Goal: Task Accomplishment & Management: Complete application form

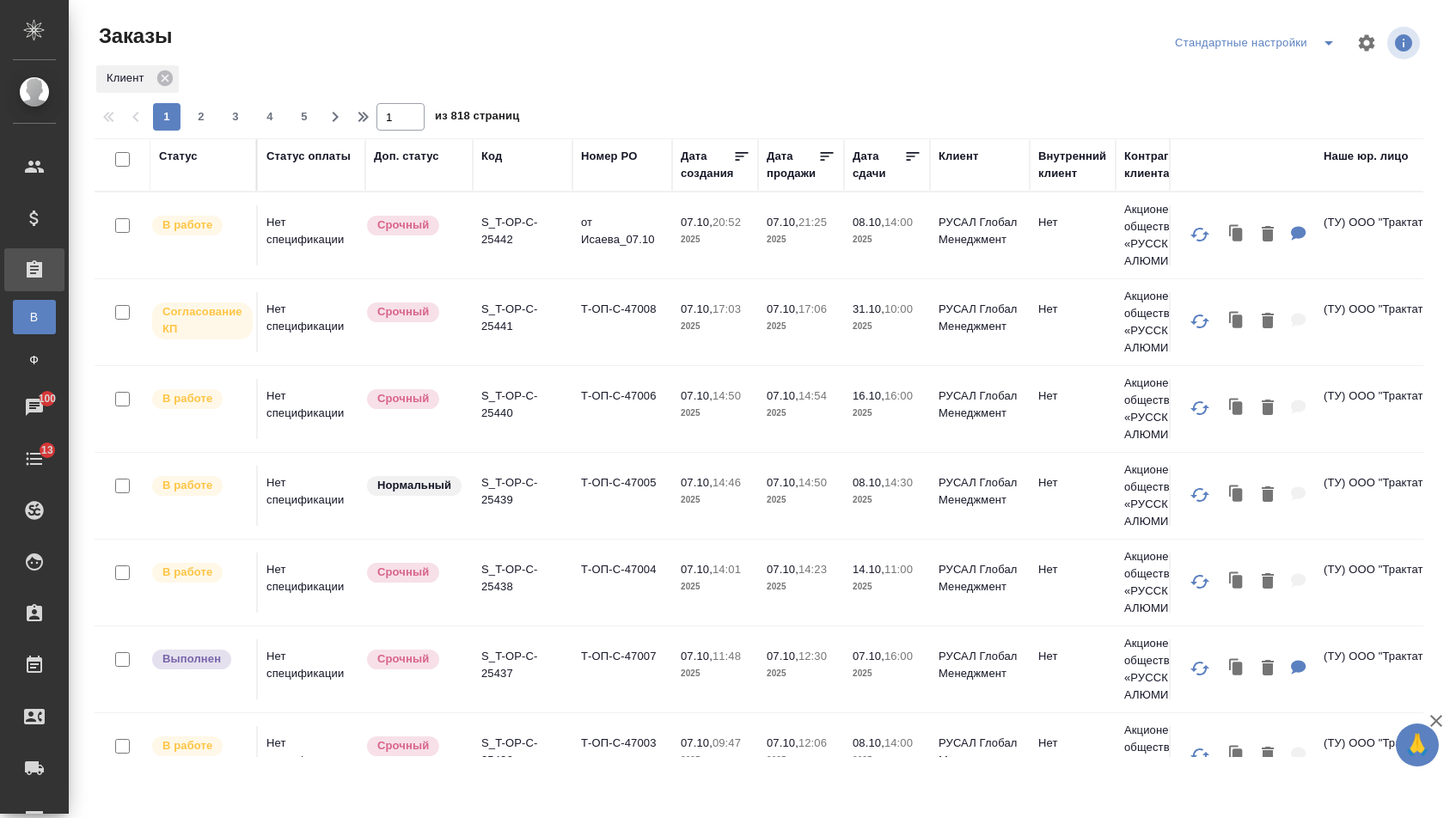
click at [611, 159] on div "Номер PO" at bounding box center [609, 156] width 56 height 17
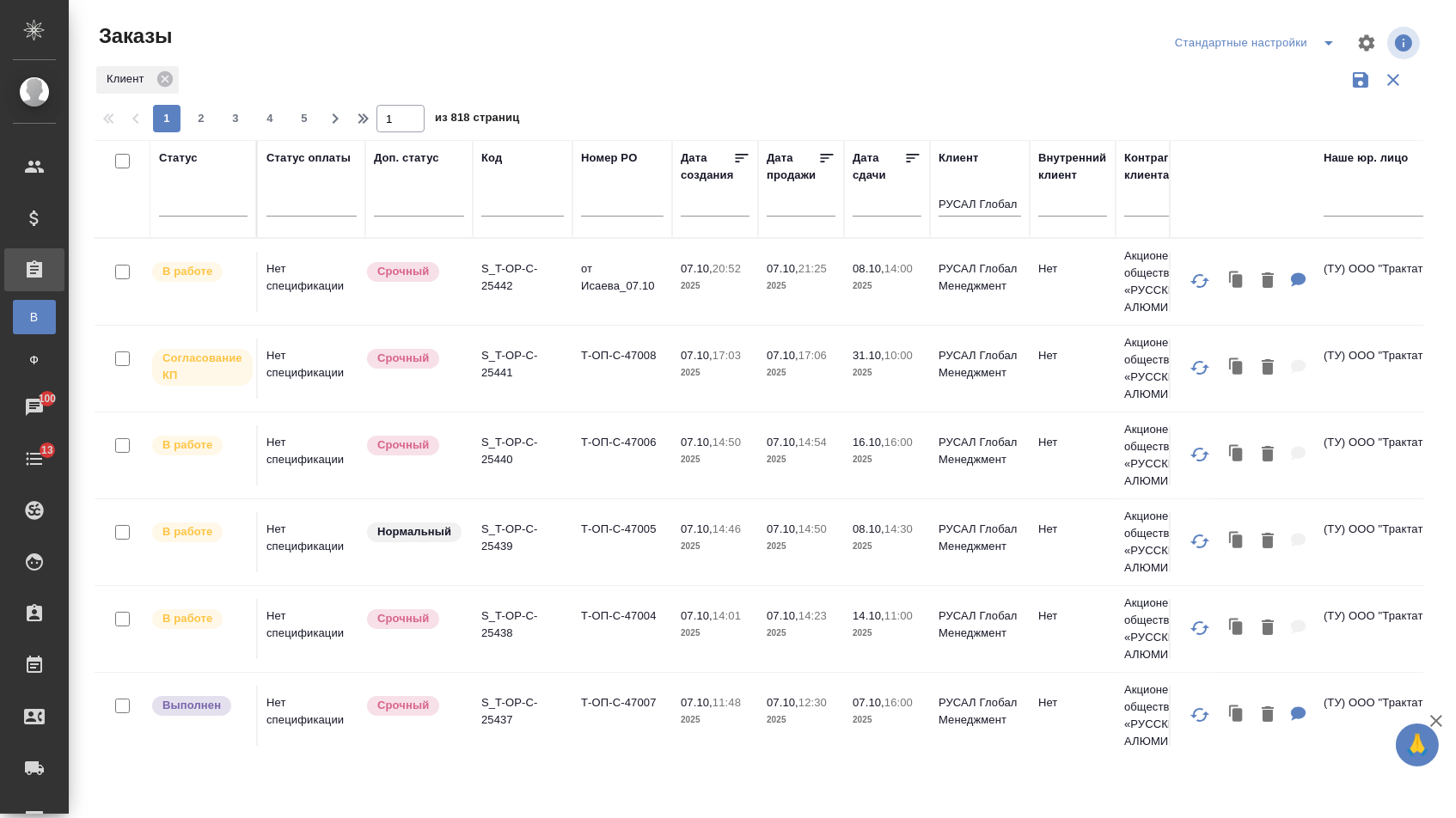
click at [622, 208] on input "text" at bounding box center [622, 205] width 83 height 21
paste input "Т-ОП-С-47008"
type input "Т-ОП-С-47008"
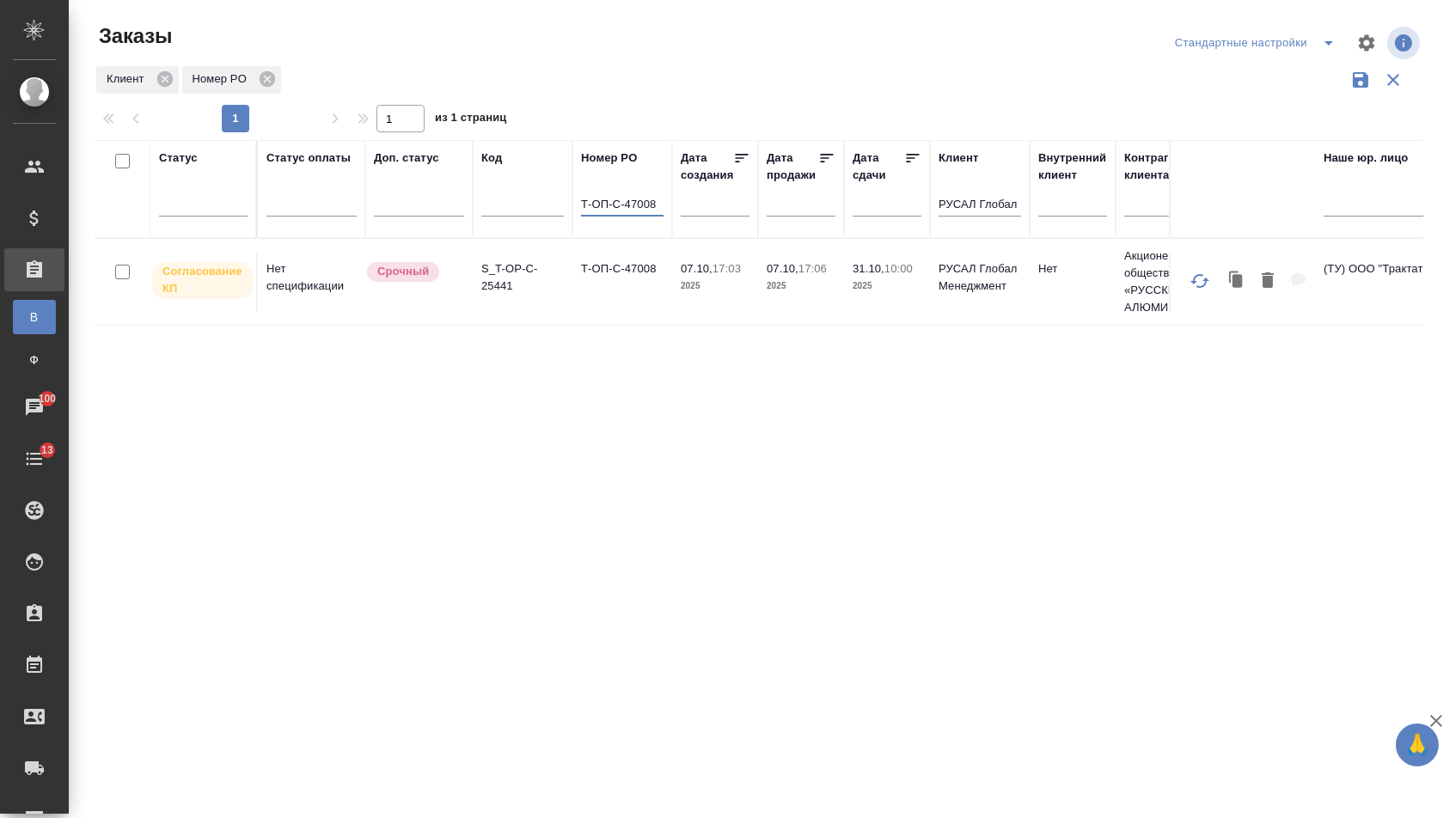
click at [603, 277] on td "Т-ОП-С-47008" at bounding box center [622, 281] width 100 height 60
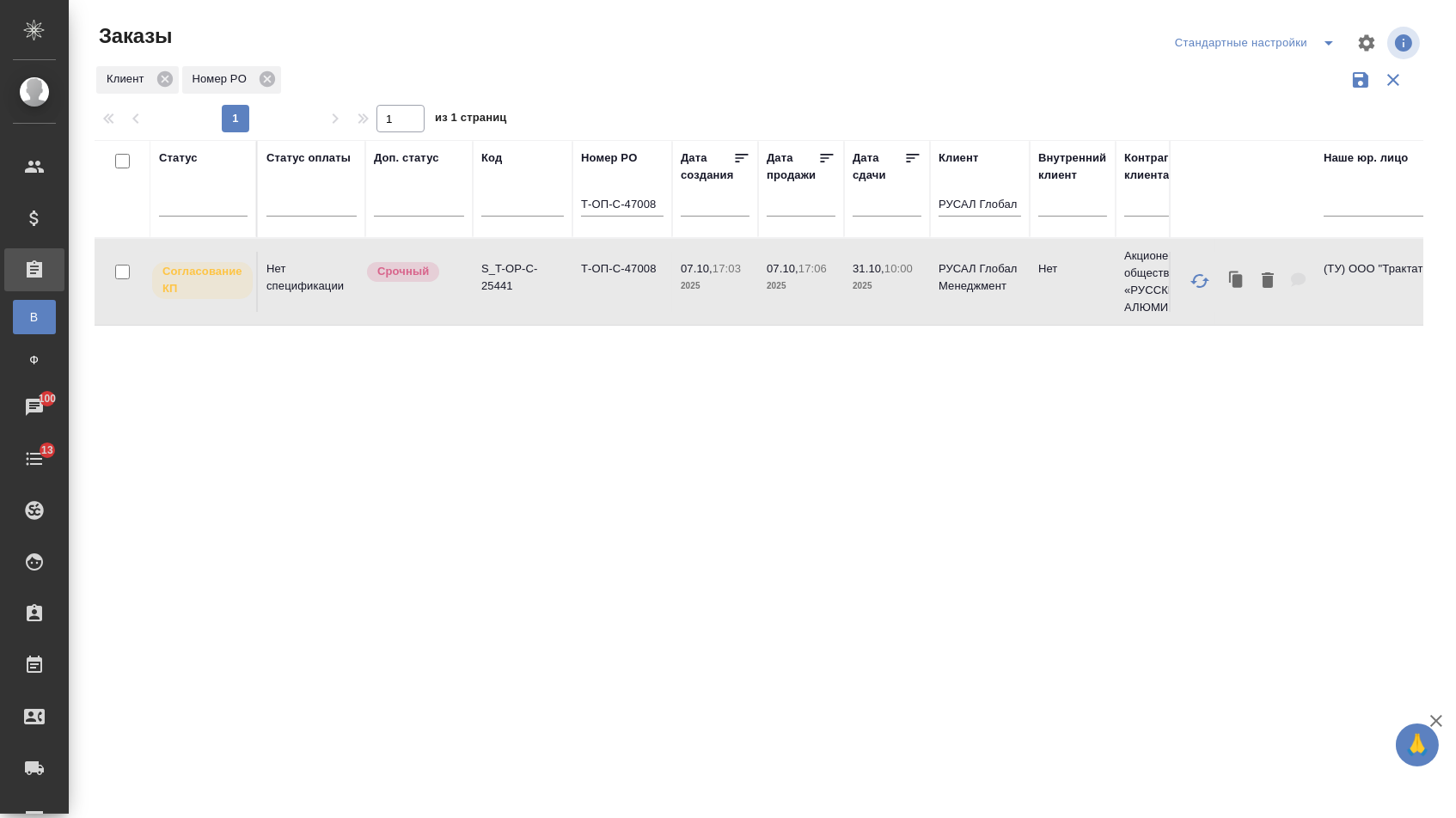
click at [603, 277] on td "Т-ОП-С-47008" at bounding box center [622, 281] width 100 height 60
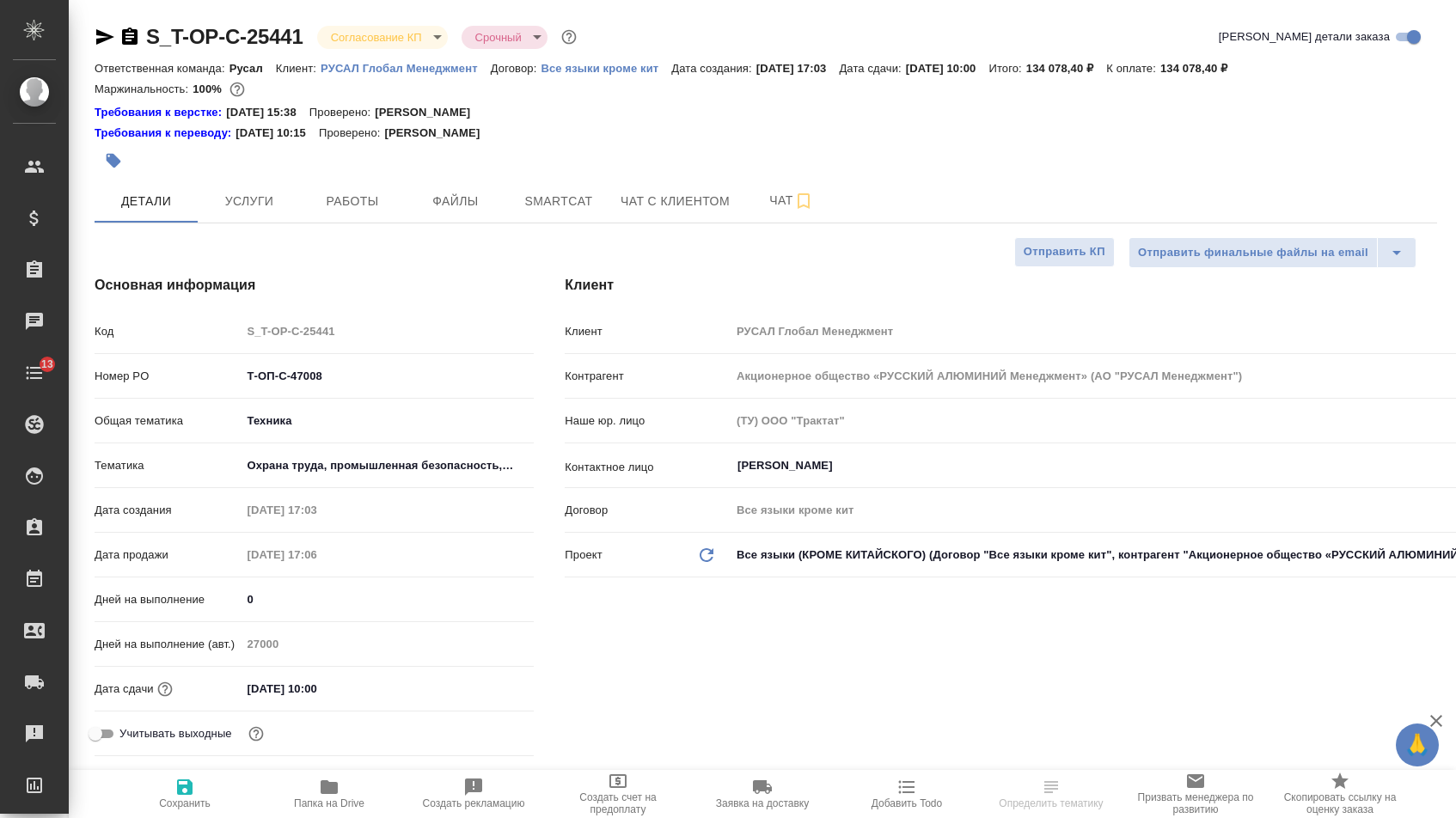
select select "RU"
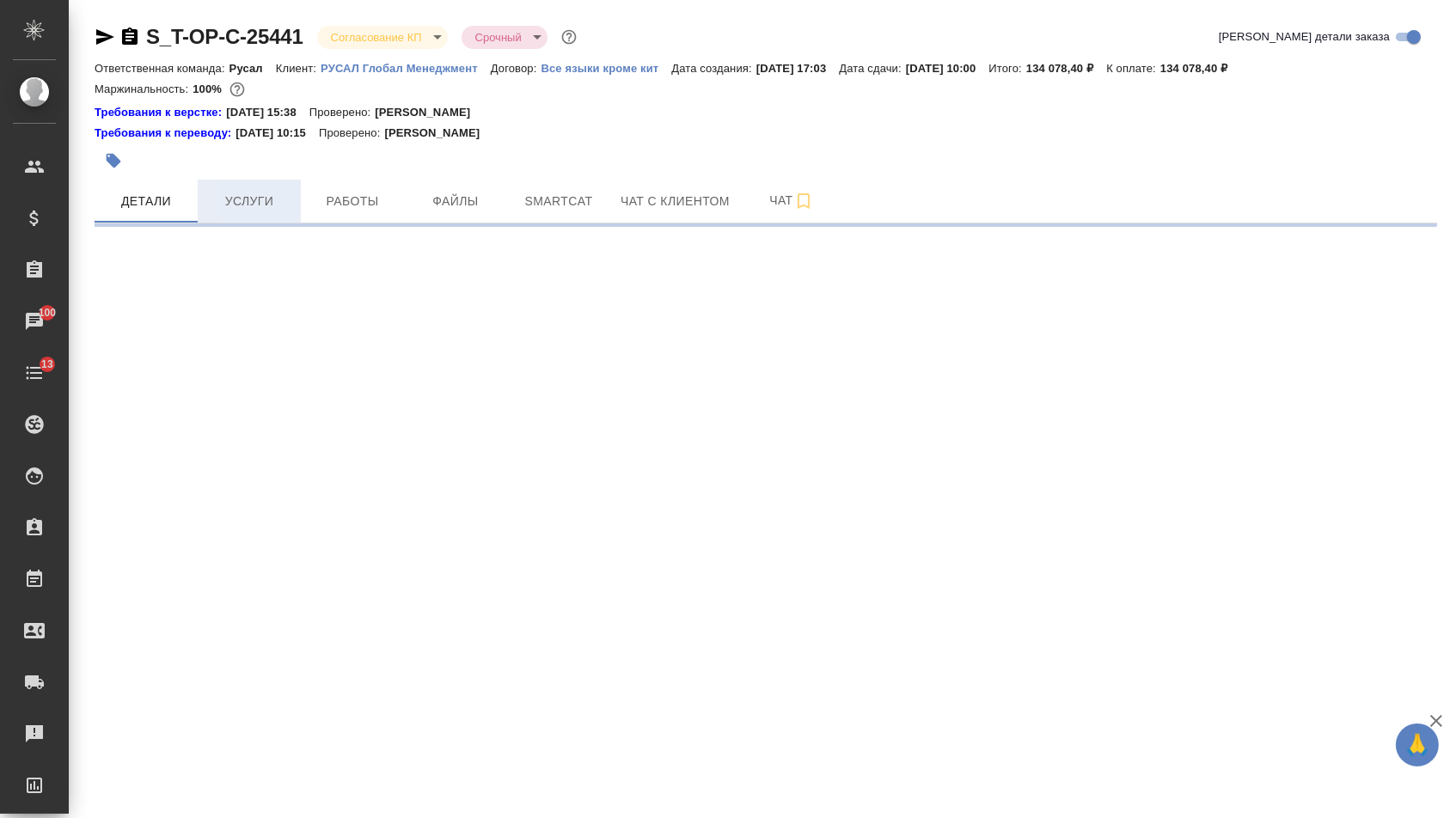
select select "RU"
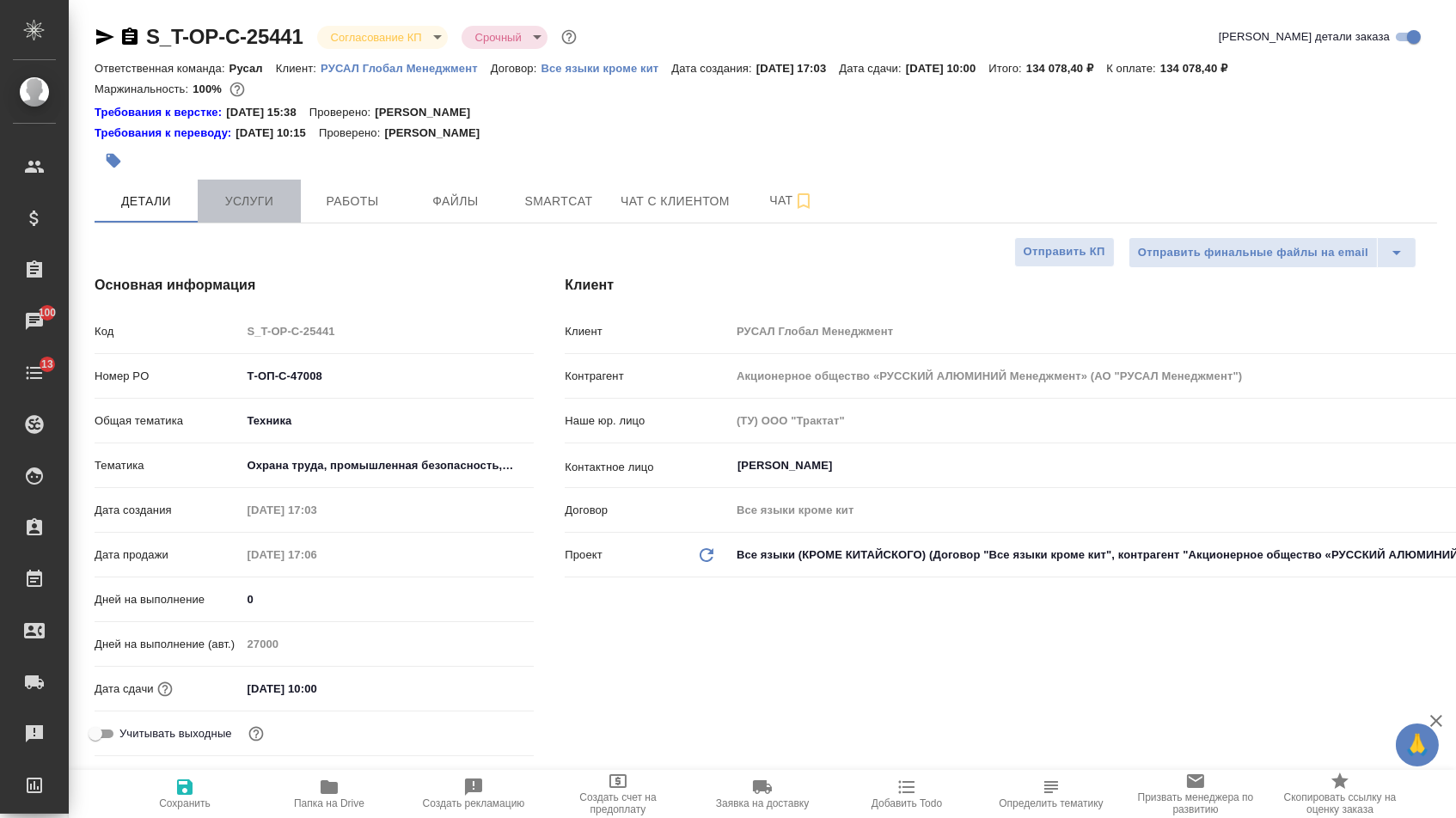
click at [262, 201] on span "Услуги" at bounding box center [250, 202] width 83 height 21
type textarea "x"
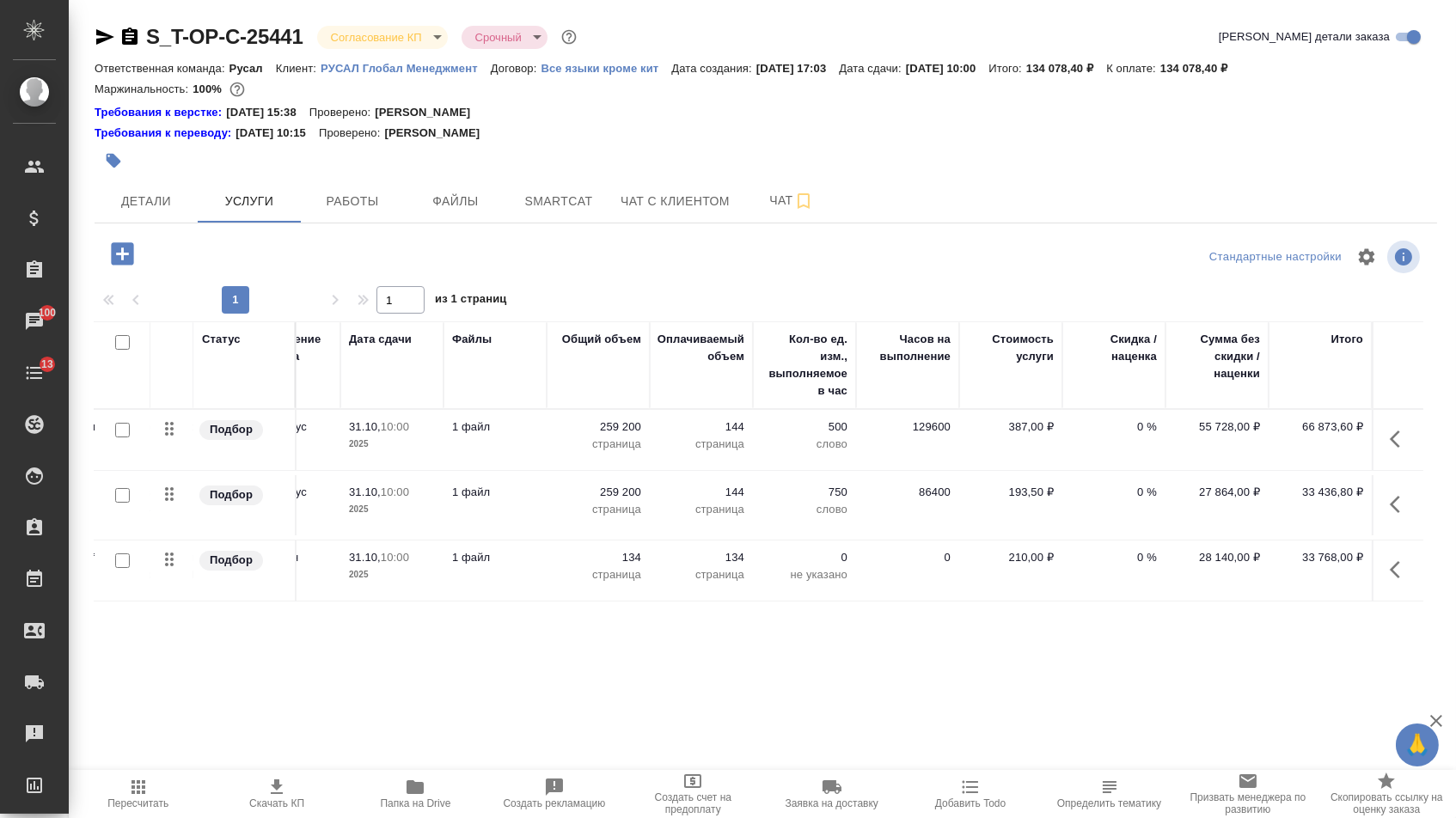
scroll to position [0, 291]
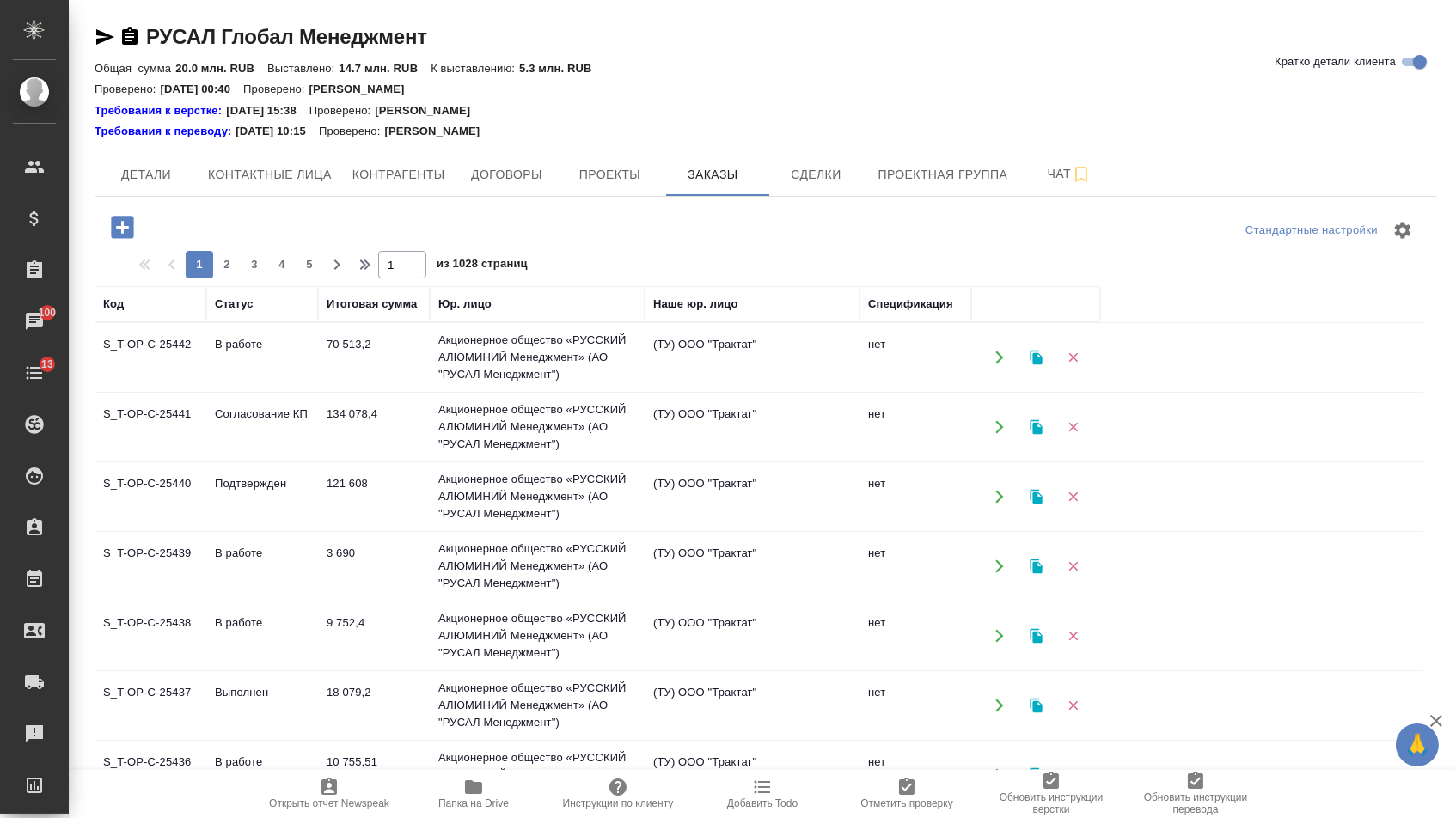
click at [124, 217] on icon "button" at bounding box center [121, 227] width 22 height 22
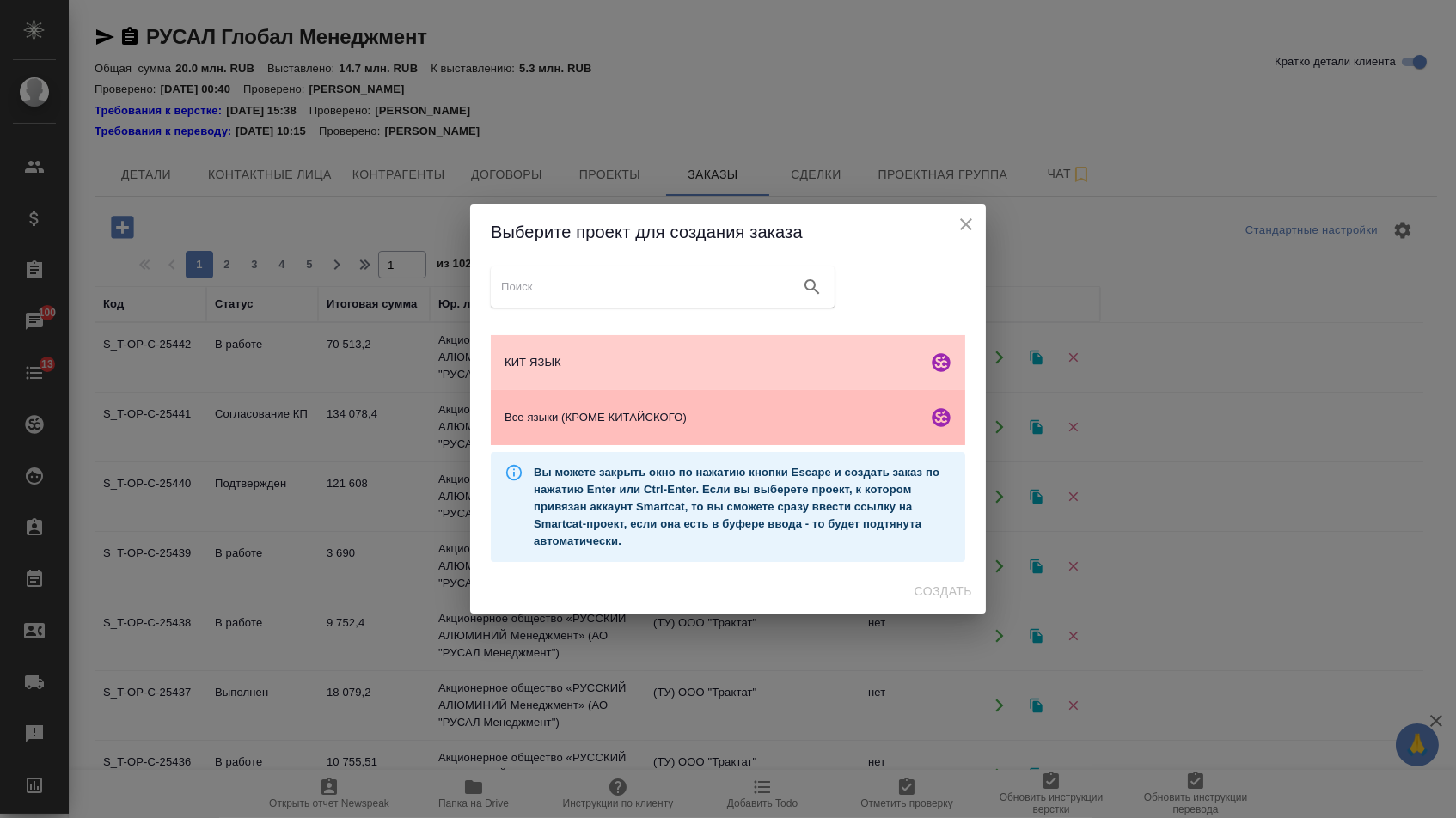
click at [610, 404] on div "Все языки (КРОМЕ КИТАЙСКОГО)" at bounding box center [728, 417] width 474 height 55
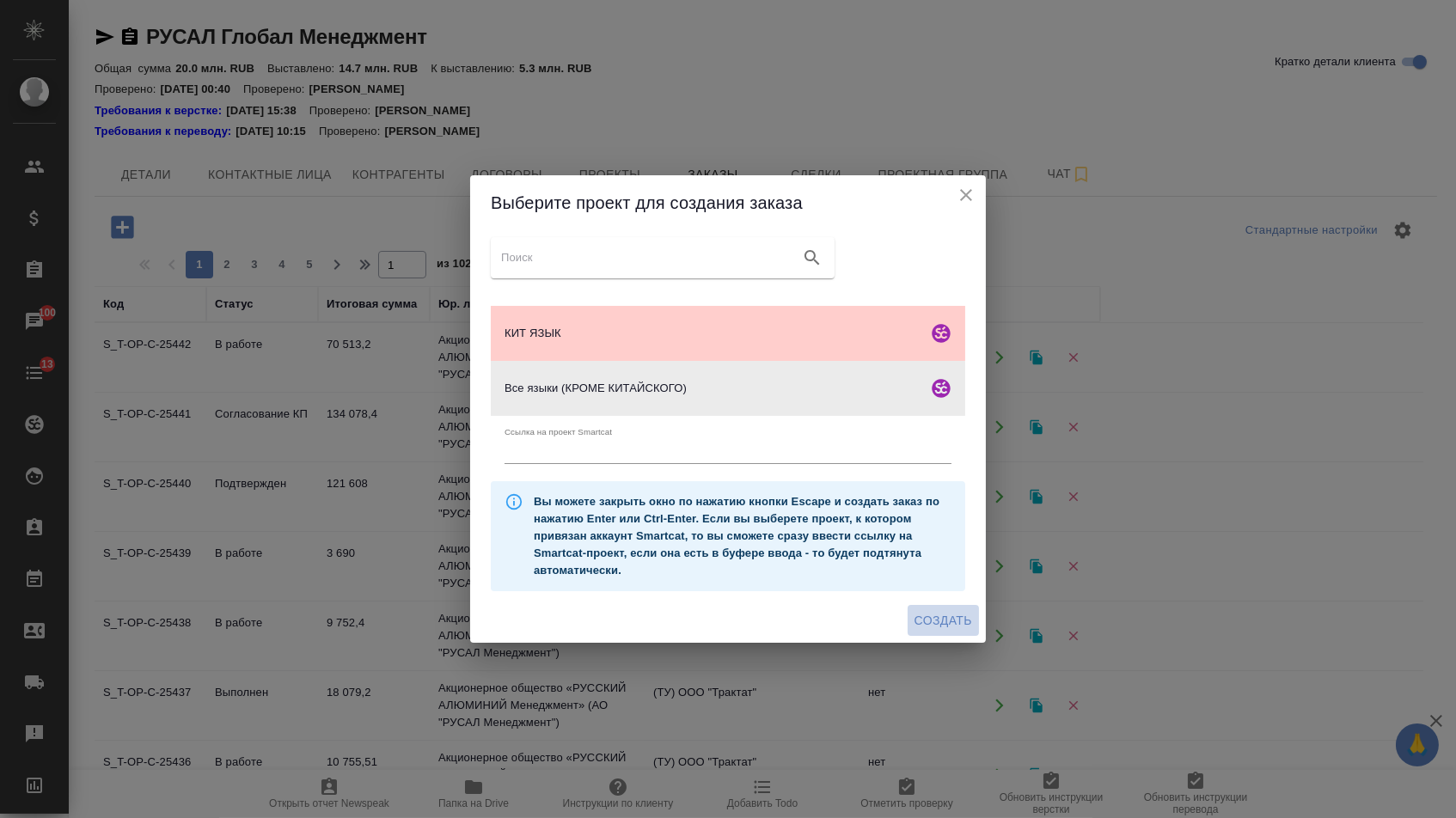
click at [931, 623] on span "Создать" at bounding box center [943, 620] width 58 height 21
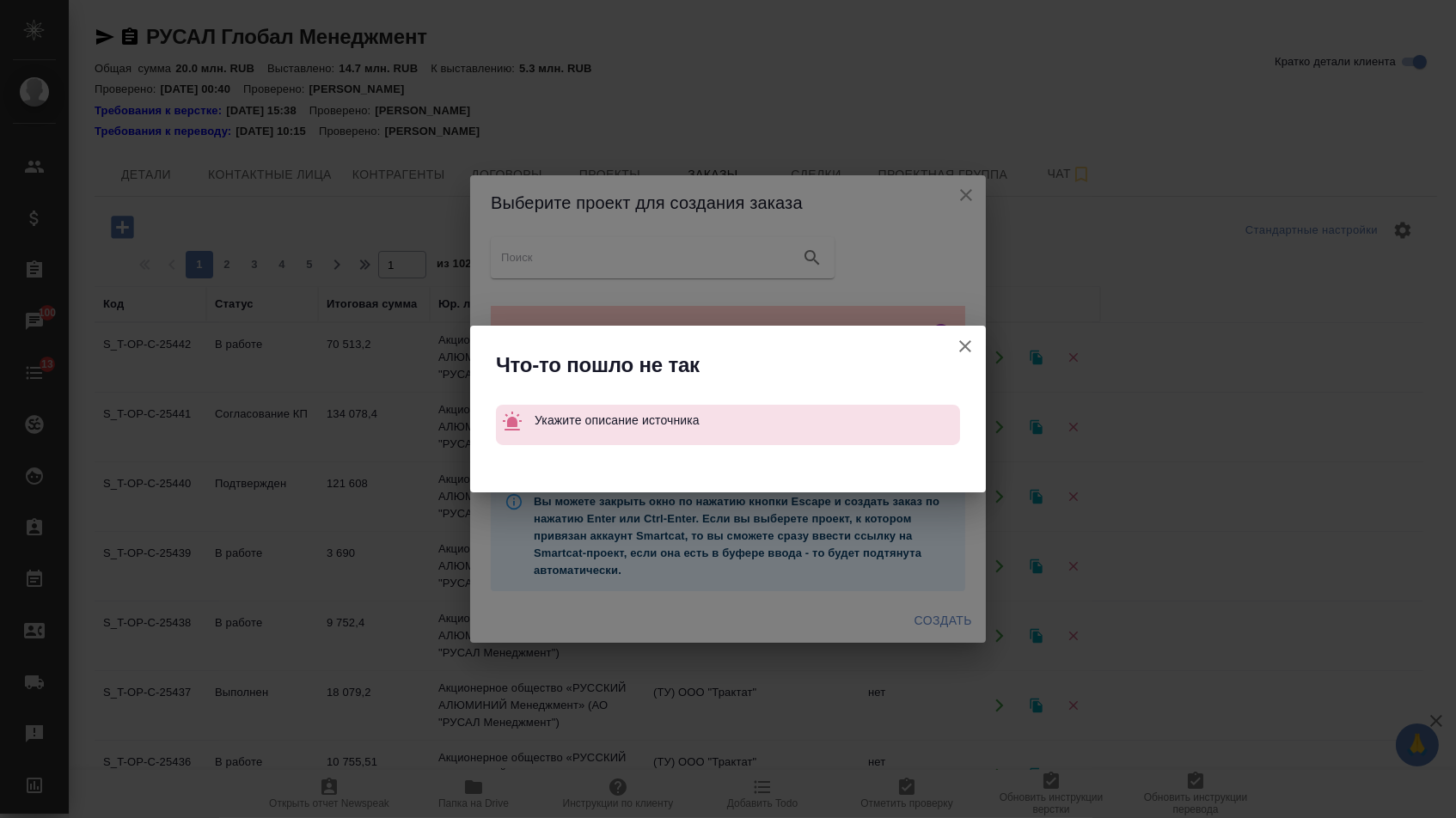
click at [959, 337] on icon "button" at bounding box center [964, 346] width 20 height 20
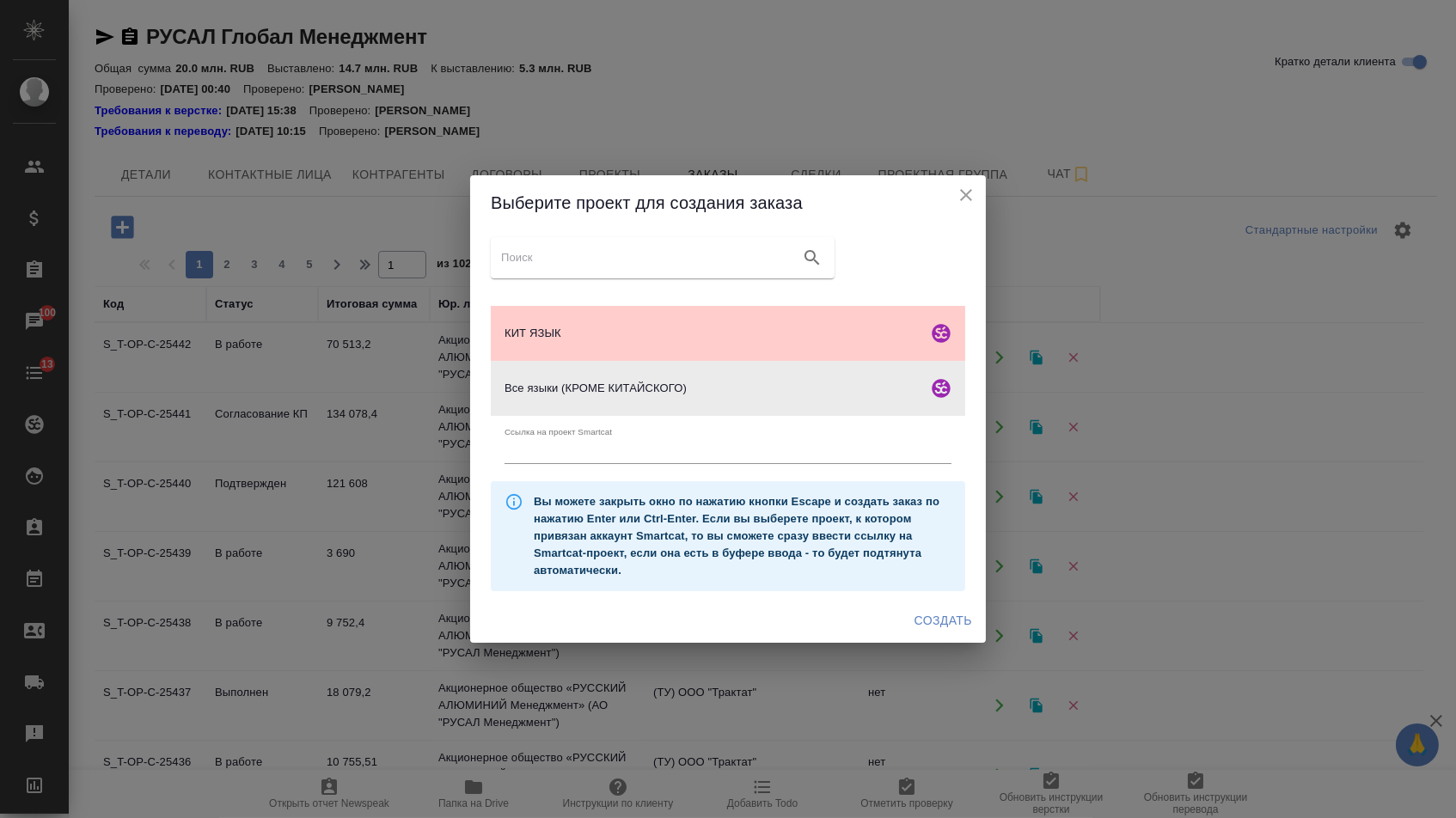
click at [975, 192] on icon "close" at bounding box center [965, 194] width 20 height 20
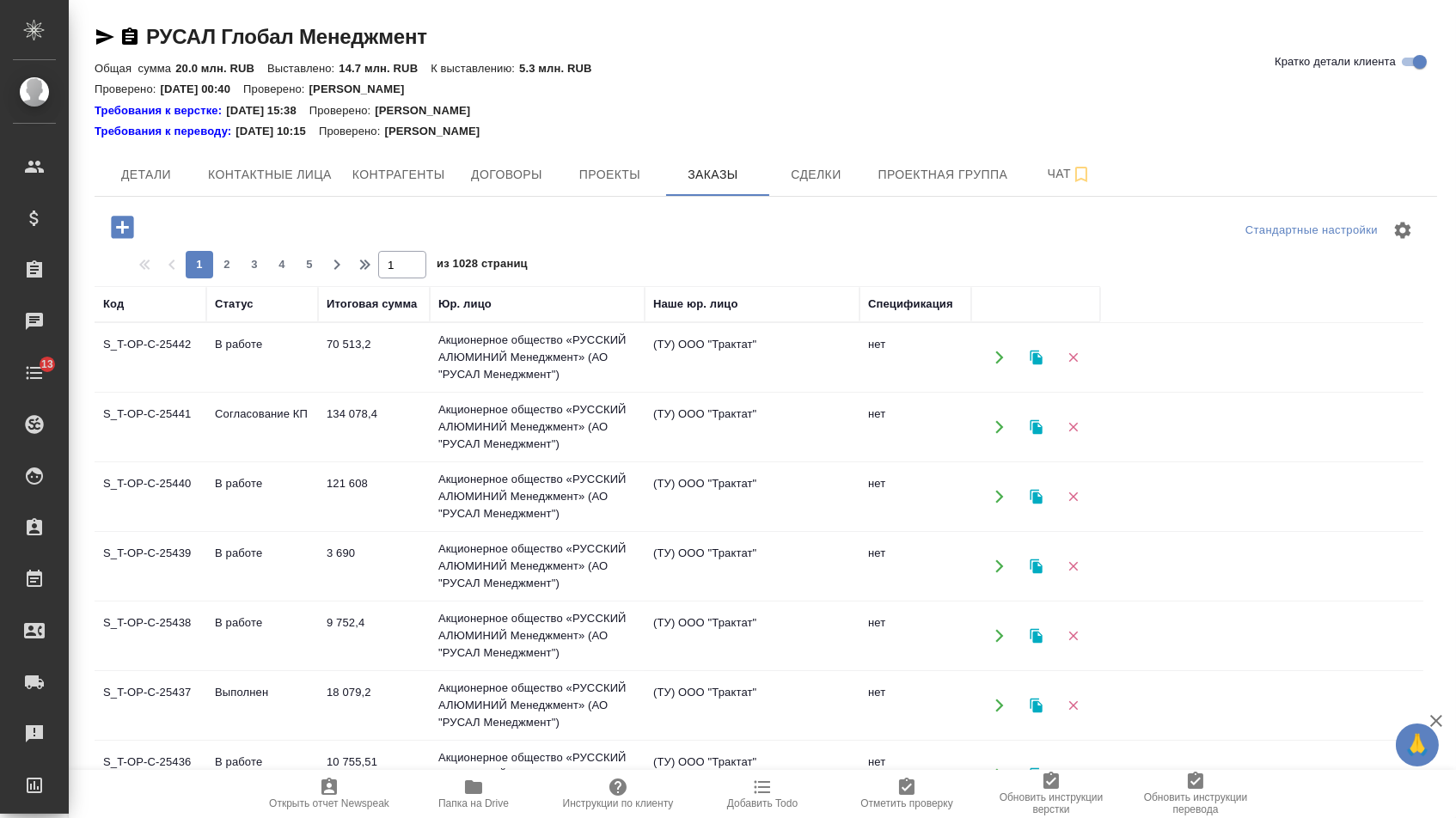
click at [112, 216] on icon "button" at bounding box center [122, 227] width 30 height 30
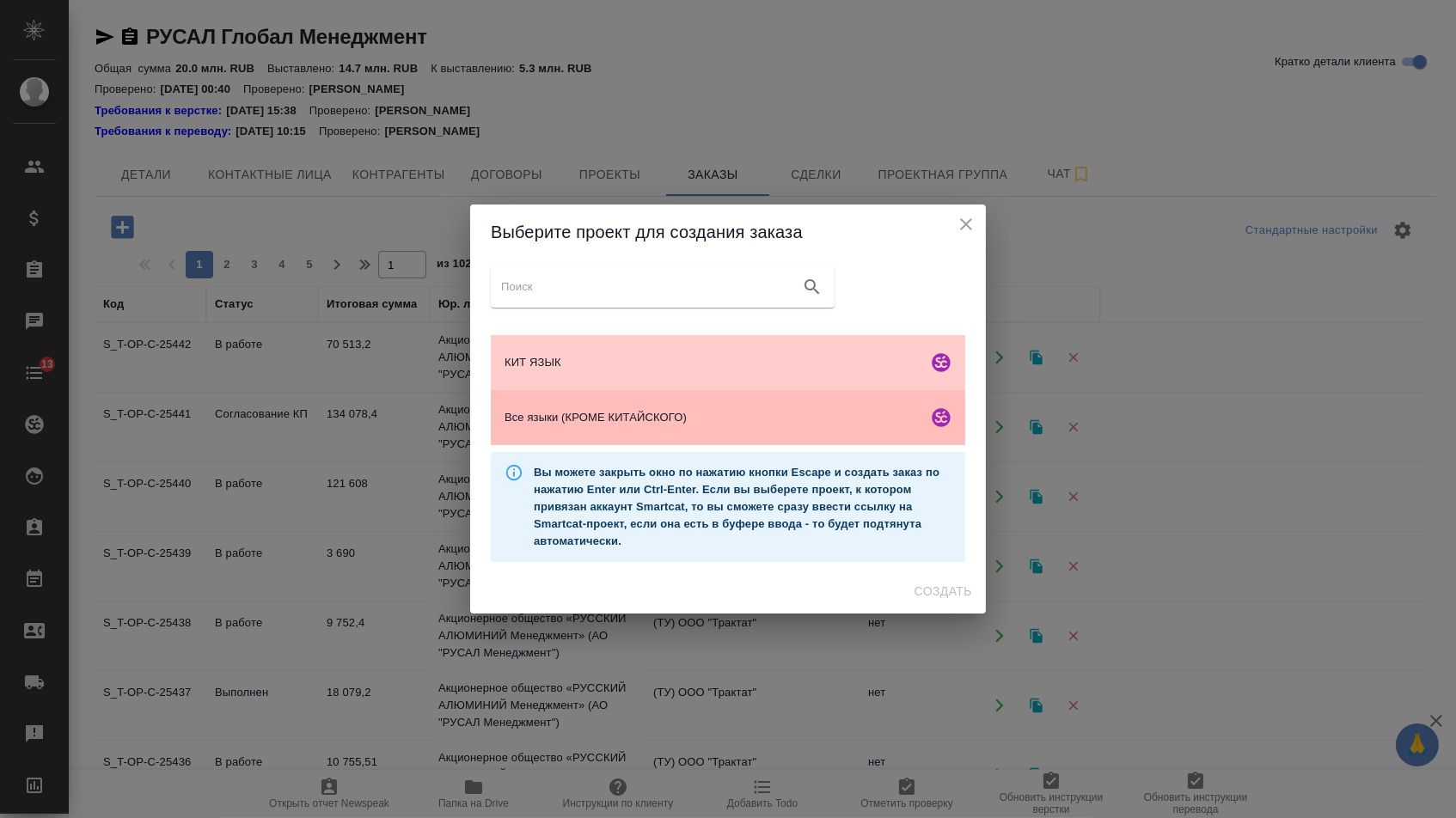
click at [664, 437] on div "Все языки (КРОМЕ КИТАЙСКОГО)" at bounding box center [728, 417] width 474 height 55
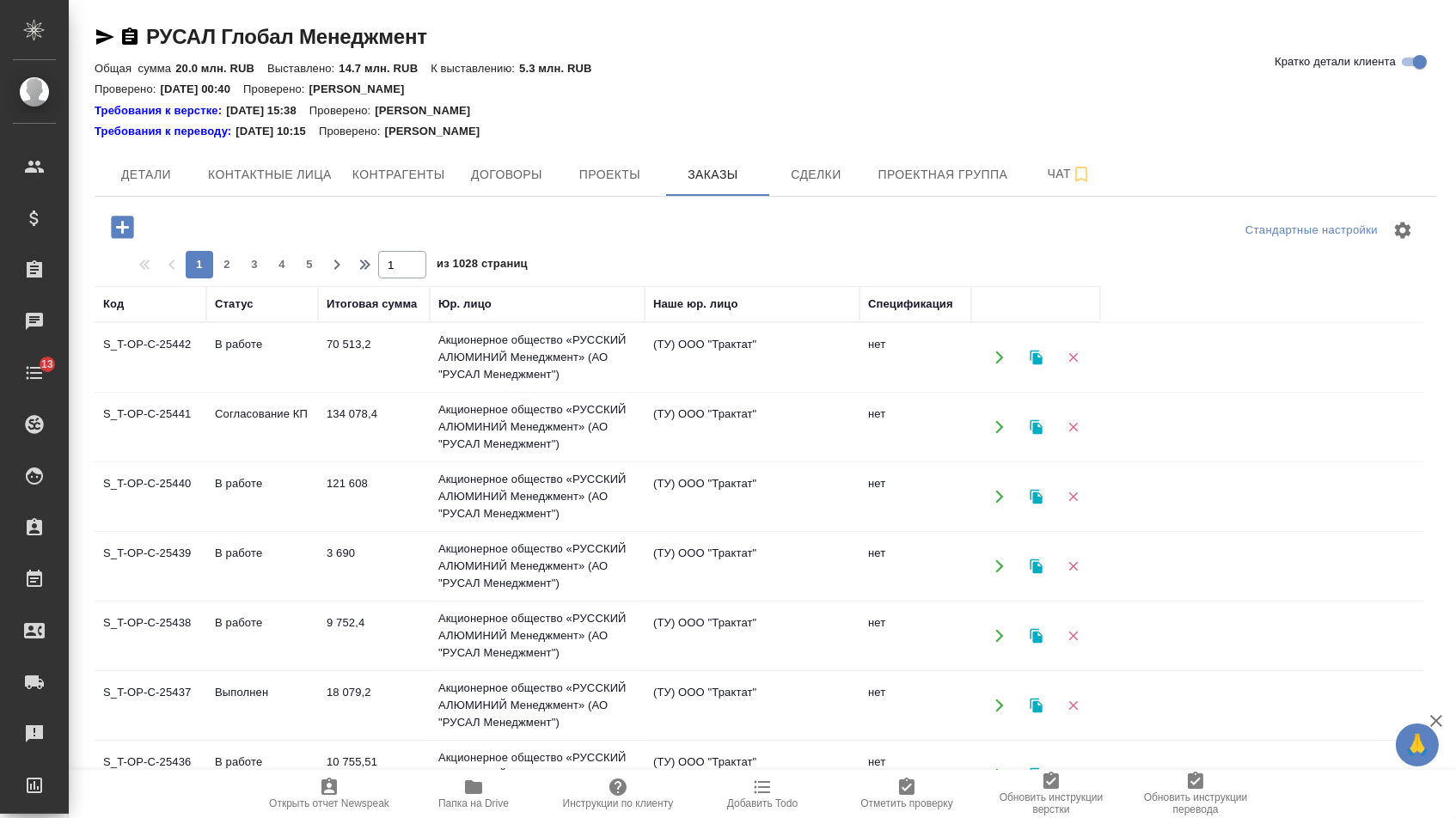
click at [137, 226] on icon "button" at bounding box center [122, 227] width 30 height 30
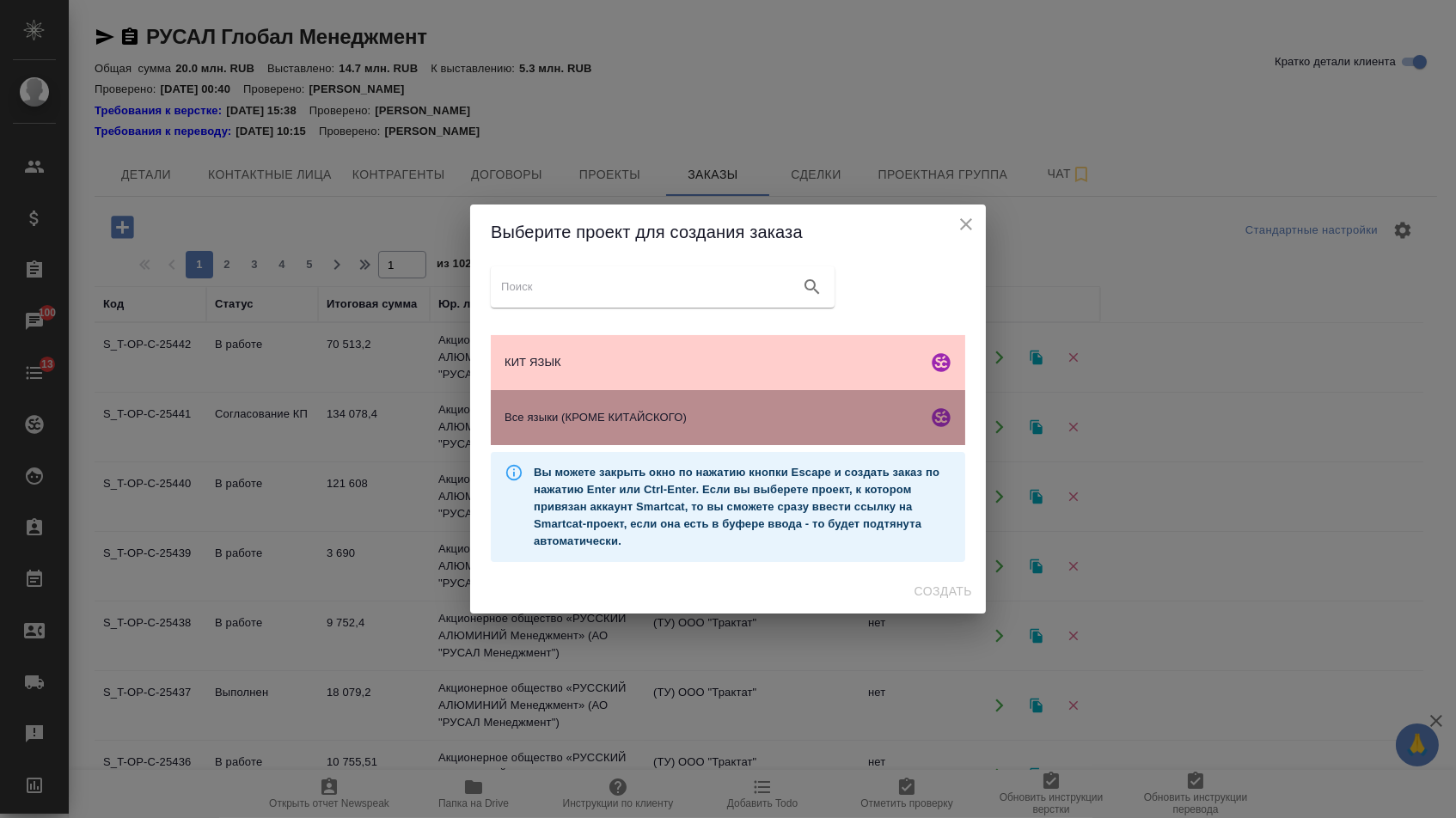
click at [629, 414] on span "Все языки (КРОМЕ КИТАЙСКОГО)" at bounding box center [712, 418] width 416 height 17
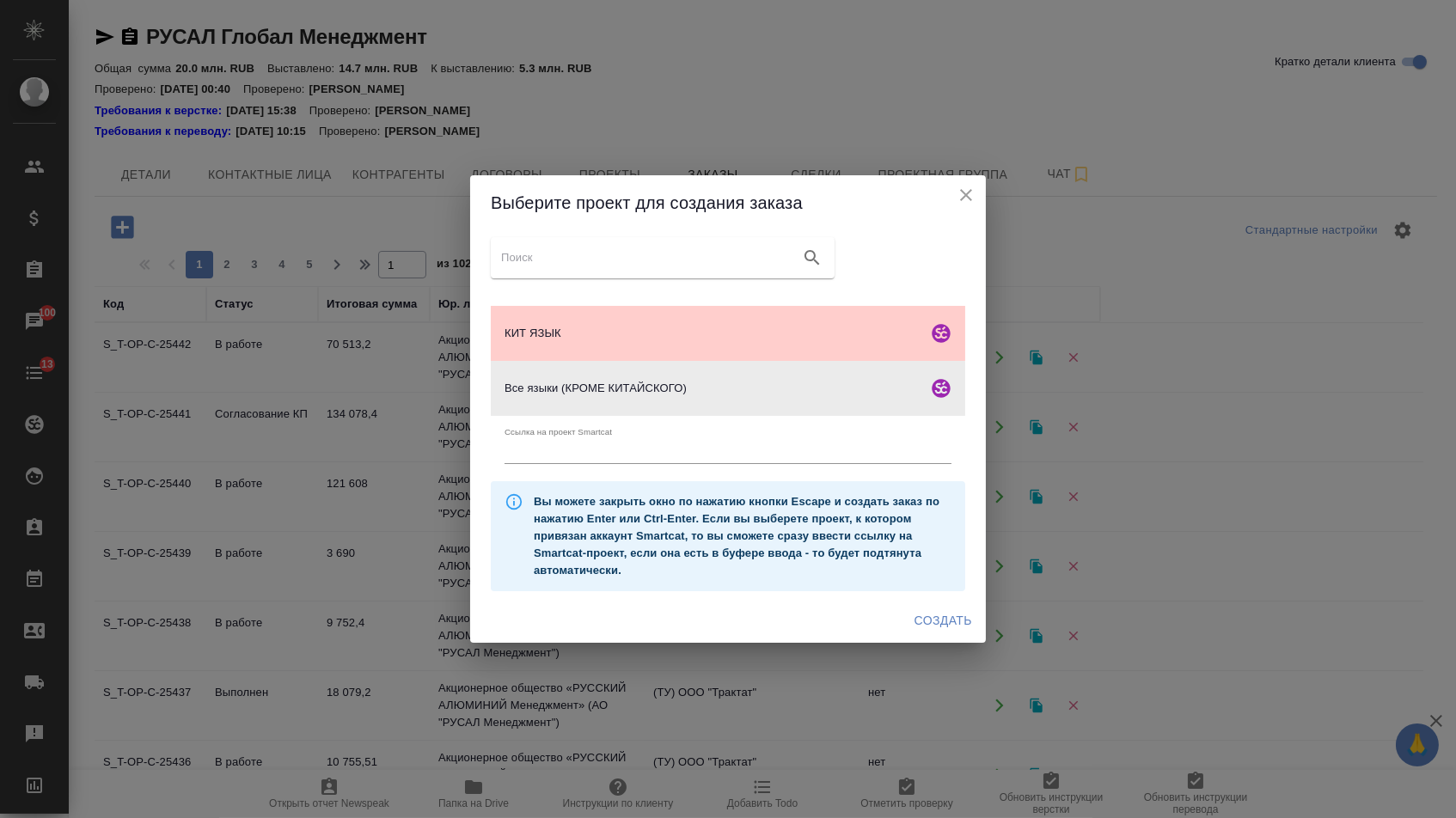
click at [921, 626] on span "Создать" at bounding box center [943, 620] width 58 height 21
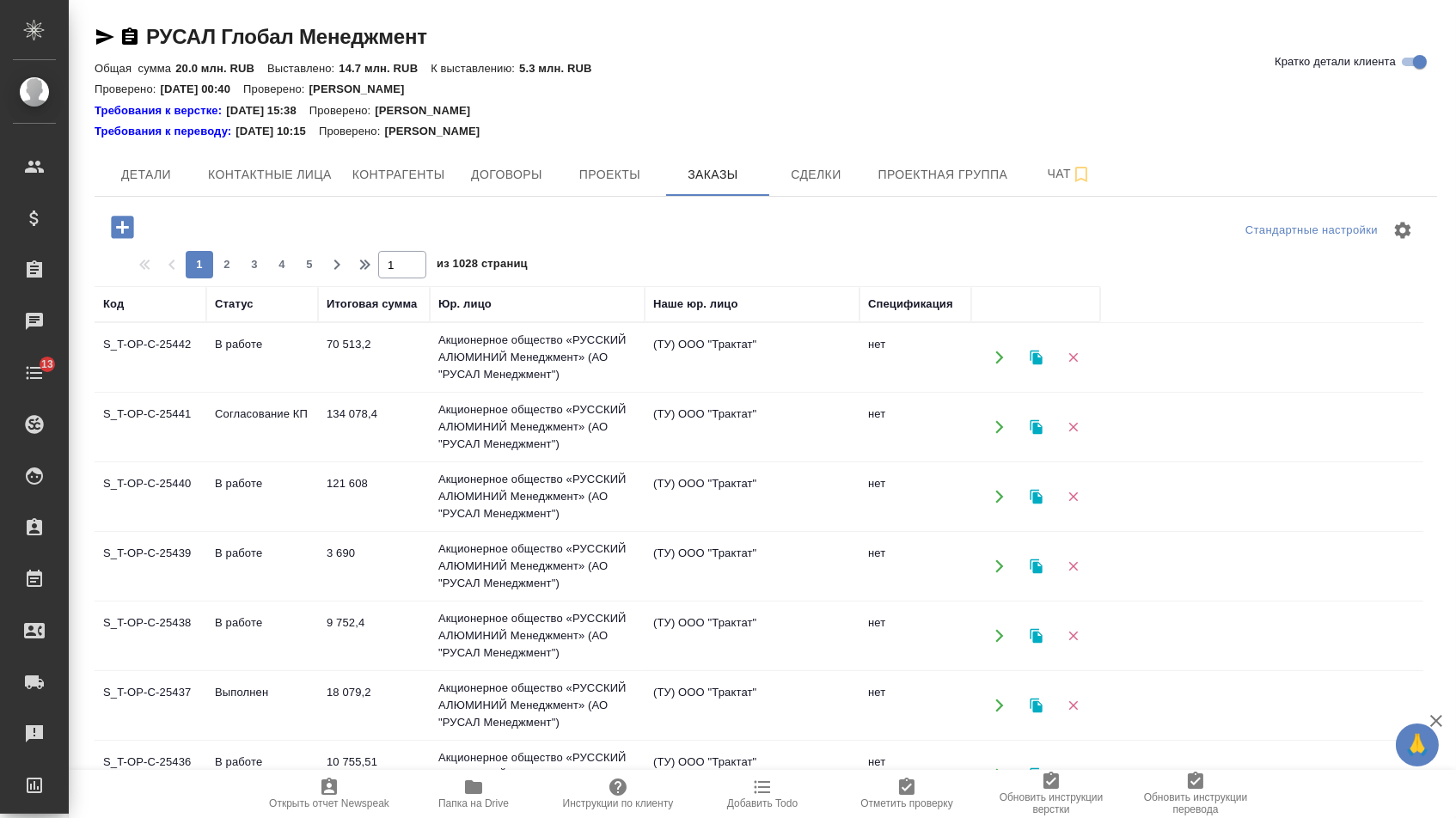
click at [104, 209] on div at bounding box center [124, 227] width 45 height 36
click at [130, 230] on icon "button" at bounding box center [121, 227] width 22 height 22
click at [629, 452] on ul "КИТ ЯЗЫК Все языки (КРОМЕ КИТАЙСКОГО)" at bounding box center [728, 390] width 474 height 124
click at [133, 230] on icon "button" at bounding box center [121, 227] width 22 height 22
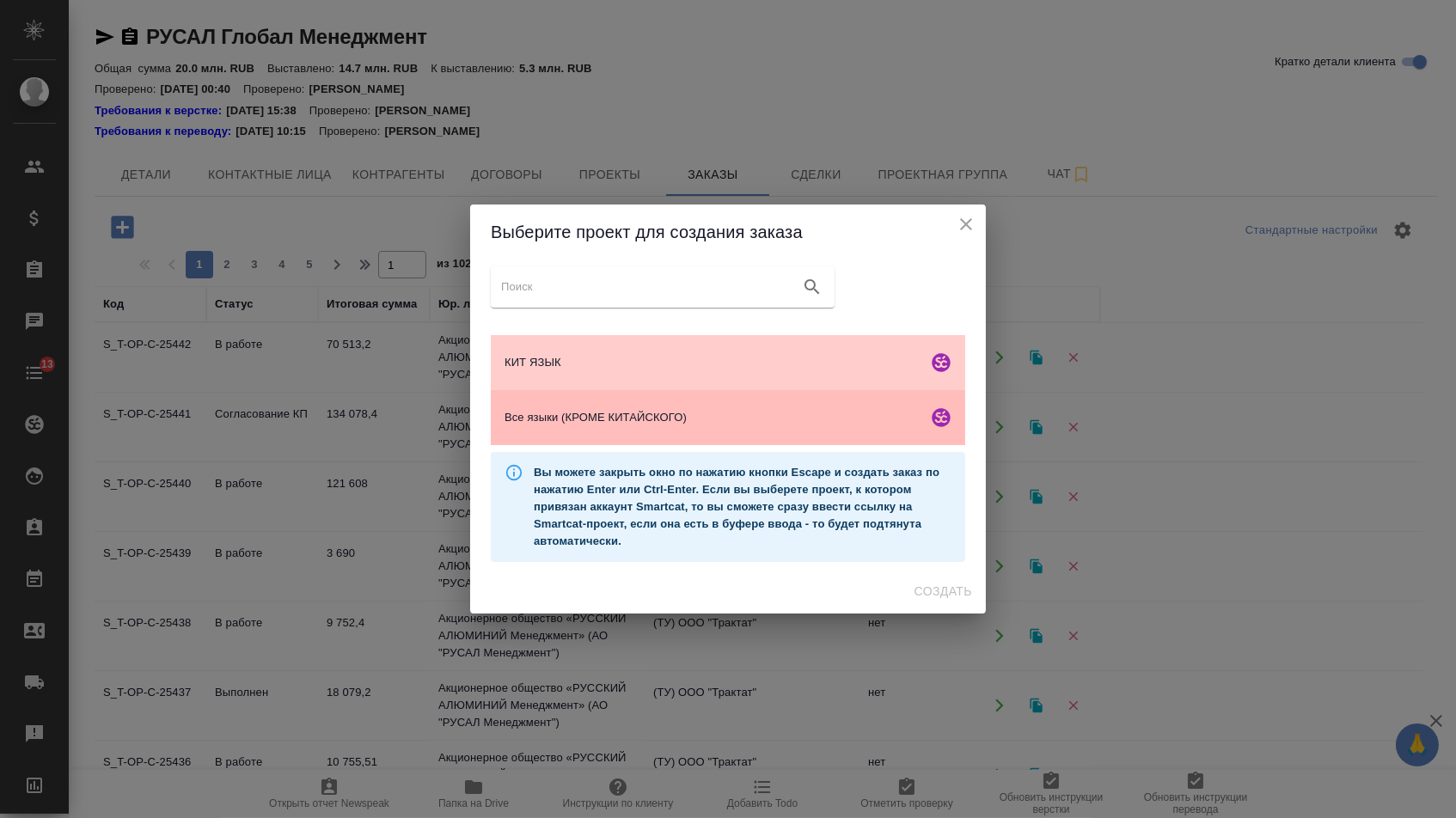
click at [695, 440] on div "Все языки (КРОМЕ КИТАЙСКОГО)" at bounding box center [728, 417] width 474 height 55
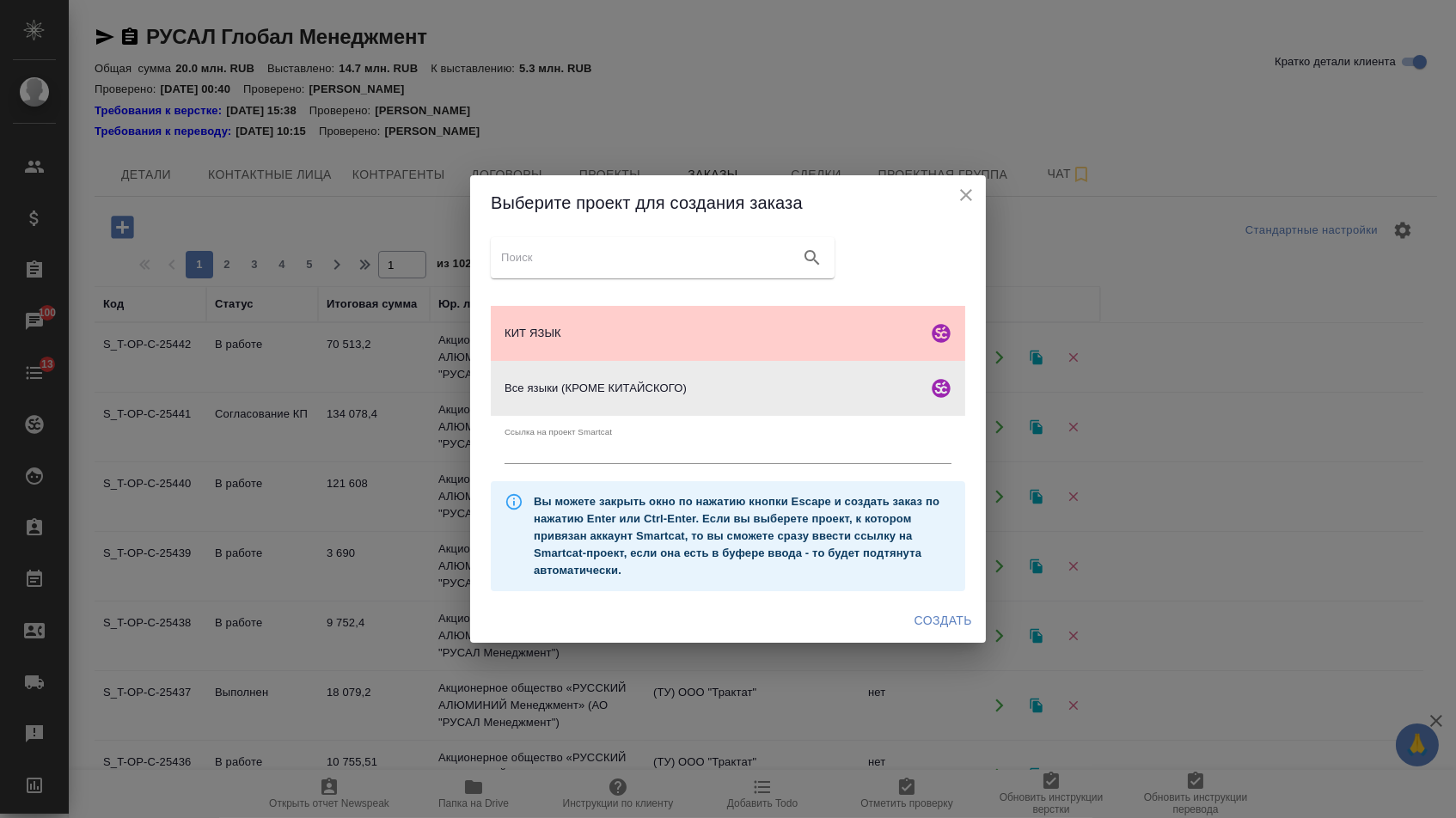
click at [941, 606] on div "Создать" at bounding box center [728, 620] width 516 height 45
click at [941, 614] on button "Создать" at bounding box center [943, 620] width 71 height 32
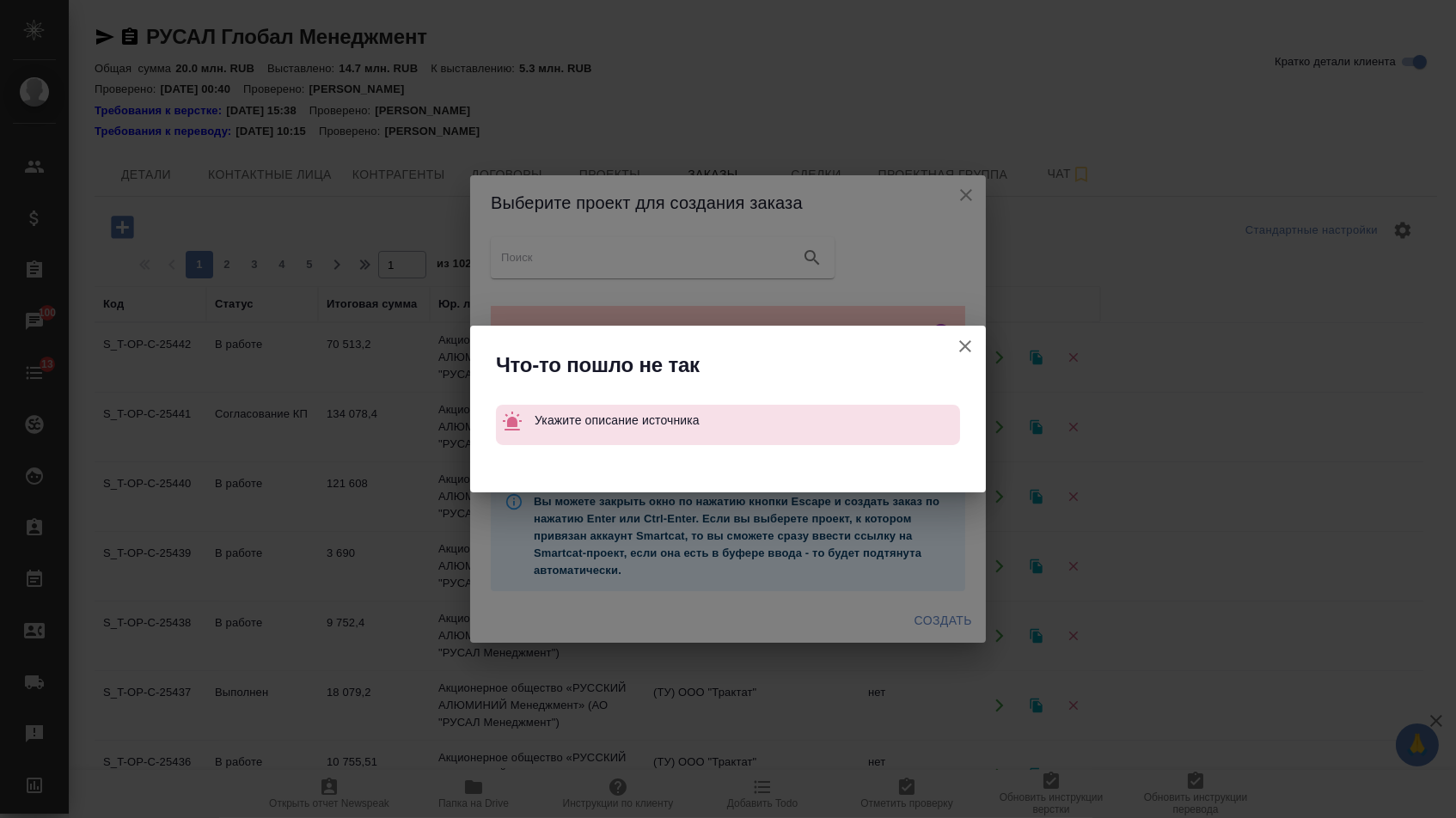
click at [971, 187] on div "Что-то пошло не так Укажите описание источника" at bounding box center [728, 409] width 1456 height 818
click at [959, 331] on button "Ссылка на проект Smartcat" at bounding box center [965, 346] width 41 height 41
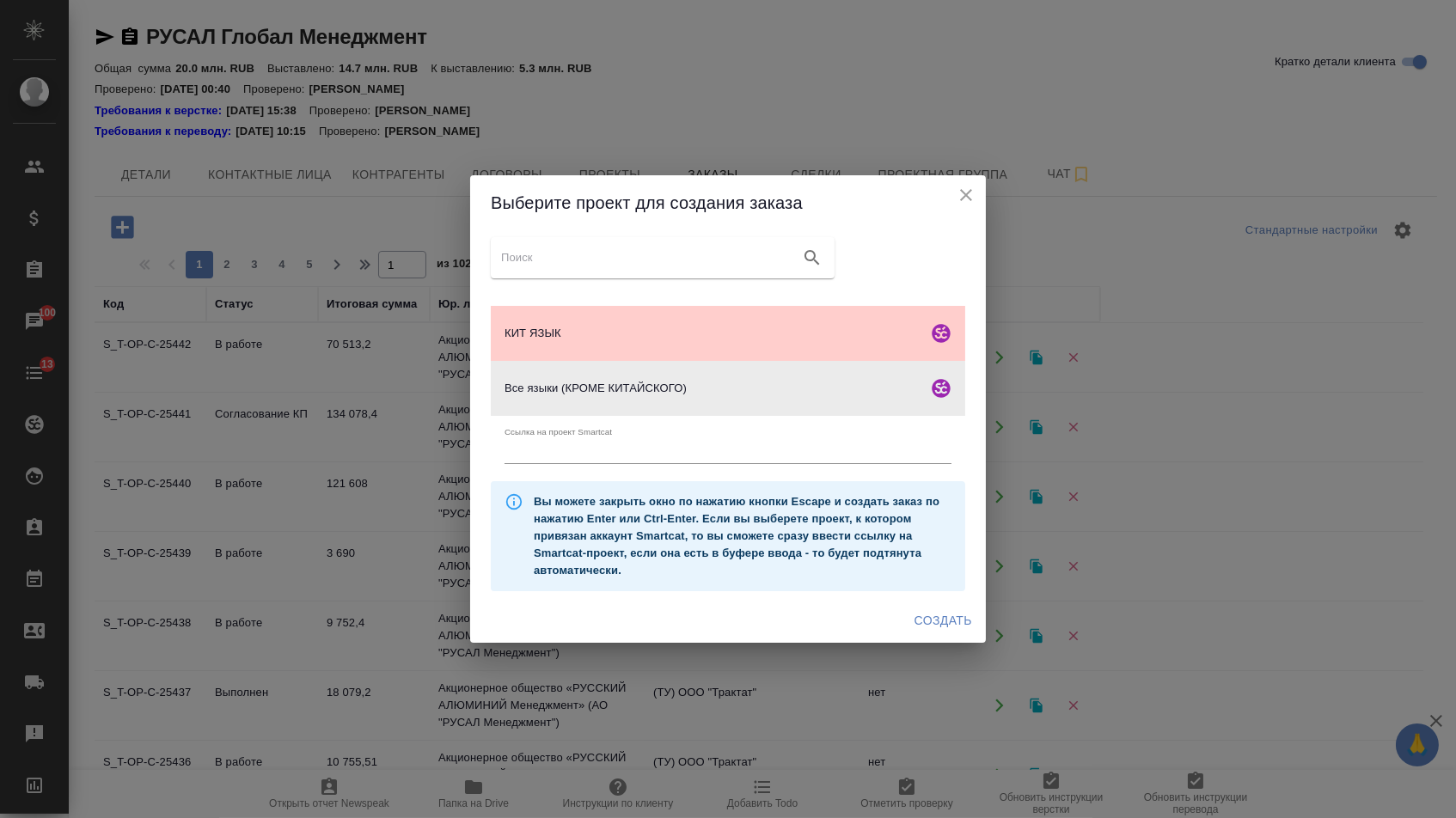
click at [959, 188] on icon "close" at bounding box center [965, 194] width 20 height 20
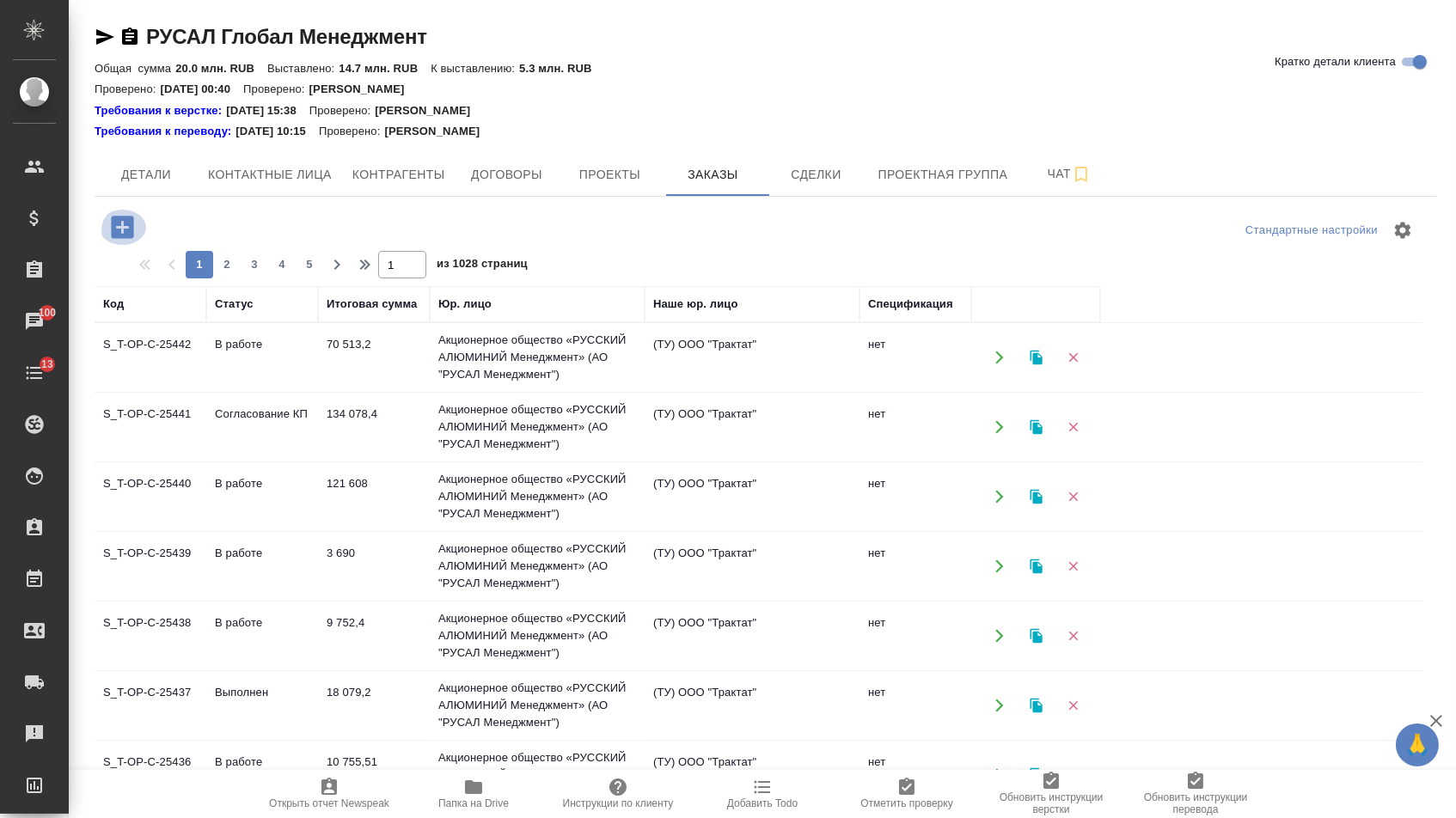
click at [121, 228] on icon "button" at bounding box center [122, 227] width 30 height 30
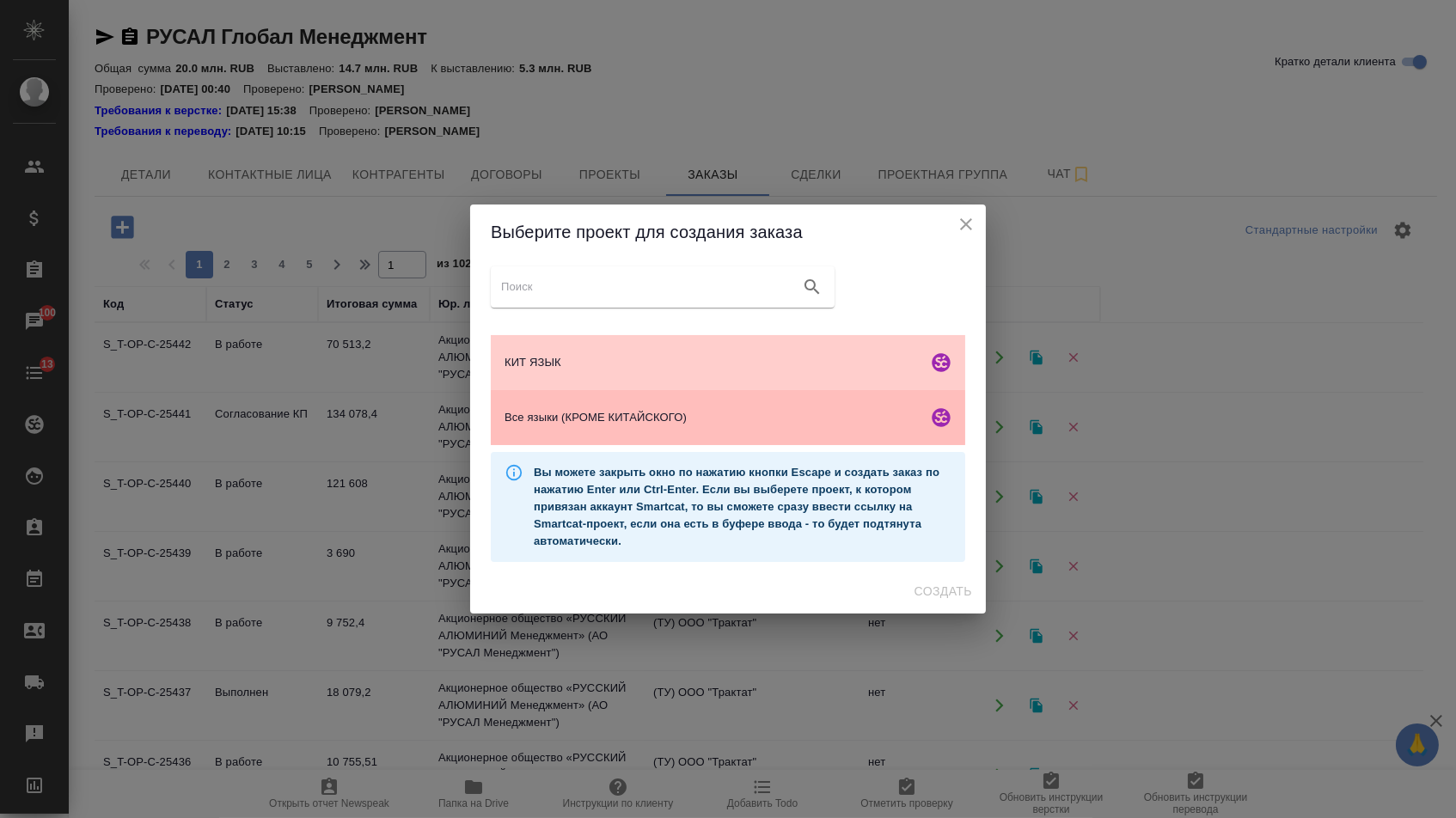
click at [616, 412] on span "Все языки (КРОМЕ КИТАЙСКОГО)" at bounding box center [712, 418] width 416 height 17
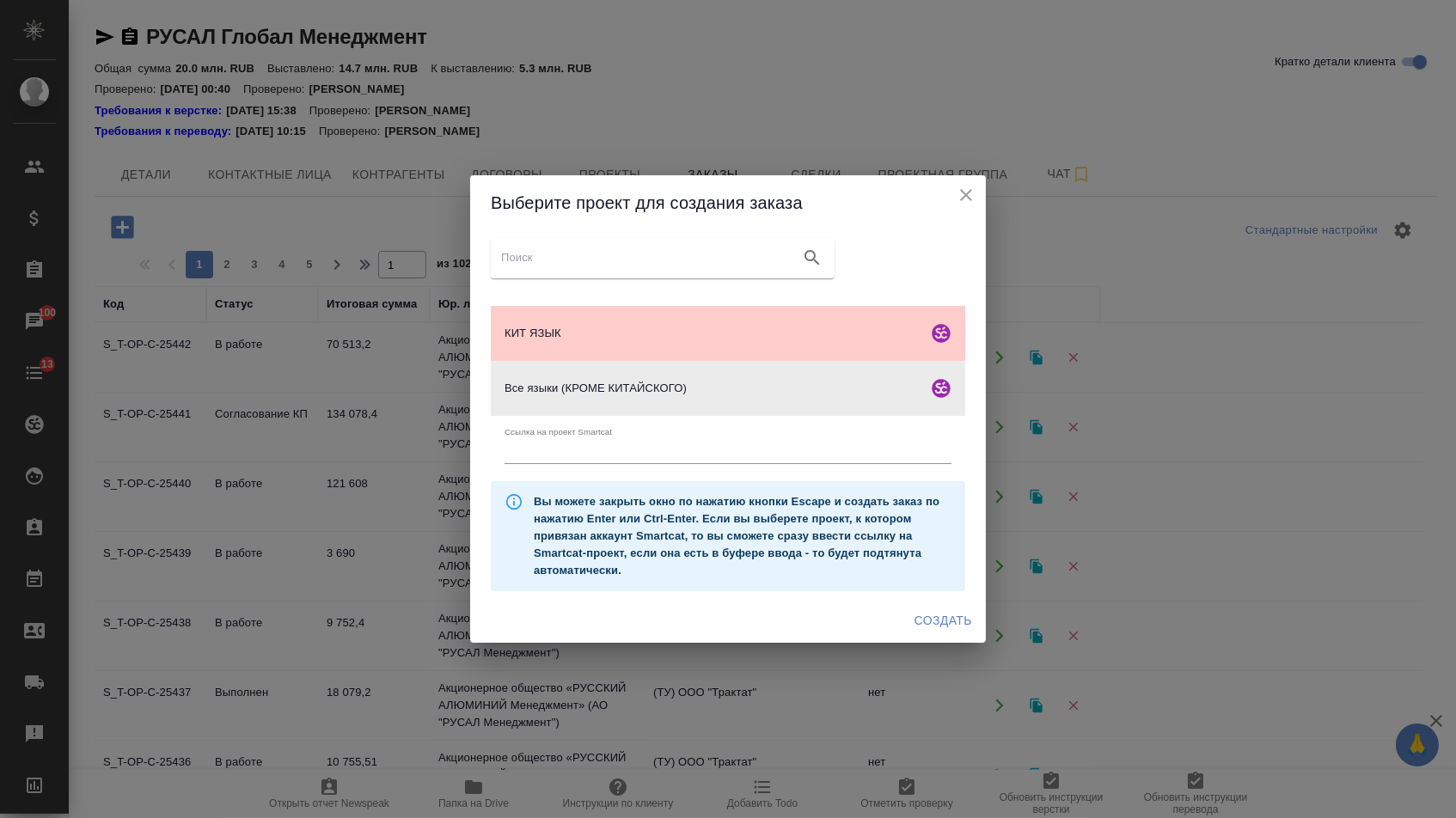
click at [959, 632] on span "Создать" at bounding box center [943, 620] width 58 height 21
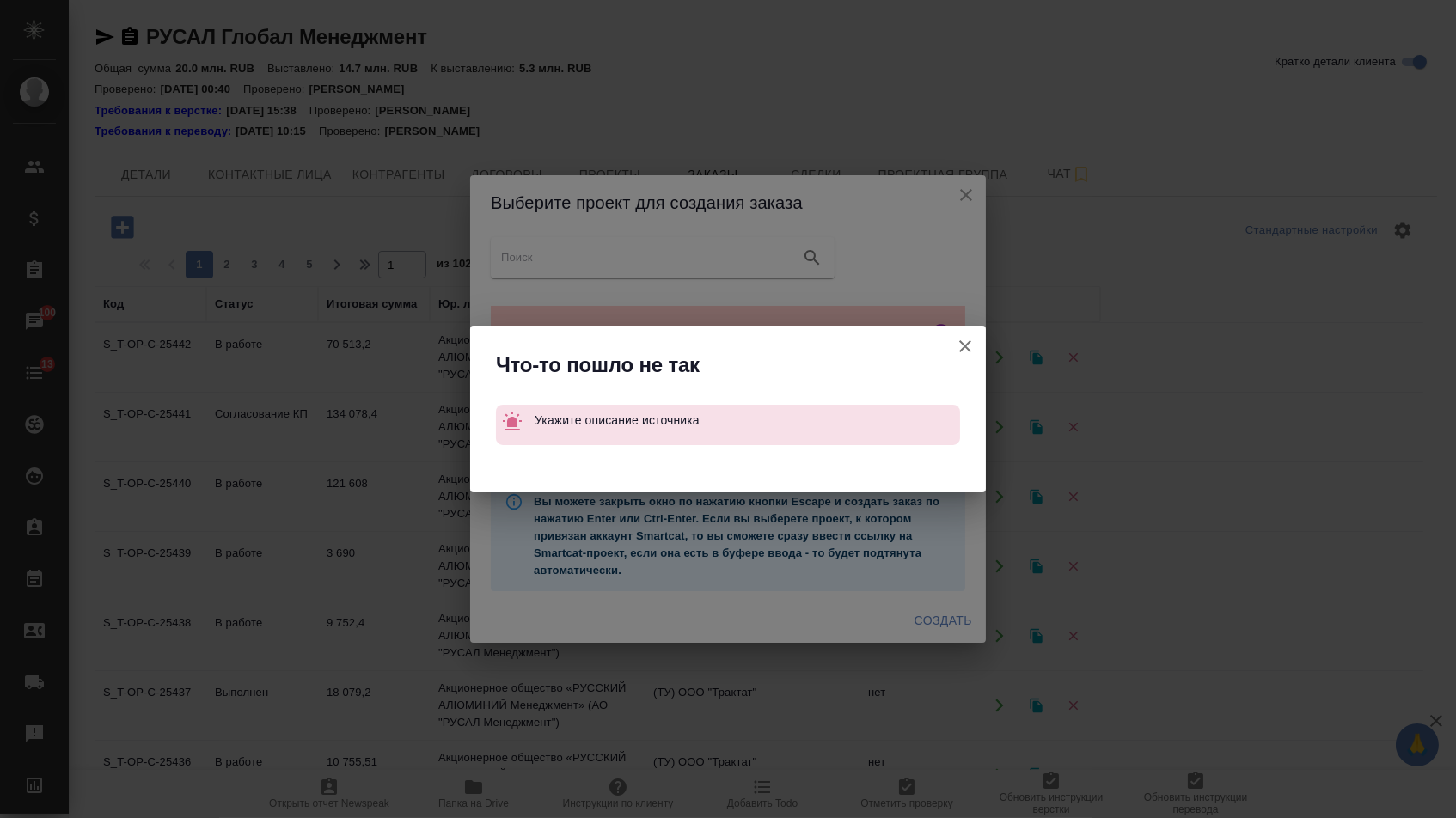
click at [964, 343] on icon "button" at bounding box center [965, 346] width 12 height 12
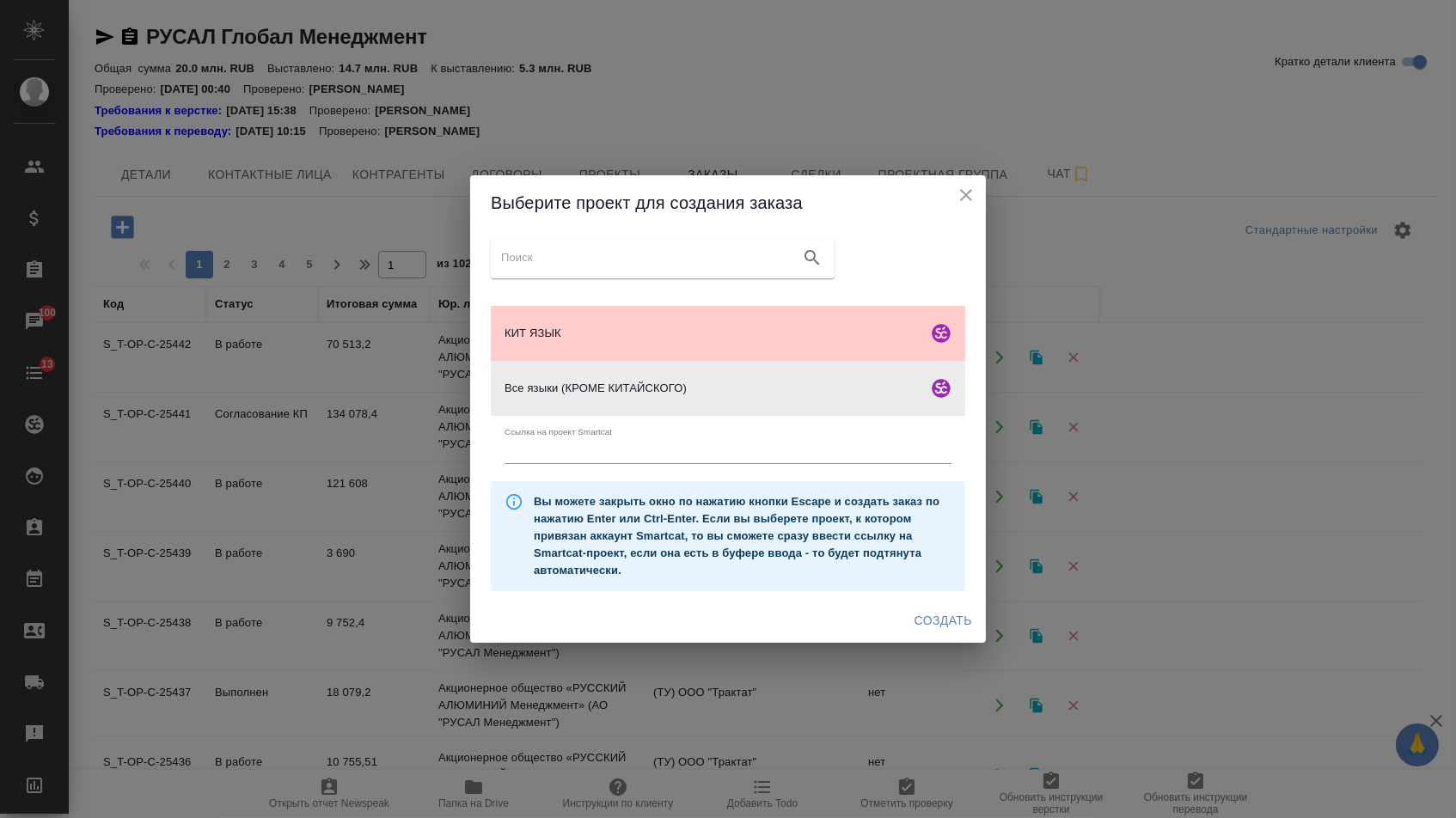
click at [940, 609] on div "Создать" at bounding box center [728, 620] width 516 height 45
click at [940, 621] on span "Создать" at bounding box center [943, 620] width 58 height 21
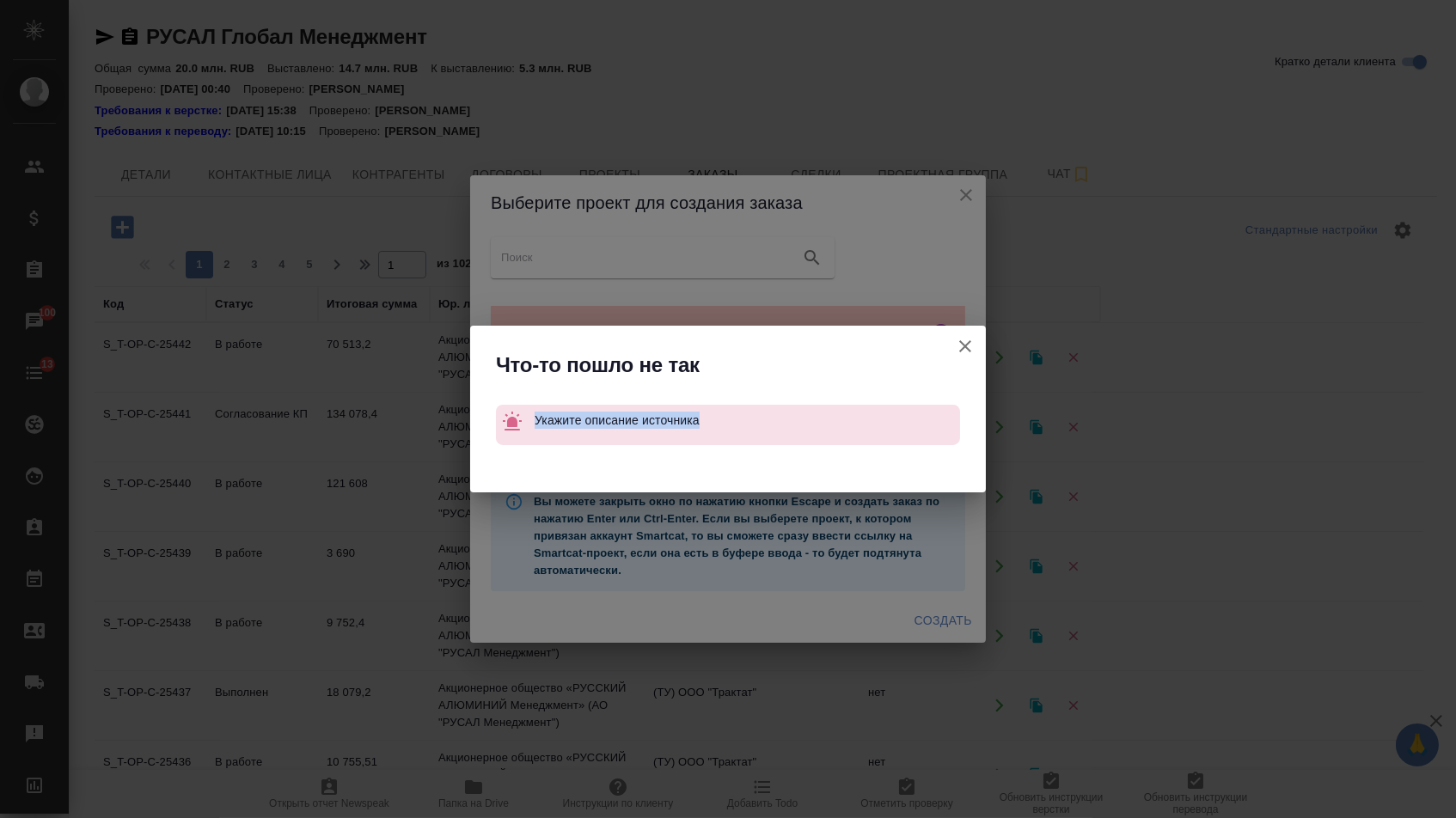
drag, startPoint x: 537, startPoint y: 414, endPoint x: 811, endPoint y: 414, distance: 274.0
click at [810, 414] on p "Укажите описание источника" at bounding box center [747, 421] width 425 height 31
copy p "Укажите описание источника"
click at [961, 199] on div "Что-то пошло не так Укажите описание источника" at bounding box center [728, 409] width 1456 height 818
click at [964, 347] on icon "button" at bounding box center [965, 346] width 12 height 12
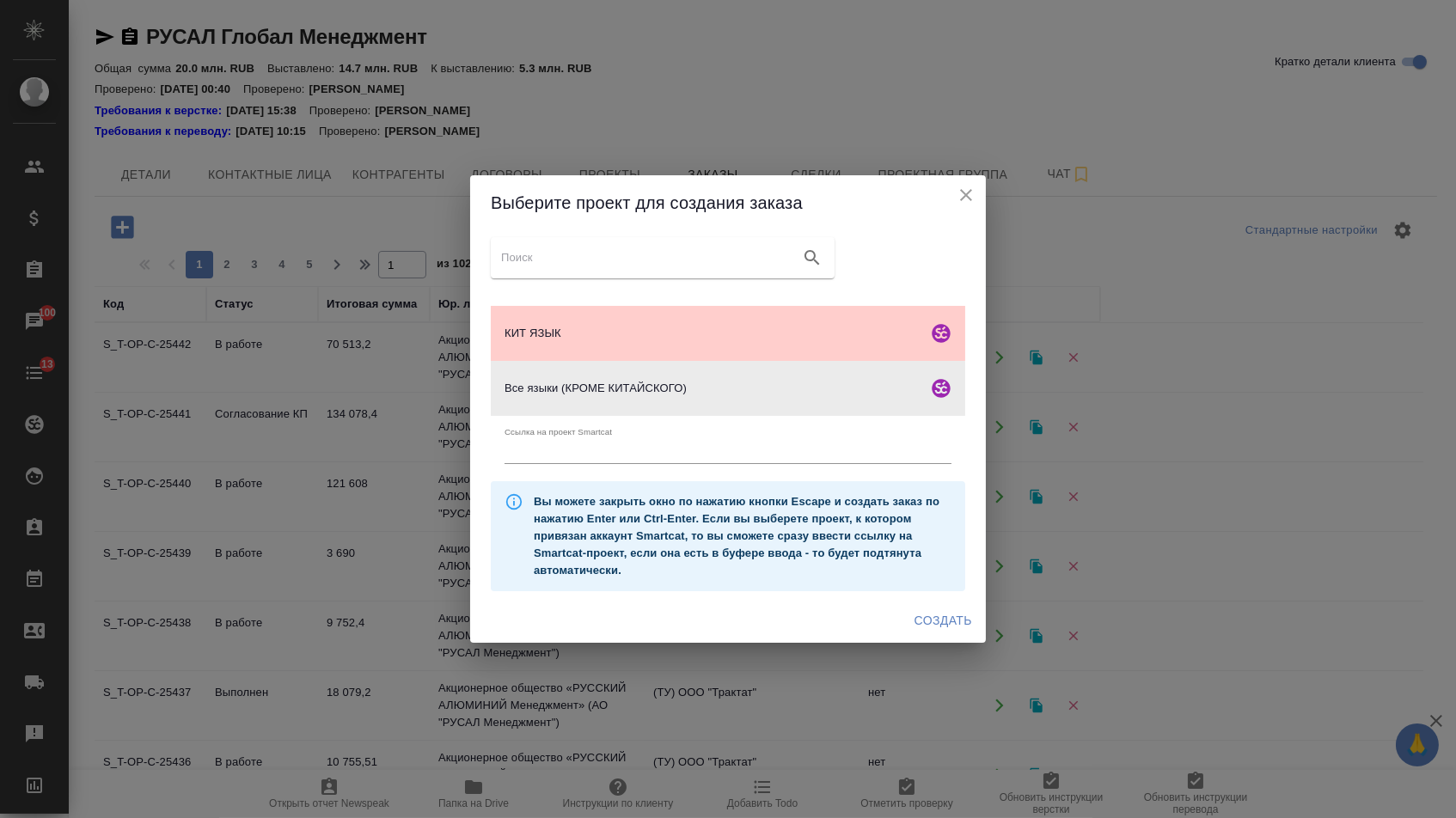
click at [960, 191] on icon "close" at bounding box center [965, 194] width 20 height 20
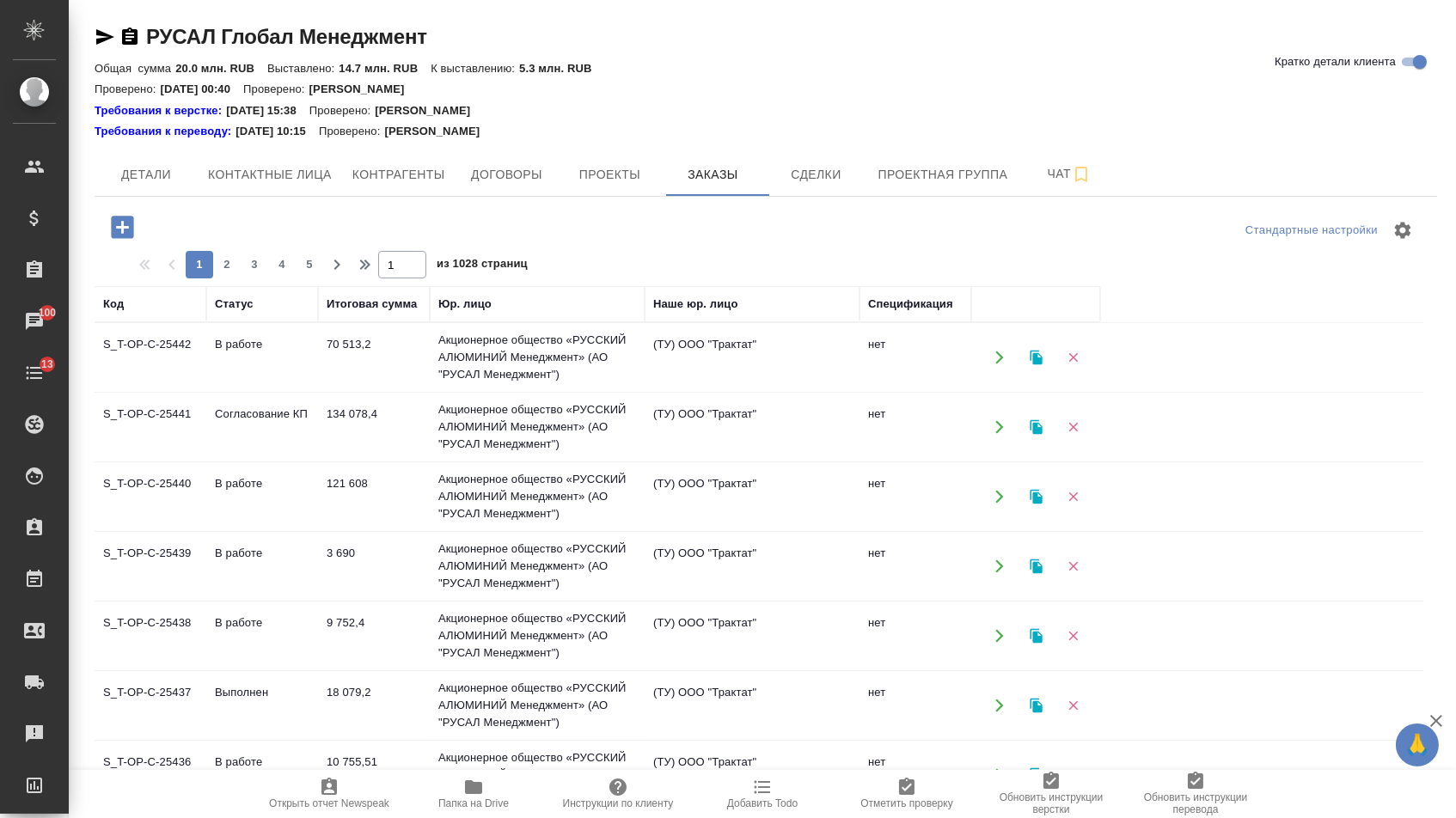
click at [131, 212] on icon "button" at bounding box center [122, 227] width 30 height 30
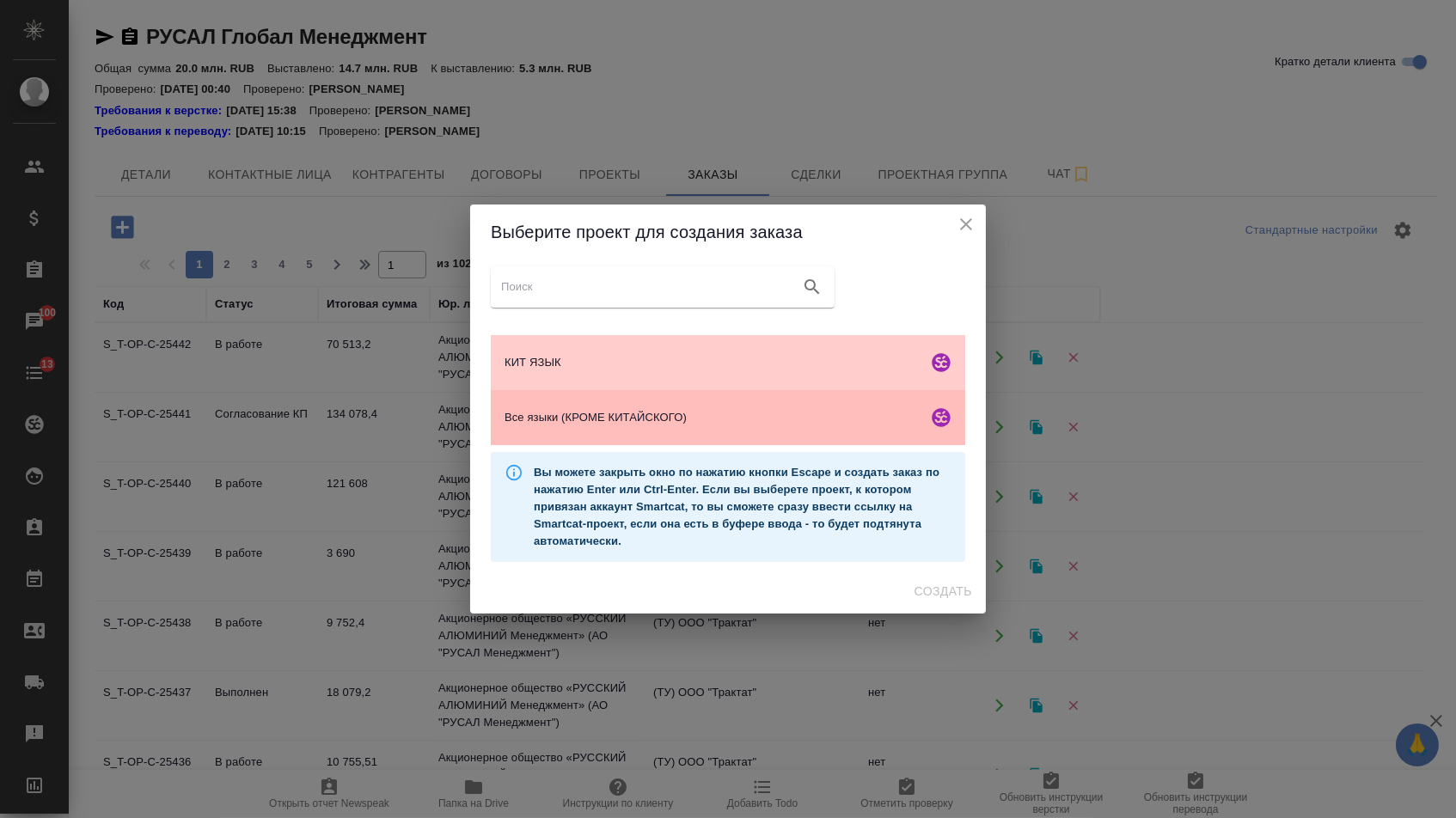
click at [612, 422] on span "Все языки (КРОМЕ КИТАЙСКОГО)" at bounding box center [712, 418] width 416 height 17
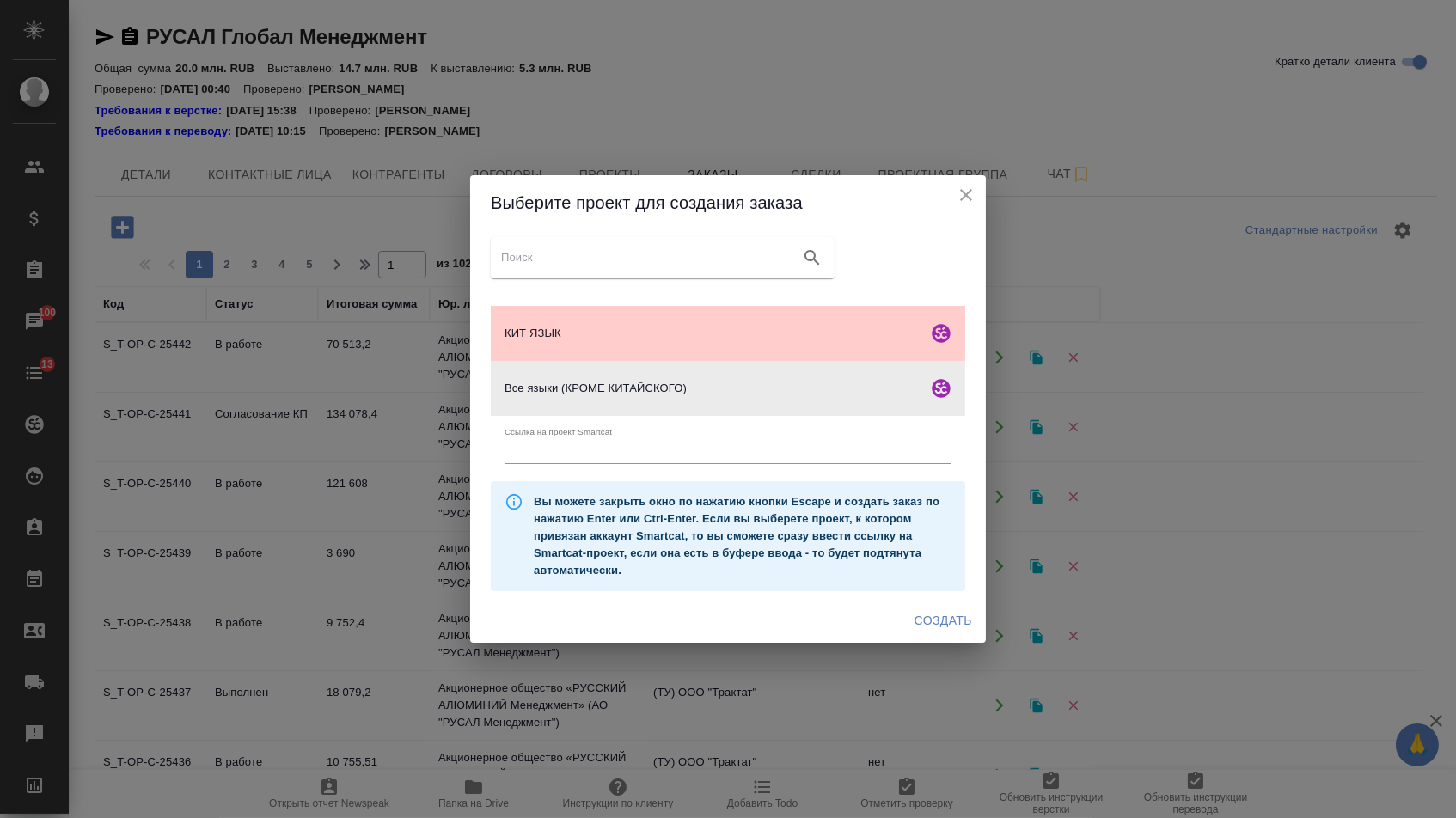
click at [927, 622] on span "Создать" at bounding box center [943, 620] width 58 height 21
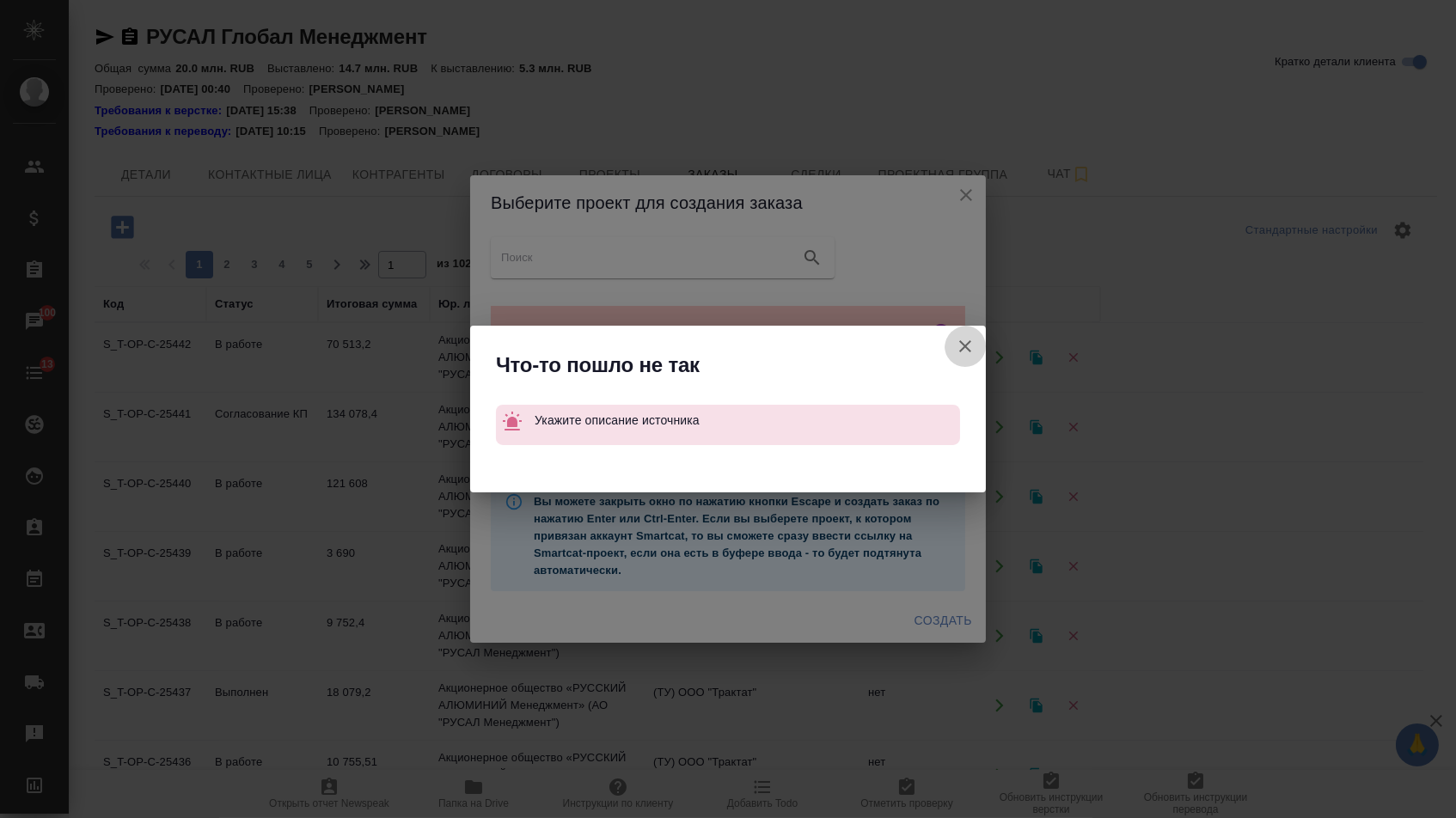
click at [979, 343] on button "Ссылка на проект Smartcat" at bounding box center [965, 346] width 41 height 41
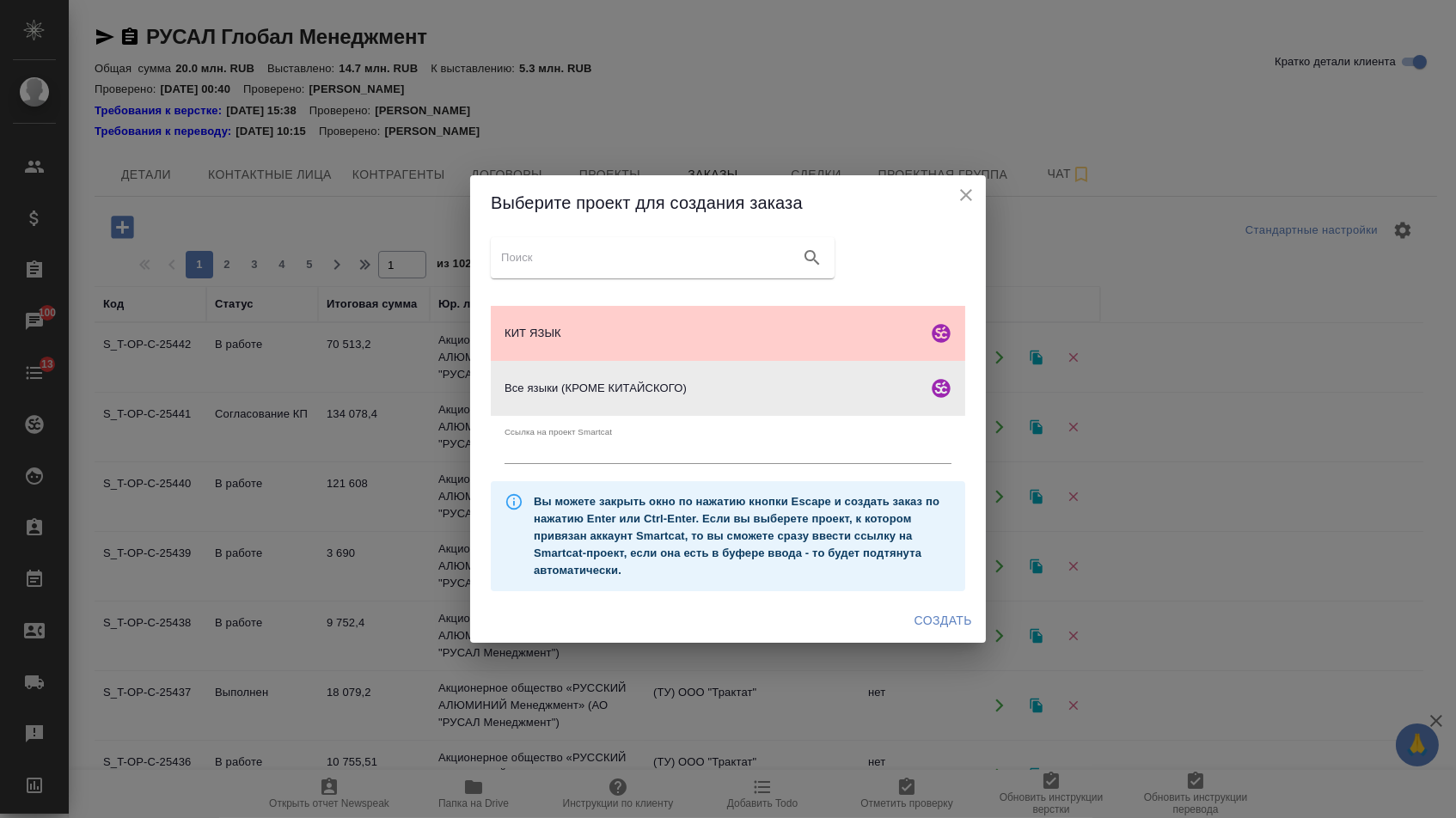
click at [958, 186] on icon "close" at bounding box center [965, 194] width 20 height 20
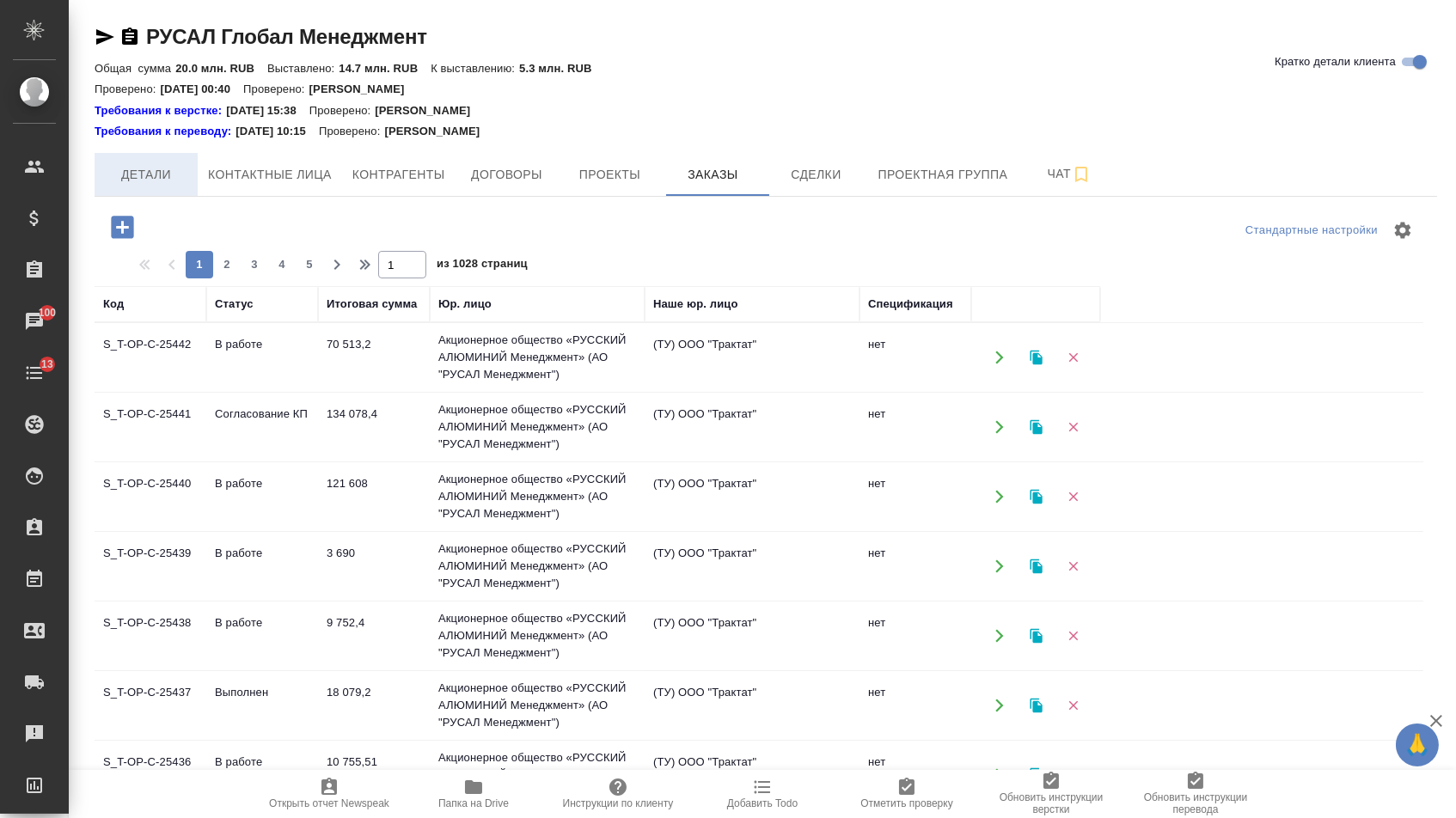
click at [152, 171] on span "Детали" at bounding box center [146, 175] width 83 height 21
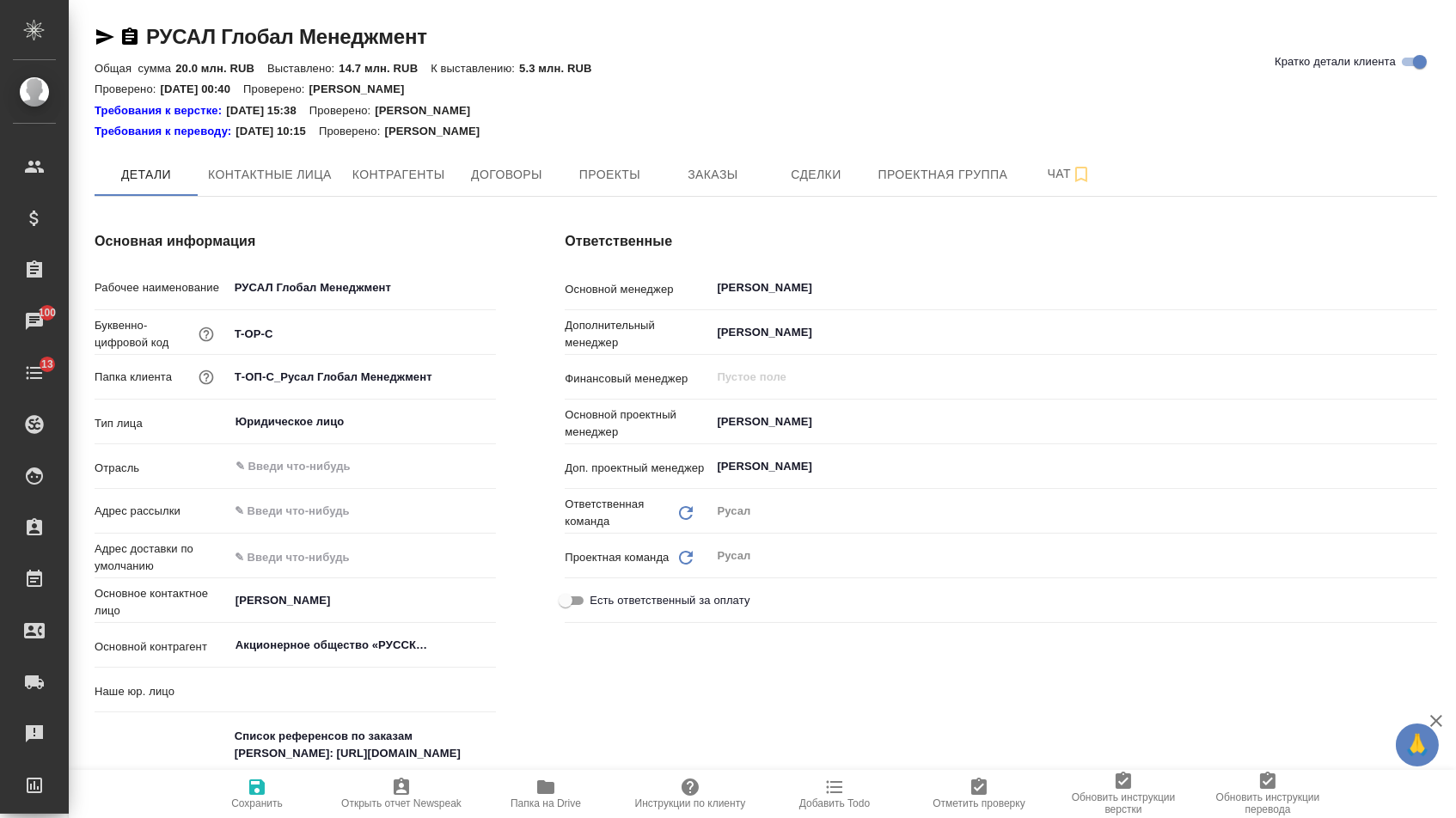
type textarea "x"
type input "(ТУ) ООО "Трактат""
type textarea "x"
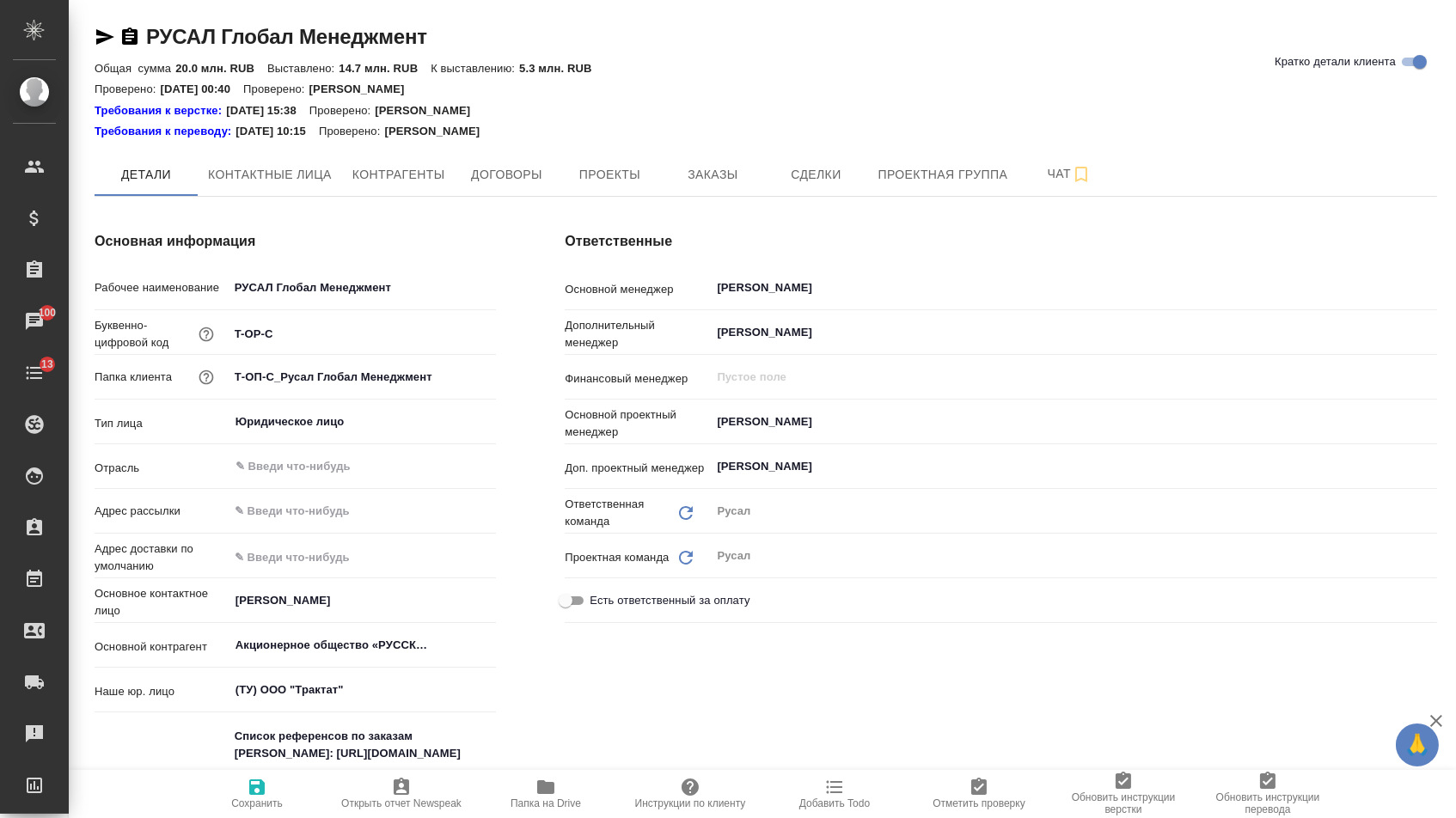
type textarea "x"
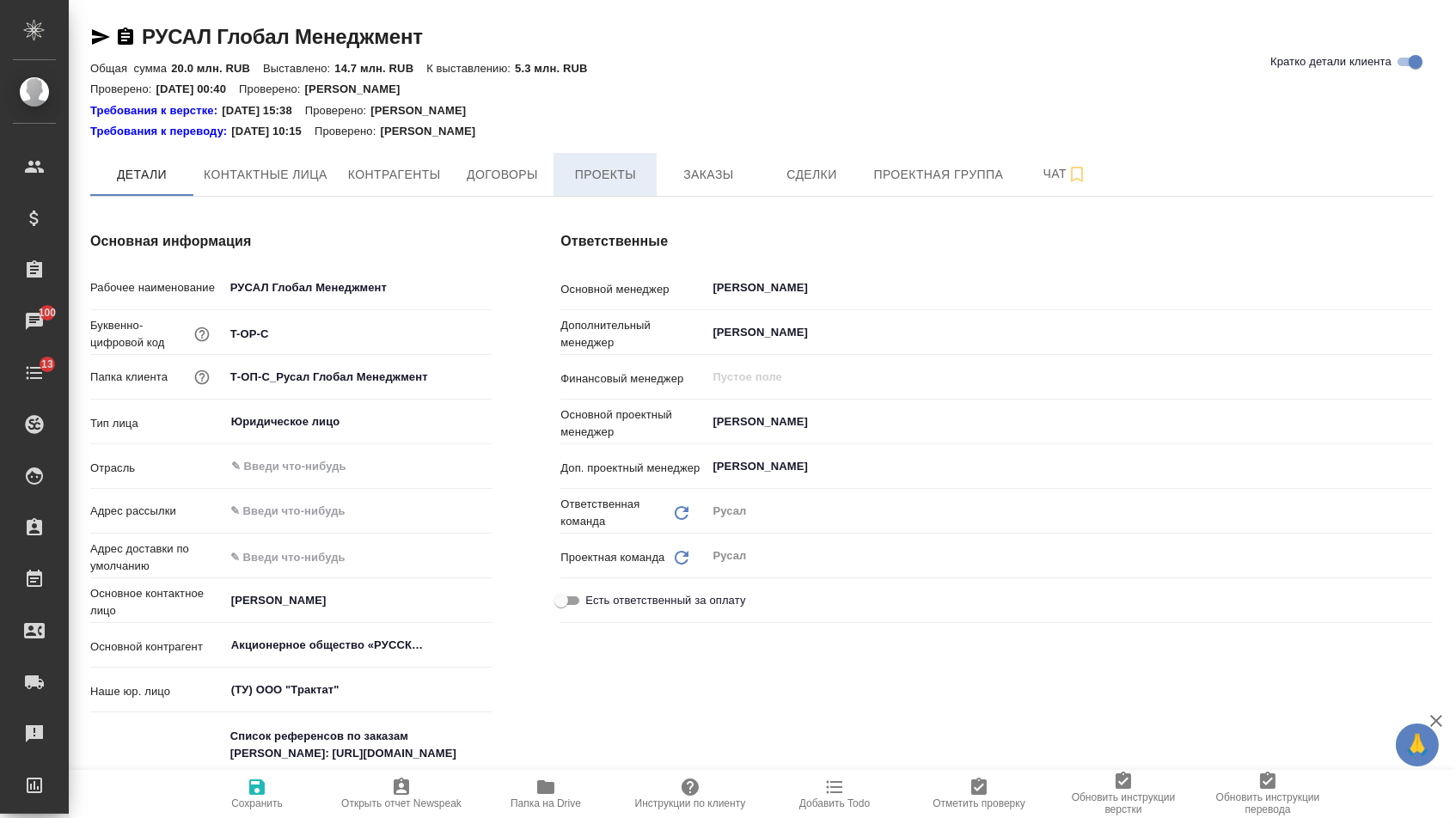
click at [487, 127] on p "[PERSON_NAME]" at bounding box center [434, 132] width 109 height 17
click at [495, 173] on span "Договоры" at bounding box center [506, 175] width 83 height 21
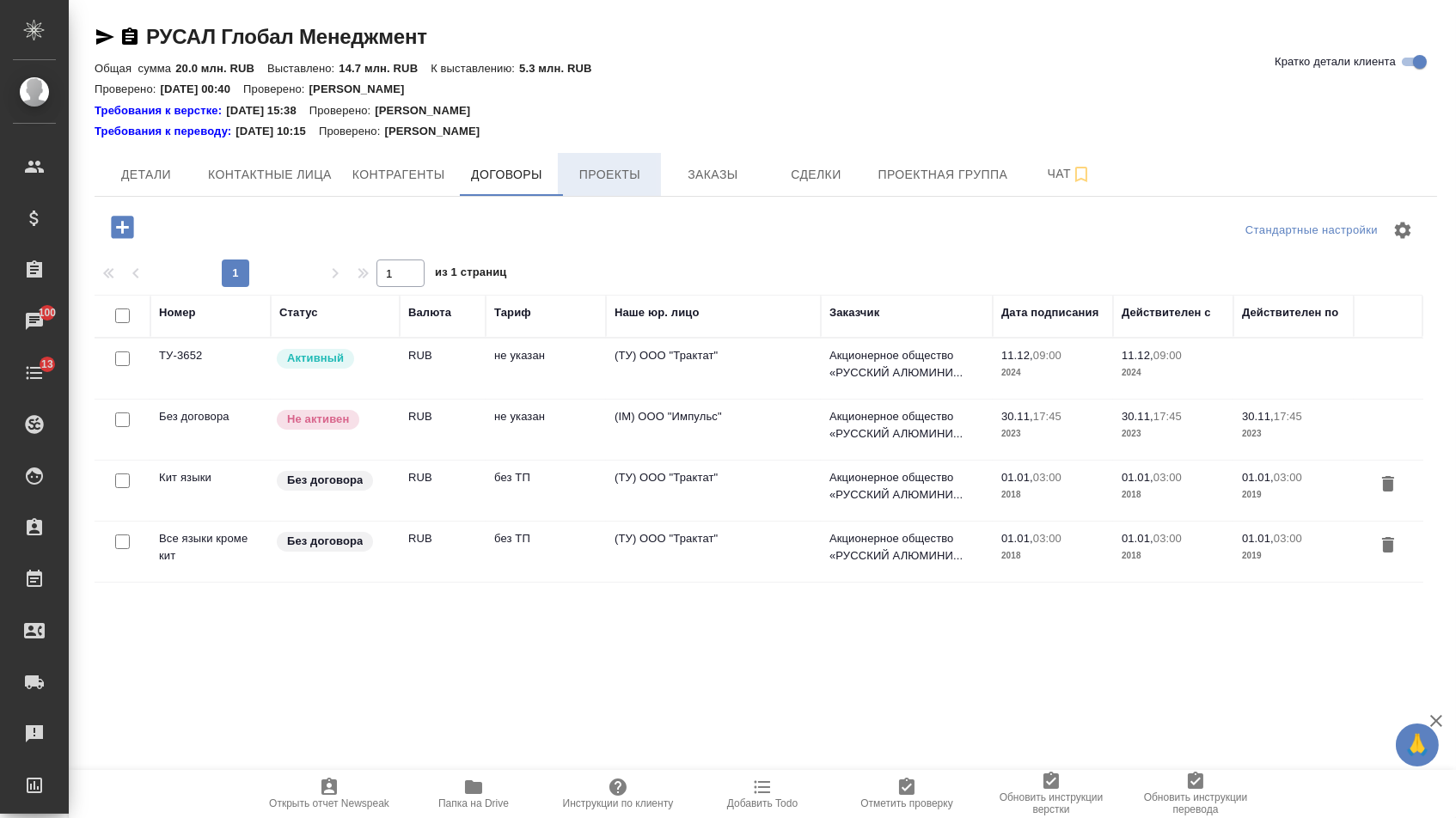
click at [591, 178] on span "Проекты" at bounding box center [610, 175] width 83 height 21
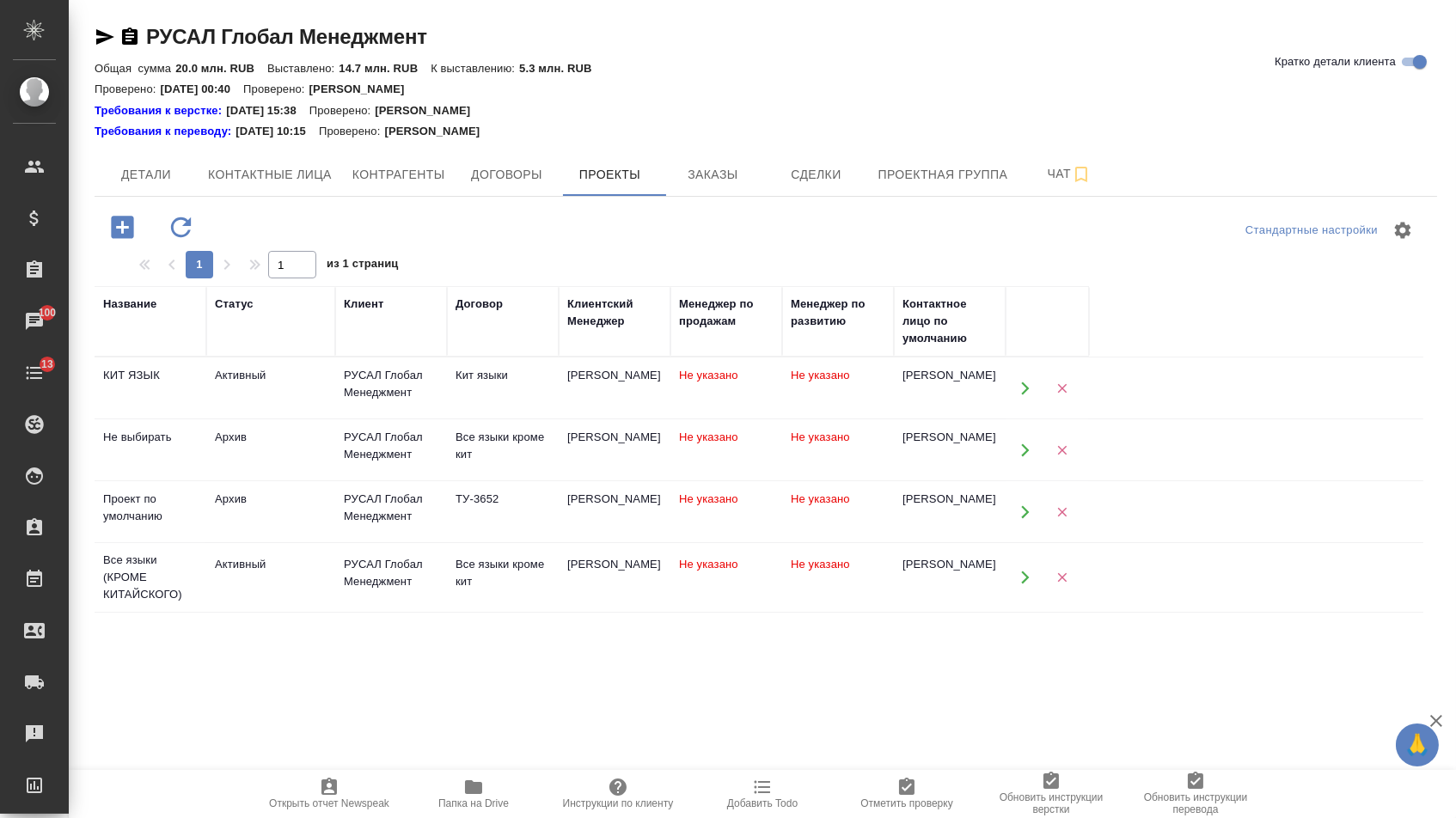
click at [1020, 585] on icon "button" at bounding box center [1026, 577] width 15 height 15
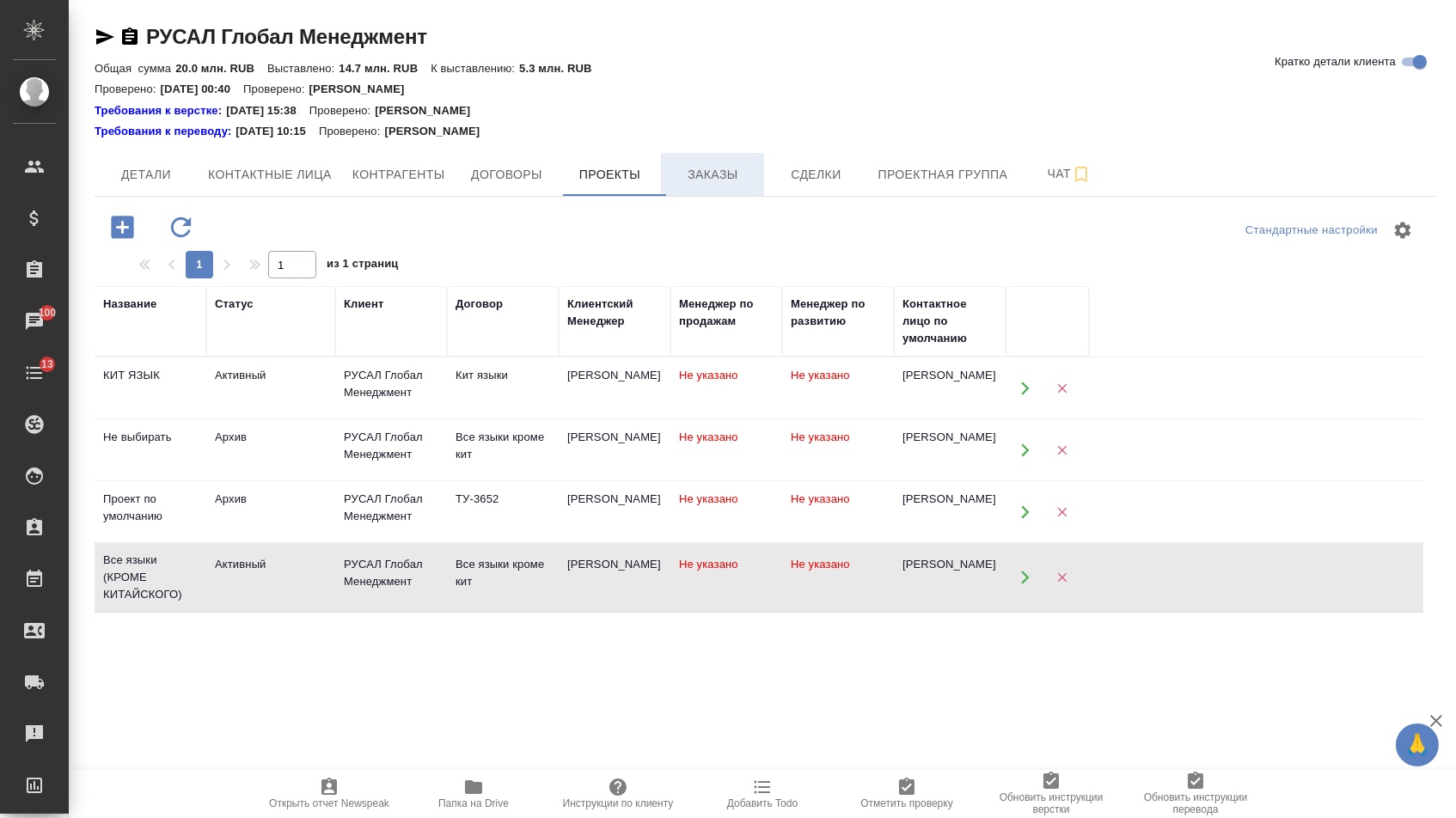
click at [713, 165] on span "Заказы" at bounding box center [713, 175] width 83 height 21
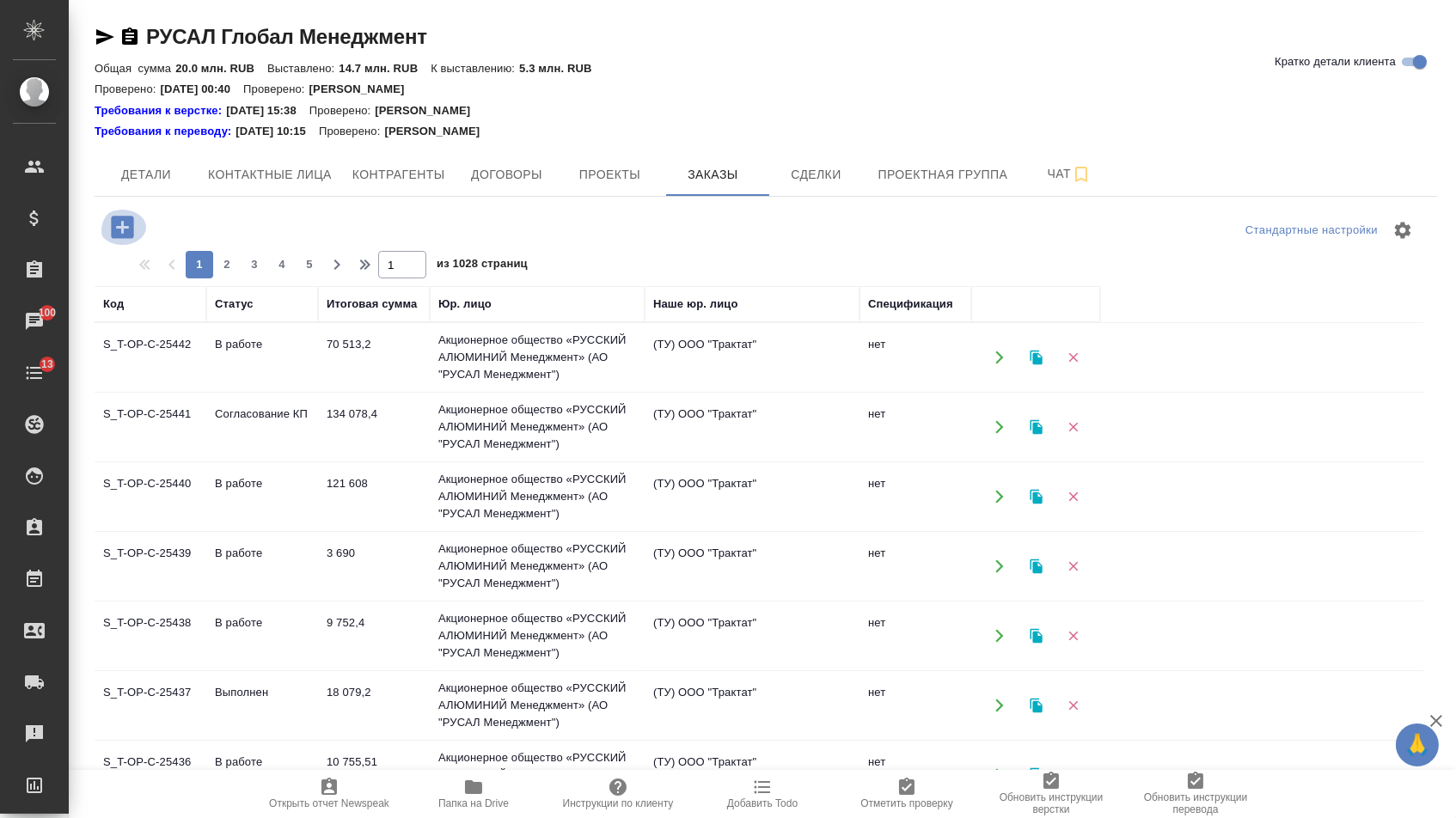
click at [129, 230] on icon "button" at bounding box center [121, 227] width 22 height 22
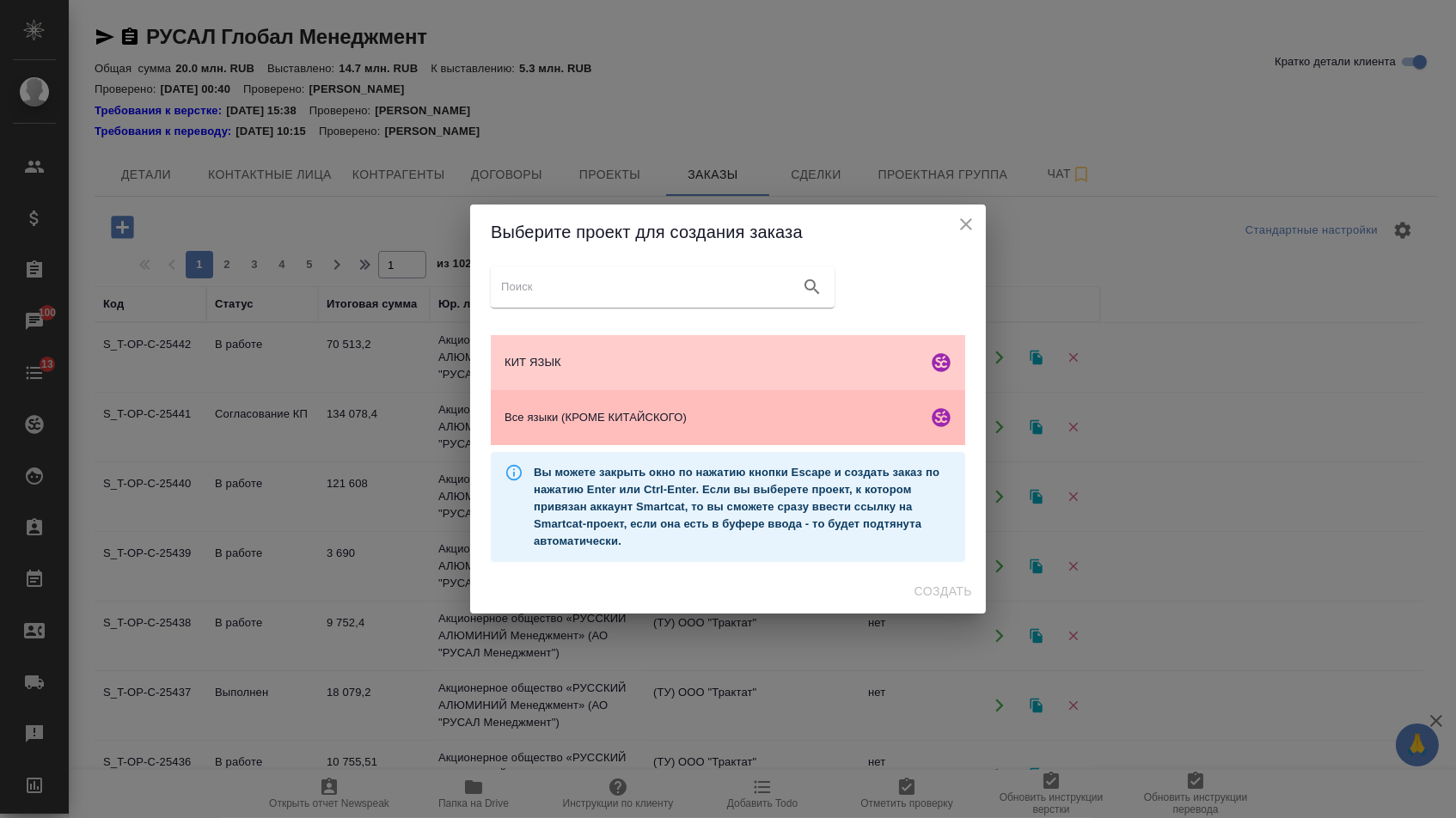
click at [596, 410] on div "Все языки (КРОМЕ КИТАЙСКОГО)" at bounding box center [728, 417] width 474 height 55
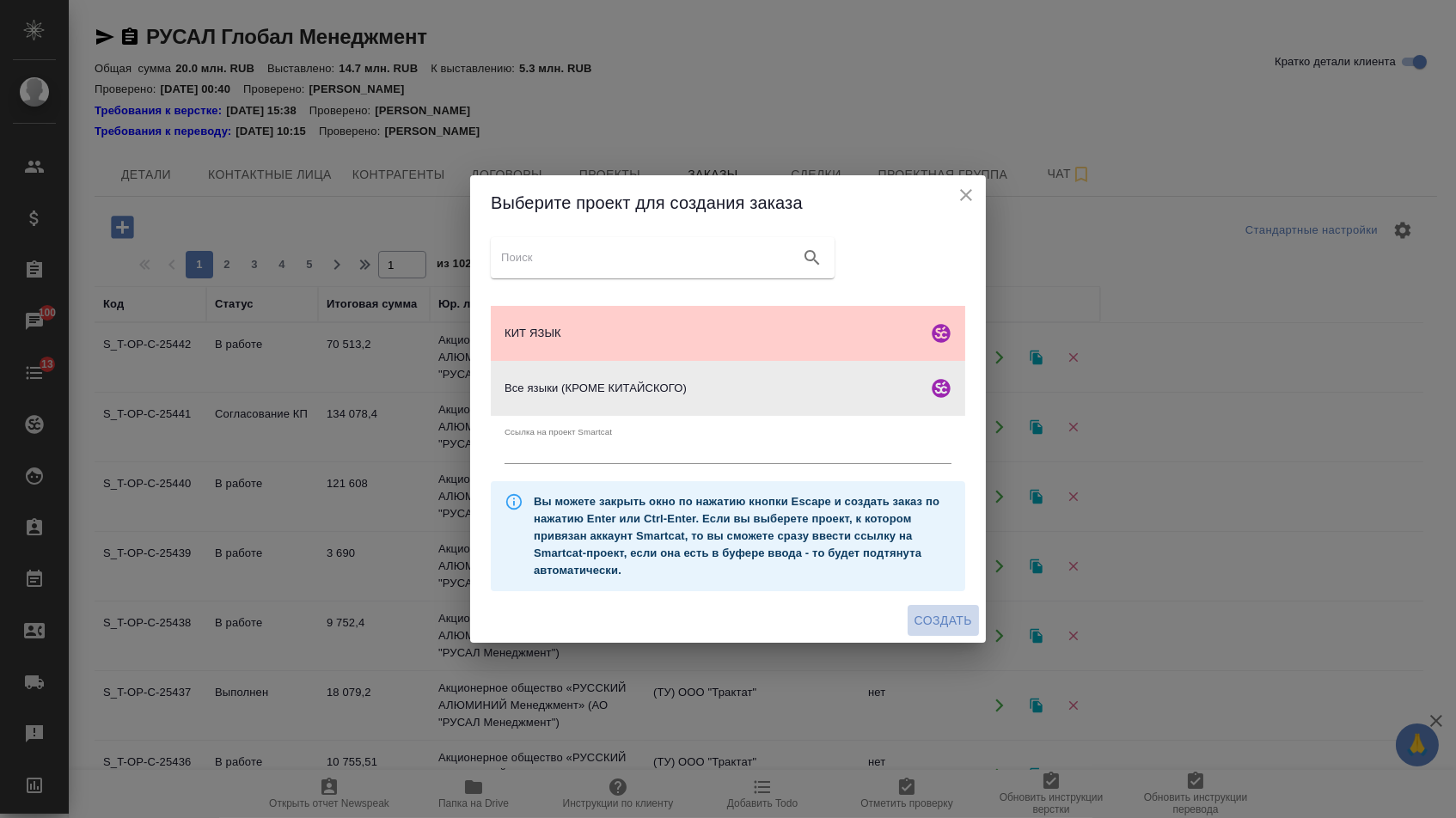
click at [940, 616] on span "Создать" at bounding box center [943, 620] width 58 height 21
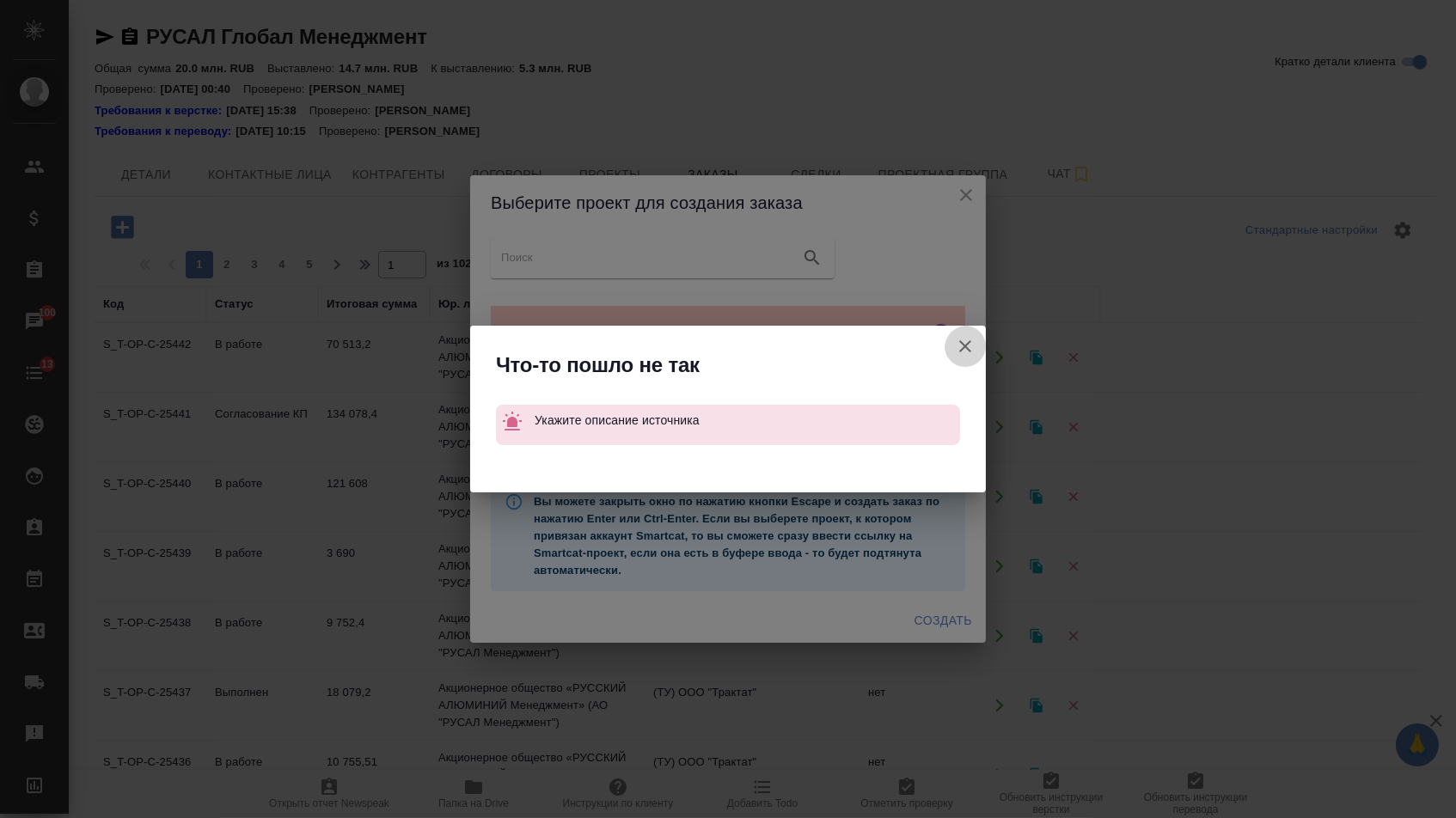
click at [956, 356] on icon "button" at bounding box center [964, 346] width 20 height 20
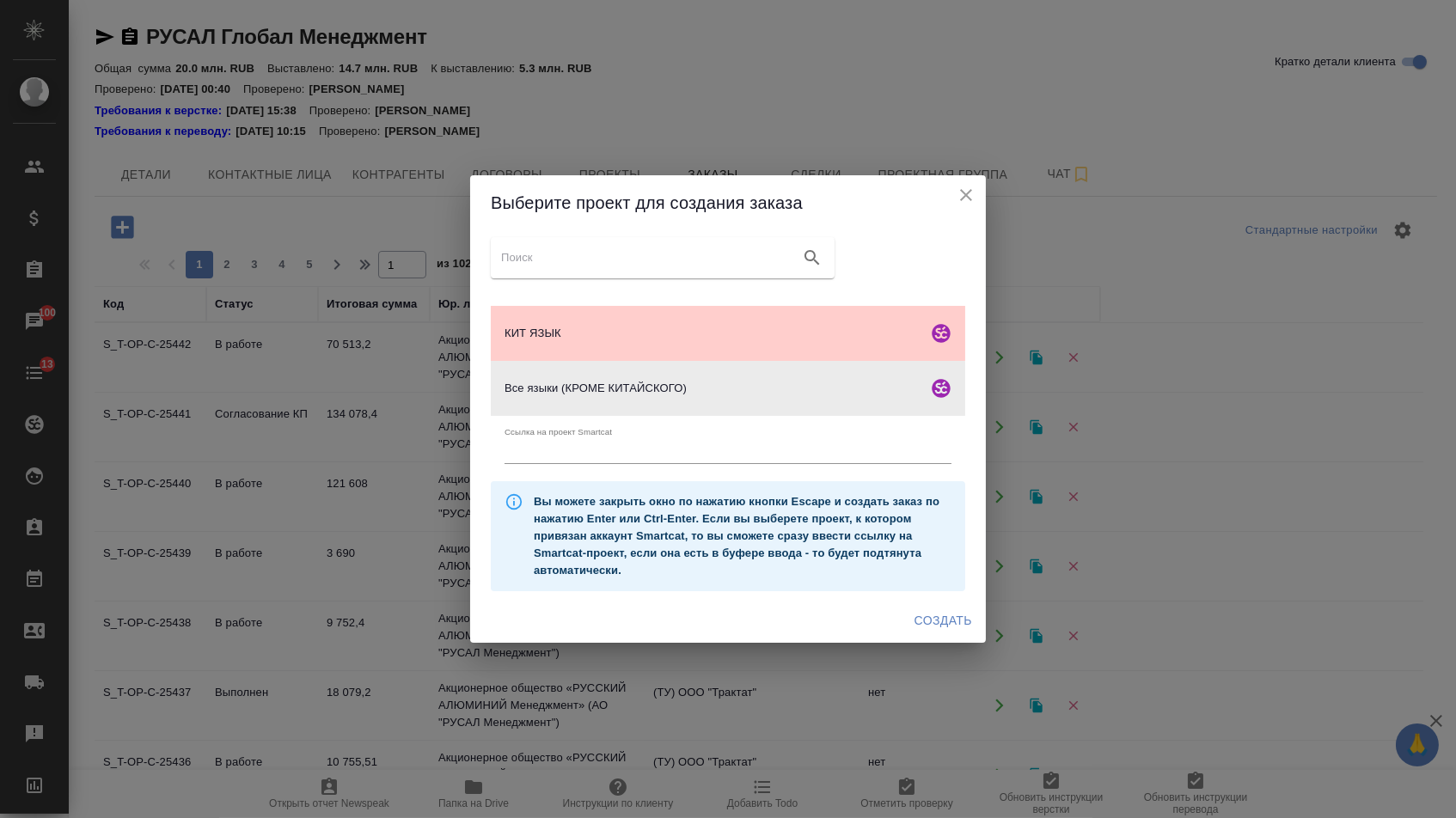
click at [964, 184] on icon "close" at bounding box center [965, 194] width 20 height 20
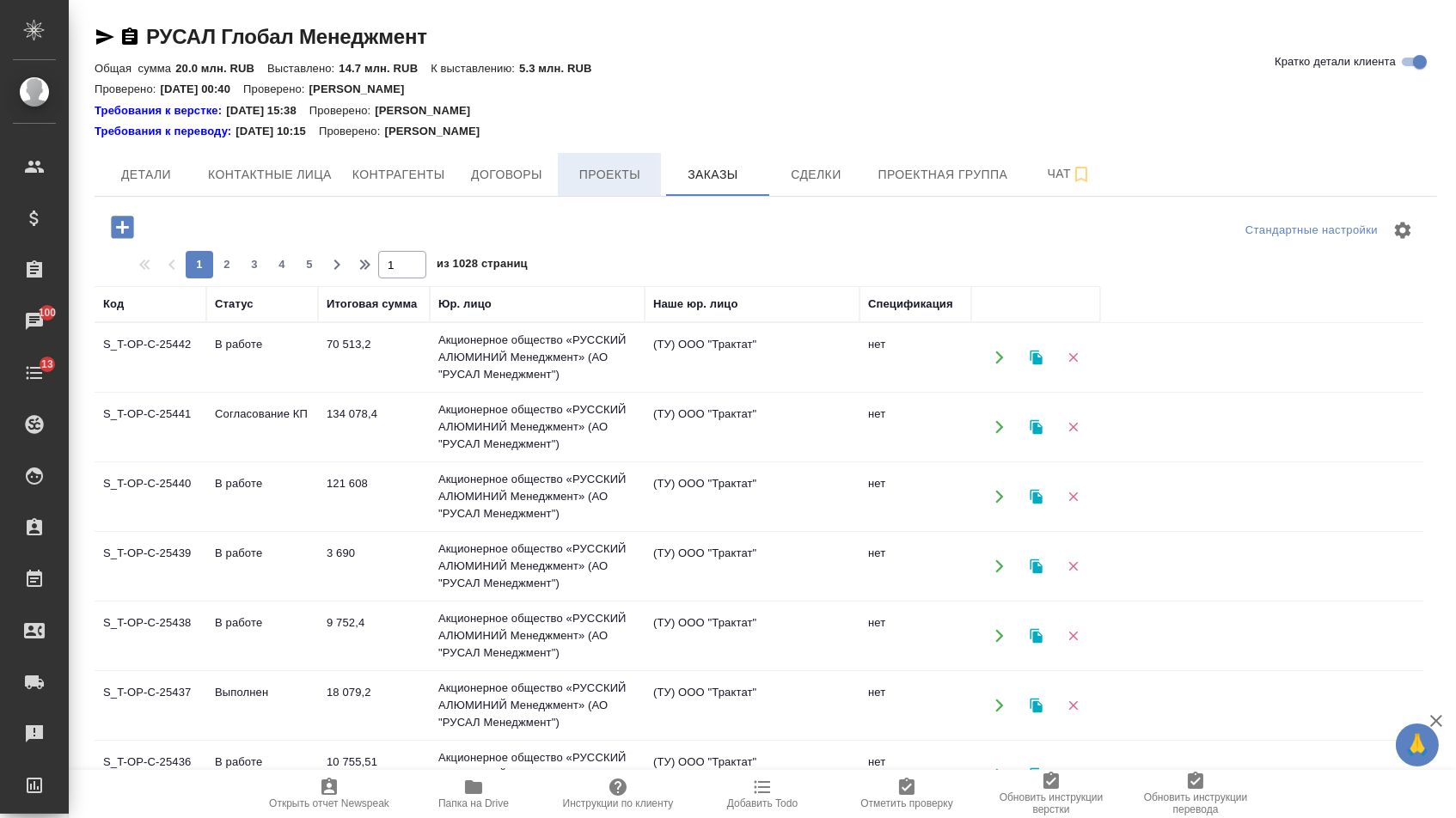
click at [584, 171] on span "Проекты" at bounding box center [610, 175] width 83 height 21
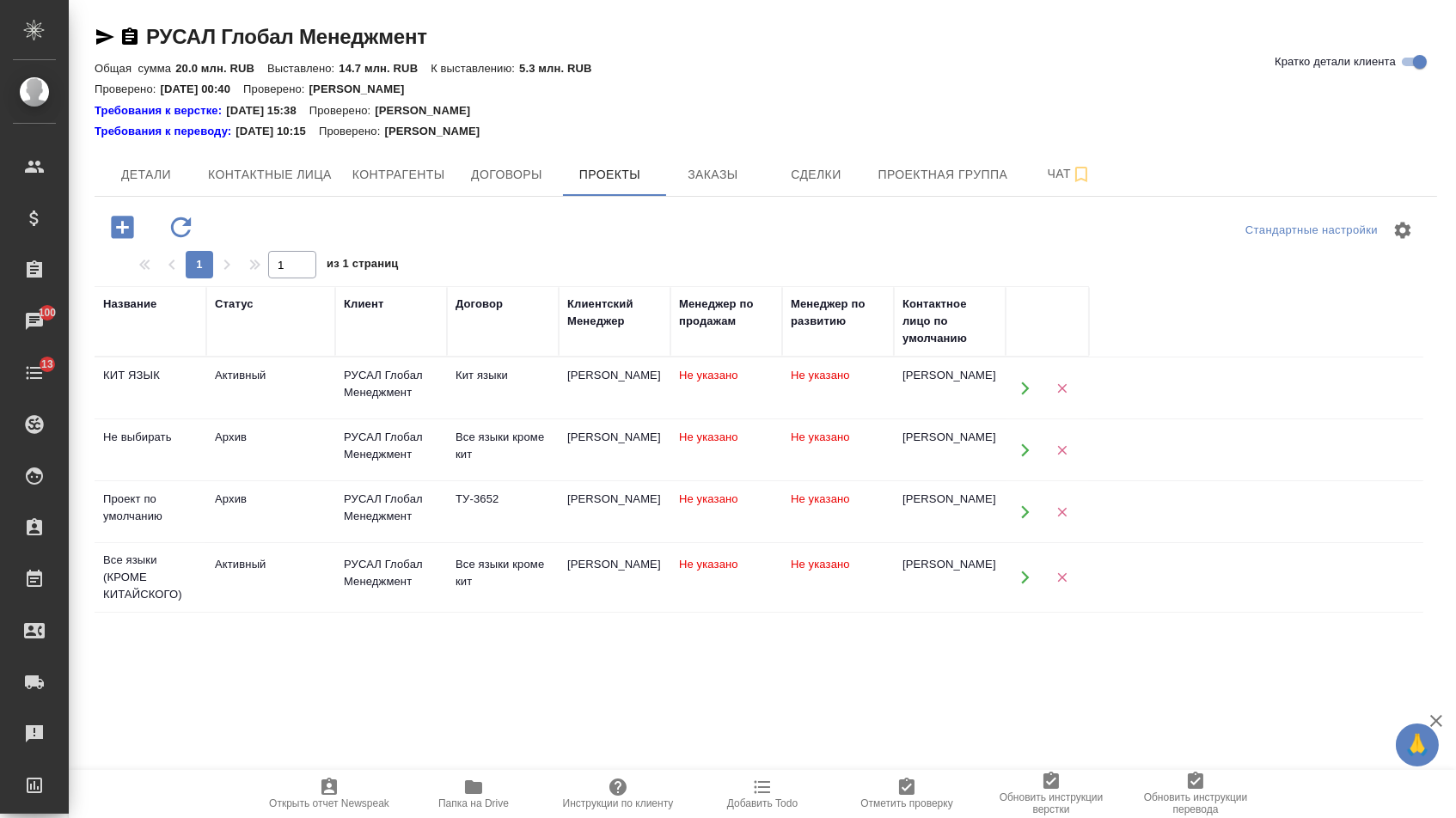
click at [1027, 390] on icon "button" at bounding box center [1025, 387] width 8 height 12
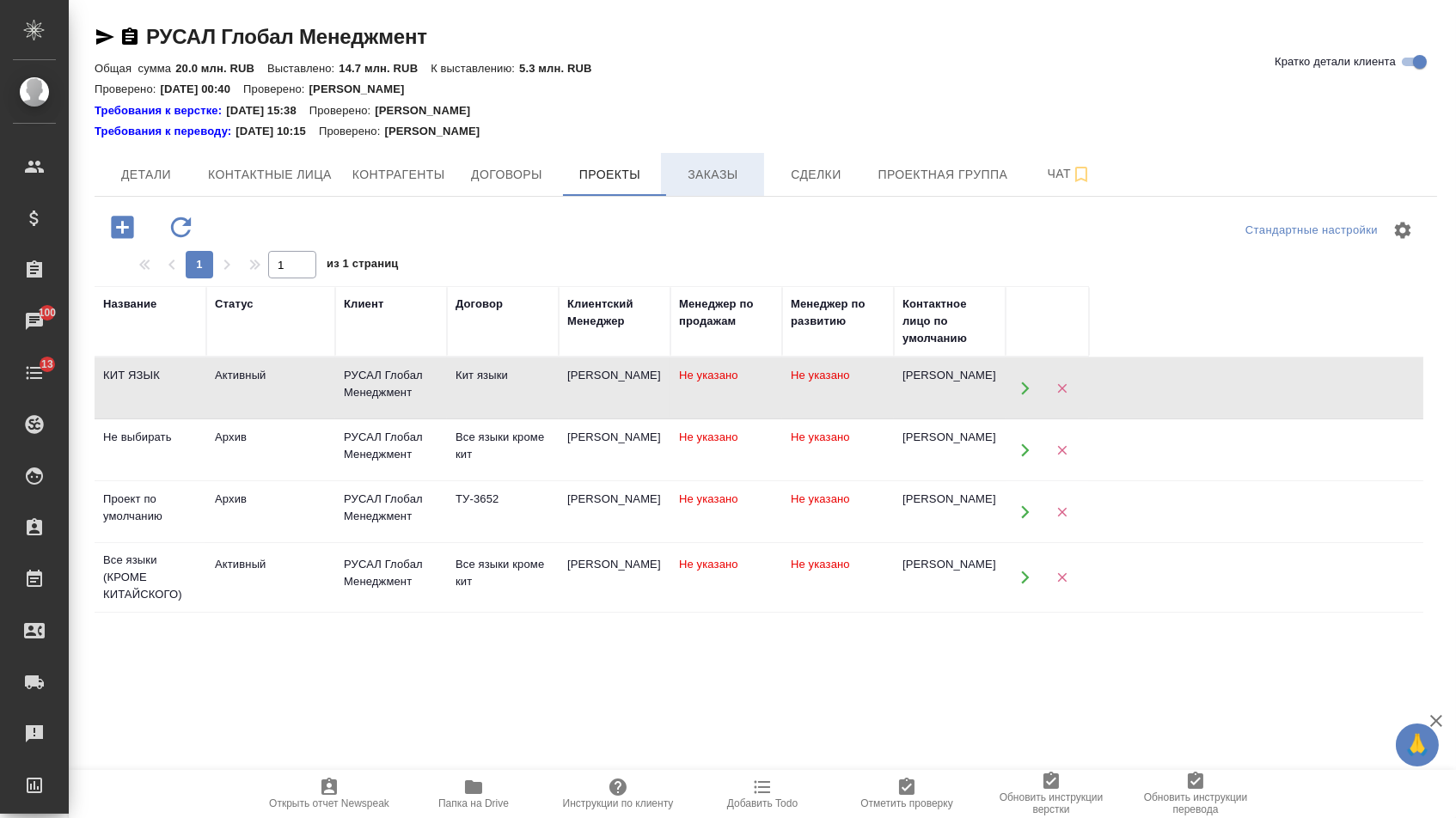
click at [717, 168] on span "Заказы" at bounding box center [713, 175] width 83 height 21
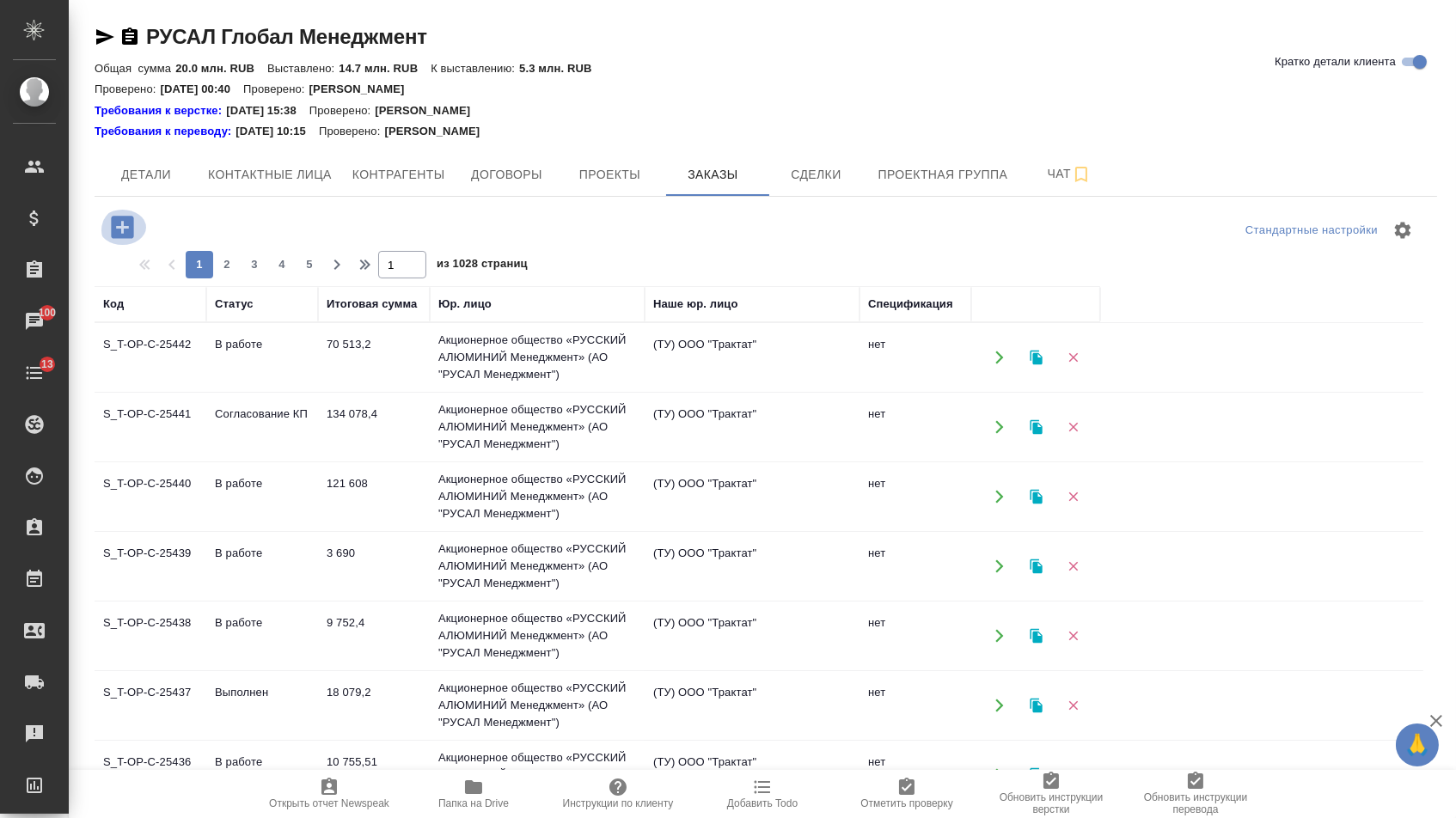
click at [127, 238] on icon "button" at bounding box center [121, 227] width 22 height 22
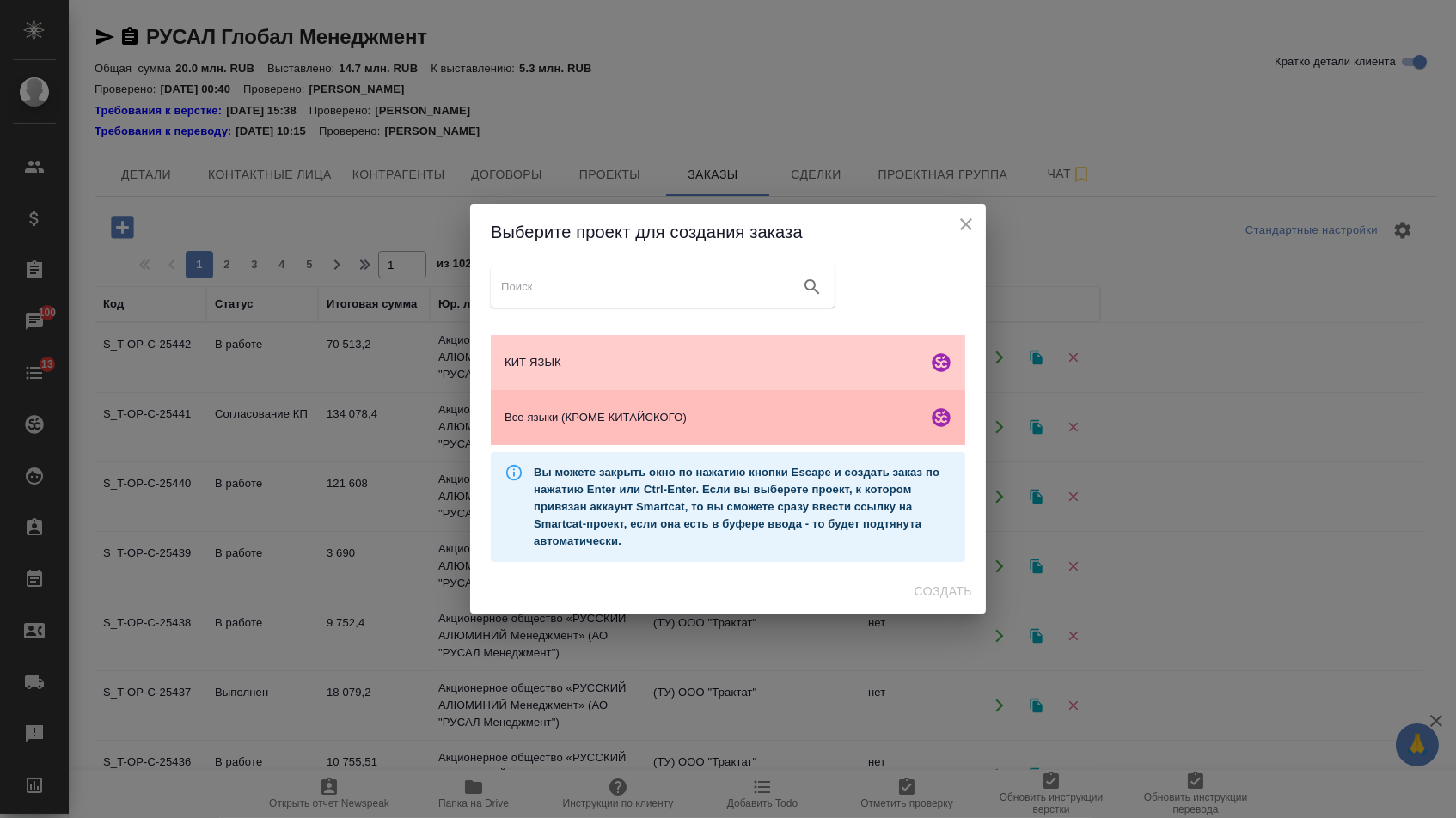
click at [581, 422] on span "Все языки (КРОМЕ КИТАЙСКОГО)" at bounding box center [712, 418] width 416 height 17
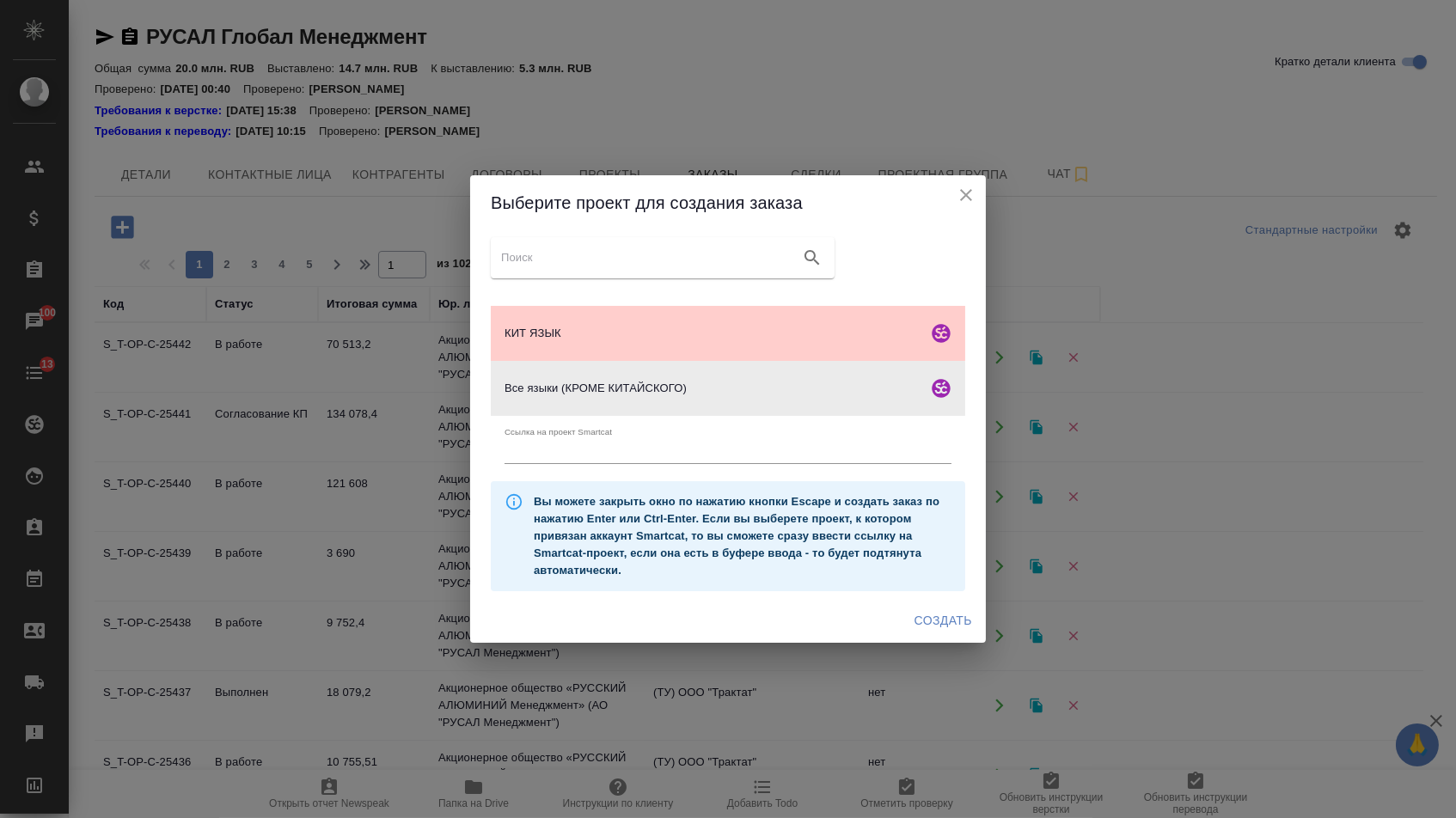
click at [954, 616] on span "Создать" at bounding box center [943, 620] width 58 height 21
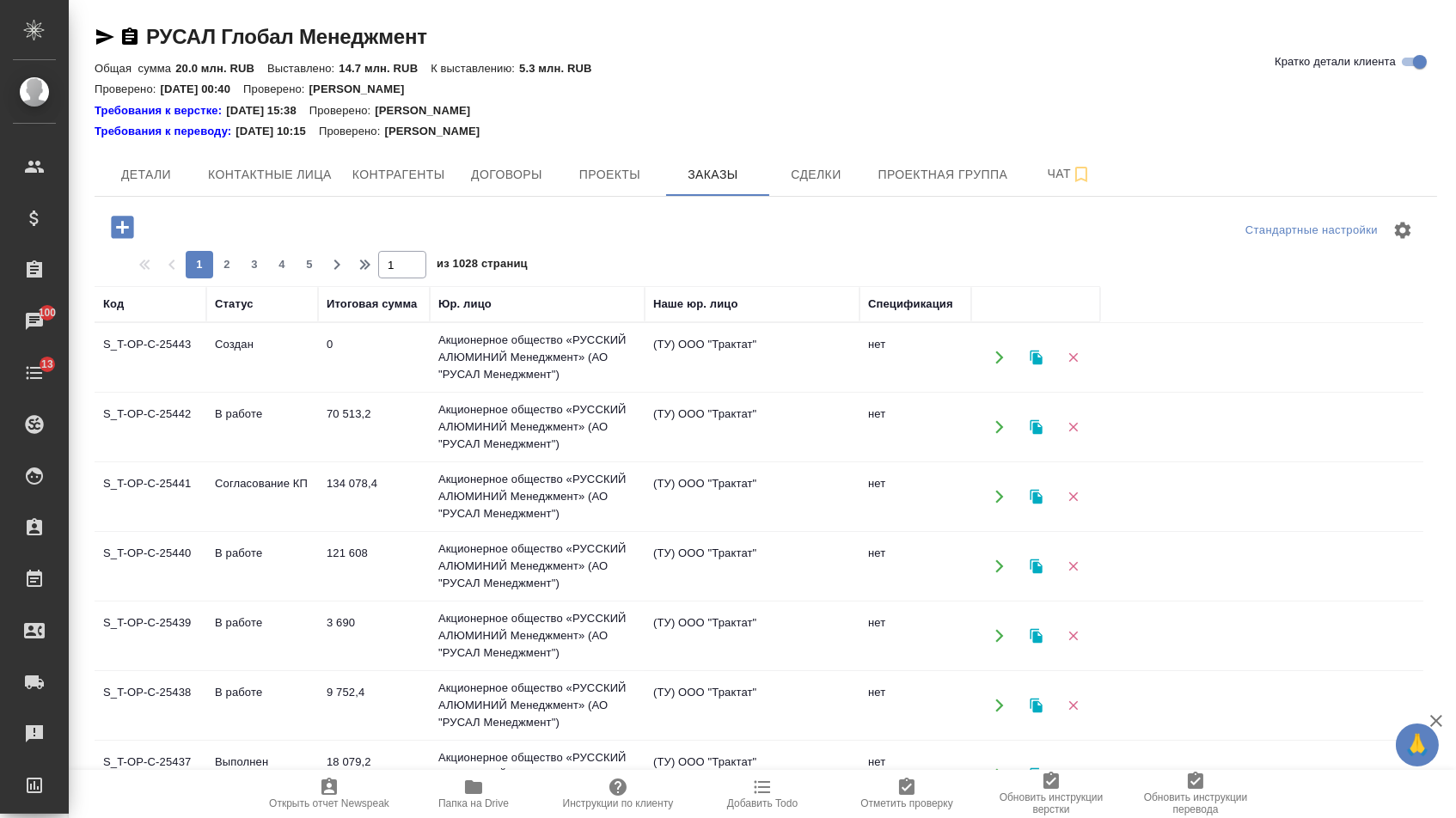
click at [129, 230] on icon "button" at bounding box center [122, 227] width 30 height 30
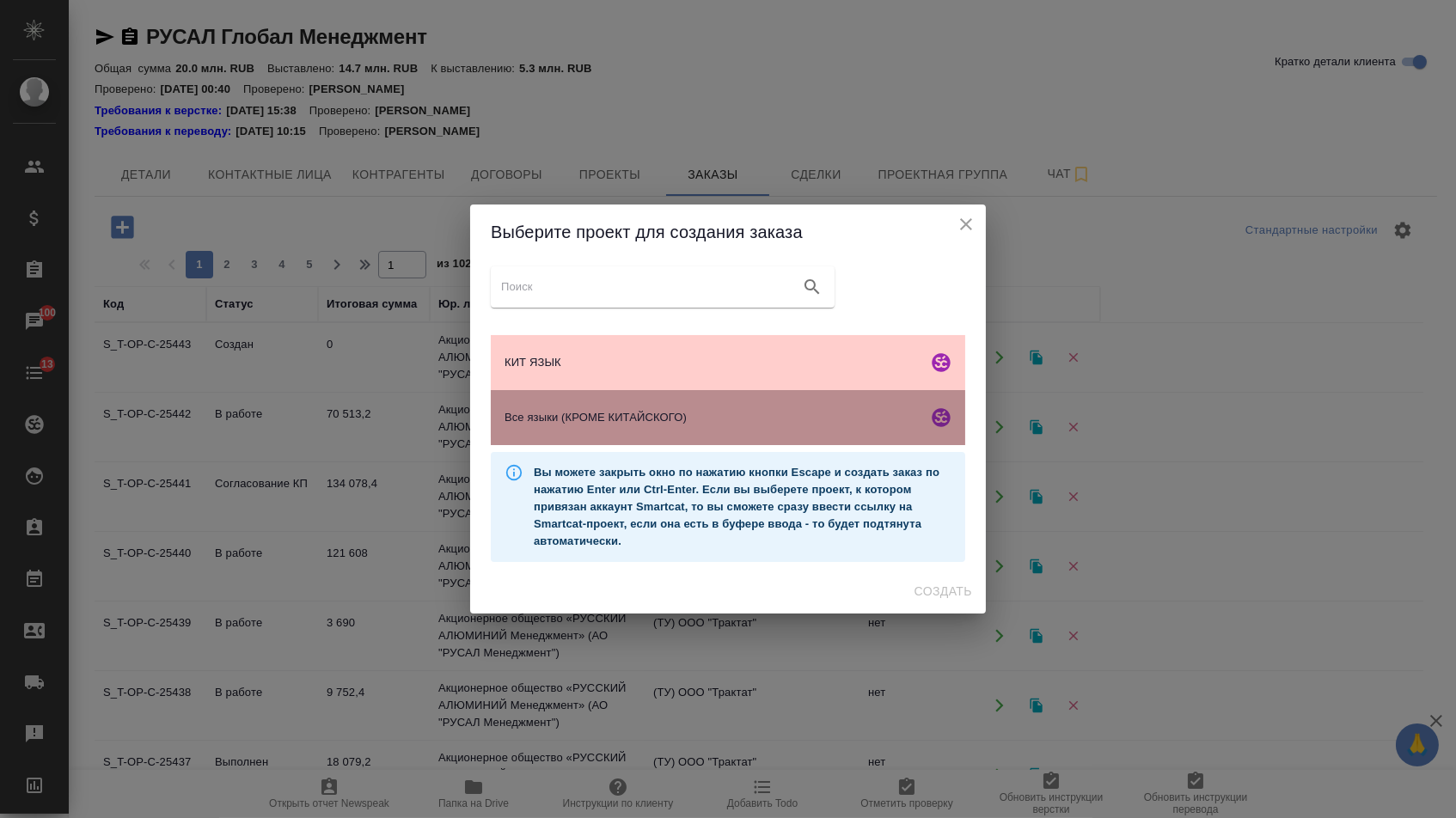
click at [542, 407] on div "Все языки (КРОМЕ КИТАЙСКОГО)" at bounding box center [728, 417] width 474 height 55
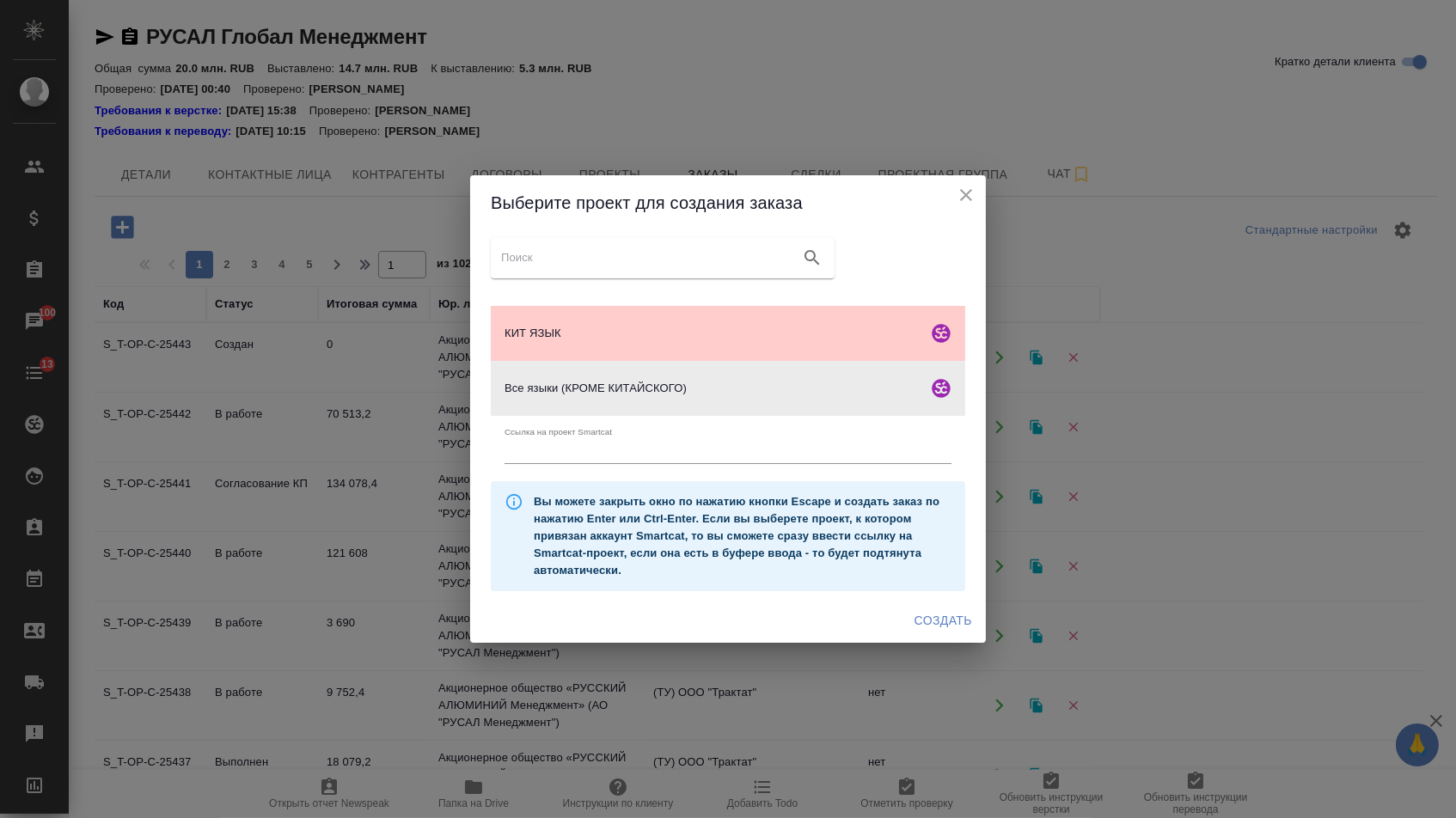
click at [908, 628] on button "Создать" at bounding box center [943, 620] width 71 height 32
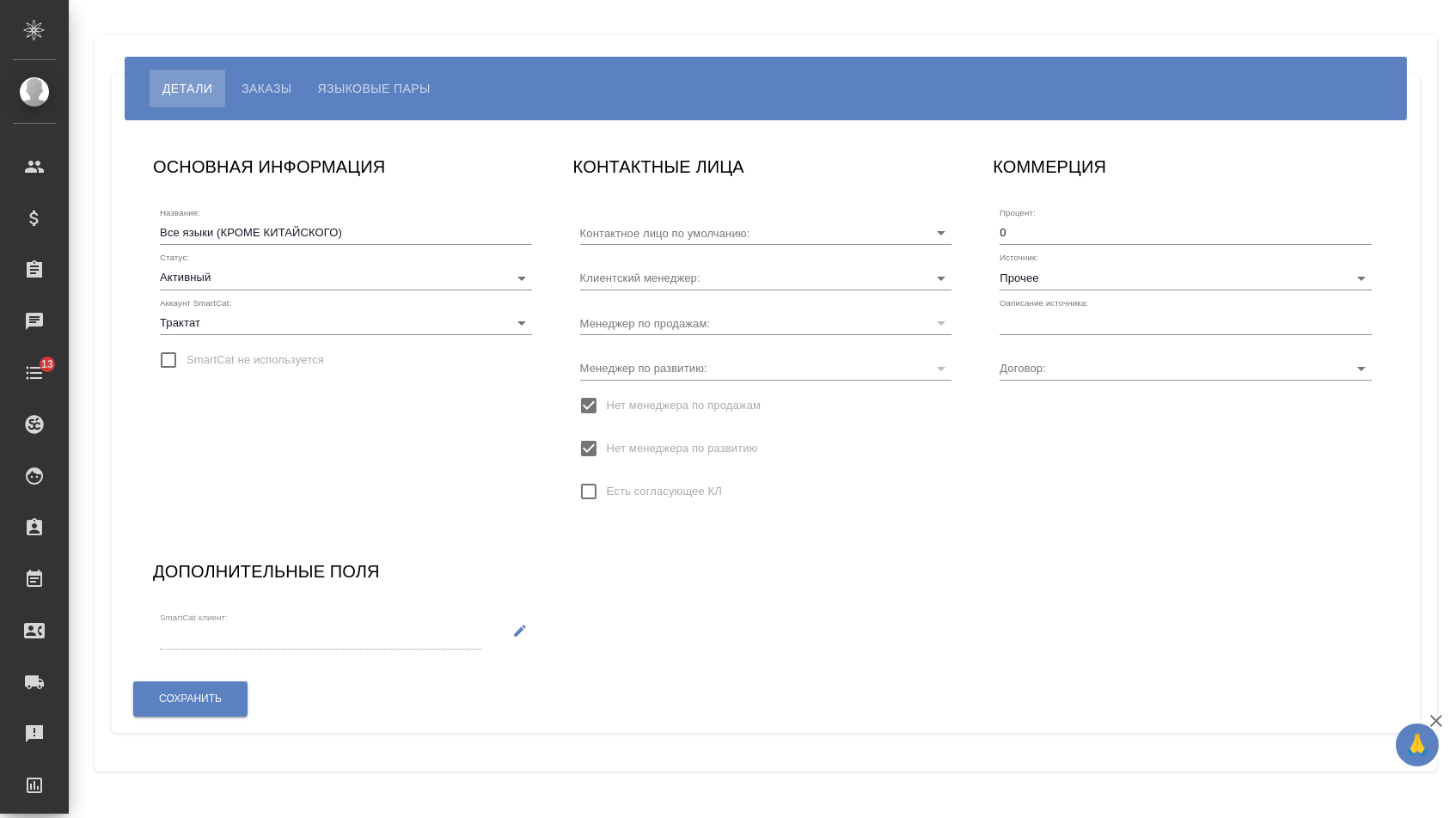
type input "[PERSON_NAME]"
type input "Все языки кроме кит"
type input "[PERSON_NAME]"
click at [1046, 317] on input "text" at bounding box center [1186, 323] width 373 height 24
click at [973, 491] on div "КОНТАКТНЫЕ ЛИЦА Контактное лицо по умолчанию: [PERSON_NAME] менеджер: [PERSON_N…" at bounding box center [766, 338] width 421 height 405
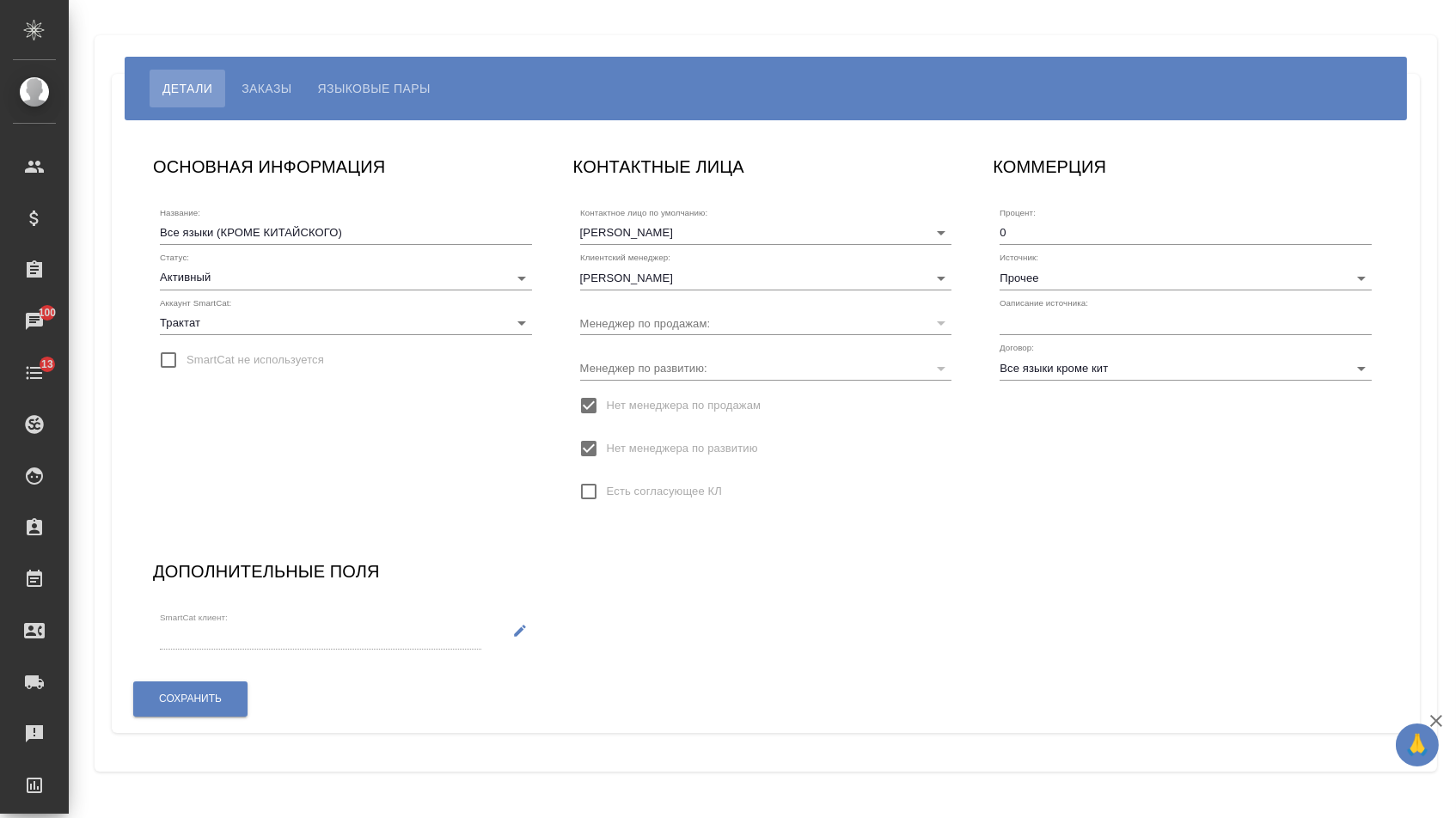
click at [1035, 311] on input "text" at bounding box center [1186, 323] width 373 height 24
click at [955, 495] on div "Контактное лицо по умолчанию: [PERSON_NAME] менеджер: [PERSON_NAME] по продажам…" at bounding box center [766, 358] width 386 height 330
click at [1020, 311] on input "text" at bounding box center [1186, 323] width 373 height 24
click at [1031, 275] on input "Прочее" at bounding box center [1158, 277] width 317 height 23
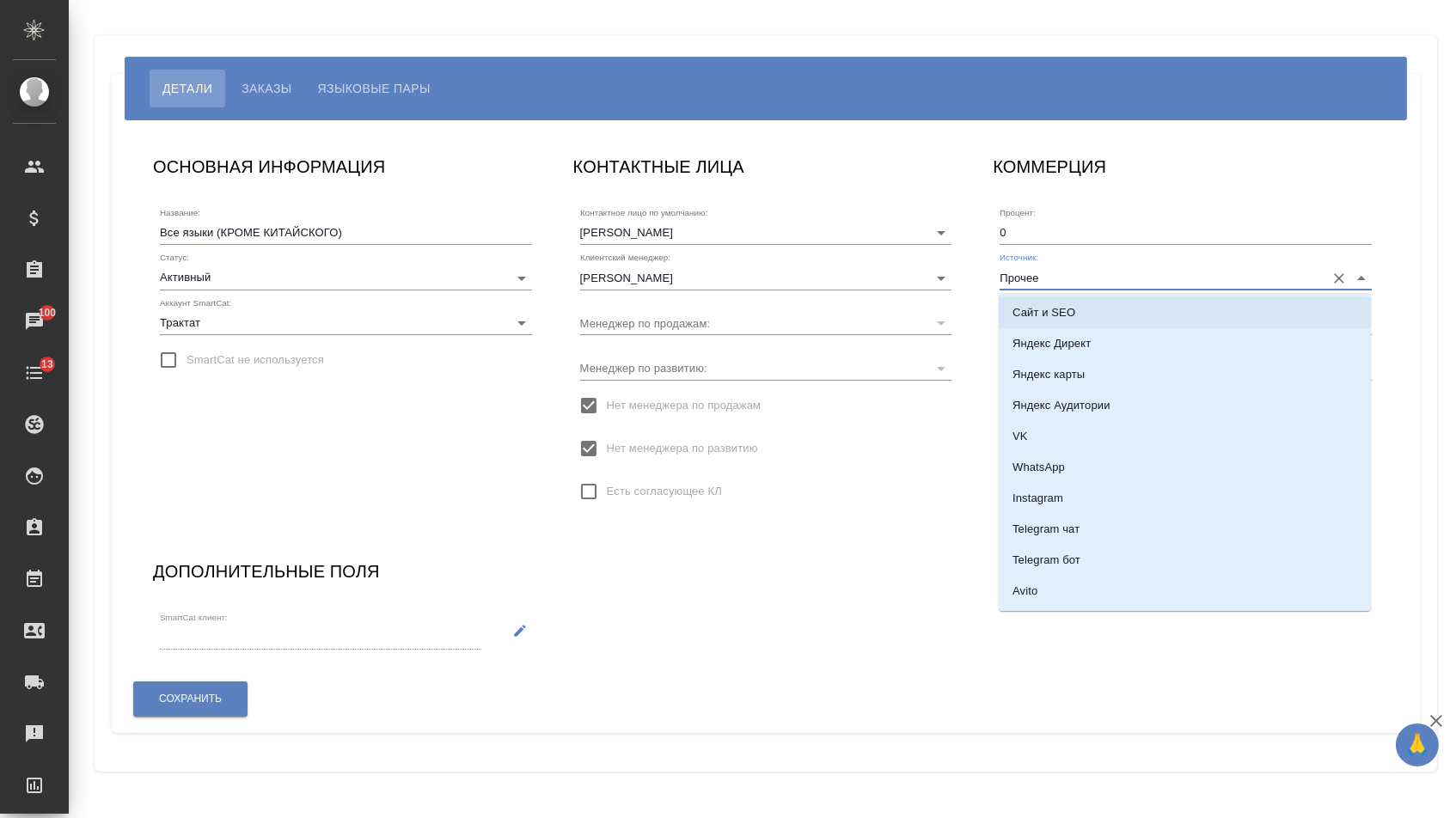
click at [887, 541] on div "КОНТАКТНЫЕ ЛИЦА Контактное лицо по умолчанию: [PERSON_NAME] менеджер: [PERSON_N…" at bounding box center [766, 338] width 421 height 405
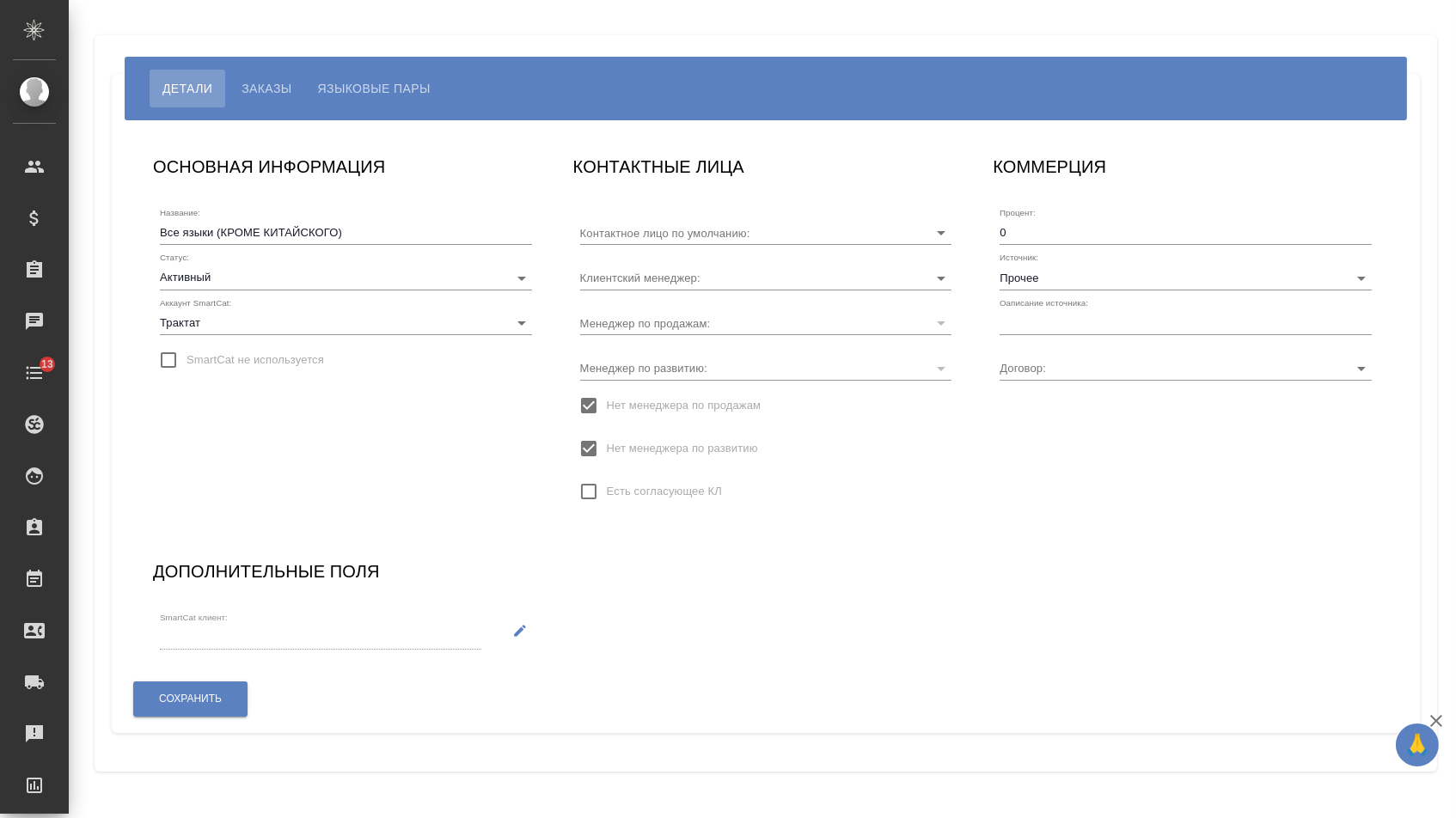
type input "[PERSON_NAME]"
type input "Все языки кроме кит"
type input "[PERSON_NAME]"
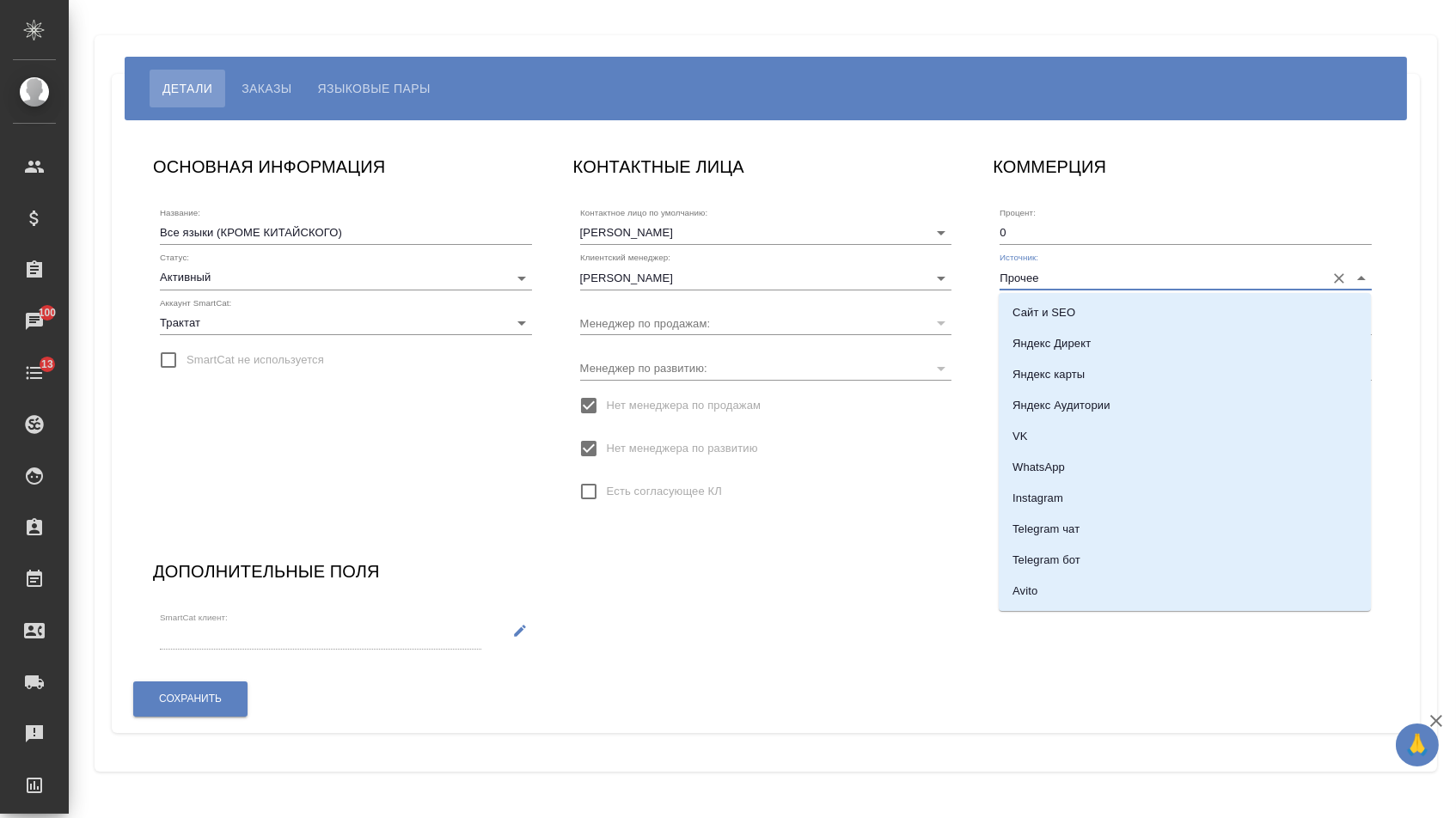
click at [1020, 270] on input "Прочее" at bounding box center [1158, 277] width 317 height 23
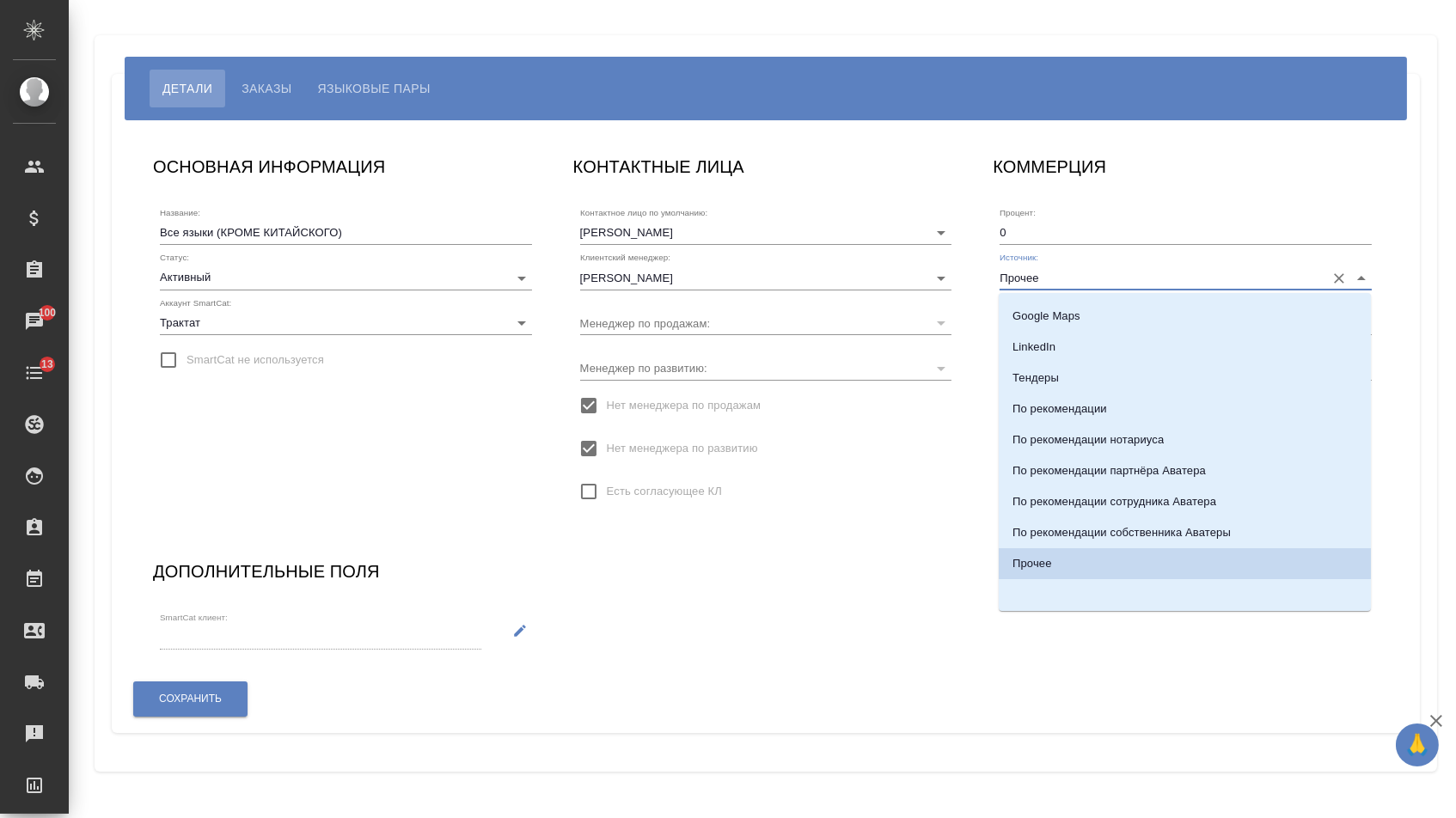
scroll to position [367, 0]
click at [907, 565] on div "ОСНОВНАЯ ИНФОРМАЦИЯ Название: Все языки (КРОМЕ КИТАЙСКОГО) Статус: Активный act…" at bounding box center [765, 426] width 1260 height 582
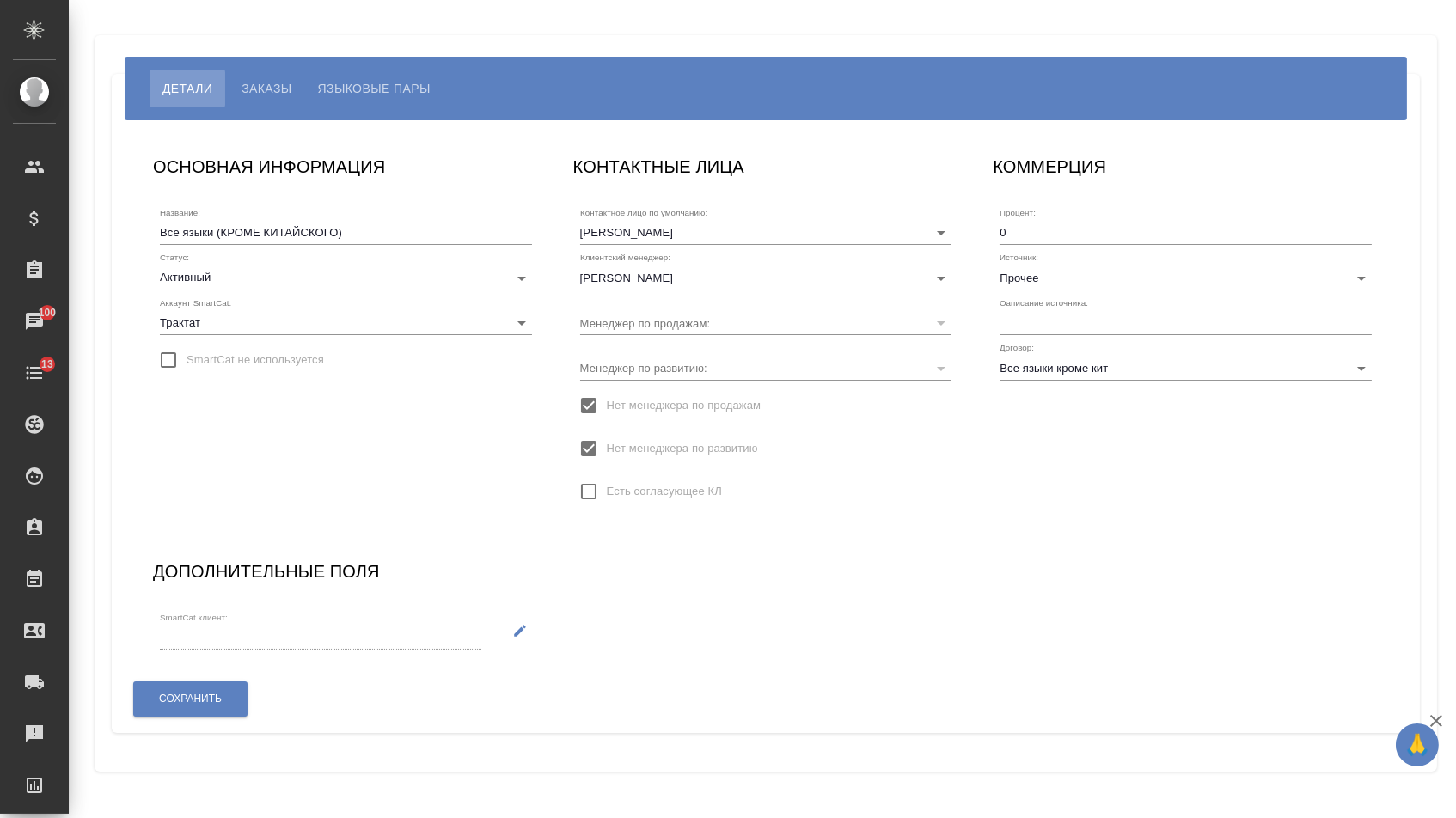
click at [1027, 319] on input "text" at bounding box center [1186, 323] width 373 height 24
click at [1082, 315] on input "text" at bounding box center [1186, 323] width 373 height 24
paste input "Прямой звонок / прямой контакт с клиентом»"
type input "Прямой звонок / прямой контакт с клиентом"
click at [187, 707] on span "Сохранить" at bounding box center [190, 698] width 62 height 14
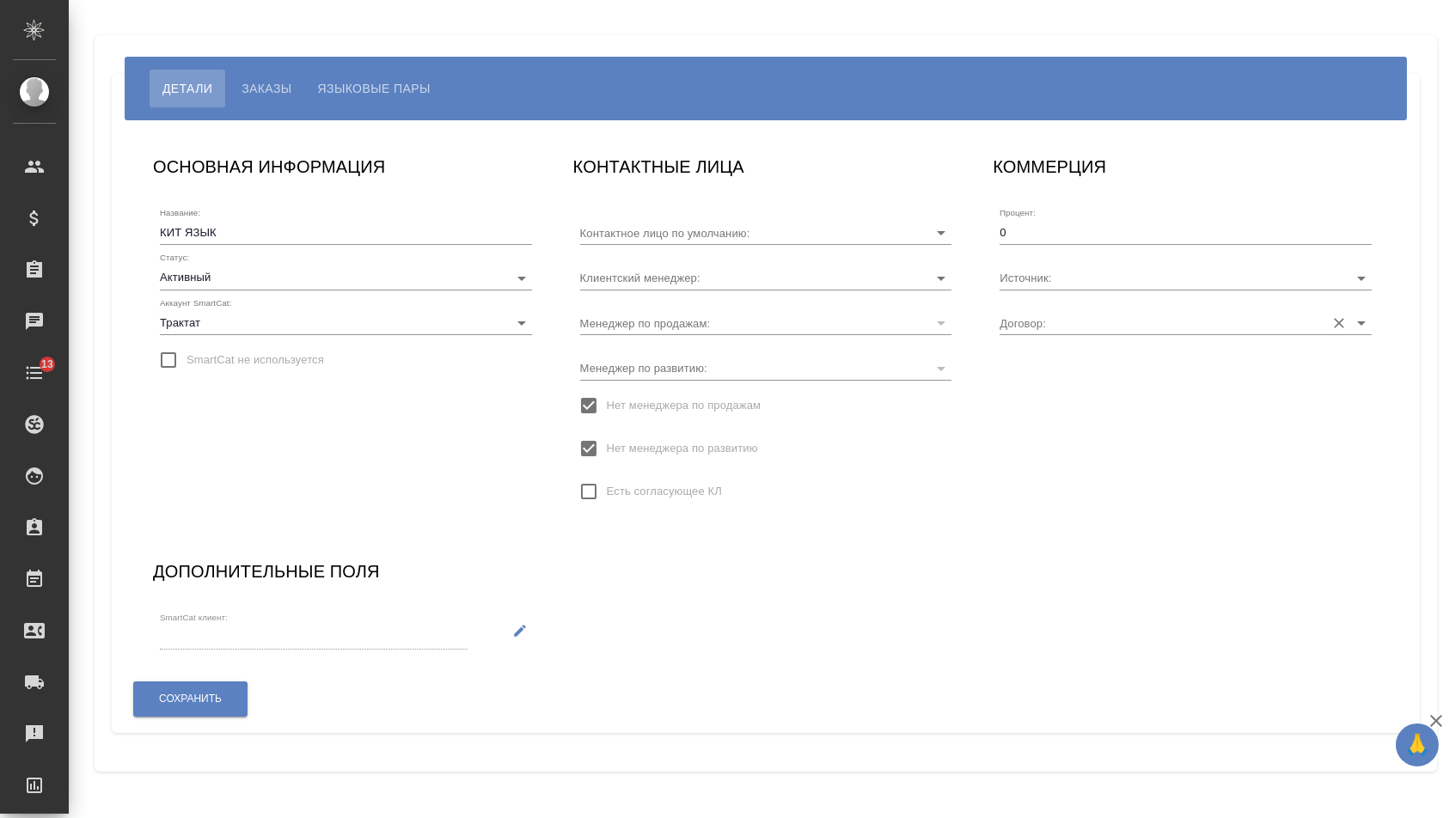
type input "[PERSON_NAME]"
type input "Кит языки"
type input "[PERSON_NAME]"
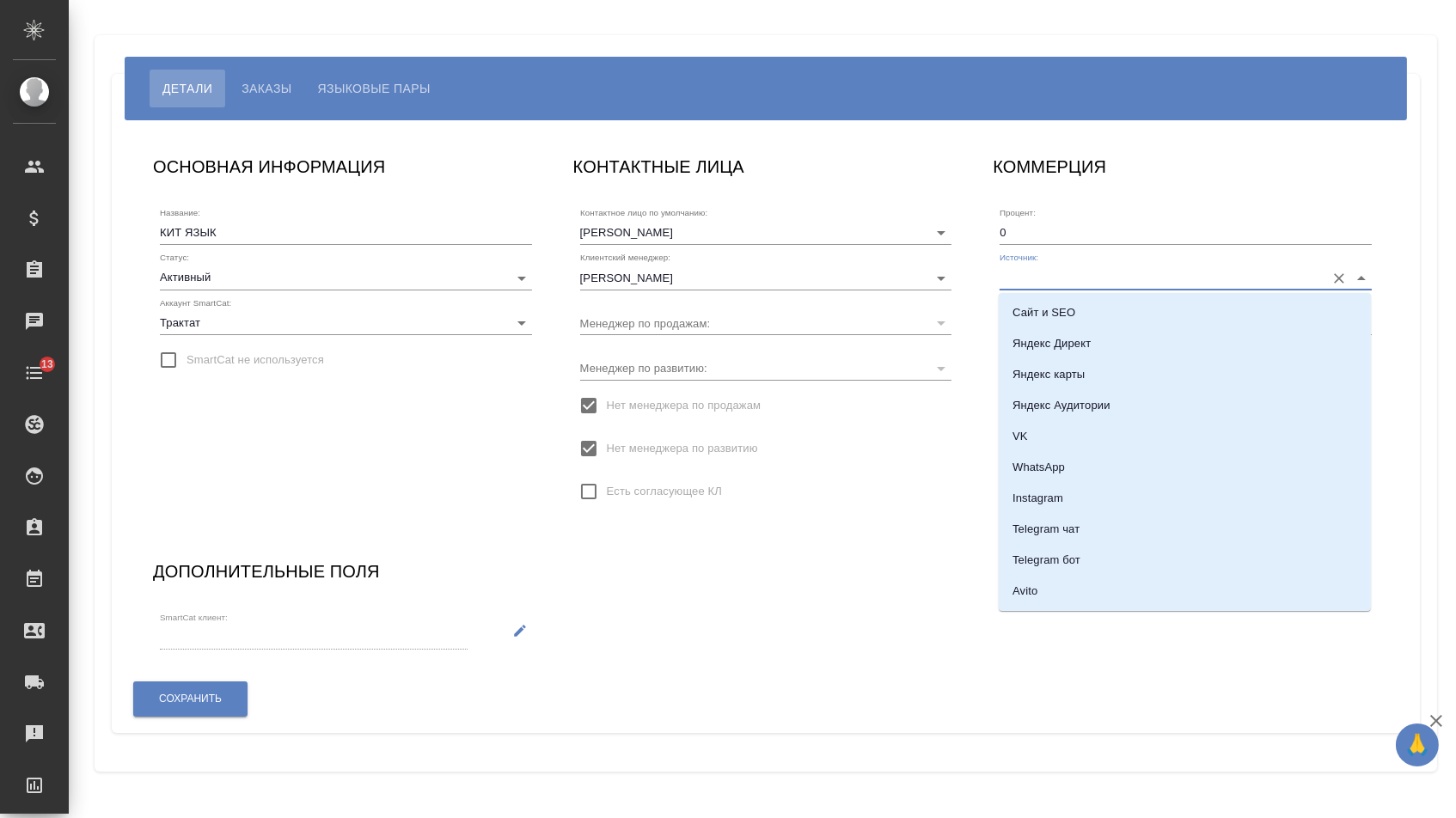
click at [1028, 275] on input "Источник:" at bounding box center [1158, 277] width 317 height 23
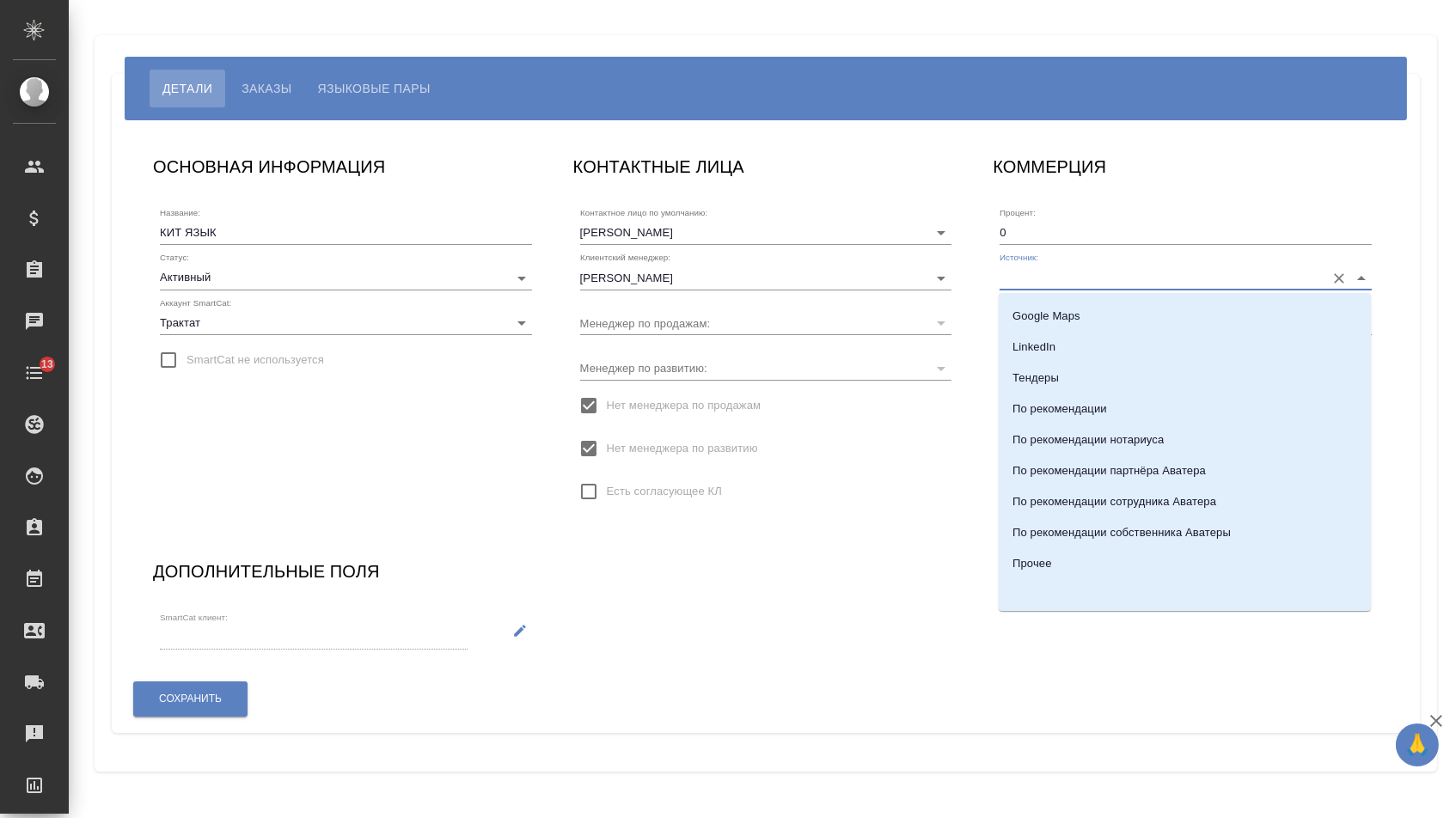
click at [1035, 558] on div "Instagram Telegram чат Telegram бот Avito Email Google Ads Google Maps LinkedIn…" at bounding box center [1185, 451] width 373 height 318
click at [1035, 570] on p "Прочее" at bounding box center [1031, 565] width 38 height 17
type input "Прочее"
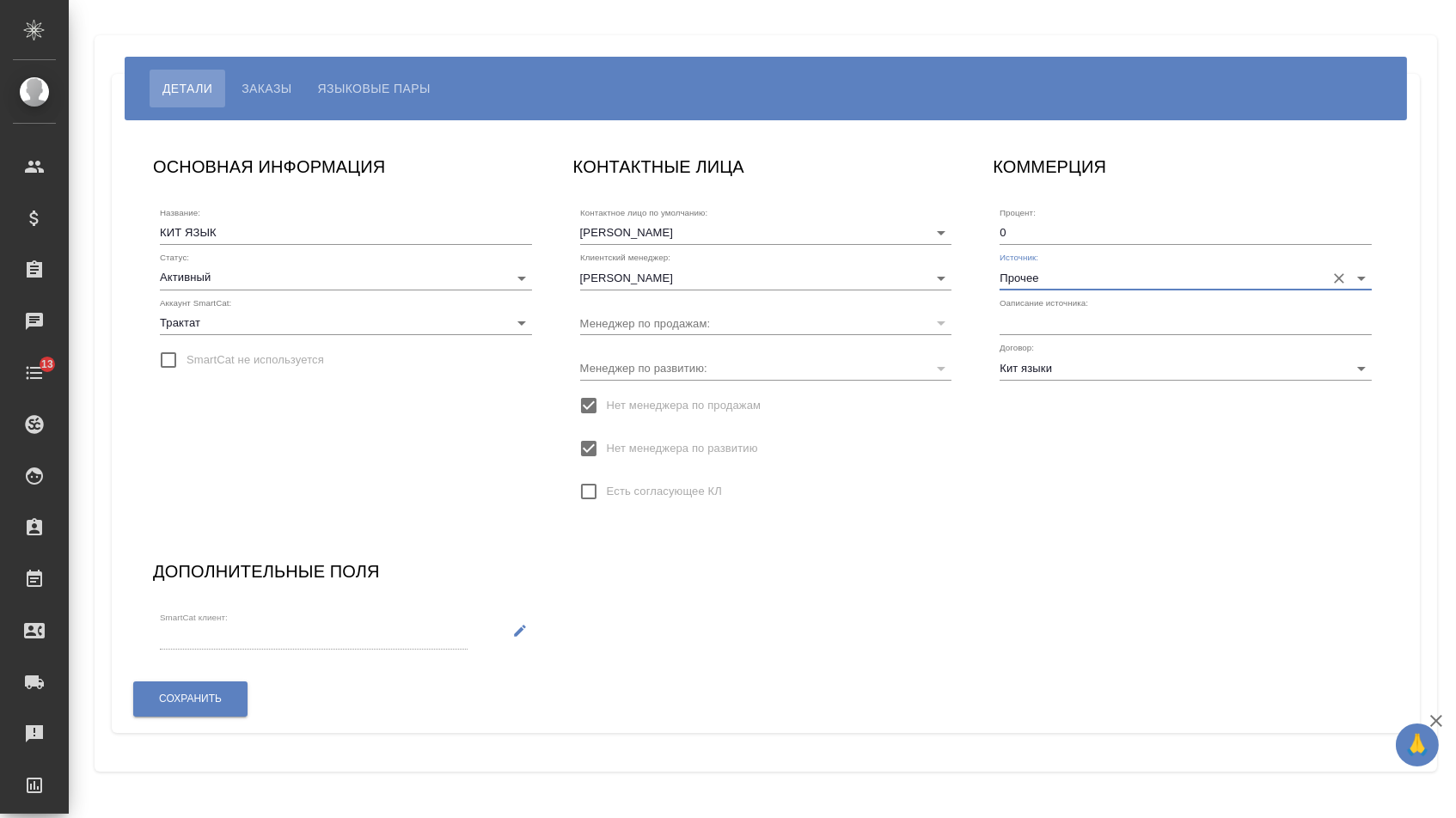
click at [1033, 316] on input "text" at bounding box center [1186, 323] width 373 height 24
paste input "Прямой звонок / прямой контакт с клиентом»"
type input "Прямой звонок / прямой контакт с клиентом"
click at [208, 702] on span "Сохранить" at bounding box center [190, 698] width 62 height 14
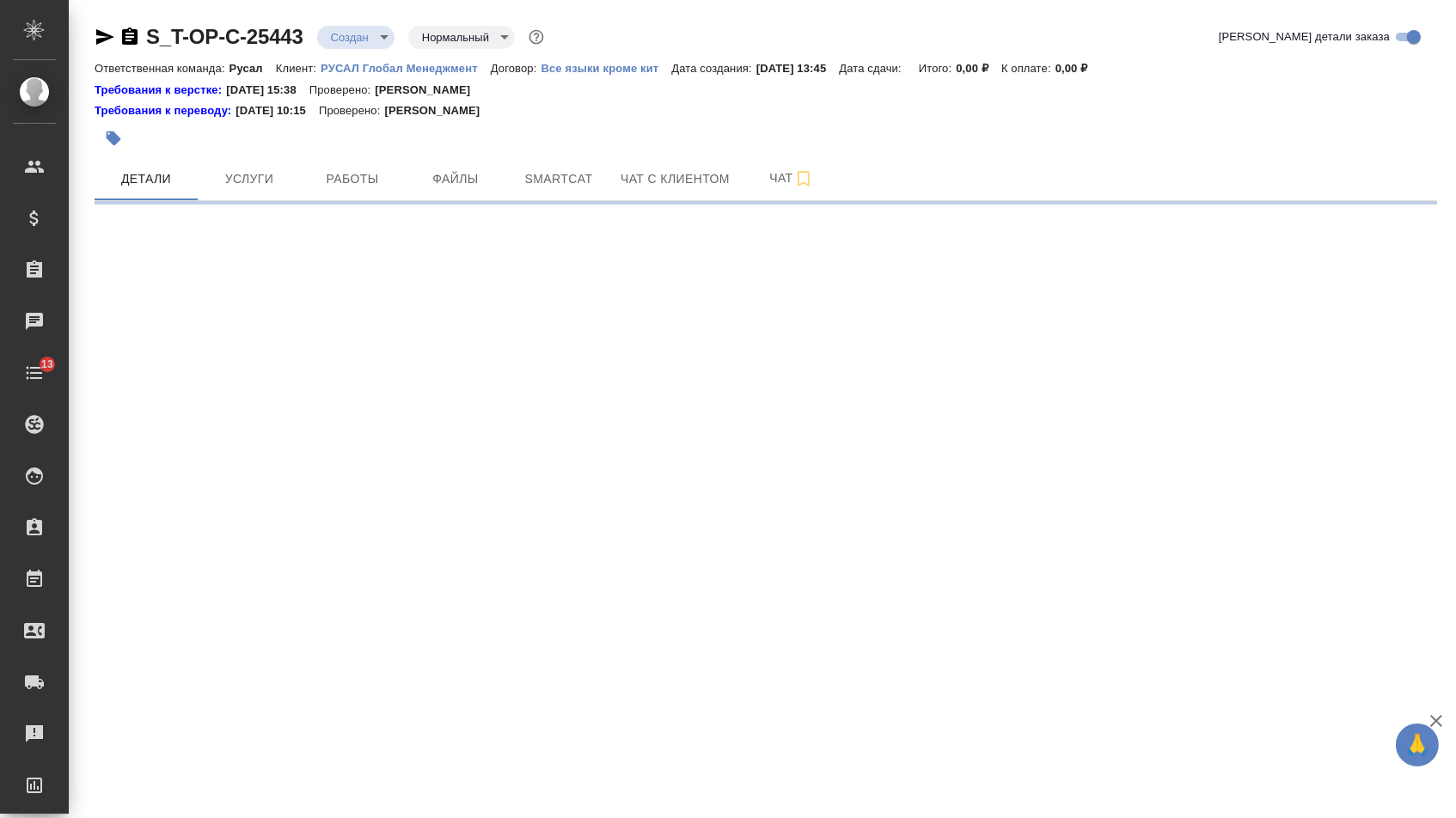
select select "RU"
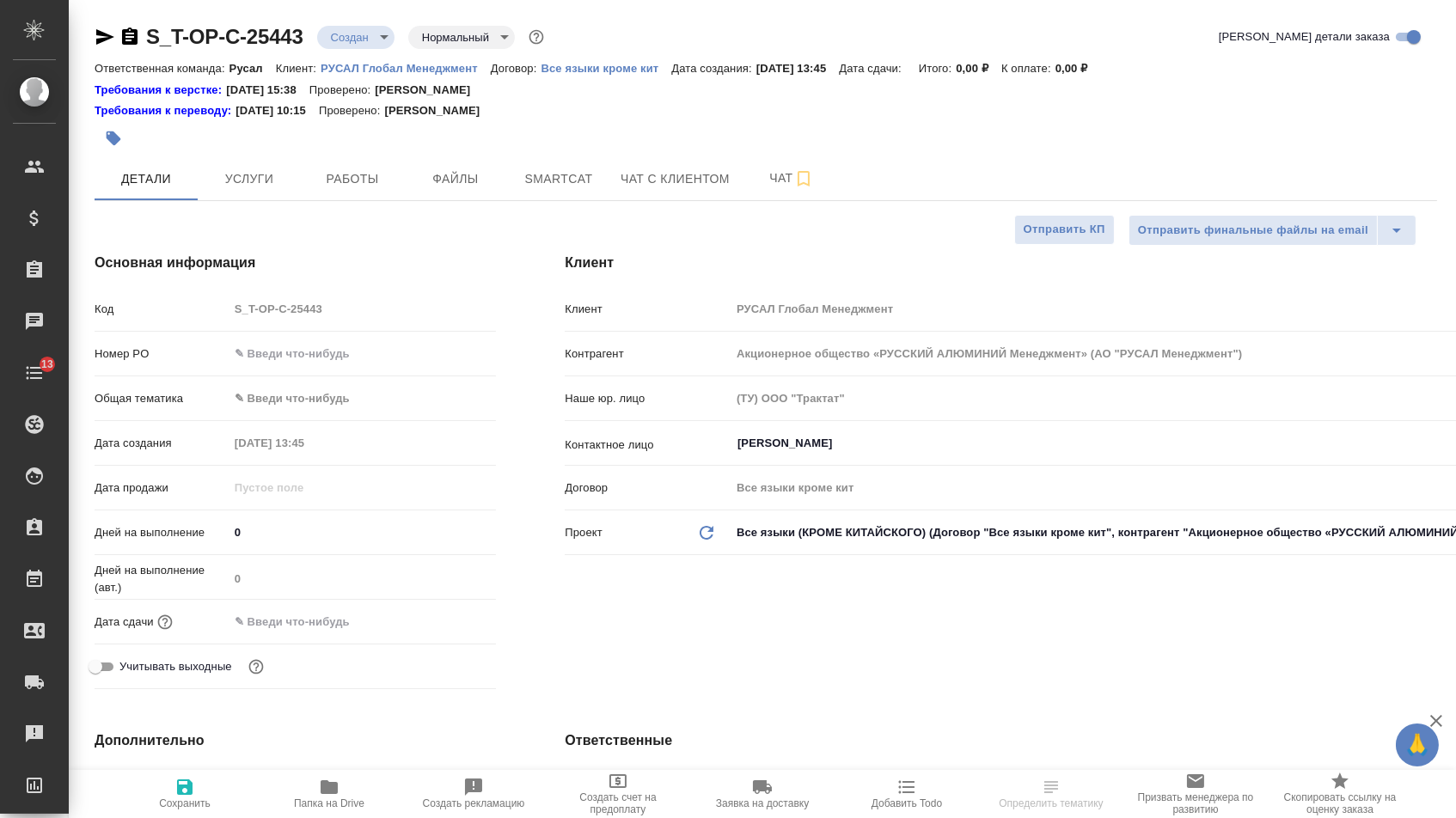
type textarea "x"
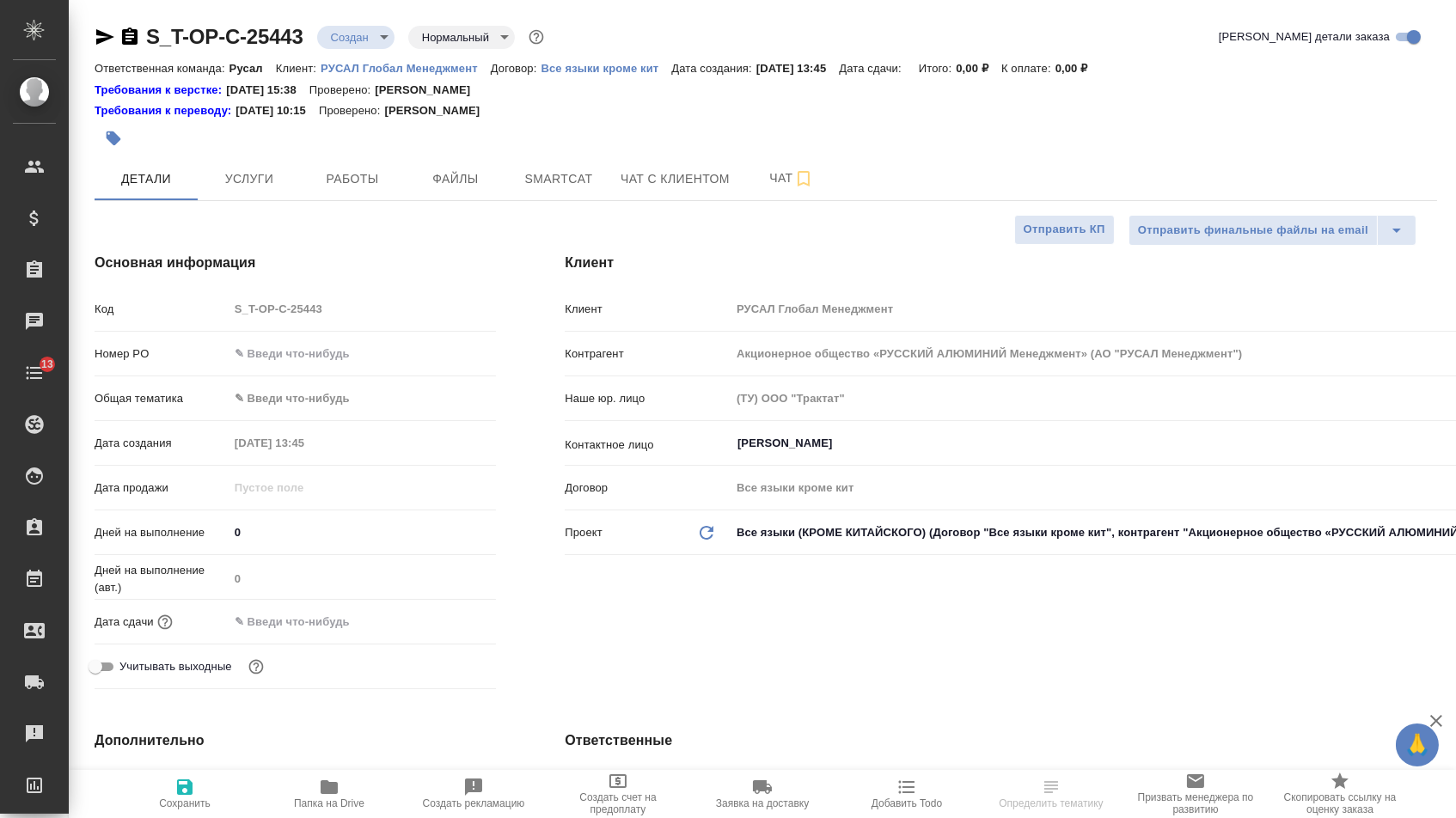
type textarea "x"
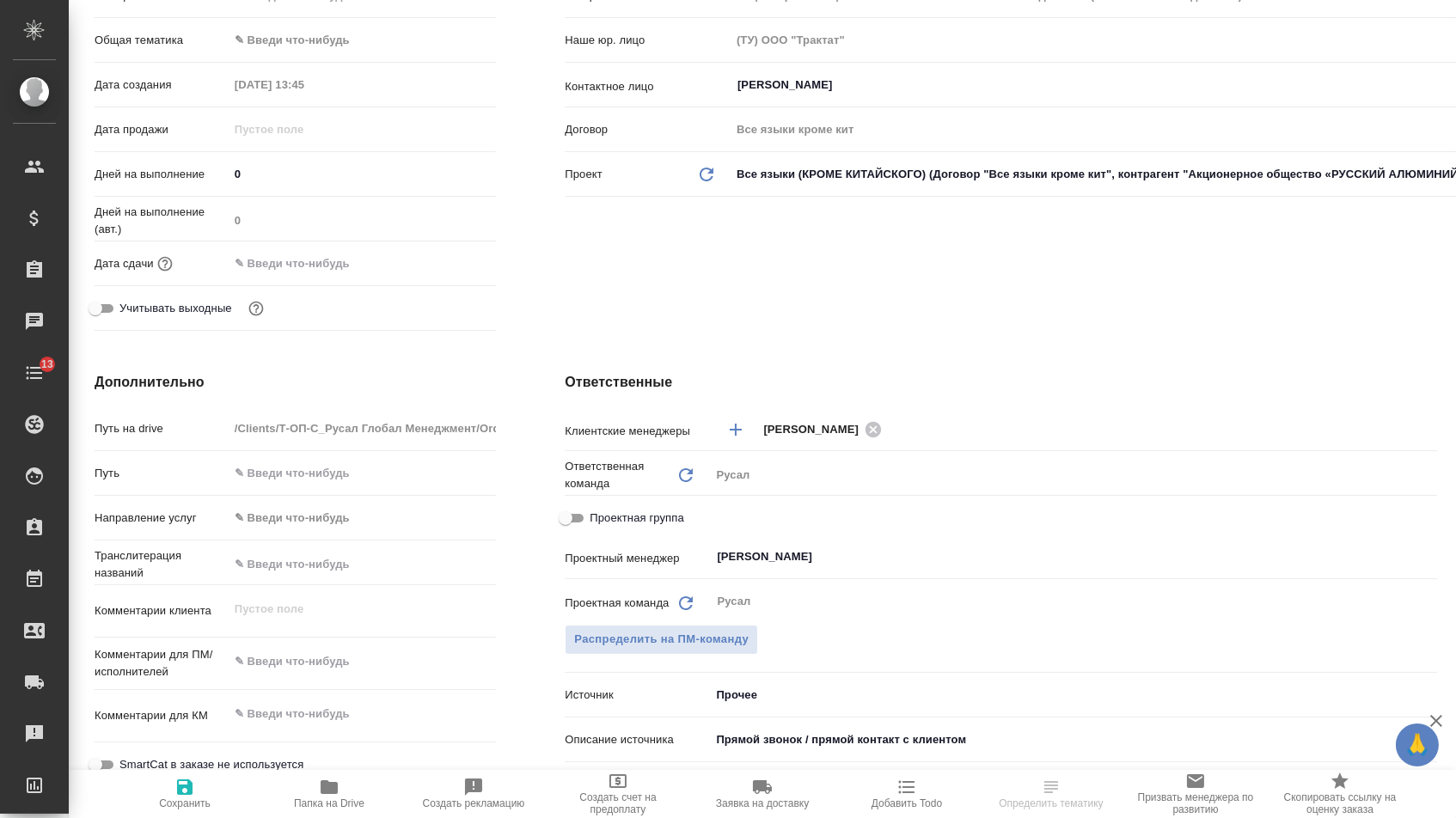
scroll to position [564, 0]
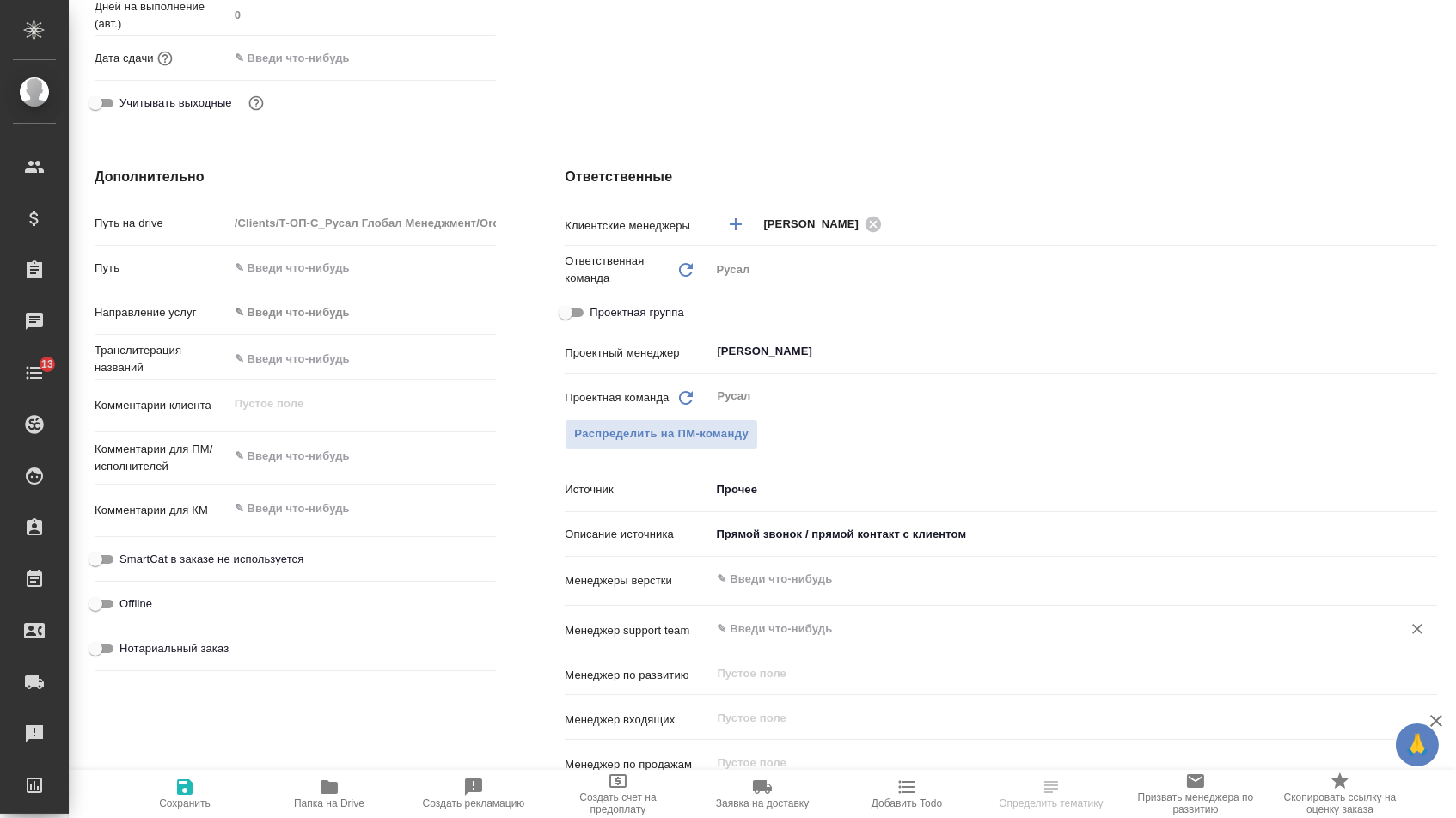
type textarea "x"
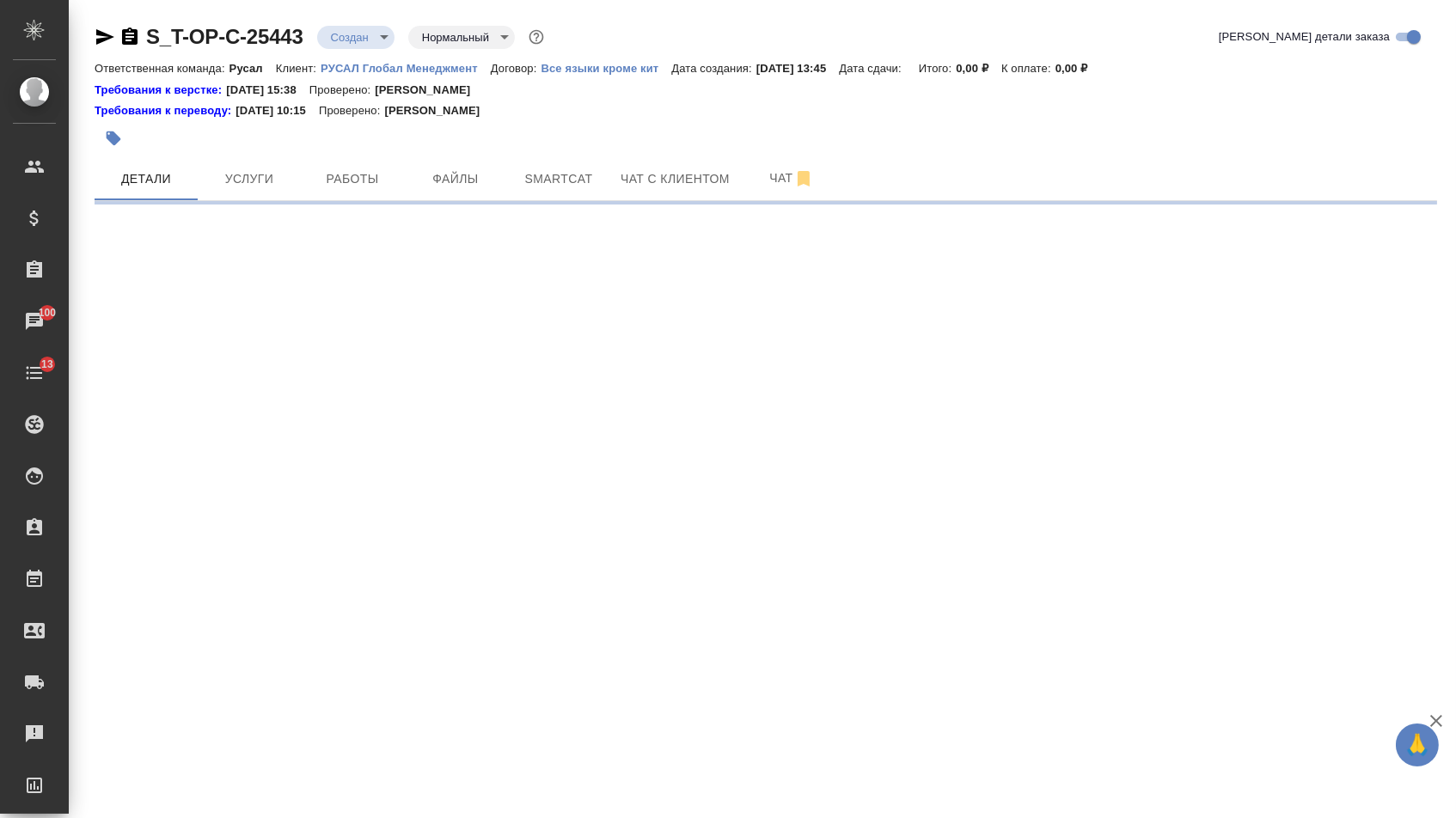
select select "RU"
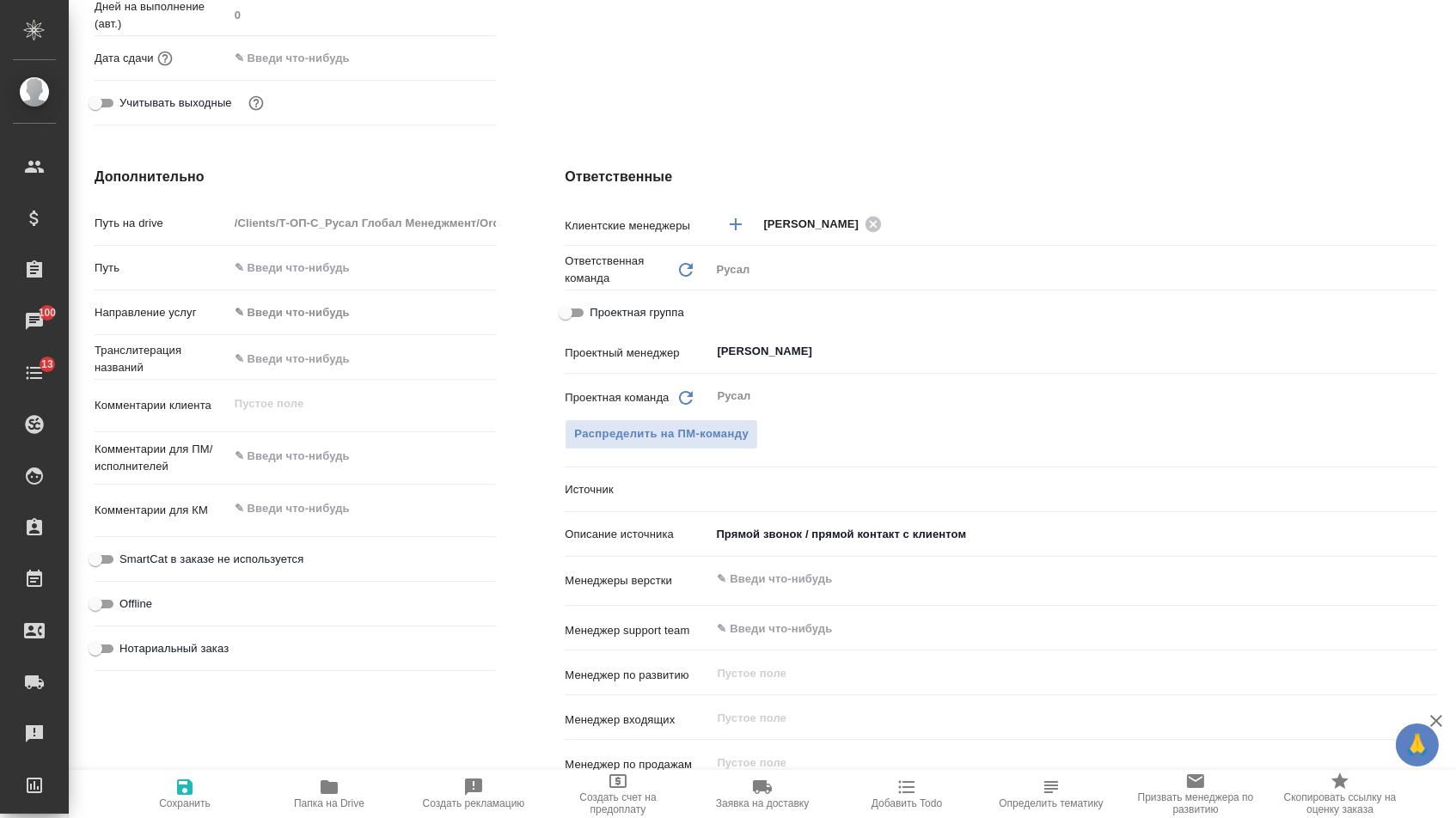
type textarea "x"
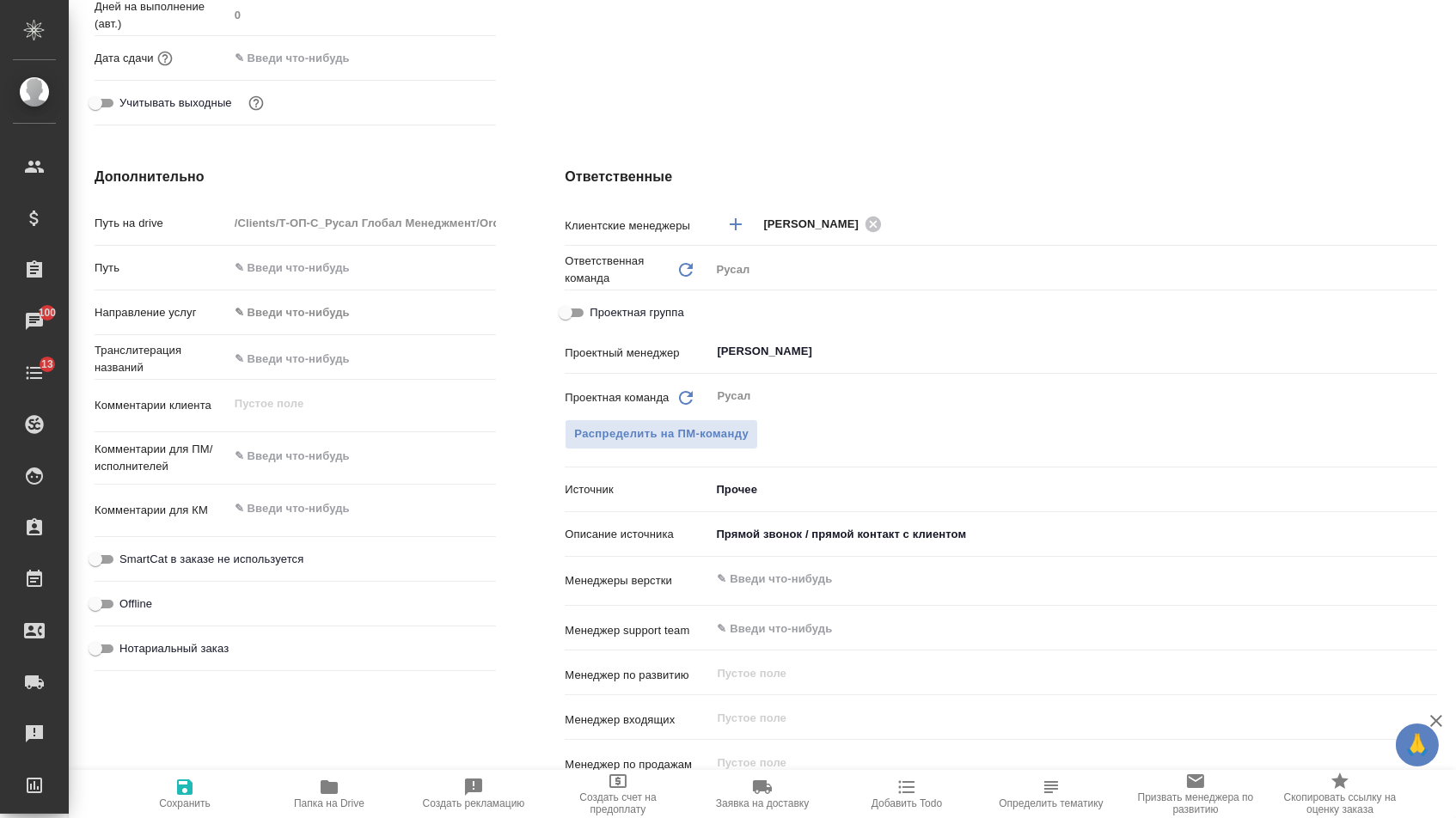
type textarea "x"
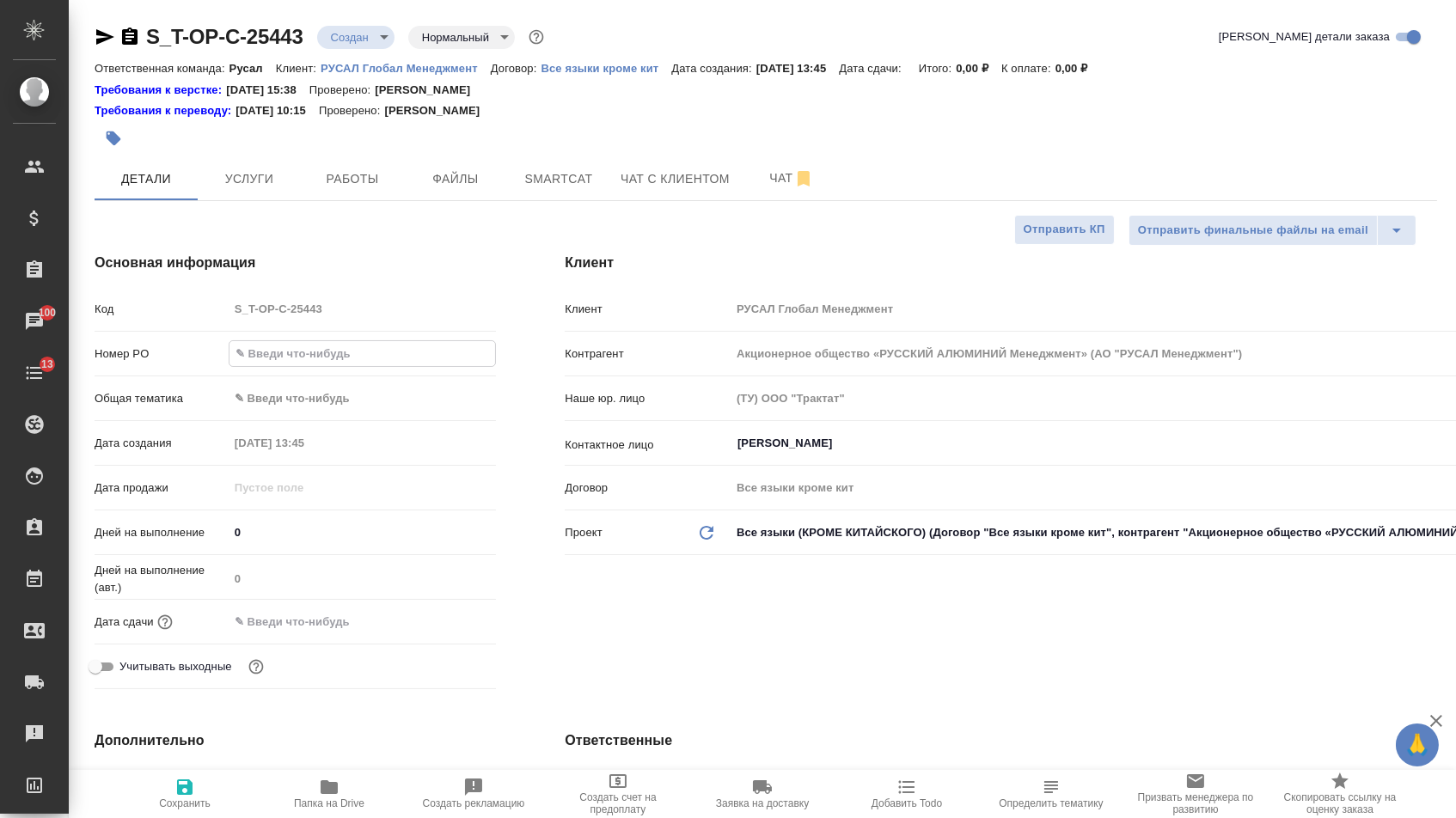
click at [308, 364] on input "text" at bounding box center [362, 353] width 266 height 25
type textarea "x"
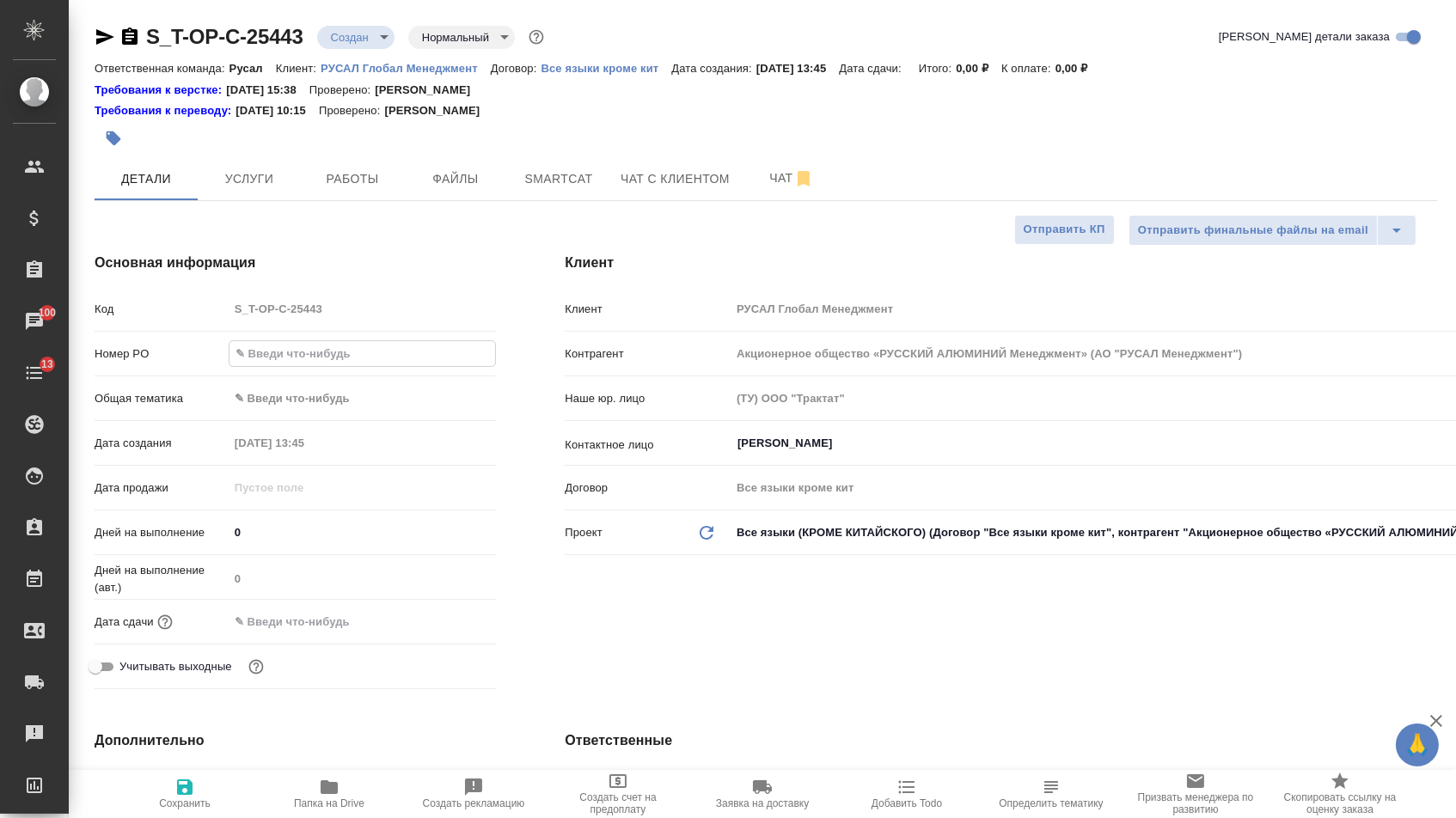
type textarea "x"
paste input "Т-ОП-С-47009"
type input "Т-ОП-С-47009"
type textarea "x"
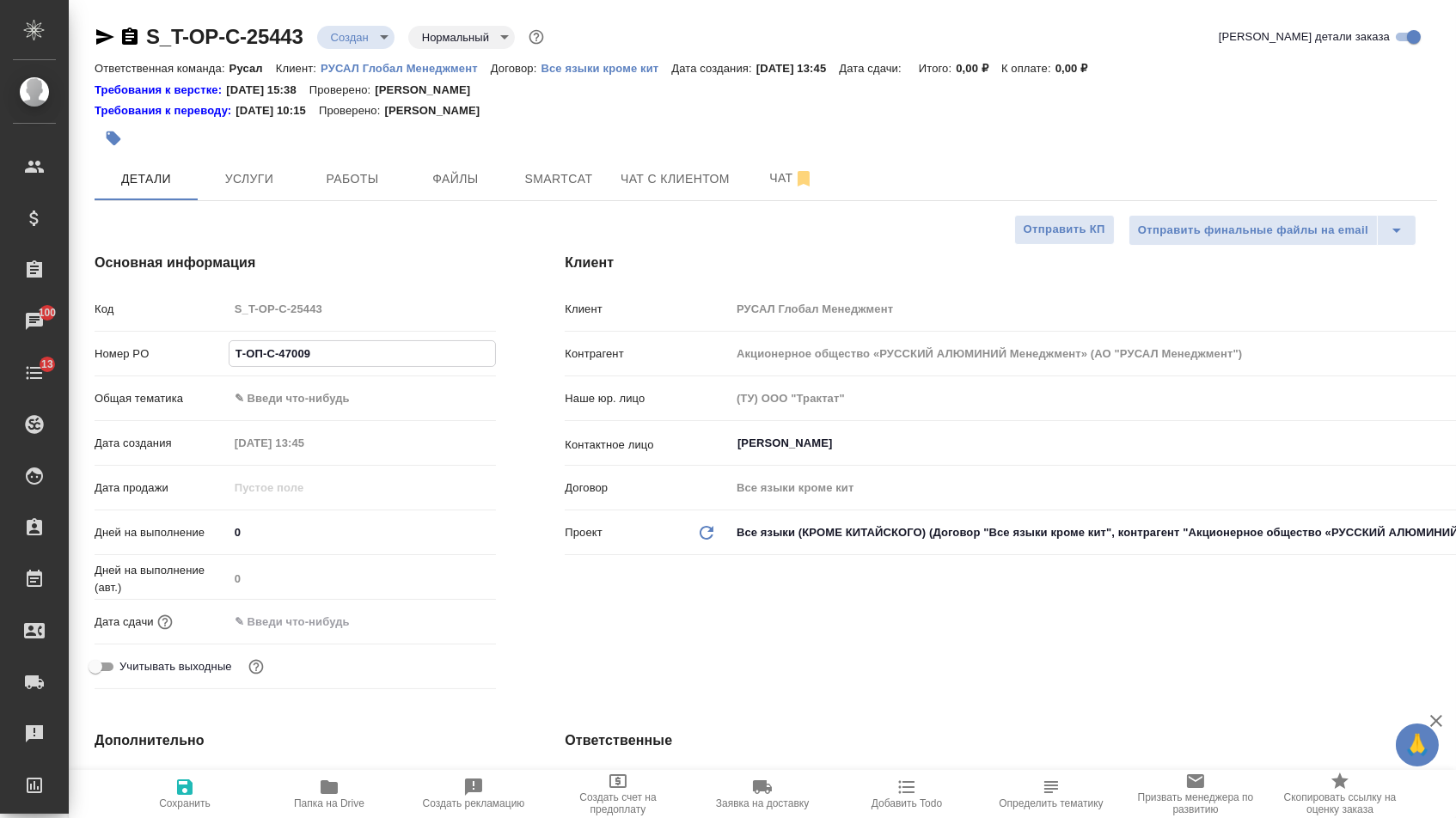
type textarea "x"
type input "Т-ОП-С-47009"
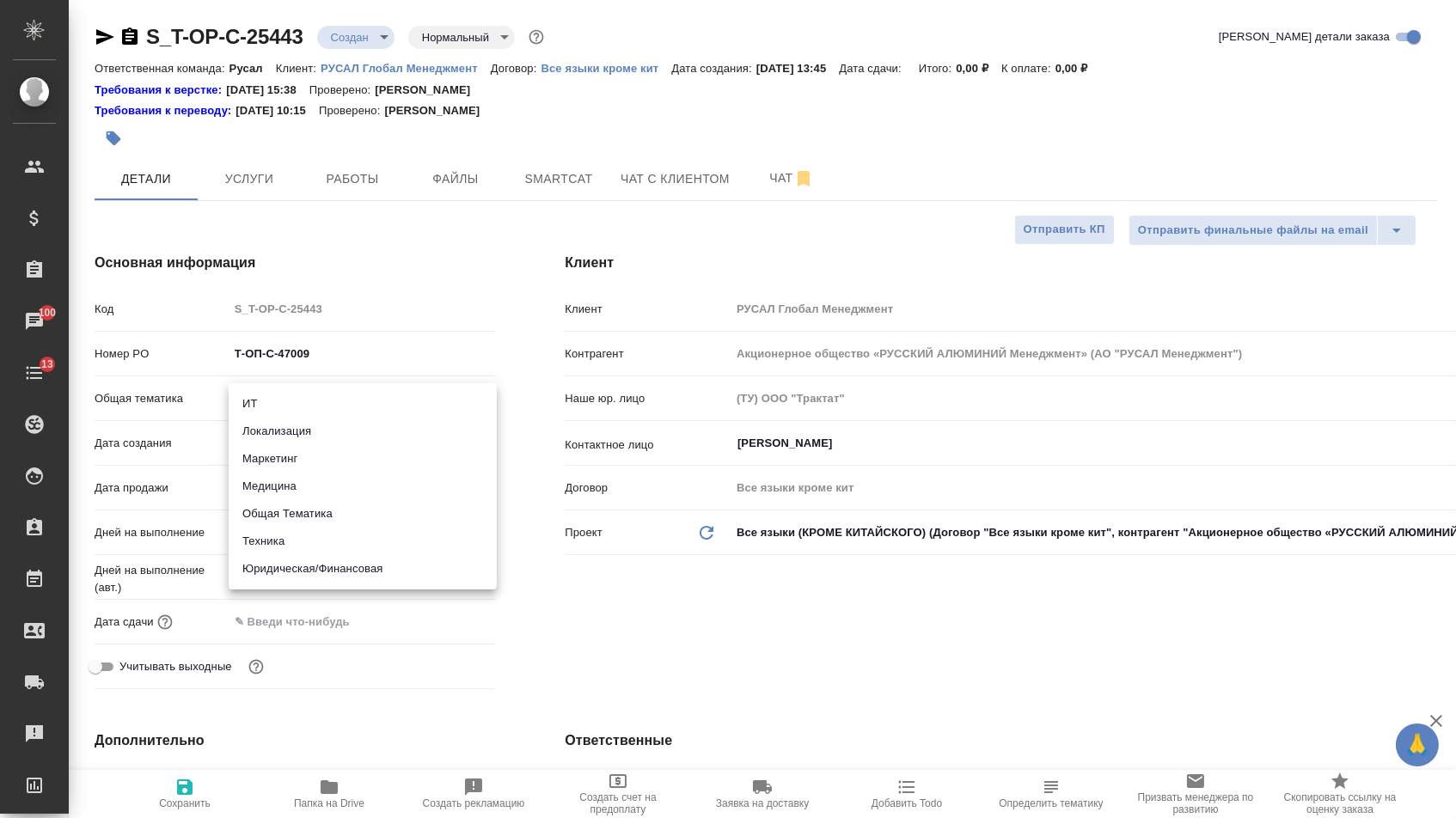
click at [307, 408] on body "🙏 .cls-1 fill:#fff; AWATERA Menshikova Aleksandra Клиенты Спецификации Заказы 1…" at bounding box center [728, 409] width 1456 height 818
click at [291, 466] on li "Маркетинг" at bounding box center [362, 459] width 268 height 28
type input "marketing"
type textarea "x"
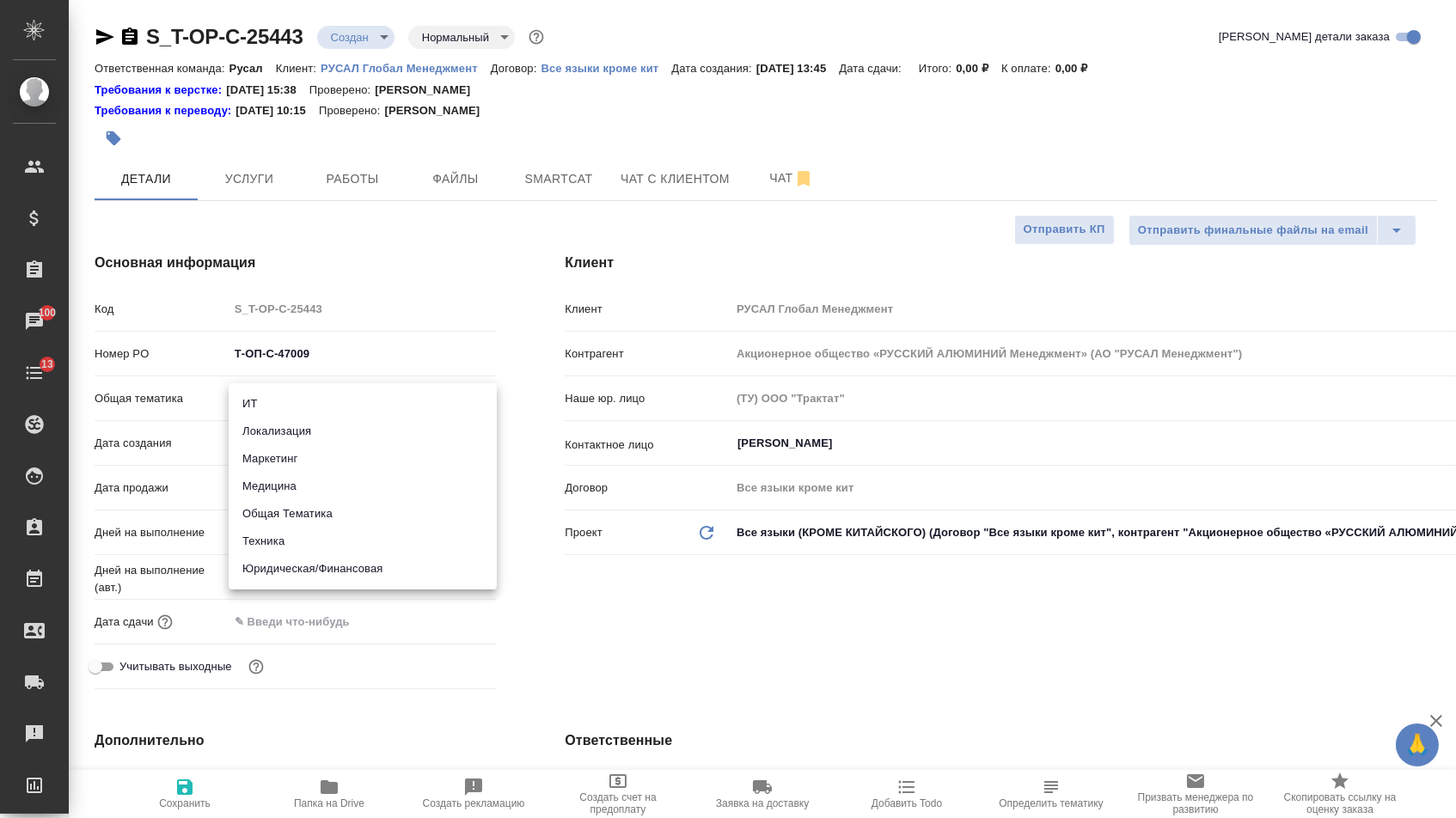
type textarea "x"
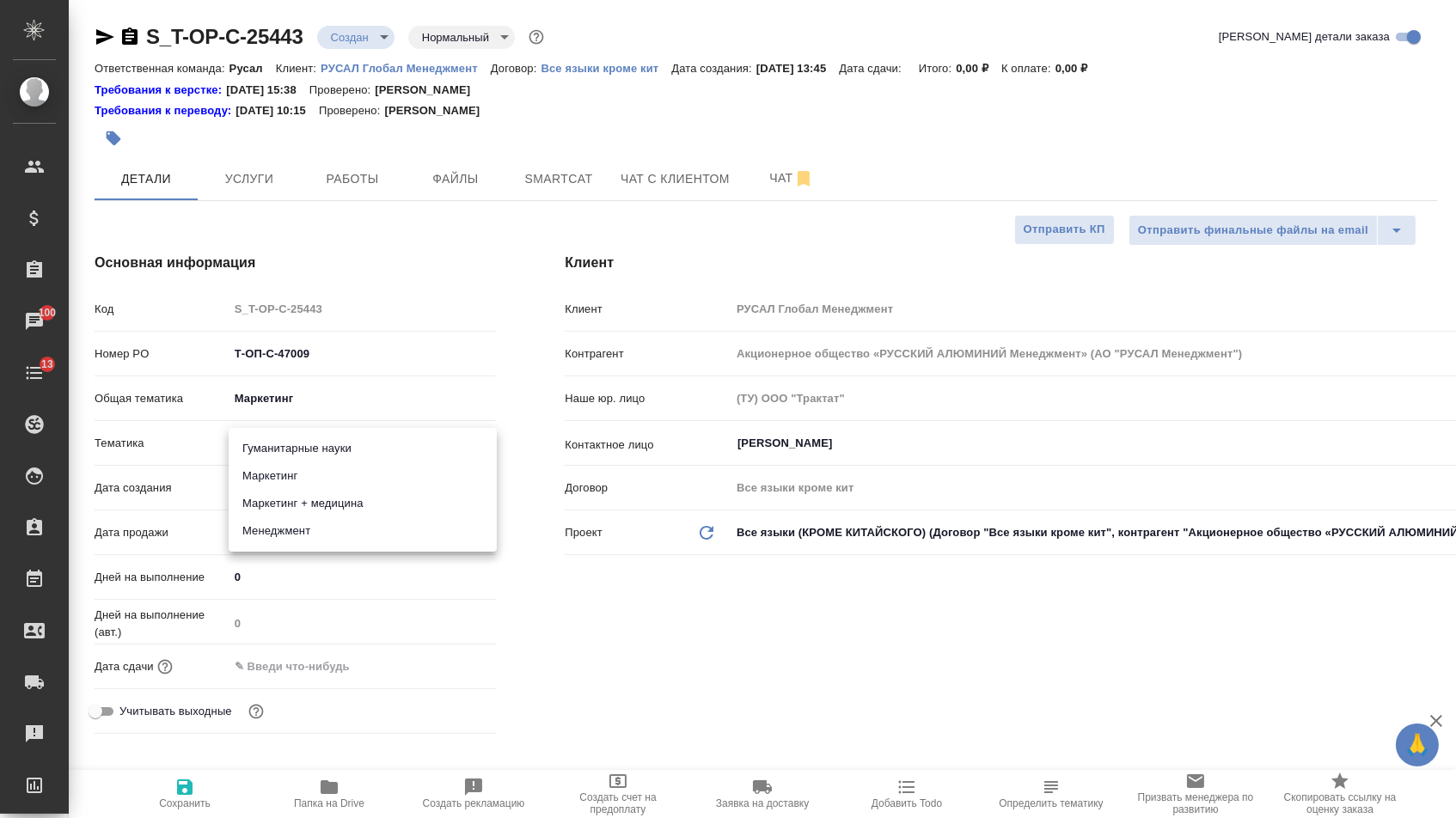
click at [293, 454] on body "🙏 .cls-1 fill:#fff; AWATERA Menshikova Aleksandra Клиенты Спецификации Заказы 1…" at bounding box center [728, 409] width 1456 height 818
click at [300, 478] on li "Маркетинг" at bounding box center [362, 476] width 268 height 28
type textarea "x"
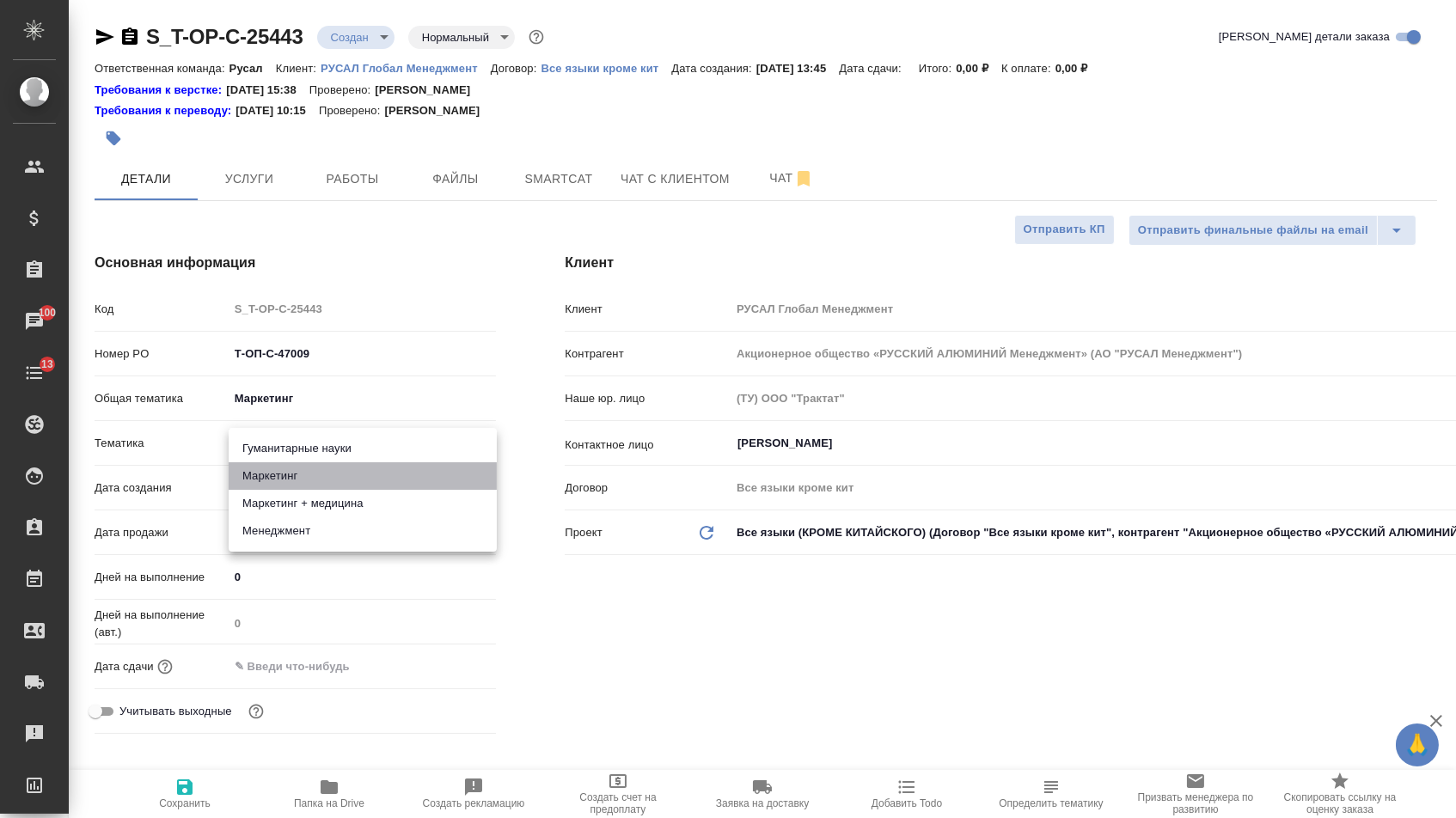
type input "5a8b8b956a9677013d343d63"
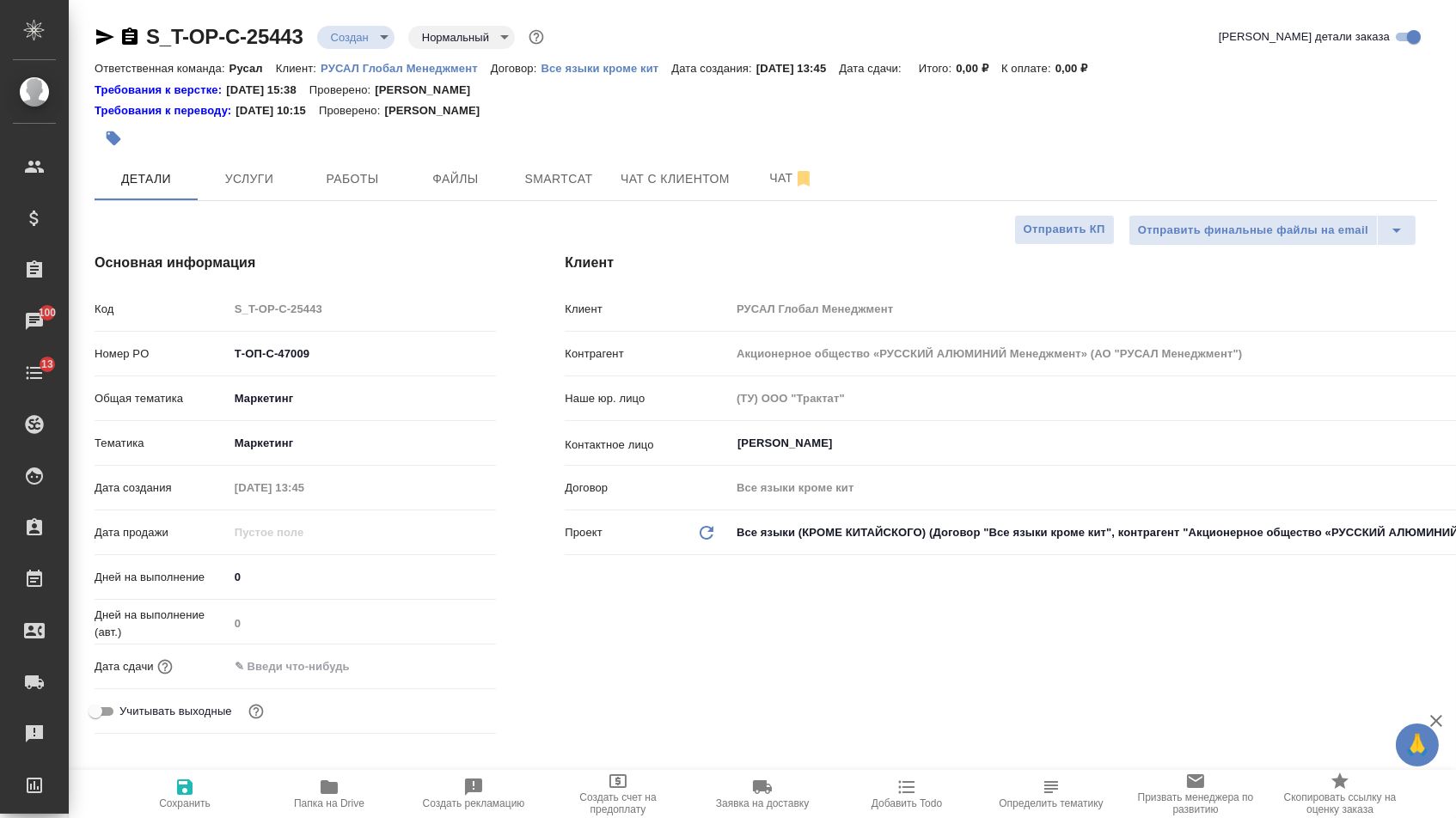
click at [305, 686] on div "Дата сдачи" at bounding box center [295, 673] width 401 height 45
click at [308, 669] on input "text" at bounding box center [303, 666] width 151 height 25
click at [449, 673] on icon "button" at bounding box center [446, 664] width 15 height 17
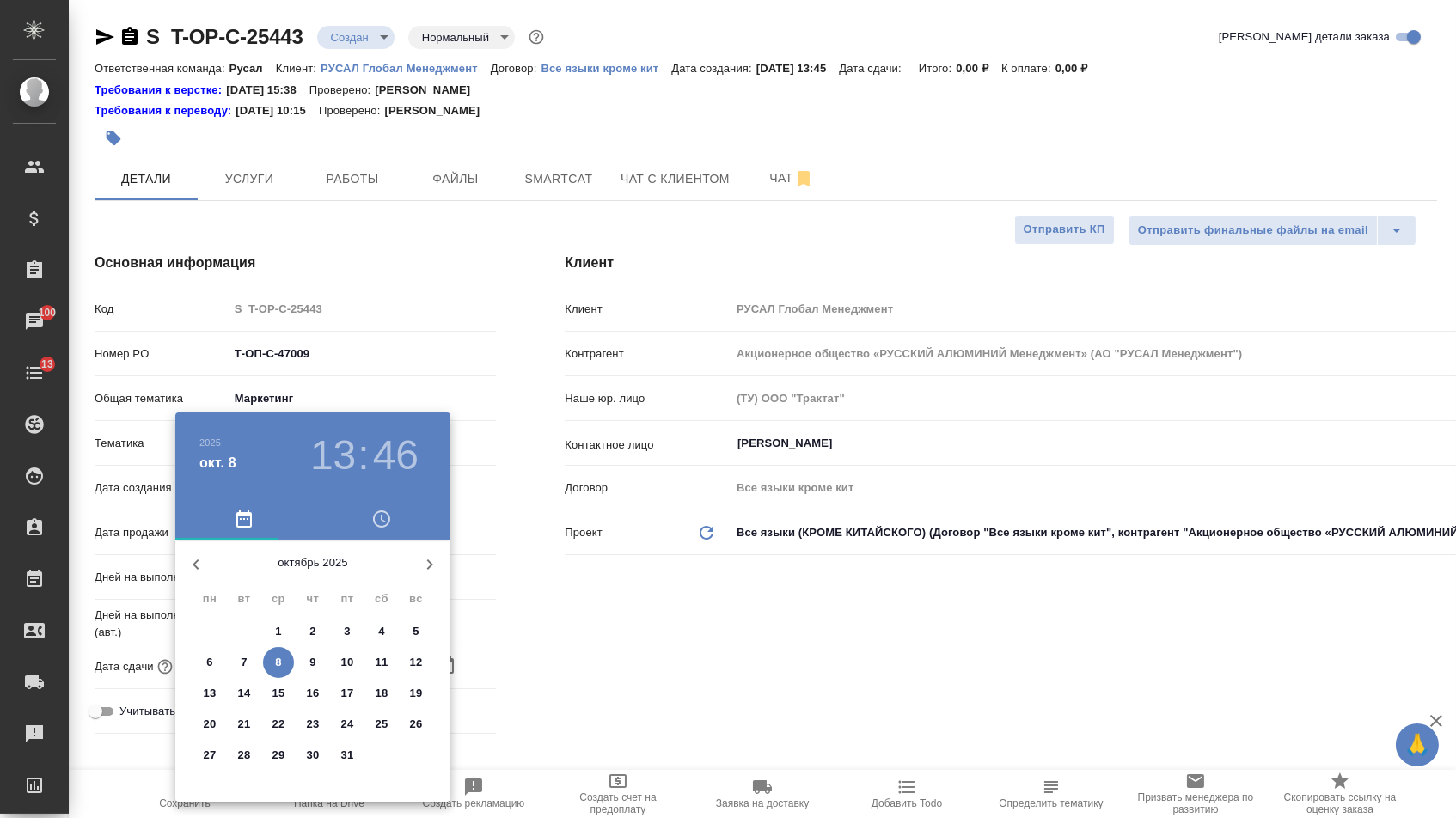
click at [312, 662] on p "9" at bounding box center [312, 662] width 6 height 17
type input "09.10.2025 13:46"
type textarea "x"
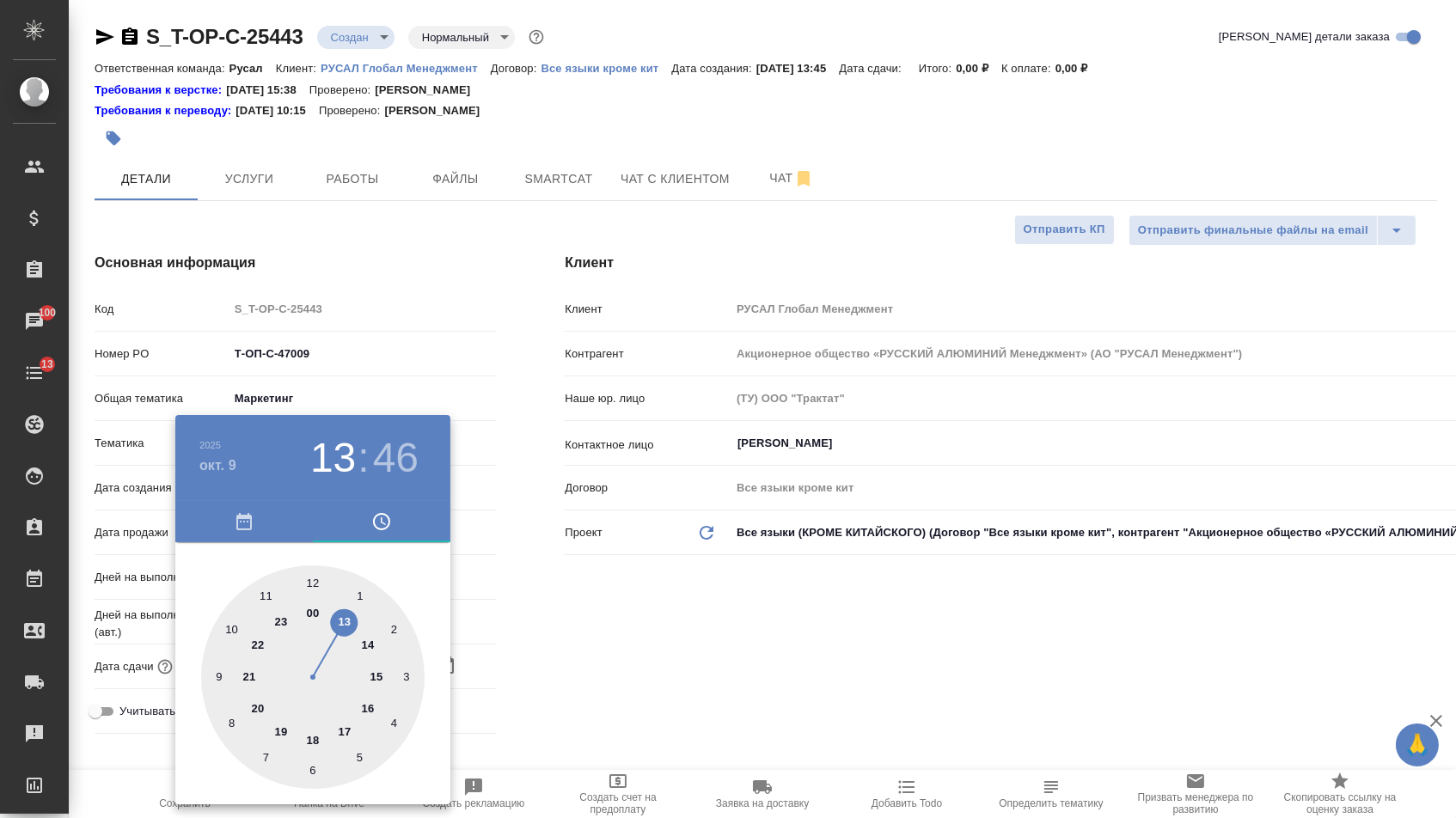
type textarea "x"
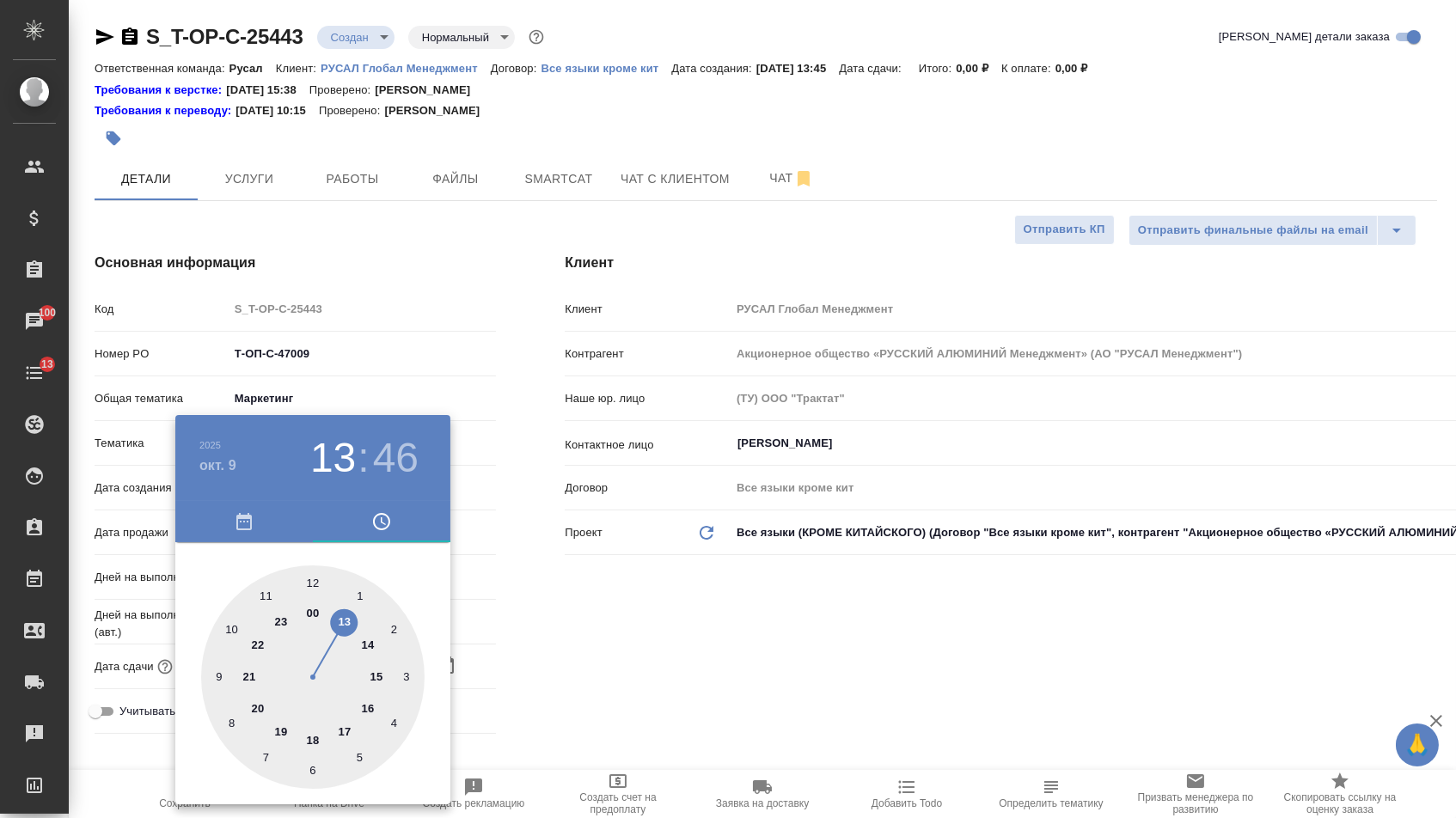
type textarea "x"
click at [232, 634] on div at bounding box center [312, 677] width 224 height 224
type input "09.10.2025 10:46"
type textarea "x"
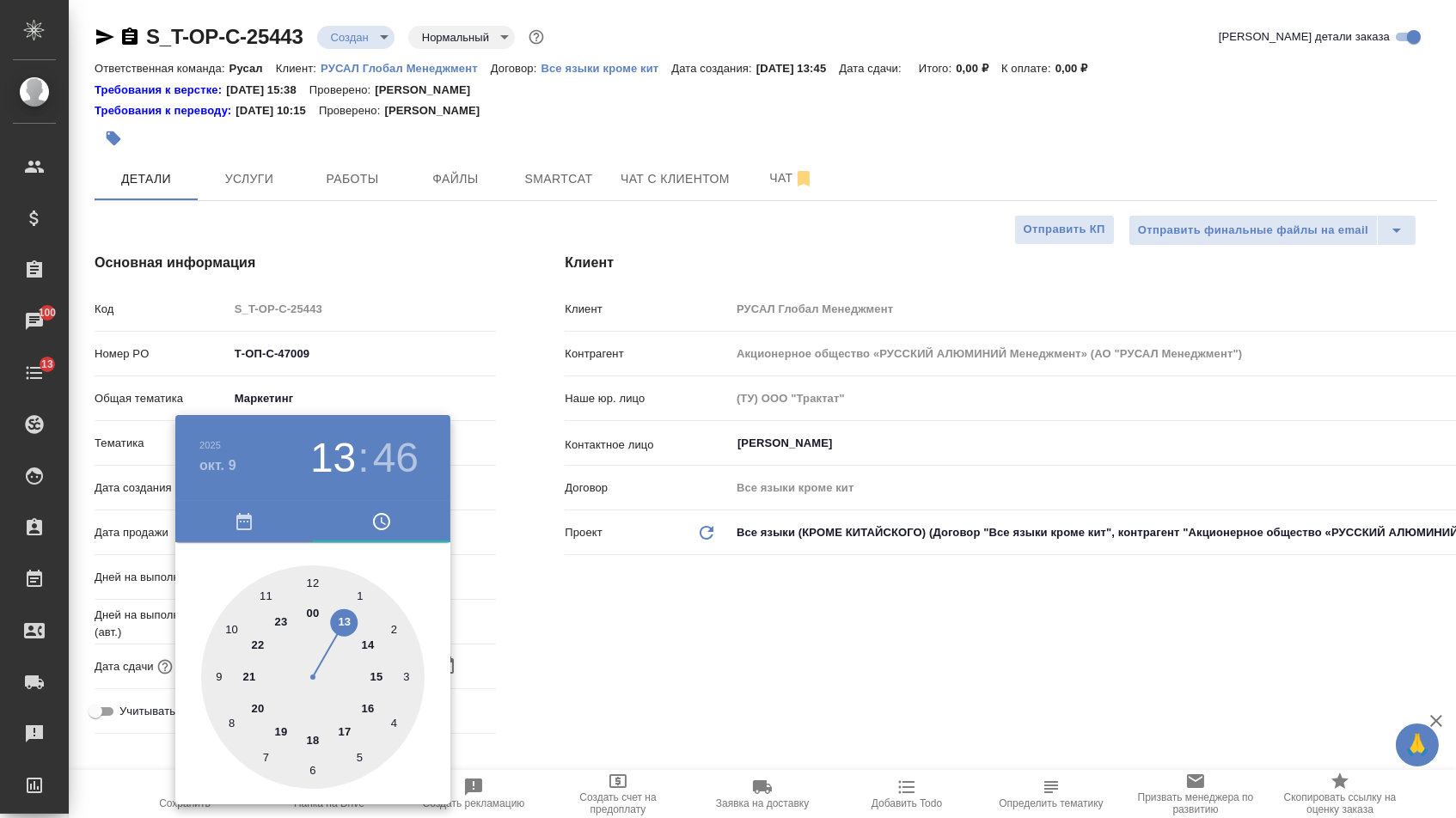
type textarea "x"
click at [313, 581] on div at bounding box center [312, 677] width 224 height 224
type input "09.10.2025 10:00"
type textarea "x"
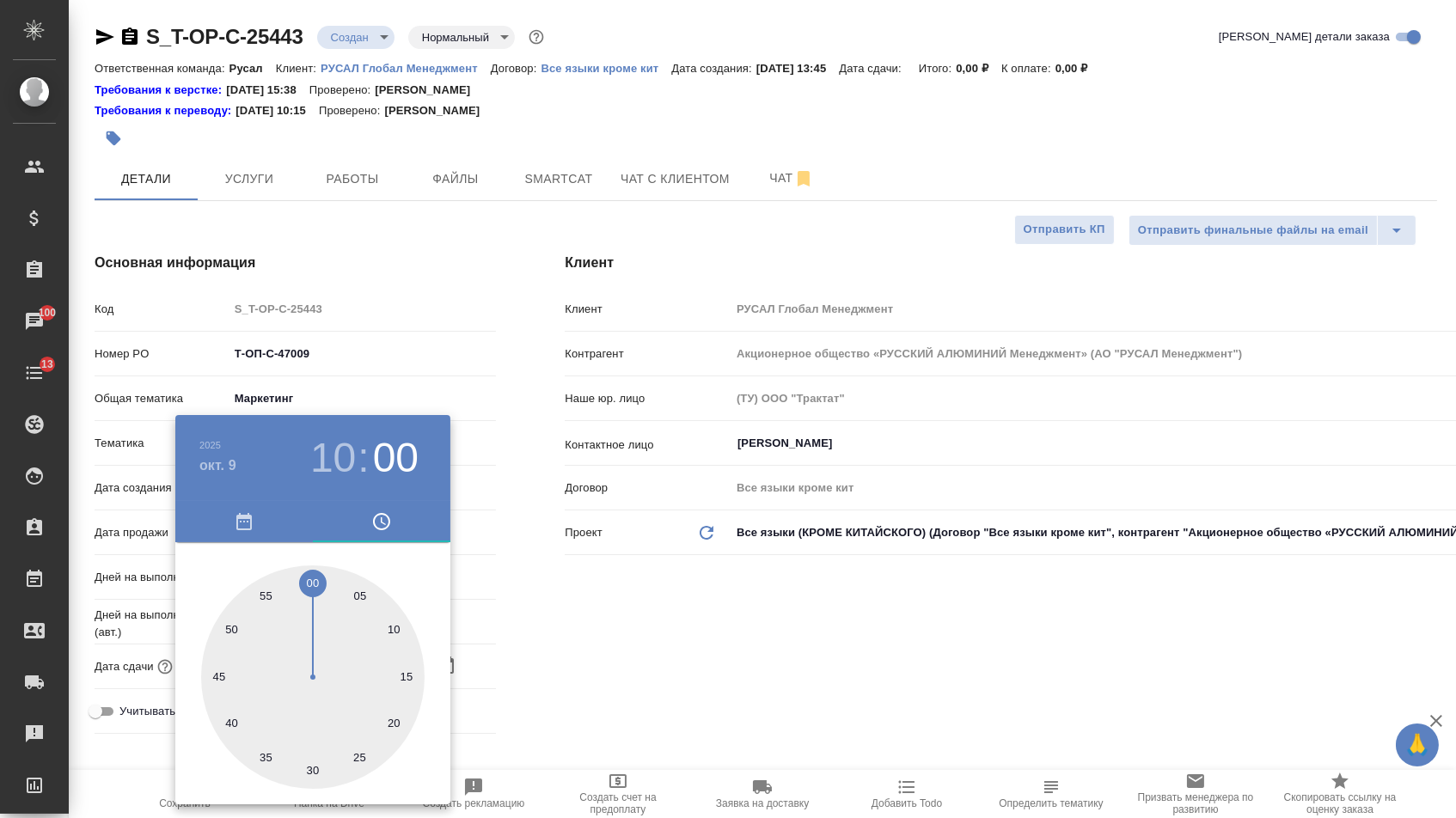
type textarea "x"
click at [500, 585] on div at bounding box center [728, 409] width 1456 height 818
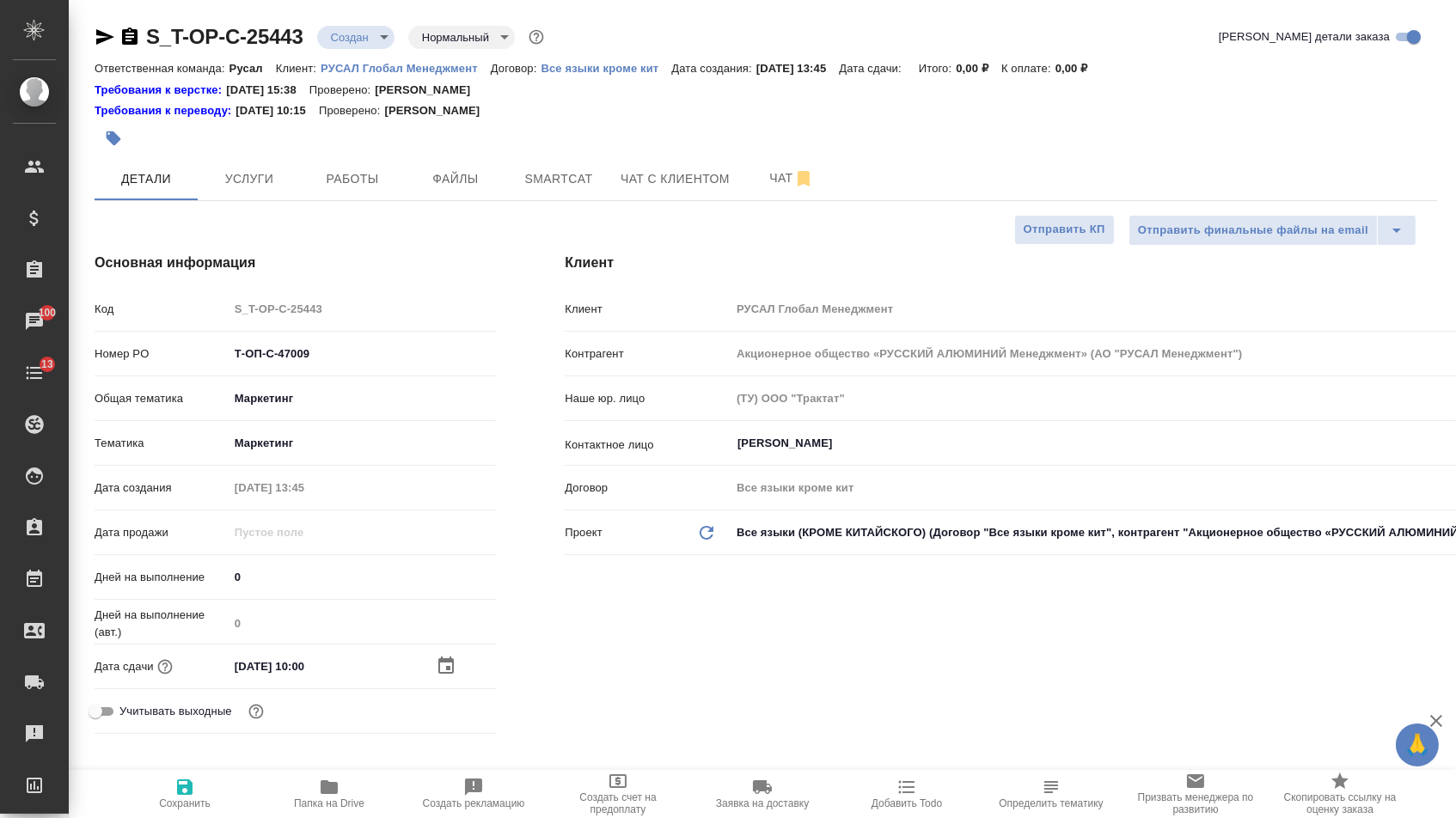
scroll to position [407, 0]
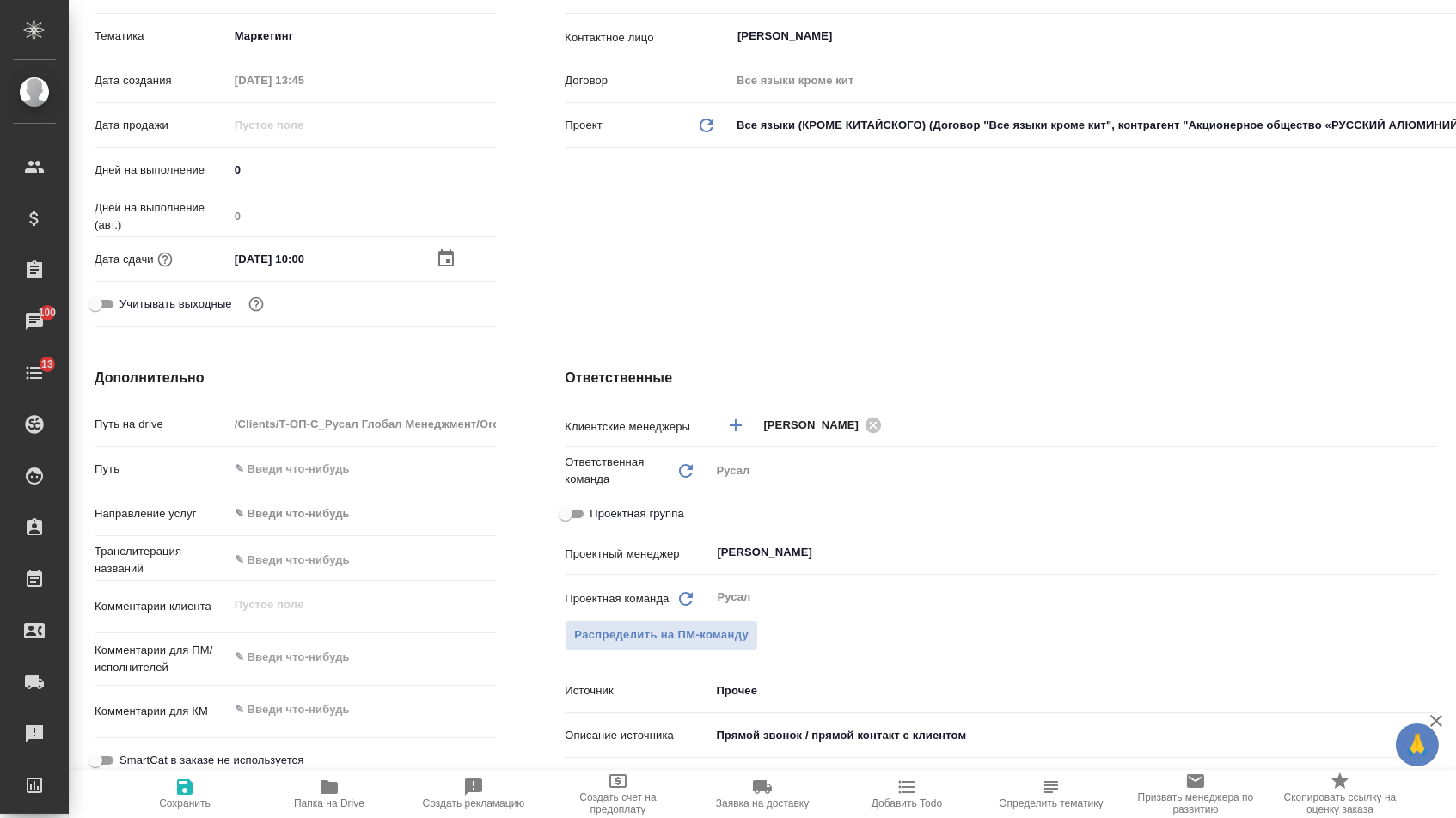
type textarea "x"
click at [316, 668] on textarea at bounding box center [362, 657] width 268 height 29
type textarea "x"
type textarea "г"
type textarea "x"
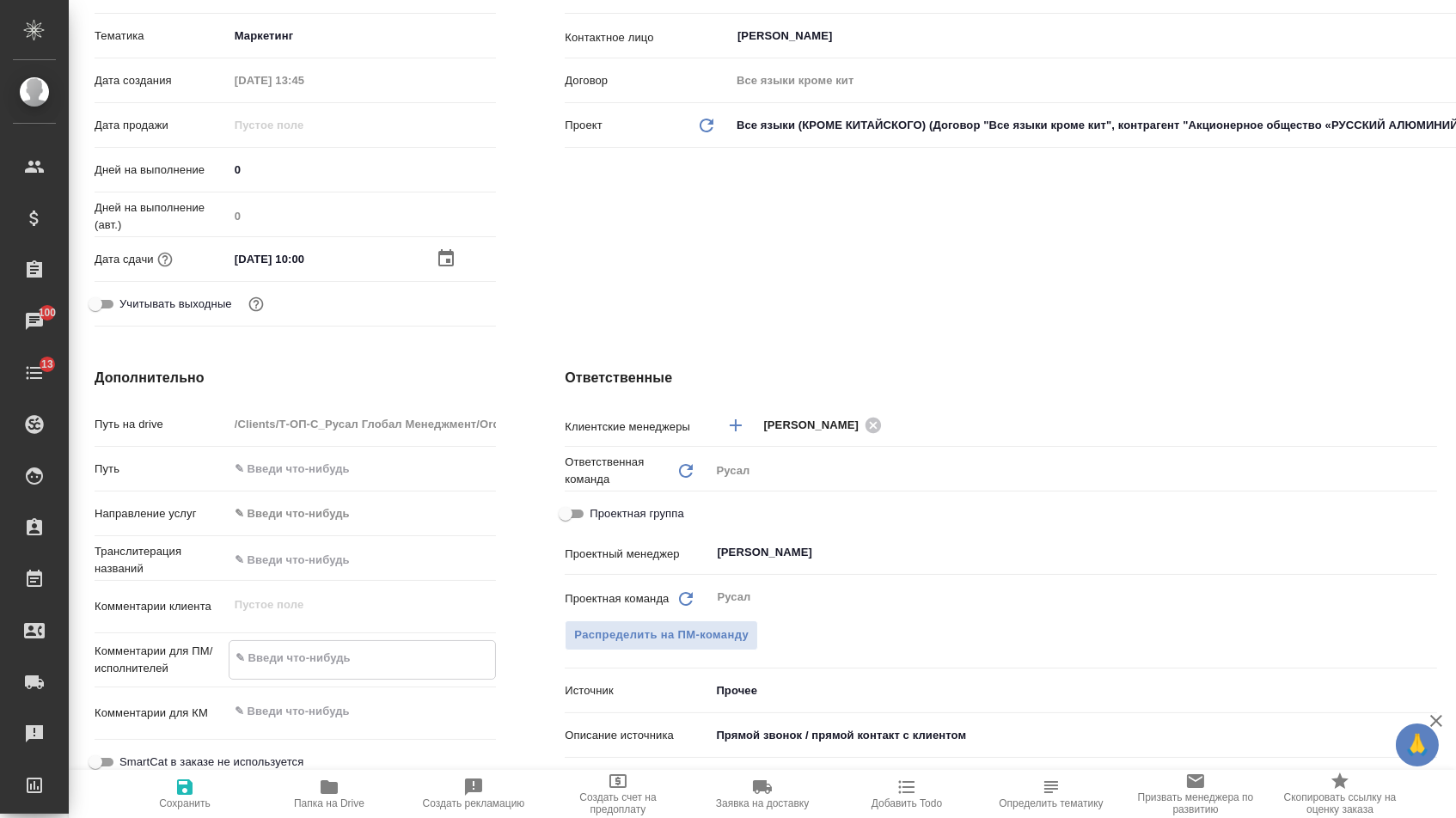
type textarea "x"
type textarea "га"
type textarea "x"
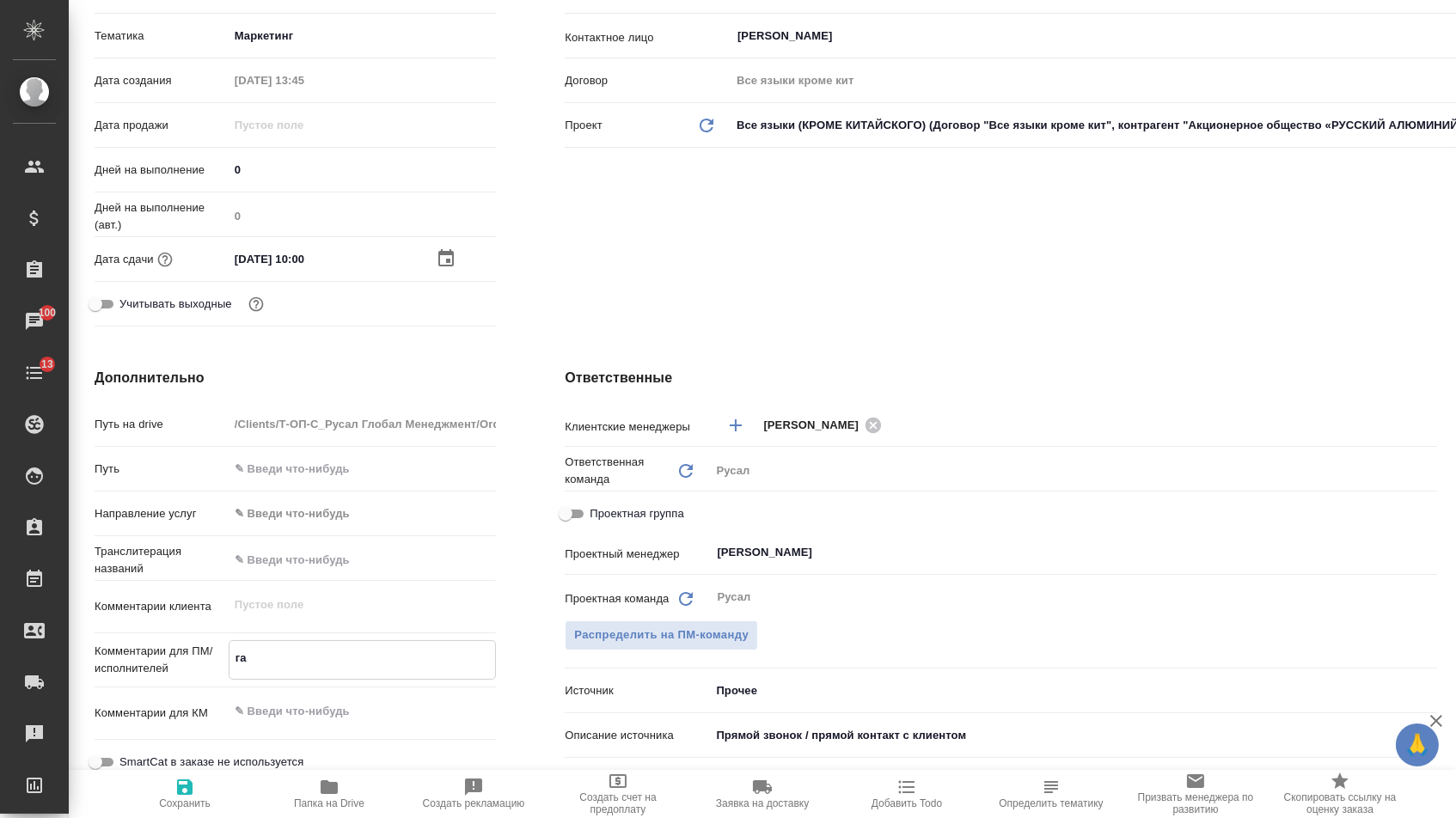
type textarea "x"
type textarea "газ"
type textarea "x"
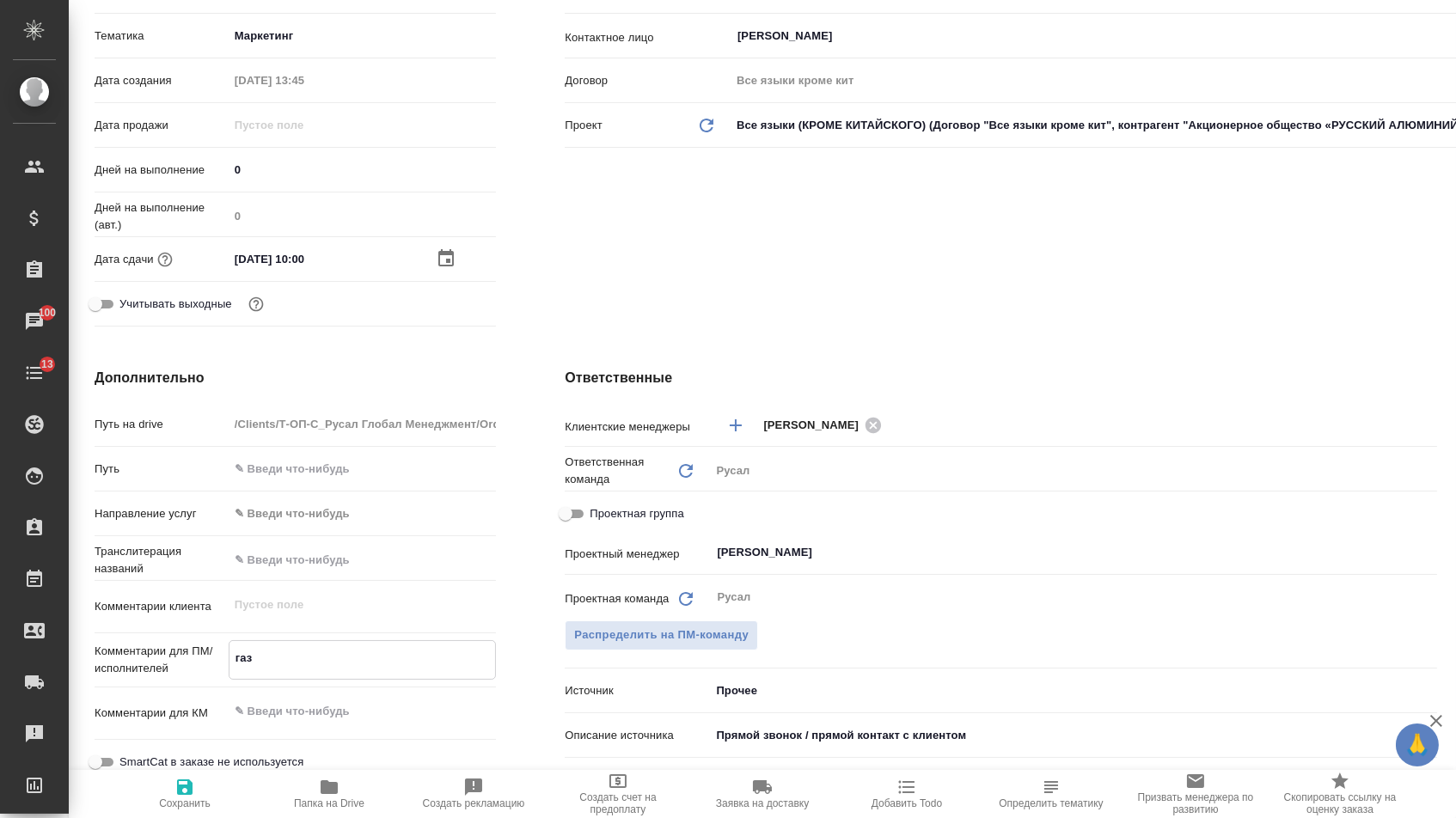
type textarea "газе"
type textarea "x"
type textarea "газет"
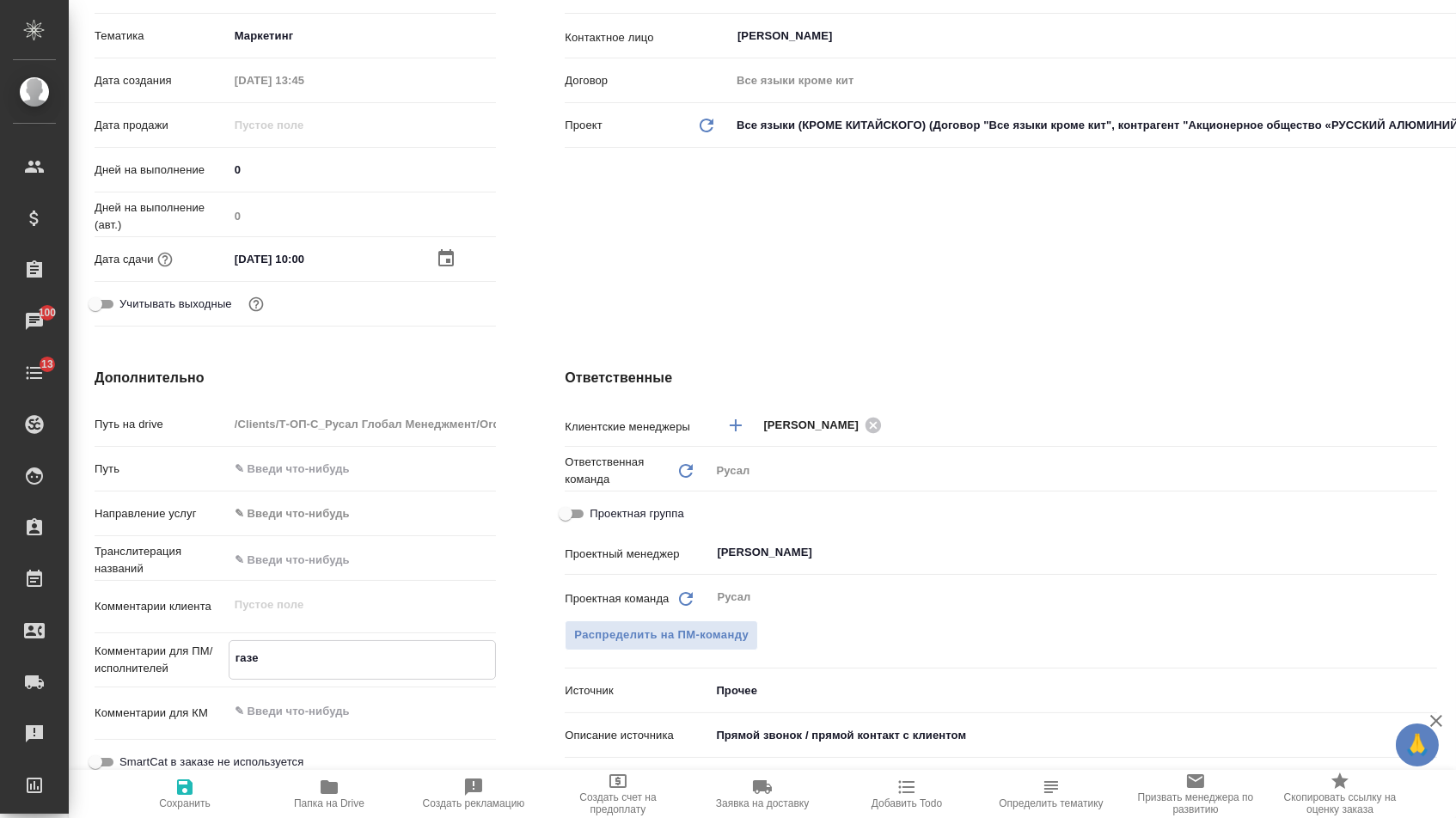
type textarea "x"
type textarea "газета"
type textarea "x"
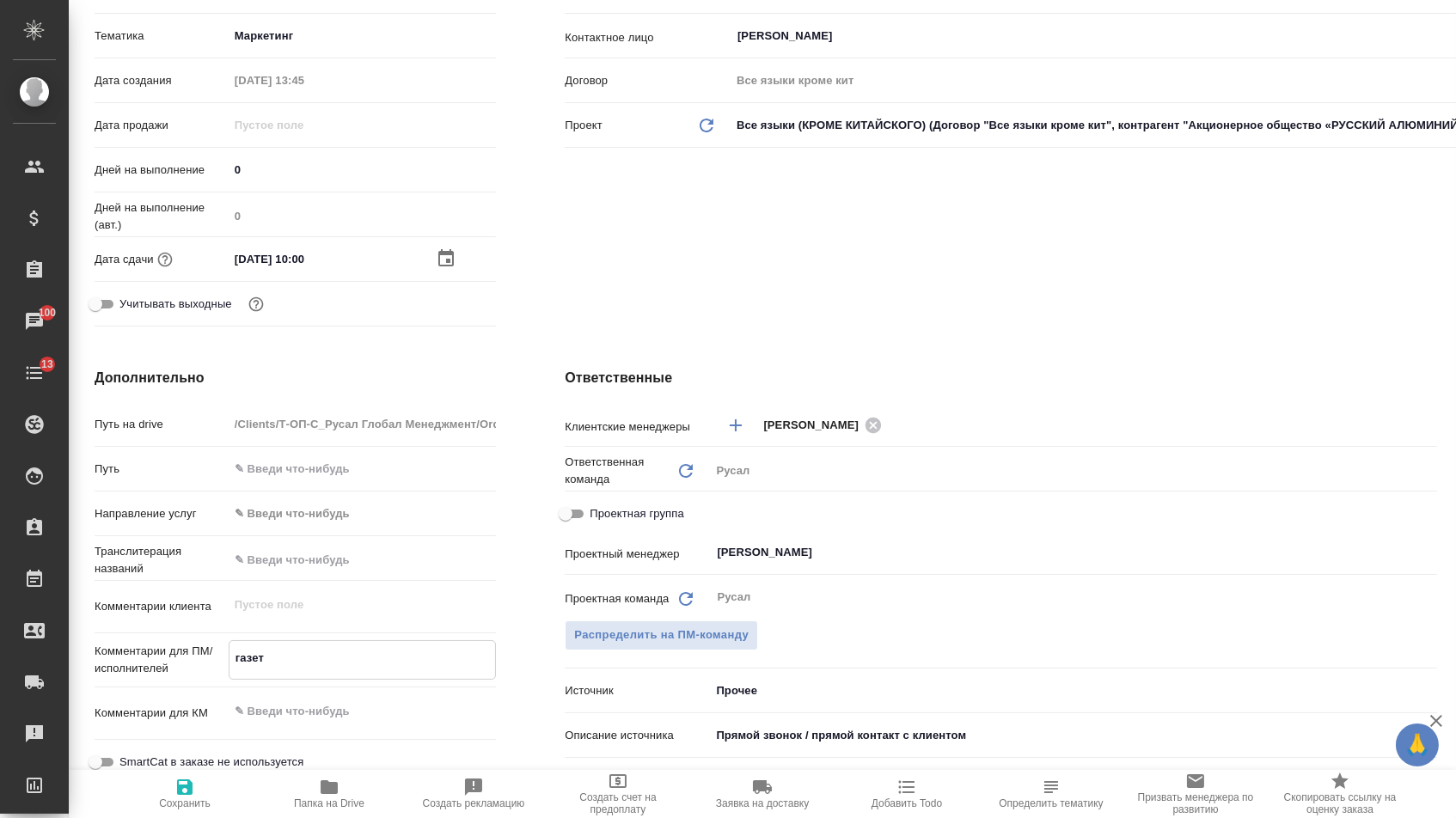
type textarea "x"
type textarea "газета"
type textarea "x"
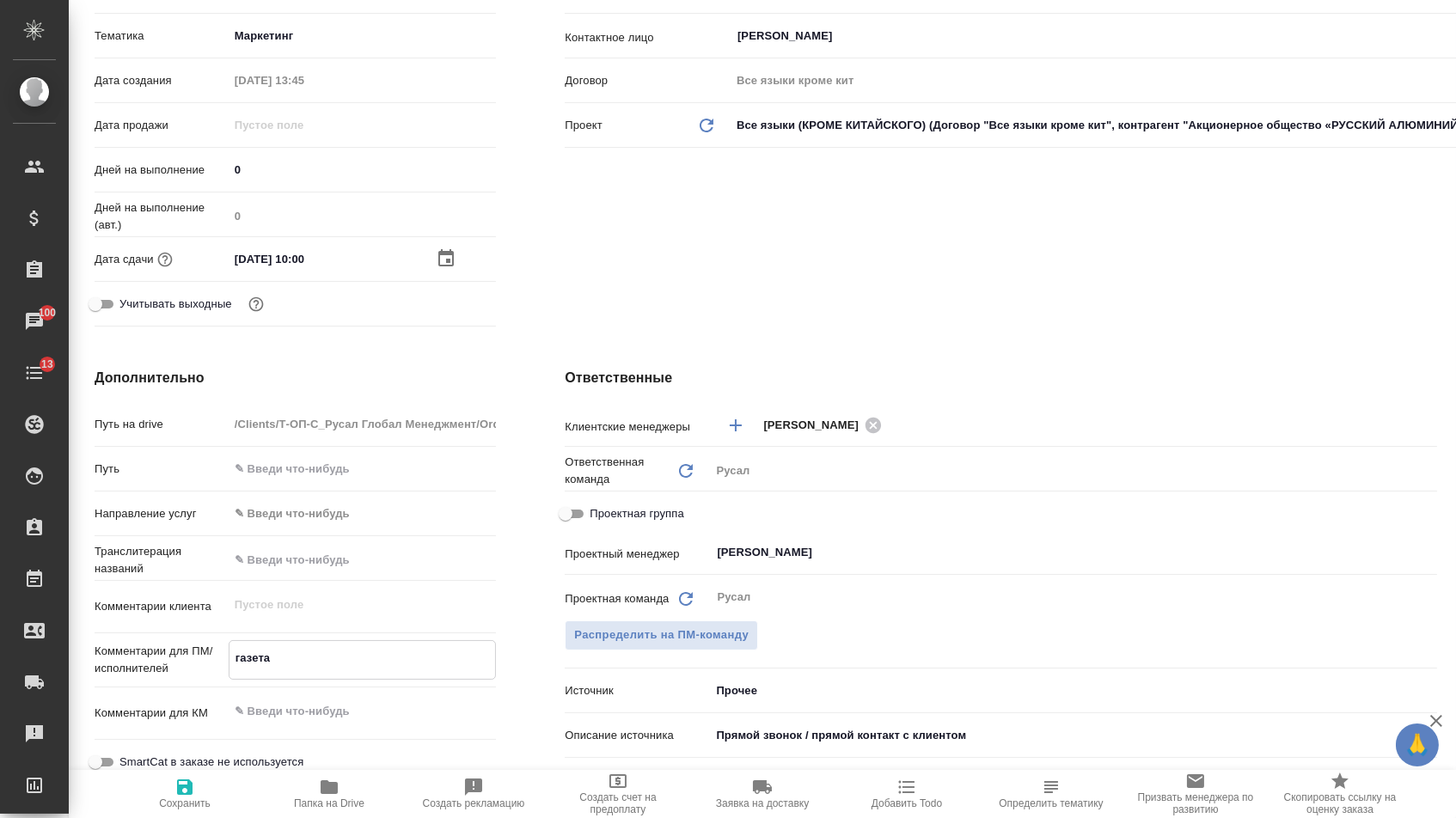
type textarea "x"
type textarea "газета"
type textarea "x"
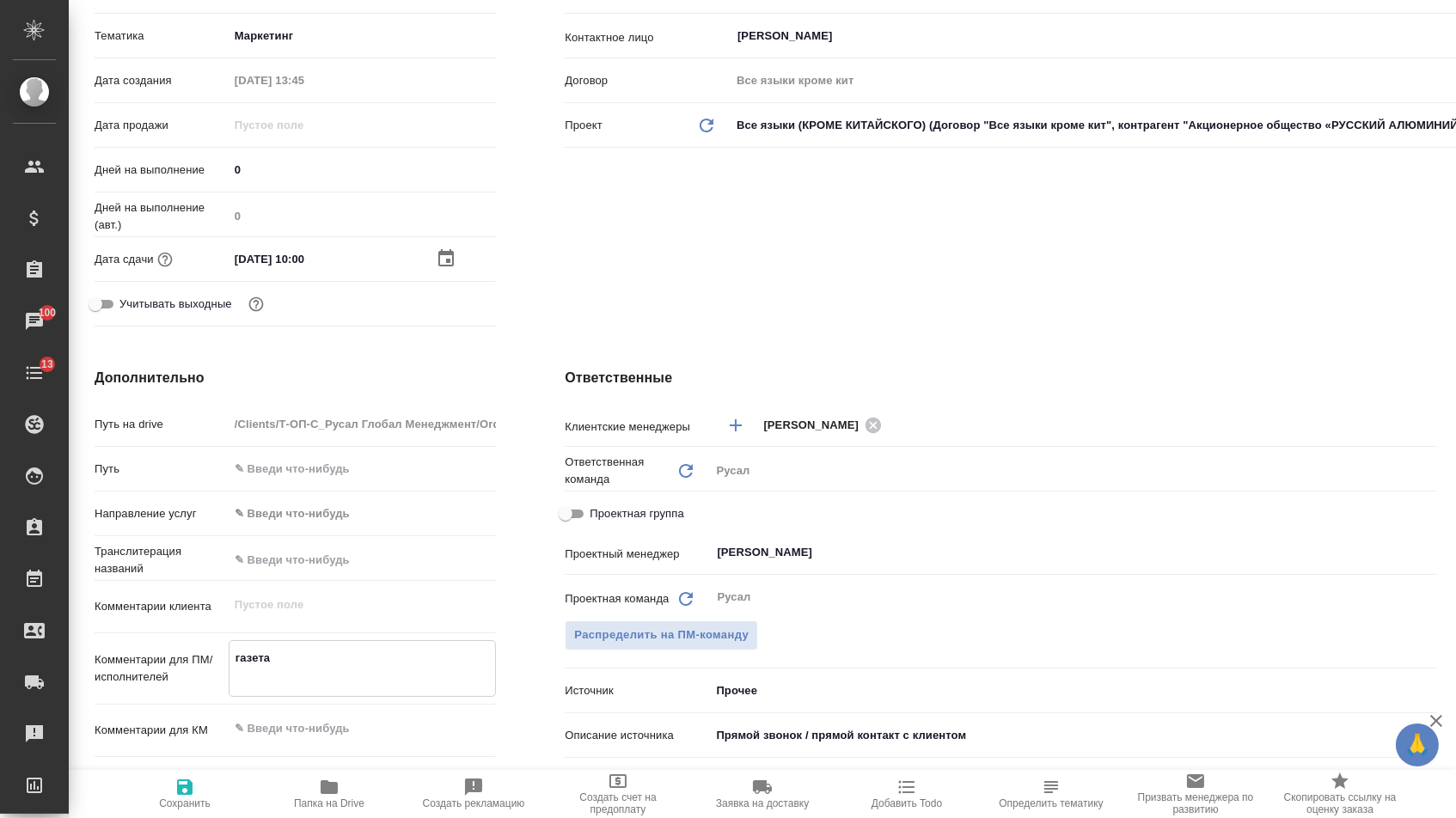
type textarea "газета д"
type textarea "x"
type textarea "газета дв"
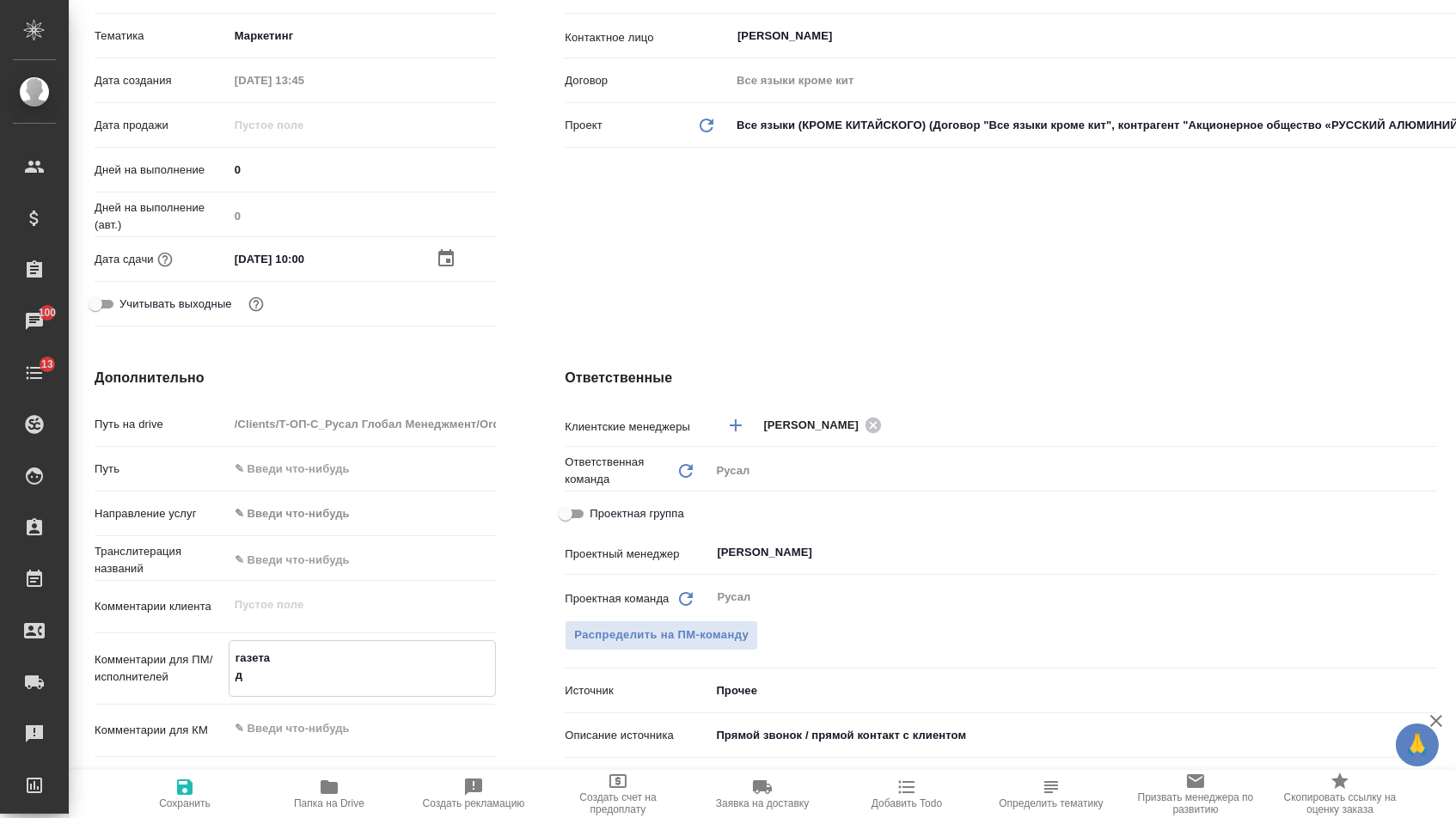
type textarea "x"
type textarea "газета дву"
type textarea "x"
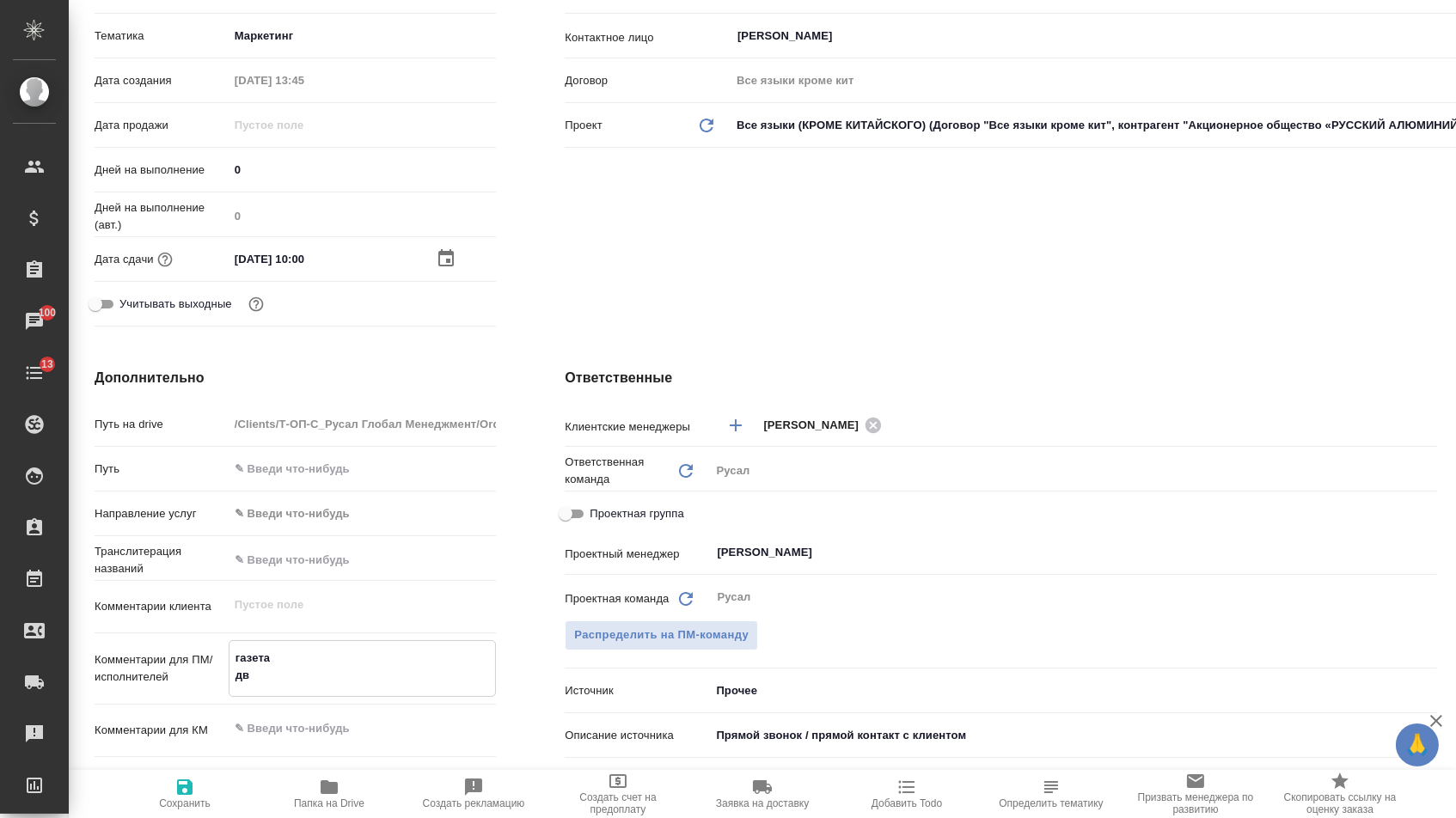
type textarea "x"
type textarea "газета двуя"
type textarea "x"
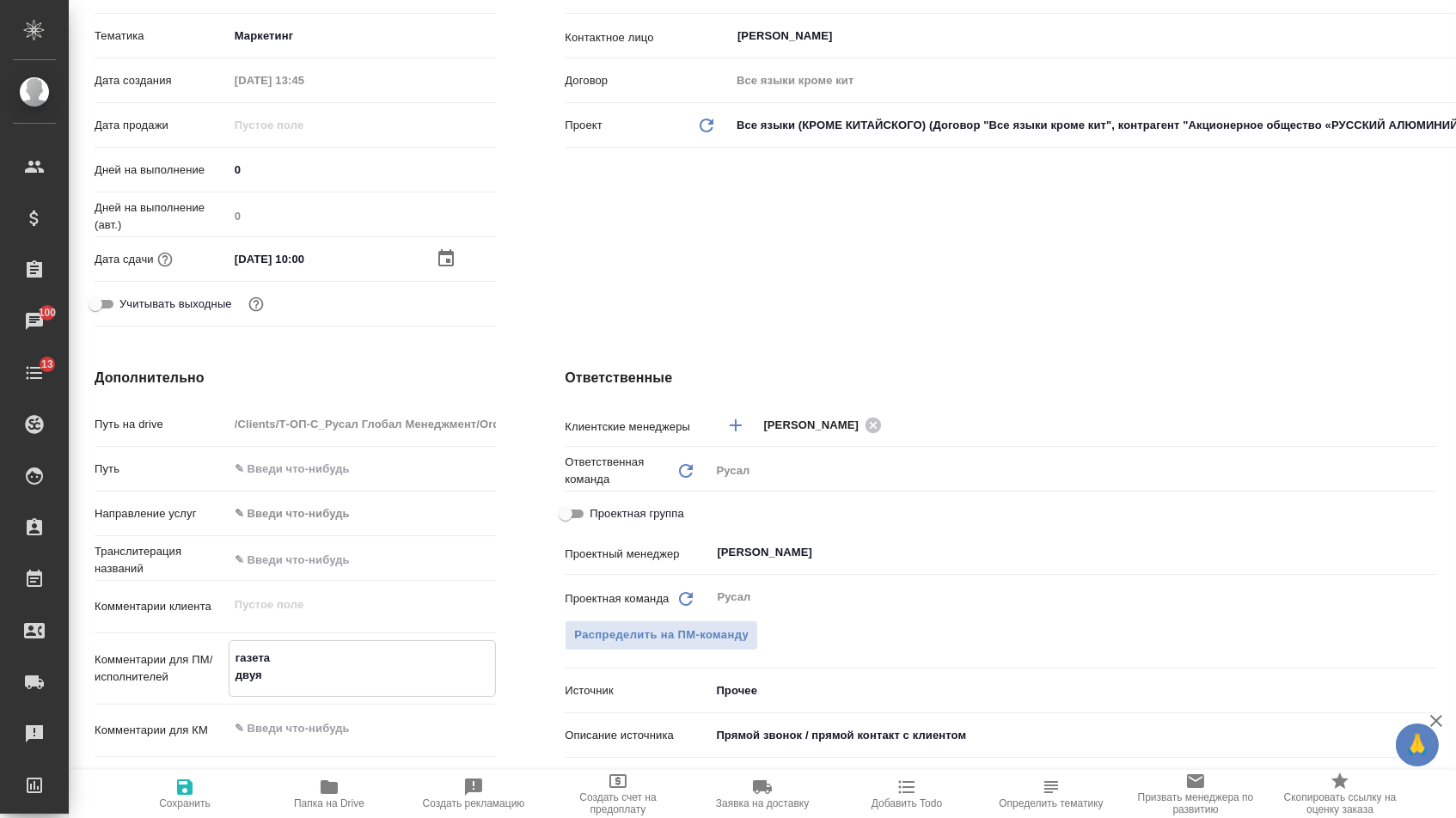
type textarea "x"
type textarea "газета двуяз"
type textarea "x"
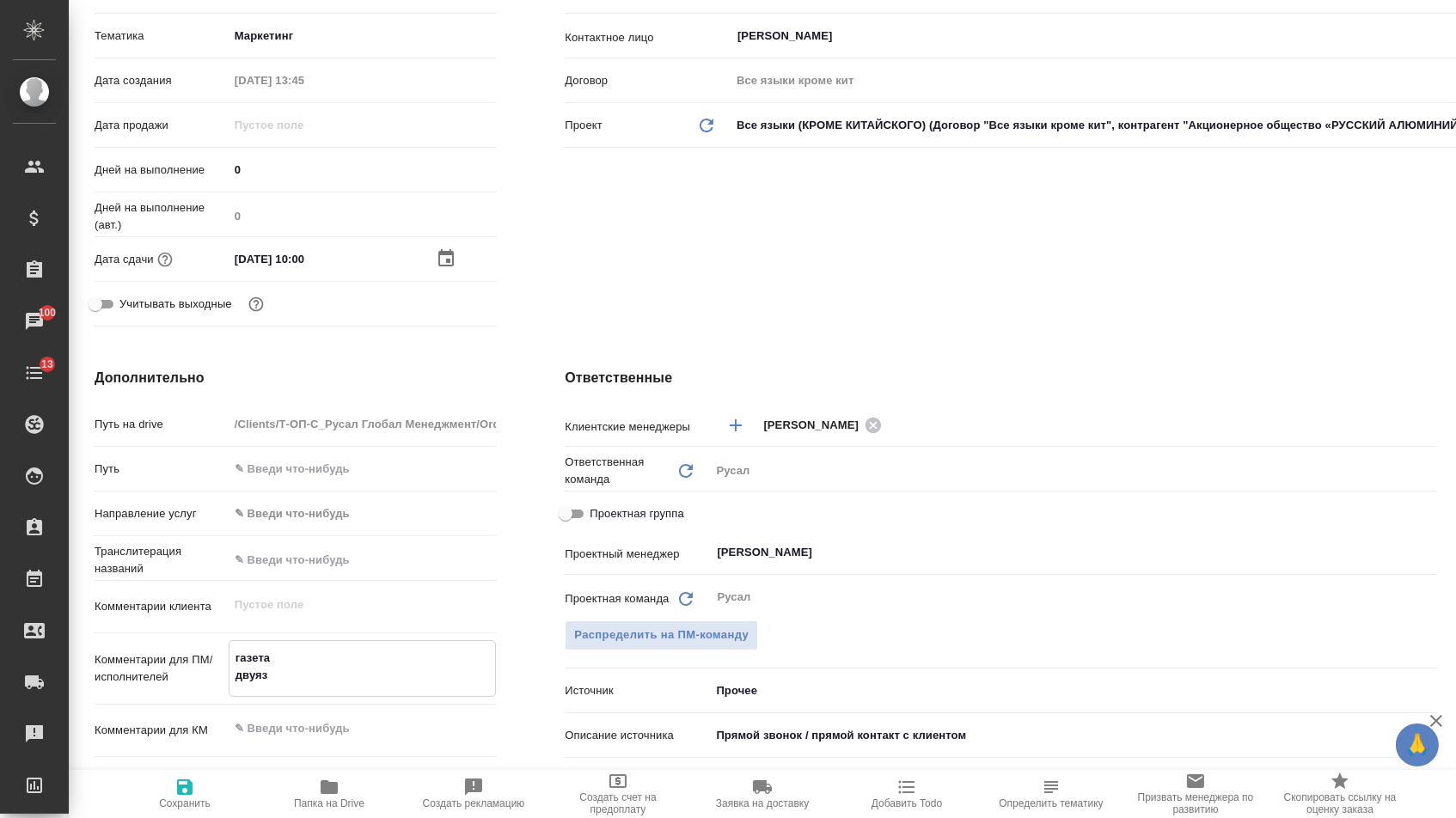
type textarea "газета двуяз"
type textarea "x"
type textarea "газета двуяз л"
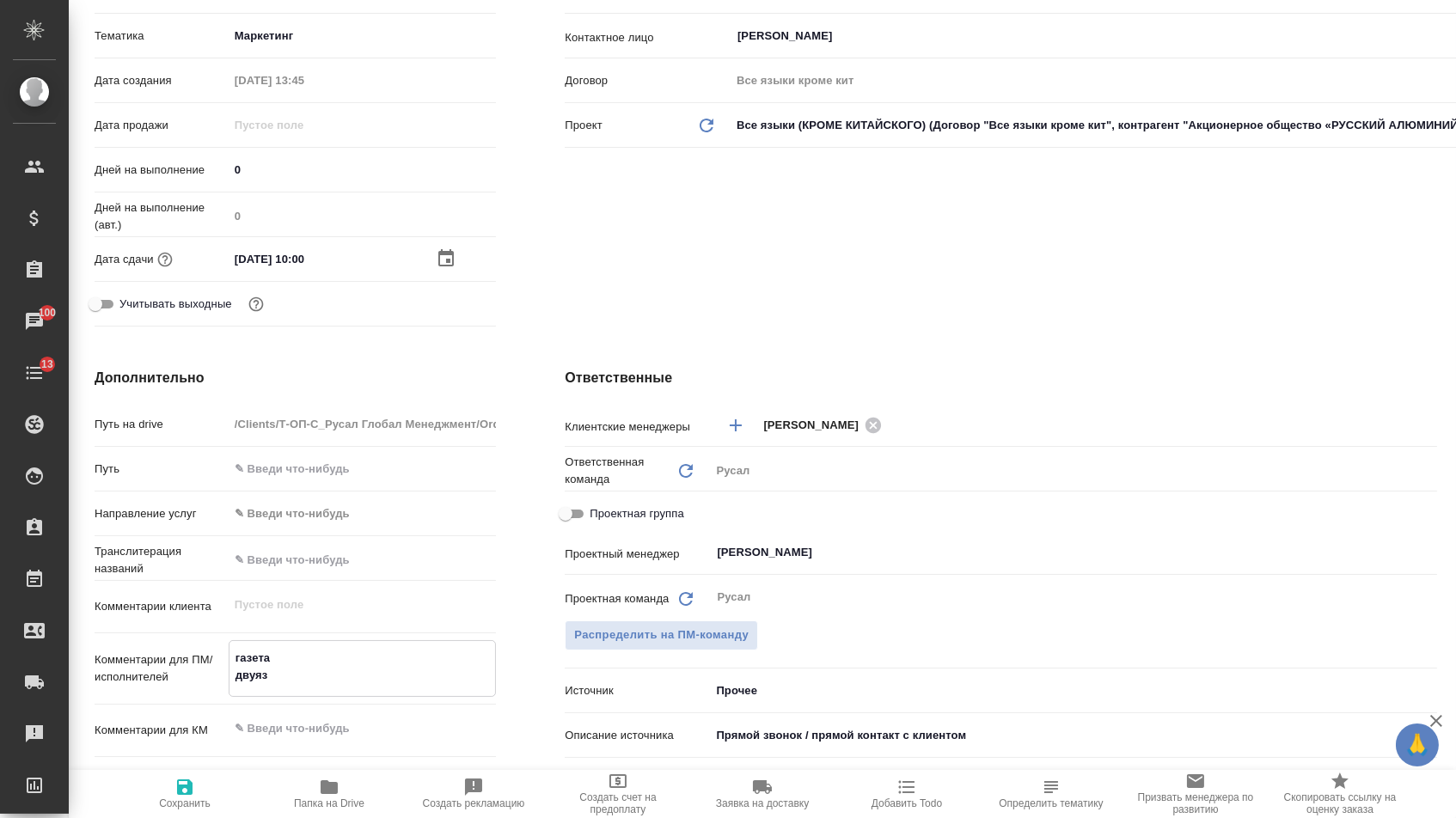
type textarea "x"
type textarea "газета двуяз лк"
type textarea "x"
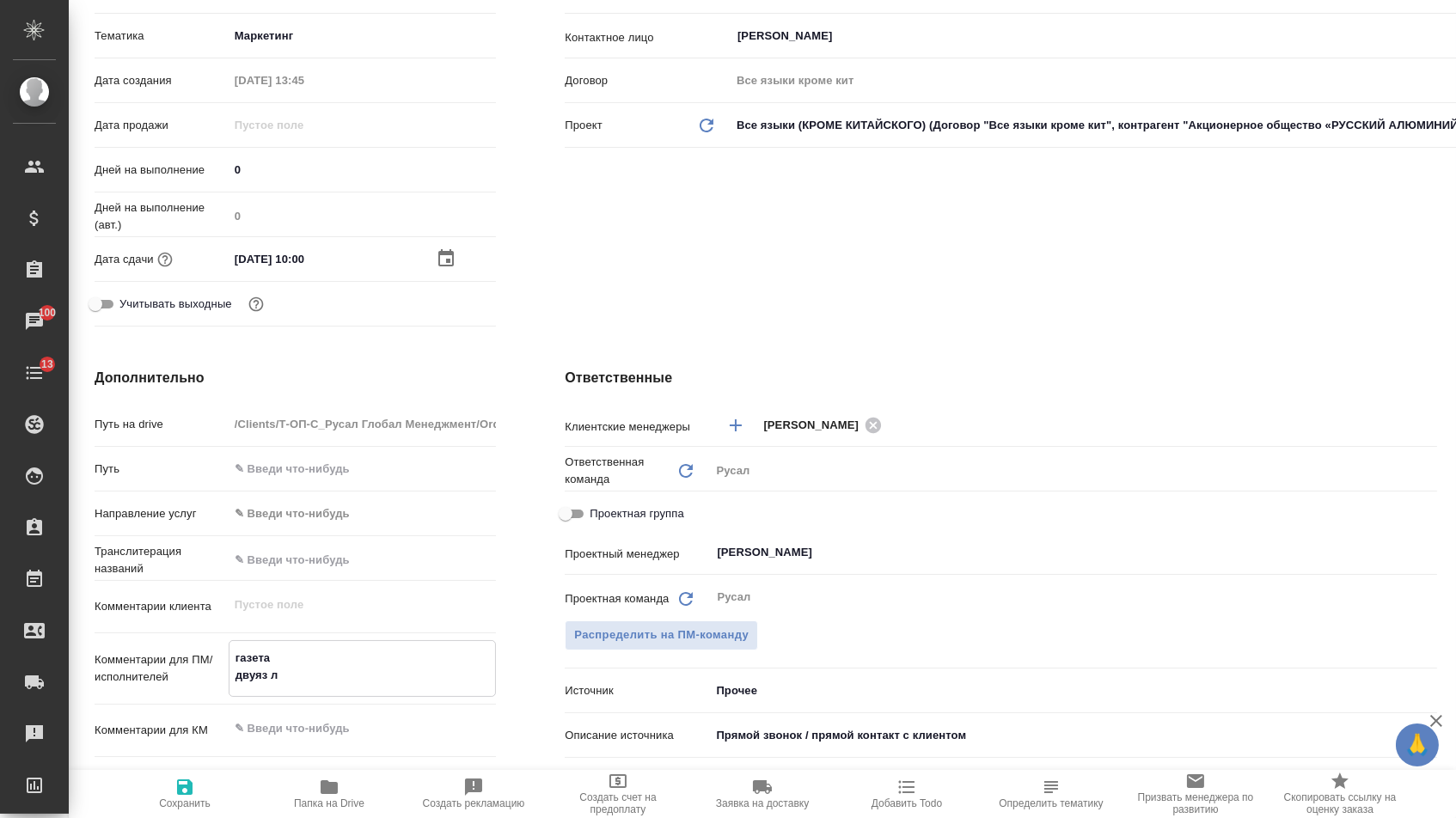
type textarea "x"
type textarea "газета двуяз лка"
type textarea "x"
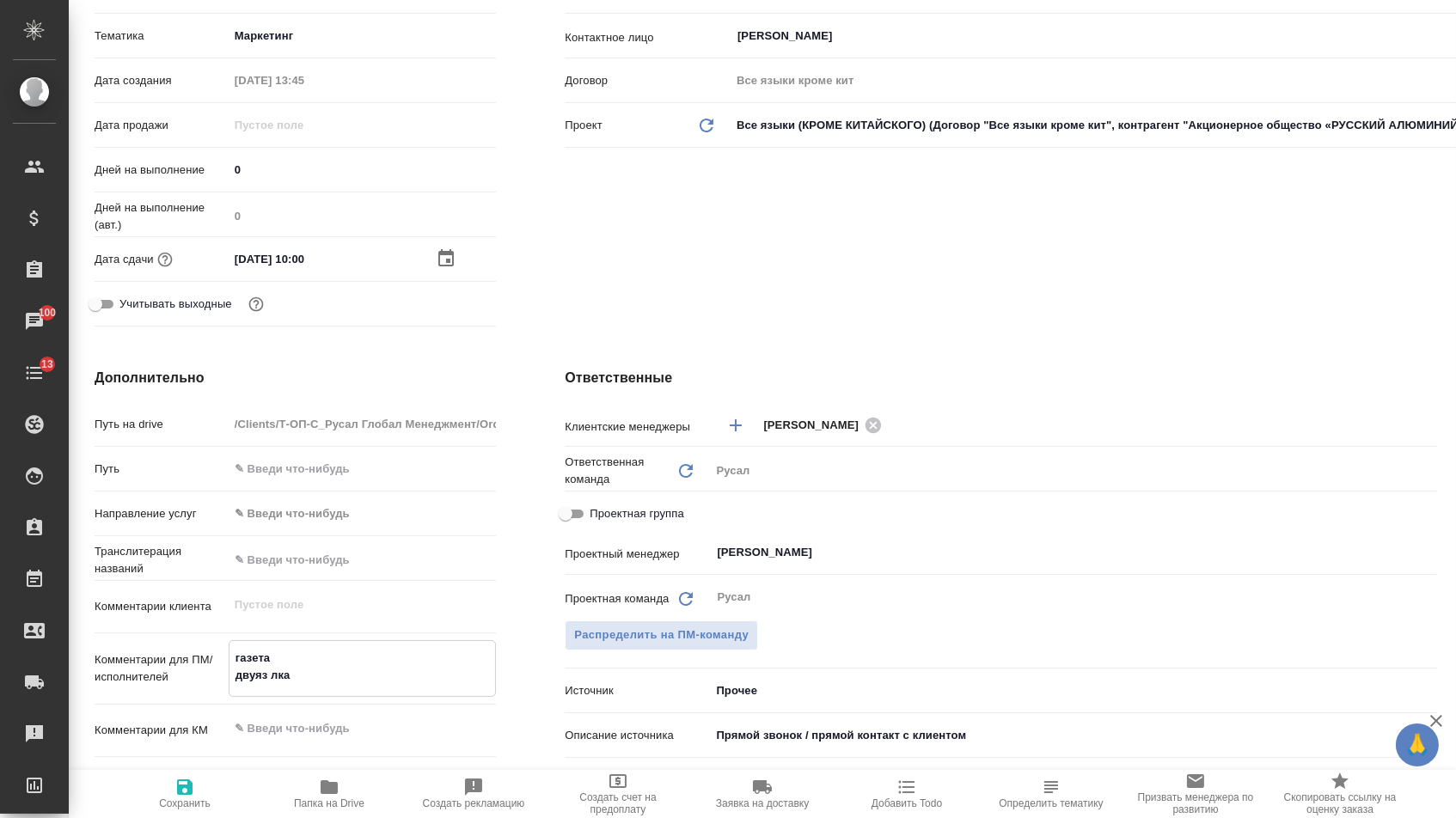
type textarea "x"
type textarea "газета двуяз лка"
type textarea "x"
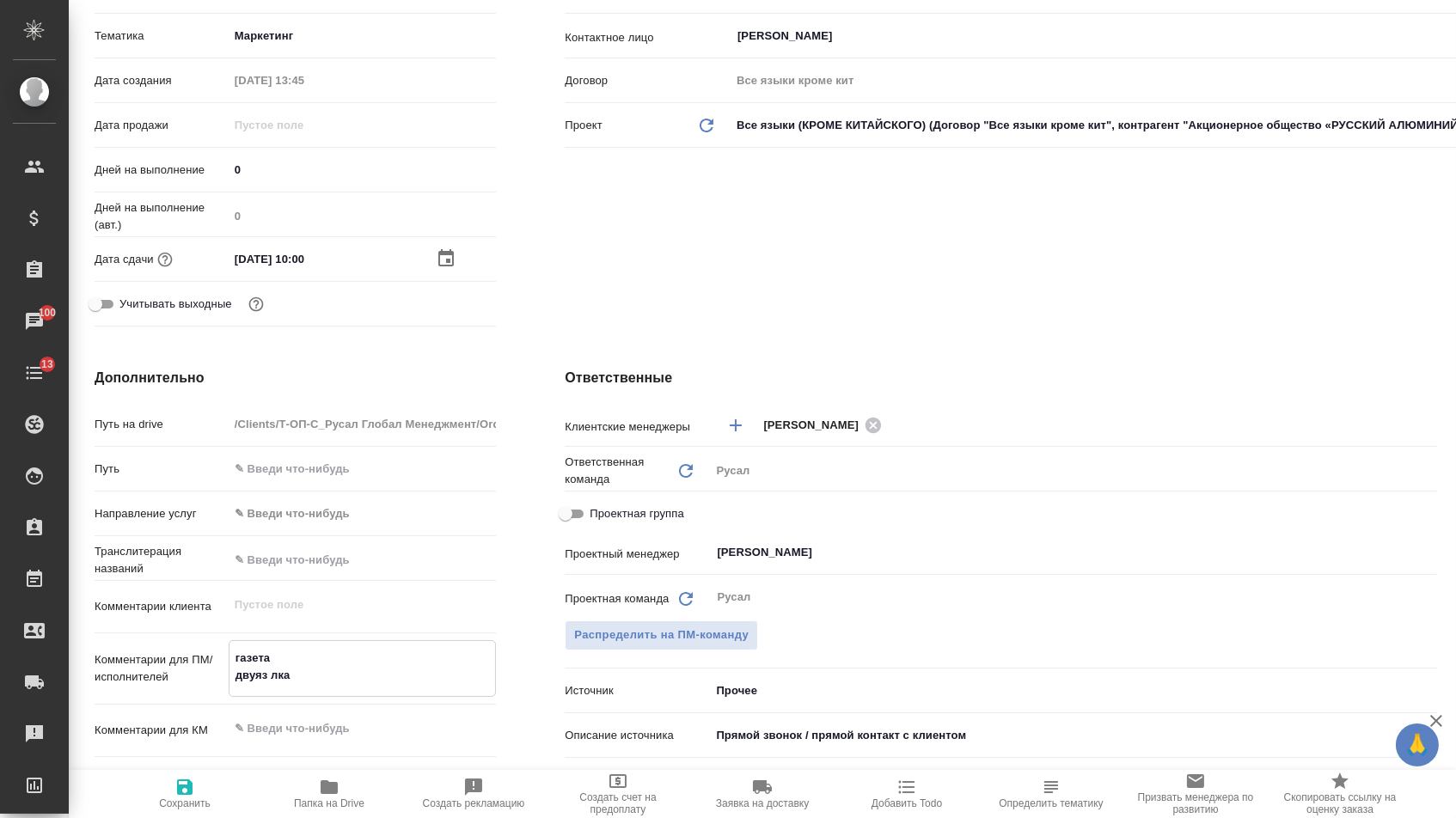
type textarea "газета двуяз лка"
type textarea "x"
type textarea "газета двуяз лк"
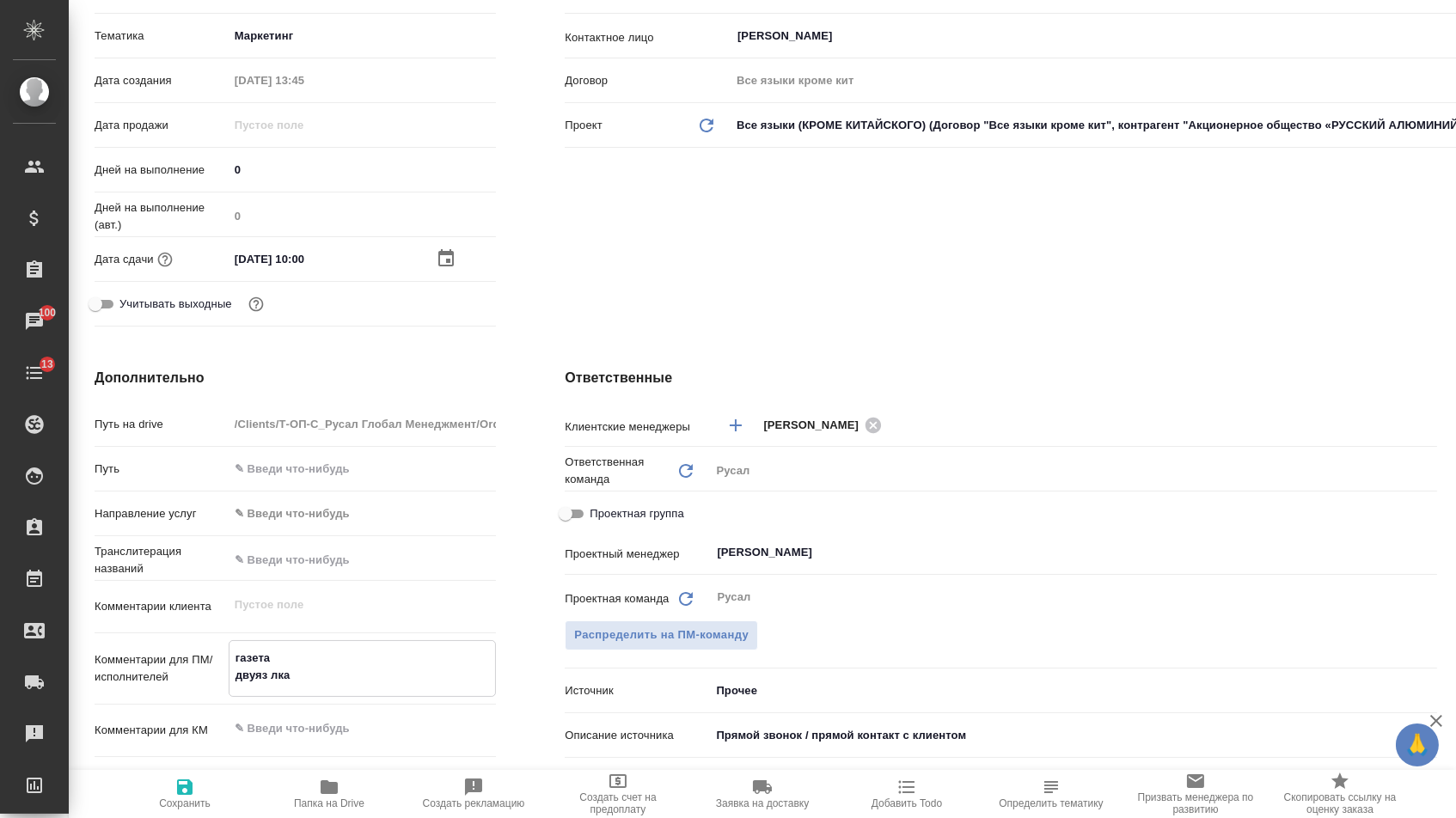
type textarea "x"
type textarea "газета двуяз л"
type textarea "x"
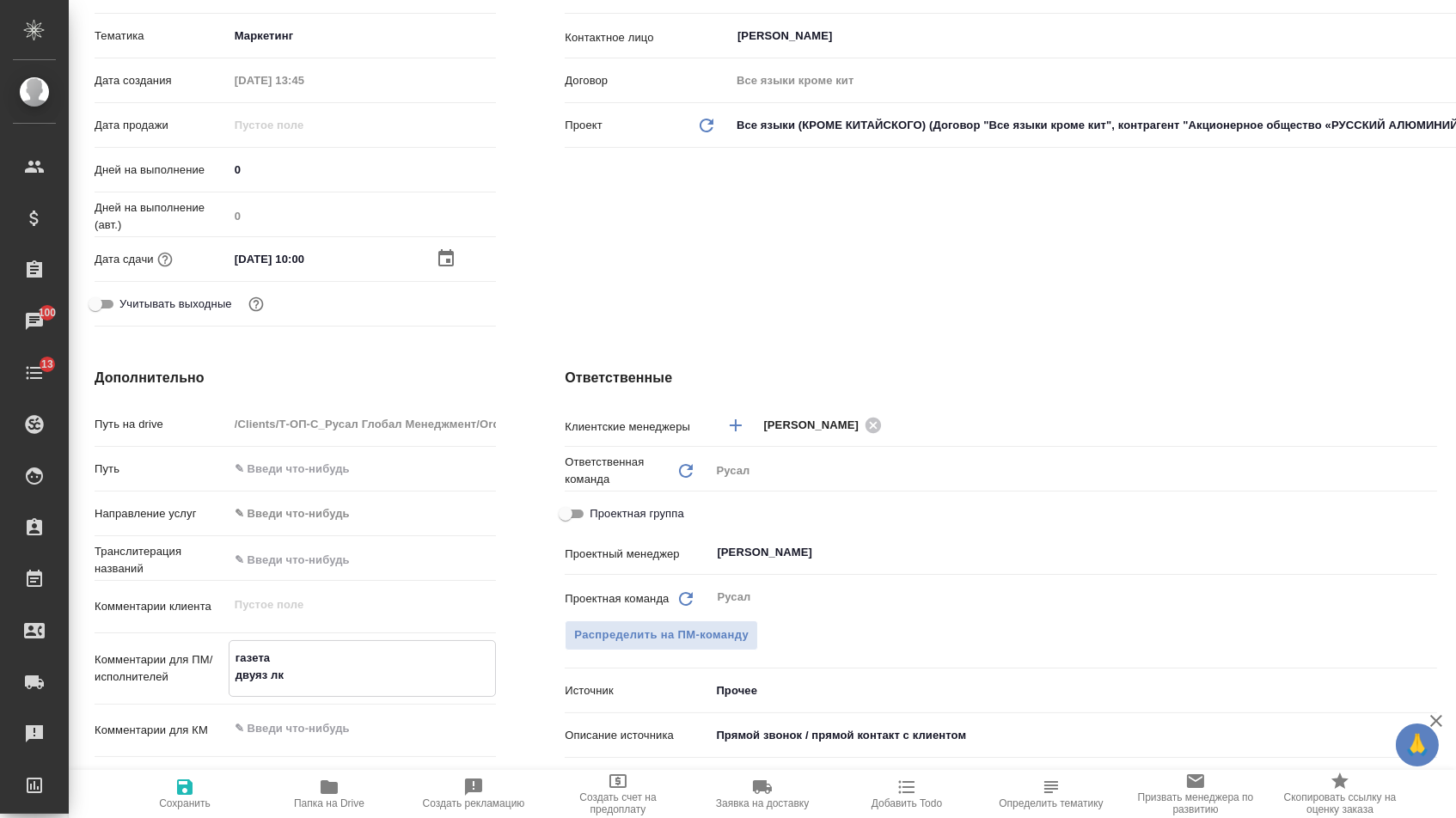
type textarea "x"
type textarea "газета двуяз"
type textarea "x"
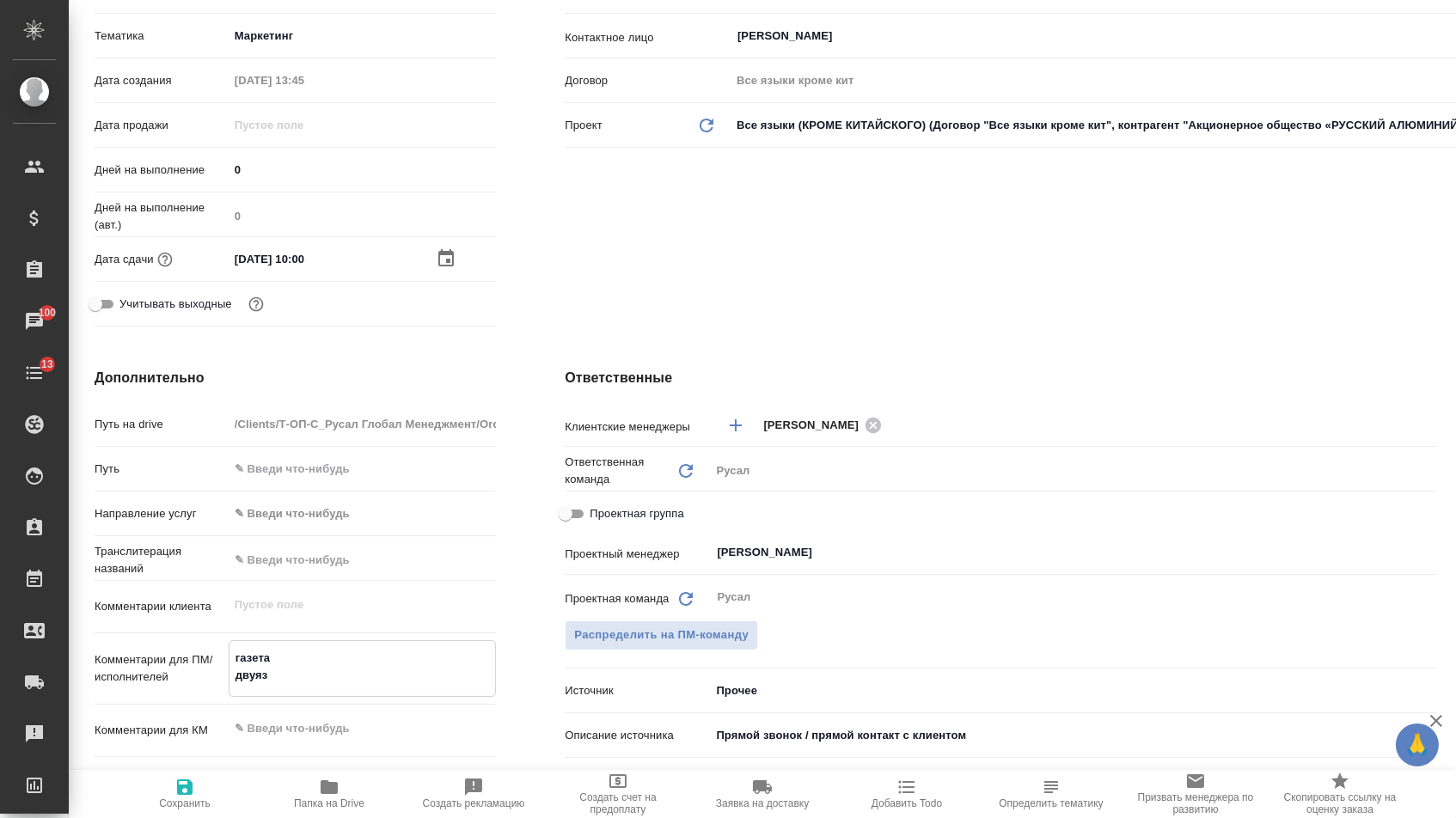
type textarea "x"
type textarea "газета двуяз"
type textarea "x"
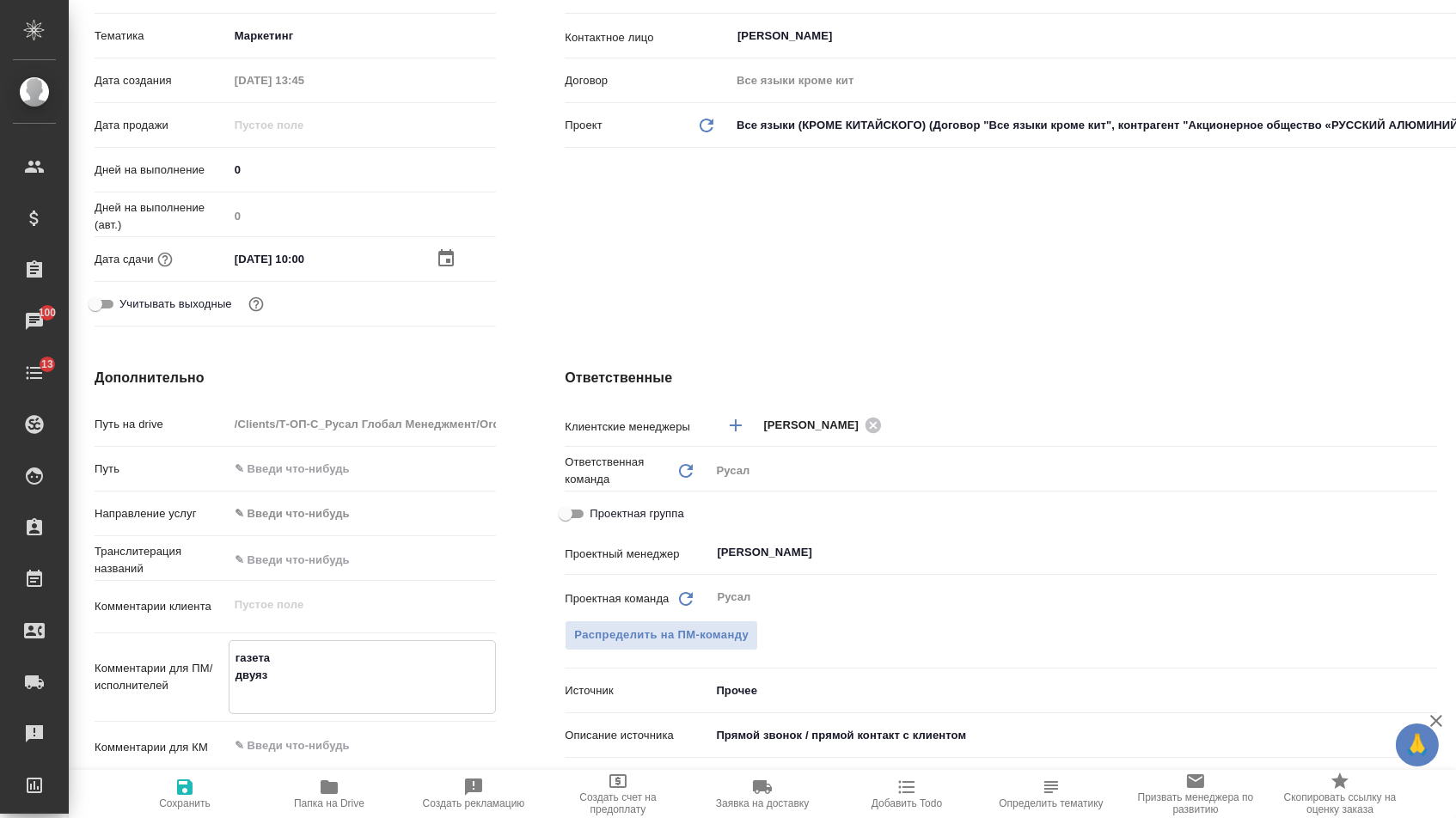
type textarea "газета двуяз л"
type textarea "x"
type textarea "газета двуяз лк"
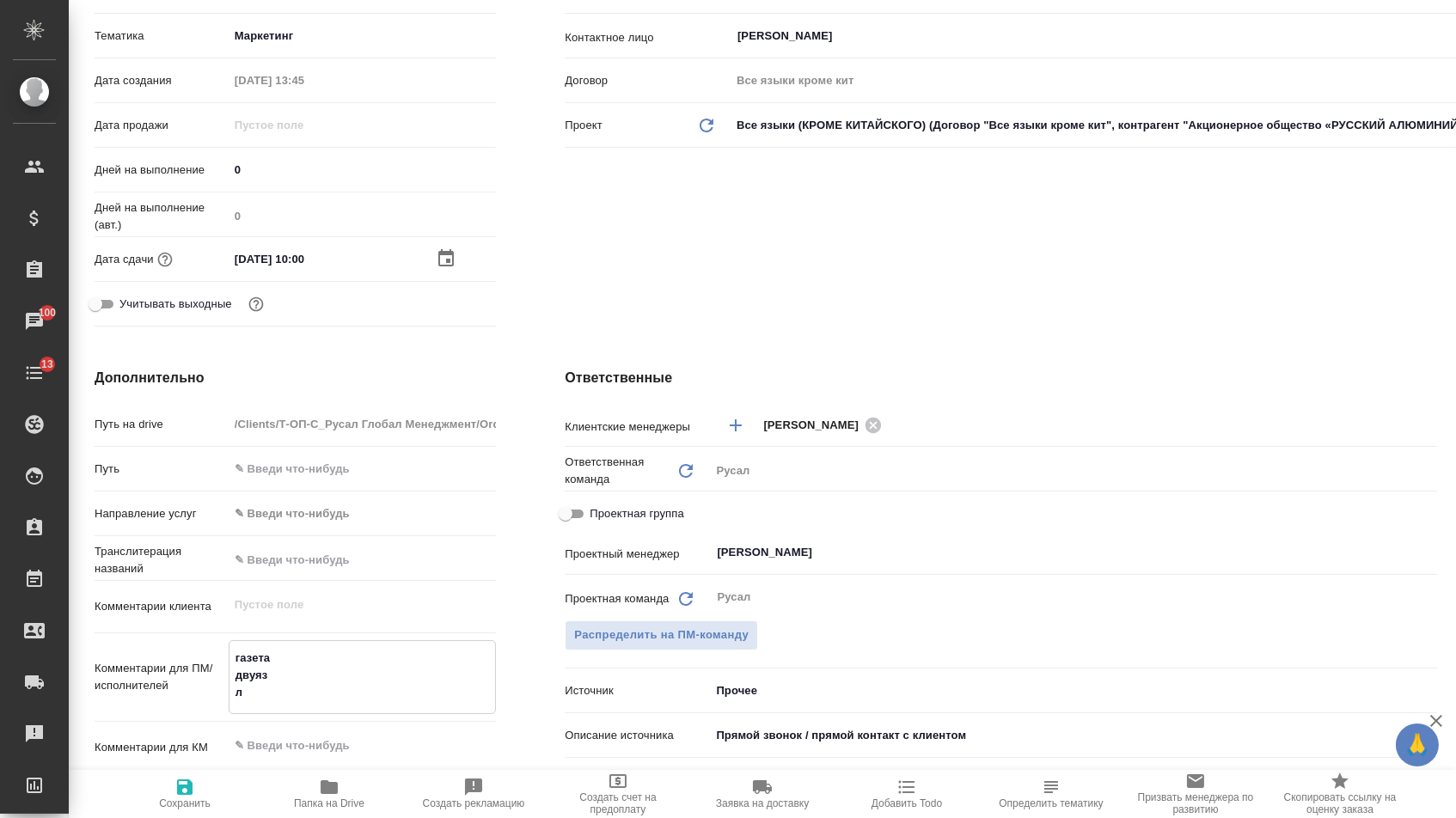
type textarea "x"
type textarea "газета двуяз лка"
type textarea "x"
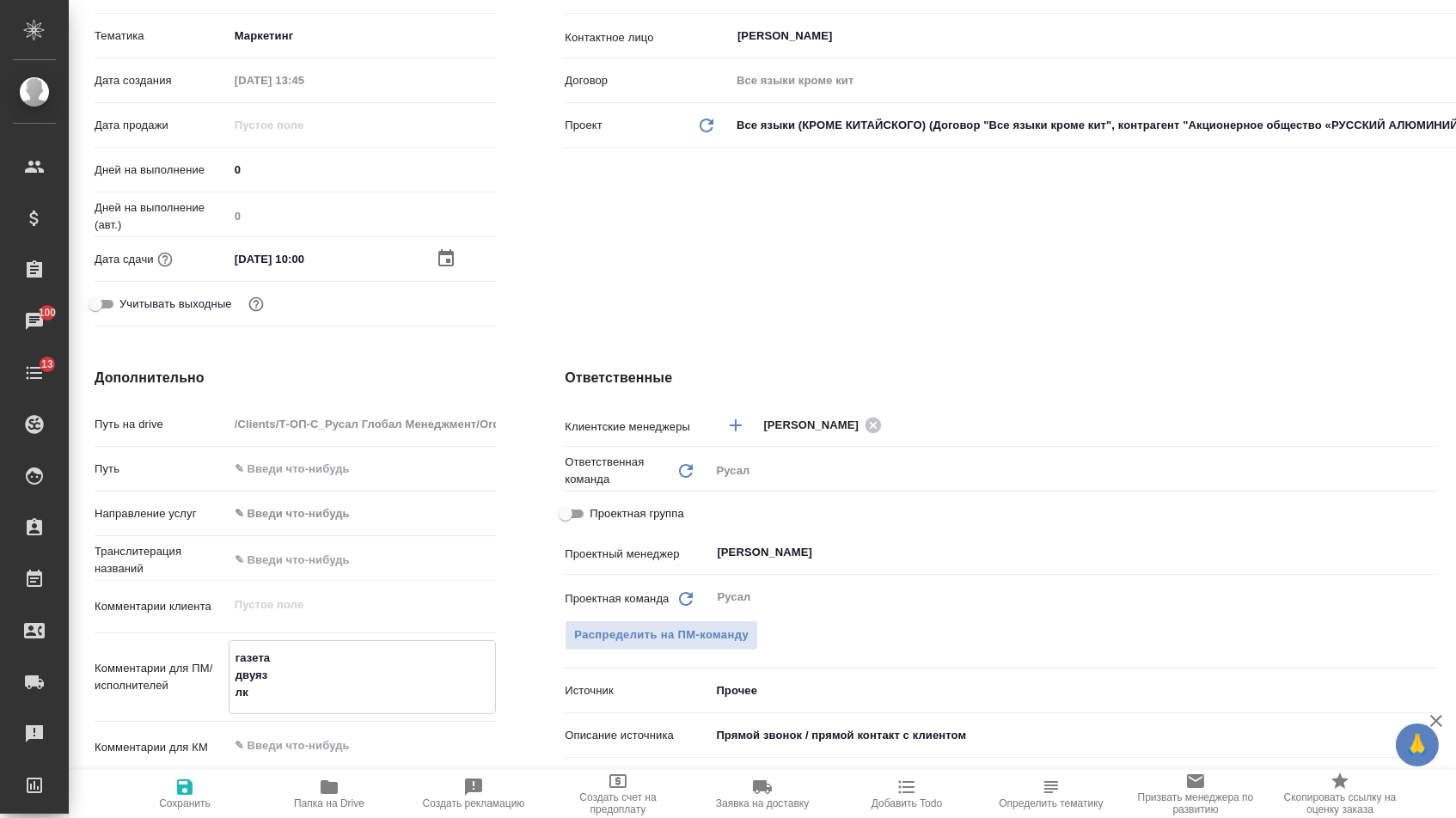
type textarea "x"
type textarea "газета двуяз лка"
type textarea "x"
click at [146, 814] on button "Сохранить" at bounding box center [184, 794] width 144 height 48
type textarea "x"
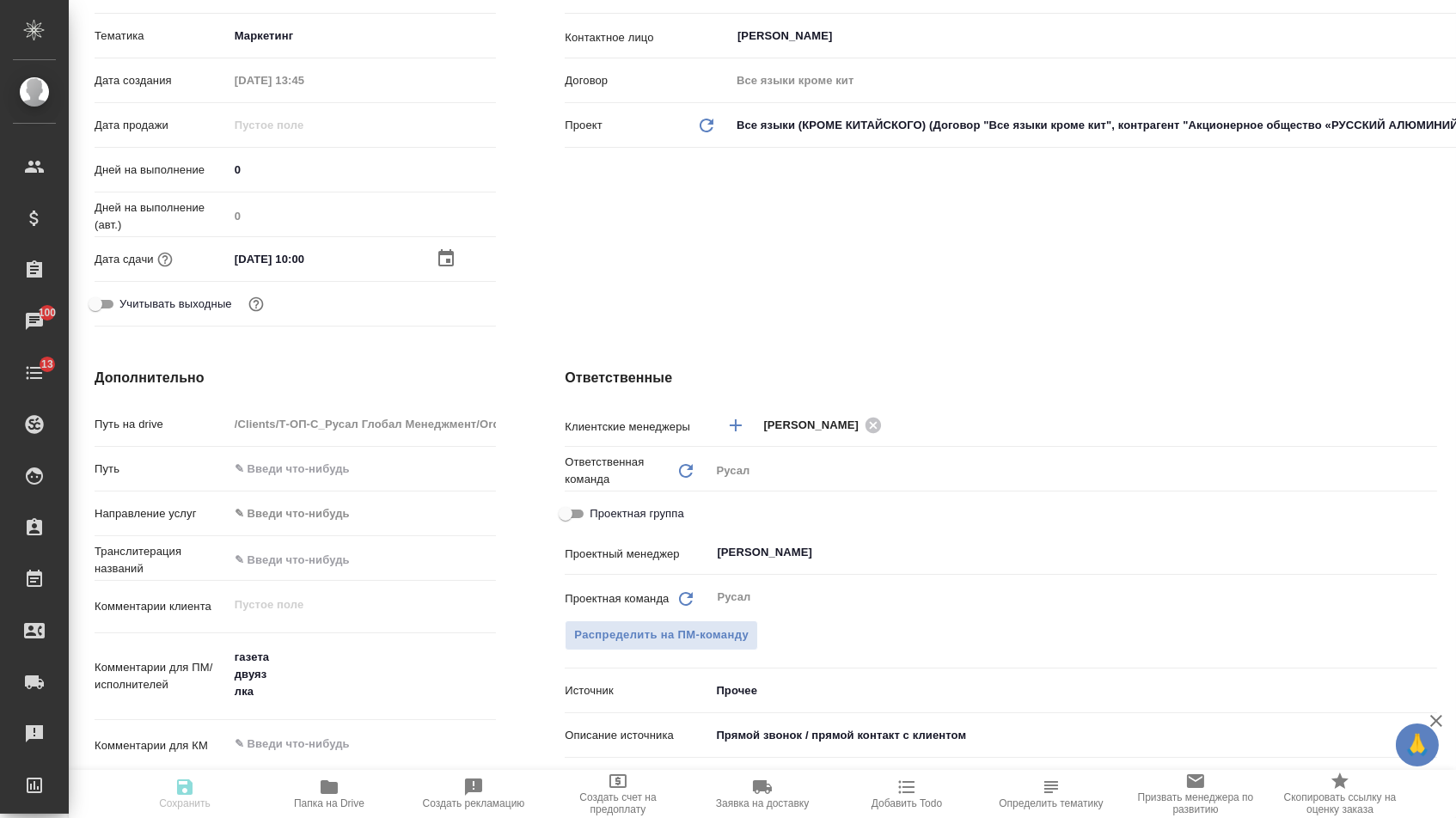
type textarea "x"
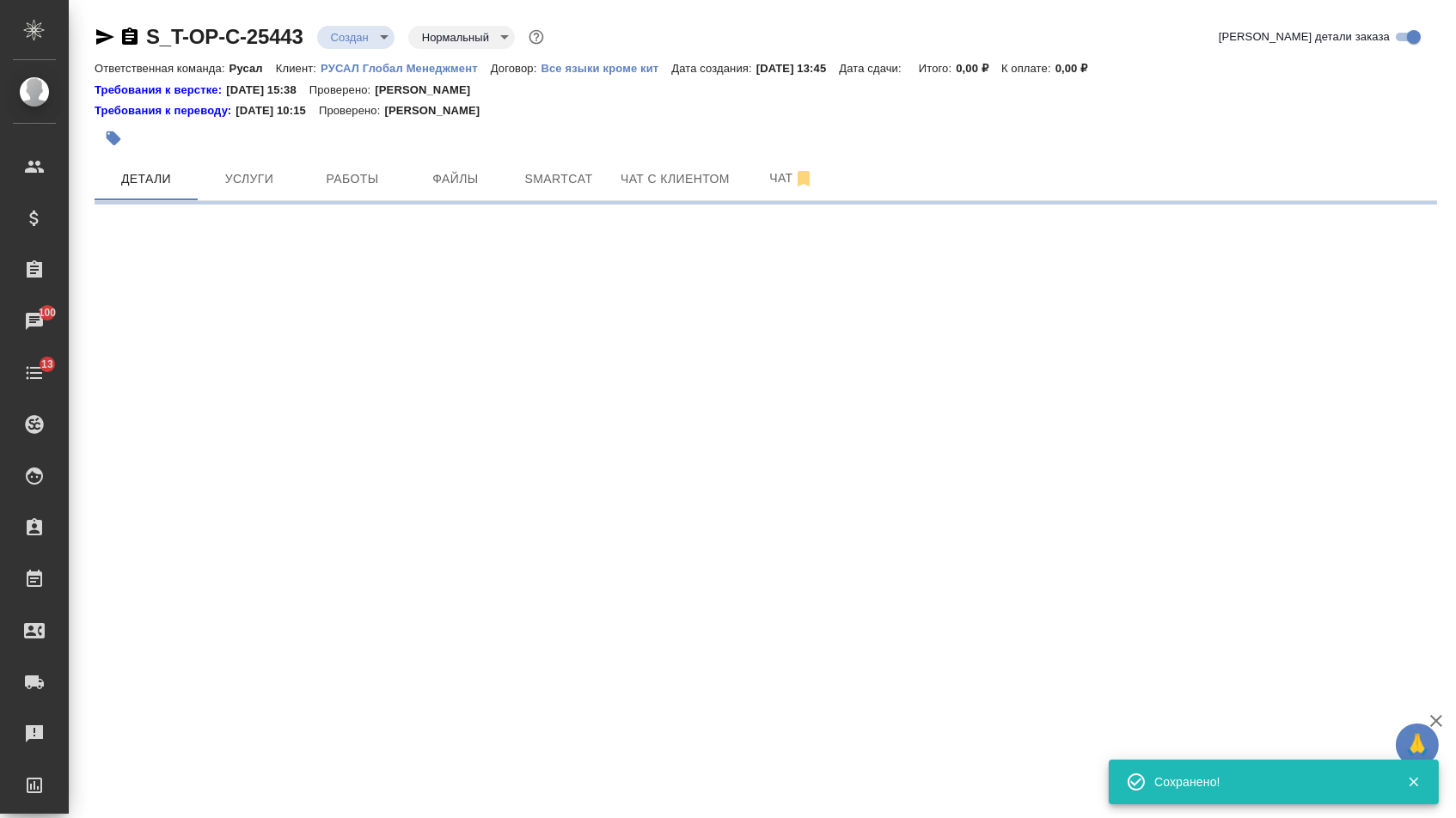
scroll to position [0, 0]
select select "RU"
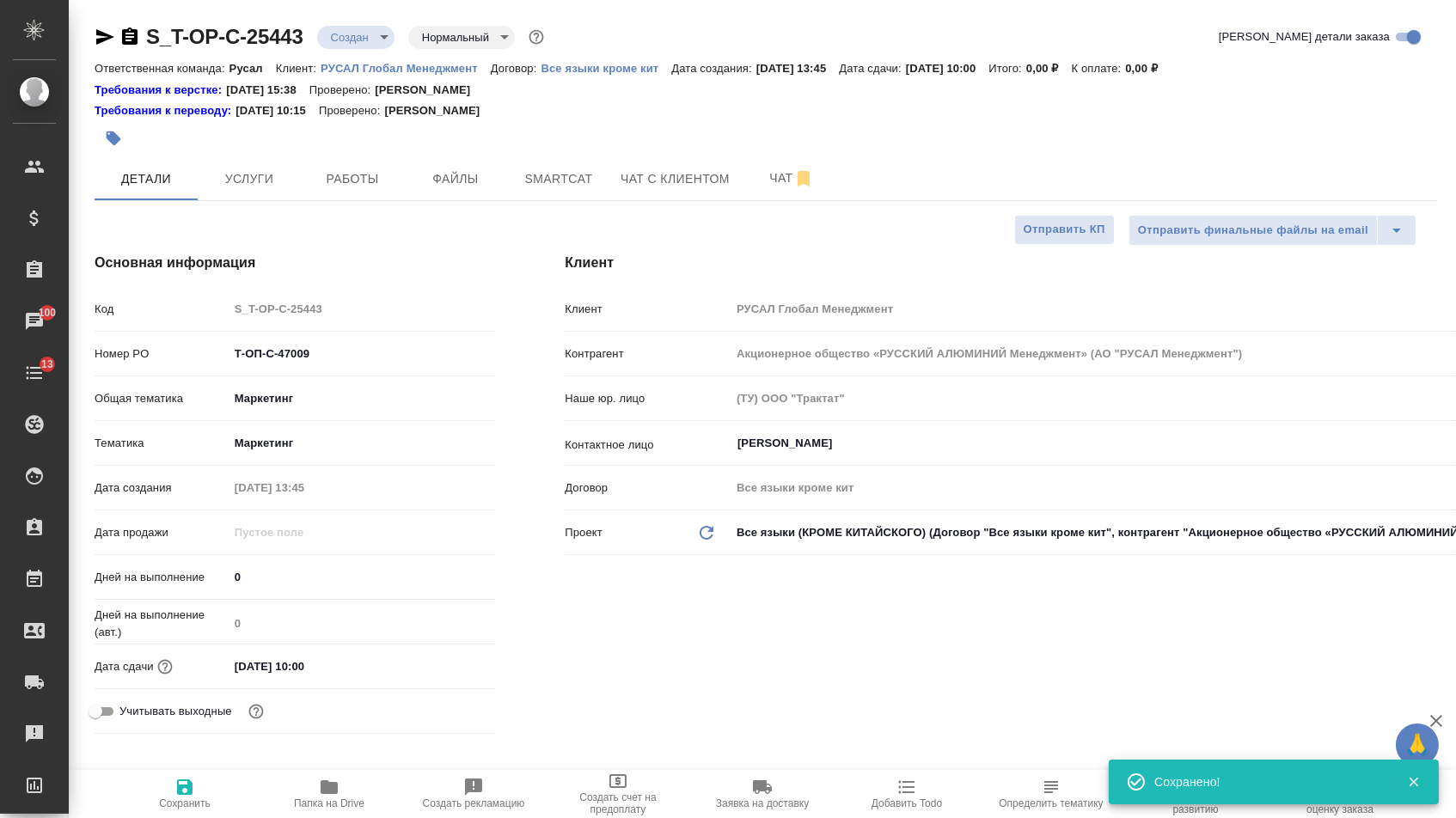
type textarea "x"
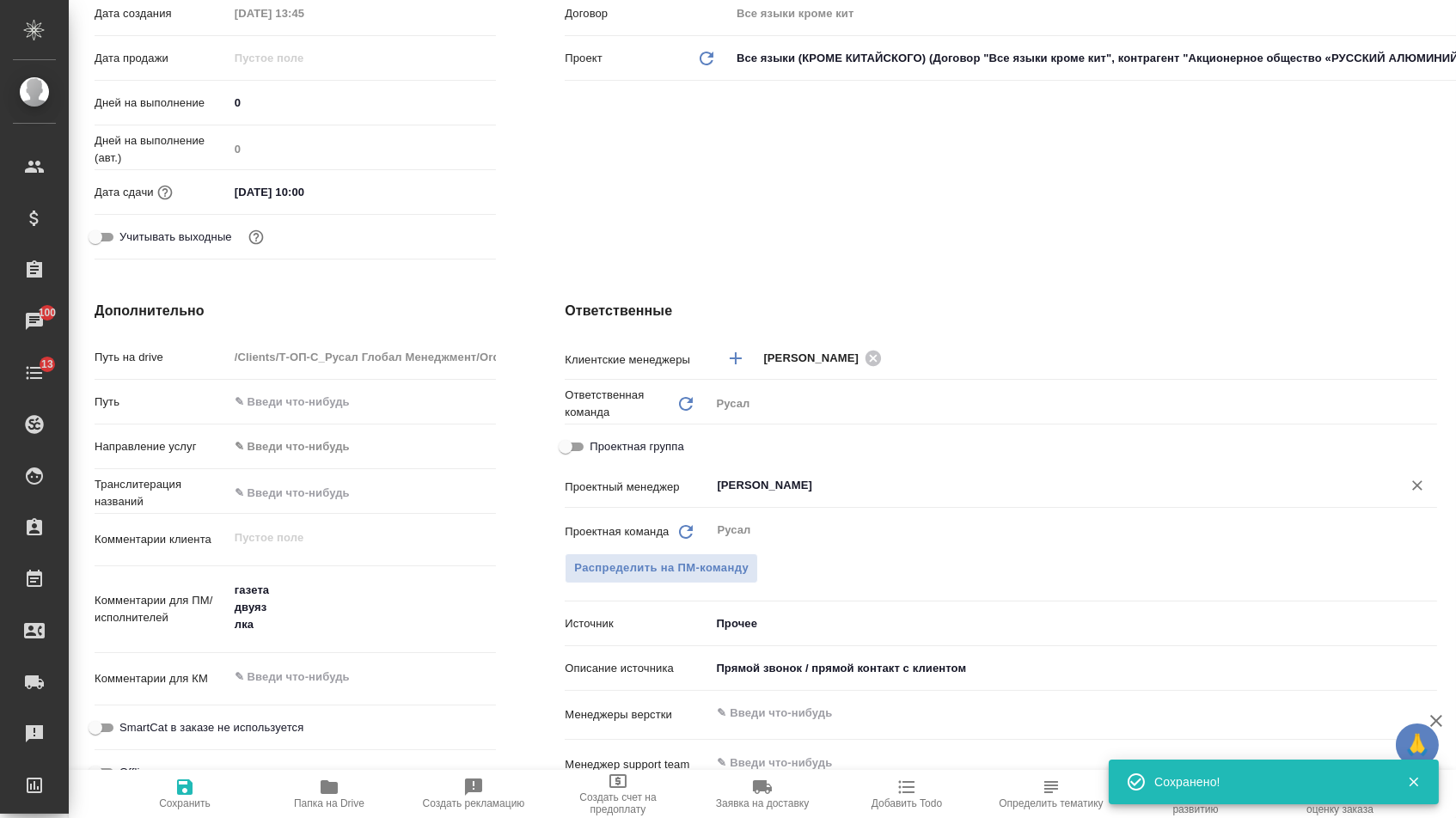
click at [766, 489] on input "Журавлева Александра" at bounding box center [1045, 485] width 659 height 20
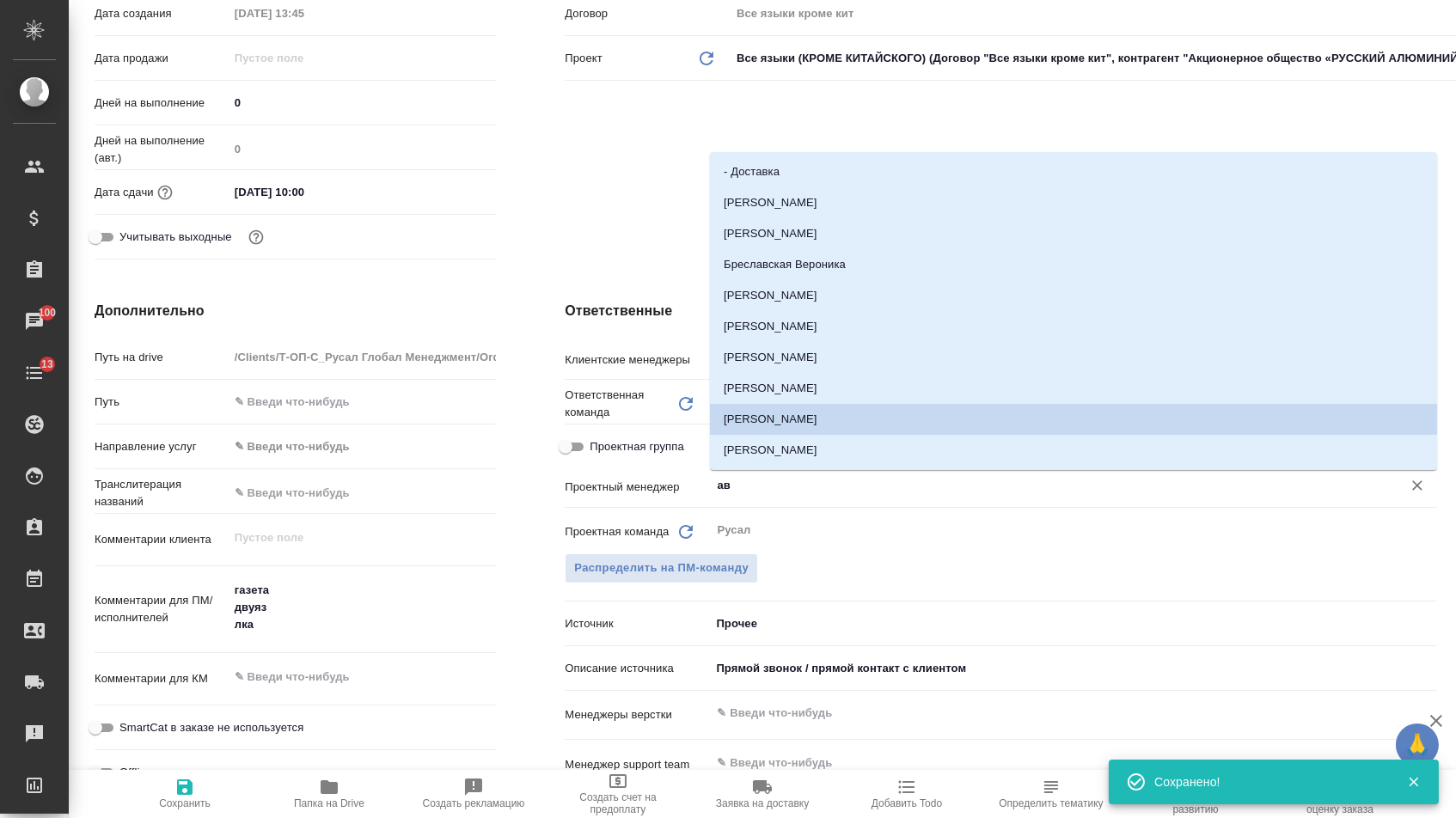
type input "авд"
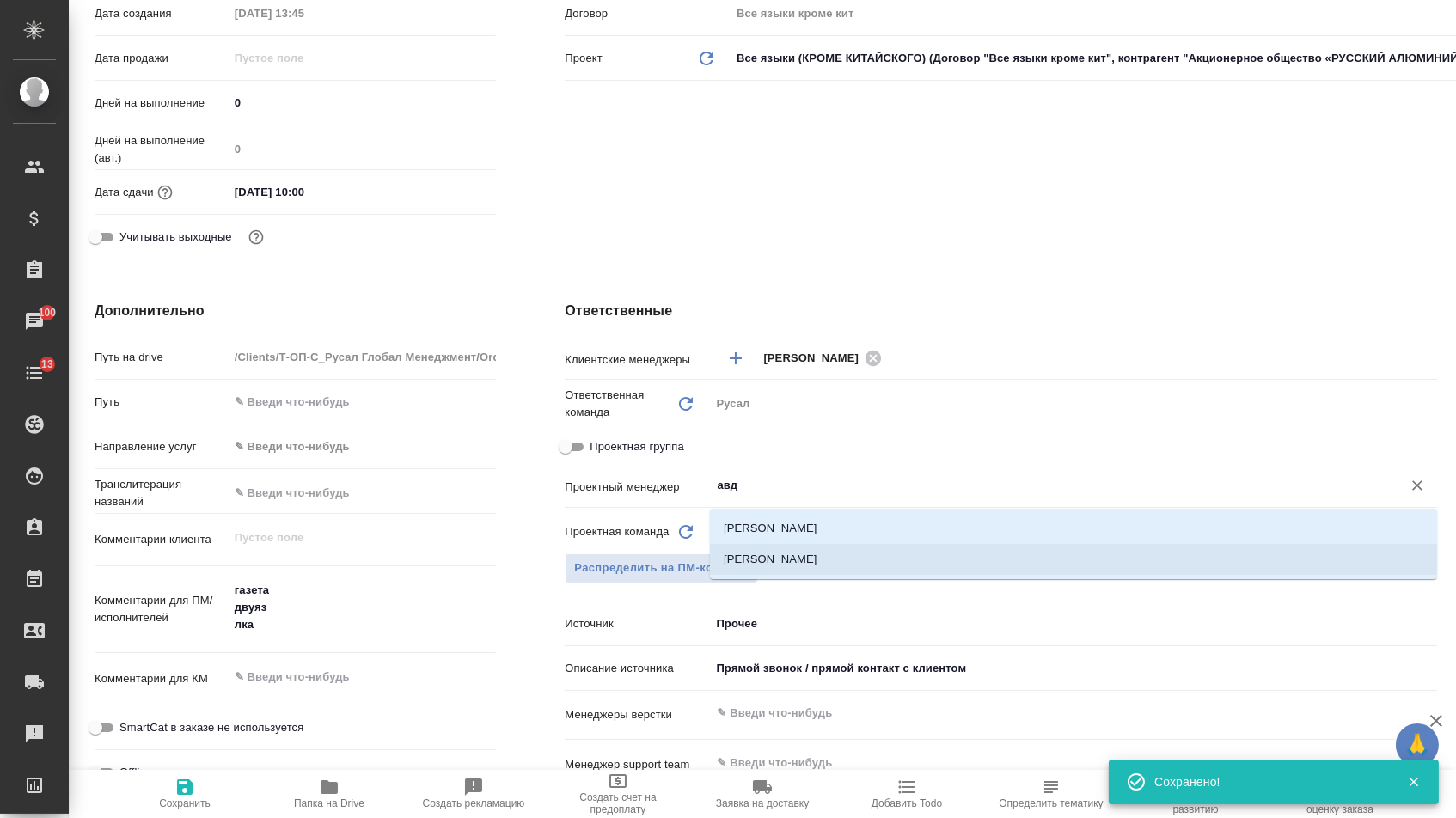
click at [778, 554] on li "[PERSON_NAME]" at bounding box center [1073, 560] width 727 height 31
type textarea "x"
type input "[PERSON_NAME]"
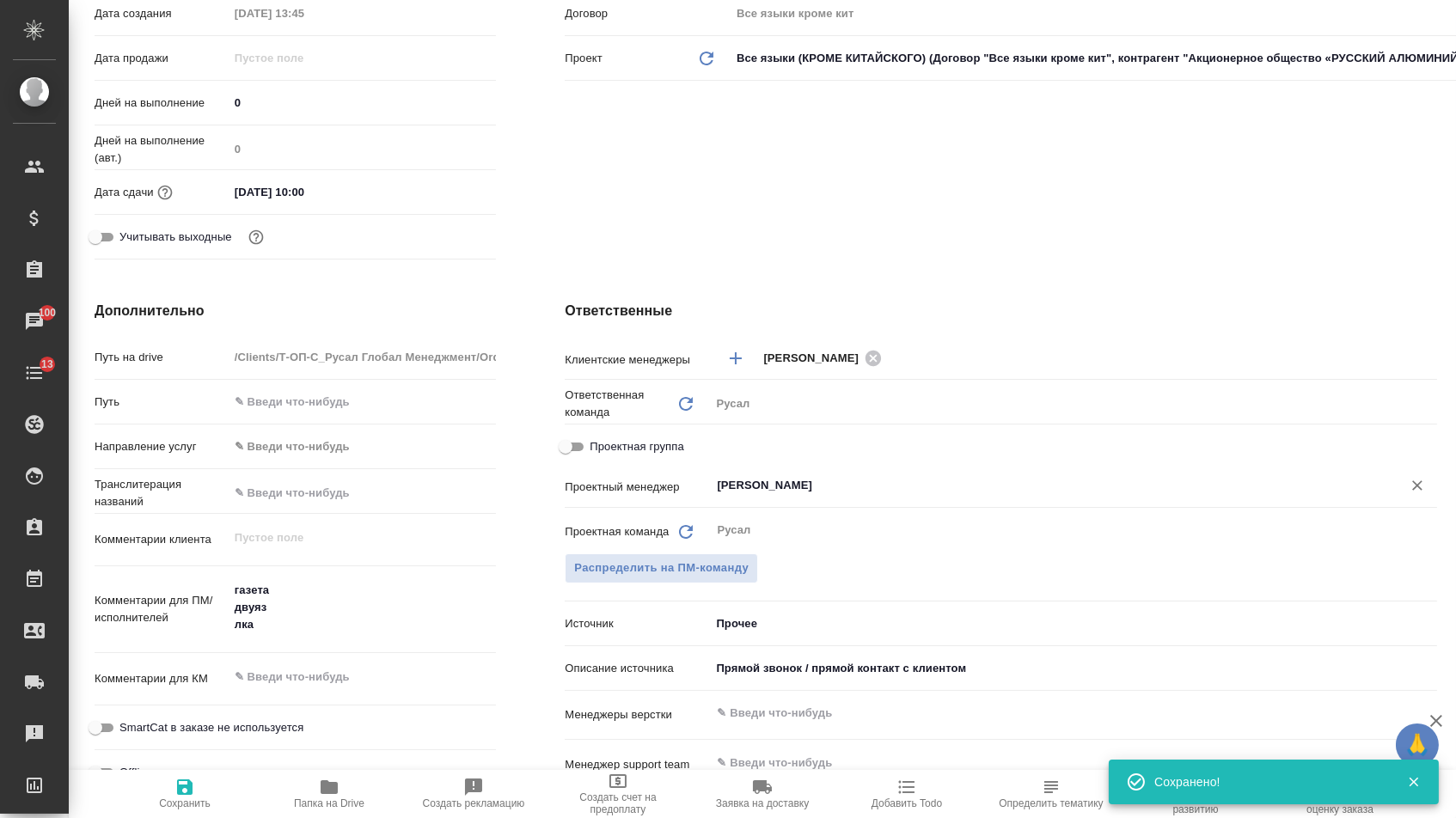
click at [235, 766] on div "Offline" at bounding box center [295, 771] width 401 height 30
click at [187, 803] on span "Сохранить" at bounding box center [185, 804] width 52 height 12
type textarea "x"
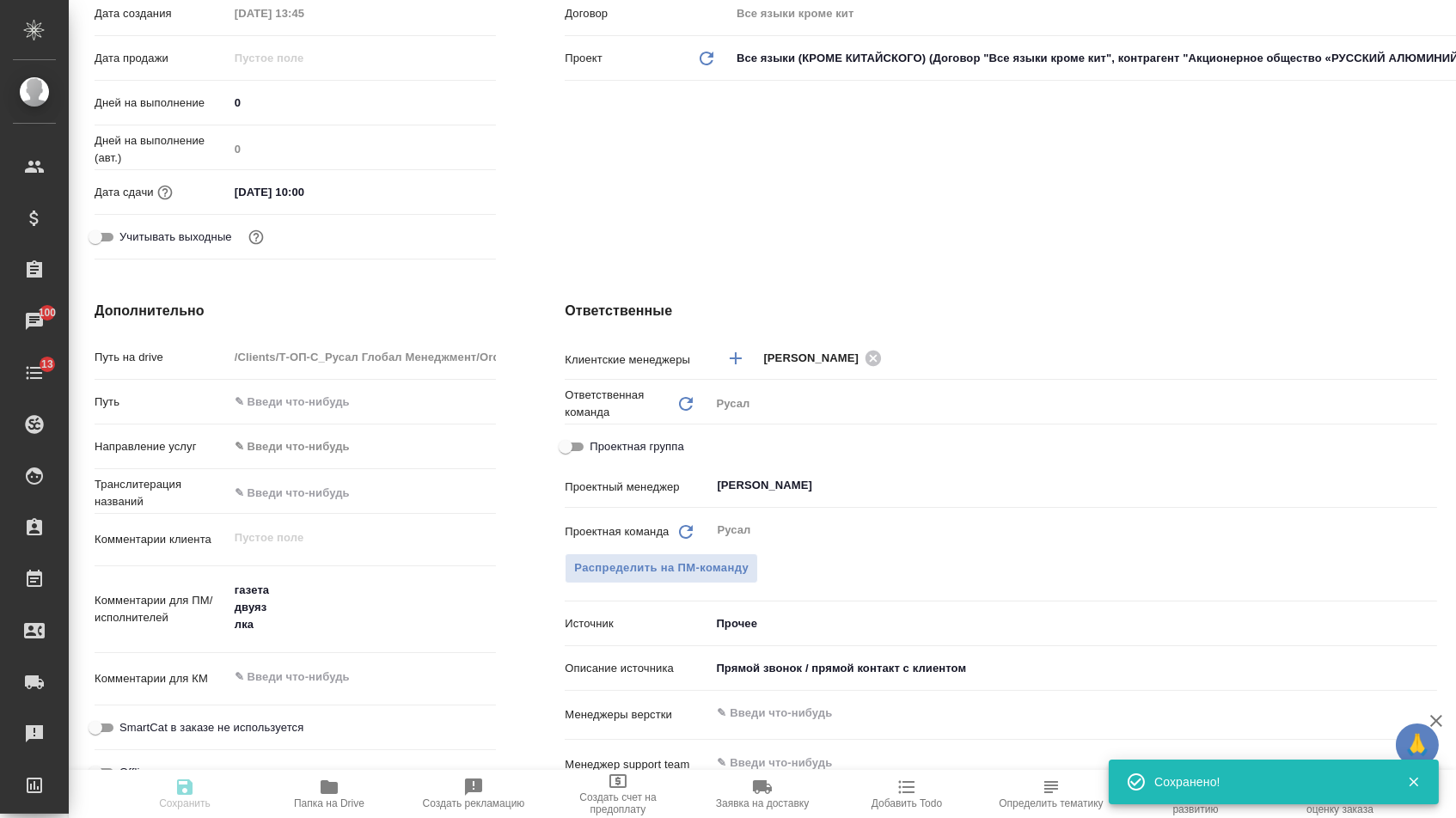
type textarea "x"
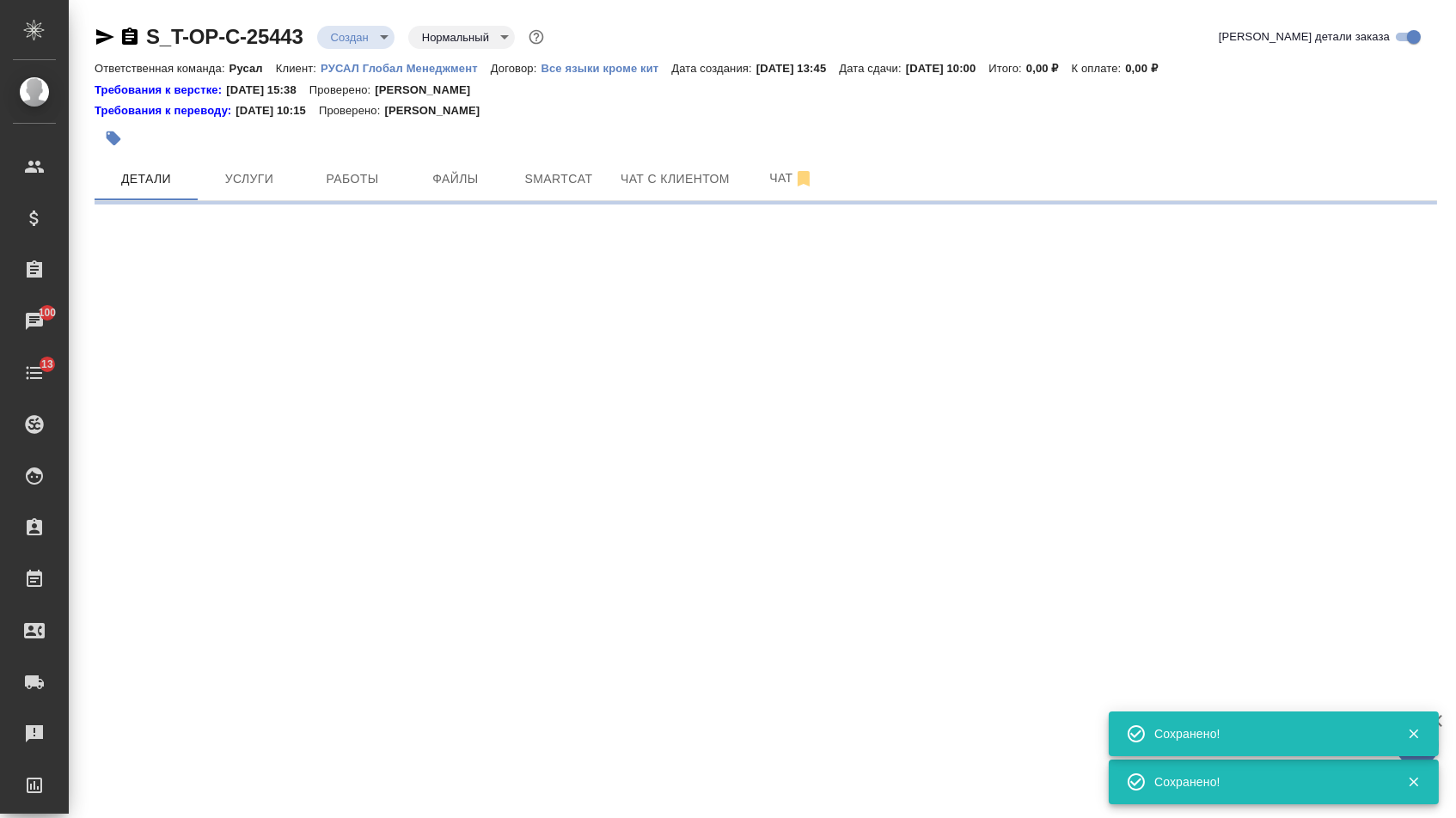
scroll to position [0, 0]
select select "RU"
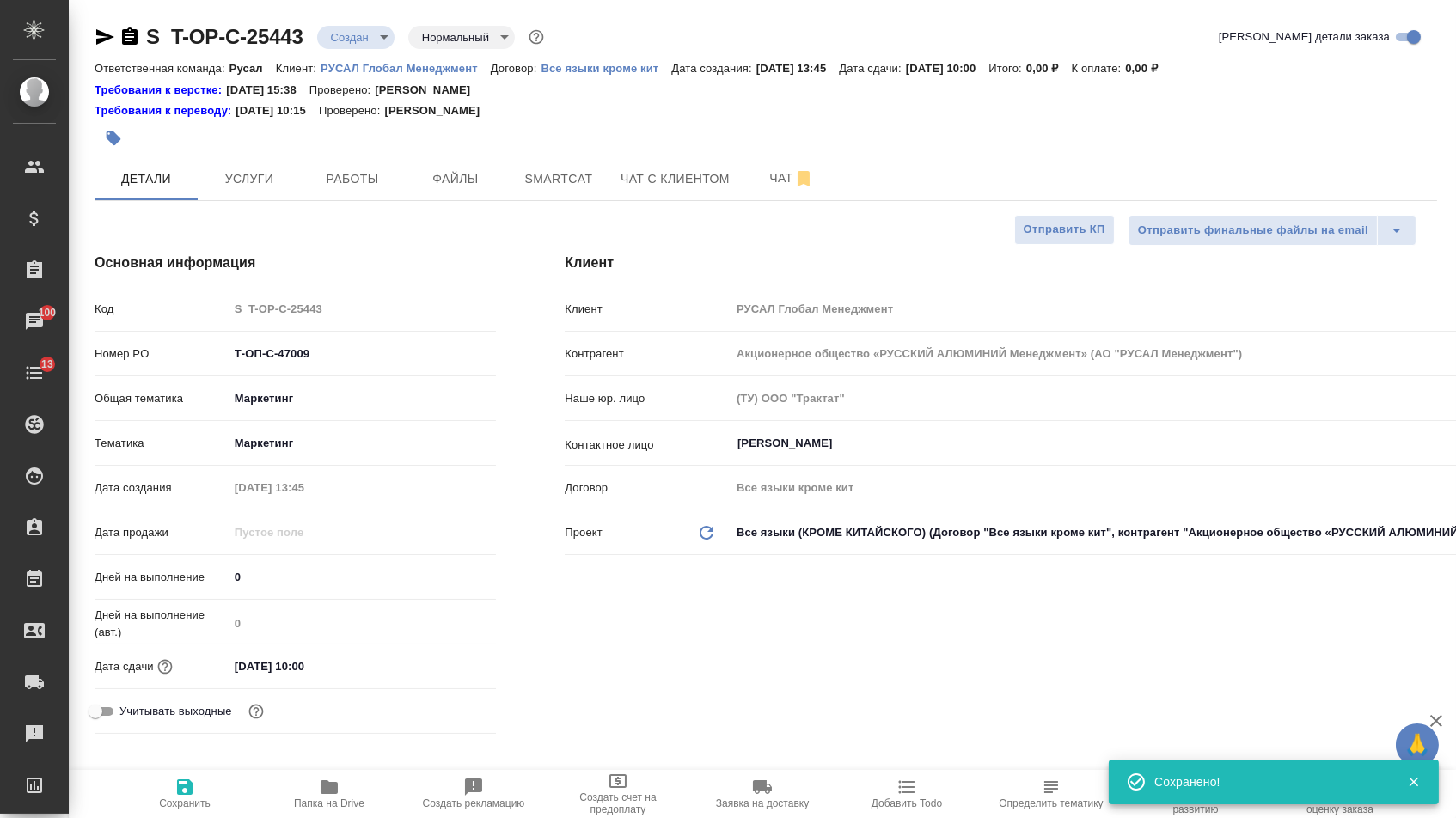
click at [467, 63] on p "РУСАЛ Глобал Менеджмент" at bounding box center [405, 67] width 170 height 12
type textarea "x"
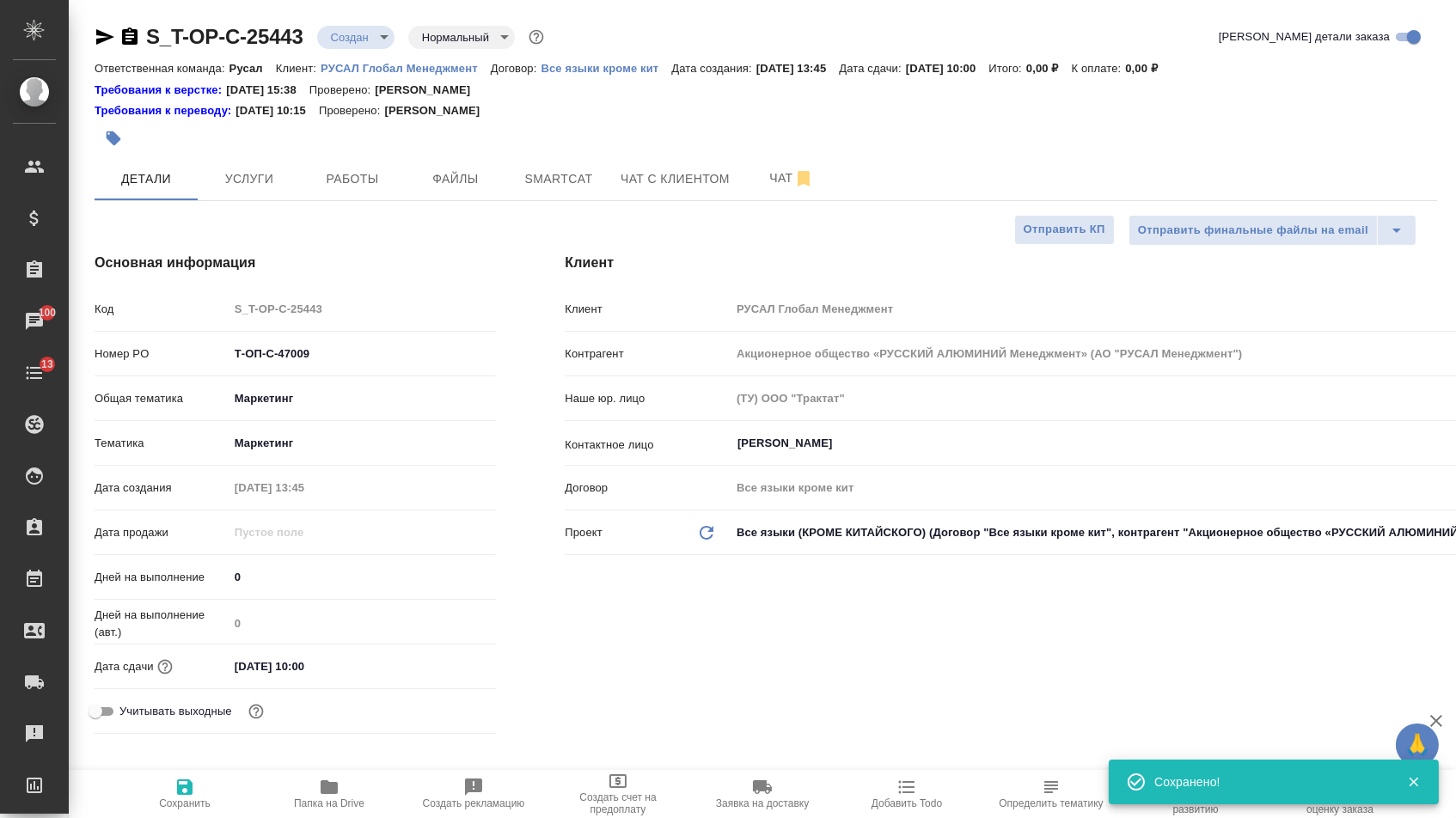
type textarea "x"
click at [454, 179] on span "Файлы" at bounding box center [455, 179] width 83 height 21
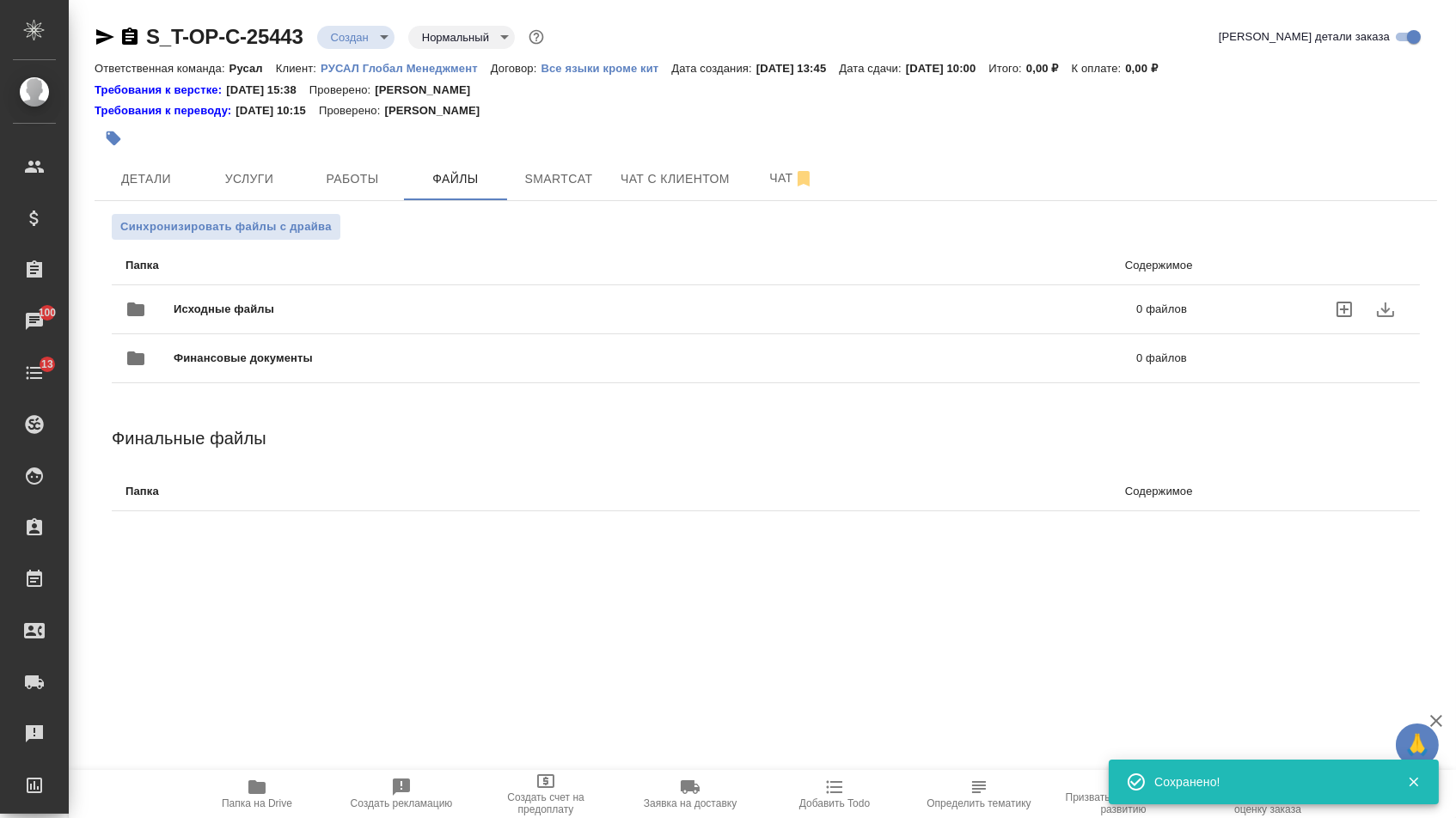
click at [328, 289] on div "Исходные файлы 0 файлов" at bounding box center [656, 309] width 1096 height 76
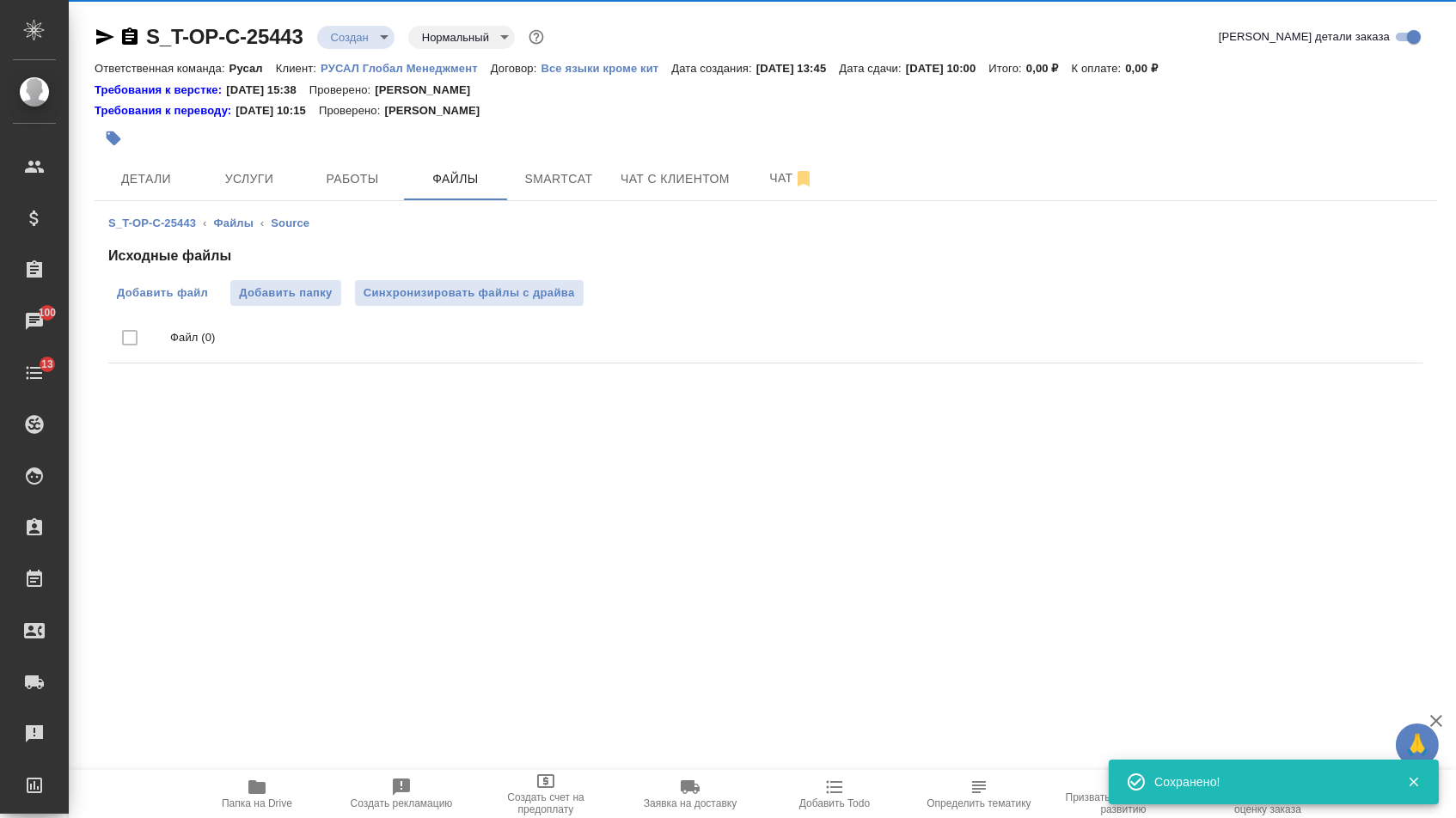
click at [176, 288] on span "Добавить файл" at bounding box center [162, 293] width 91 height 17
click at [0, 0] on input "Добавить файл" at bounding box center [0, 0] width 0 height 0
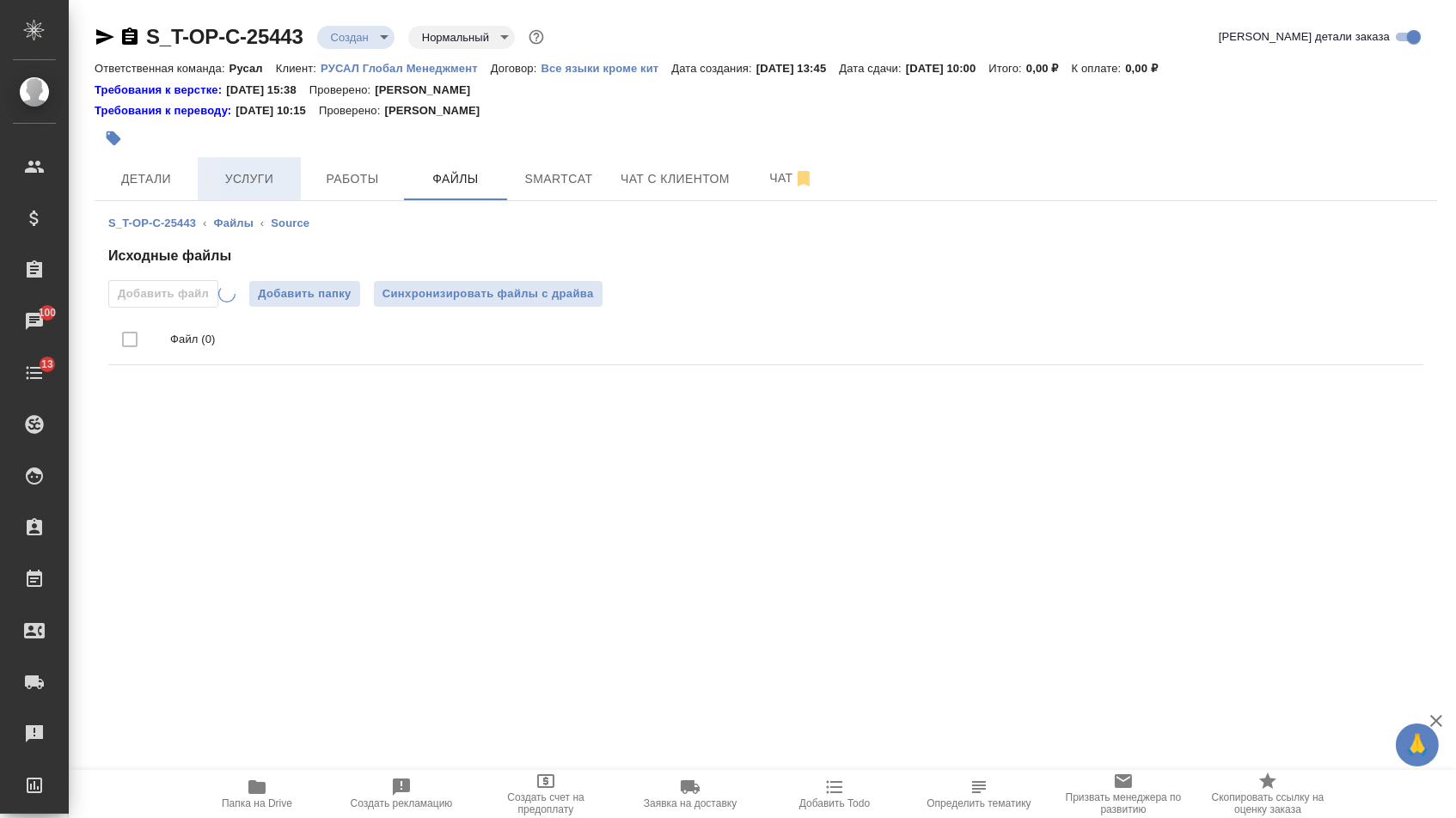
click at [266, 167] on button "Услуги" at bounding box center [249, 179] width 103 height 43
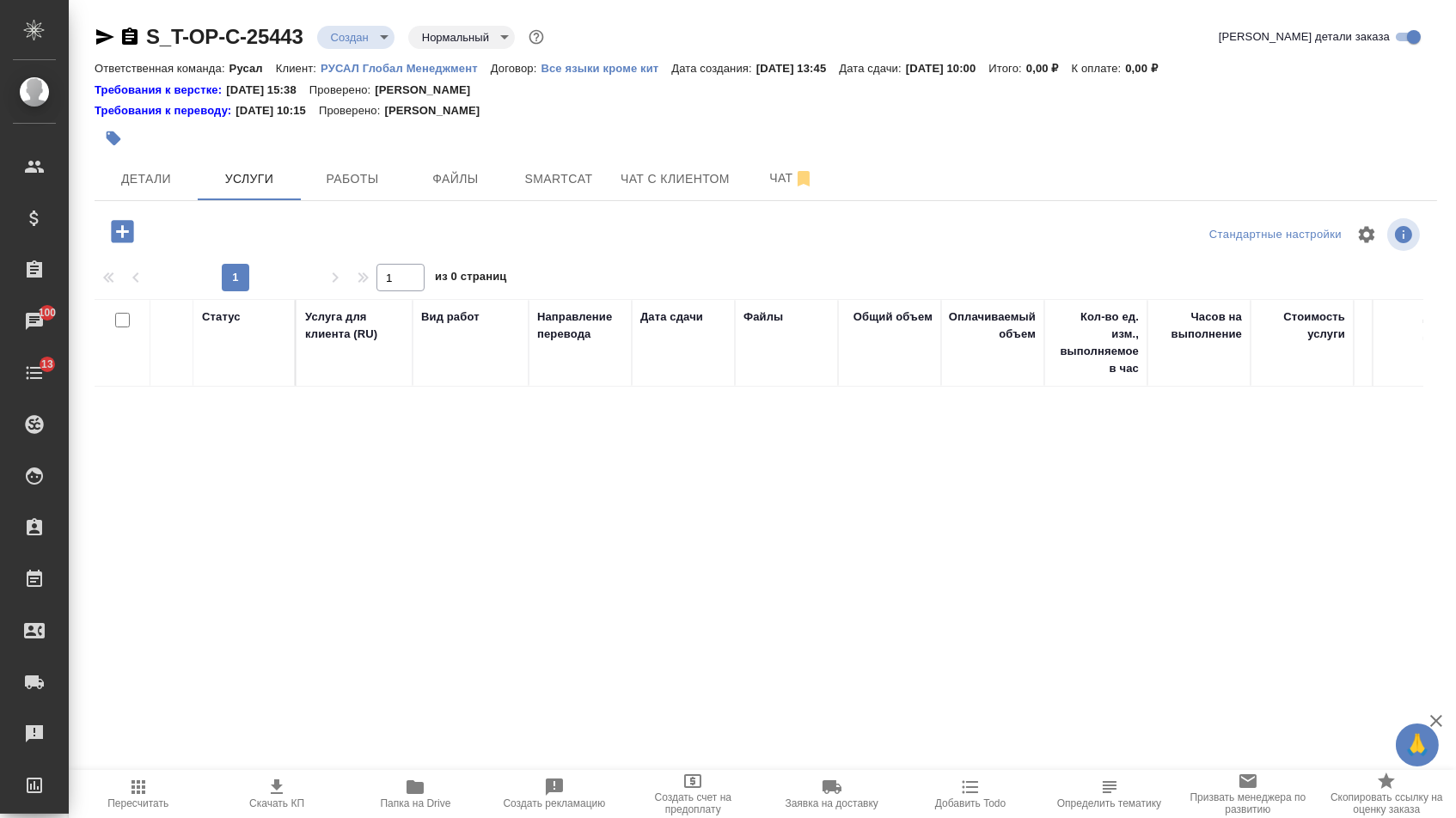
click at [130, 237] on icon "button" at bounding box center [122, 231] width 30 height 30
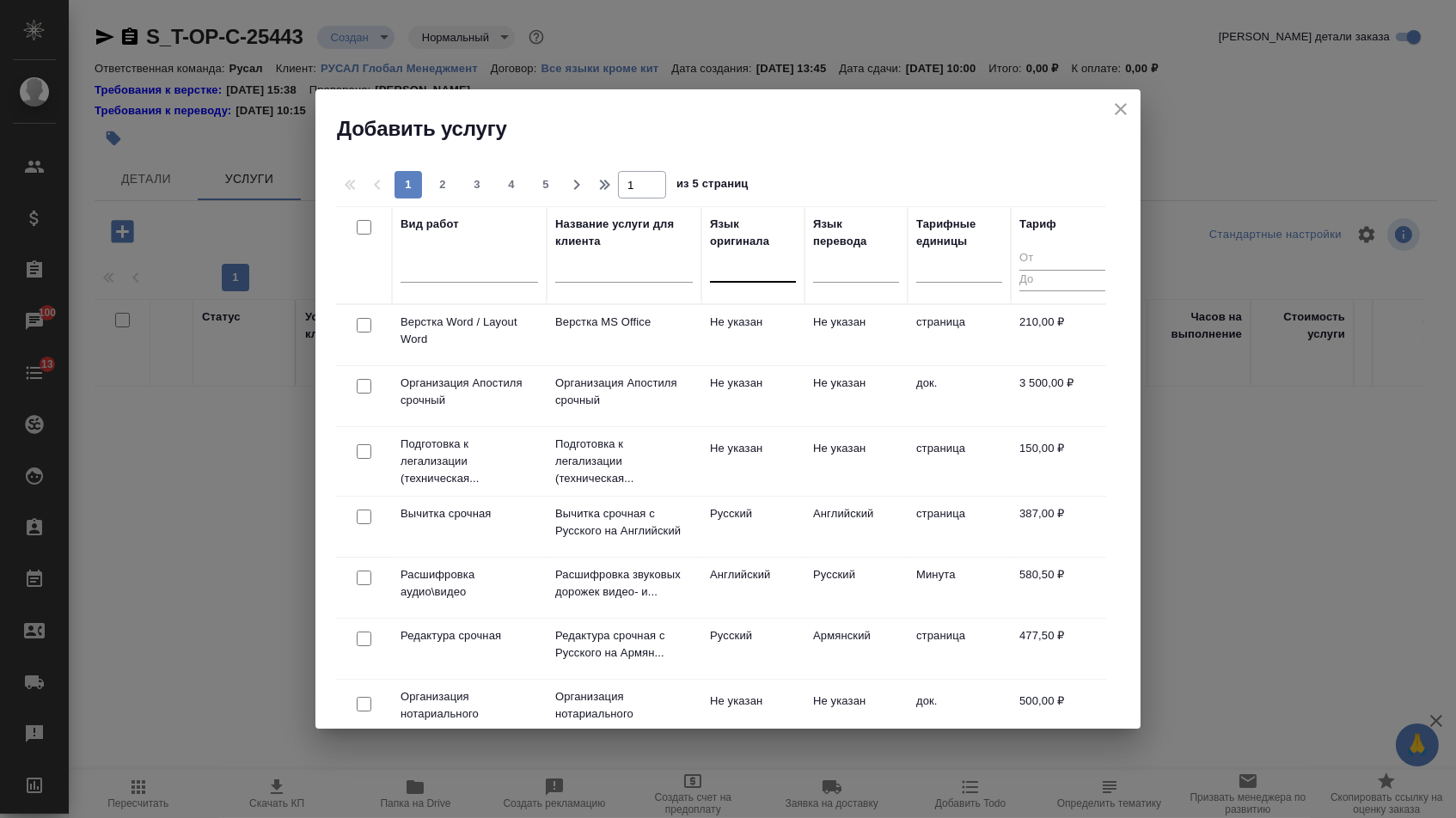
click at [752, 264] on div at bounding box center [752, 265] width 85 height 25
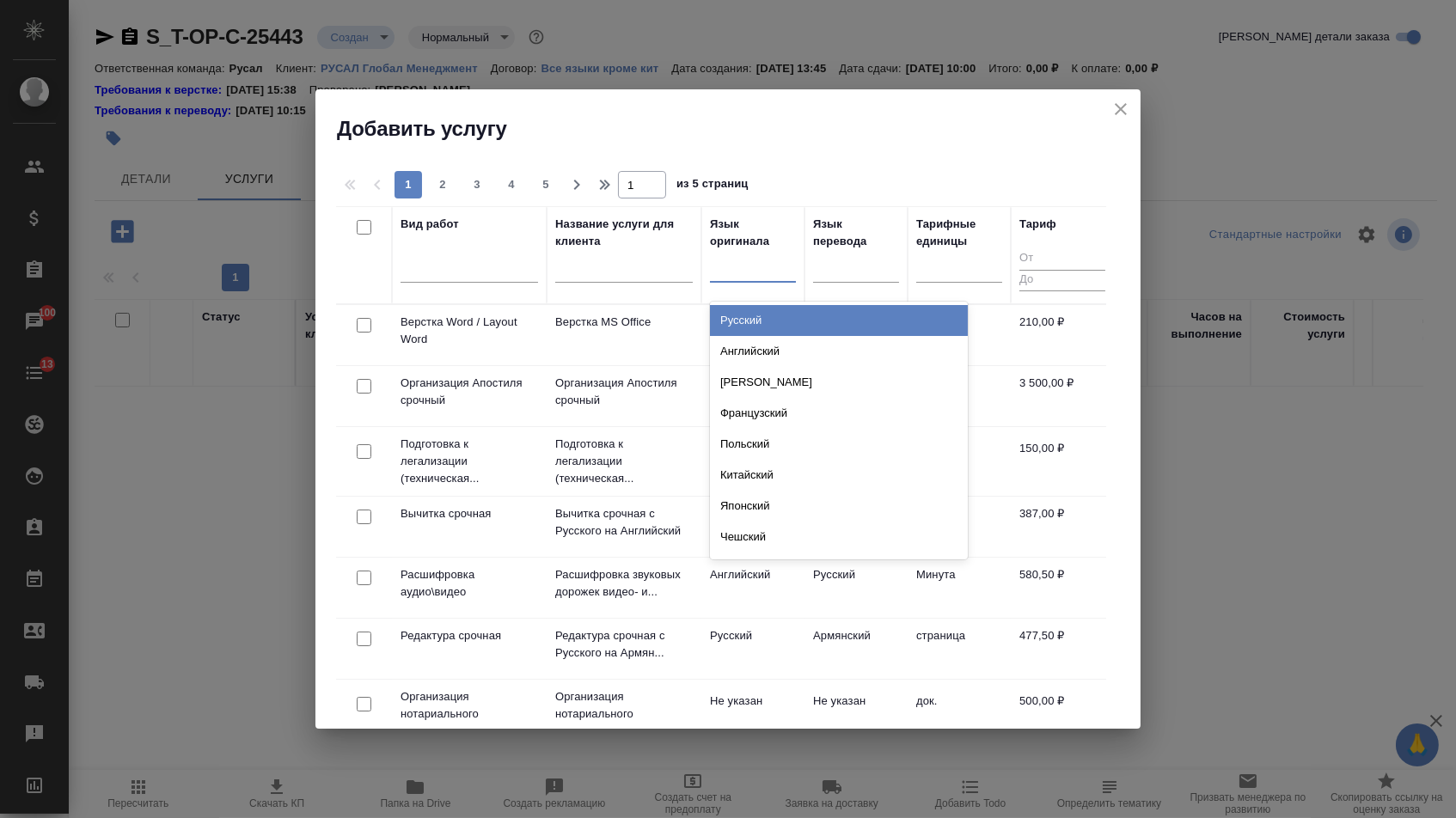
drag, startPoint x: 752, startPoint y: 295, endPoint x: 752, endPoint y: 306, distance: 11.0
click at [752, 306] on div "Русский" at bounding box center [838, 321] width 257 height 31
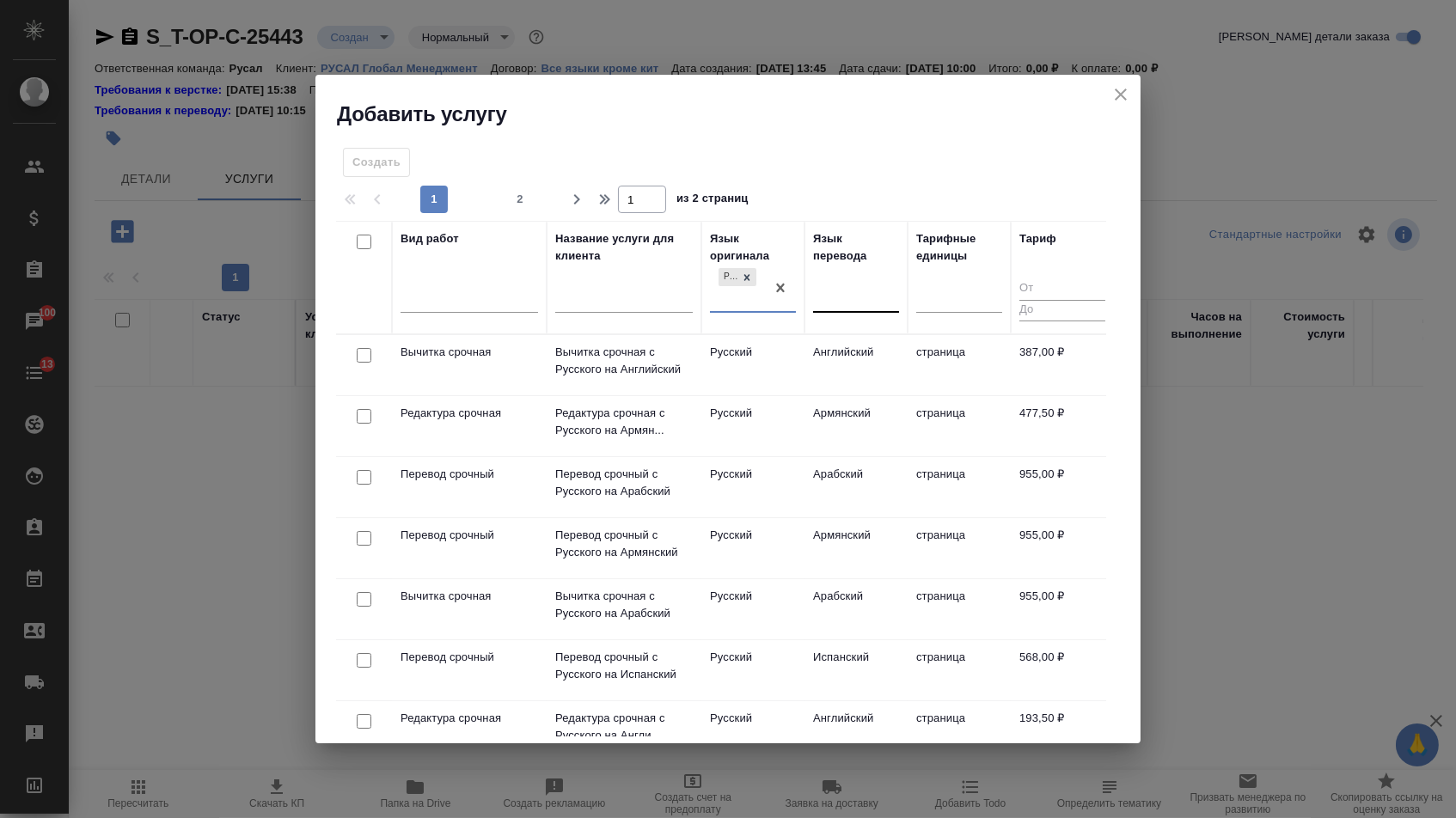
click at [862, 290] on div at bounding box center [856, 296] width 85 height 25
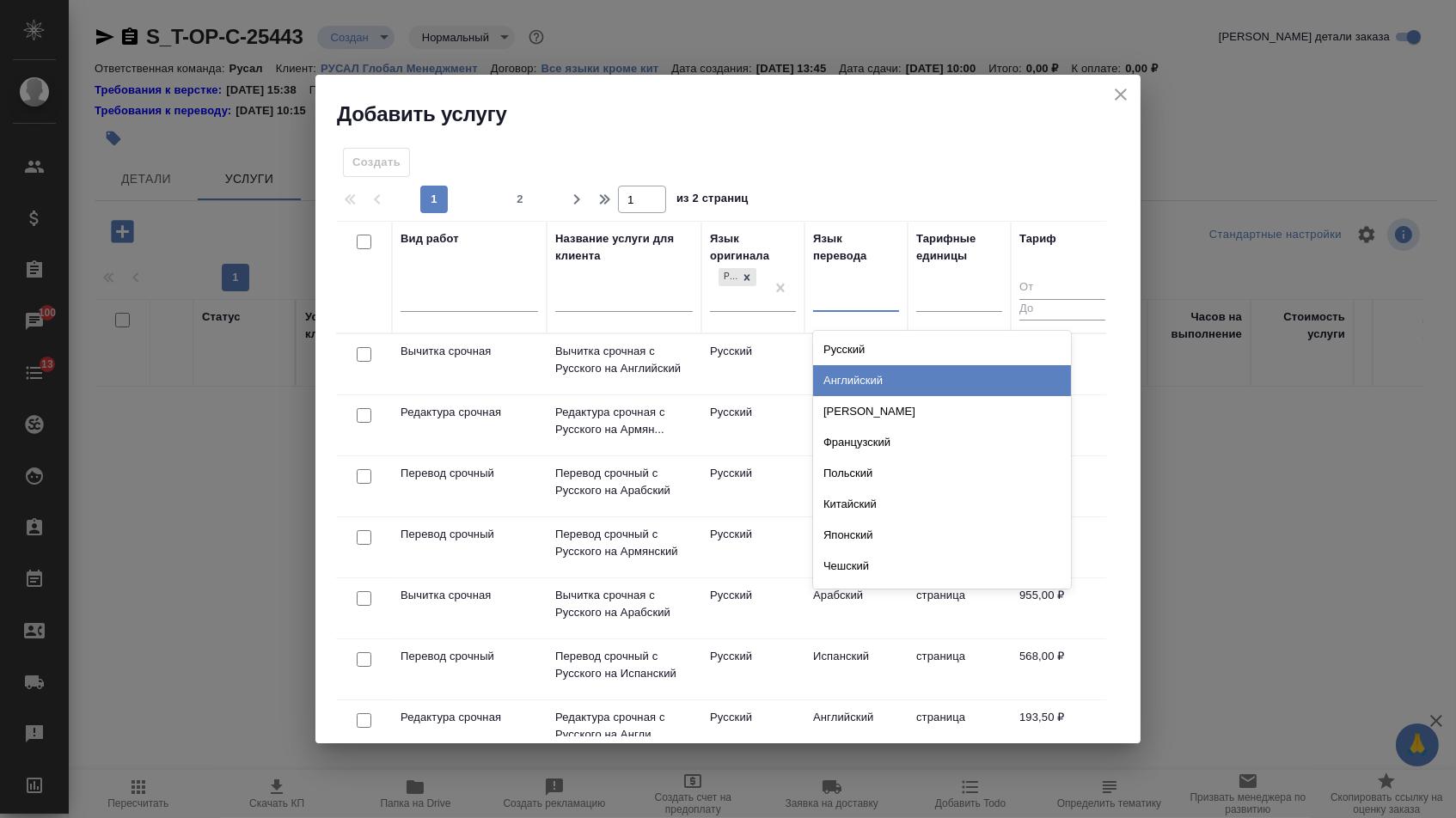
click at [862, 380] on div "Английский" at bounding box center [942, 380] width 257 height 31
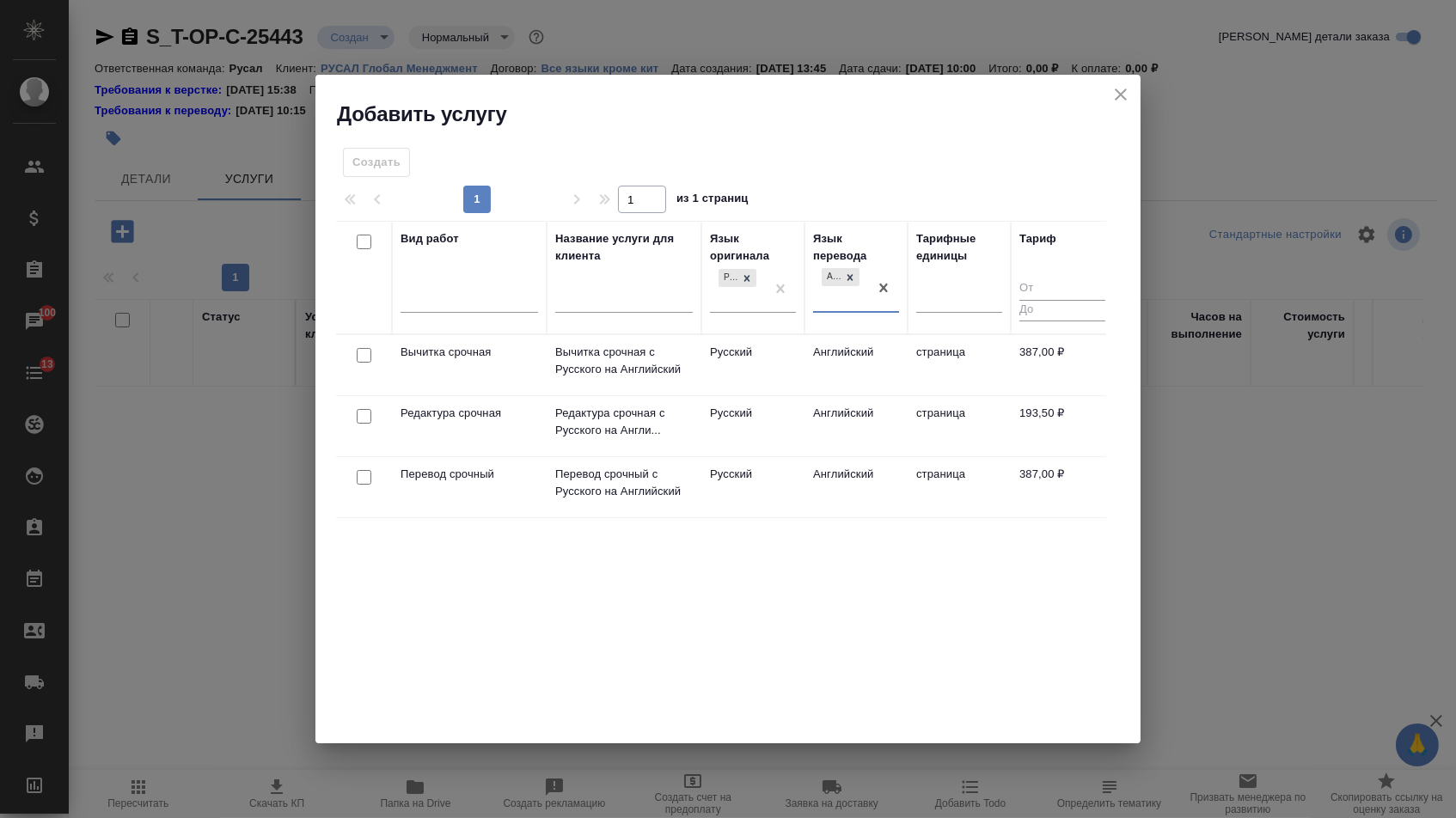
click at [356, 476] on input "checkbox" at bounding box center [363, 477] width 14 height 14
checkbox input "true"
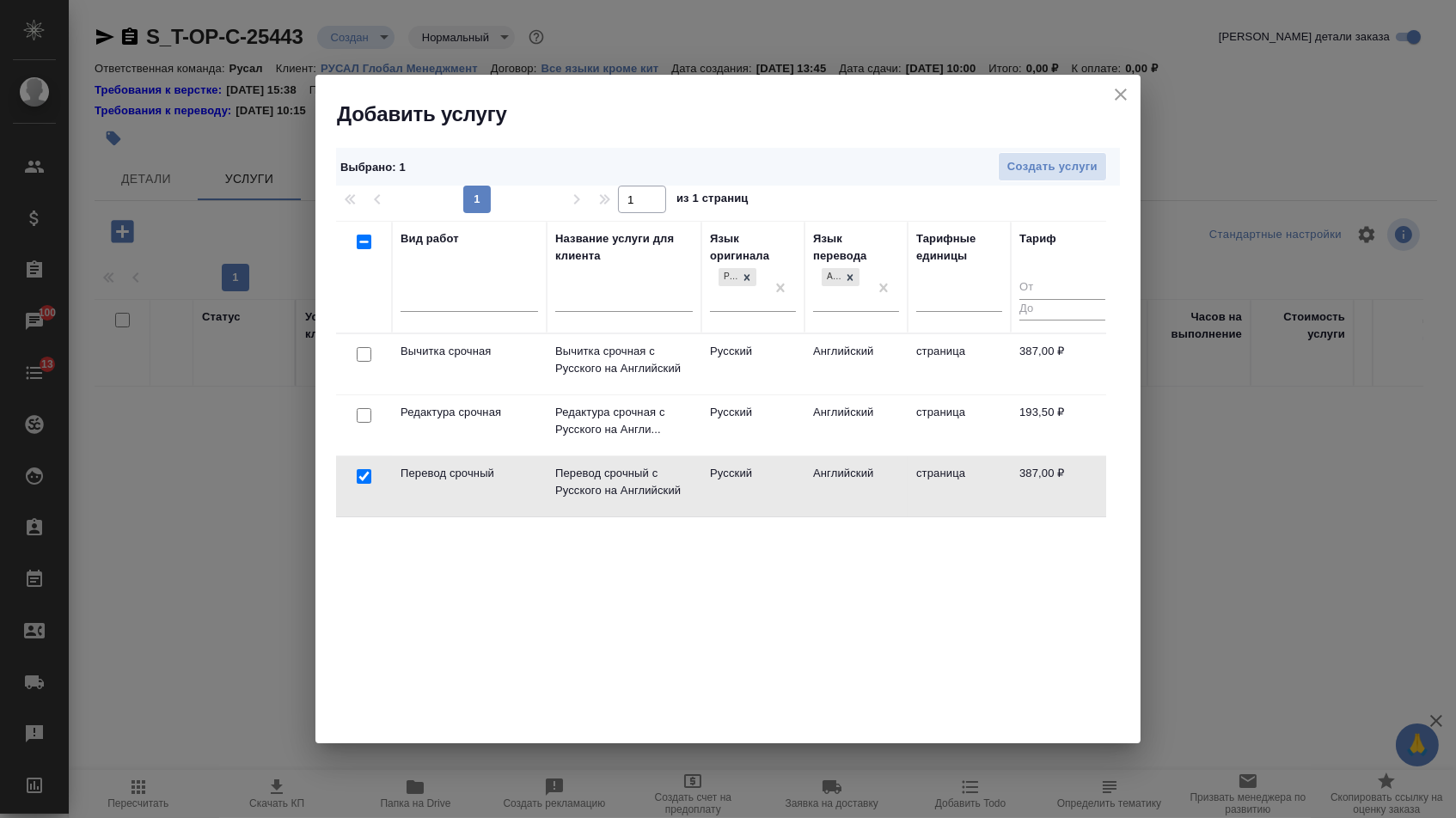
click at [357, 411] on input "checkbox" at bounding box center [363, 415] width 14 height 14
checkbox input "true"
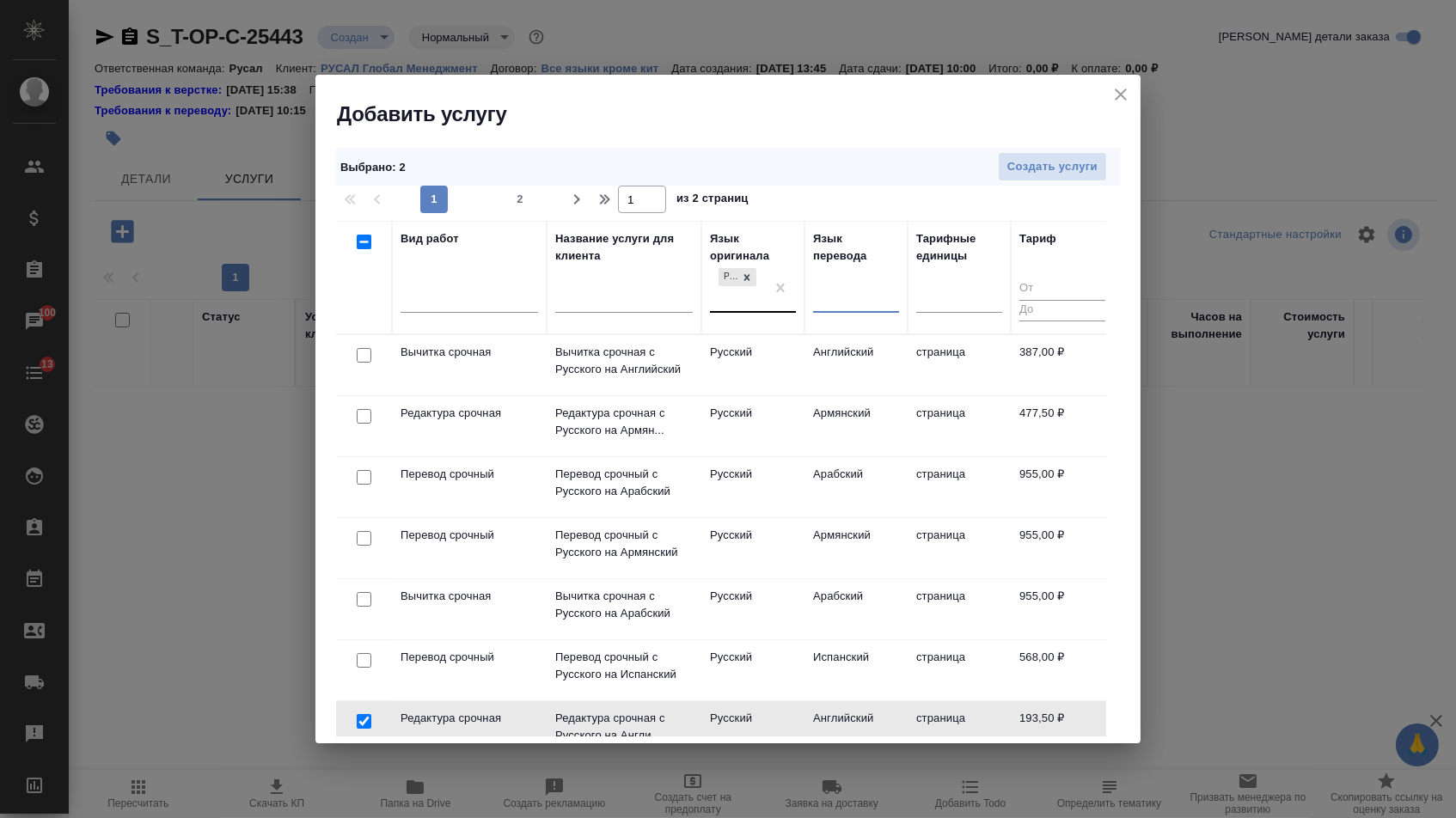
drag, startPoint x: 781, startPoint y: 289, endPoint x: 749, endPoint y: 295, distance: 32.6
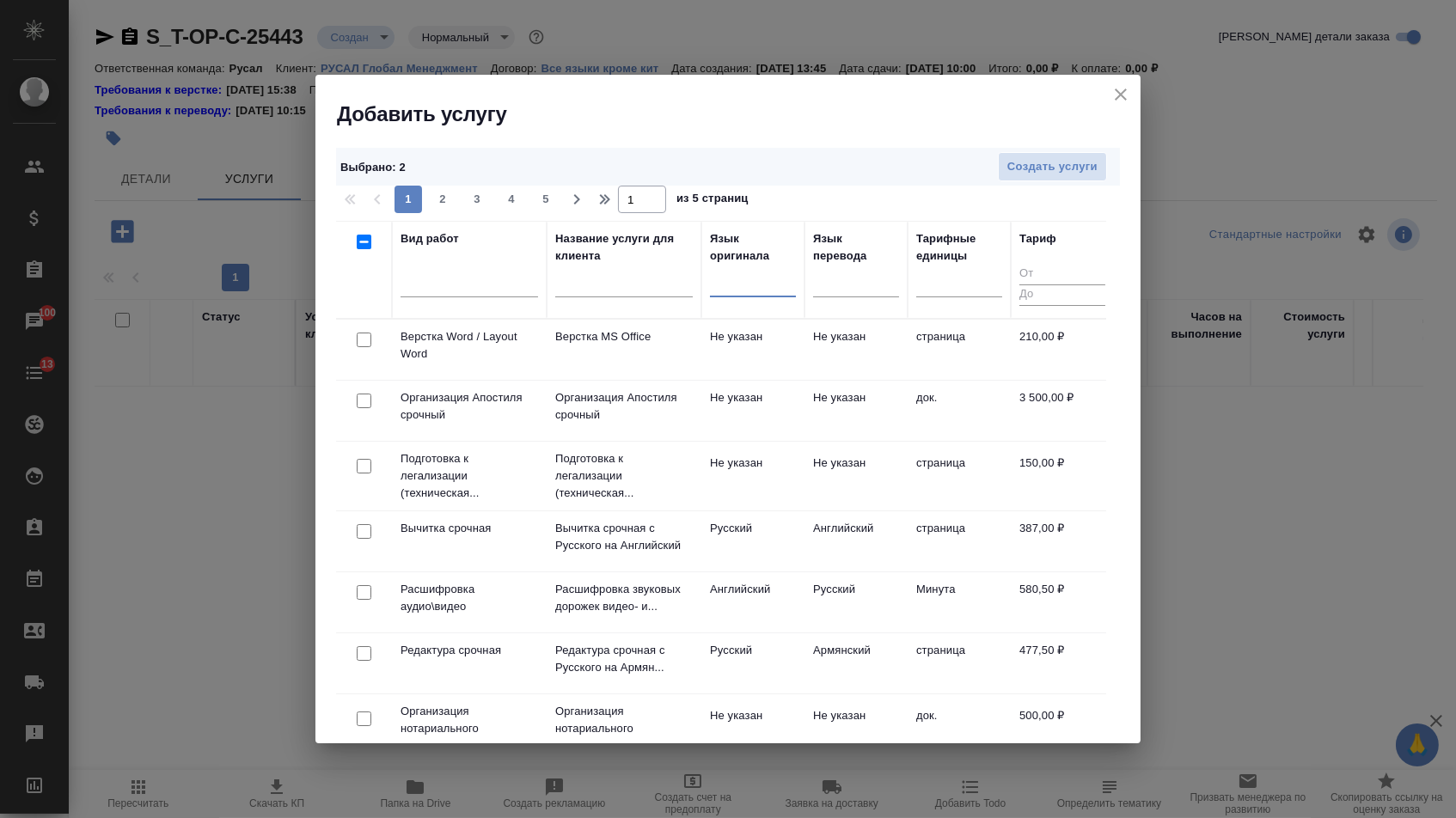
click at [363, 343] on input "checkbox" at bounding box center [363, 339] width 14 height 14
checkbox input "true"
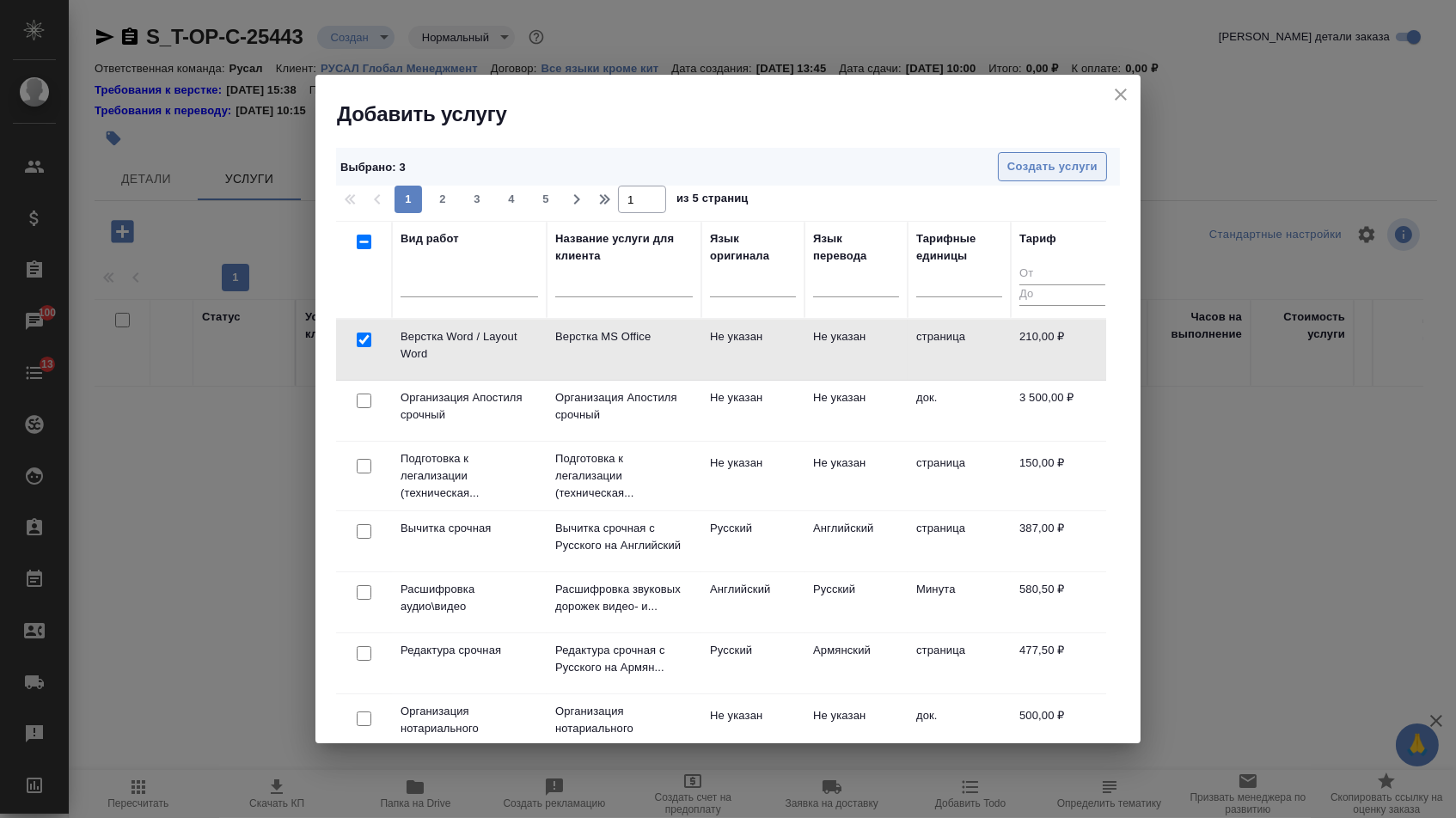
click at [1068, 165] on span "Создать услуги" at bounding box center [1053, 167] width 90 height 20
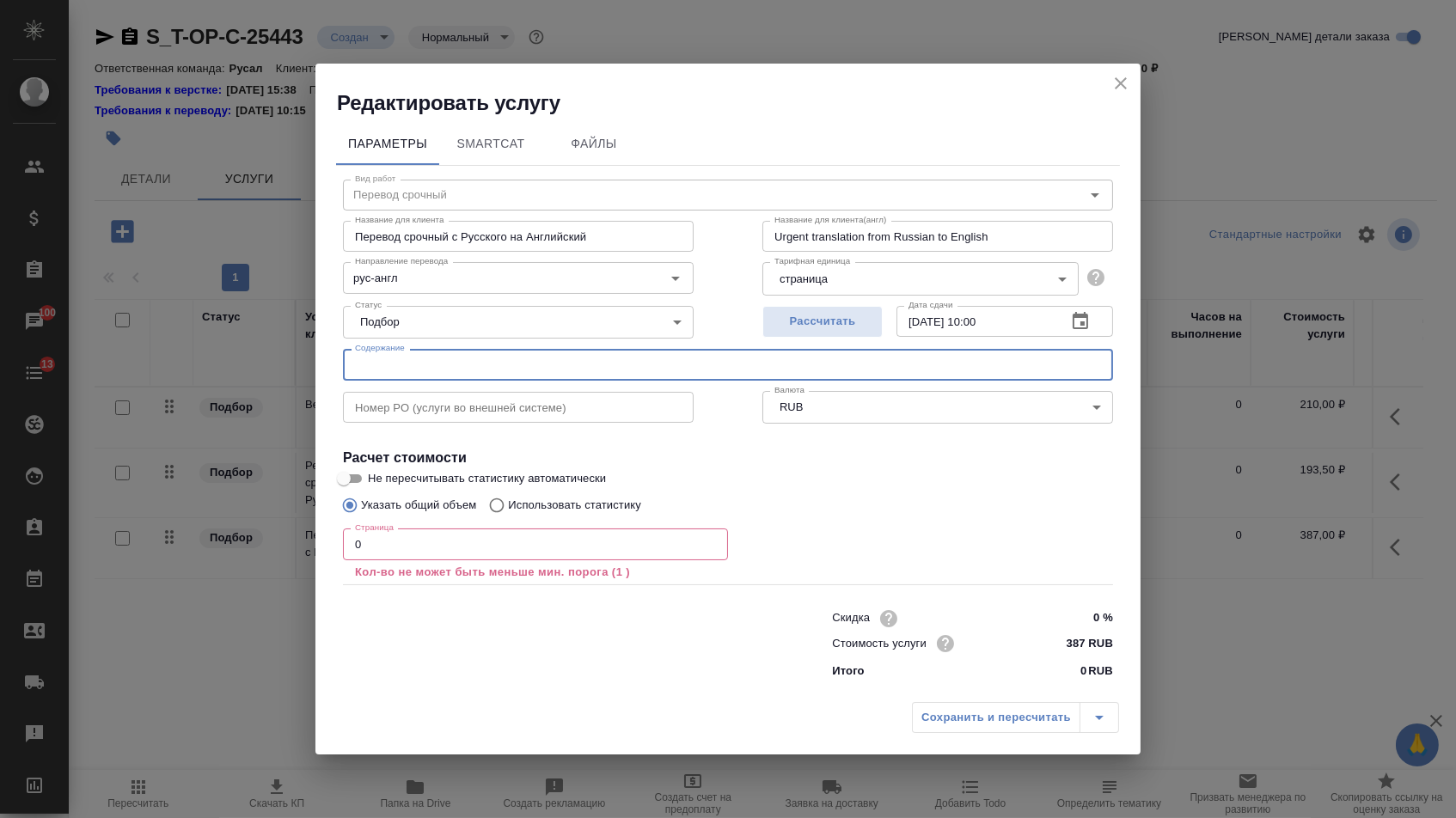
click at [462, 363] on input "text" at bounding box center [728, 364] width 770 height 31
paste input "Первый в стране лесной климатический проект по авиационной охране лесов от пожа…"
type input "Первый в стране лесной климатический проект по авиационной охране лесов от пожа…"
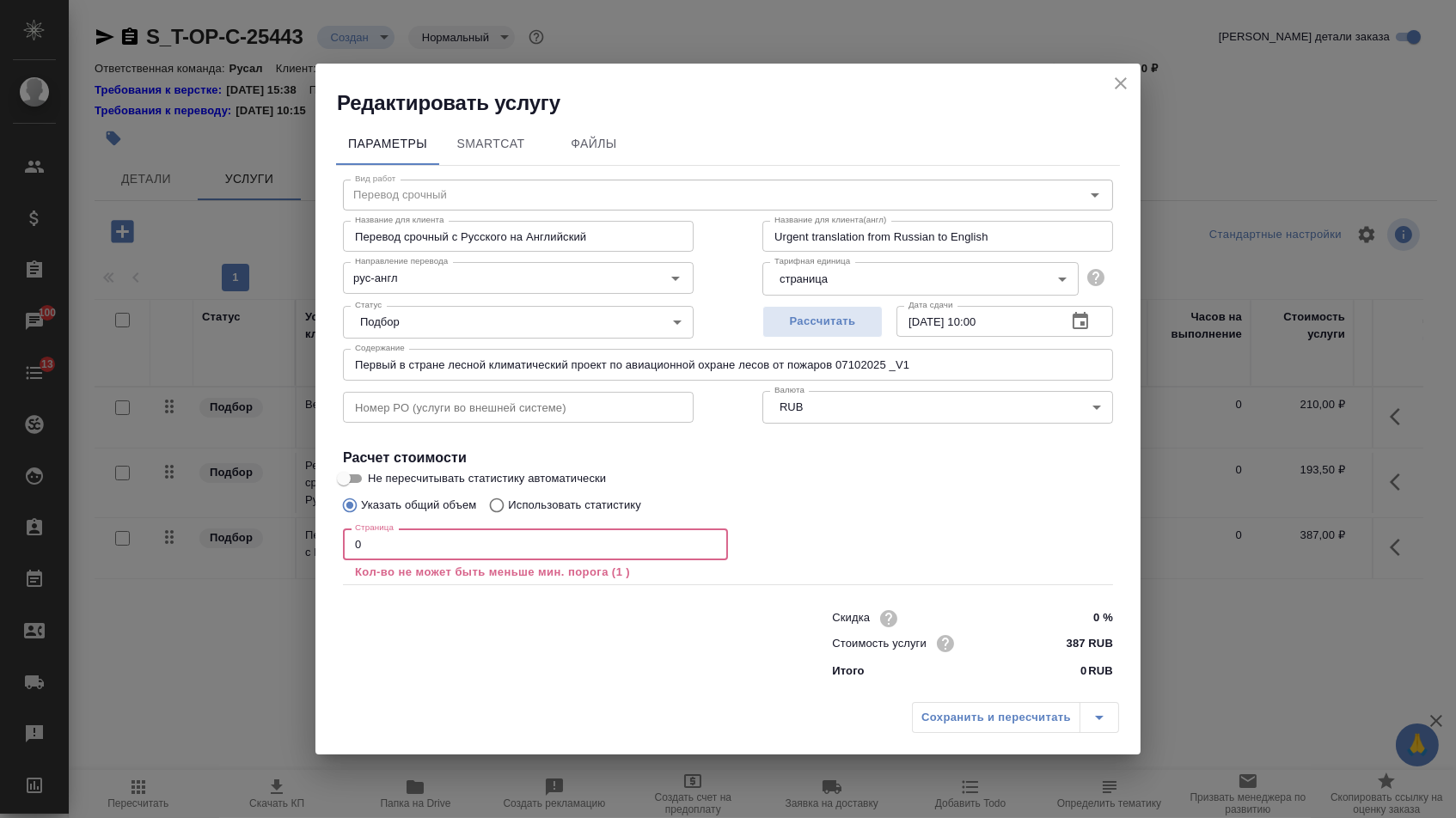
click at [438, 546] on input "0" at bounding box center [535, 543] width 385 height 31
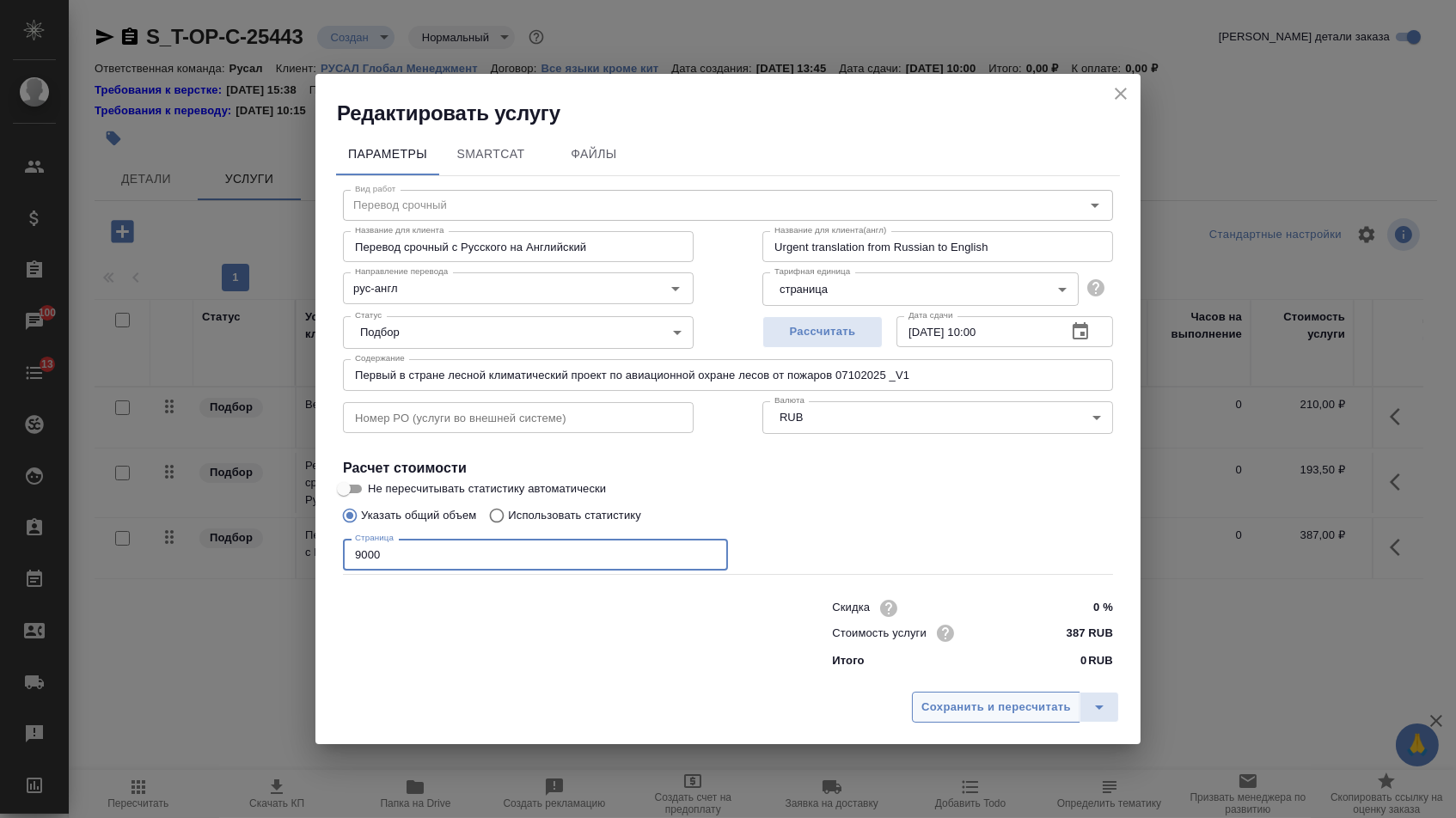
type input "9000"
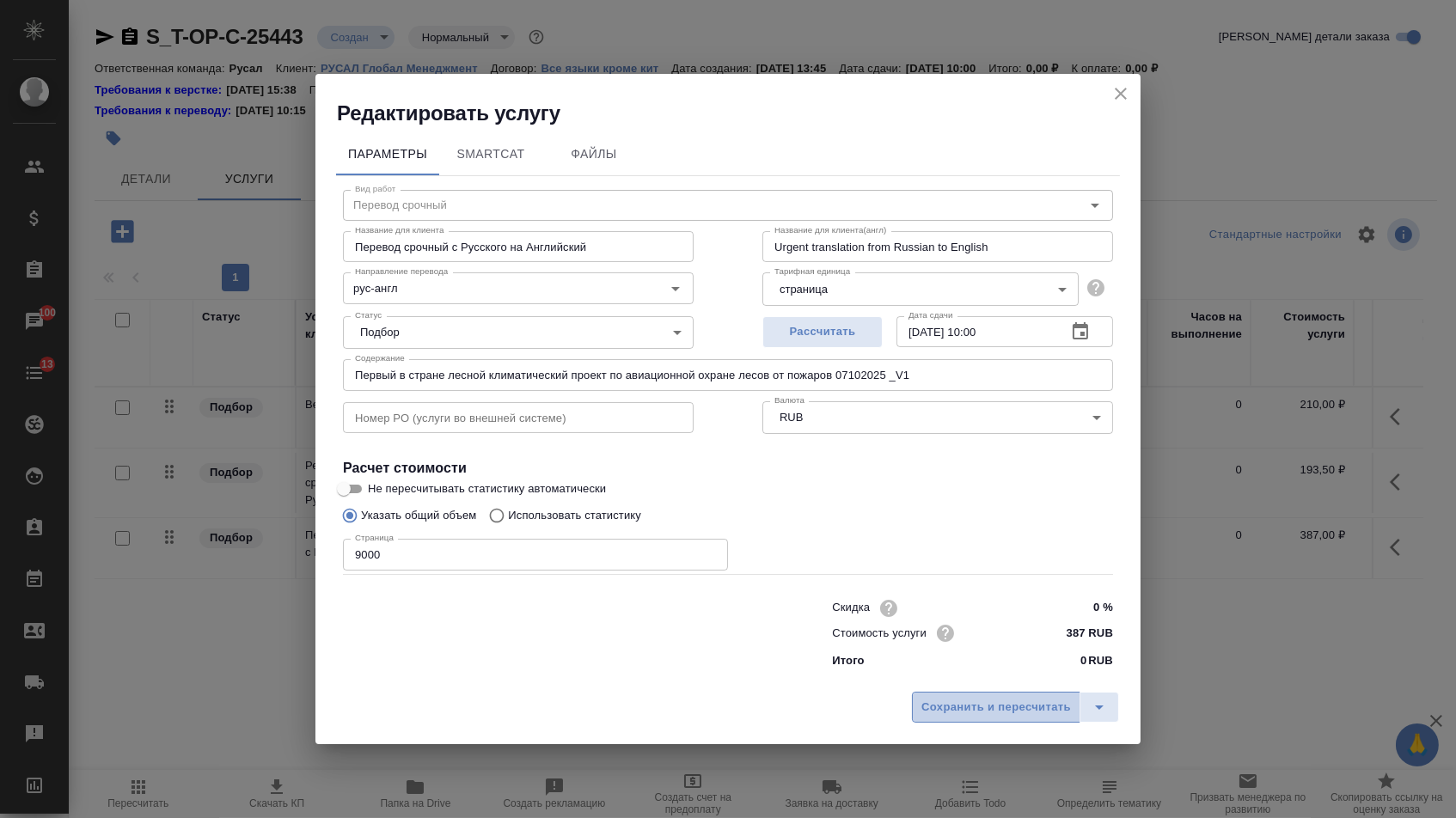
click at [958, 709] on span "Сохранить и пересчитать" at bounding box center [996, 708] width 150 height 20
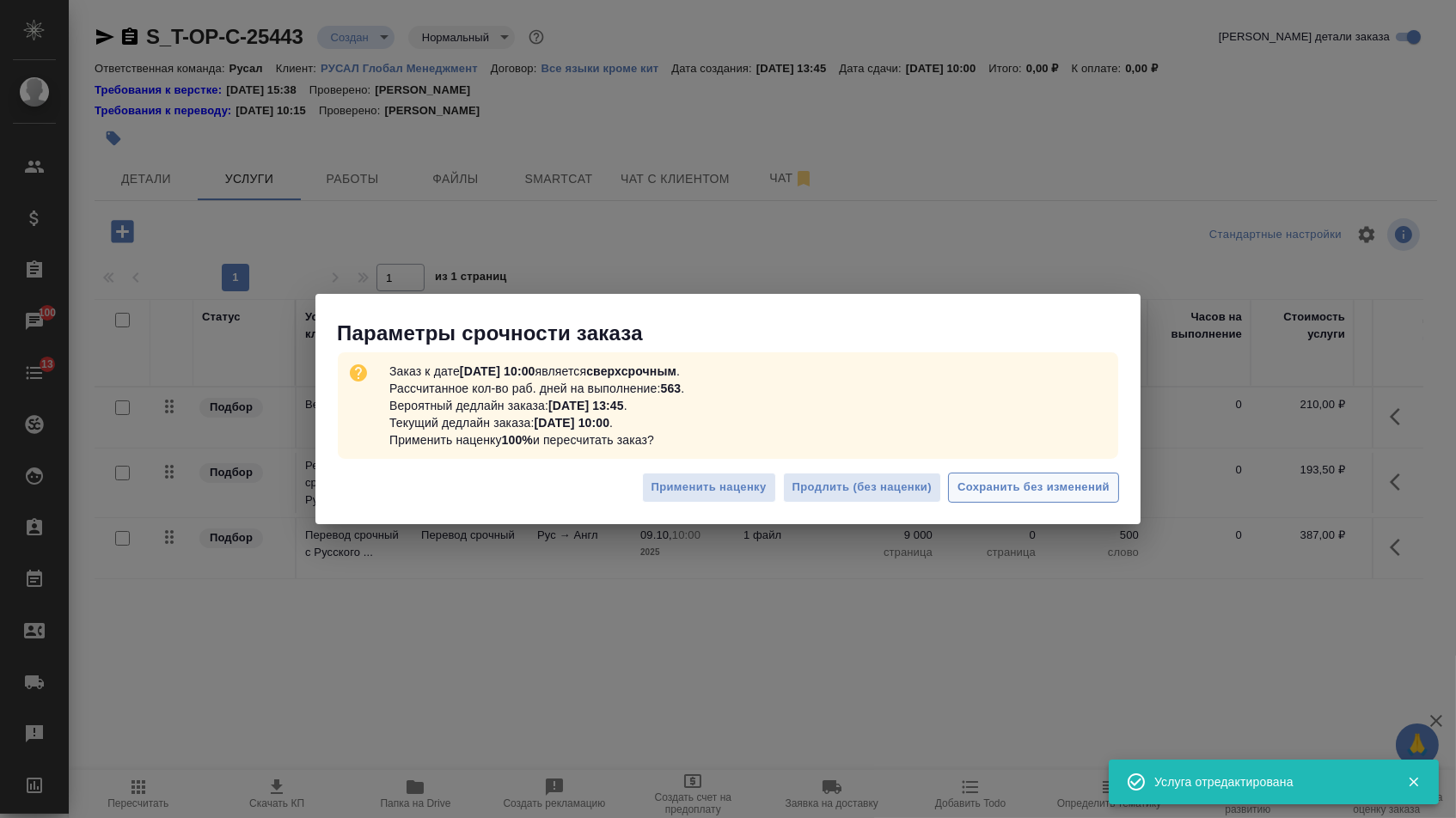
click at [984, 497] on button "Сохранить без изменений" at bounding box center [1033, 487] width 171 height 30
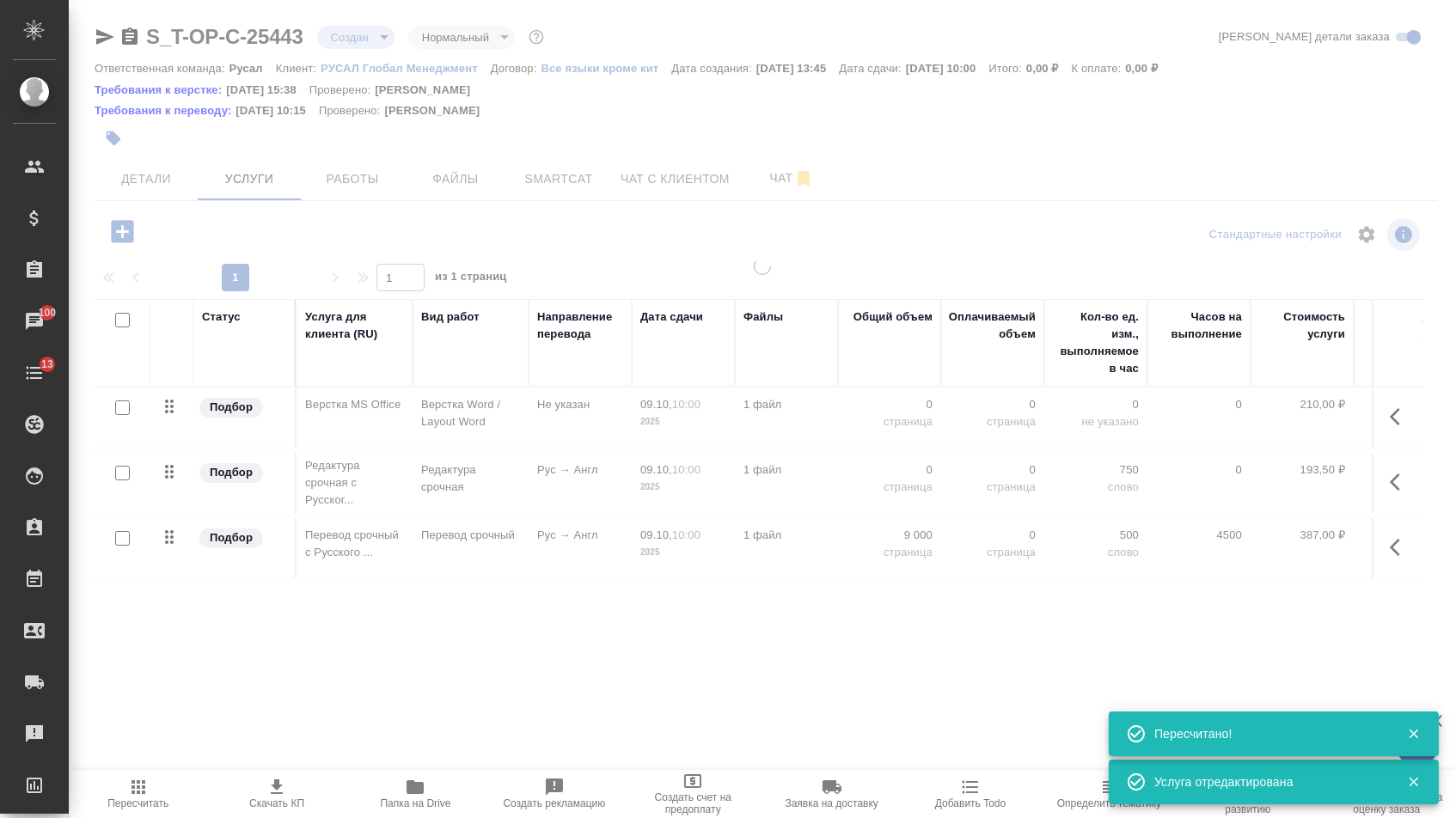
type input "urgent"
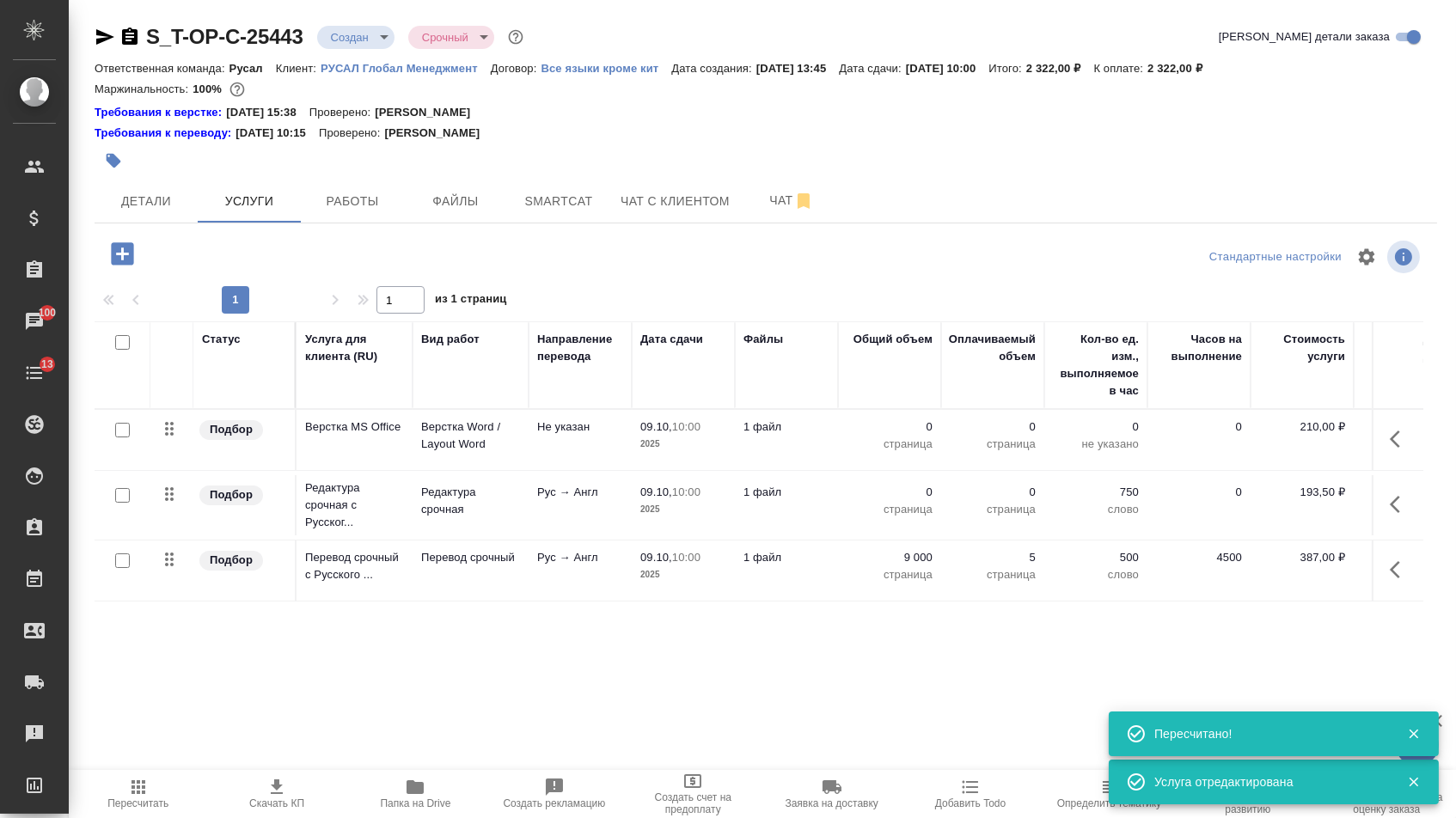
click at [901, 486] on td "0 страница" at bounding box center [889, 505] width 103 height 60
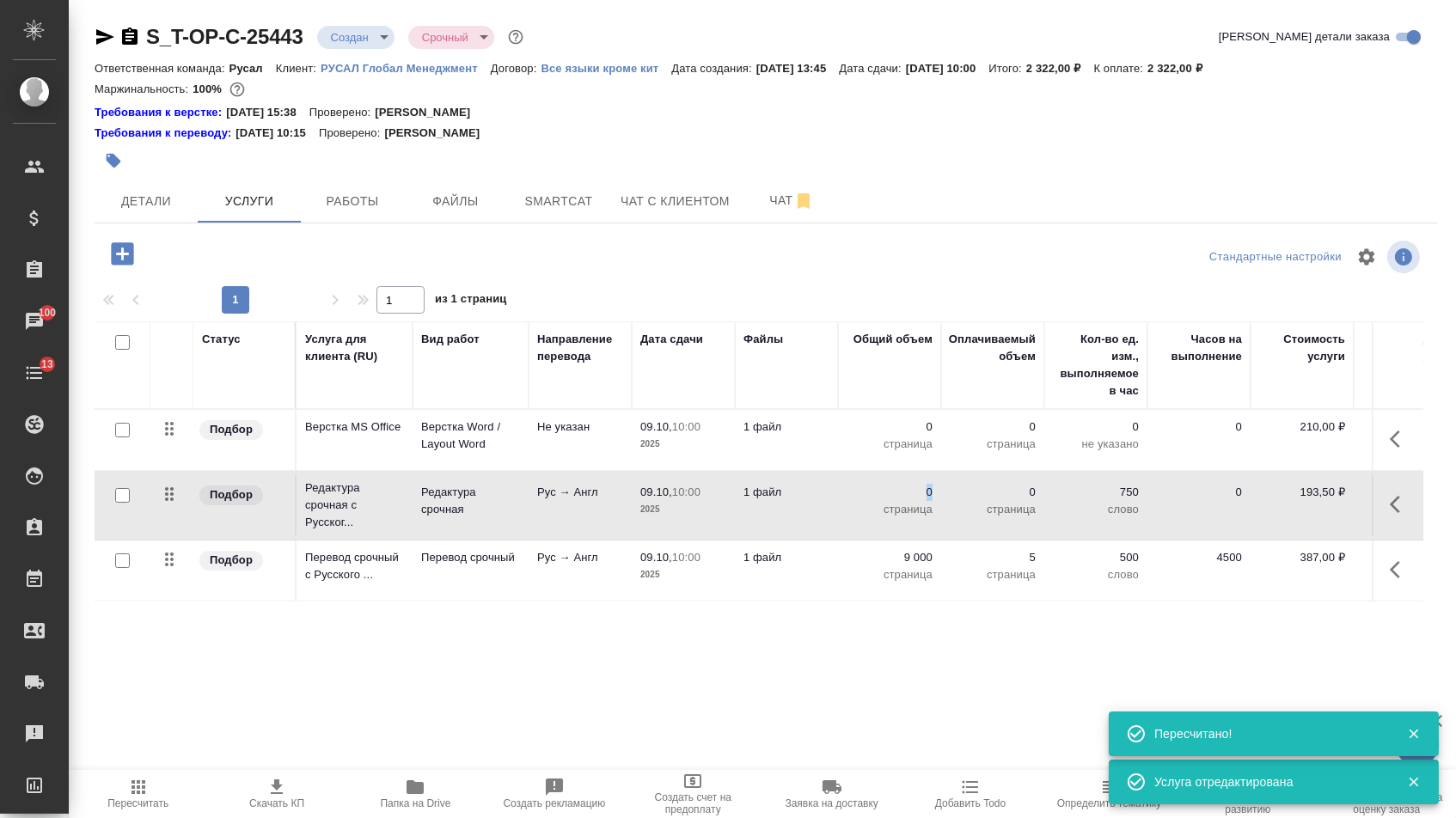
click at [901, 486] on td "0 страница" at bounding box center [889, 505] width 103 height 60
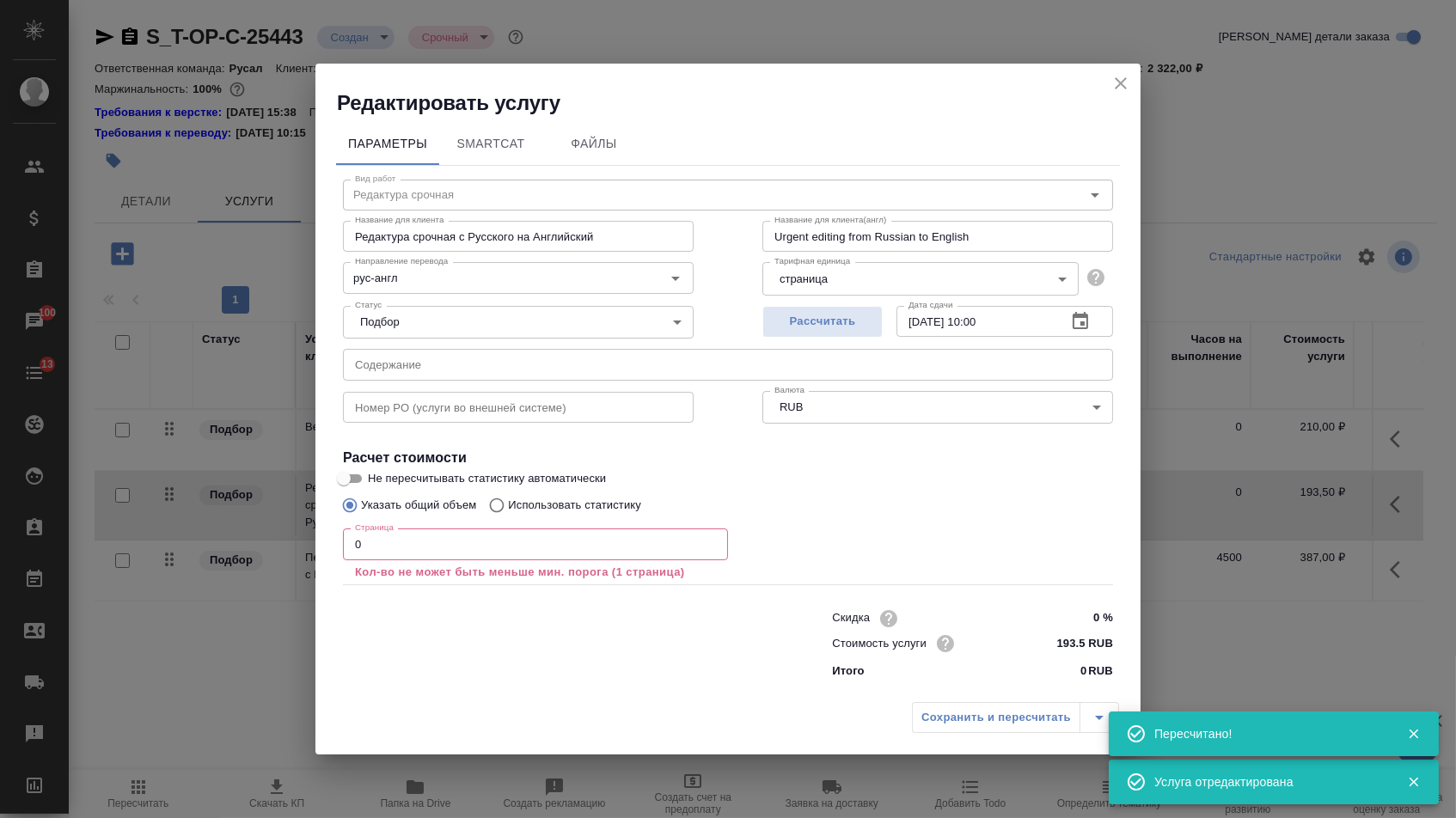
click at [901, 495] on div "Указать общий объем Использовать статистику" at bounding box center [728, 505] width 770 height 33
click at [588, 551] on input "0" at bounding box center [535, 543] width 385 height 31
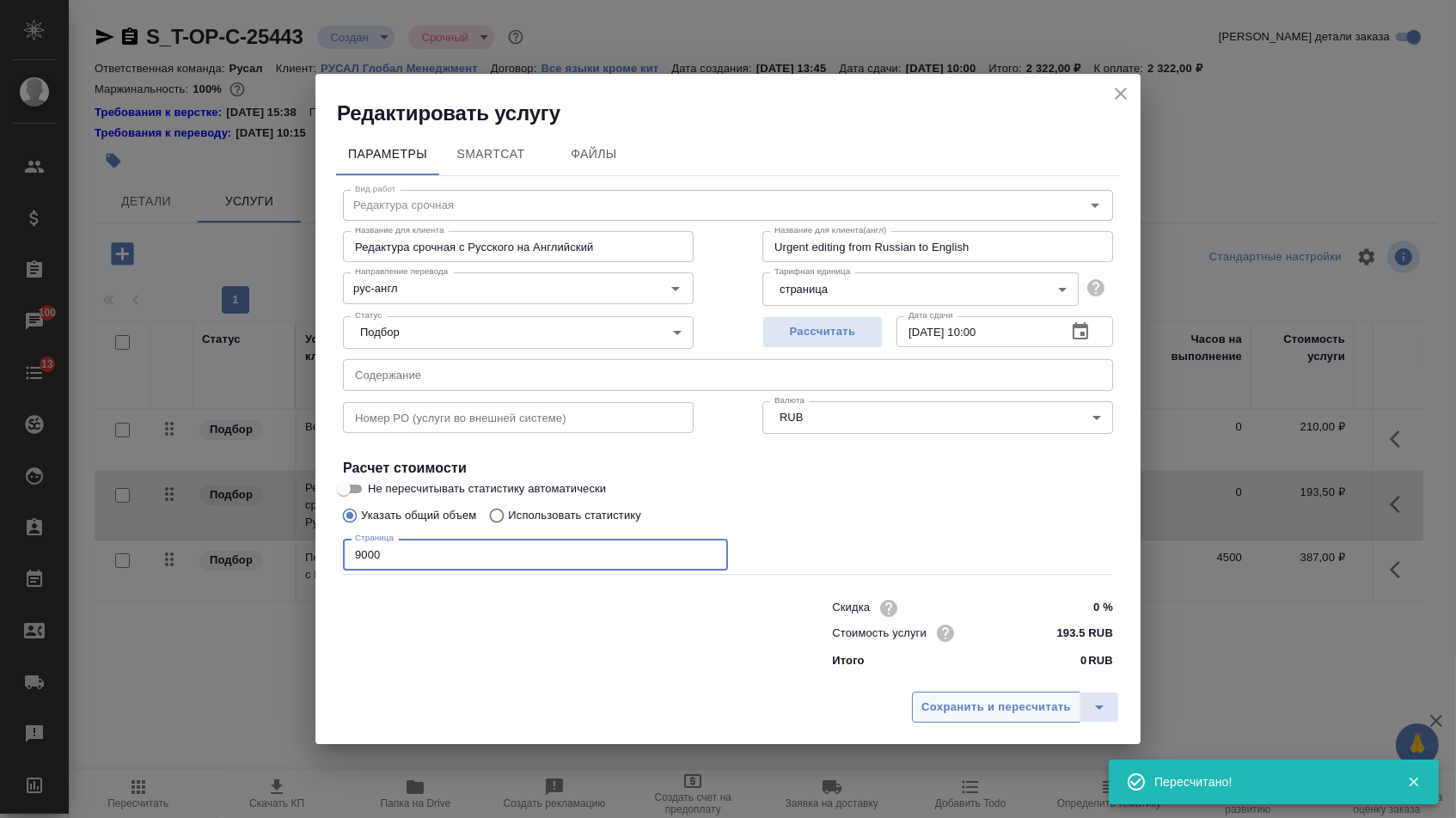
type input "9000"
click at [1025, 717] on span "Сохранить и пересчитать" at bounding box center [996, 708] width 150 height 20
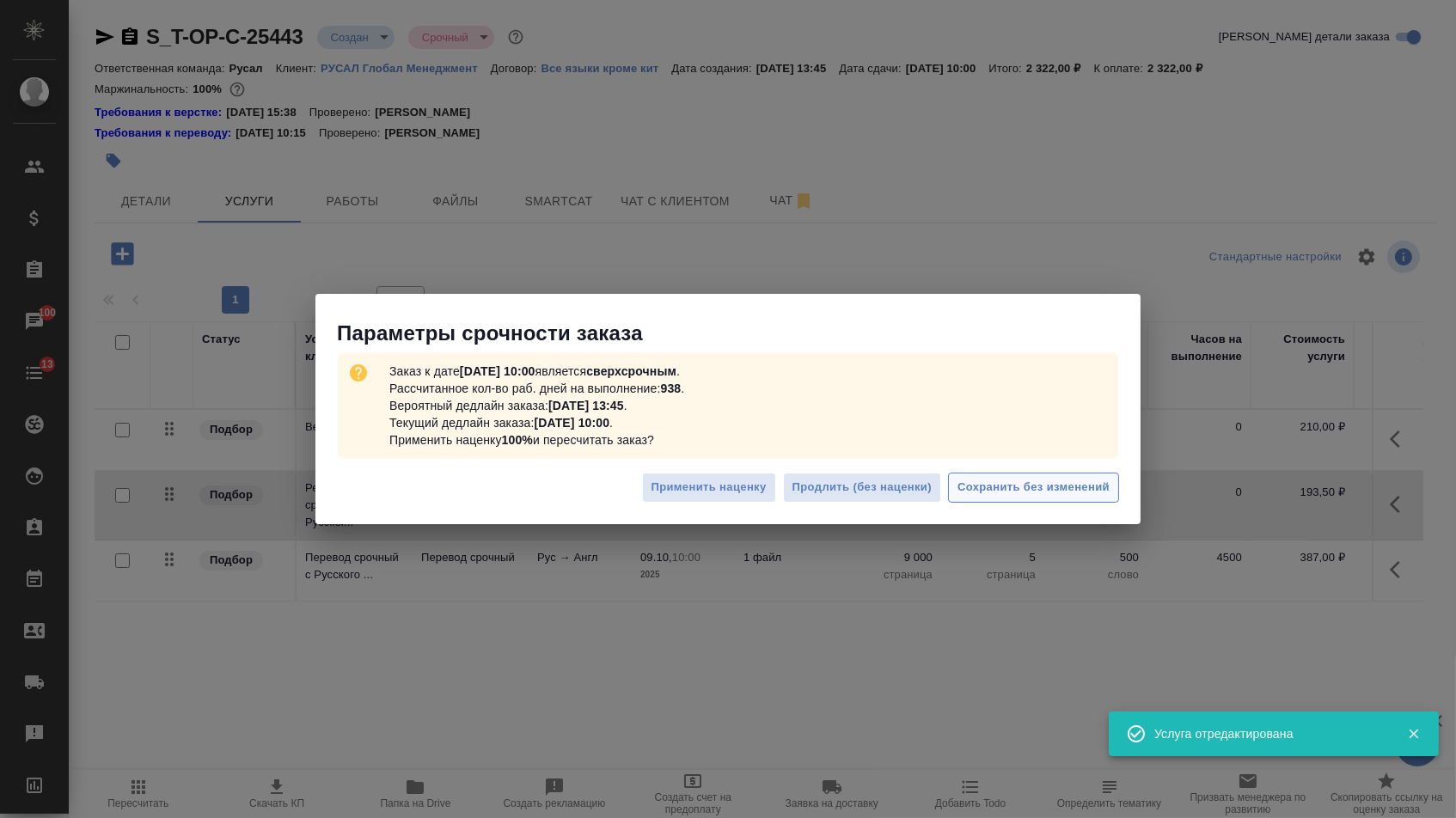
click at [987, 486] on span "Сохранить без изменений" at bounding box center [1033, 488] width 152 height 20
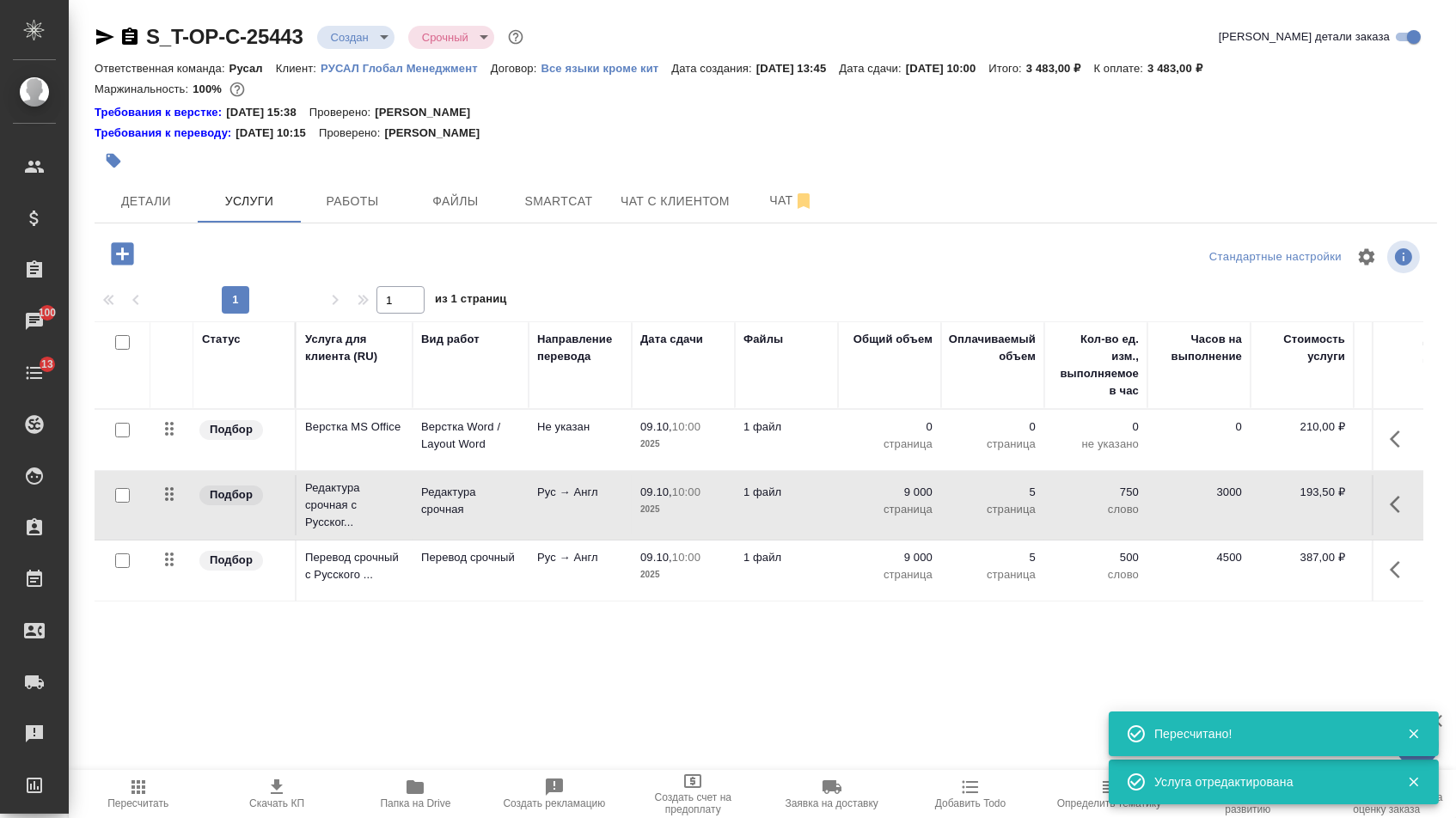
click at [910, 446] on p "страница" at bounding box center [889, 445] width 85 height 17
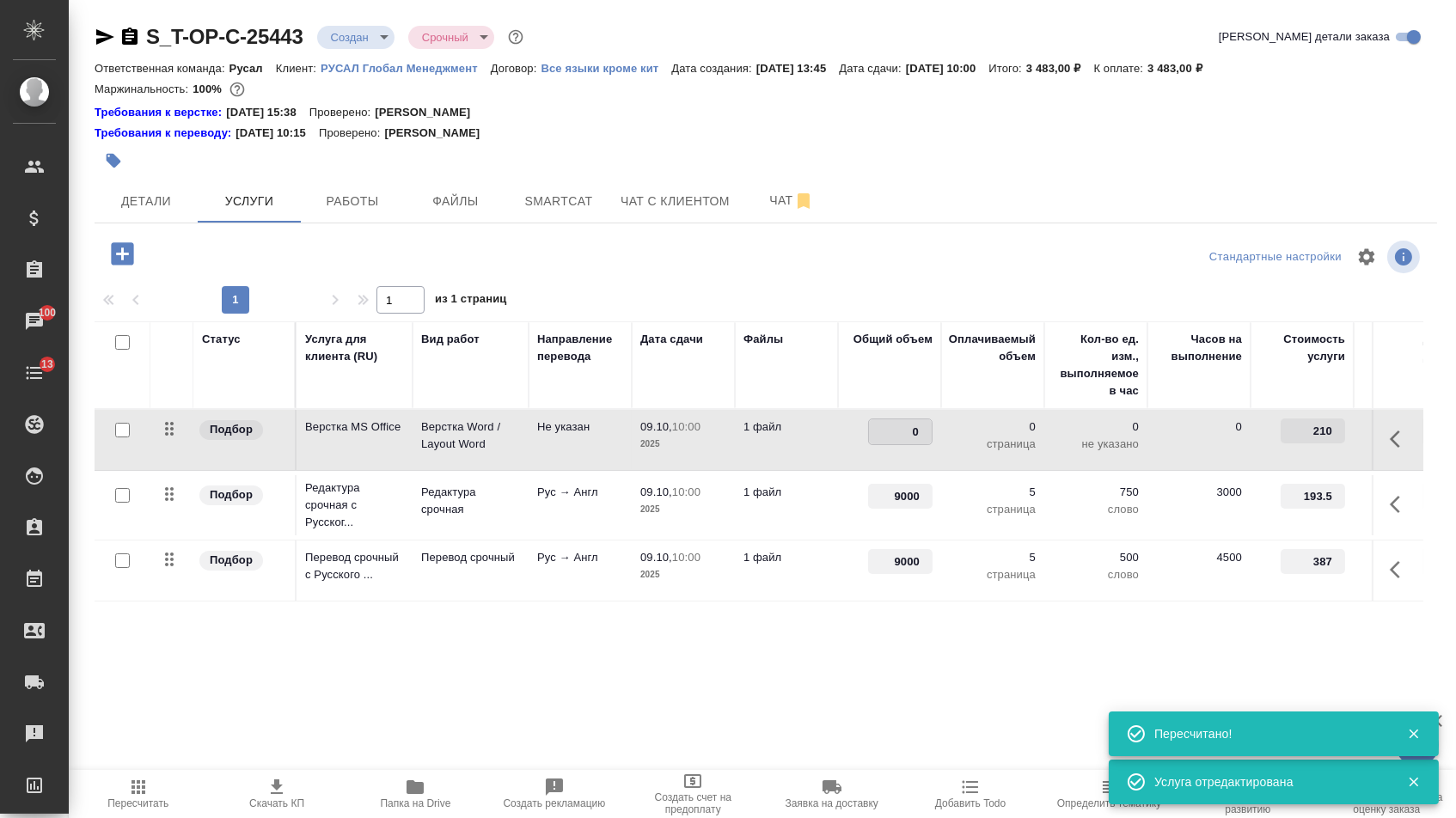
type input "5"
click at [839, 681] on div "Статус Услуга для клиента (RU) Вид работ Направление перевода Дата сдачи Файлы …" at bounding box center [759, 506] width 1329 height 370
click at [243, 262] on span "Сохранить и пересчитать" at bounding box center [244, 252] width 150 height 20
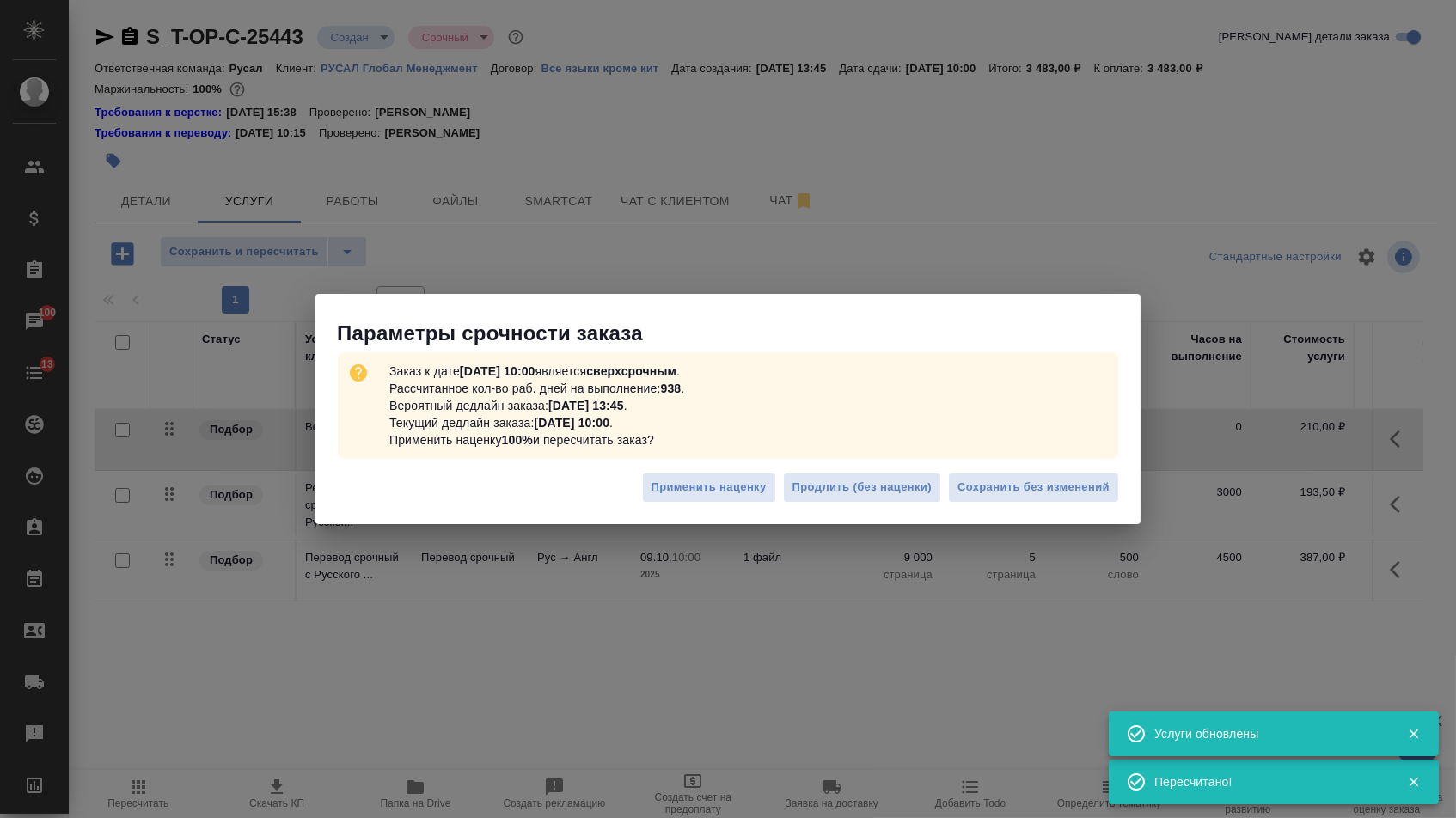
click at [1039, 504] on div "Применить наценку Продлить (без наценки) Сохранить без изменений" at bounding box center [727, 493] width 825 height 60
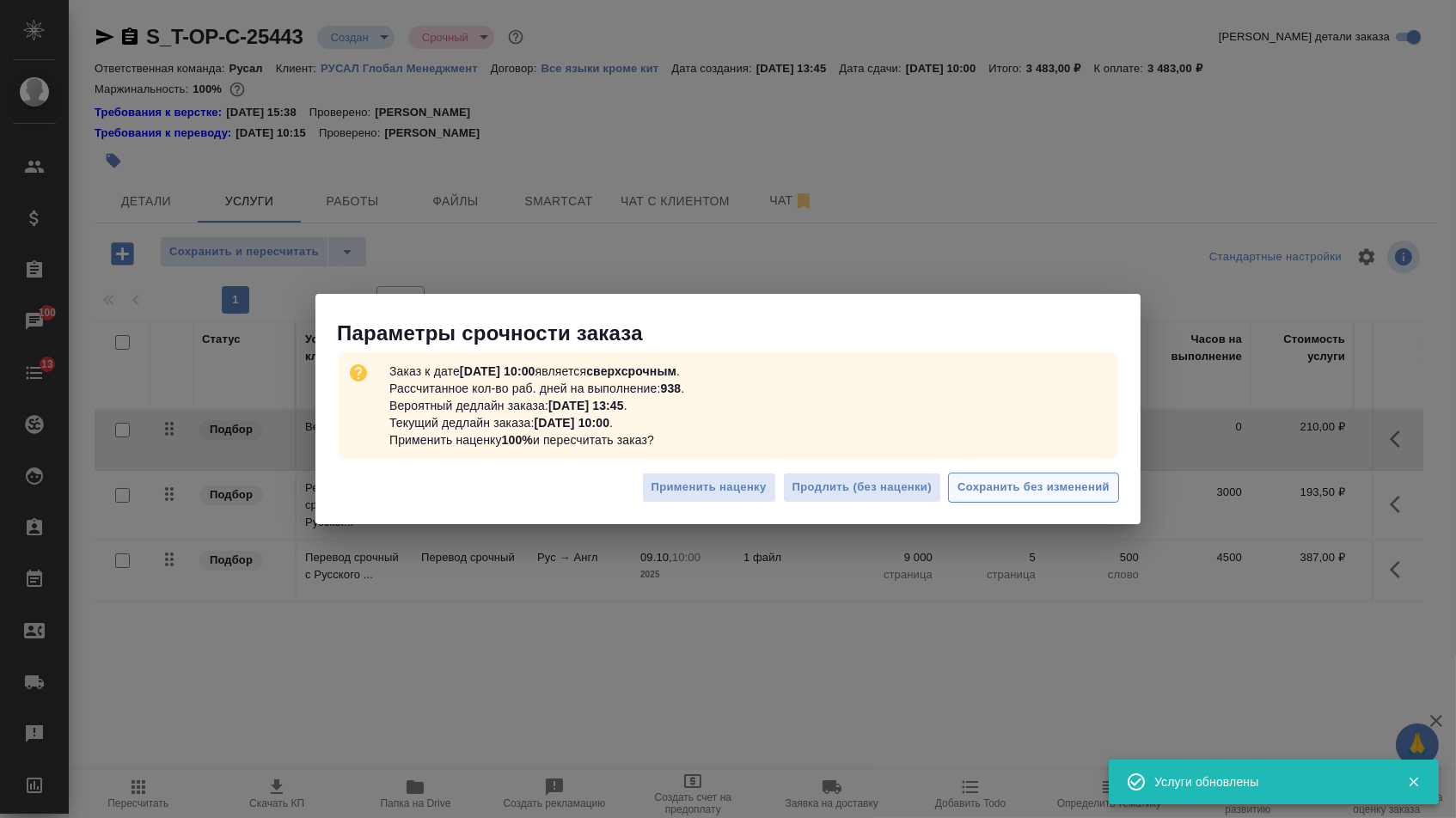
click at [1029, 487] on span "Сохранить без изменений" at bounding box center [1033, 488] width 152 height 20
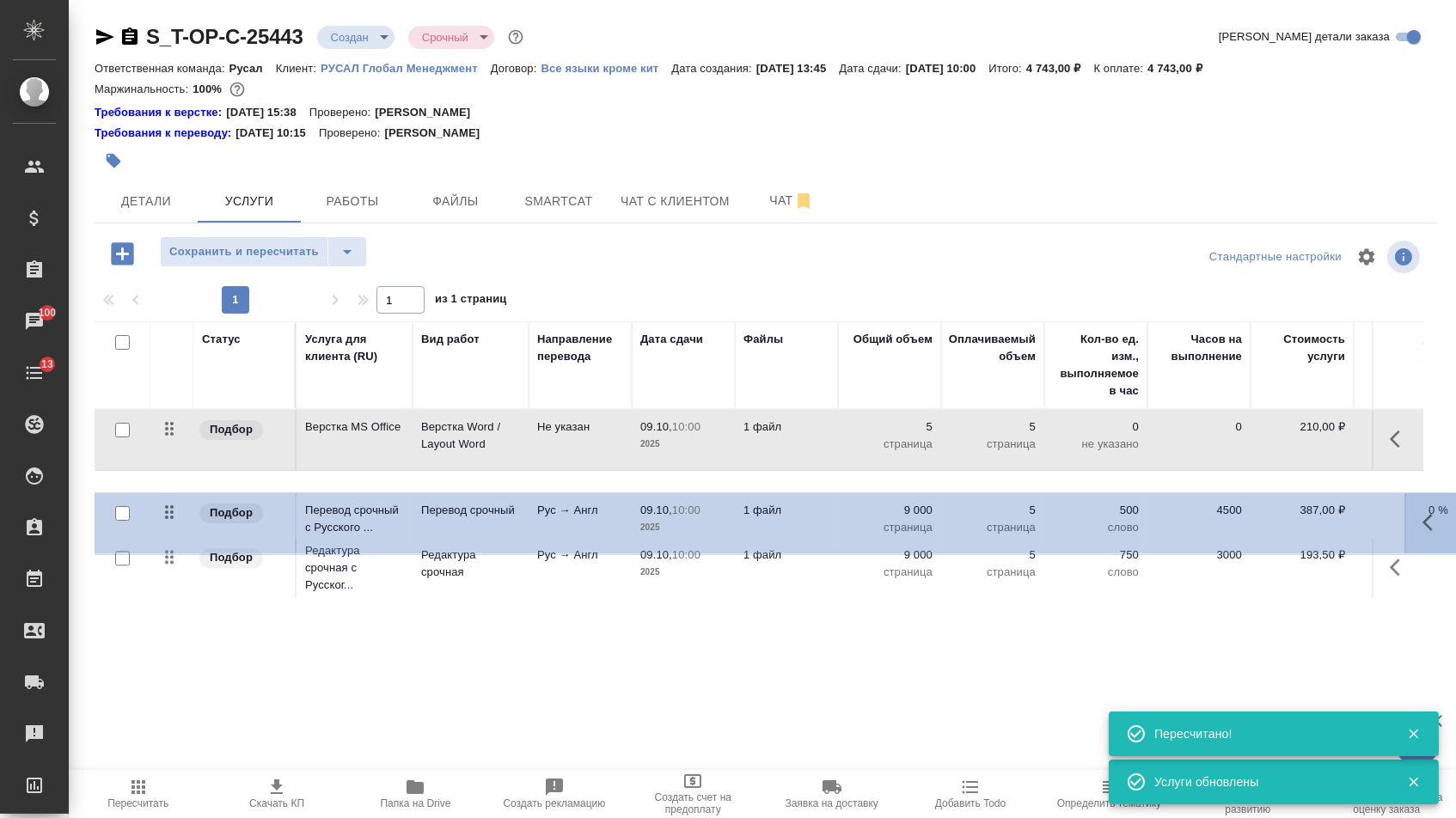
drag, startPoint x: 169, startPoint y: 573, endPoint x: 170, endPoint y: 393, distance: 180.0
click at [171, 393] on table "Статус Услуга для клиента (RU) Вид работ Направление перевода Дата сдачи Файлы …" at bounding box center [904, 463] width 1620 height 282
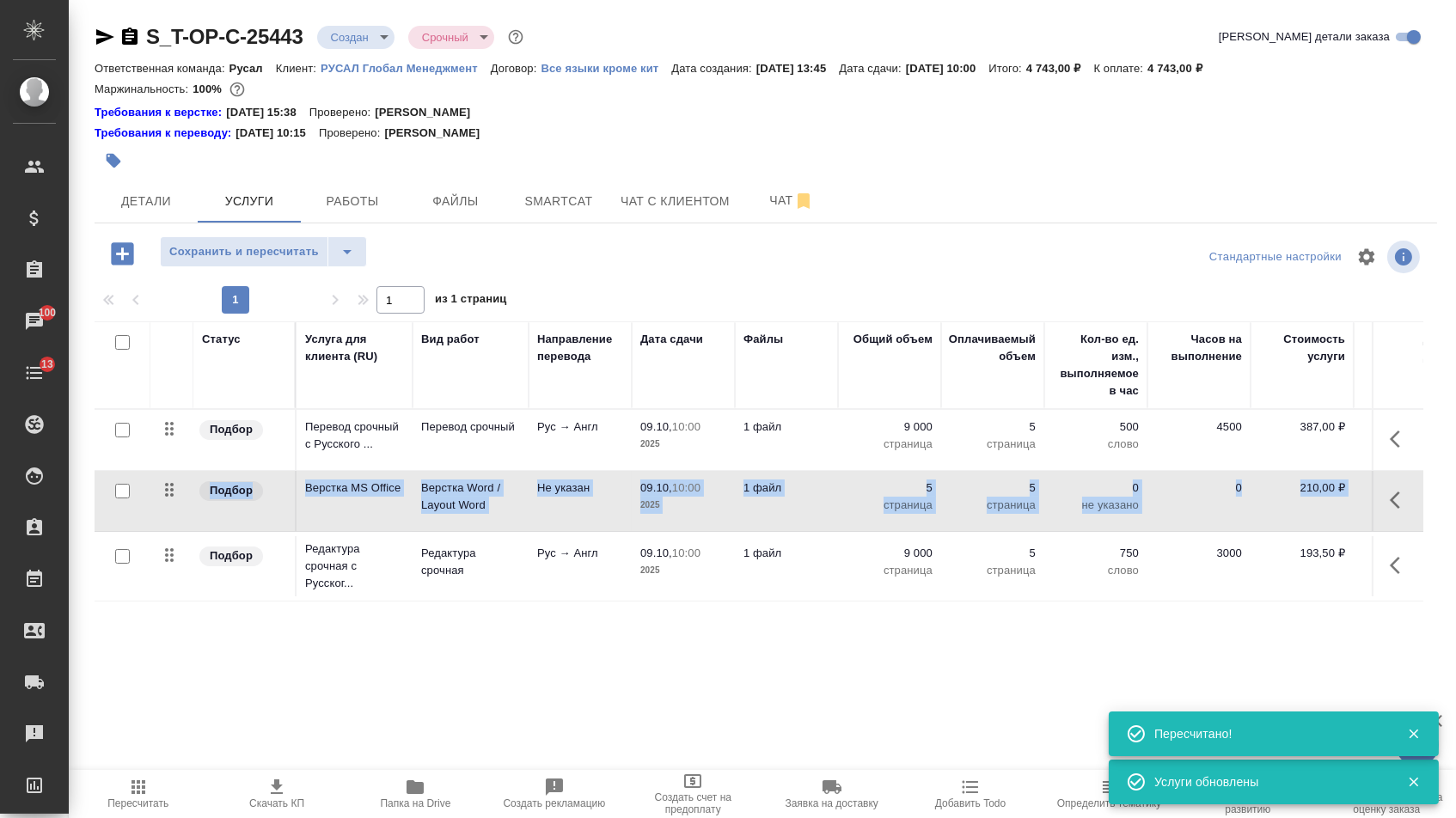
click at [152, 500] on tbody "Подбор Перевод срочный с Русского ... Перевод срочный Рус → Англ 09.10, 10:00 2…" at bounding box center [904, 506] width 1620 height 192
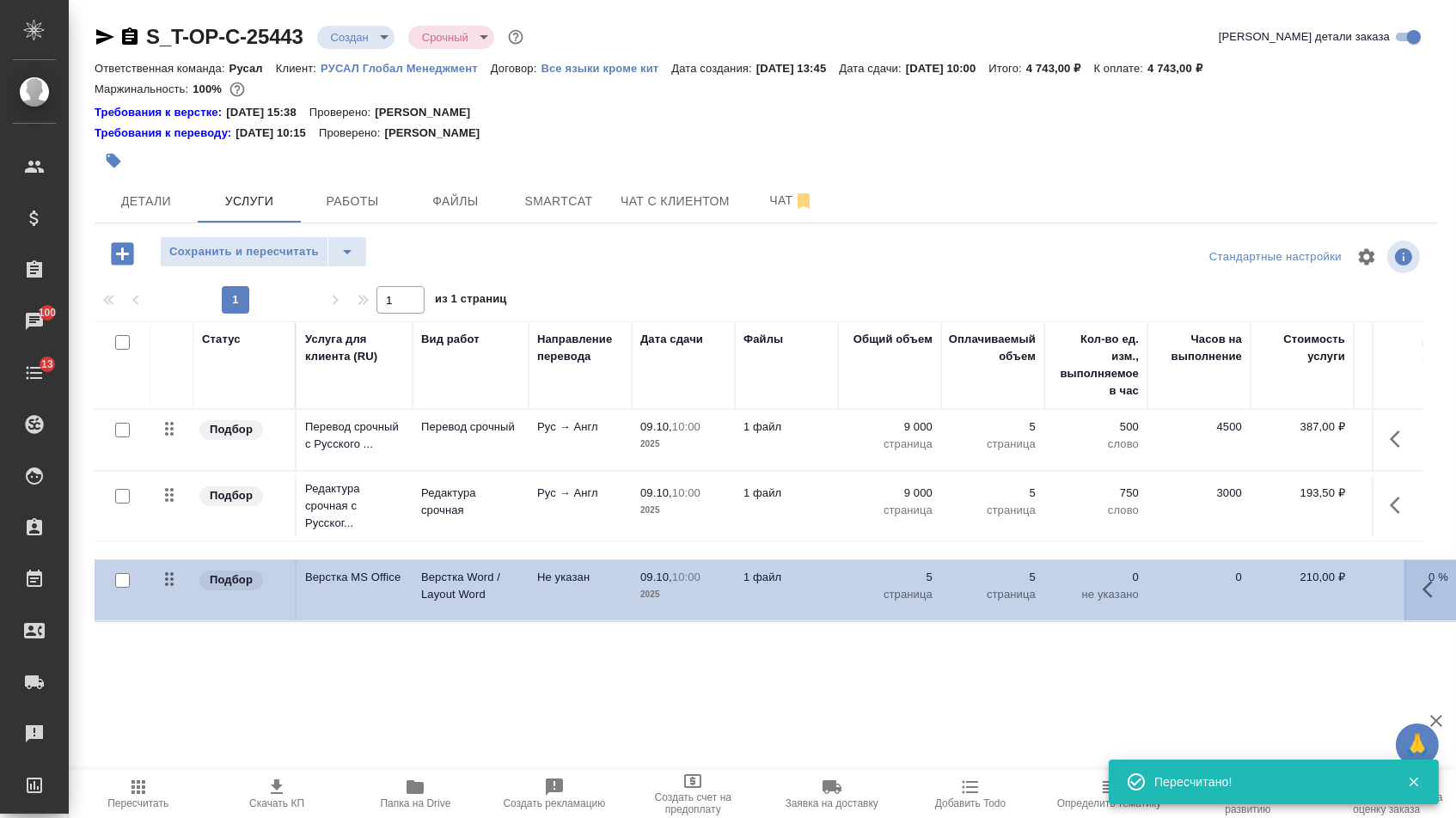
drag, startPoint x: 173, startPoint y: 500, endPoint x: 173, endPoint y: 603, distance: 103.0
click at [173, 603] on table "Статус Услуга для клиента (RU) Вид работ Направление перевода Дата сдачи Файлы …" at bounding box center [904, 463] width 1620 height 282
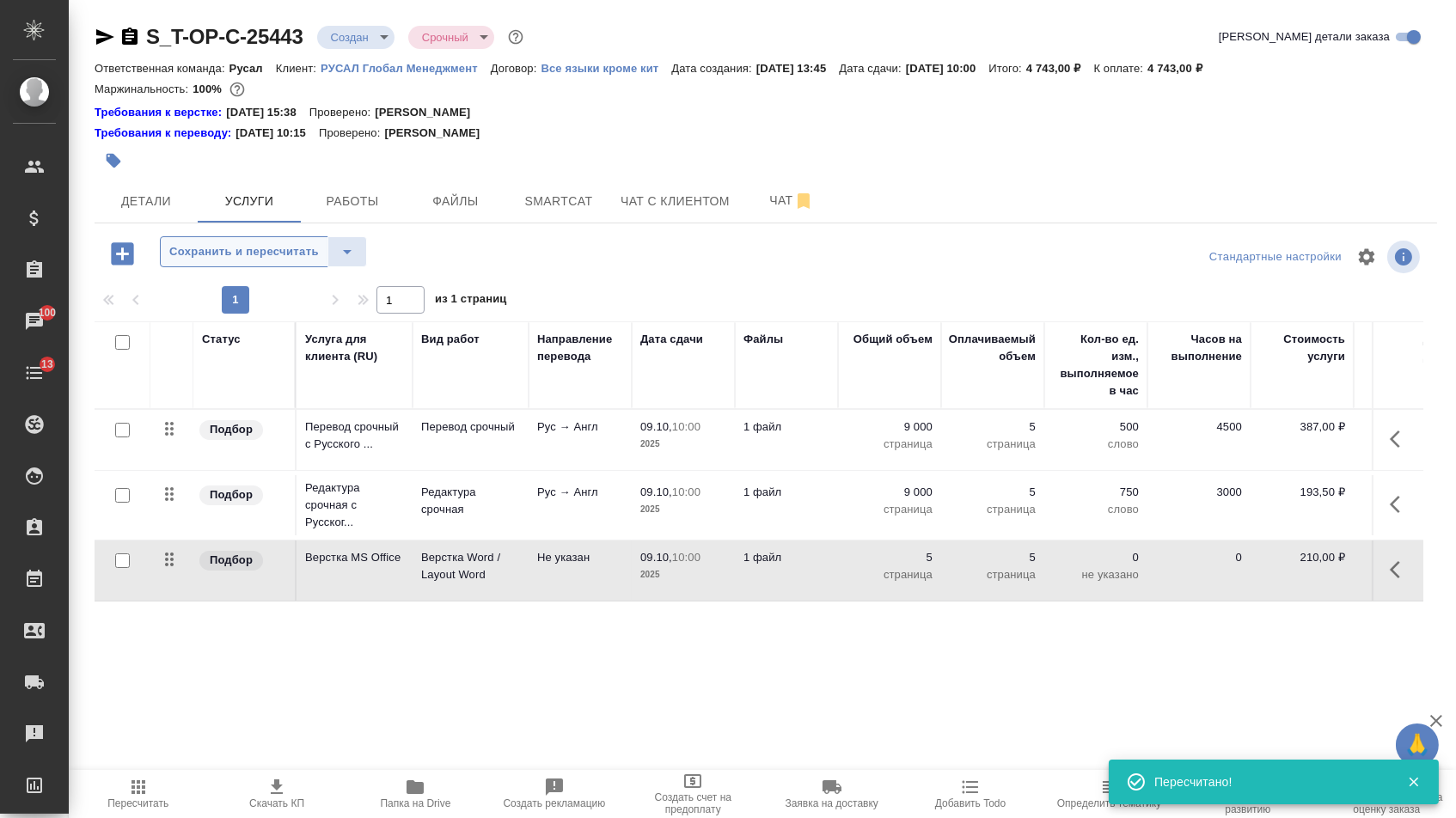
click at [296, 251] on span "Сохранить и пересчитать" at bounding box center [244, 252] width 150 height 20
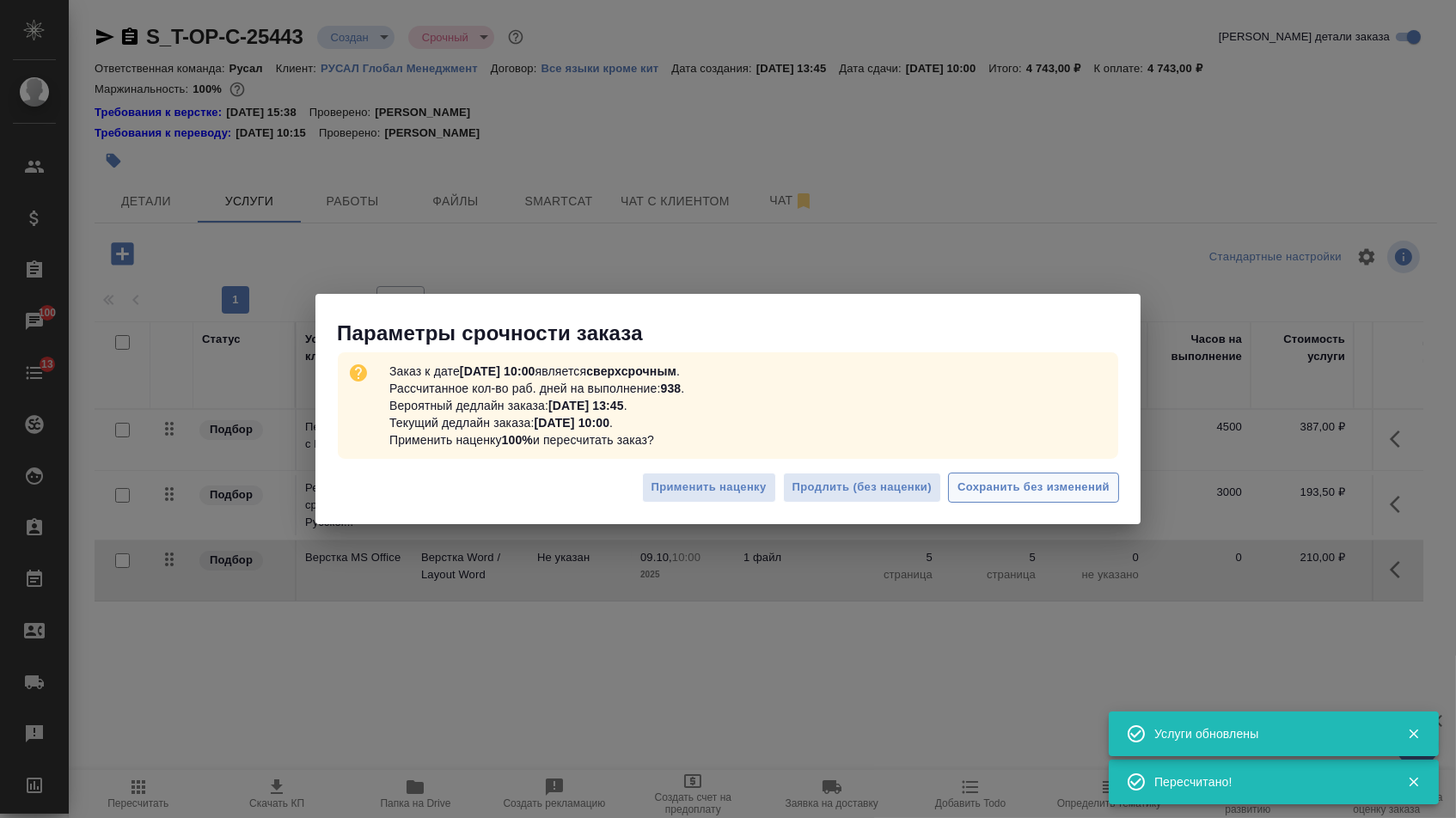
click at [1030, 472] on button "Сохранить без изменений" at bounding box center [1033, 487] width 171 height 30
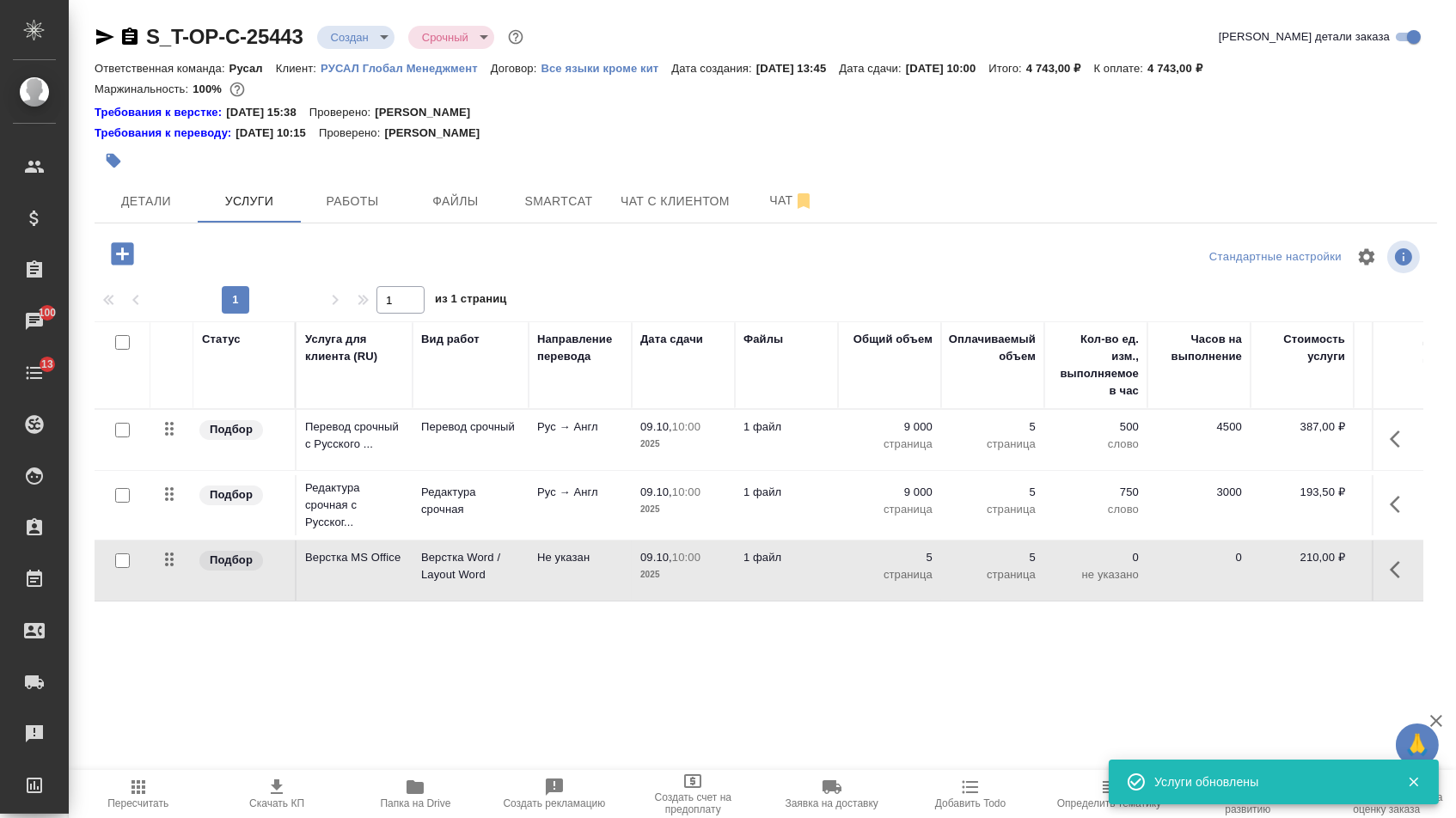
click at [1030, 470] on td "5 страница" at bounding box center [992, 440] width 103 height 60
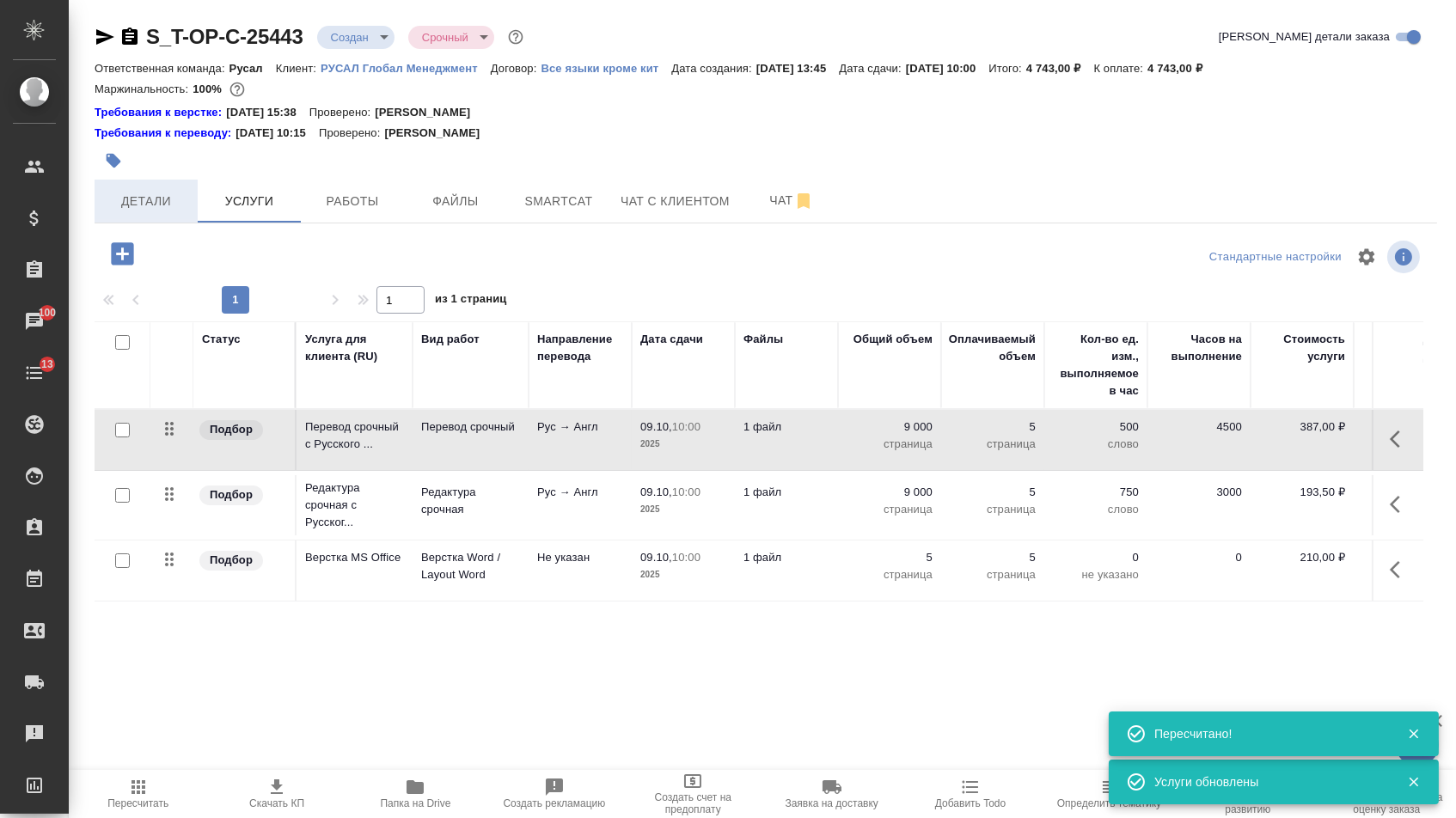
click at [184, 208] on span "Детали" at bounding box center [146, 202] width 83 height 21
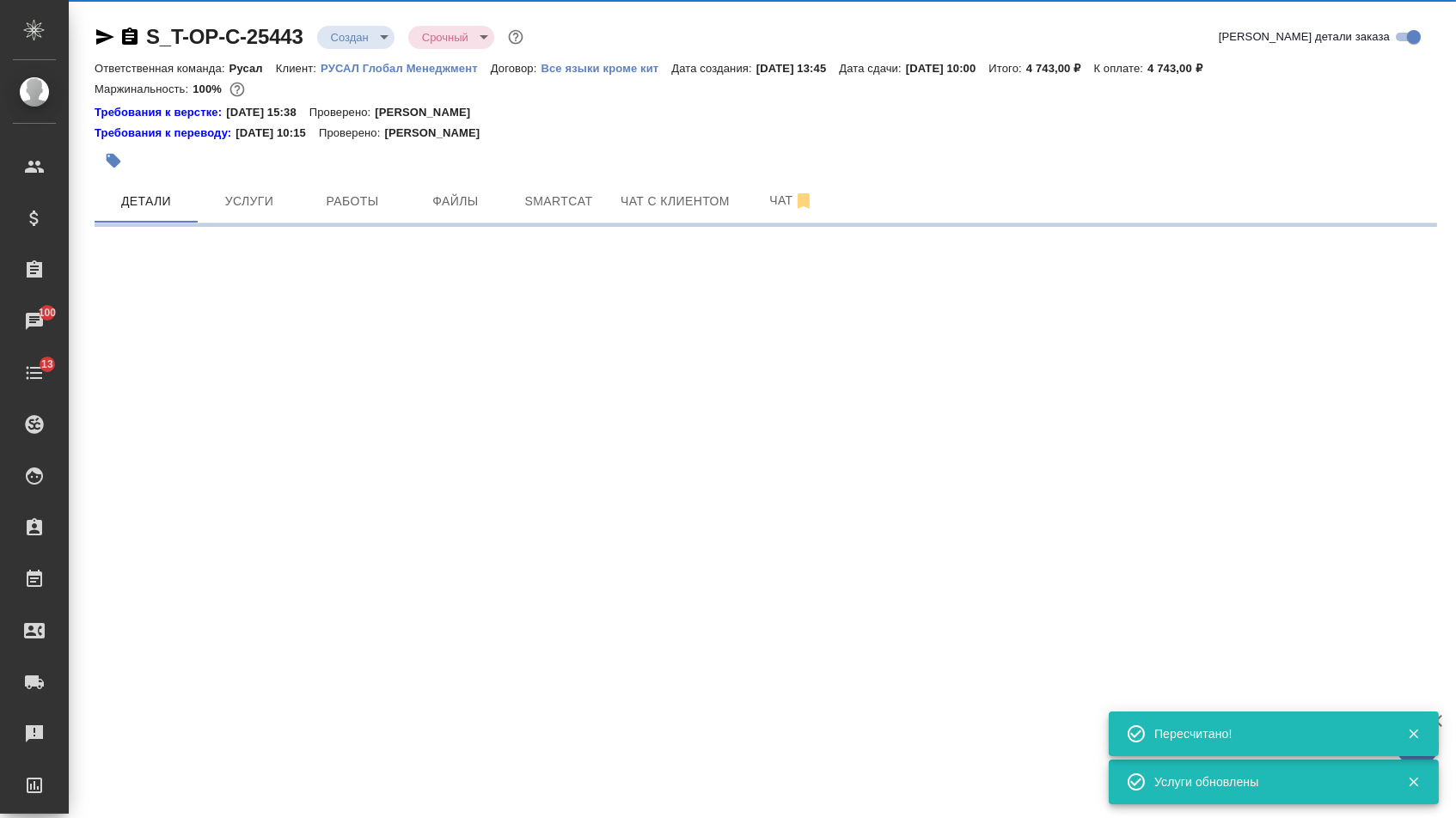
select select "RU"
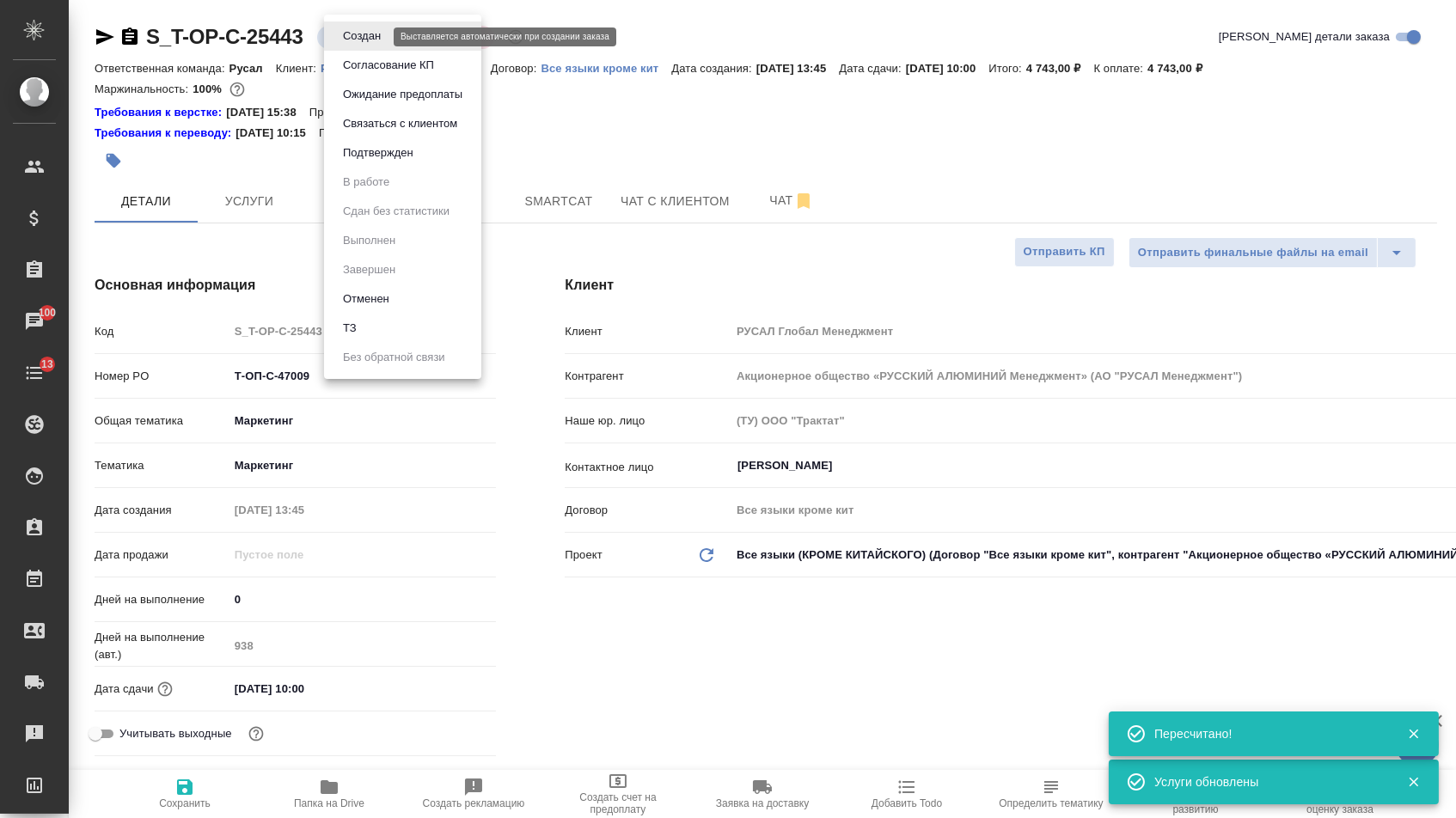
click at [372, 40] on body "🙏 .cls-1 fill:#fff; AWATERA Menshikova Aleksandra Клиенты Спецификации Заказы 1…" at bounding box center [728, 409] width 1456 height 818
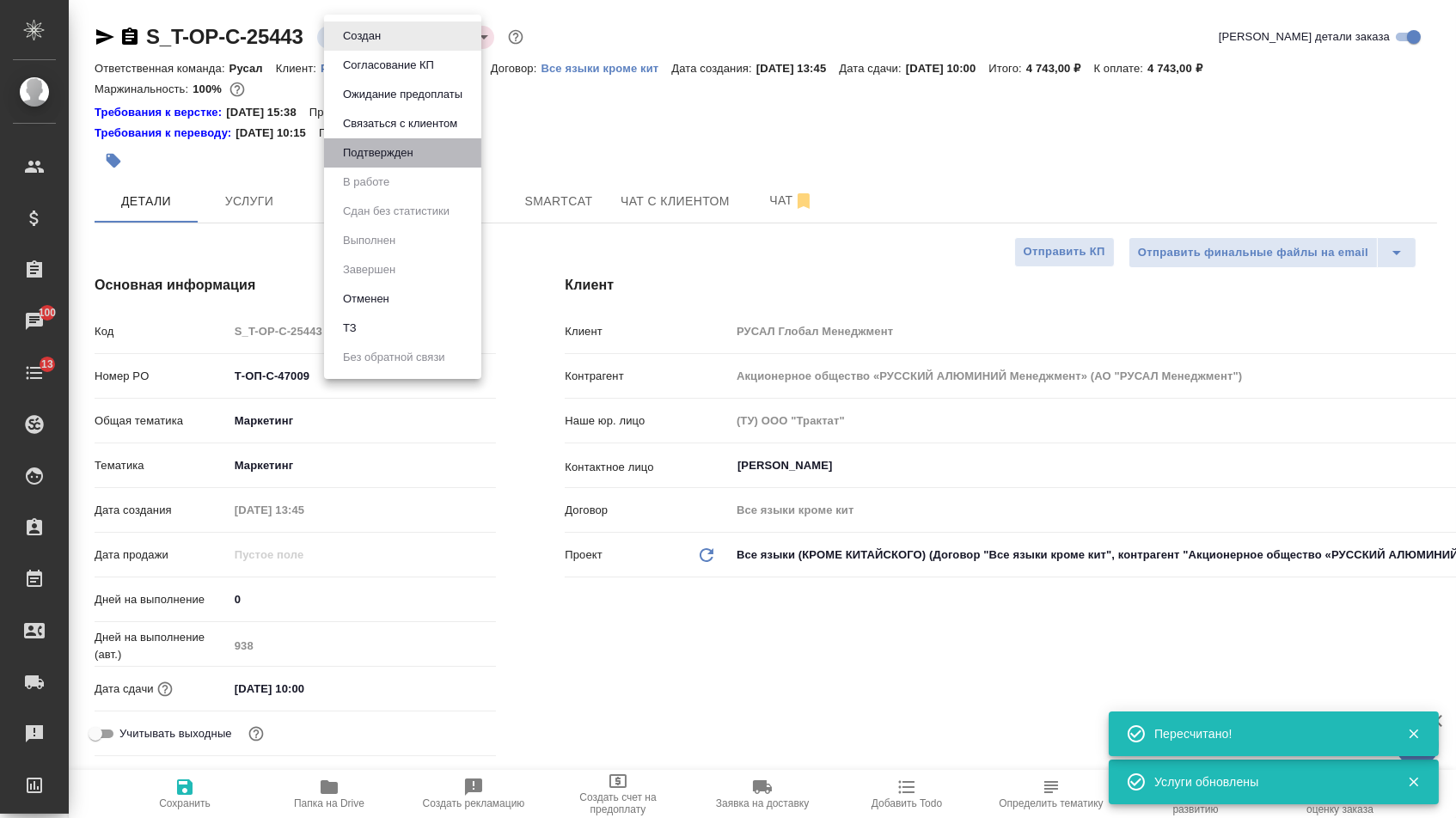
click at [372, 168] on li "Подтвержден" at bounding box center [402, 153] width 158 height 29
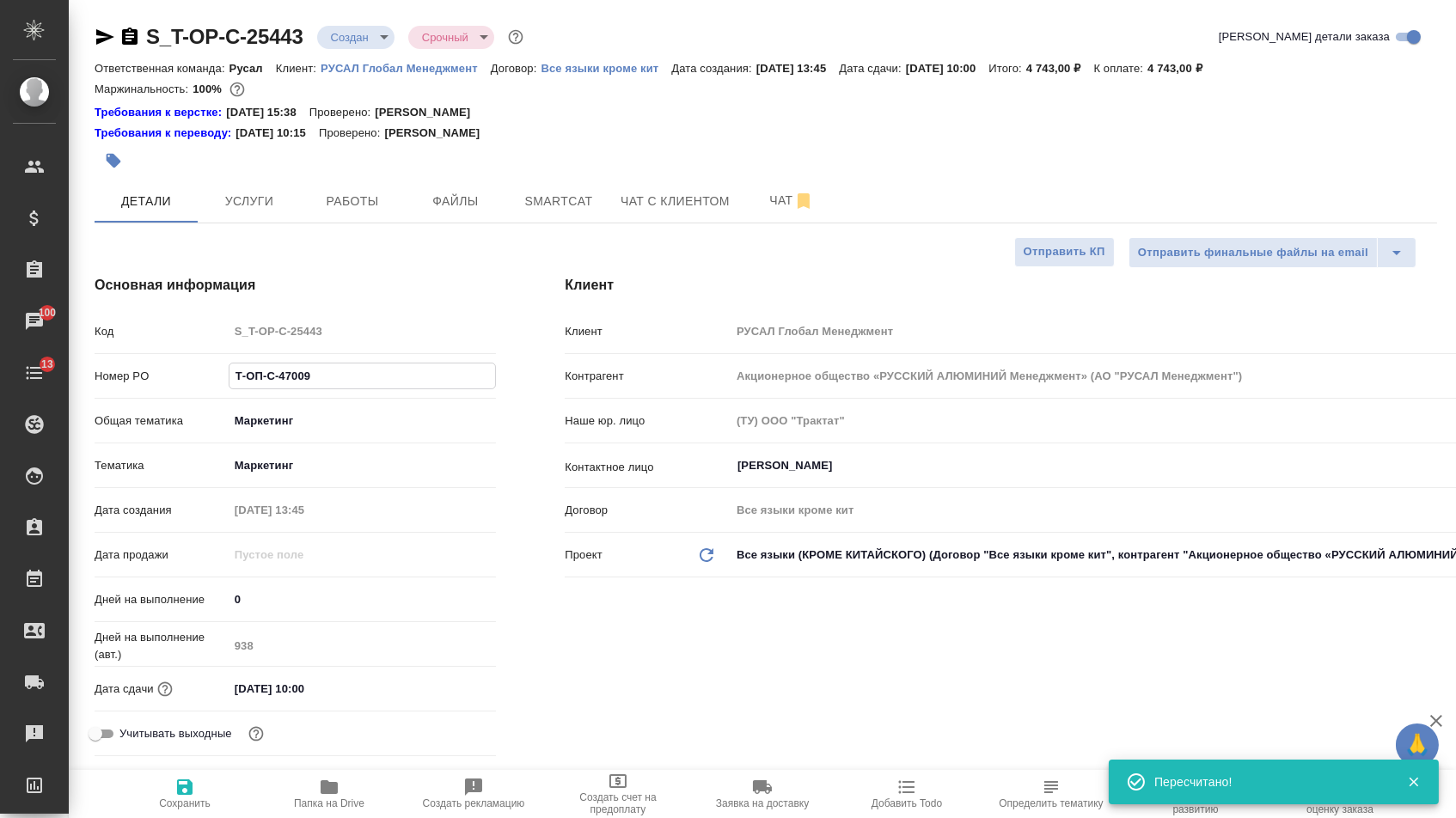
drag, startPoint x: 324, startPoint y: 387, endPoint x: 143, endPoint y: 385, distance: 181.0
click at [143, 385] on div "Номер PO Т-ОП-С-47009" at bounding box center [295, 375] width 401 height 30
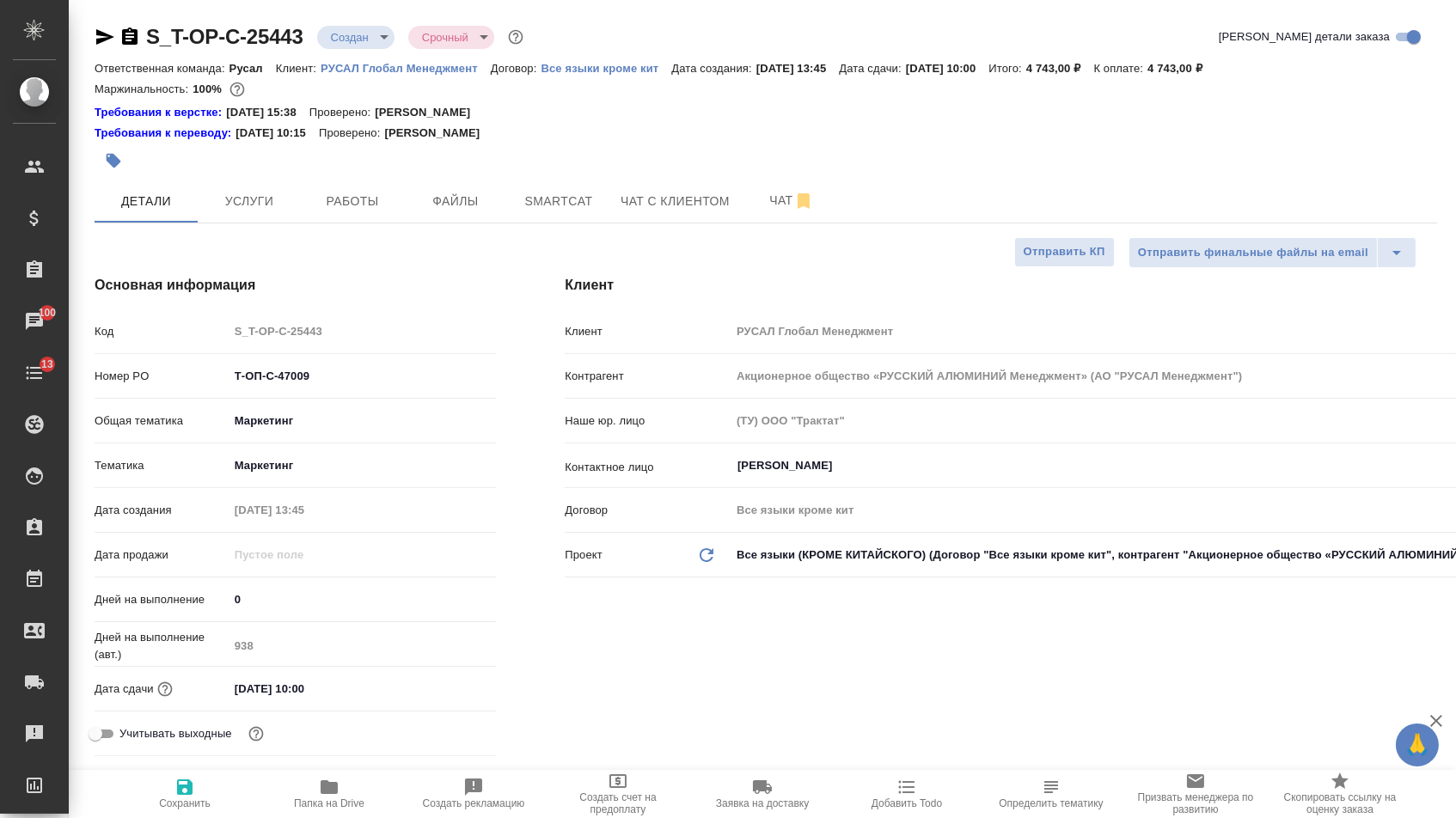
select select "RU"
type textarea "x"
click at [110, 36] on icon "button" at bounding box center [105, 36] width 18 height 15
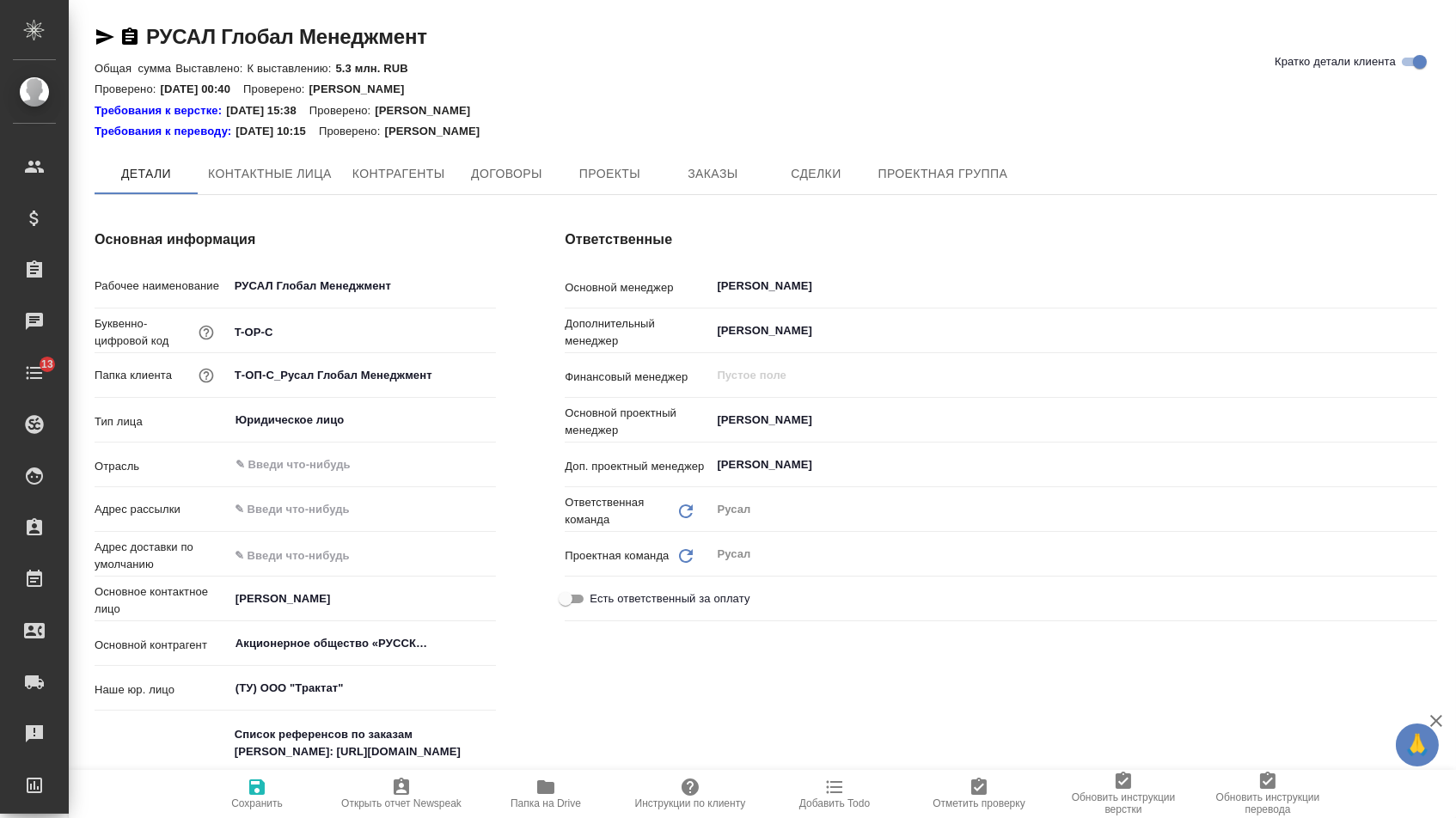
type textarea "x"
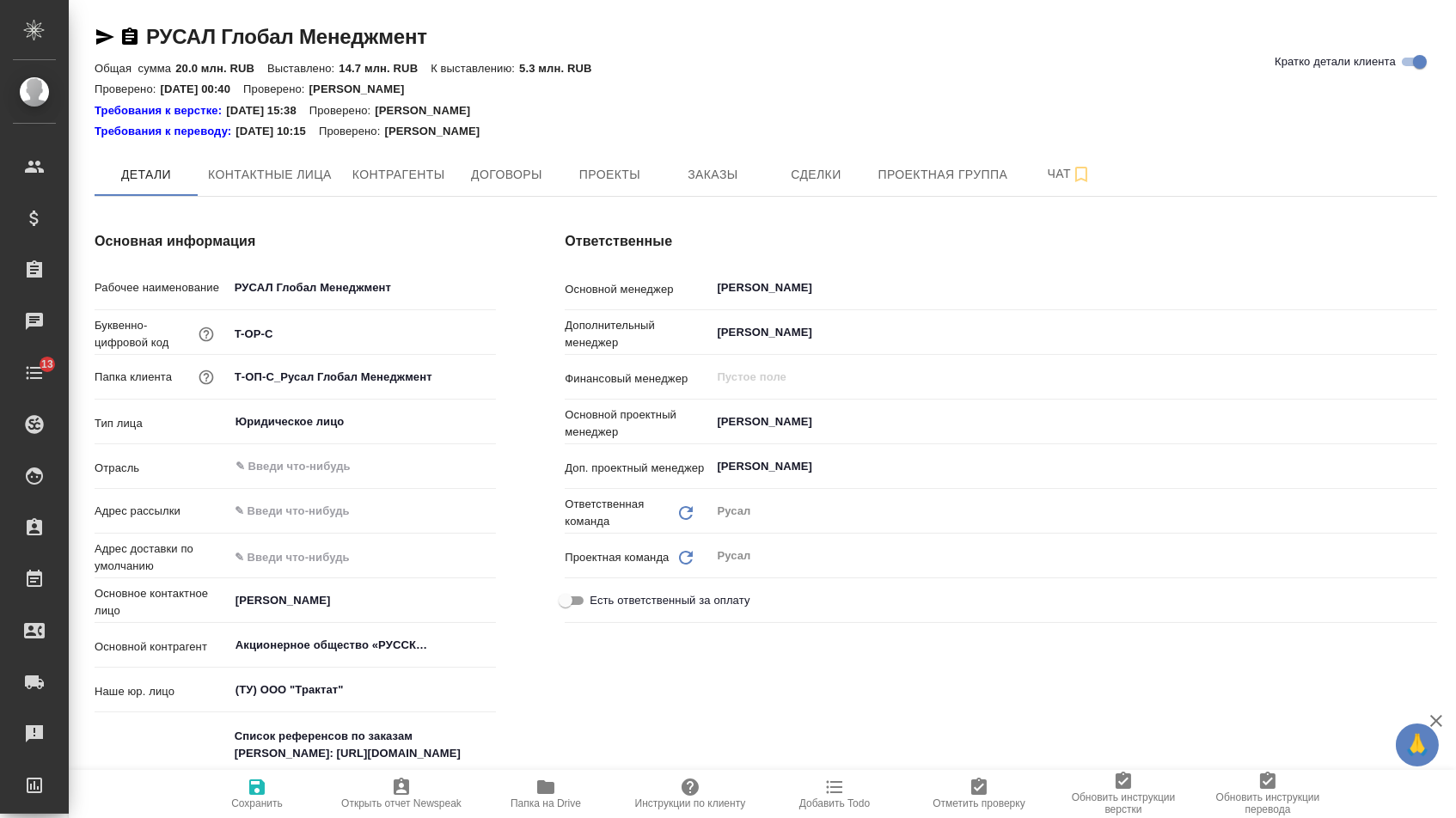
type textarea "x"
click at [737, 412] on input "Журавлева Александра" at bounding box center [1045, 421] width 659 height 20
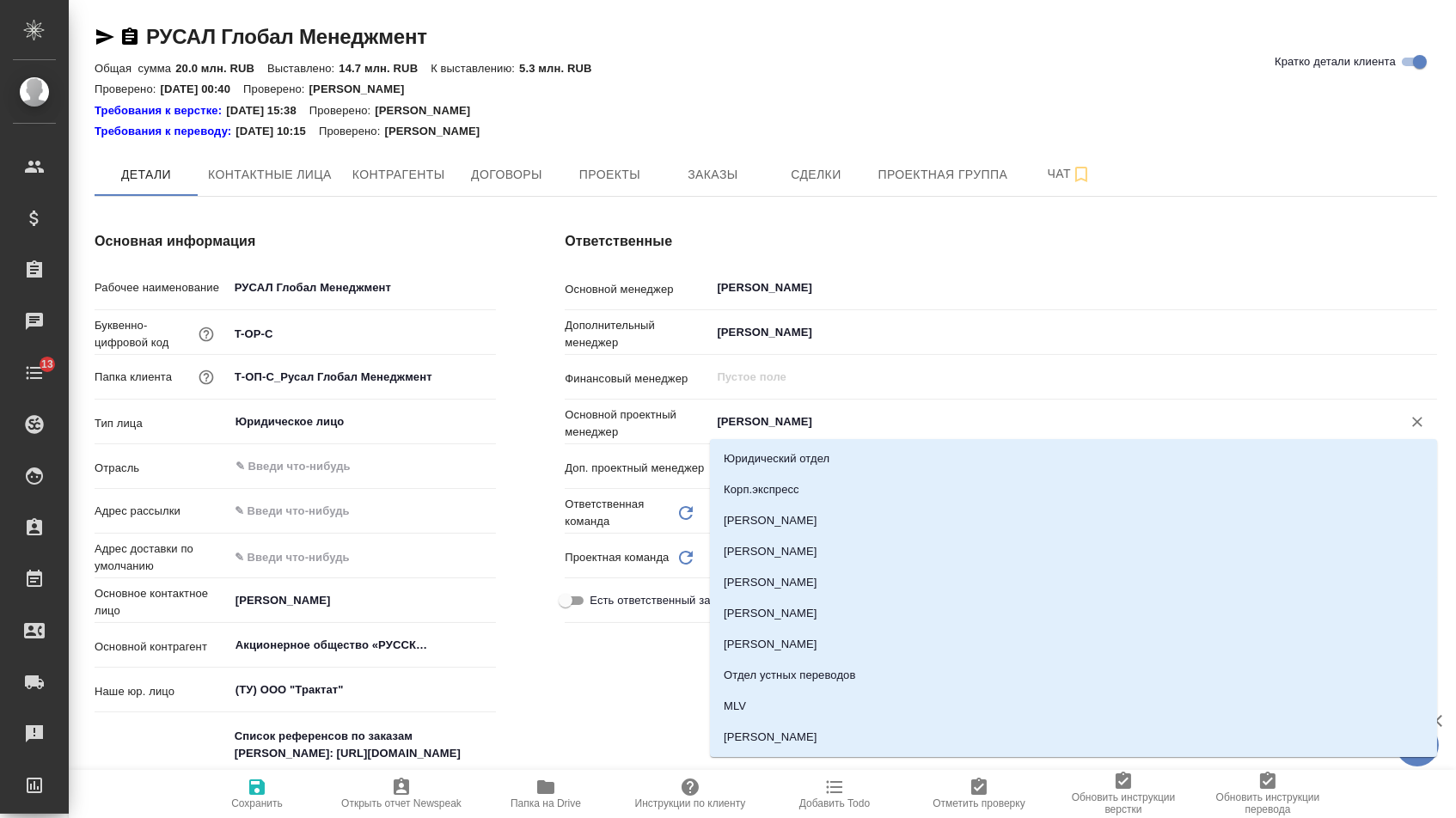
type input "а"
type textarea "x"
type input "авд"
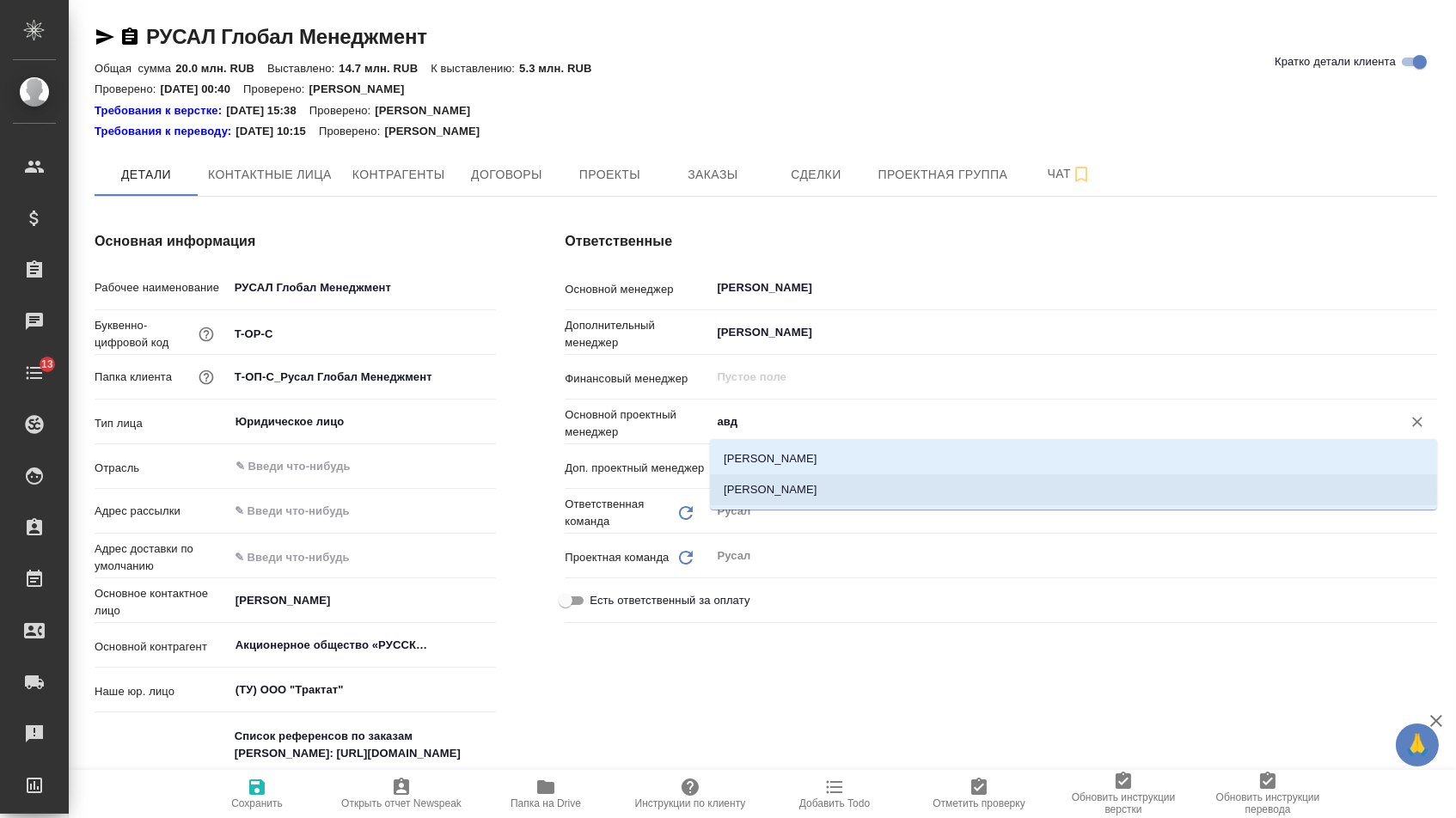
click at [787, 497] on li "[PERSON_NAME]" at bounding box center [1073, 490] width 727 height 31
type textarea "x"
type input "[PERSON_NAME]"
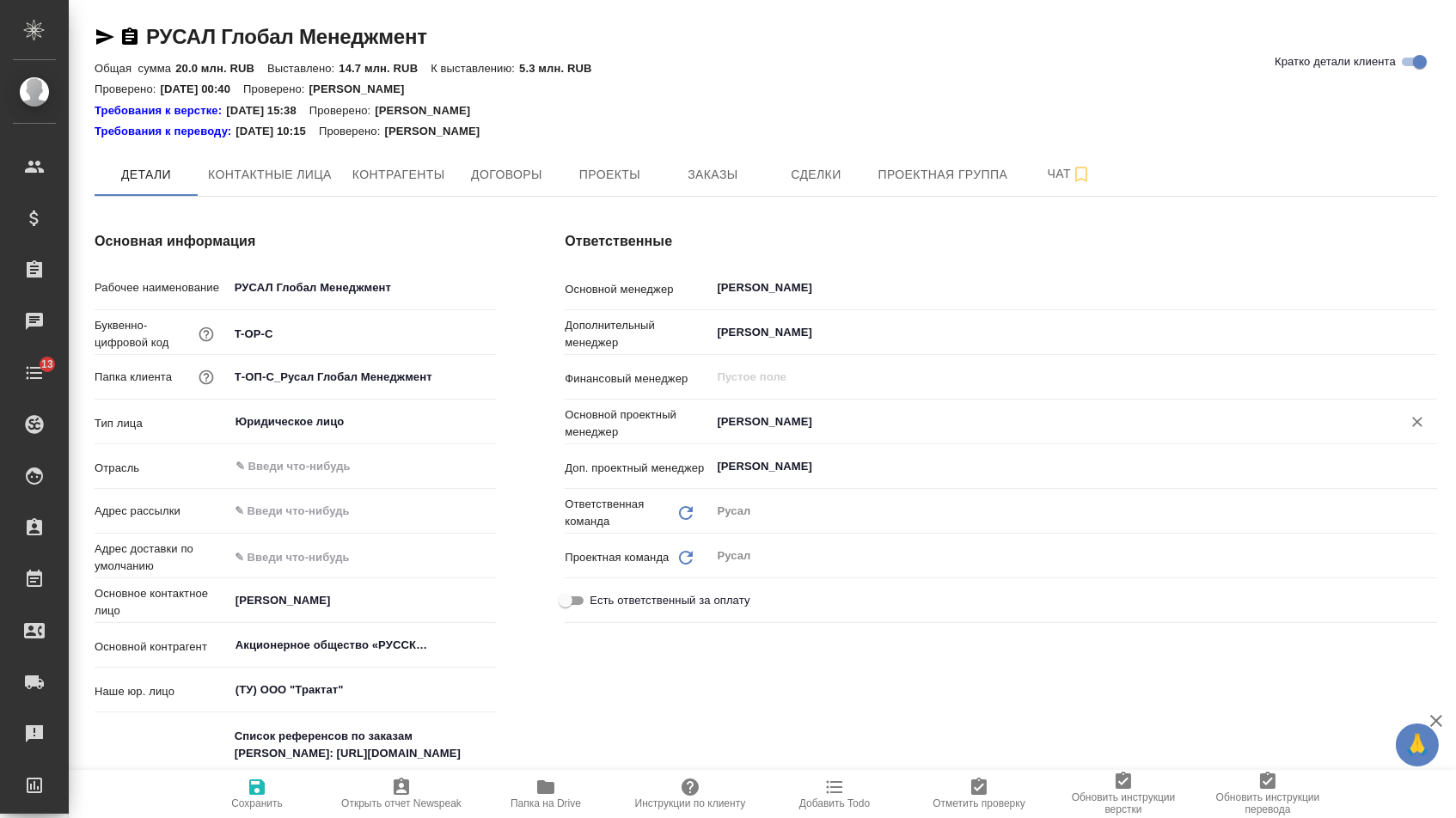
click at [264, 806] on span "Сохранить" at bounding box center [257, 804] width 52 height 12
type textarea "x"
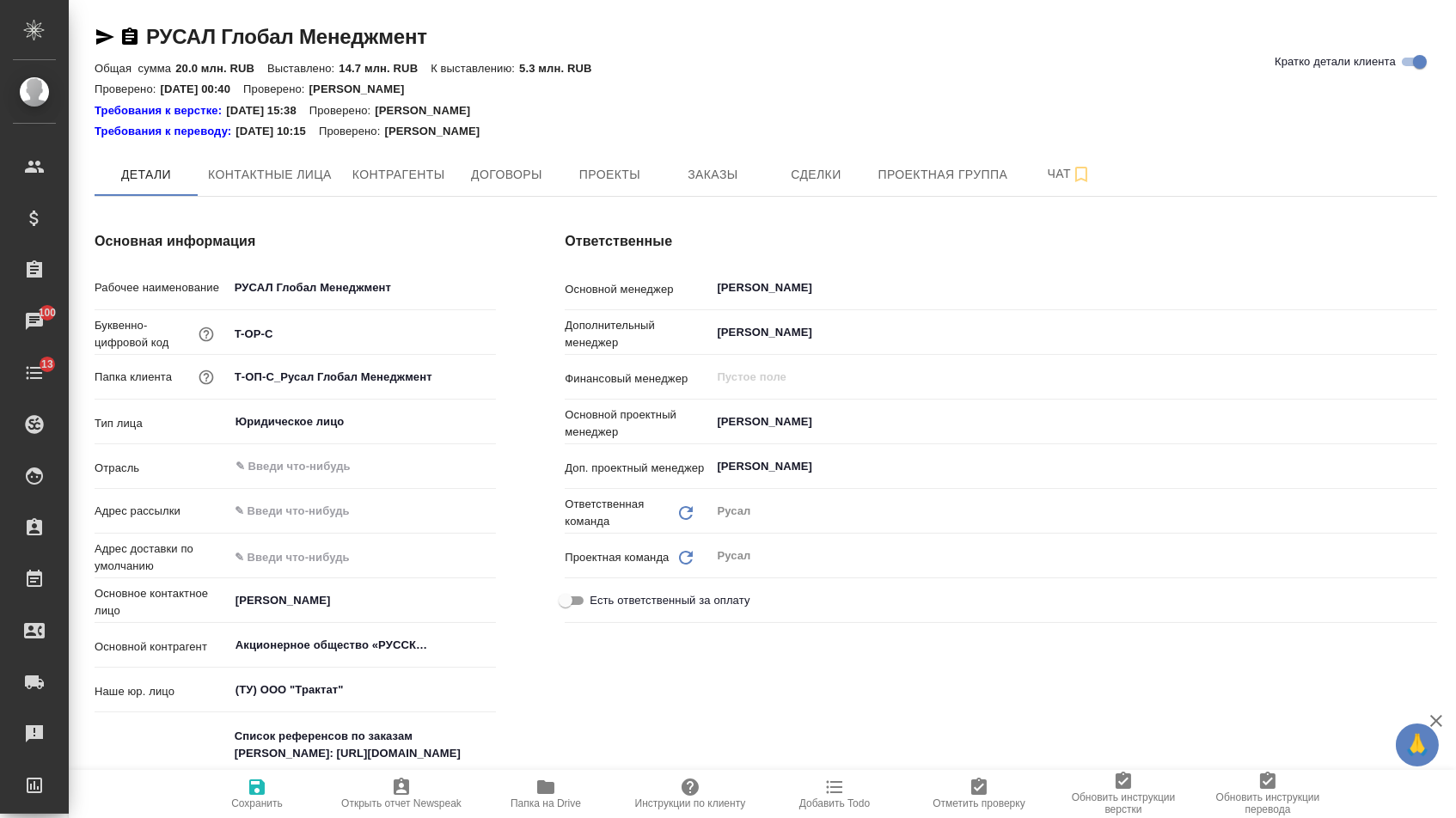
type textarea "x"
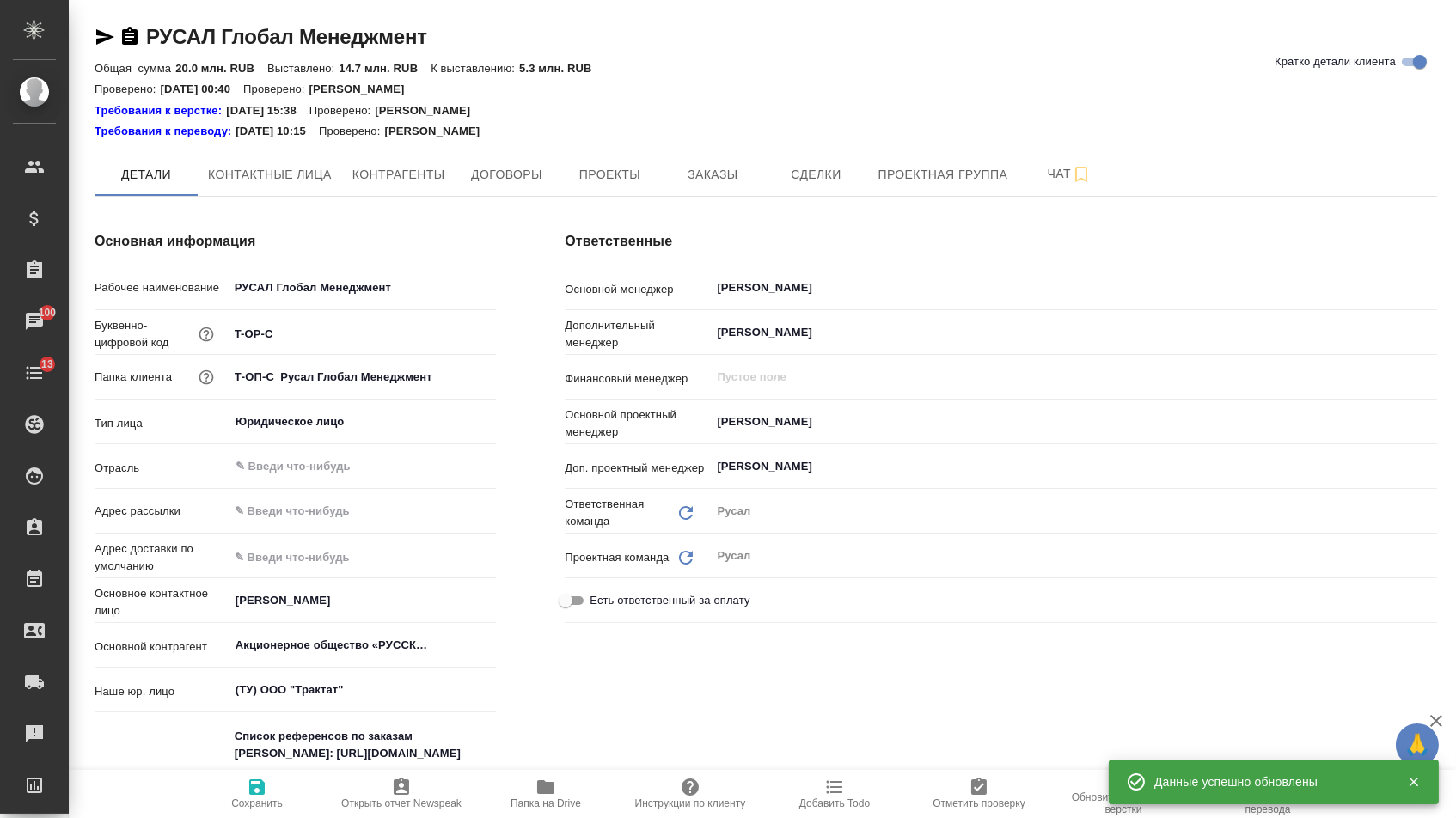
type textarea "x"
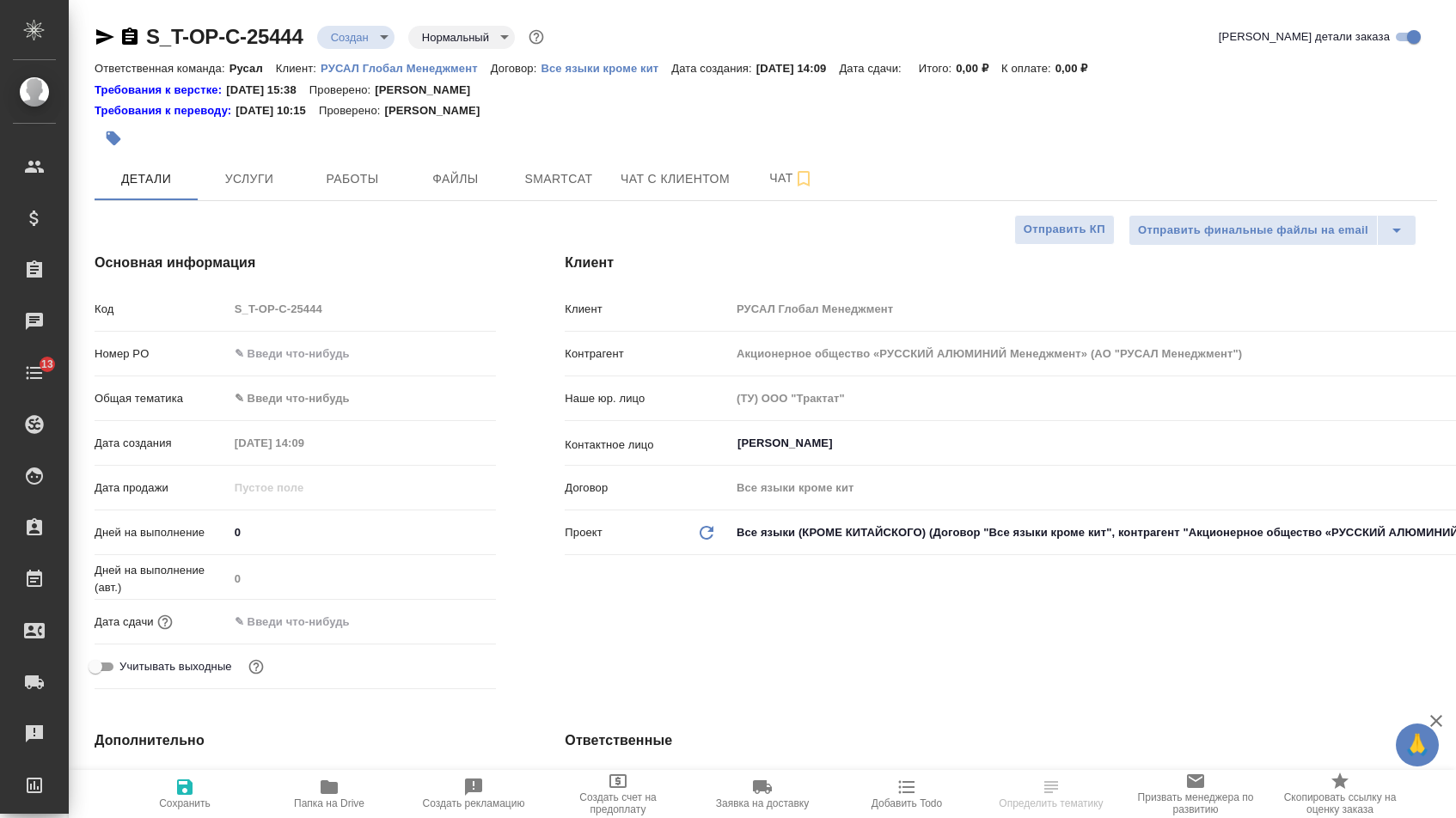
select select "RU"
click at [345, 365] on input "text" at bounding box center [362, 353] width 266 height 25
paste input "Т-ОП-С-47047"
type input "Т-ОП-С-47047"
click at [348, 393] on body "🙏 .cls-1 fill:#fff; AWATERA [PERSON_NAME] Спецификации Заказы Чаты 13 Todo Прое…" at bounding box center [728, 409] width 1456 height 818
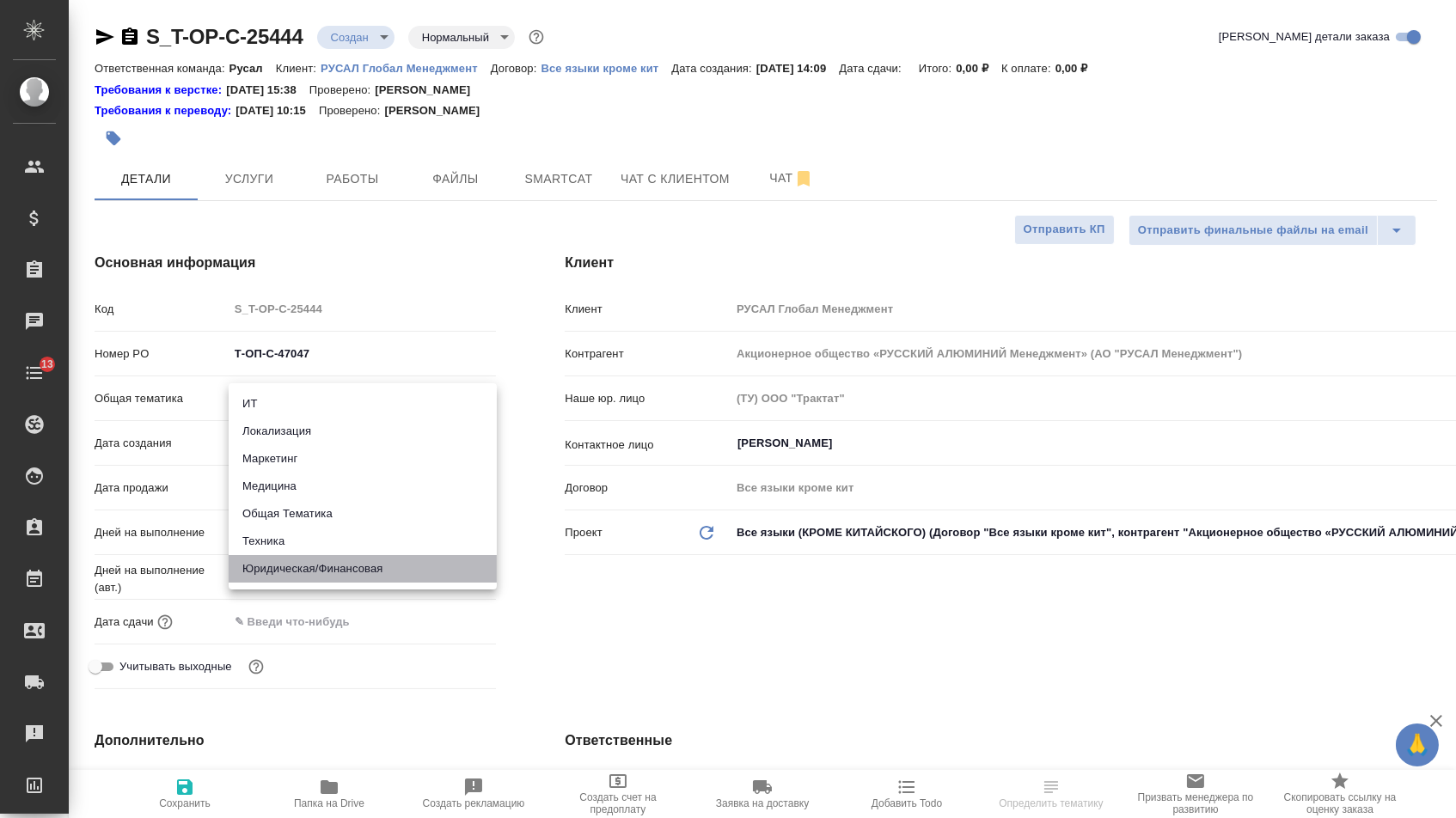
click at [348, 566] on li "Юридическая/Финансовая" at bounding box center [362, 568] width 268 height 28
type input "yr-fn"
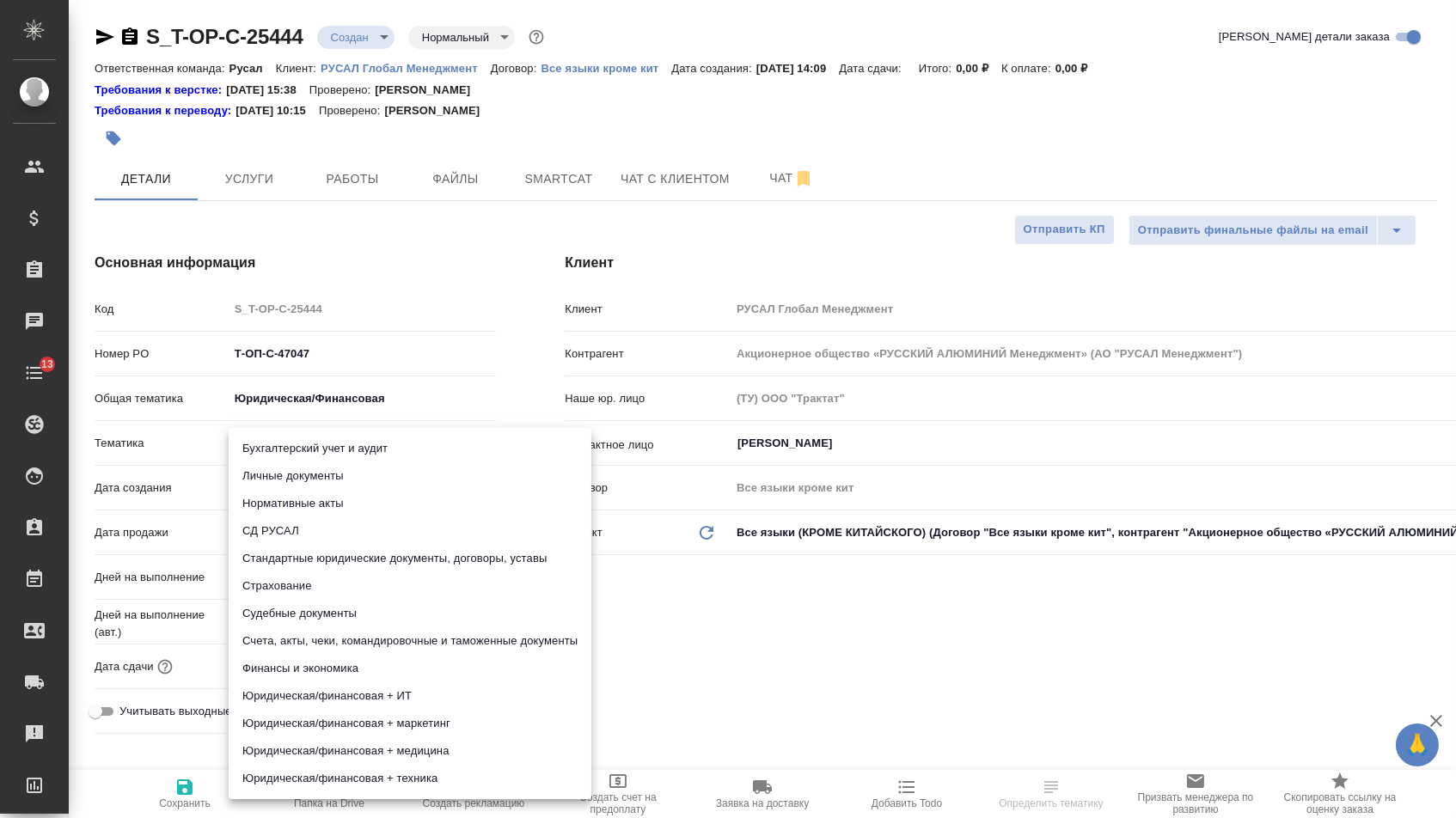
click at [345, 445] on body "🙏 .cls-1 fill:#fff; AWATERA [PERSON_NAME] Спецификации Заказы Чаты 13 Todo Прое…" at bounding box center [728, 409] width 1456 height 818
click at [334, 643] on li "Счета, акты, чеки, командировочные и таможенные документы" at bounding box center [410, 640] width 363 height 28
type input "5f647205b73bc97568ca66c0"
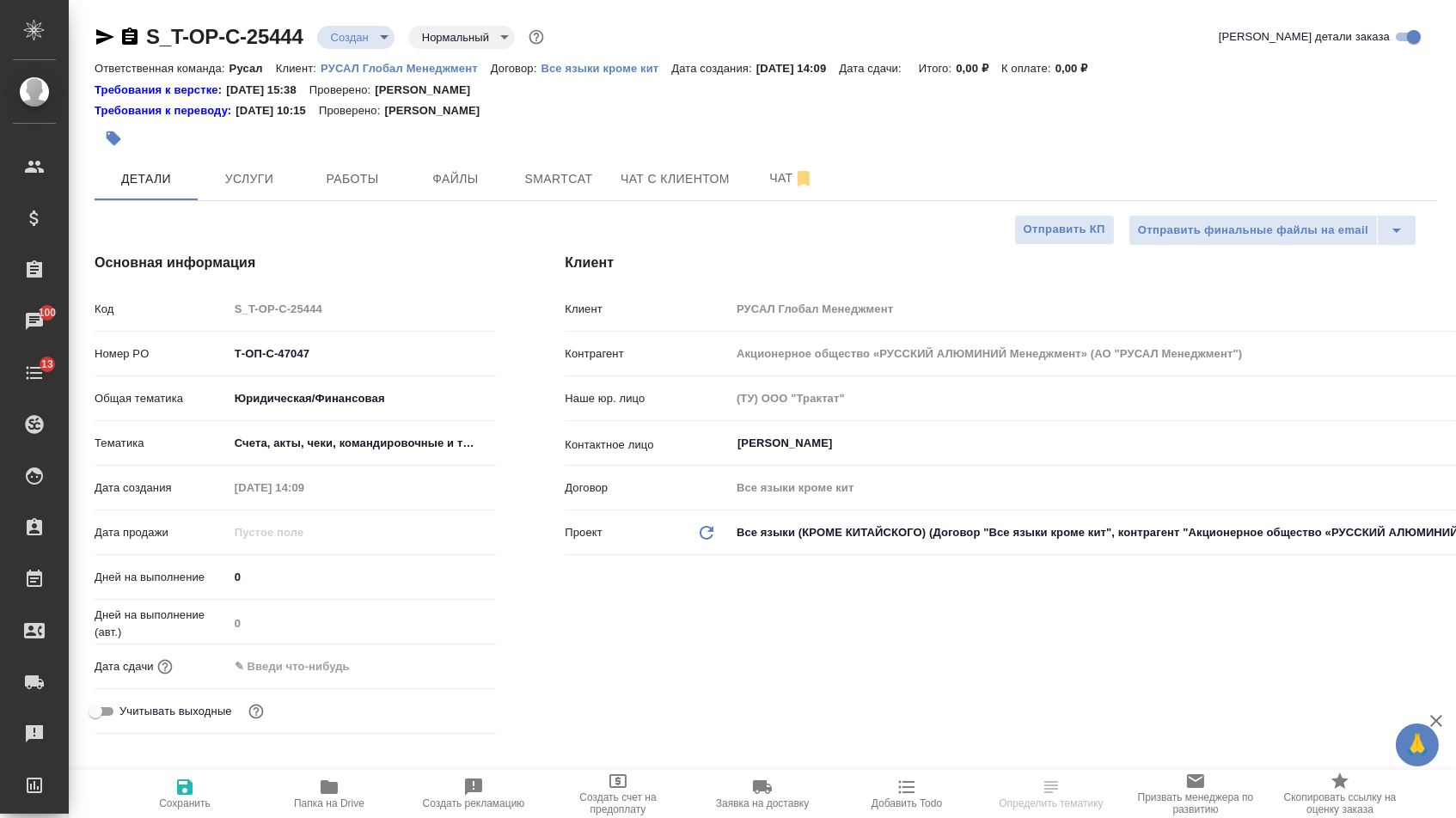
click at [323, 672] on input "text" at bounding box center [303, 666] width 151 height 25
click at [454, 672] on icon "button" at bounding box center [446, 664] width 20 height 20
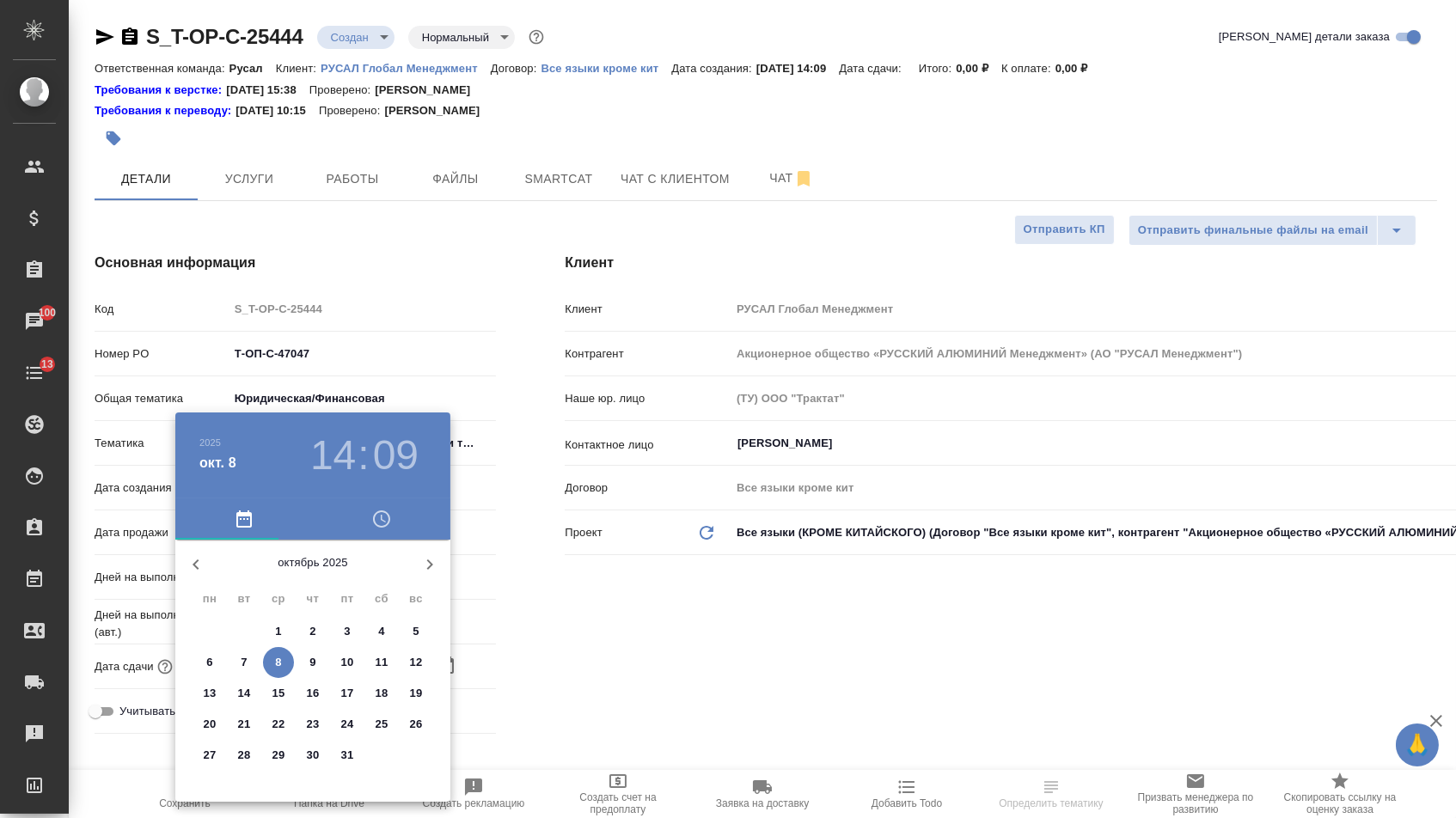
click at [314, 665] on p "9" at bounding box center [312, 662] width 6 height 17
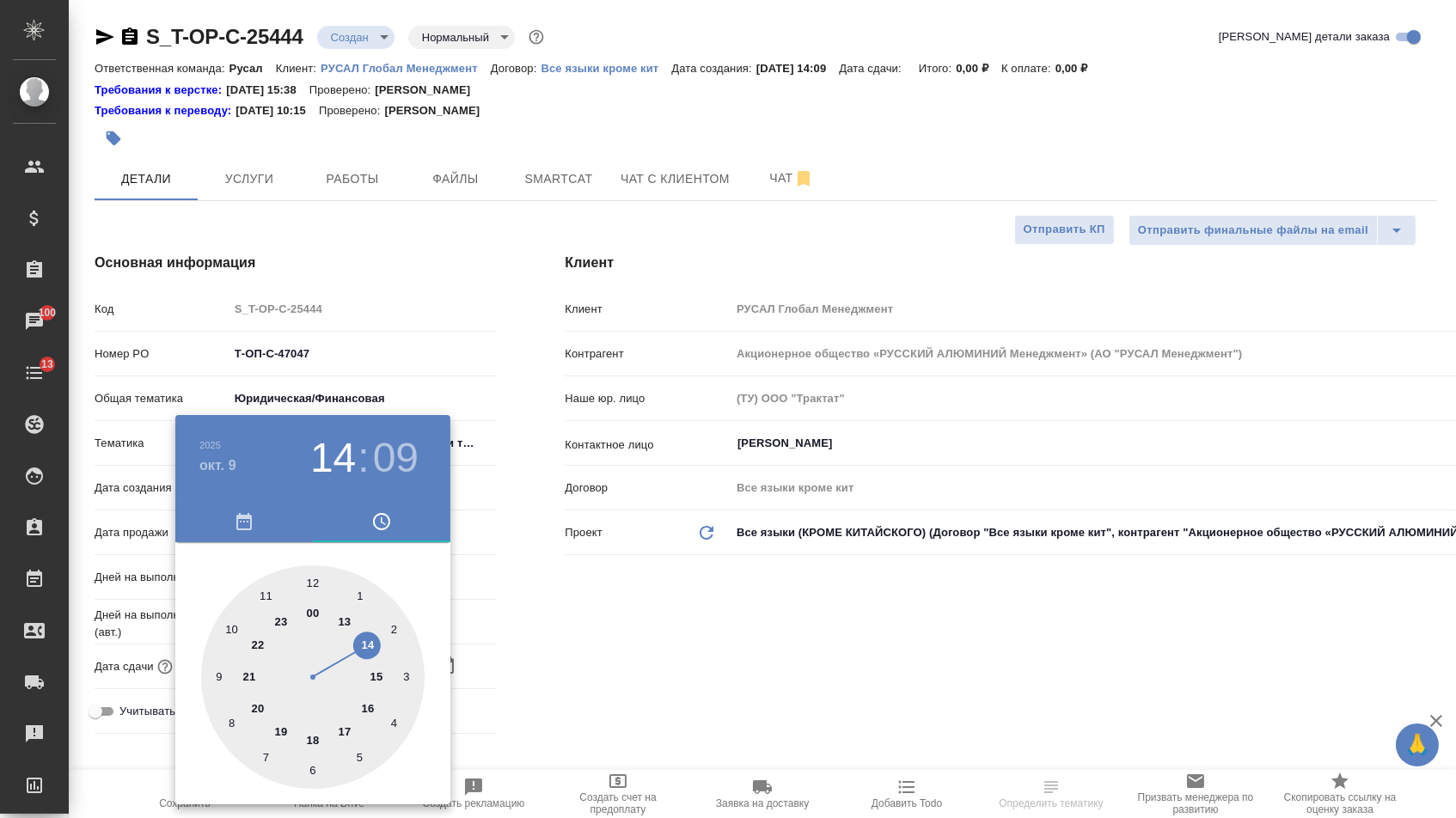
type input "[DATE] 16:09"
drag, startPoint x: 364, startPoint y: 713, endPoint x: 314, endPoint y: 605, distance: 119.0
click at [364, 713] on div at bounding box center [312, 677] width 224 height 224
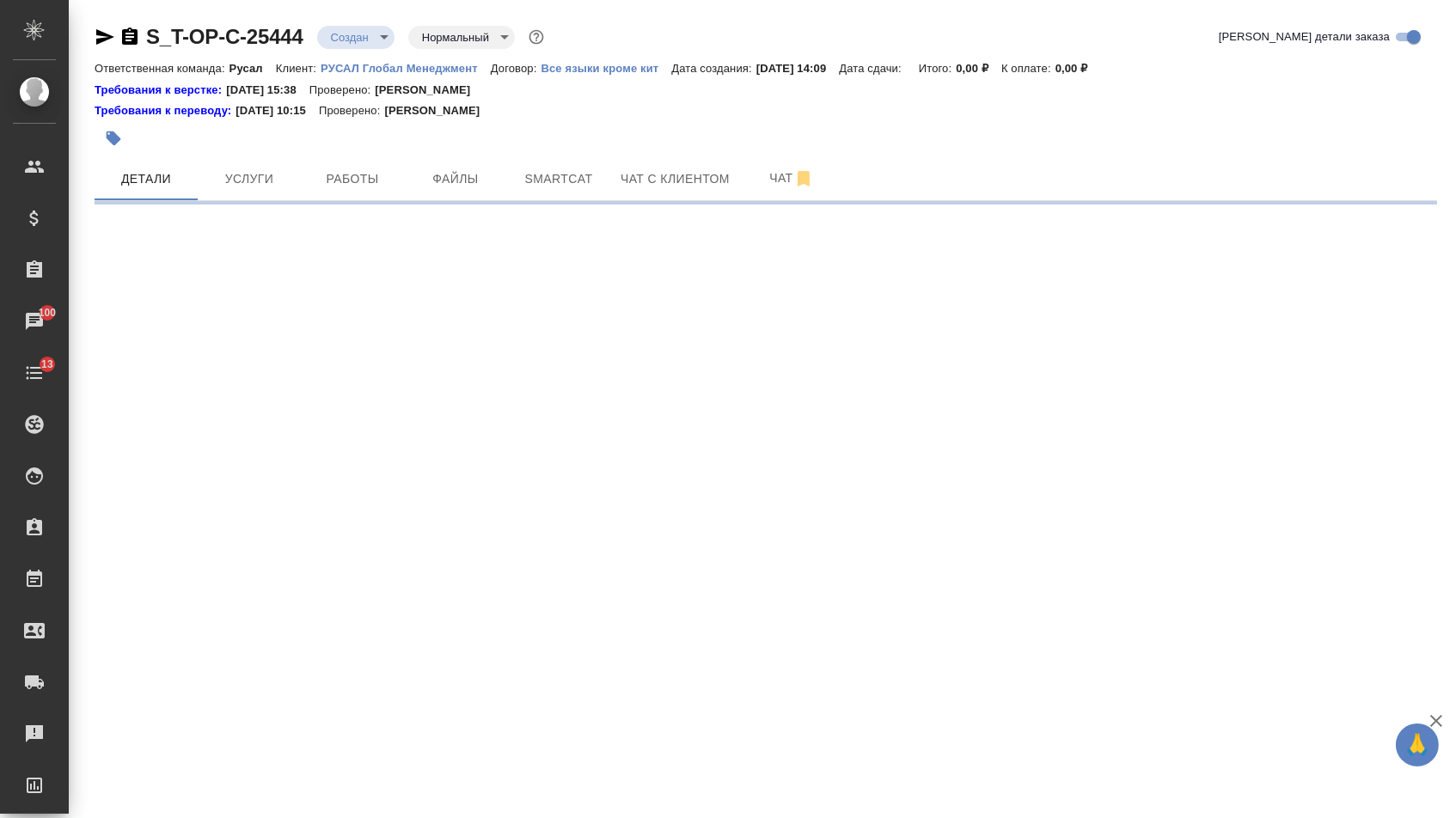
click at [357, 431] on div ".cls-1 fill:#fff; AWATERA [PERSON_NAME] Спецификации Заказы 100 Чаты 13 Todo Пр…" at bounding box center [728, 409] width 1456 height 818
select select "RU"
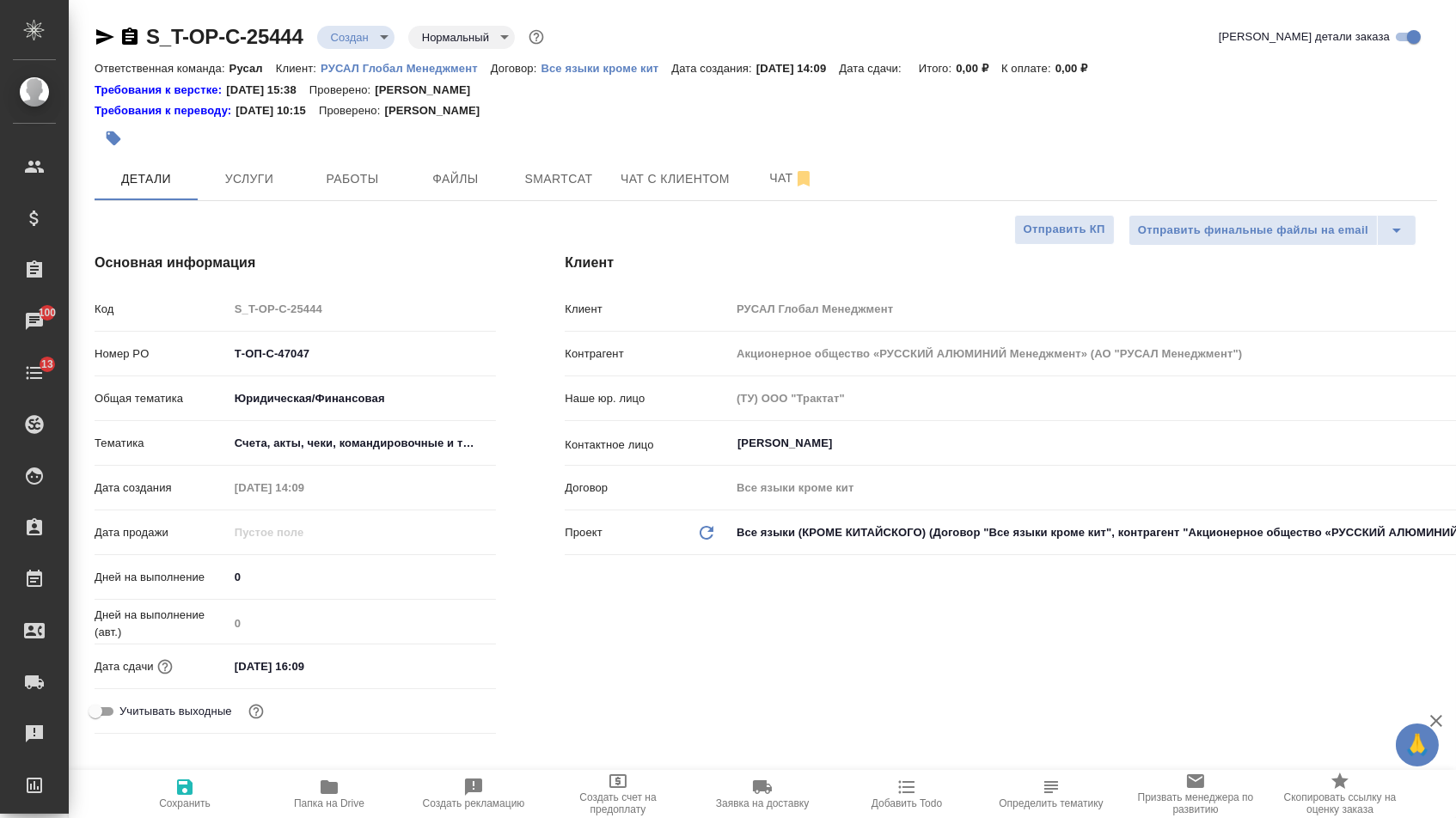
type textarea "x"
click at [306, 666] on input "[DATE] 16:09" at bounding box center [304, 666] width 151 height 25
type input "[DATE] 10:9_"
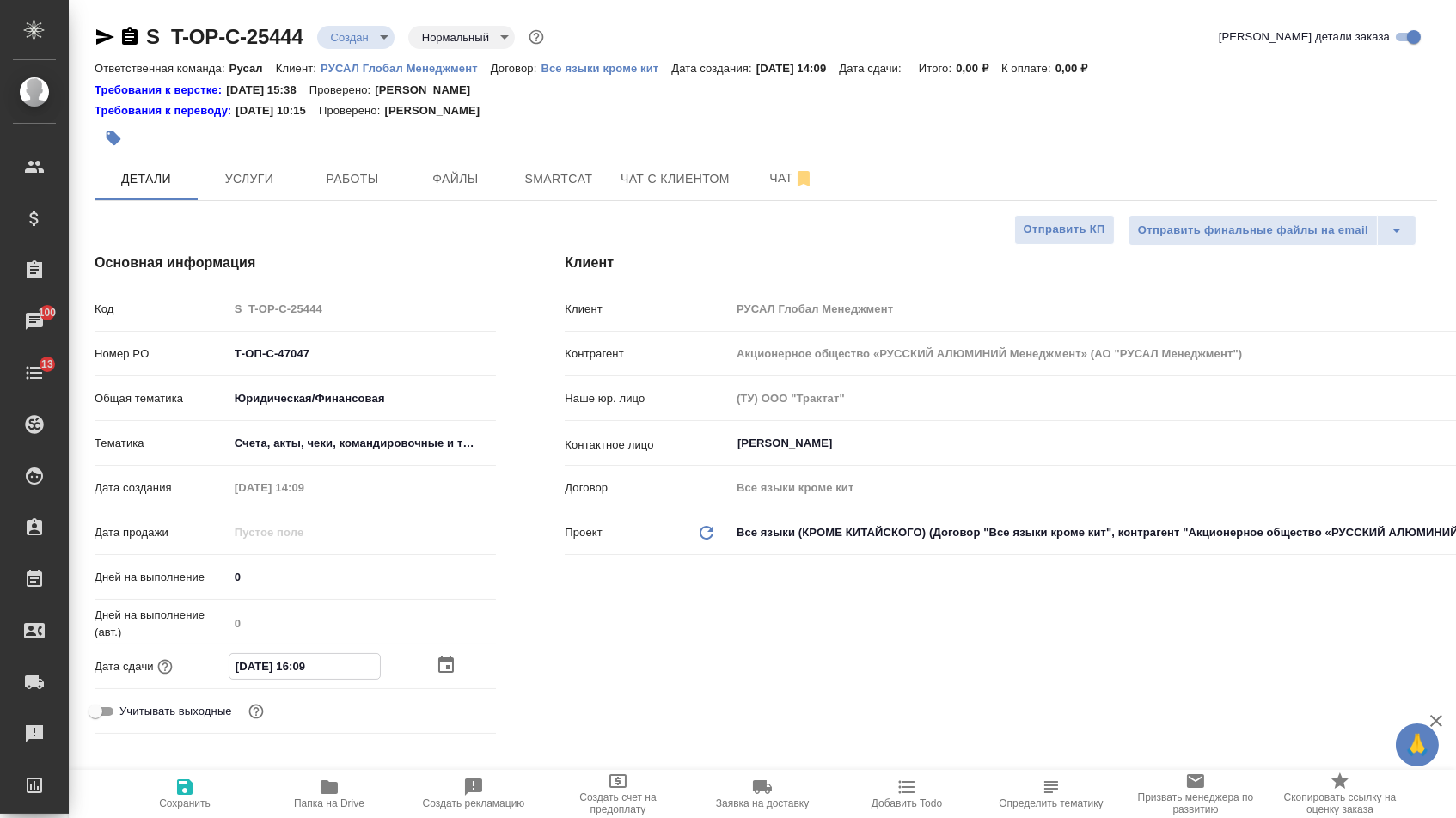
type textarea "x"
type input "[DATE] 15:09"
type textarea "x"
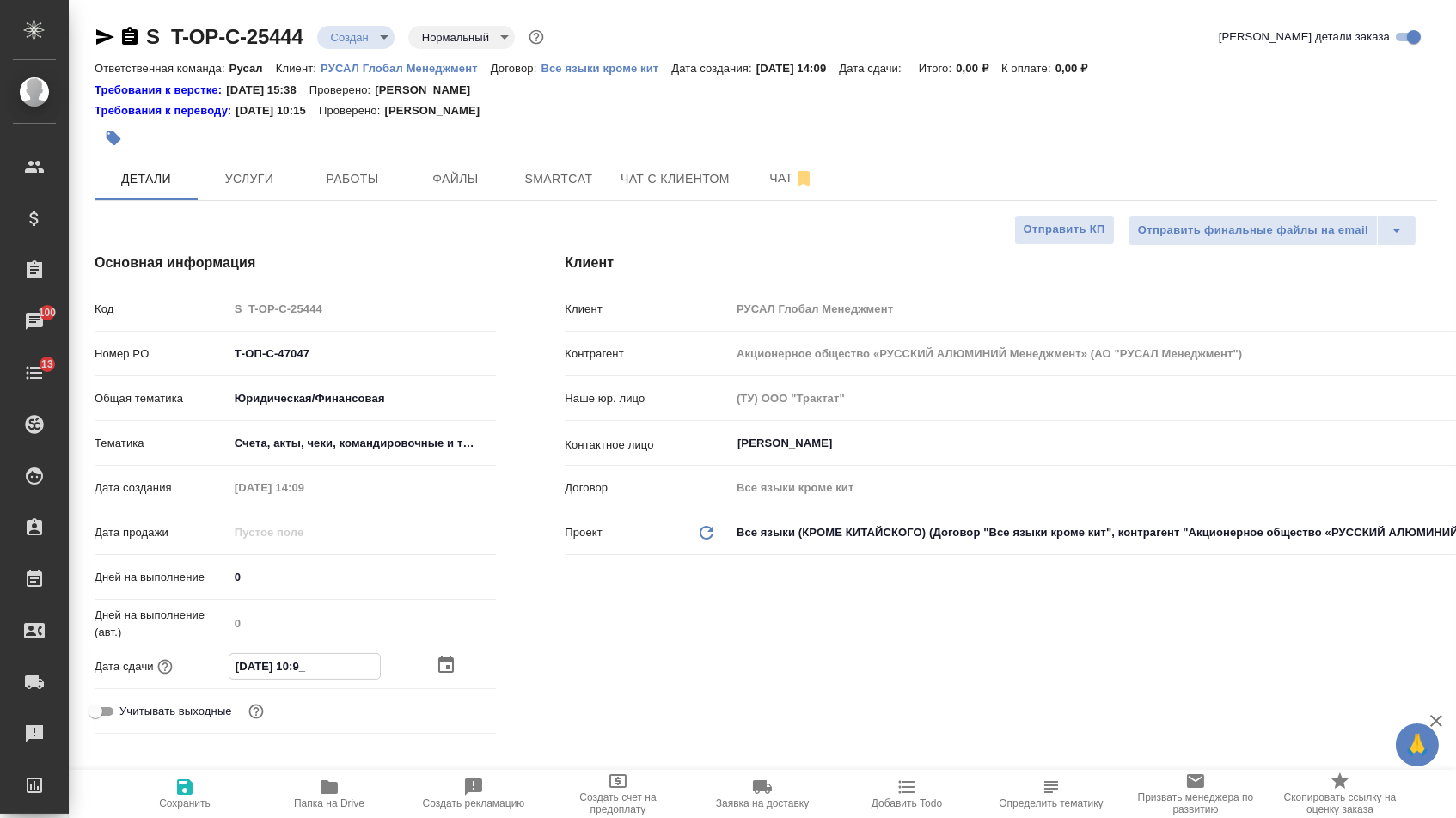
type textarea "x"
click at [340, 675] on input "[DATE] 15:09" at bounding box center [304, 666] width 151 height 25
type input "[DATE] 15:0_"
type textarea "x"
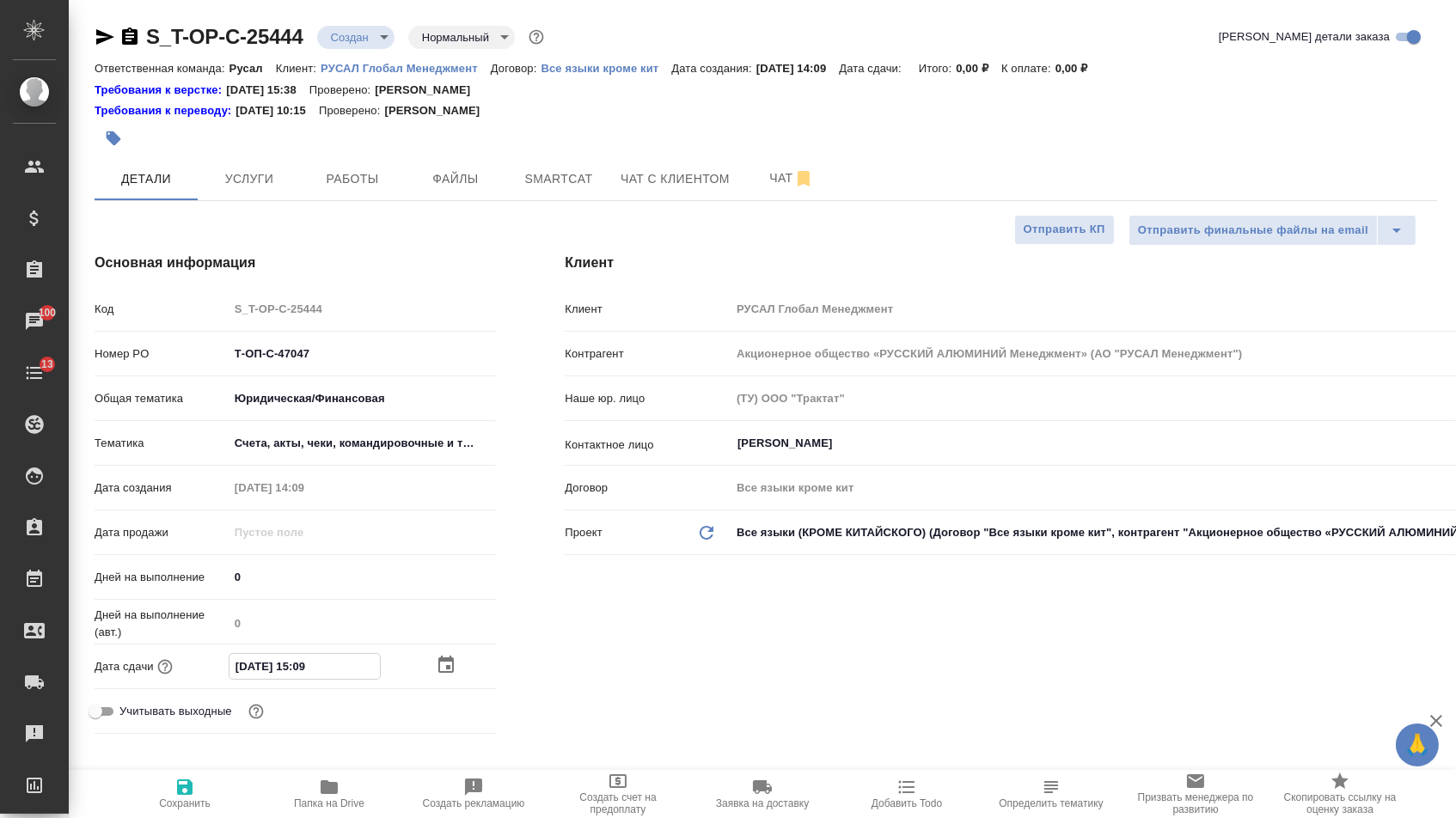
type textarea "x"
type input "[DATE] 15:__"
type textarea "x"
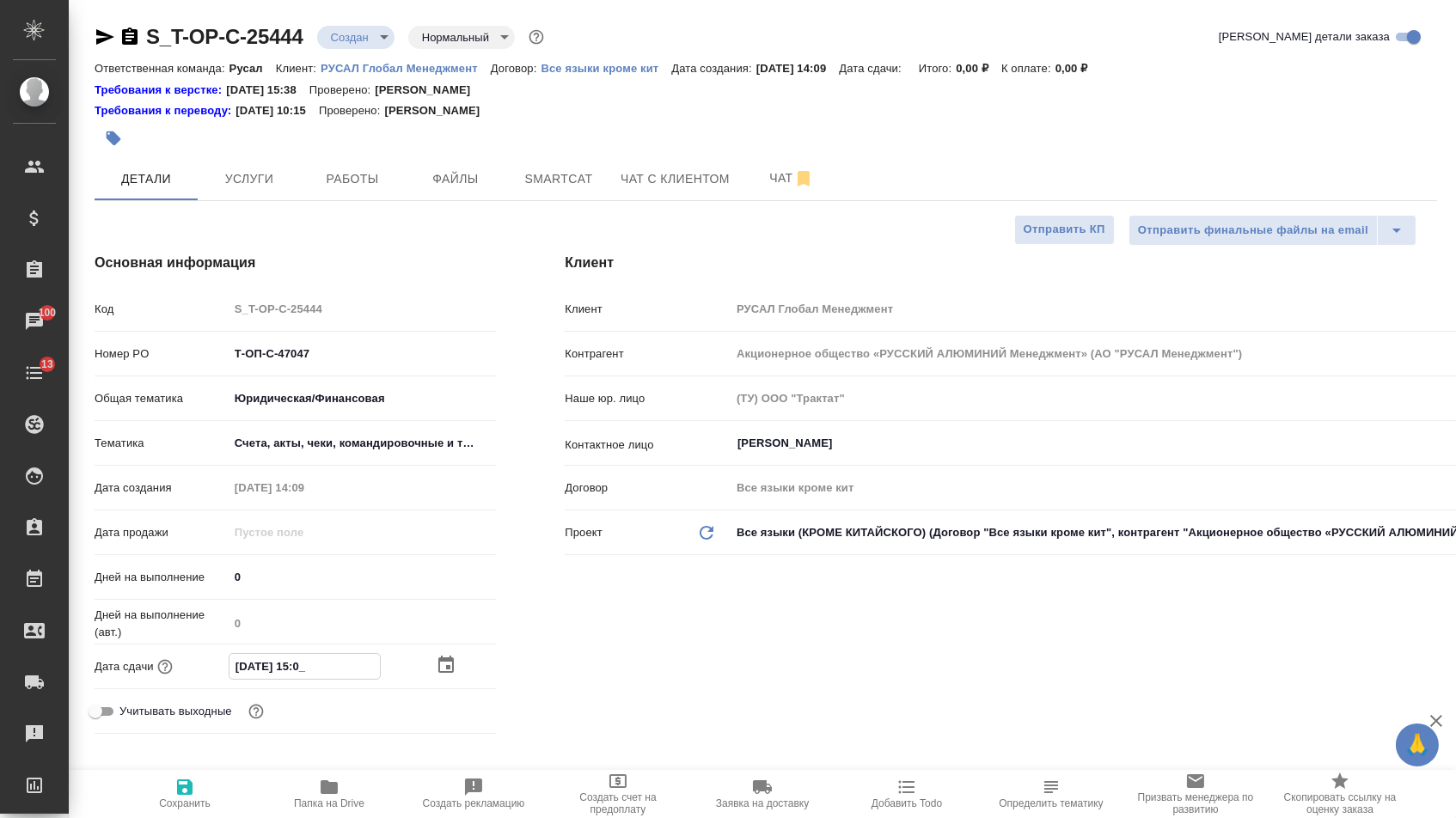
type textarea "x"
type input "[DATE] 15:3_"
type textarea "x"
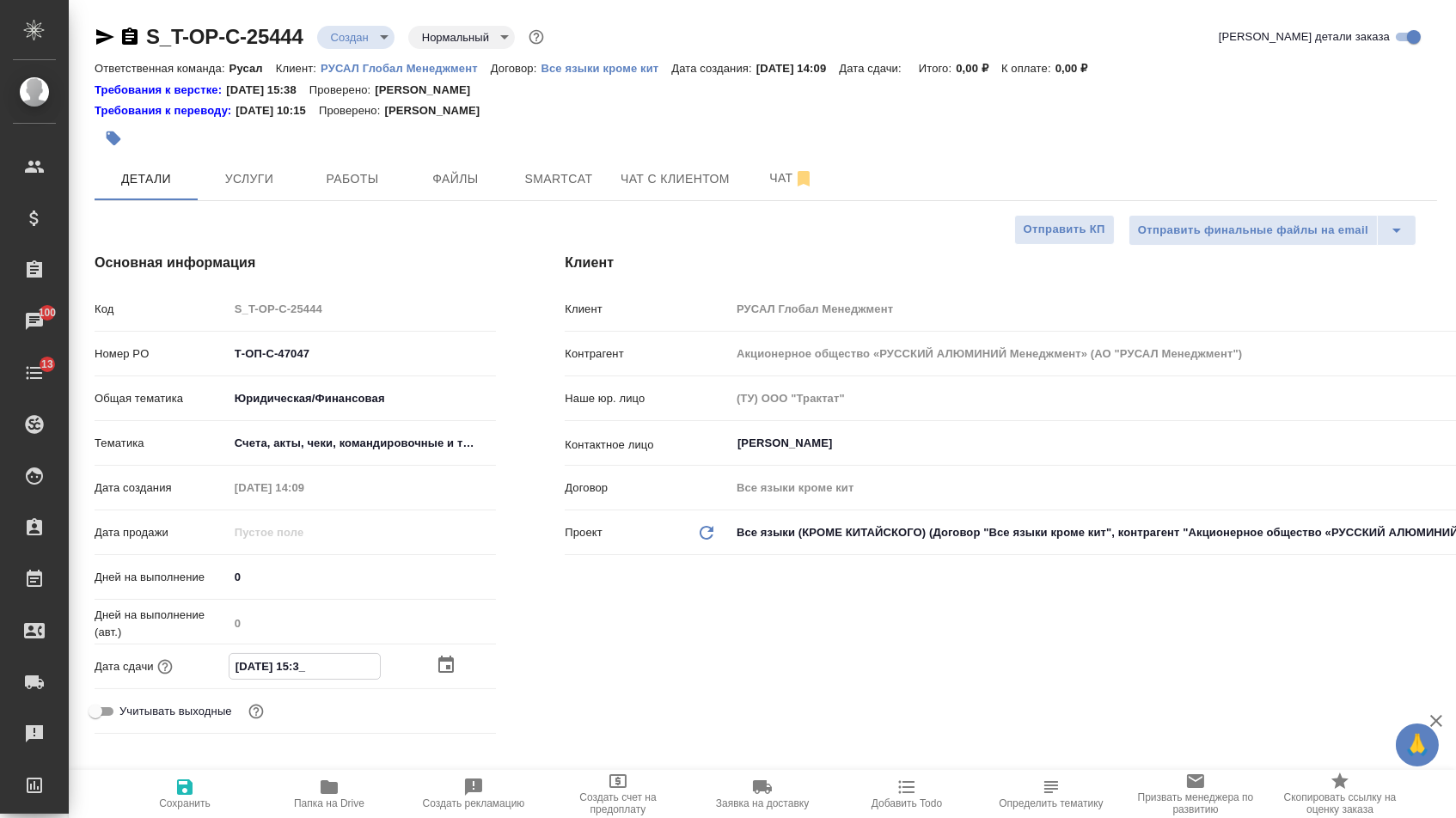
type input "[DATE] 15:30"
type textarea "x"
click at [544, 681] on div "[PERSON_NAME] Глобал Менеджмент Контрагент Акционерное общество «РУССКИЙ АЛЮМИН…" at bounding box center [1001, 496] width 941 height 557
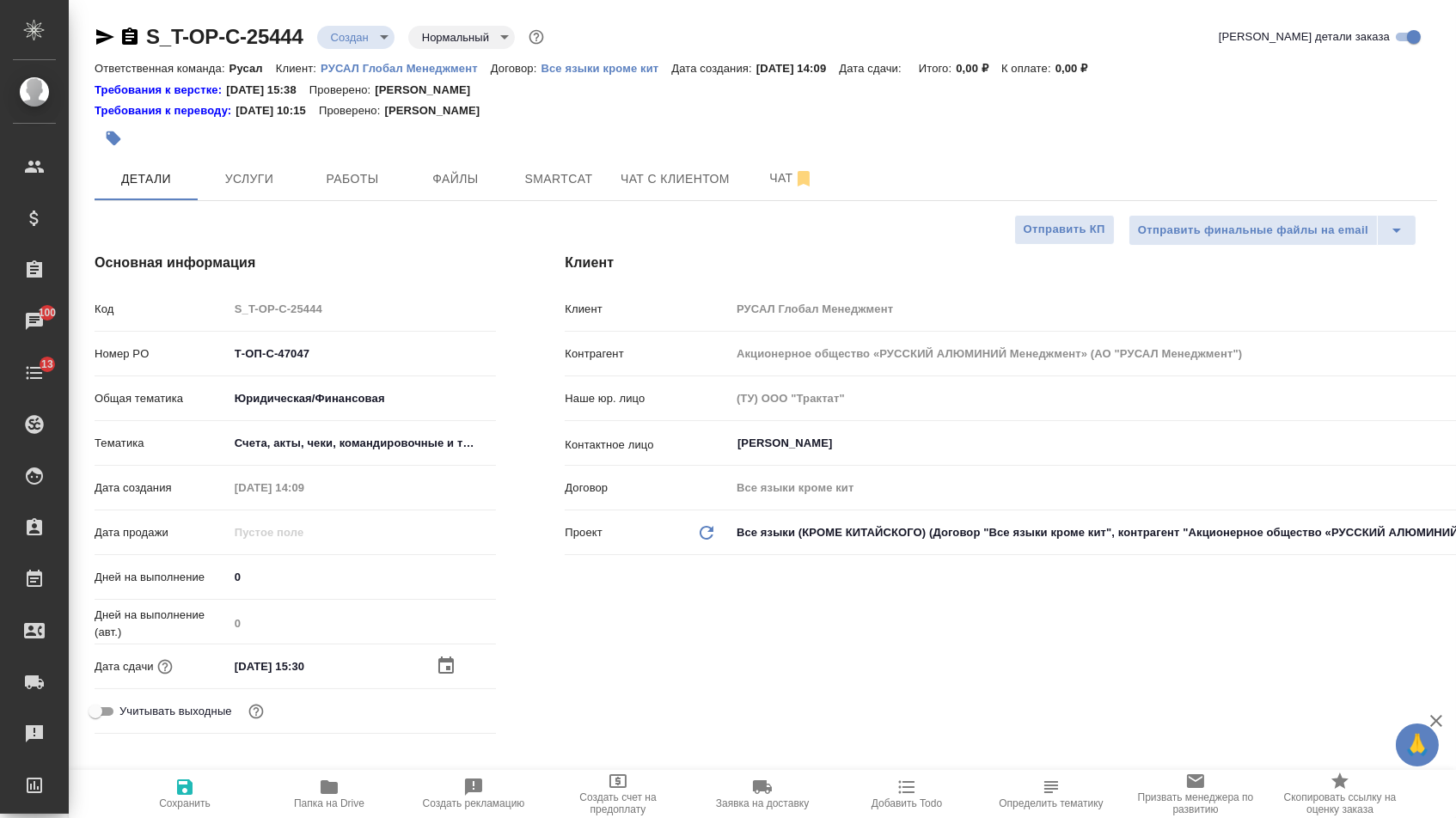
click at [163, 801] on span "Сохранить" at bounding box center [185, 804] width 52 height 12
type textarea "x"
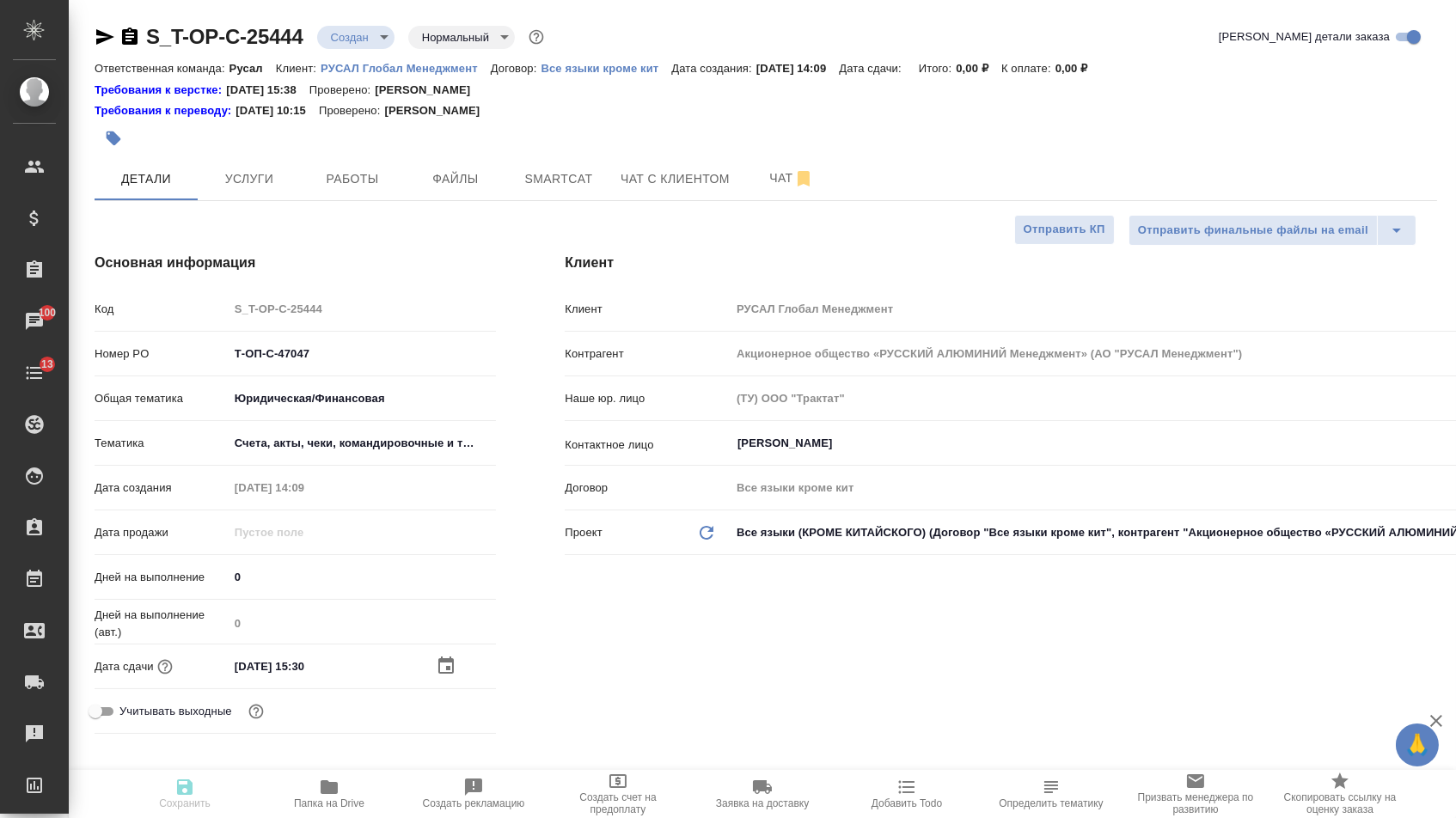
type textarea "x"
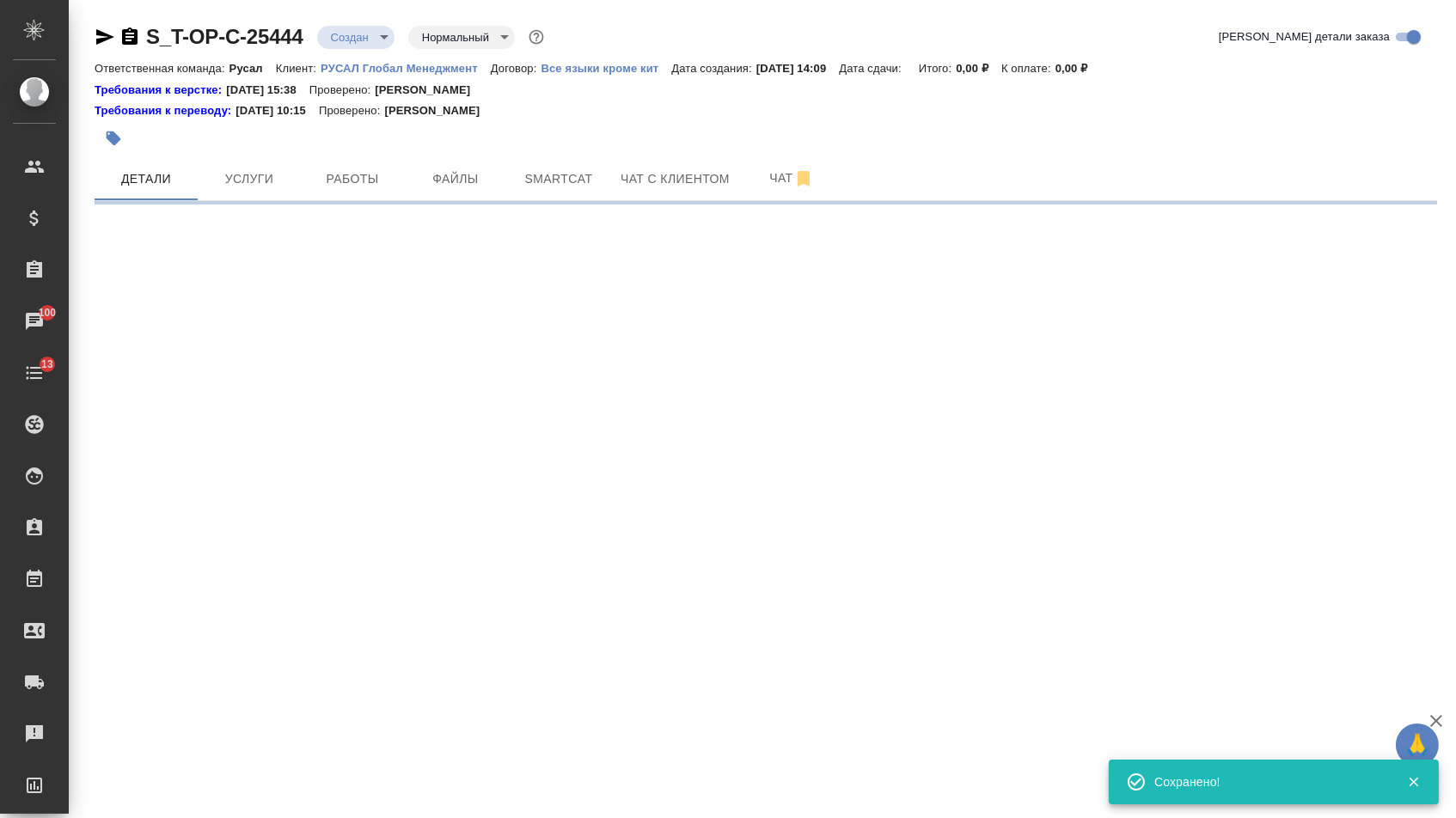
select select "RU"
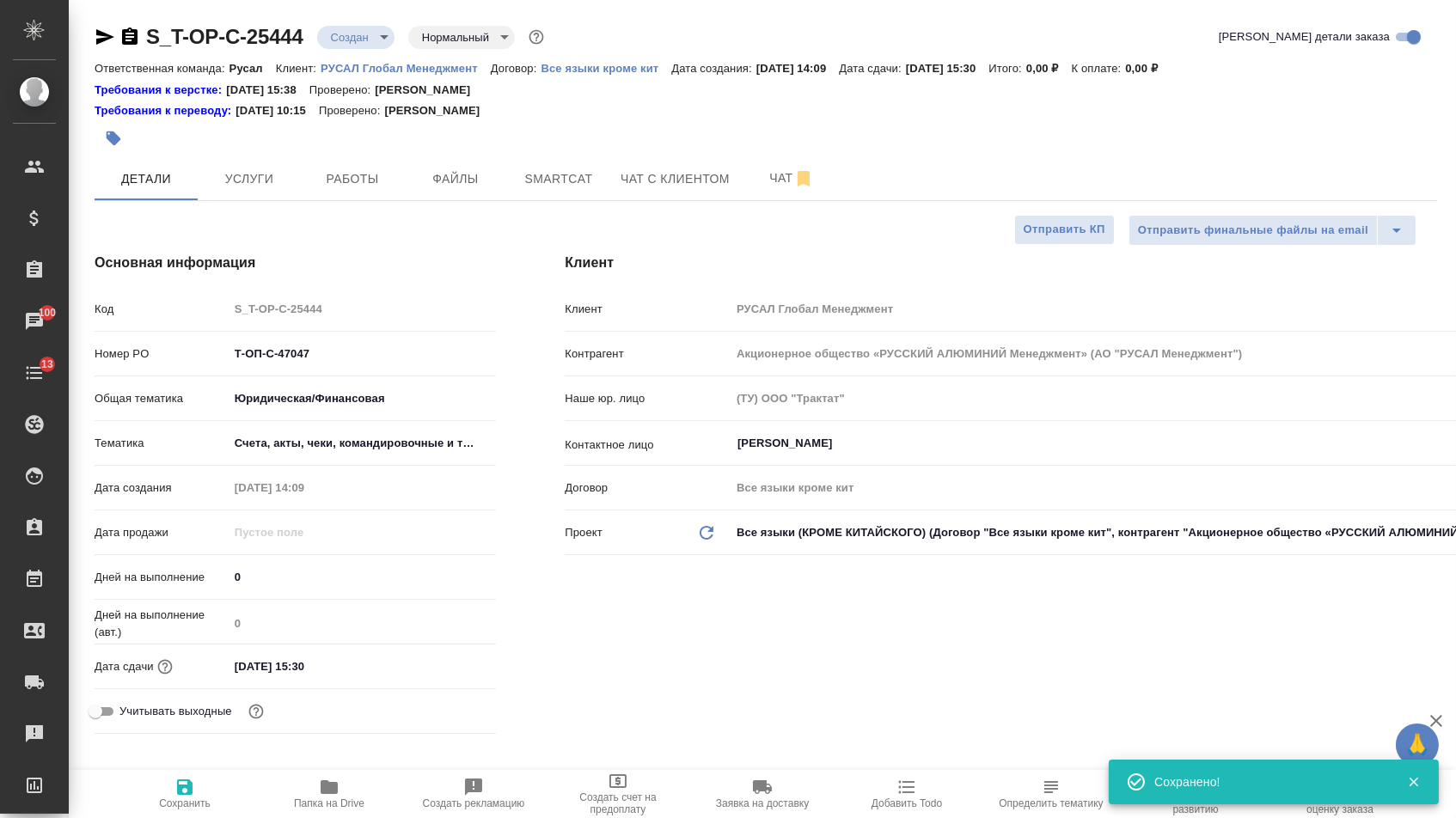
click at [209, 794] on div ".cls-1 fill:#fff; AWATERA [PERSON_NAME] Спецификации Заказы 100 Чаты 13 Todo Пр…" at bounding box center [728, 409] width 1456 height 818
type textarea "x"
click at [438, 221] on div "Отправить финальные файлы на email Отправить КП" at bounding box center [759, 230] width 1329 height 31
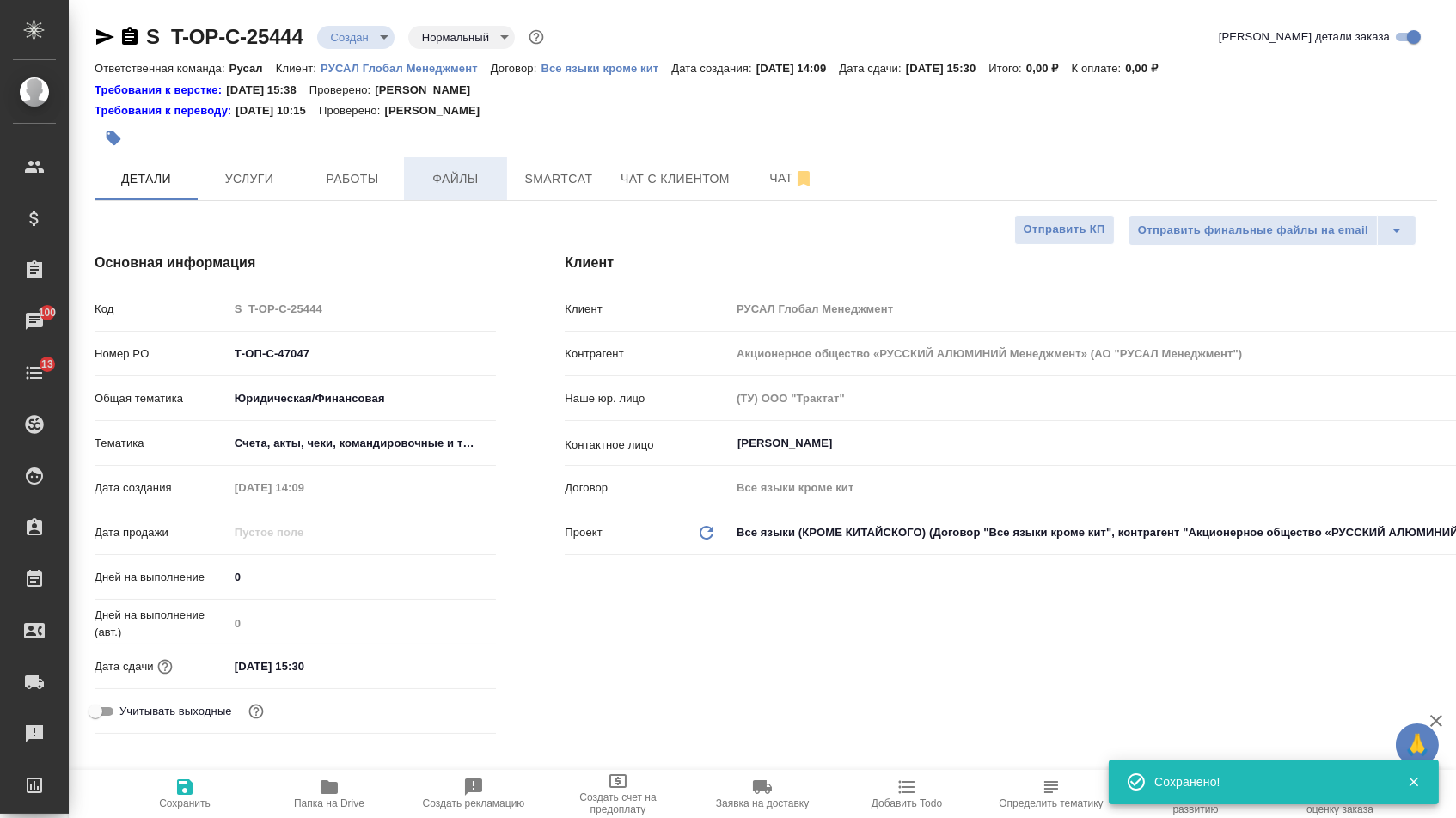
click at [462, 178] on span "Файлы" at bounding box center [455, 179] width 83 height 21
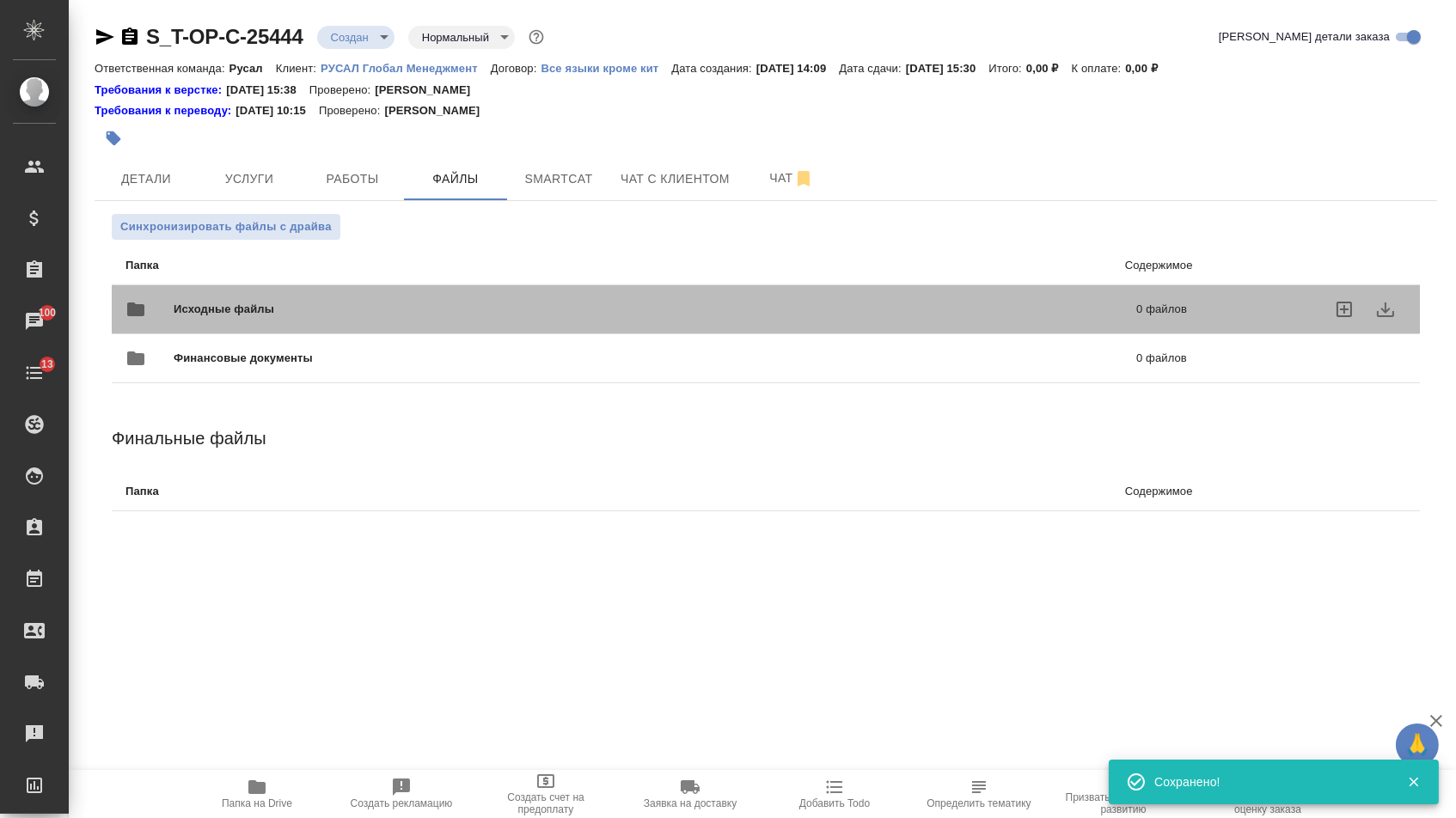
click at [417, 293] on div "Исходные файлы 0 файлов" at bounding box center [656, 309] width 1061 height 41
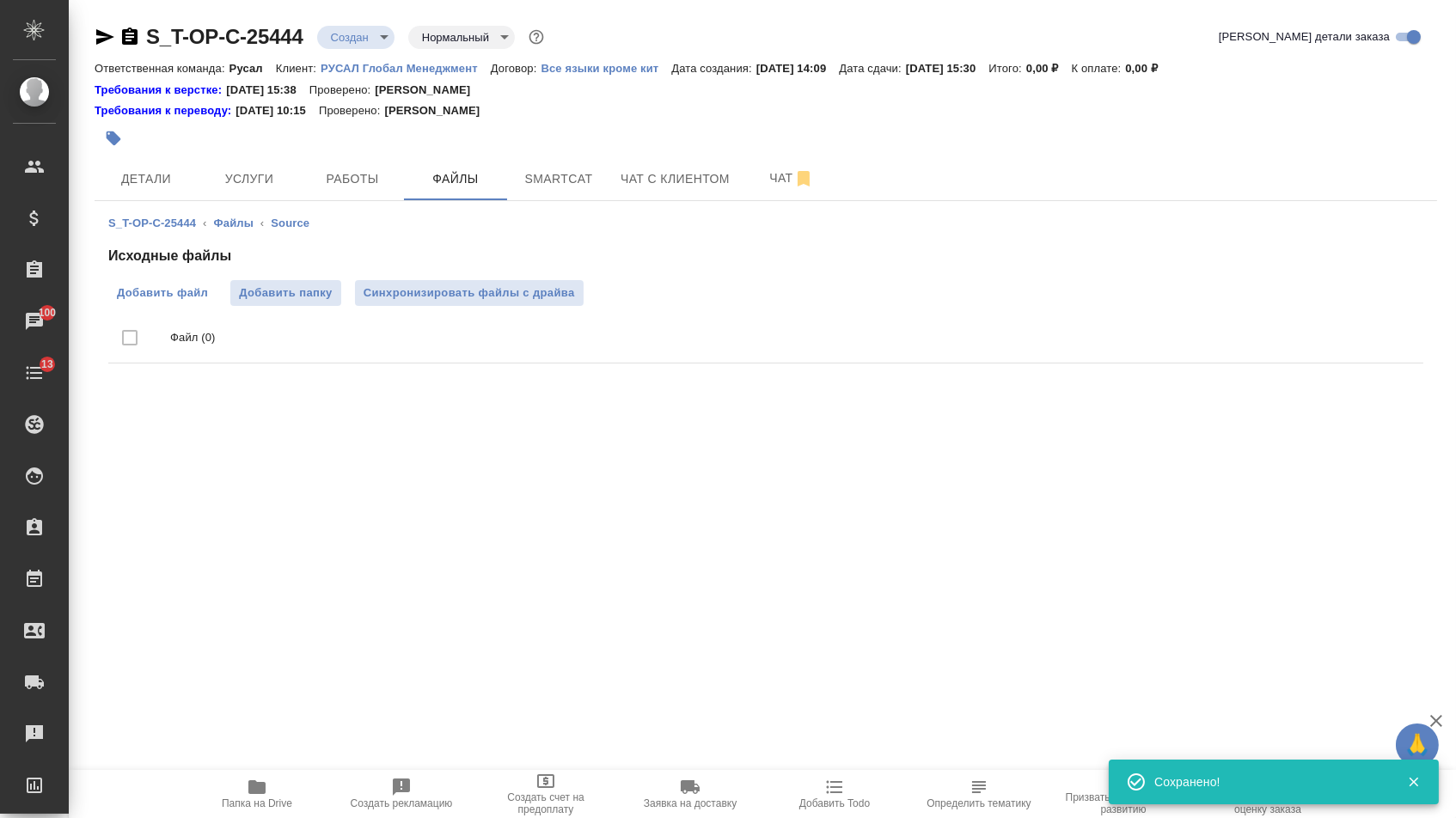
click at [201, 284] on label "Добавить файл" at bounding box center [162, 293] width 109 height 26
click at [0, 0] on input "Добавить файл" at bounding box center [0, 0] width 0 height 0
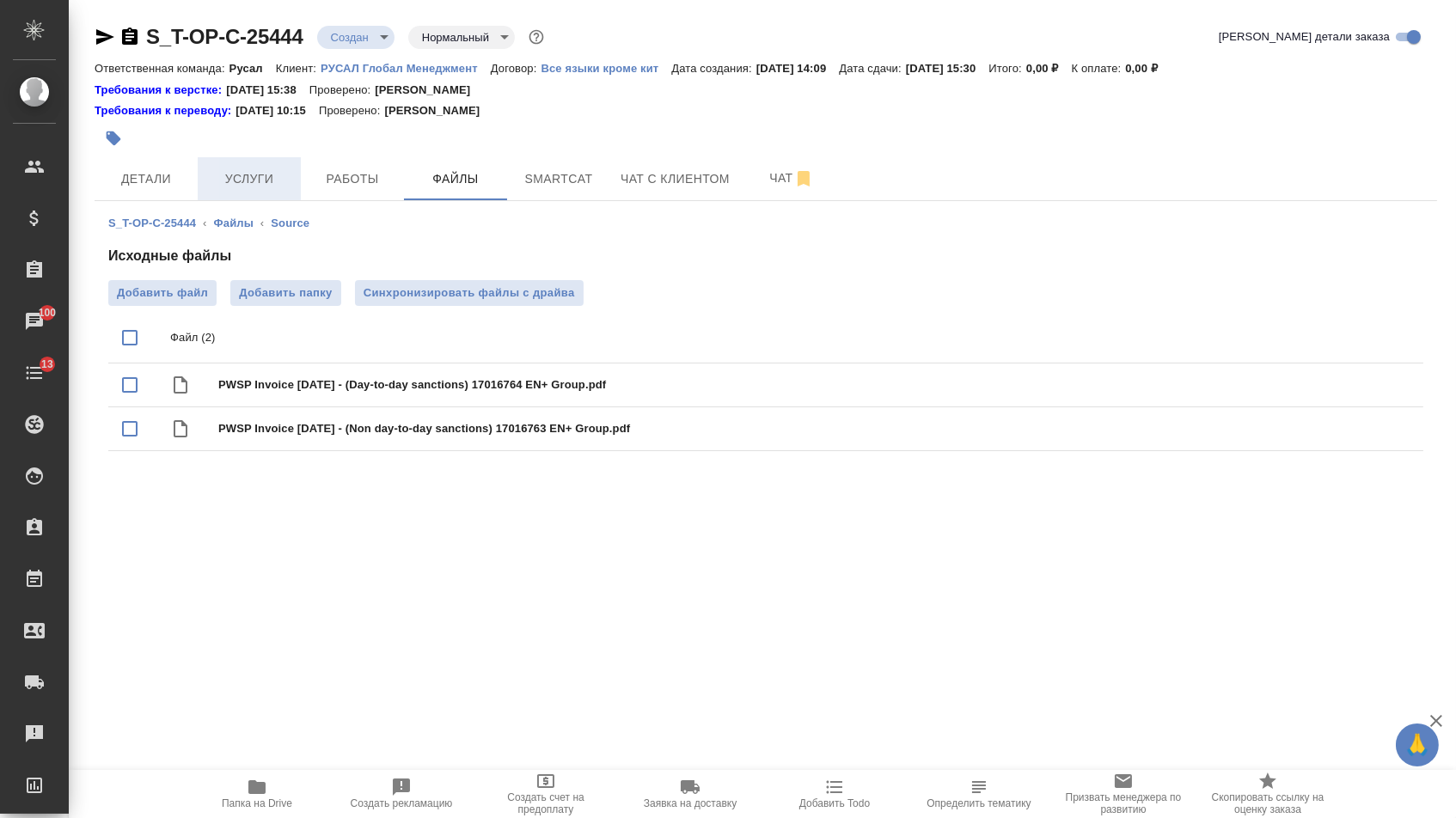
click at [233, 176] on span "Услуги" at bounding box center [250, 179] width 83 height 21
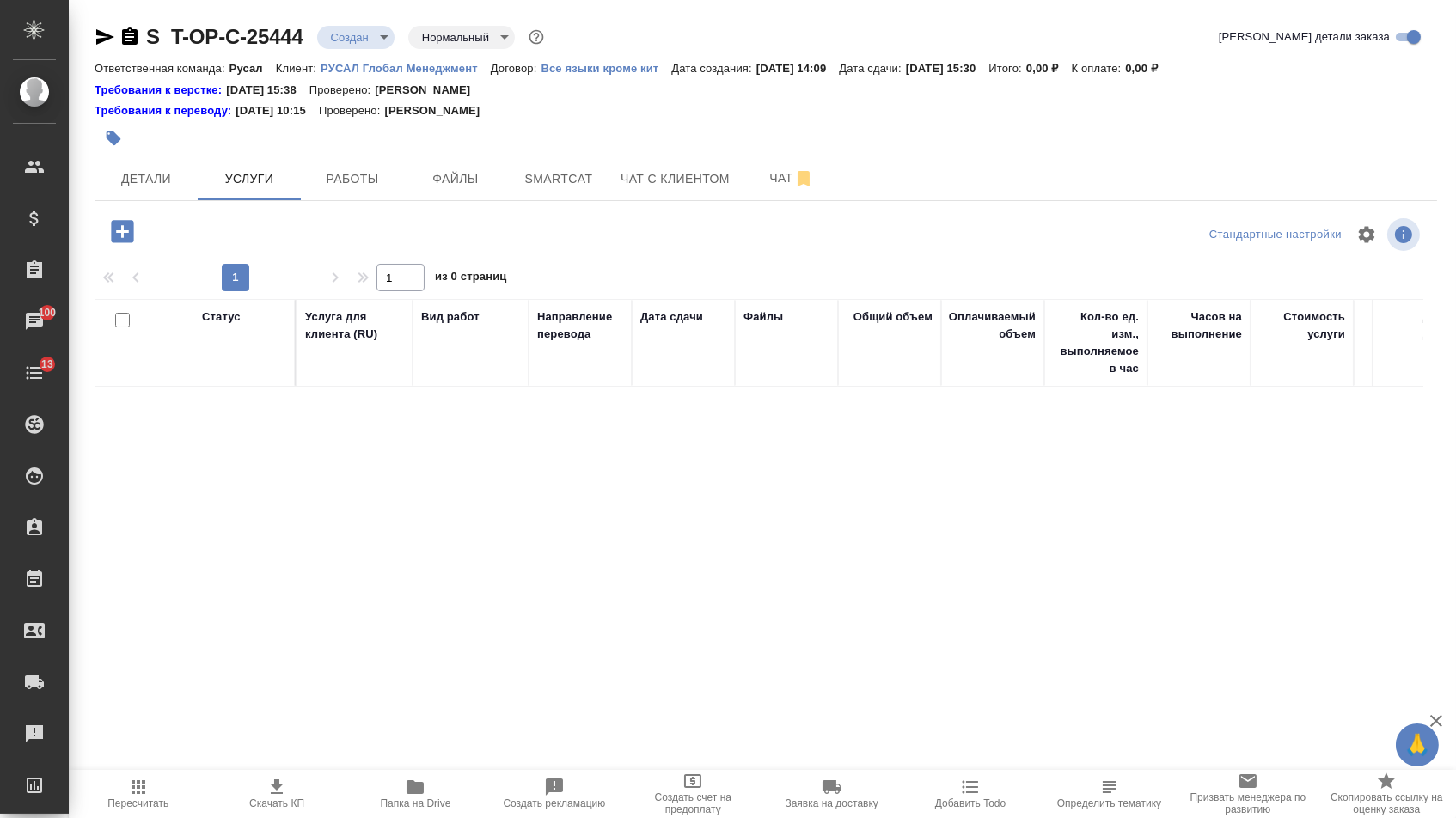
click at [127, 242] on icon "button" at bounding box center [121, 230] width 22 height 22
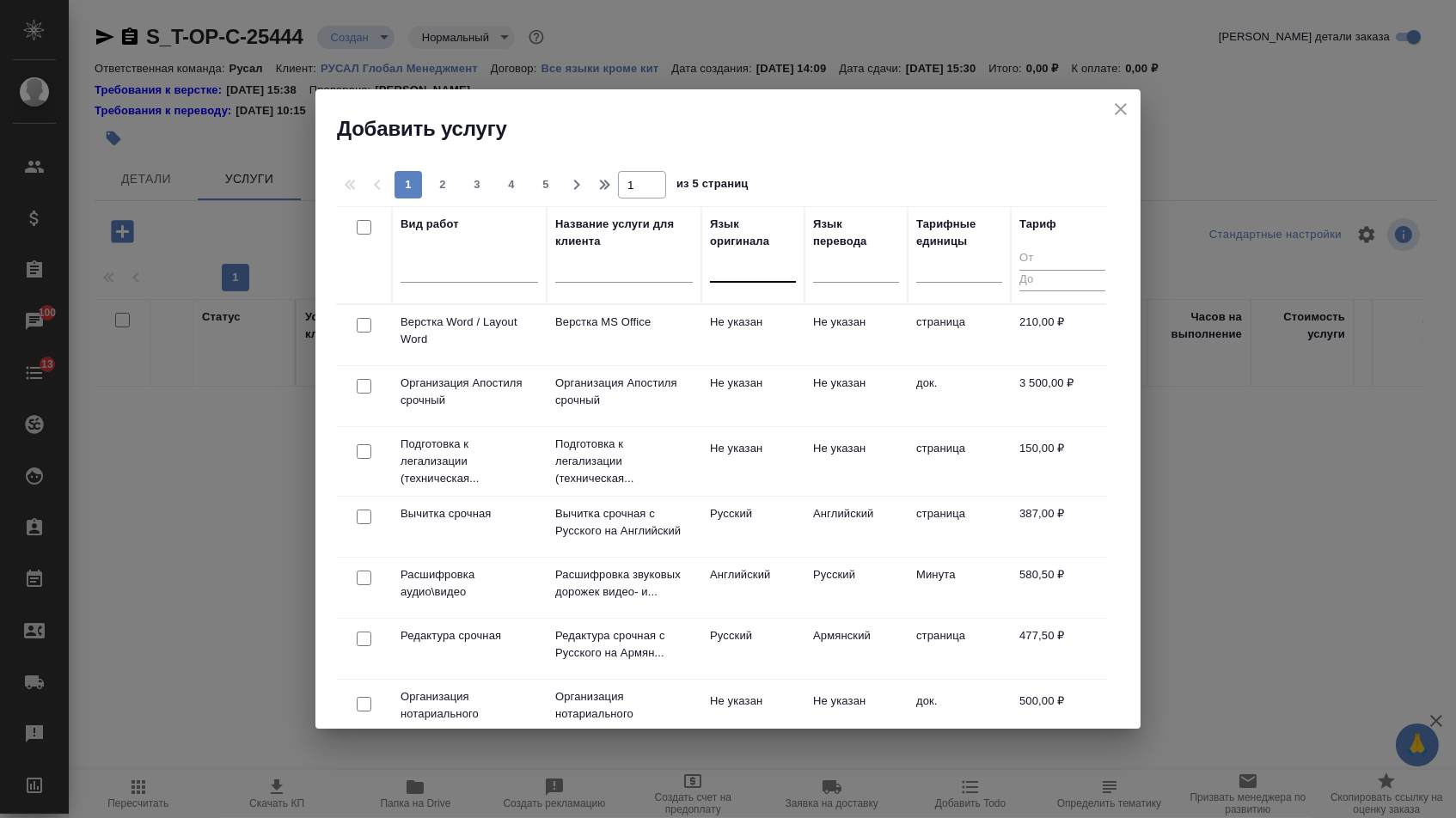
click at [761, 258] on div at bounding box center [752, 265] width 85 height 25
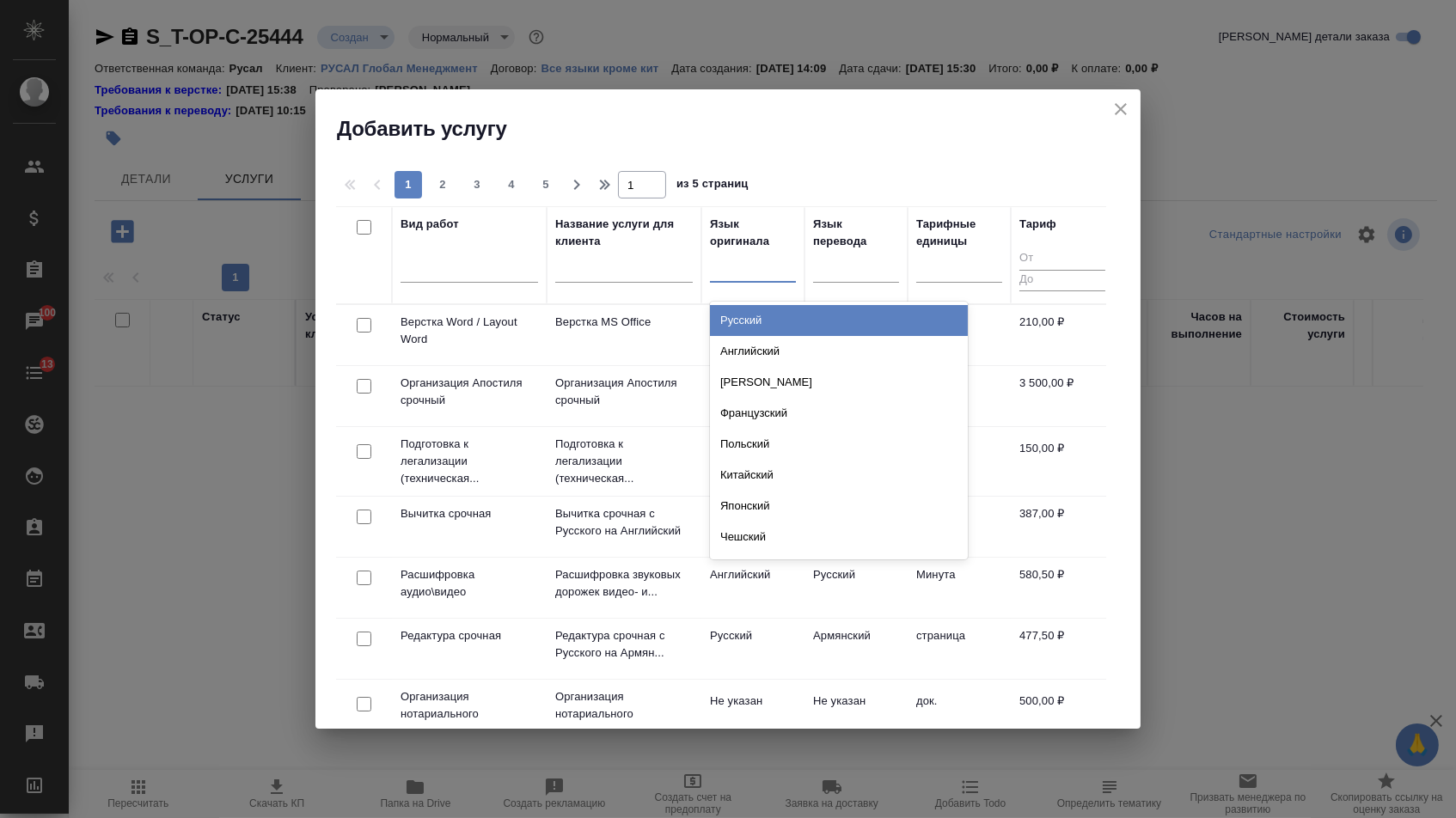
click at [761, 322] on div "Русский" at bounding box center [838, 321] width 257 height 31
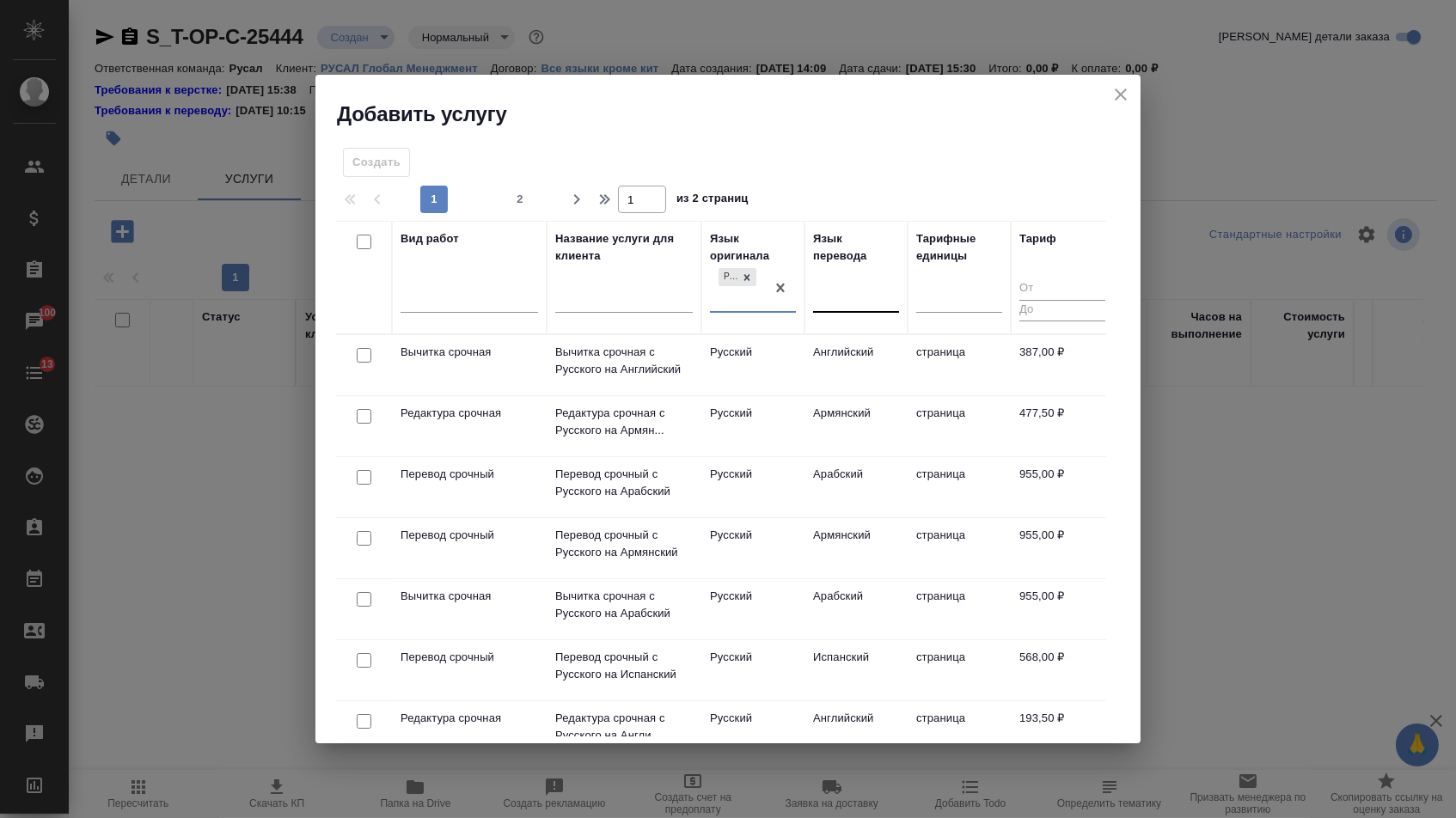
click at [849, 285] on div at bounding box center [856, 296] width 85 height 25
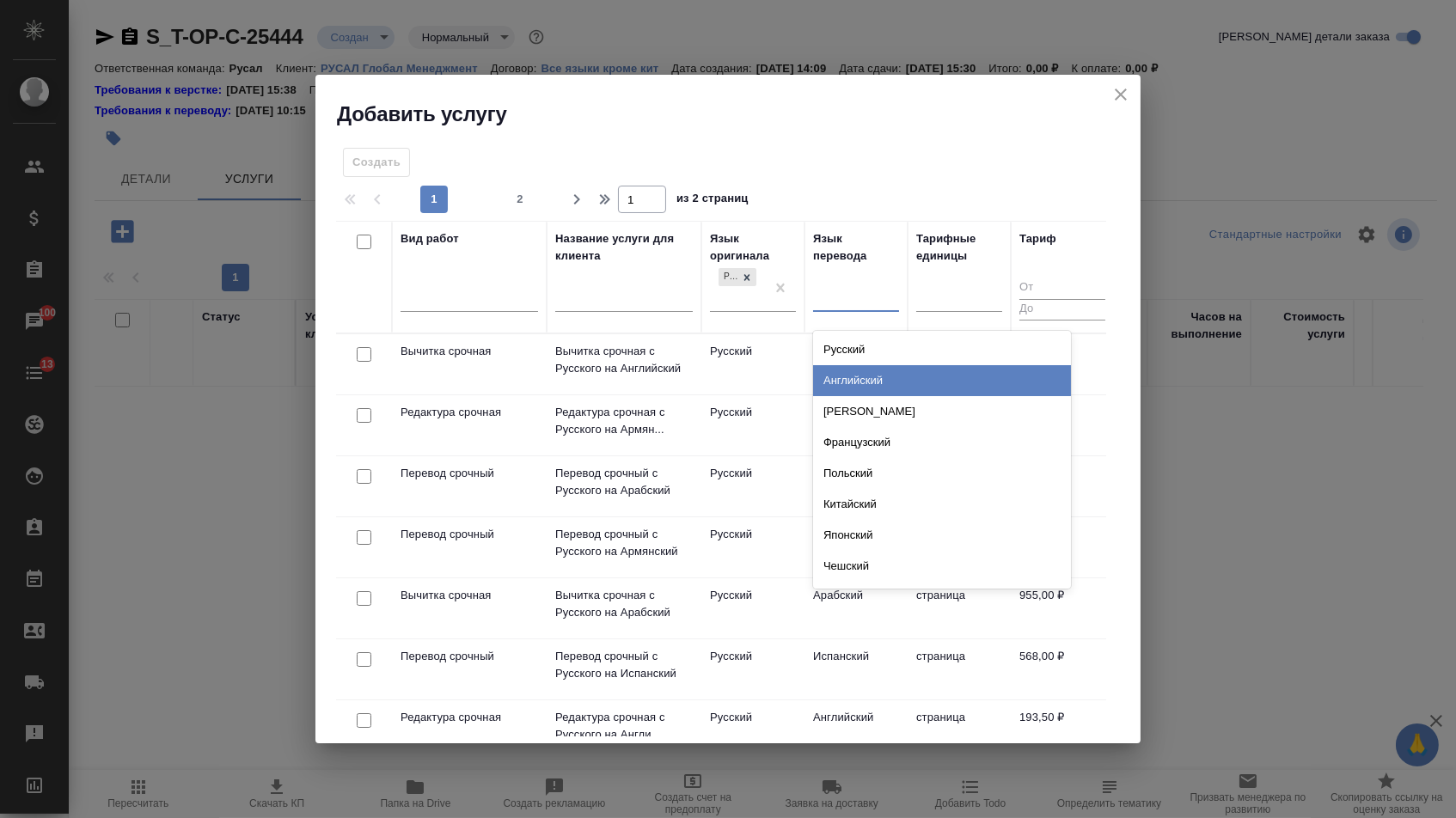
click at [847, 368] on div "Английский" at bounding box center [942, 380] width 257 height 31
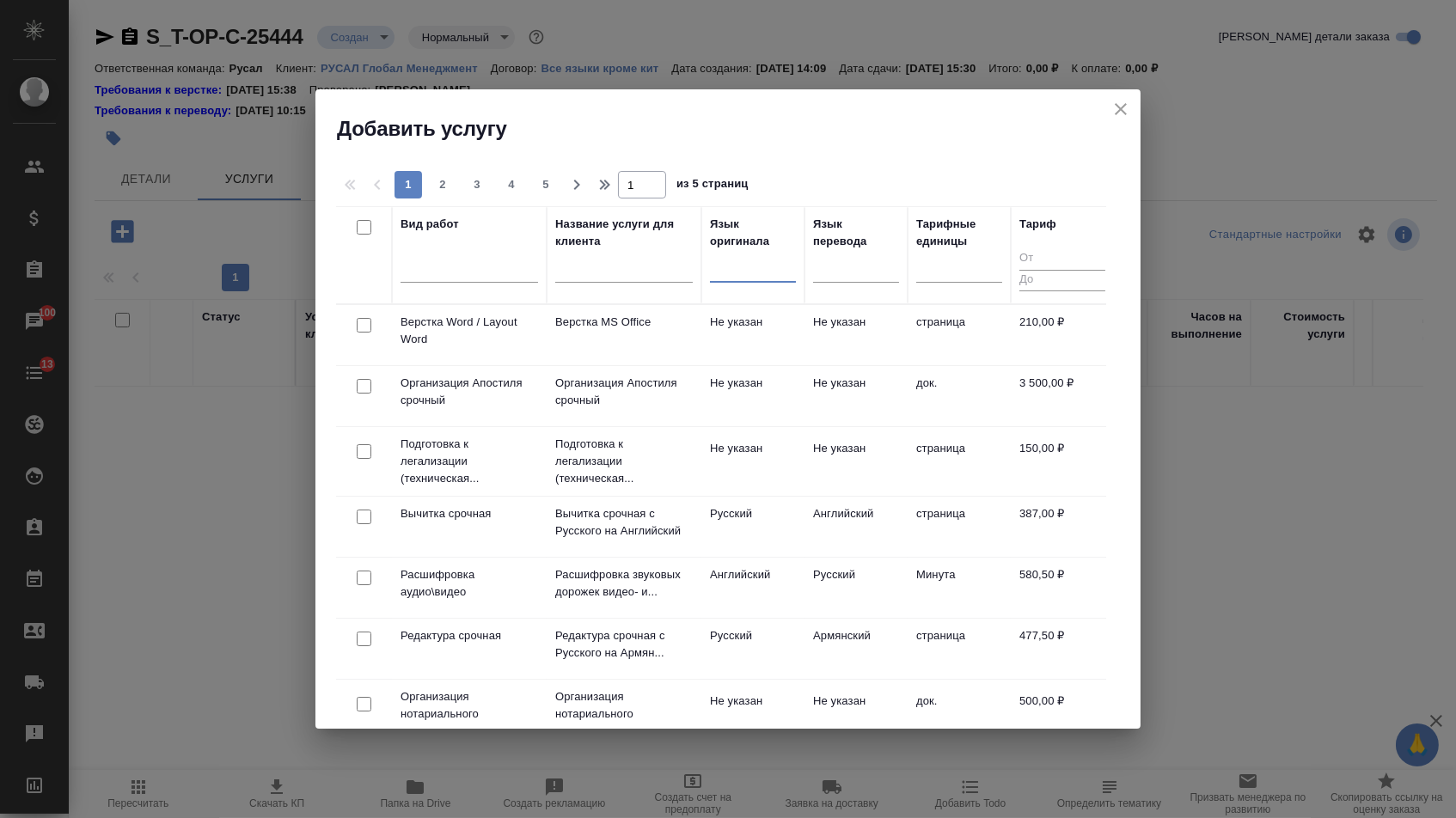
click at [781, 282] on div at bounding box center [752, 266] width 85 height 33
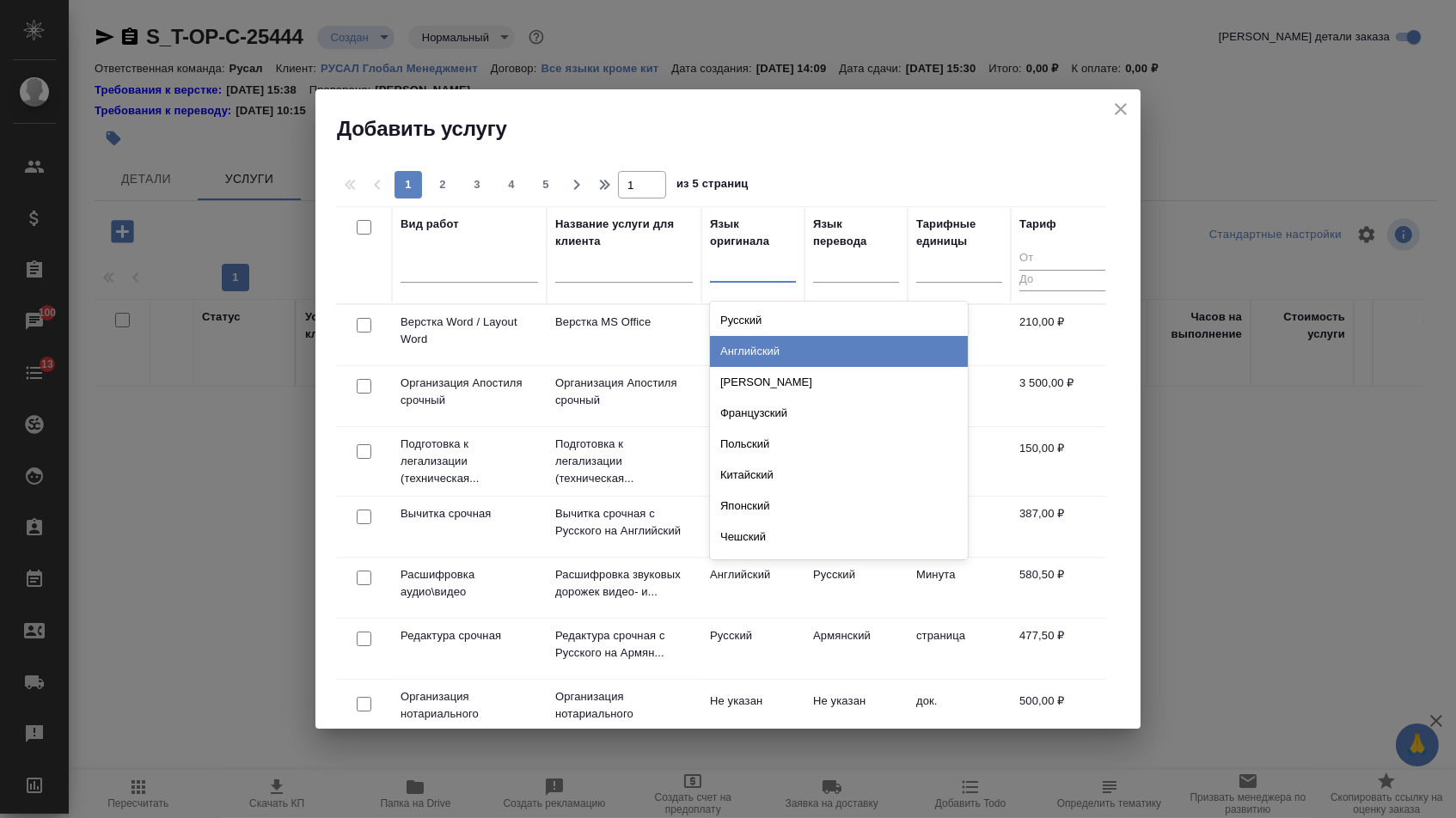
click at [772, 352] on div "Английский" at bounding box center [838, 351] width 257 height 31
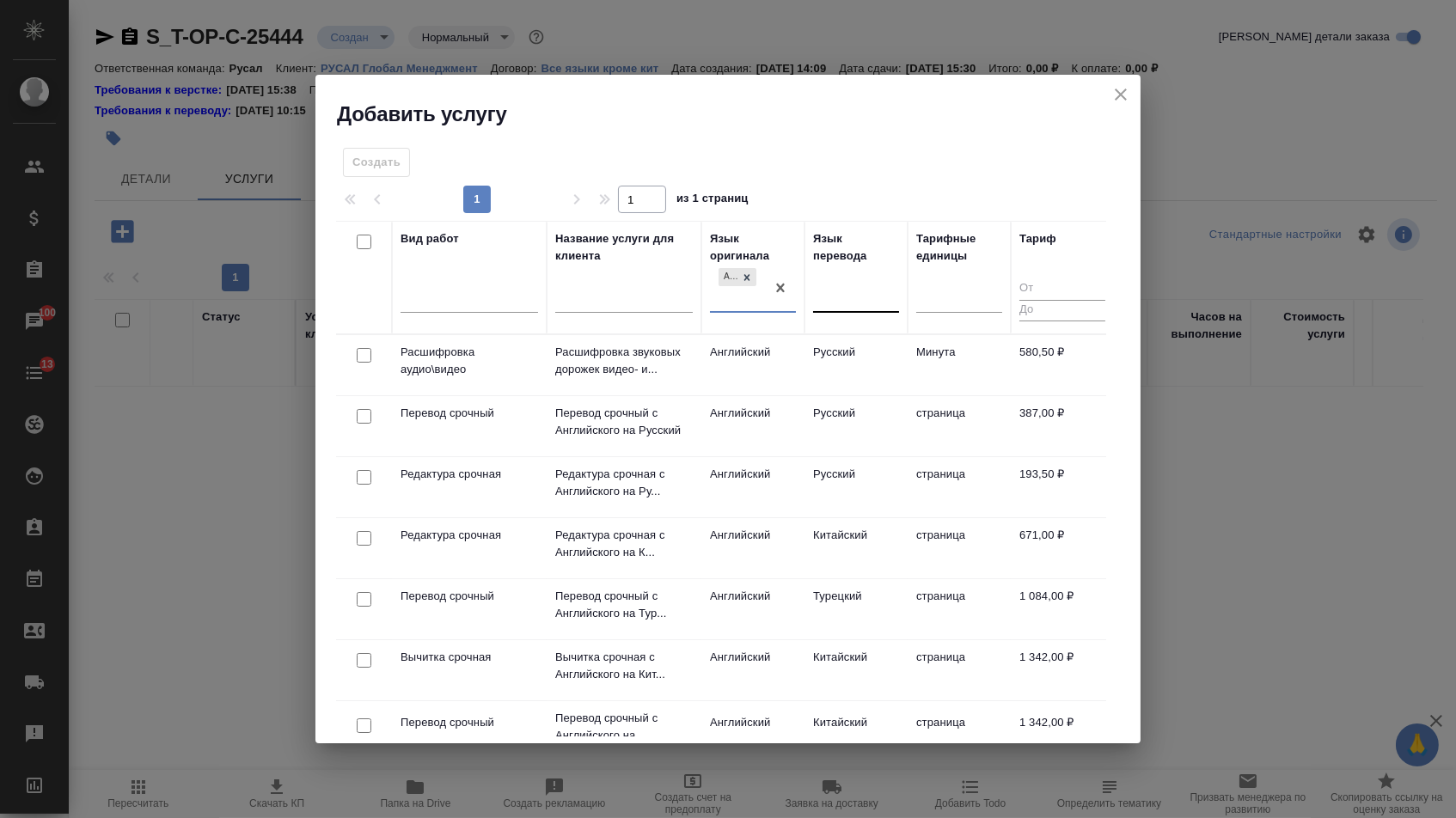
click at [857, 285] on div at bounding box center [856, 296] width 85 height 25
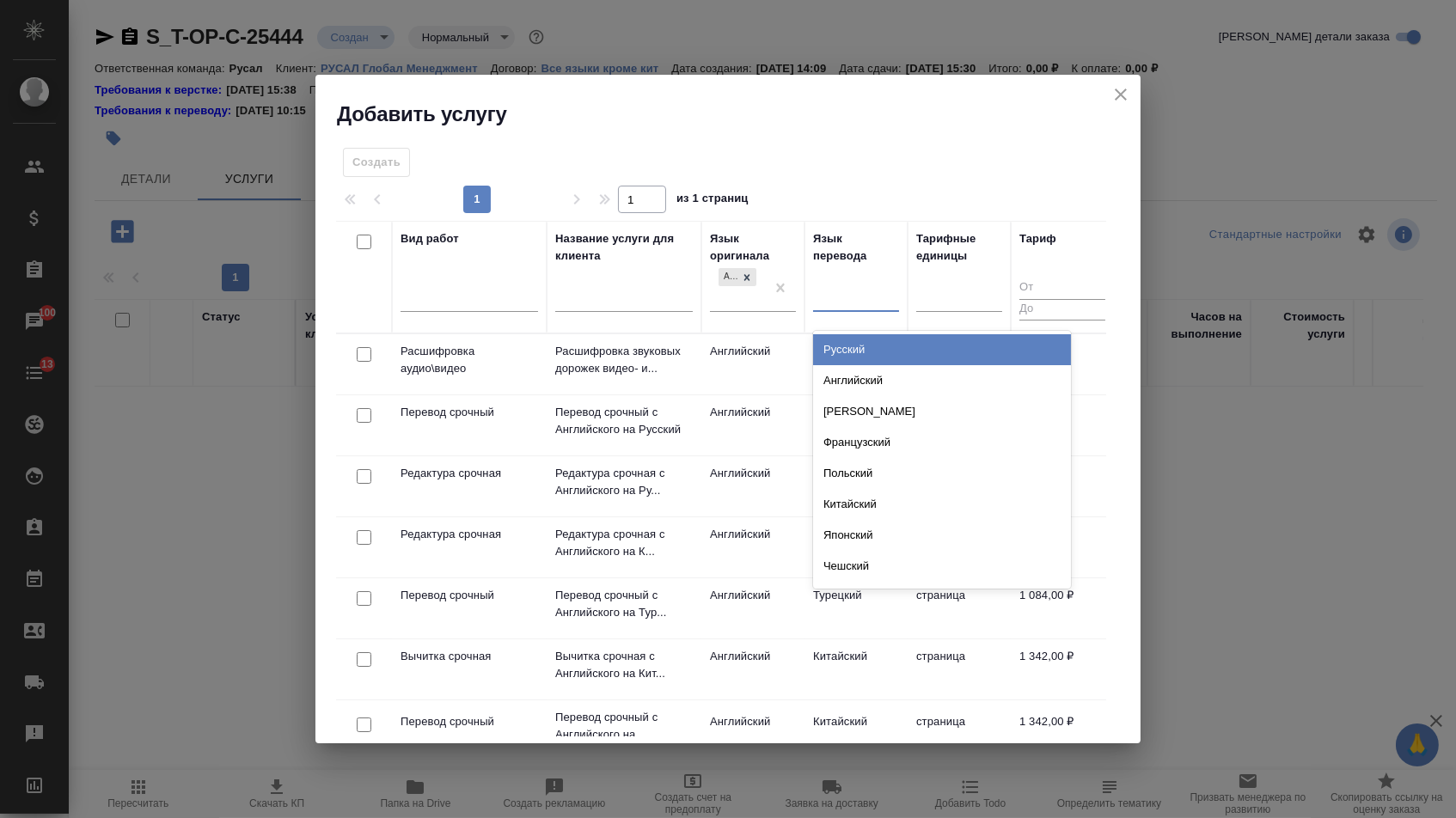
click at [856, 337] on div "Русский" at bounding box center [942, 349] width 257 height 31
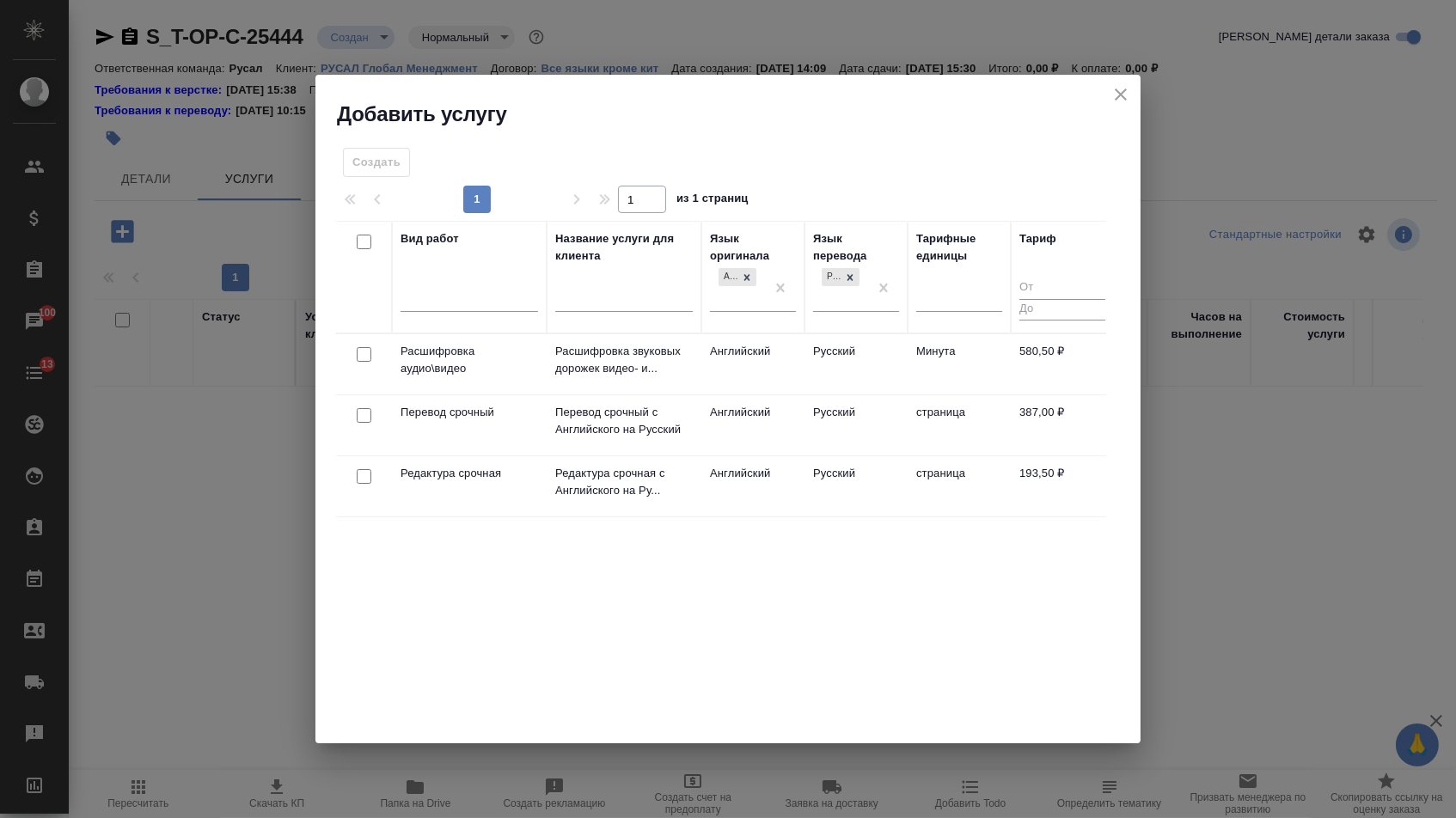
click at [363, 419] on input "checkbox" at bounding box center [363, 415] width 14 height 14
checkbox input "true"
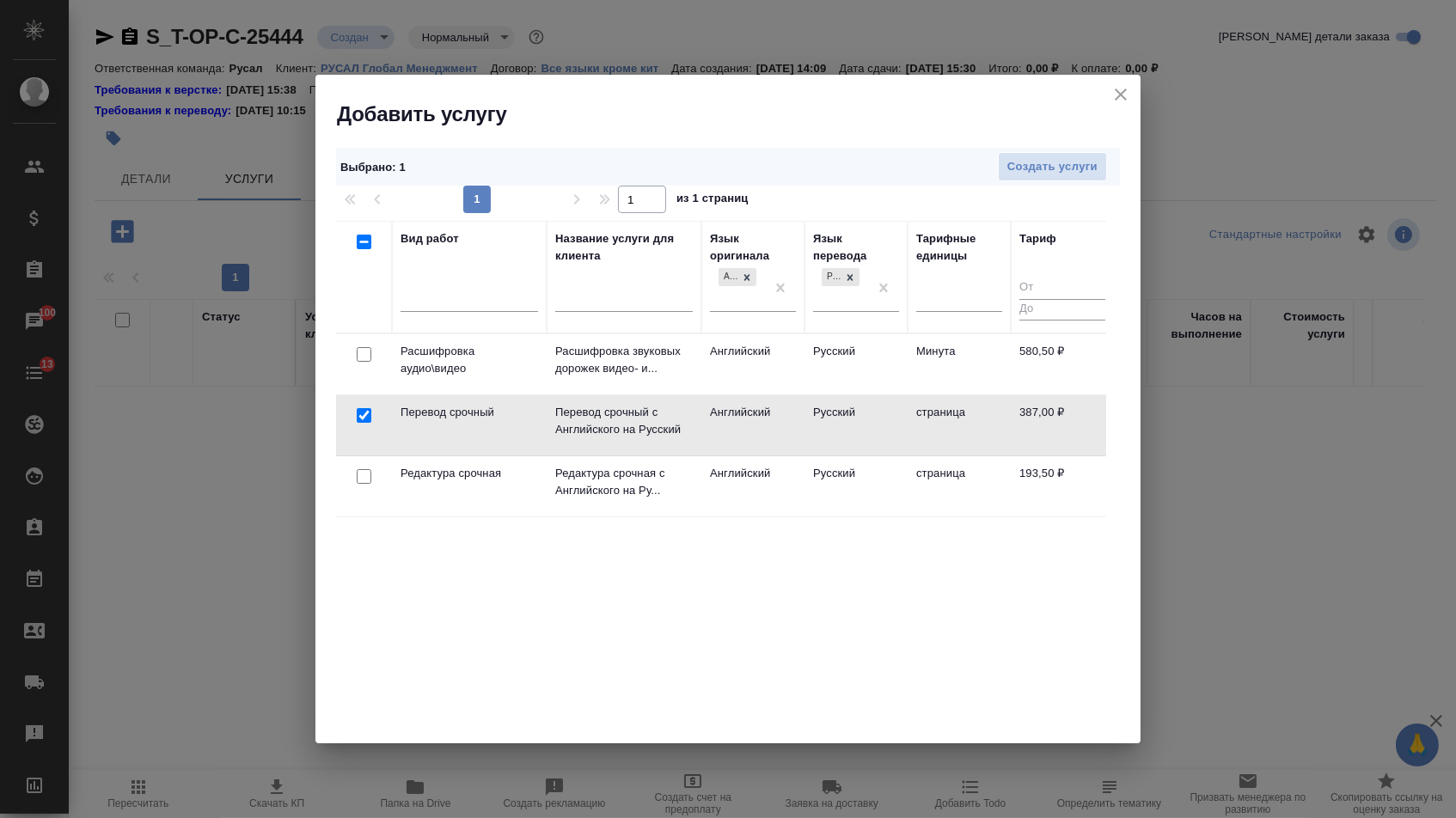
click at [363, 478] on input "checkbox" at bounding box center [363, 476] width 14 height 14
checkbox input "true"
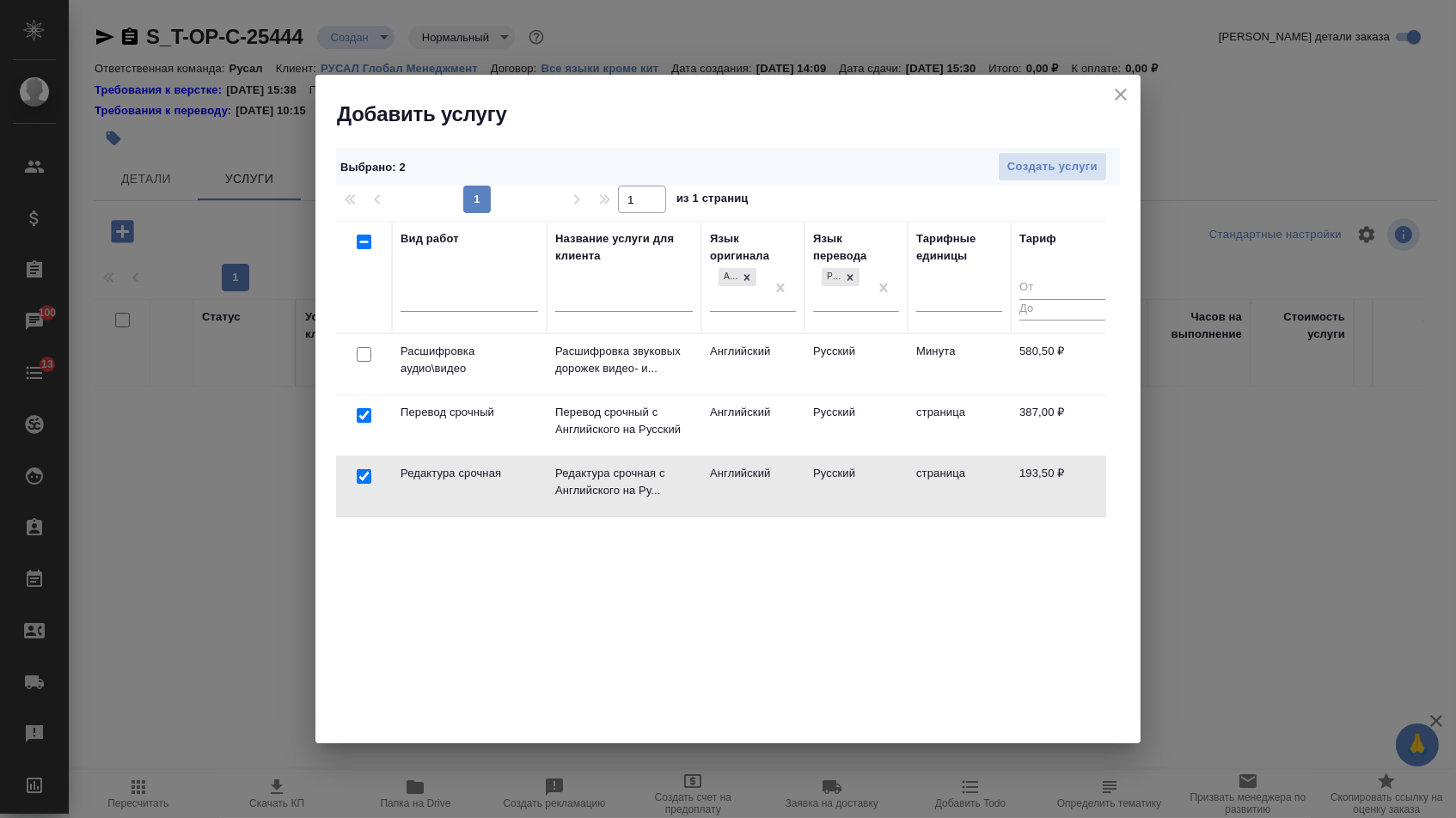
click at [902, 277] on th "Язык перевода Русский" at bounding box center [856, 277] width 103 height 112
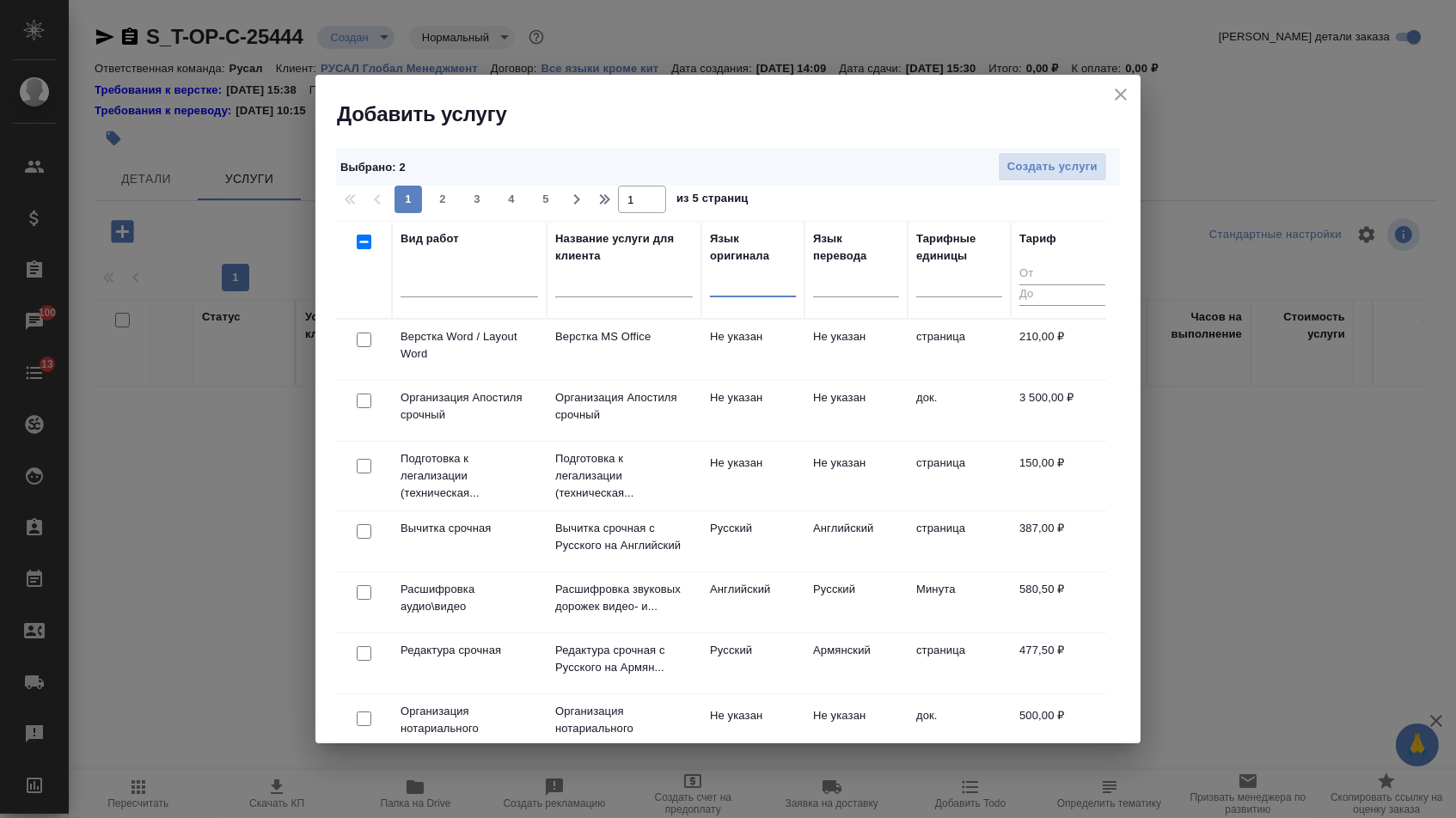
click at [370, 342] on div at bounding box center [364, 340] width 38 height 24
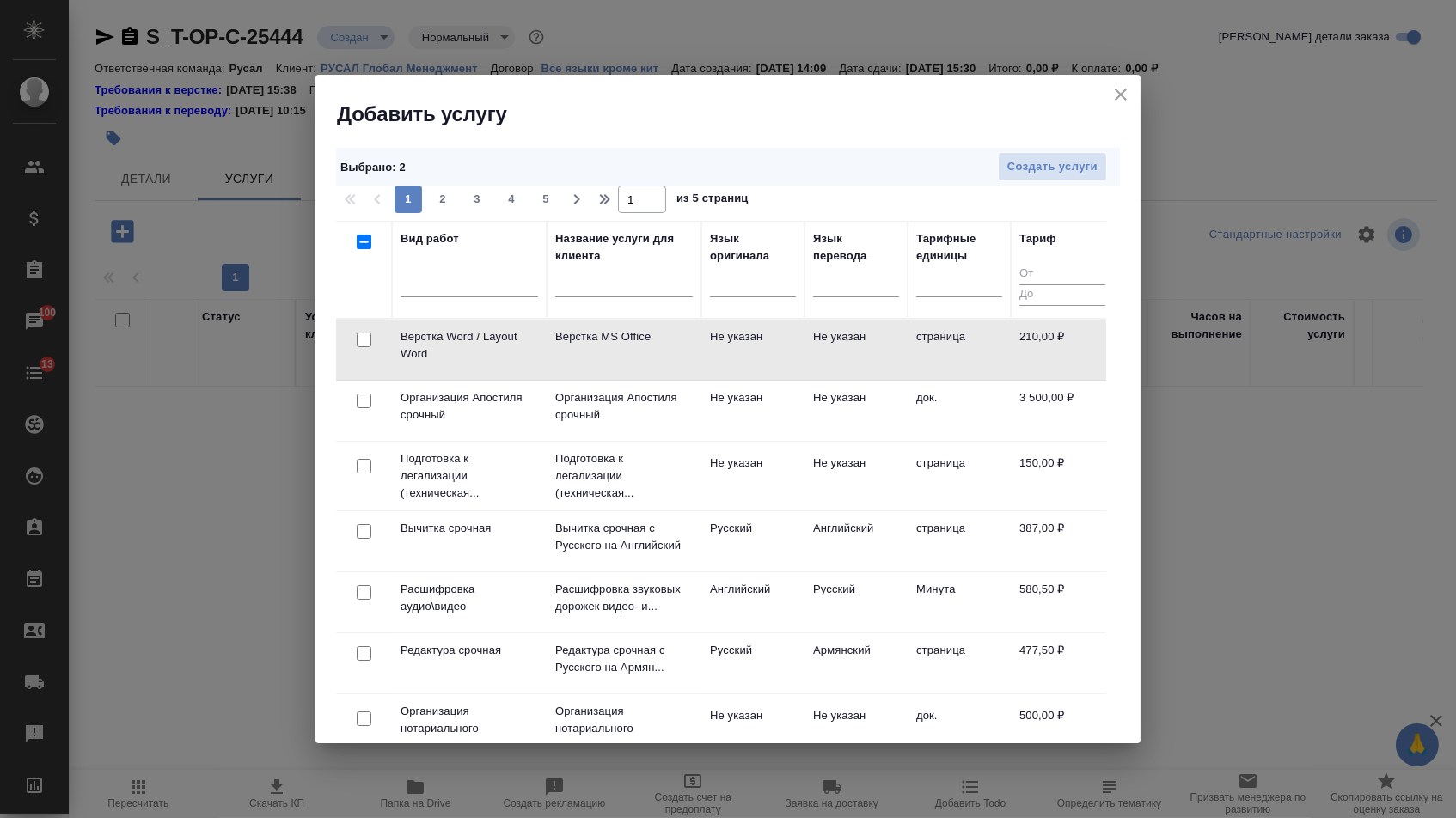
click at [364, 339] on input "checkbox" at bounding box center [363, 339] width 14 height 14
checkbox input "true"
click at [1041, 178] on button "Создать услуги" at bounding box center [1053, 166] width 109 height 30
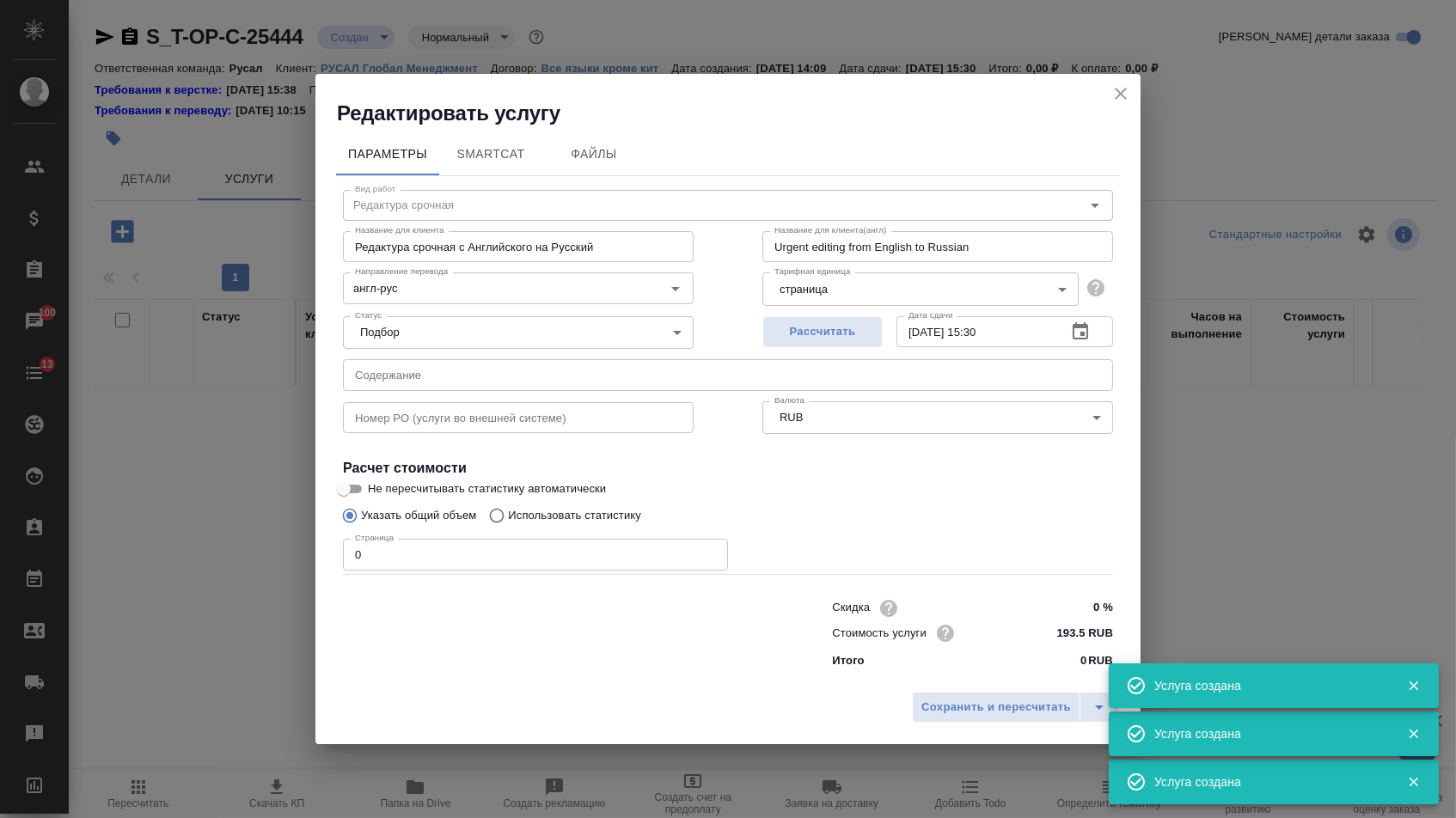
type input "Верстка Word / Layout Word"
type input "Верстка MS Office"
type input "Layout MS Office"
type input "Не указан"
type input "210 RUB"
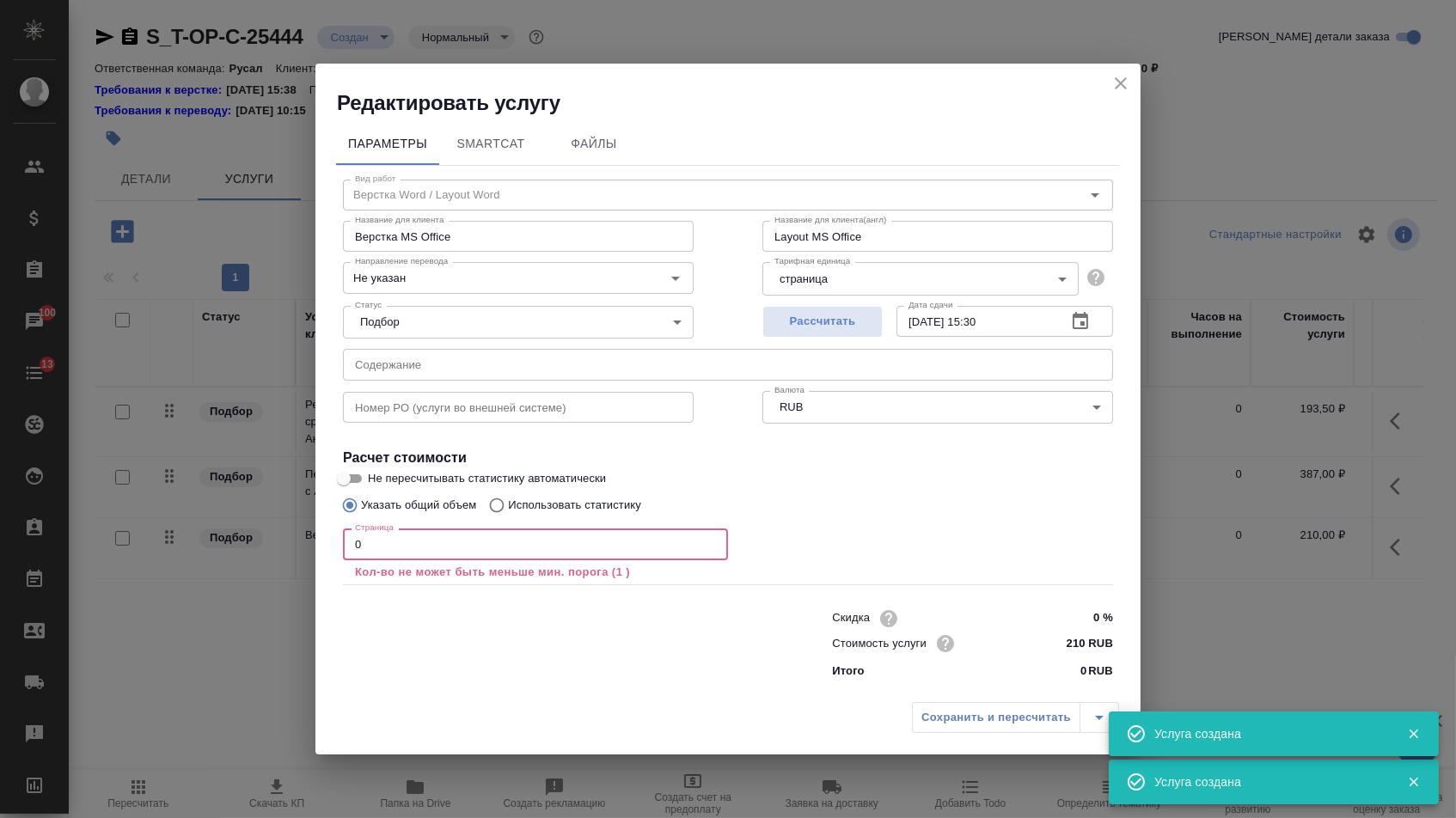
drag, startPoint x: 362, startPoint y: 551, endPoint x: 333, endPoint y: 544, distance: 29.8
click at [333, 544] on div "Параметры SmartCat Файлы Вид работ Верстка Word / Layout Word Вид работ Названи…" at bounding box center [727, 405] width 825 height 577
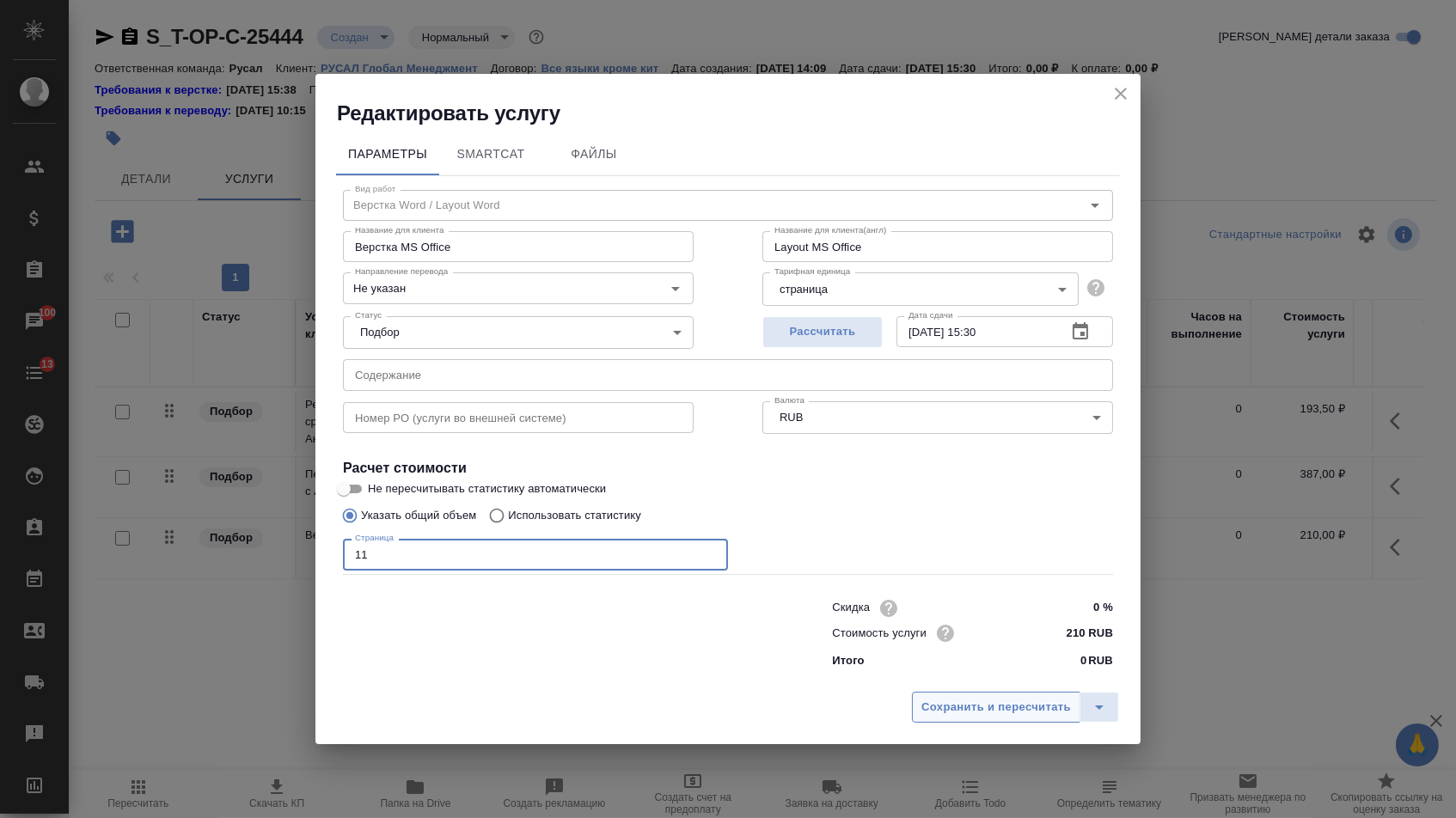
type input "11"
click at [931, 703] on span "Сохранить и пересчитать" at bounding box center [996, 708] width 150 height 20
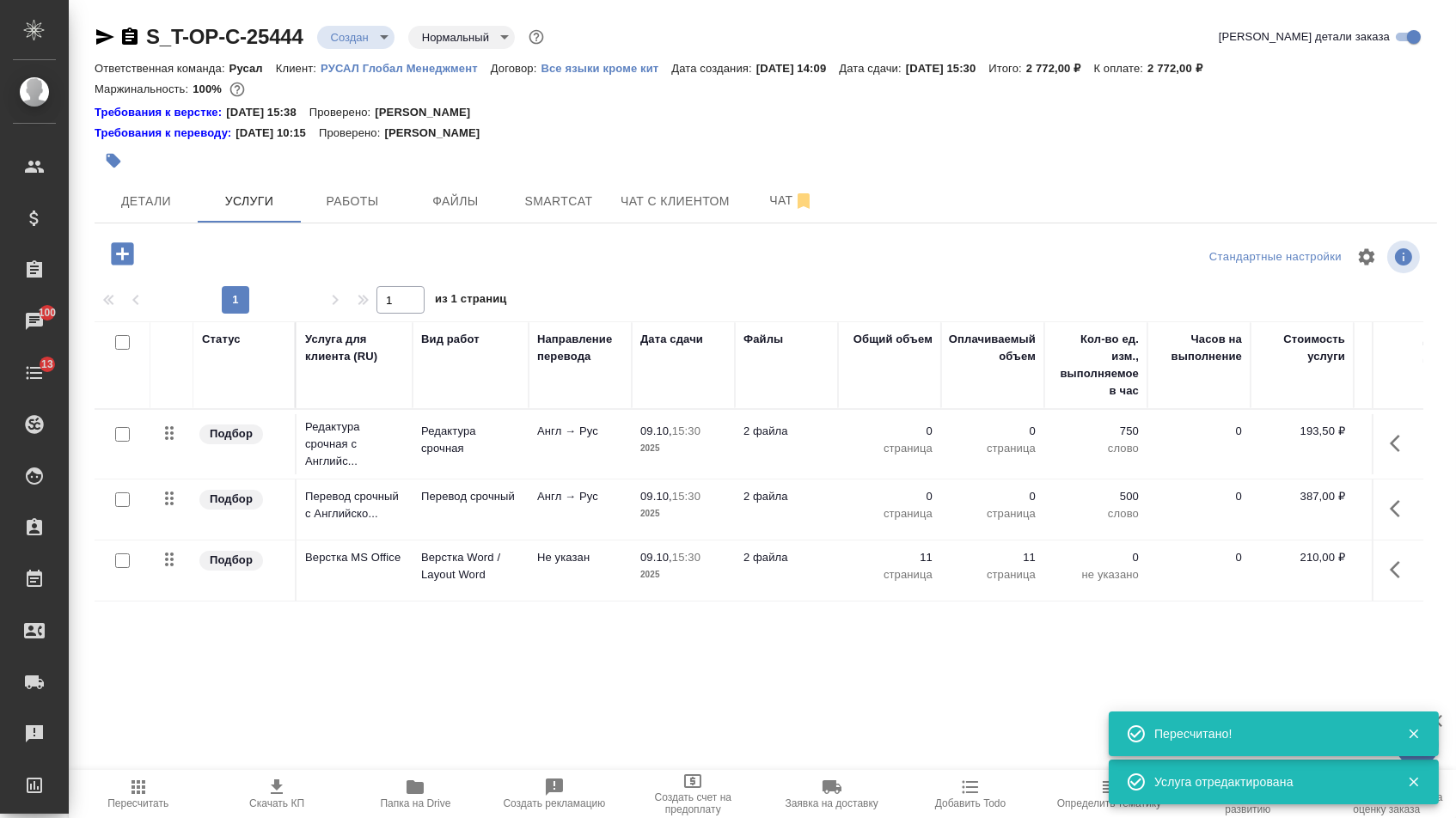
click at [1390, 517] on icon "button" at bounding box center [1399, 508] width 20 height 20
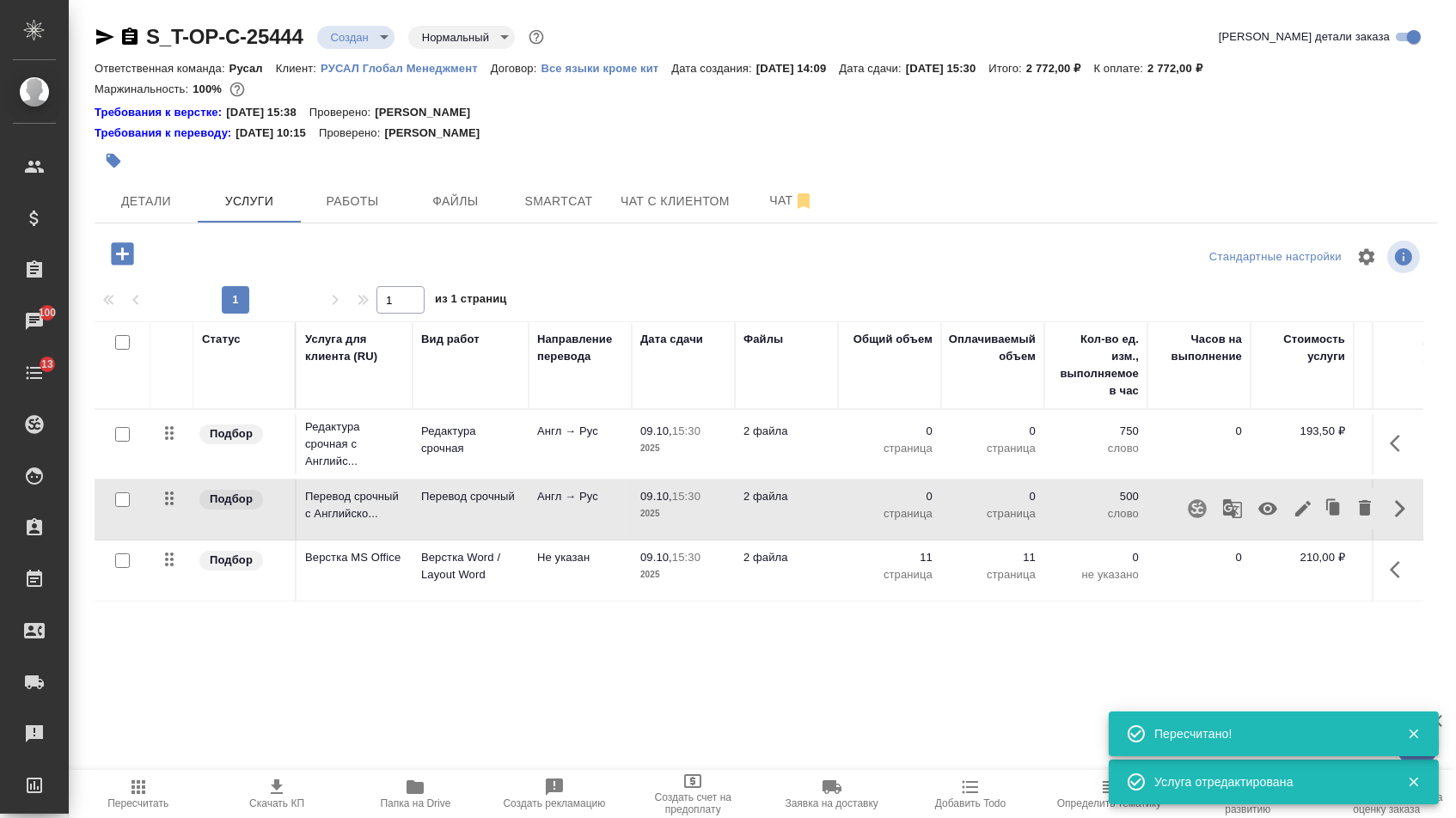
click at [1293, 519] on icon "button" at bounding box center [1302, 508] width 20 height 20
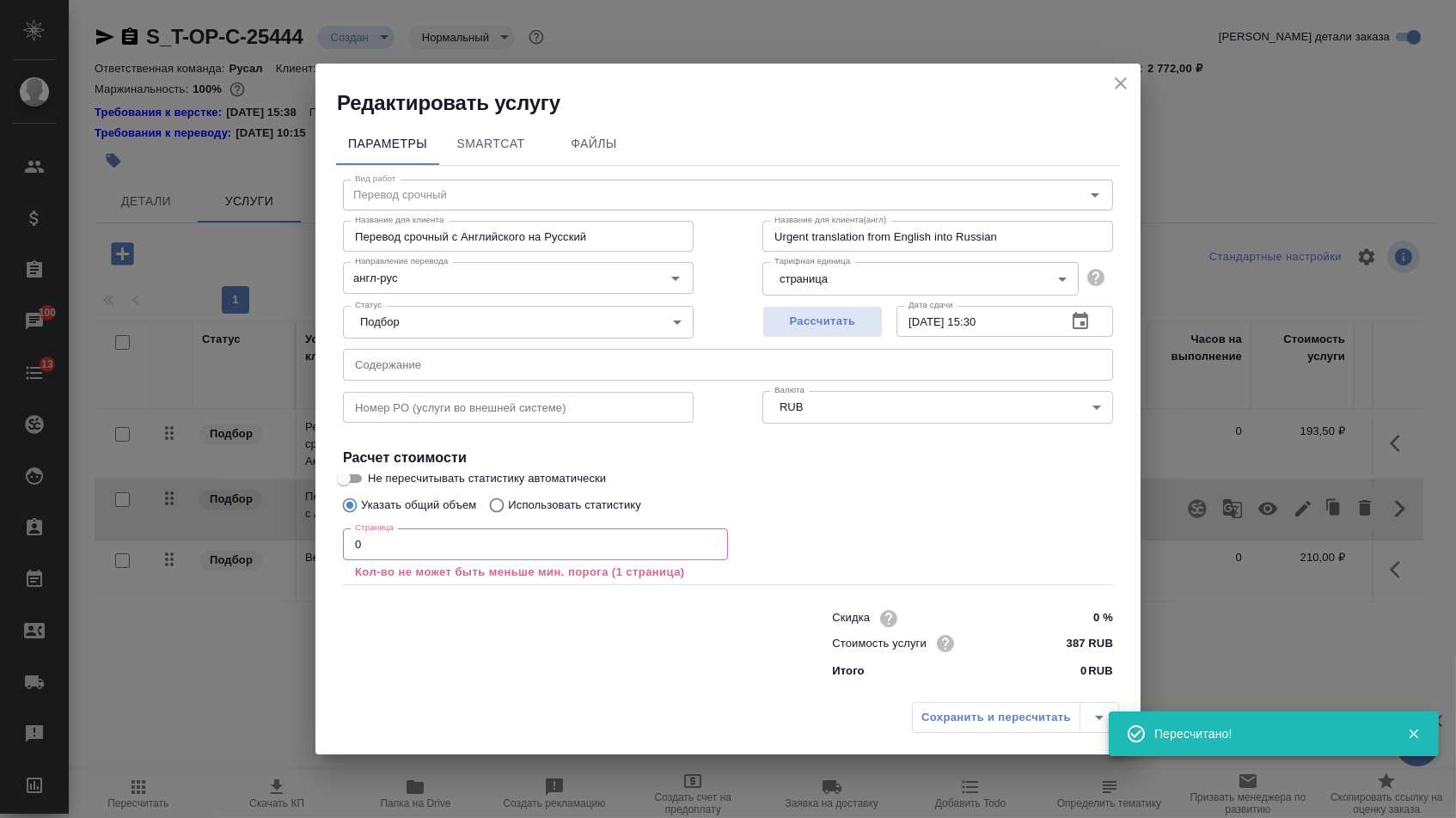
click at [686, 357] on input "text" at bounding box center [728, 364] width 770 height 31
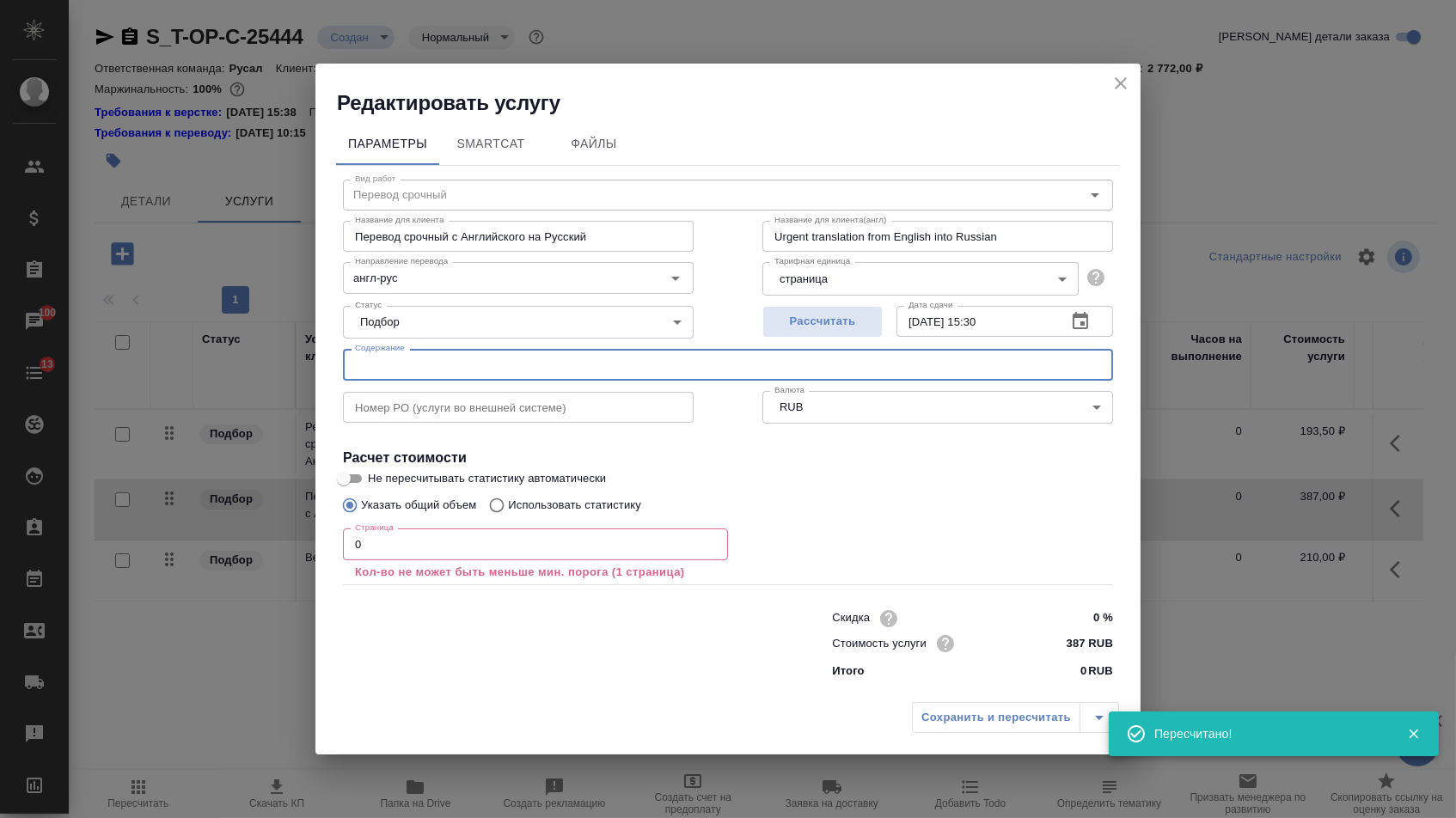
paste input "PWSP Invoice [DATE] - (Non day-to-day sanctions) 17016763 EN+ Group"
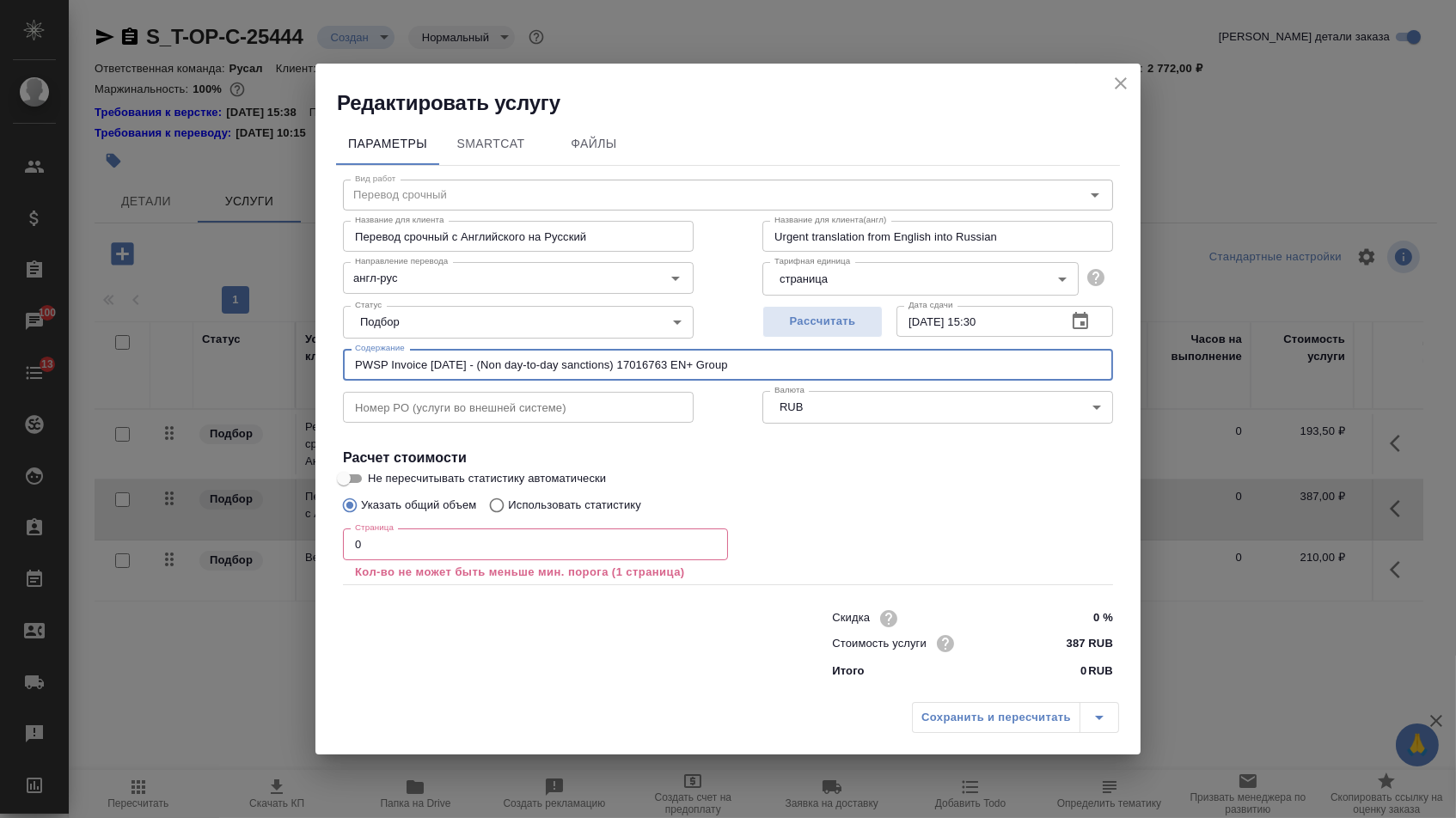
type input "PWSP Invoice [DATE] - (Non day-to-day sanctions) 17016763 EN+ Group"
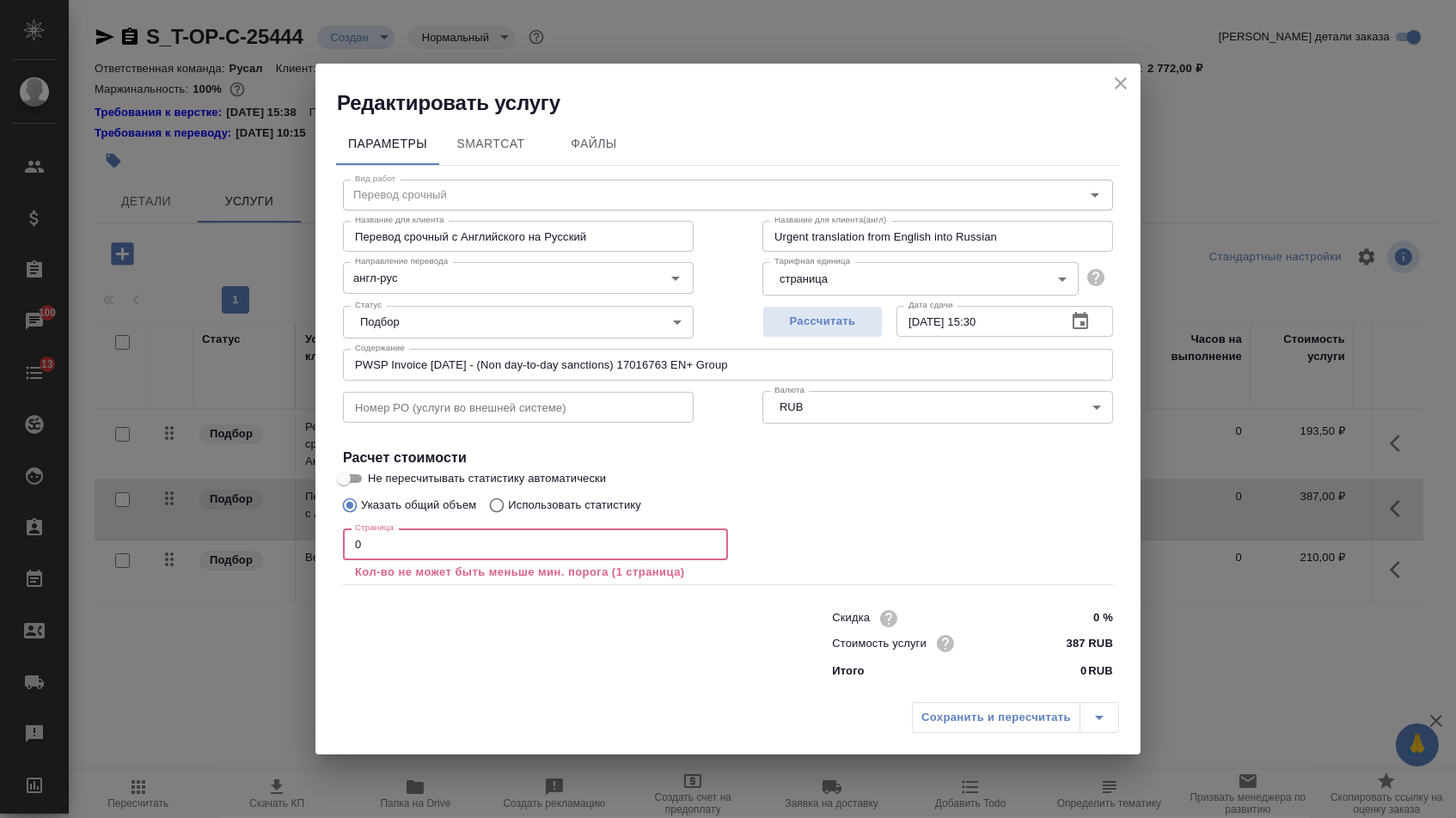
click at [449, 553] on input "0" at bounding box center [535, 543] width 385 height 31
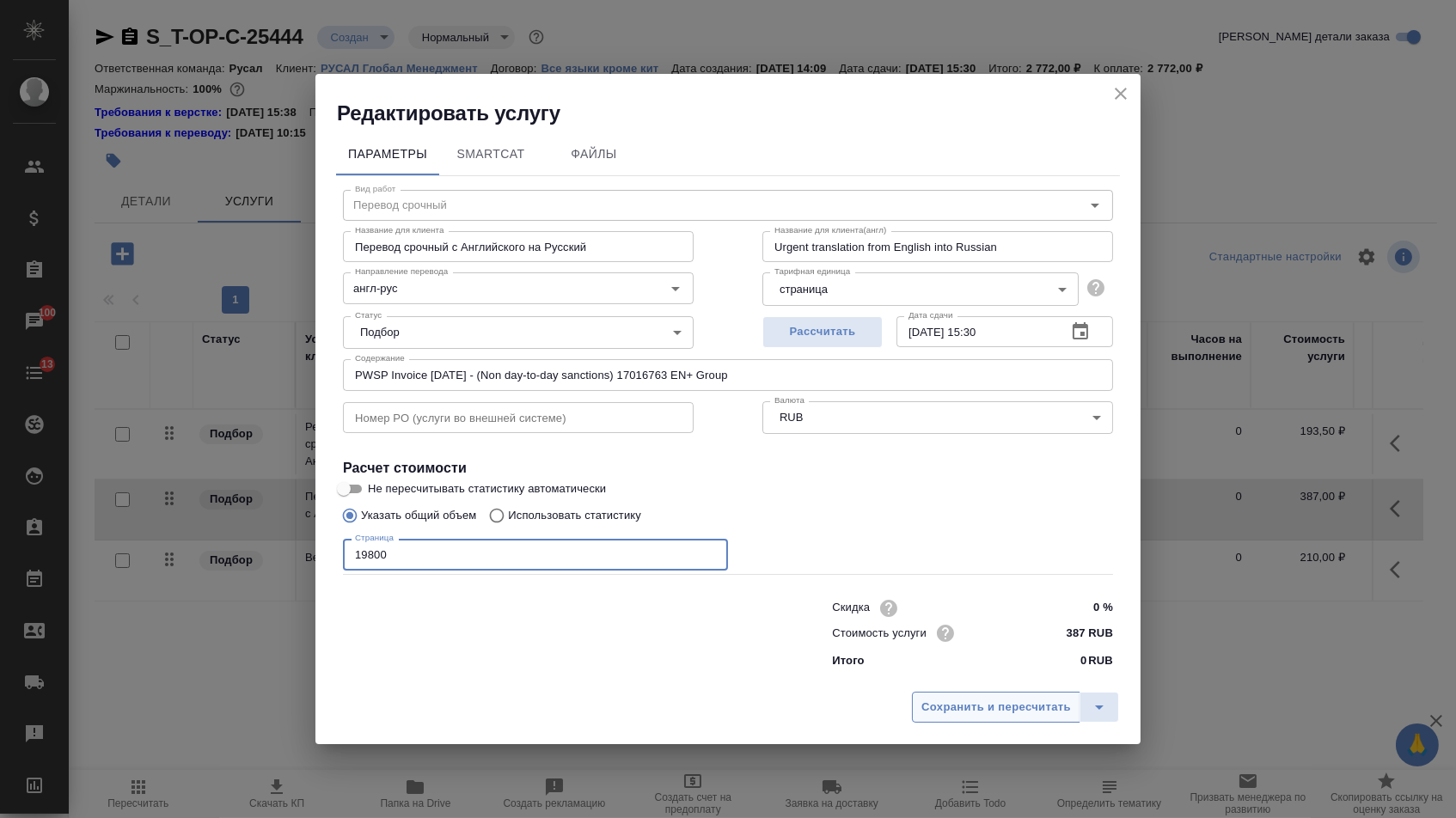
type input "19800"
click at [975, 709] on span "Сохранить и пересчитать" at bounding box center [996, 708] width 150 height 20
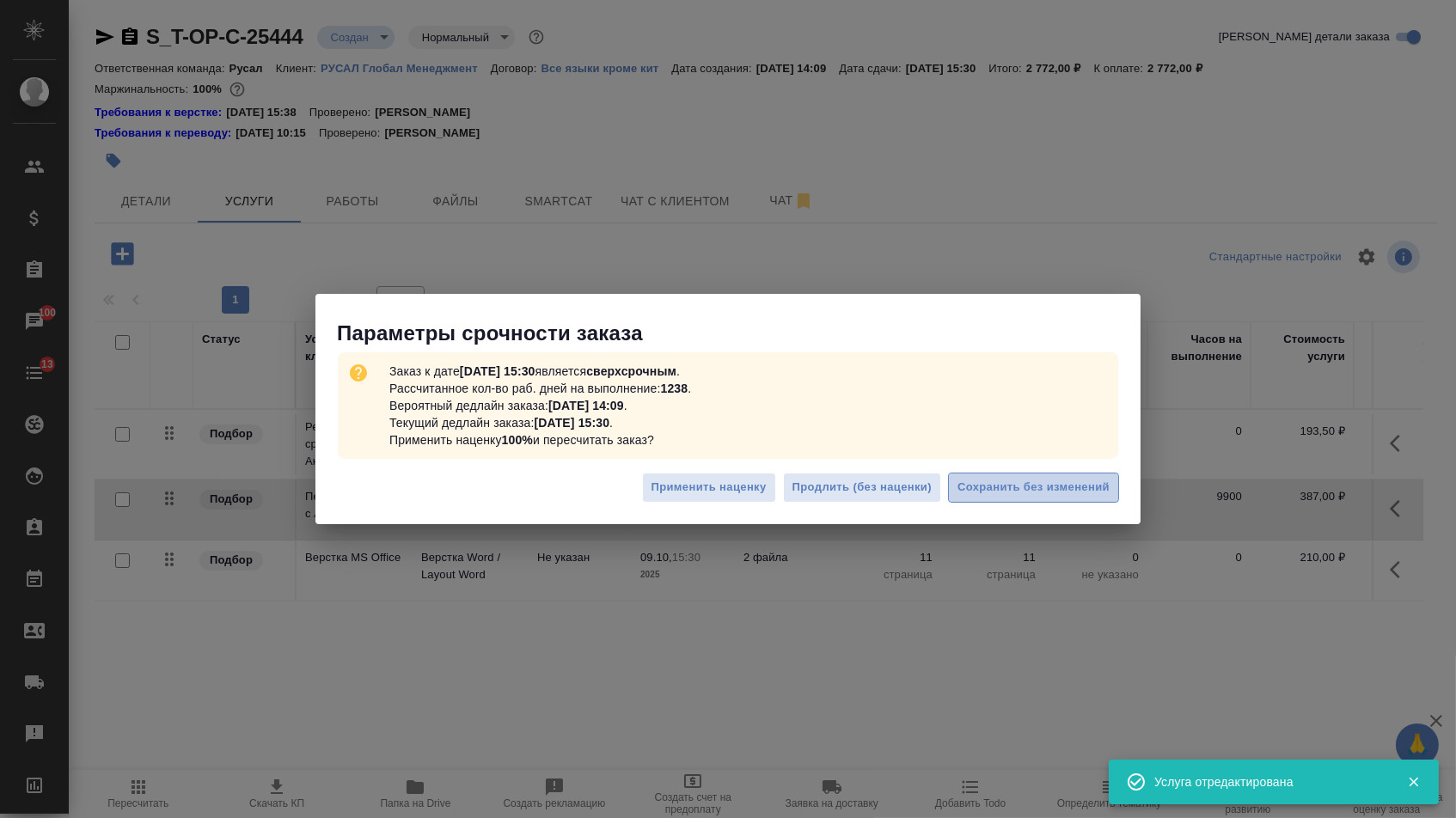
click at [979, 477] on button "Сохранить без изменений" at bounding box center [1033, 487] width 171 height 30
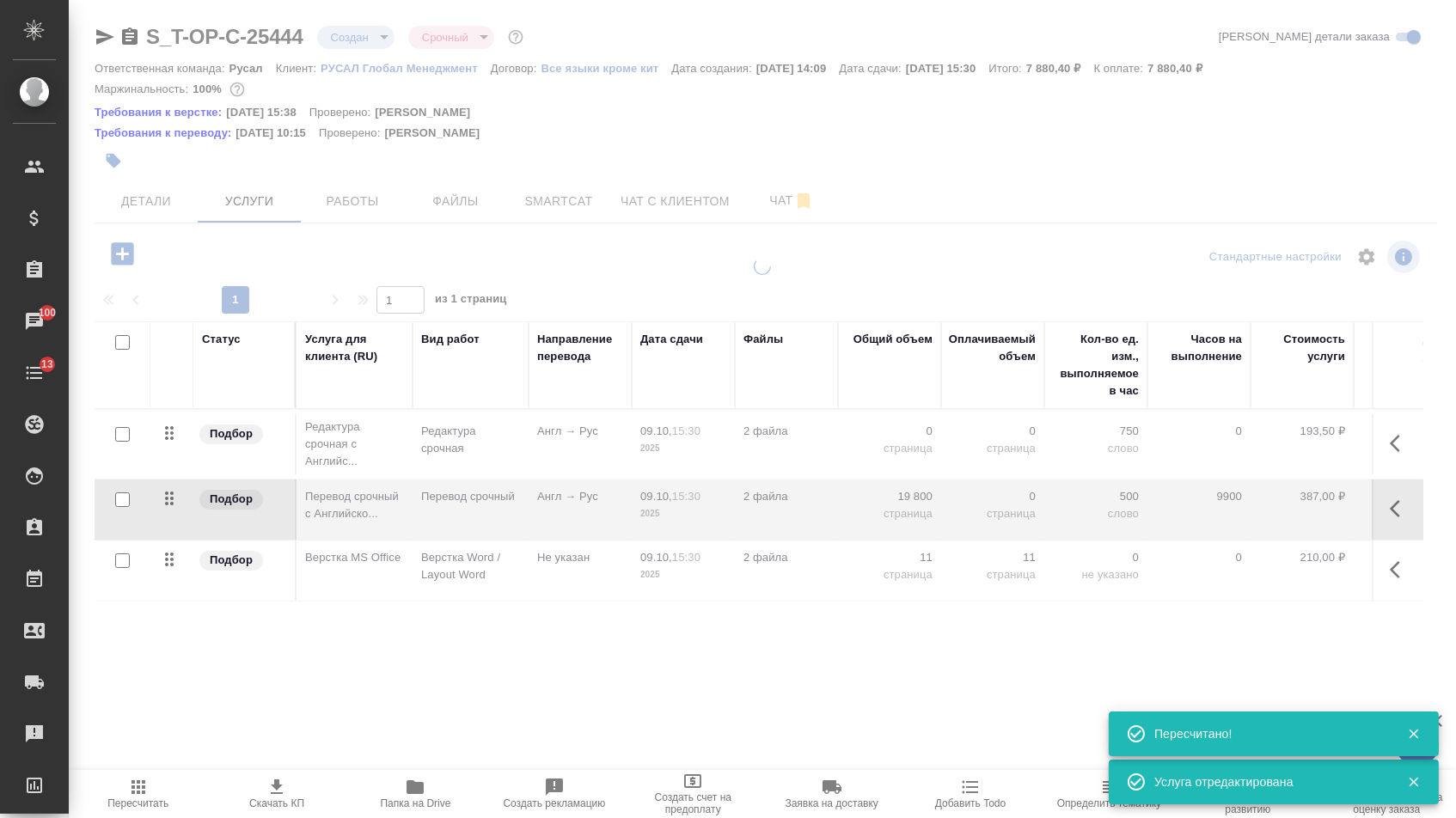
type input "urgent"
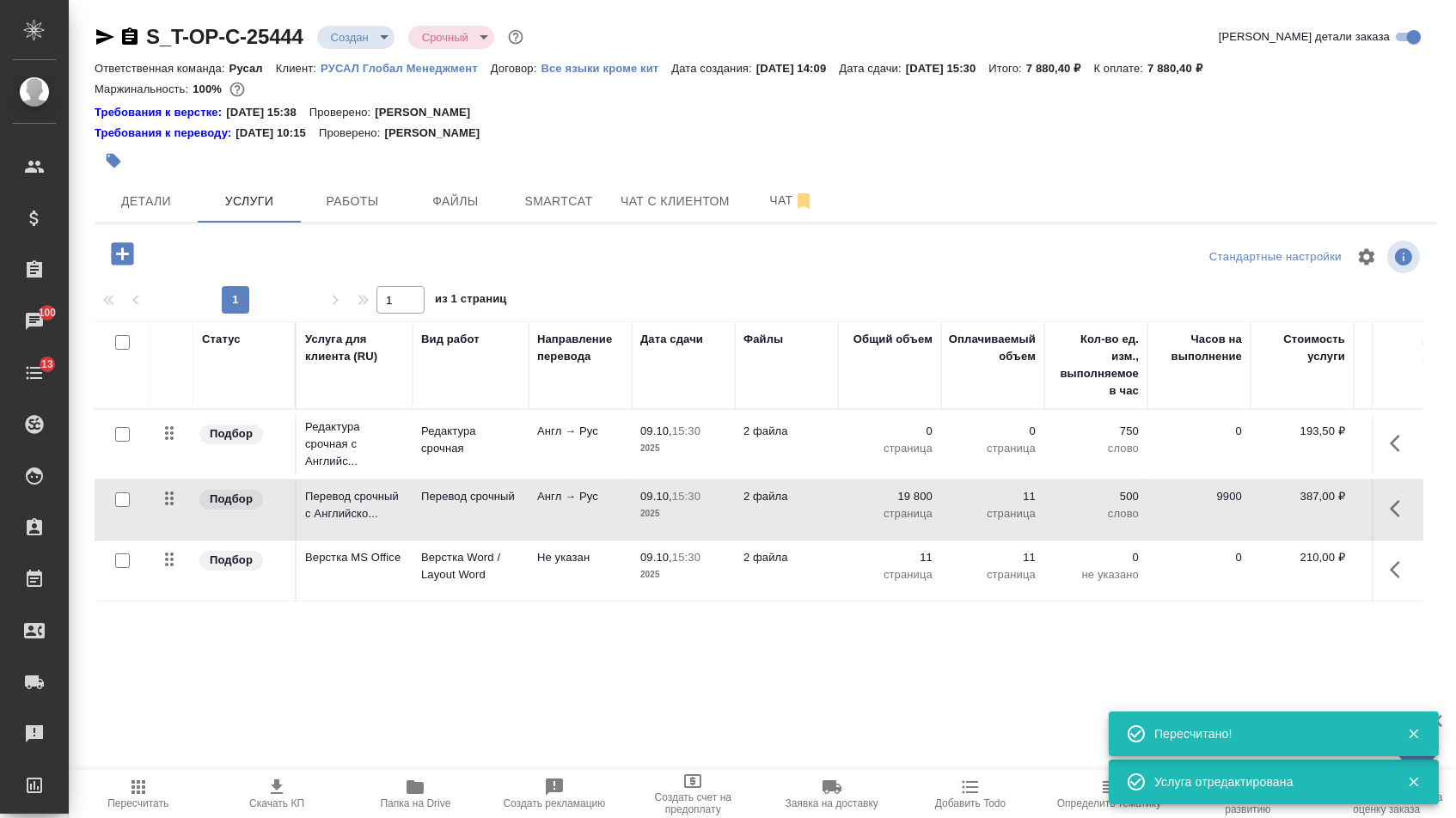
click at [903, 449] on p "страница" at bounding box center [889, 448] width 85 height 17
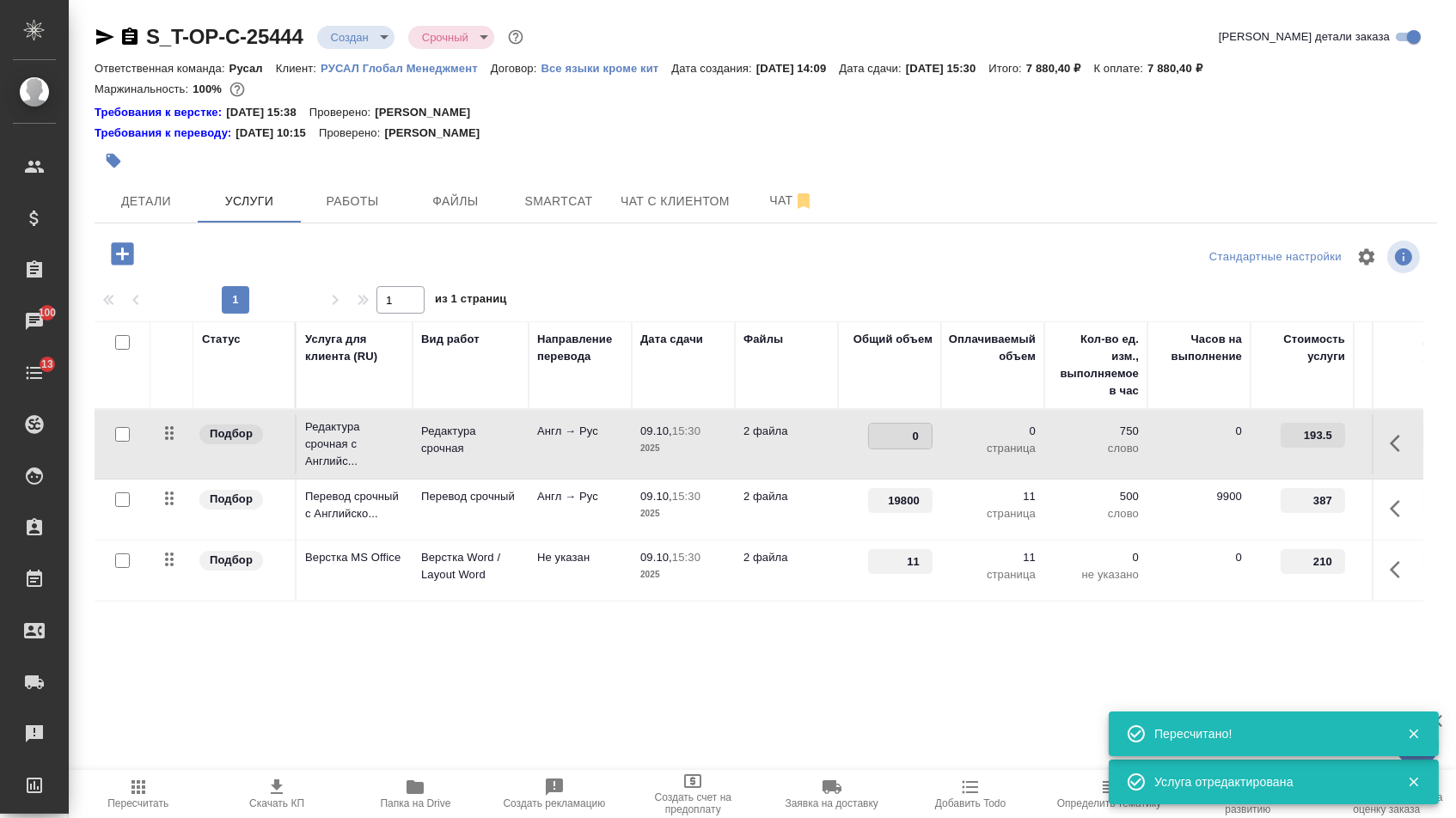
click at [895, 445] on input "0" at bounding box center [900, 436] width 62 height 25
type input "19800"
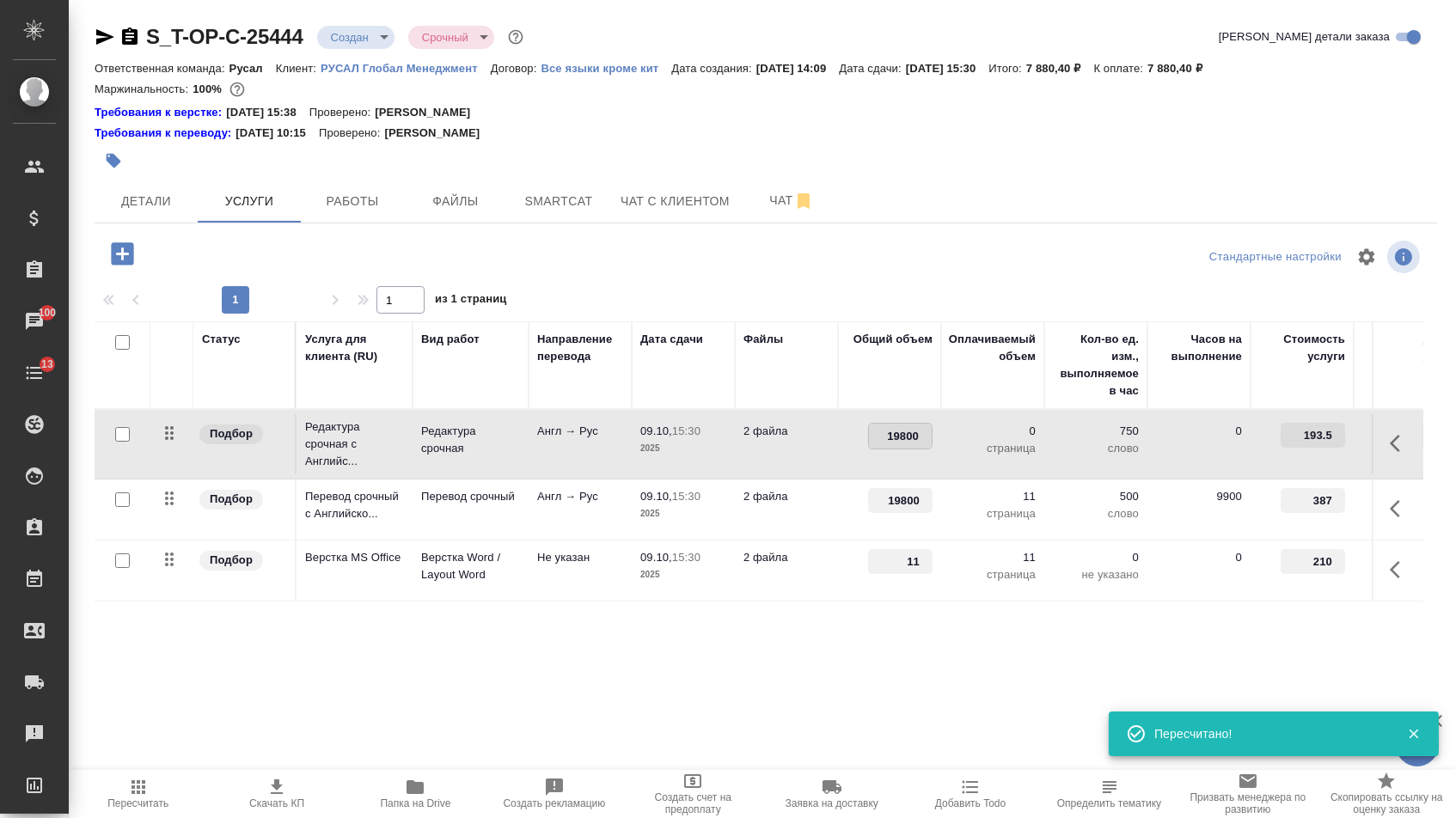
click at [837, 651] on div "Статус Услуга для клиента (RU) Вид работ Направление перевода Дата сдачи Файлы …" at bounding box center [759, 506] width 1329 height 370
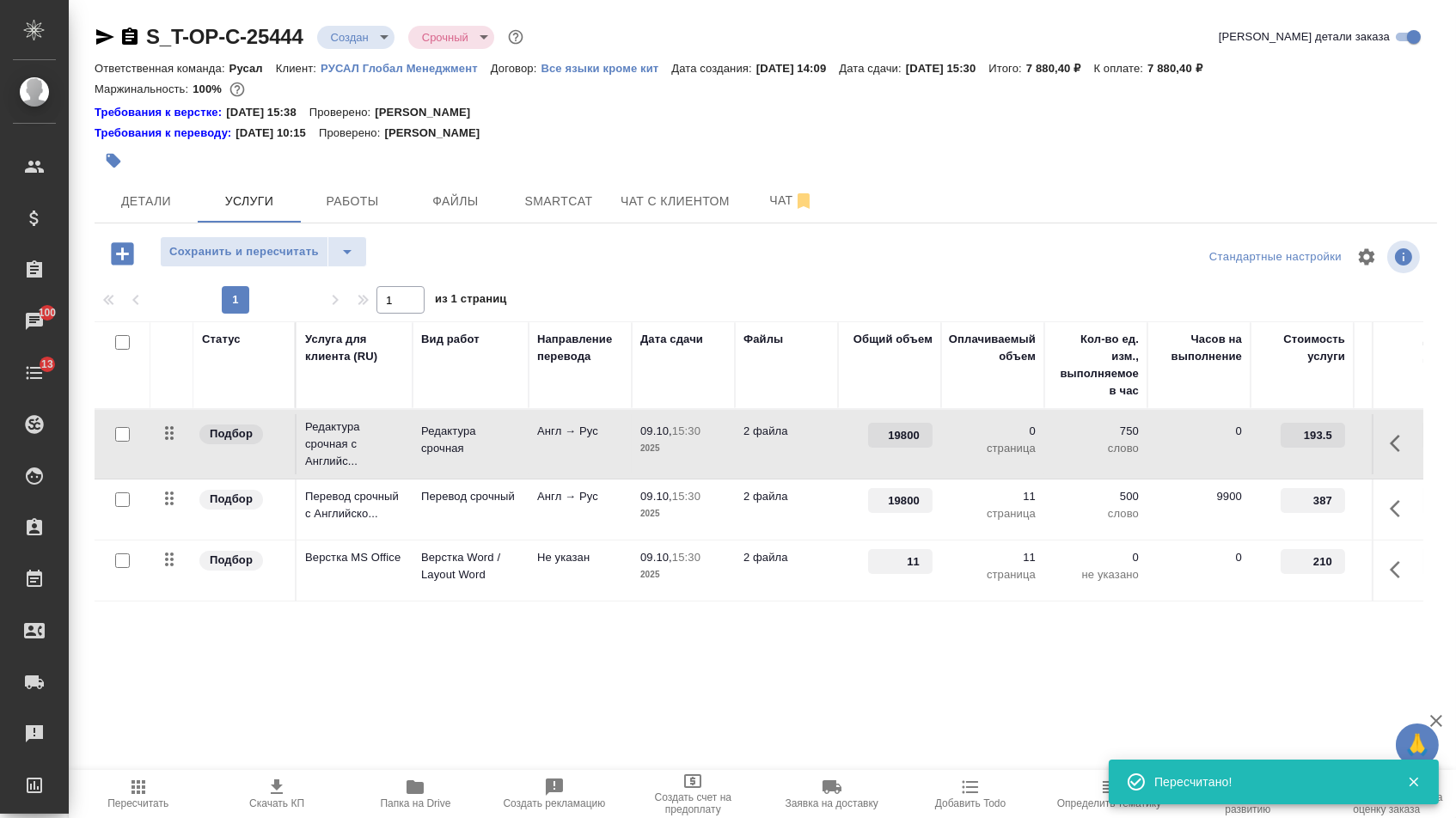
click at [276, 240] on div "S_T-OP-C-25444 Создан new Срочный urgent Кратко детали заказа Ответственная ком…" at bounding box center [766, 367] width 1362 height 734
click at [281, 255] on span "Сохранить и пересчитать" at bounding box center [244, 252] width 150 height 20
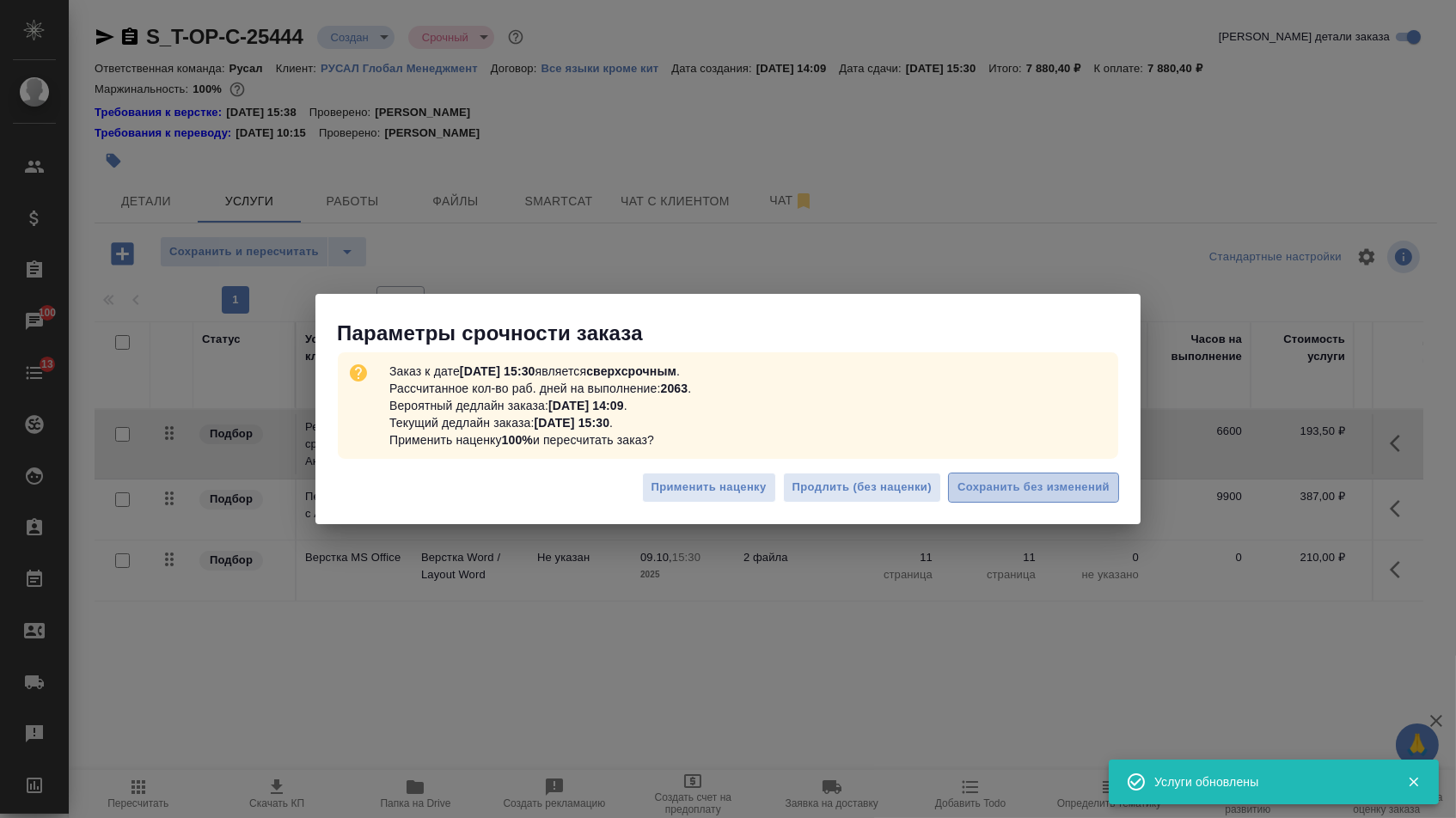
click at [1024, 487] on span "Сохранить без изменений" at bounding box center [1033, 488] width 152 height 20
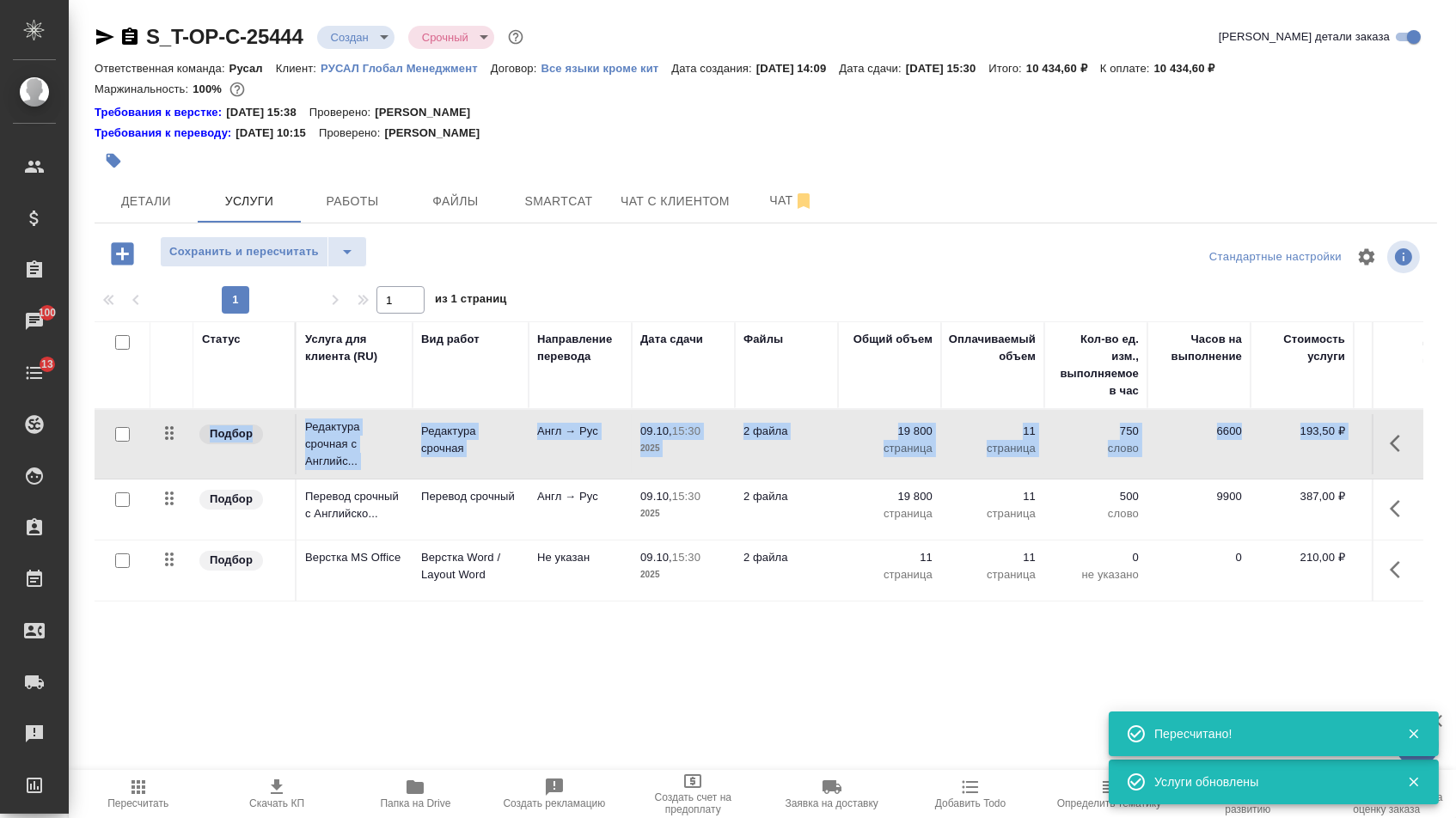
drag, startPoint x: 191, startPoint y: 499, endPoint x: 192, endPoint y: 438, distance: 61.0
click at [192, 438] on tbody "Подбор Редактура срочная с Английс... Редактура срочная Англ → Рус 09.10, 15:30…" at bounding box center [904, 506] width 1620 height 192
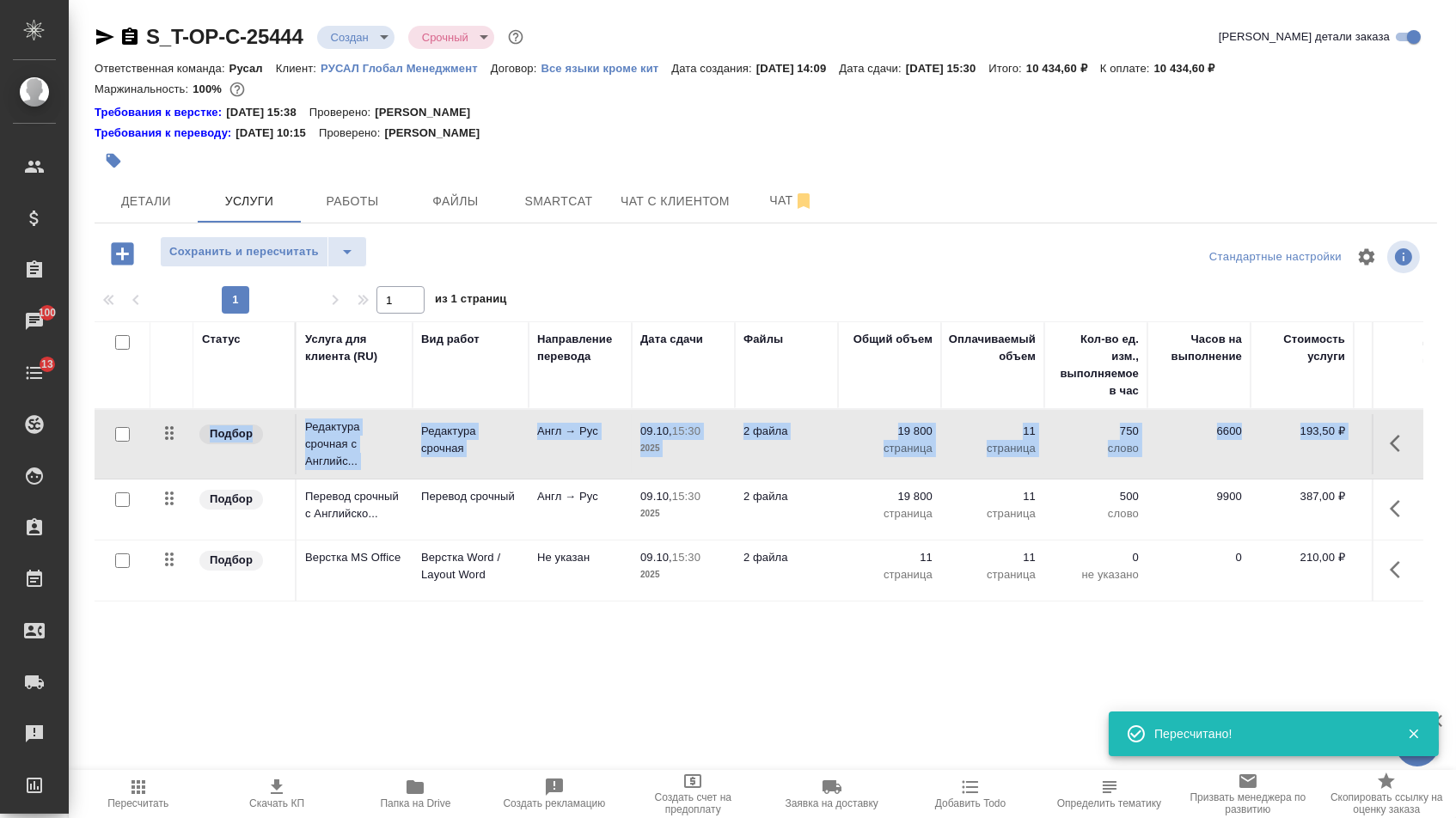
drag, startPoint x: 178, startPoint y: 494, endPoint x: 176, endPoint y: 437, distance: 57.0
click at [176, 438] on tbody "Подбор Редактура срочная с Английс... Редактура срочная Англ → Рус 09.10, 15:30…" at bounding box center [904, 506] width 1620 height 192
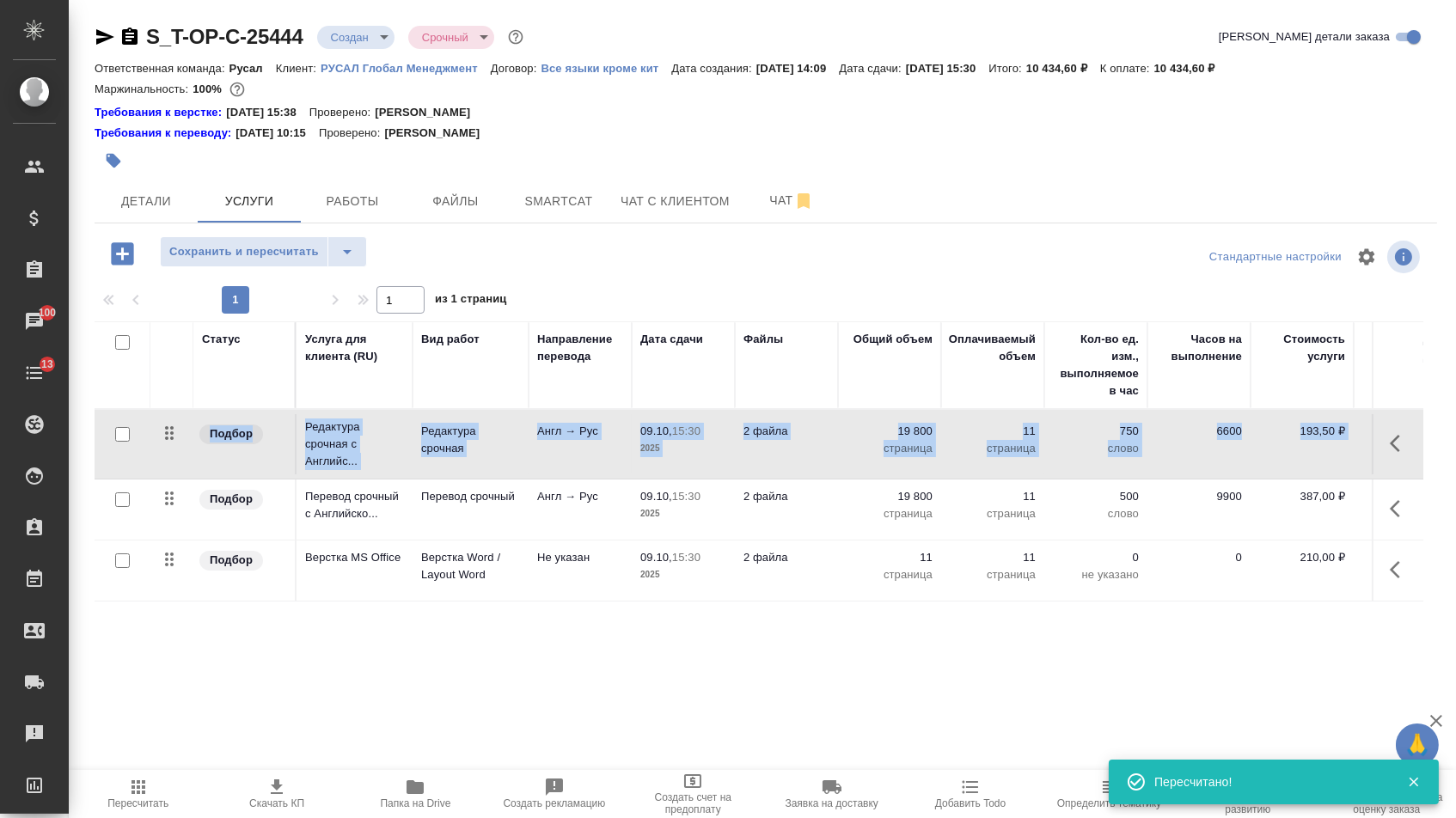
drag, startPoint x: 170, startPoint y: 531, endPoint x: 171, endPoint y: 455, distance: 76.0
click at [173, 455] on tbody "Подбор Редактура срочная с Английс... Редактура срочная Англ → Рус 09.10, 15:30…" at bounding box center [904, 506] width 1620 height 192
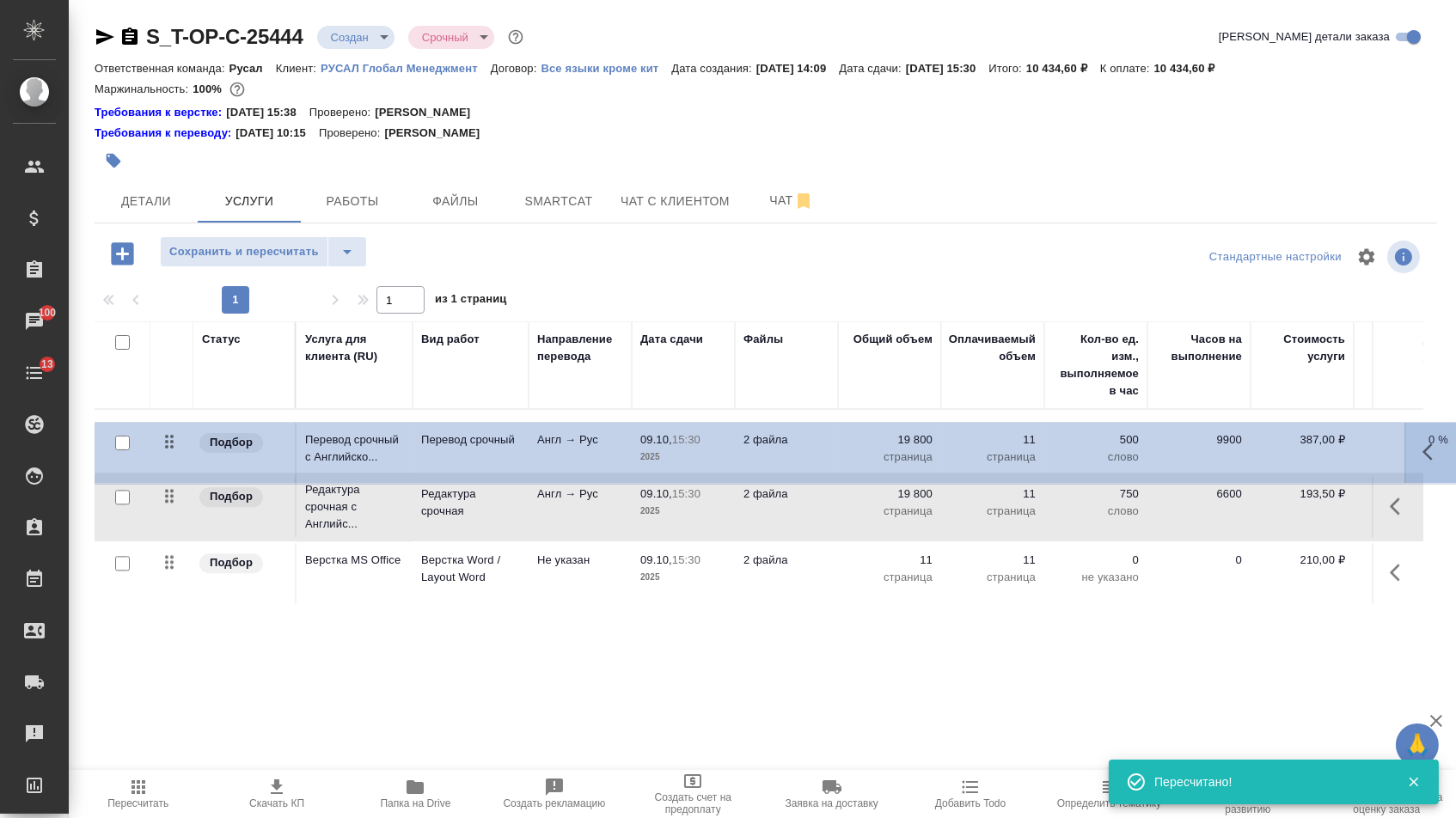
drag, startPoint x: 171, startPoint y: 497, endPoint x: 170, endPoint y: 424, distance: 73.0
click at [170, 424] on tbody "Подбор Редактура срочная с Английс... Редактура срочная Англ → Рус 09.10, 15:30…" at bounding box center [904, 507] width 1620 height 194
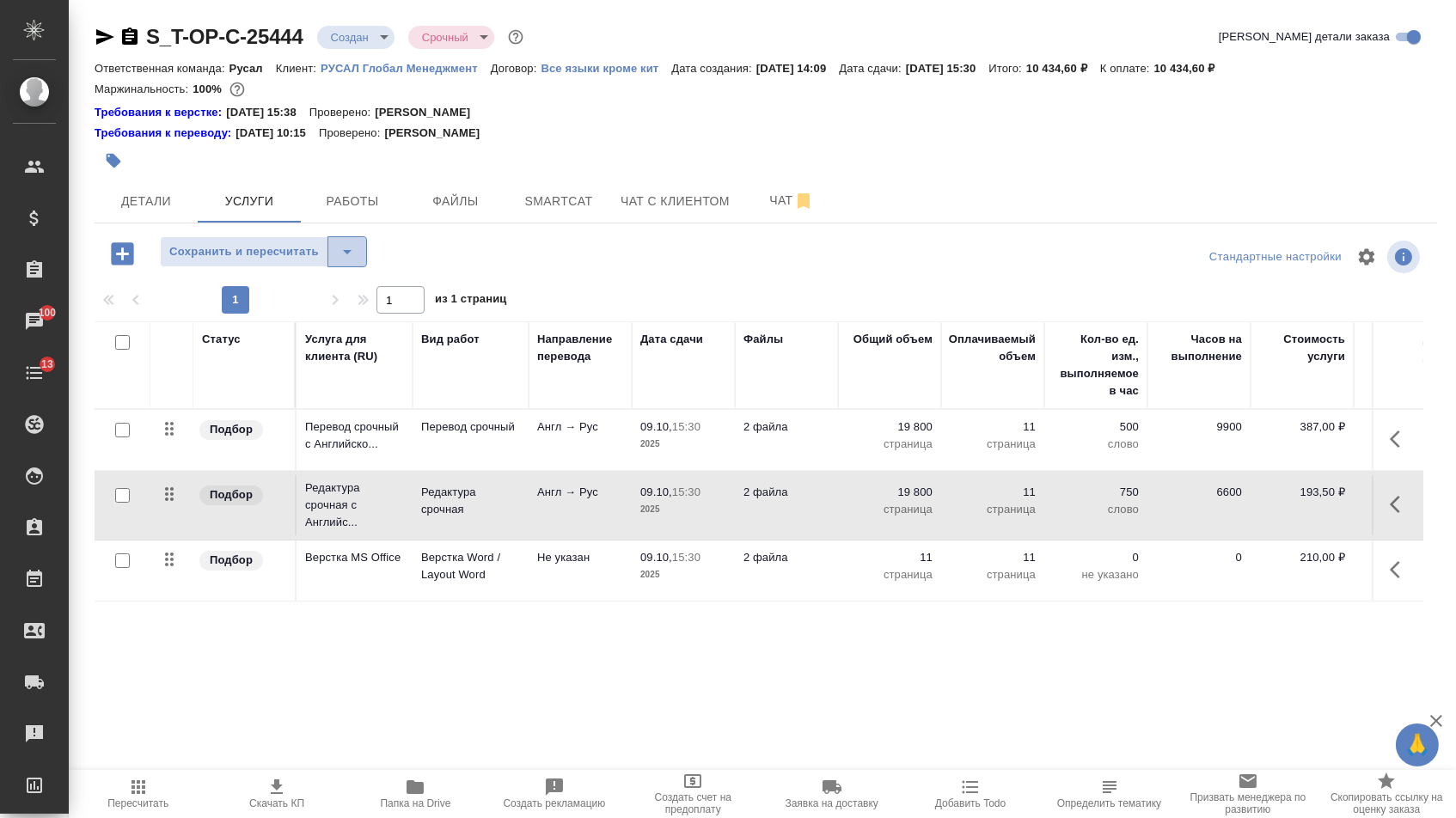
click at [345, 262] on icon "split button" at bounding box center [347, 251] width 20 height 20
click at [345, 291] on li "Сохранить" at bounding box center [271, 297] width 211 height 28
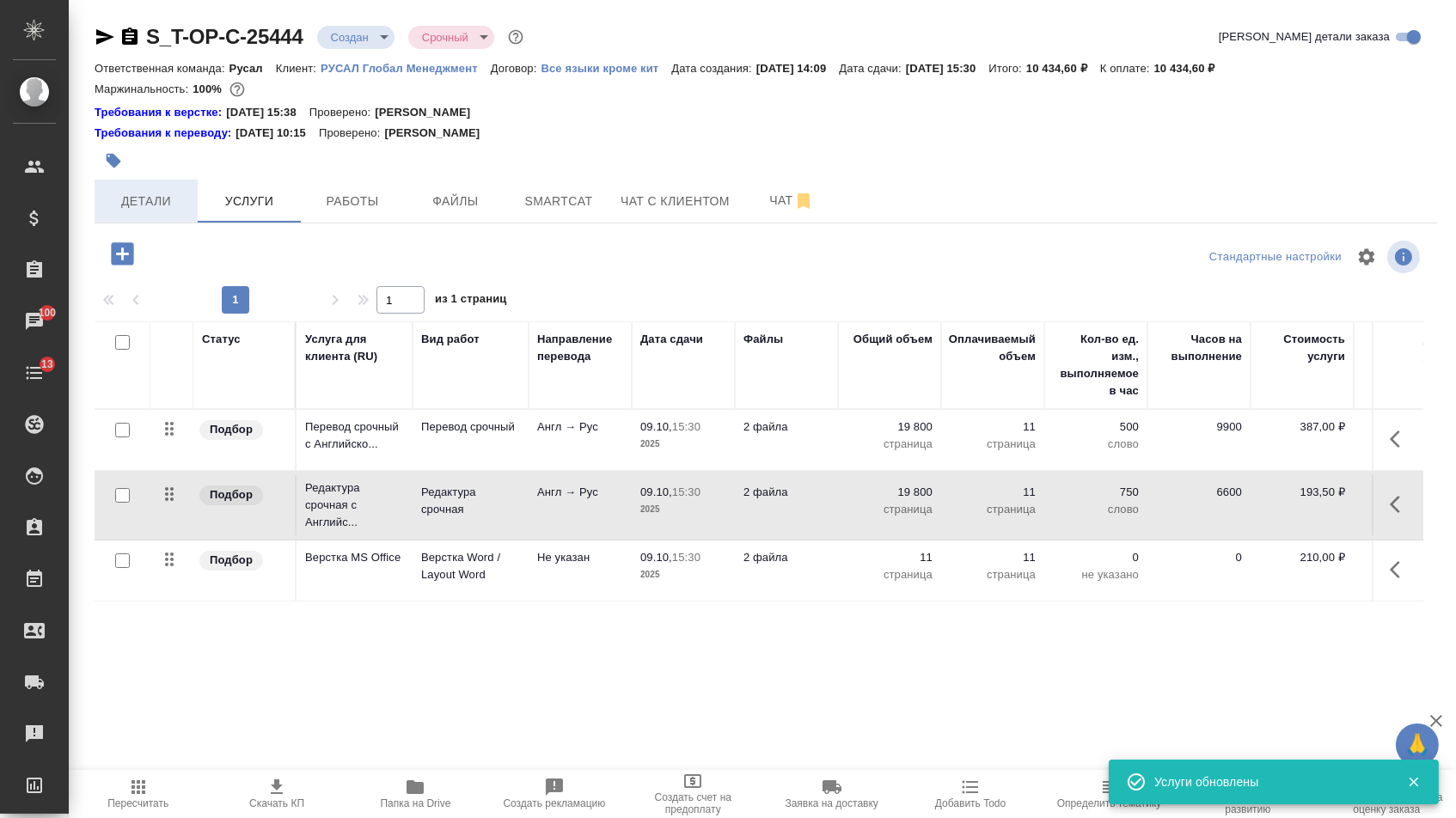
click at [165, 205] on span "Детали" at bounding box center [146, 202] width 83 height 21
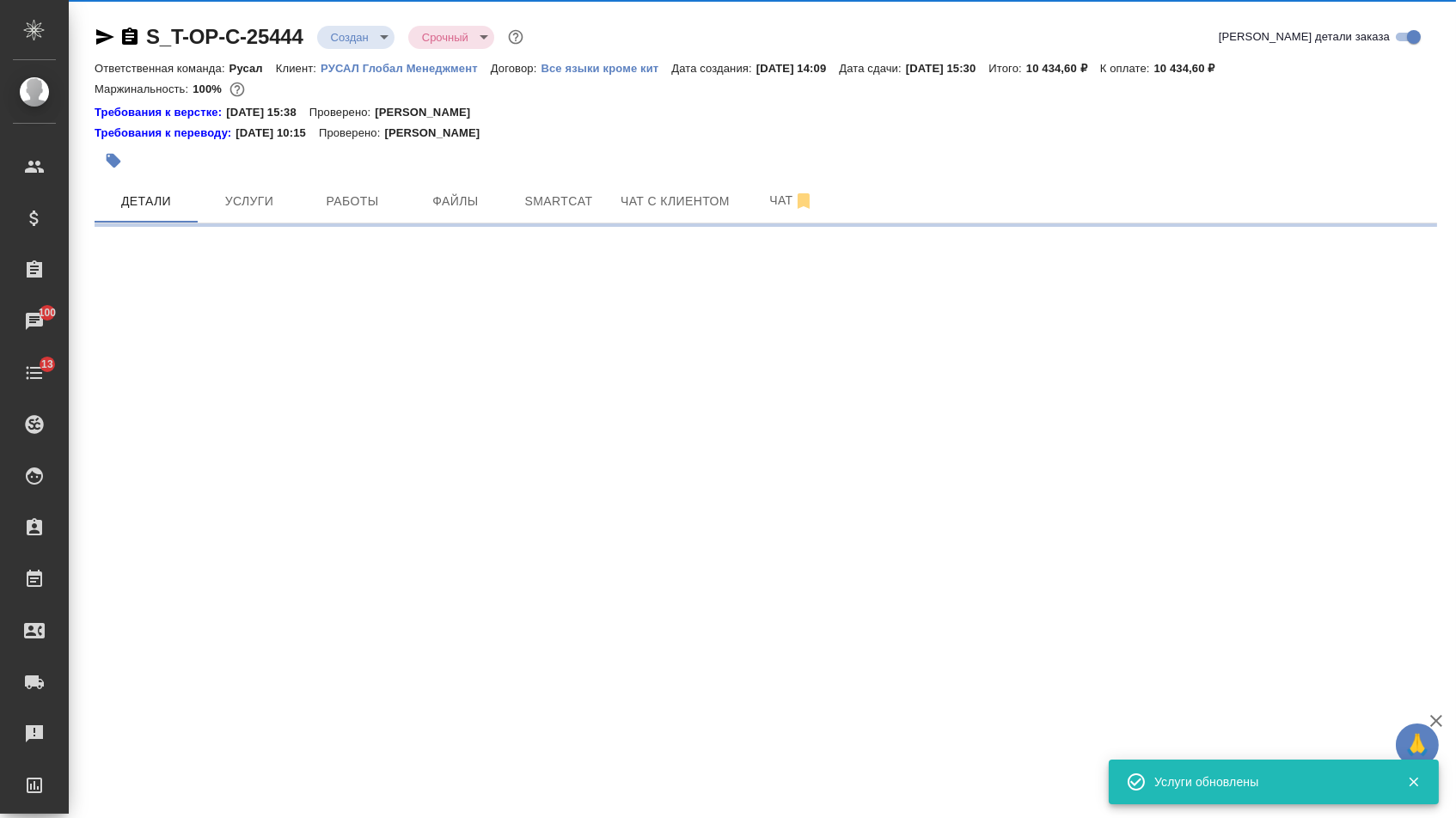
click at [360, 37] on body "🙏 .cls-1 fill:#fff; AWATERA [PERSON_NAME] Спецификации Заказы 100 Чаты 13 Todo …" at bounding box center [728, 409] width 1456 height 818
select select "RU"
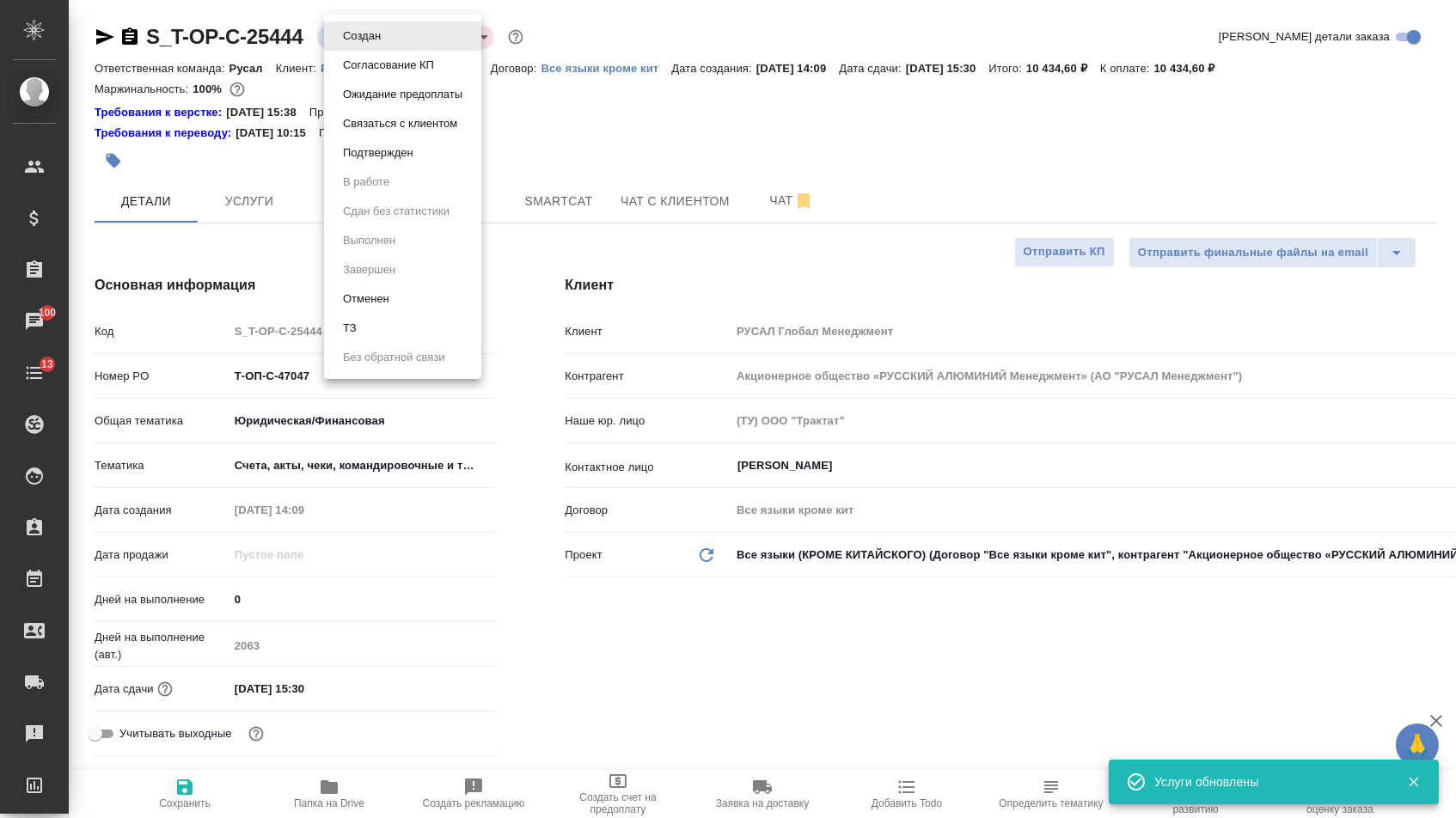
click at [365, 162] on button "Подтвержден" at bounding box center [378, 153] width 81 height 19
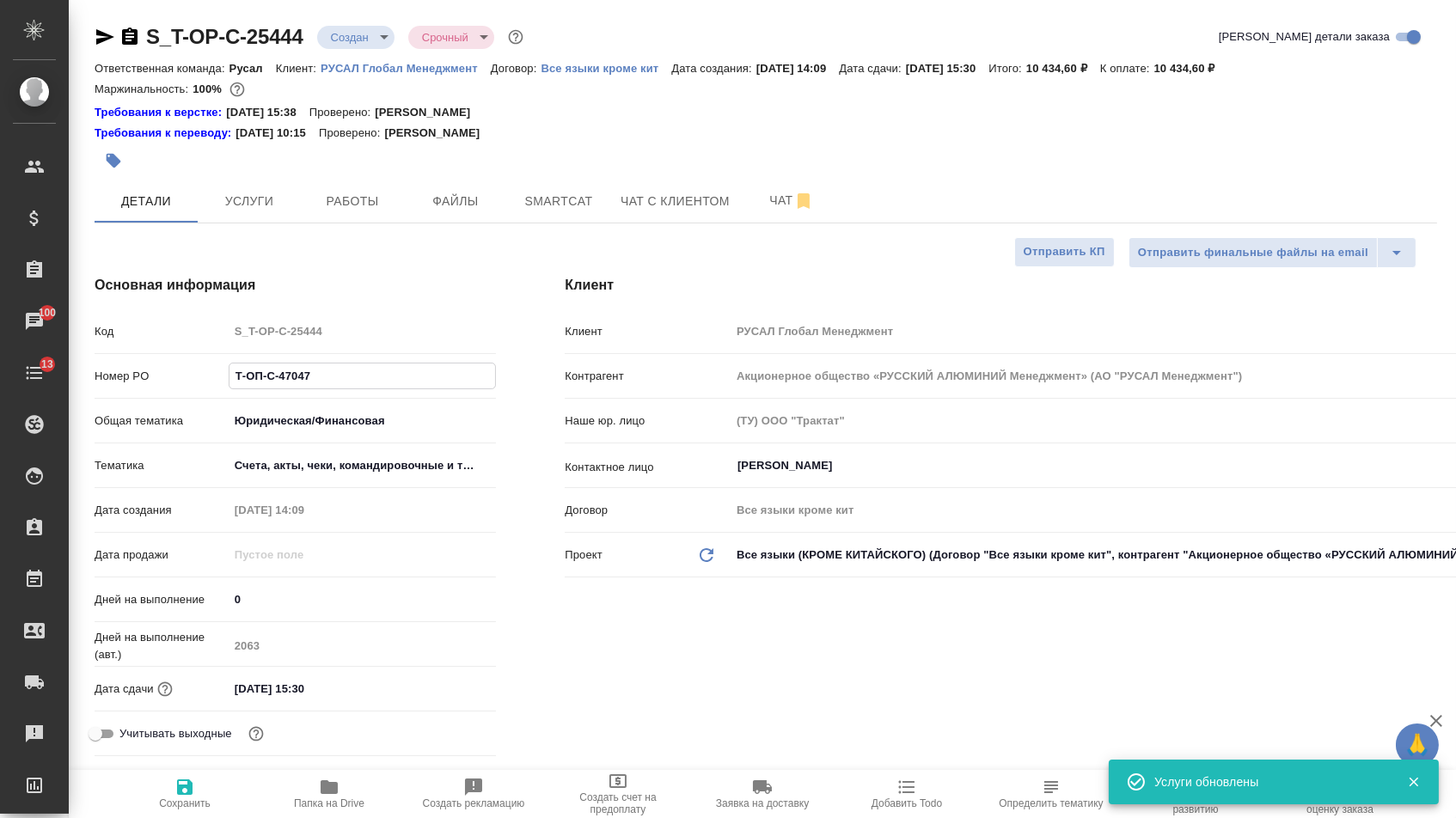
drag, startPoint x: 316, startPoint y: 384, endPoint x: 175, endPoint y: 384, distance: 141.0
click at [175, 384] on div "Номер PO Т-ОП-С-47047" at bounding box center [295, 375] width 401 height 30
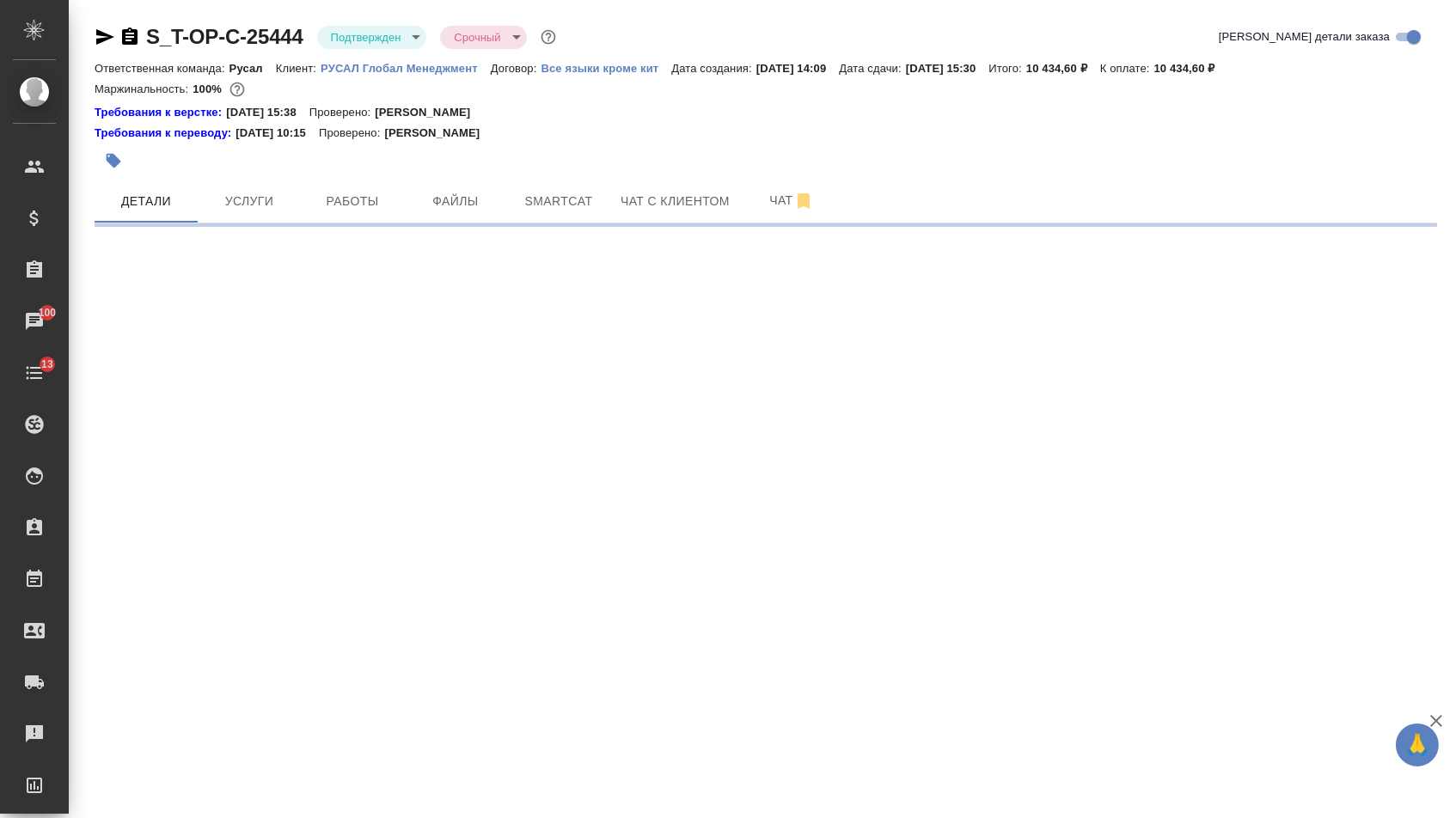
select select "RU"
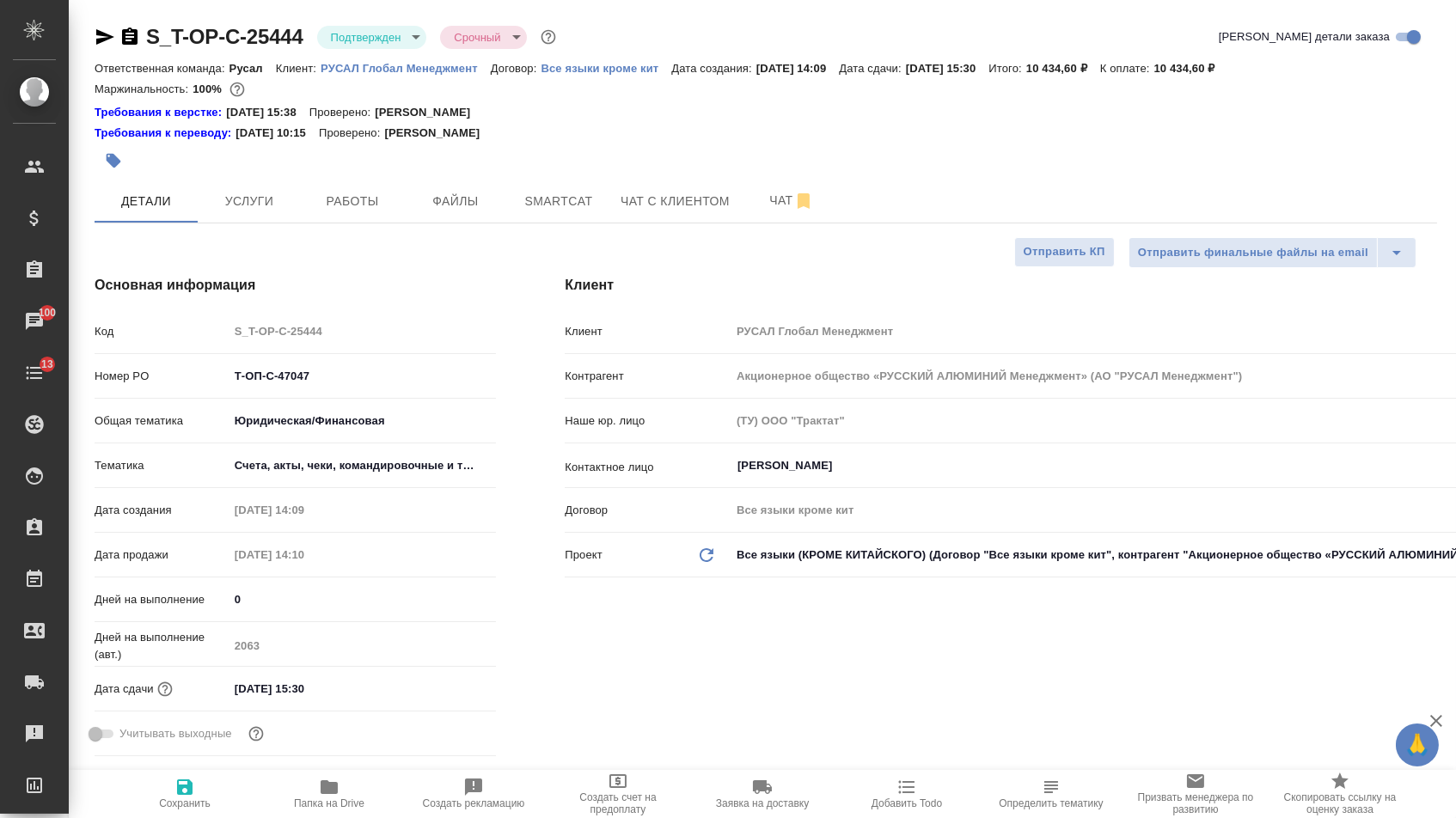
type textarea "x"
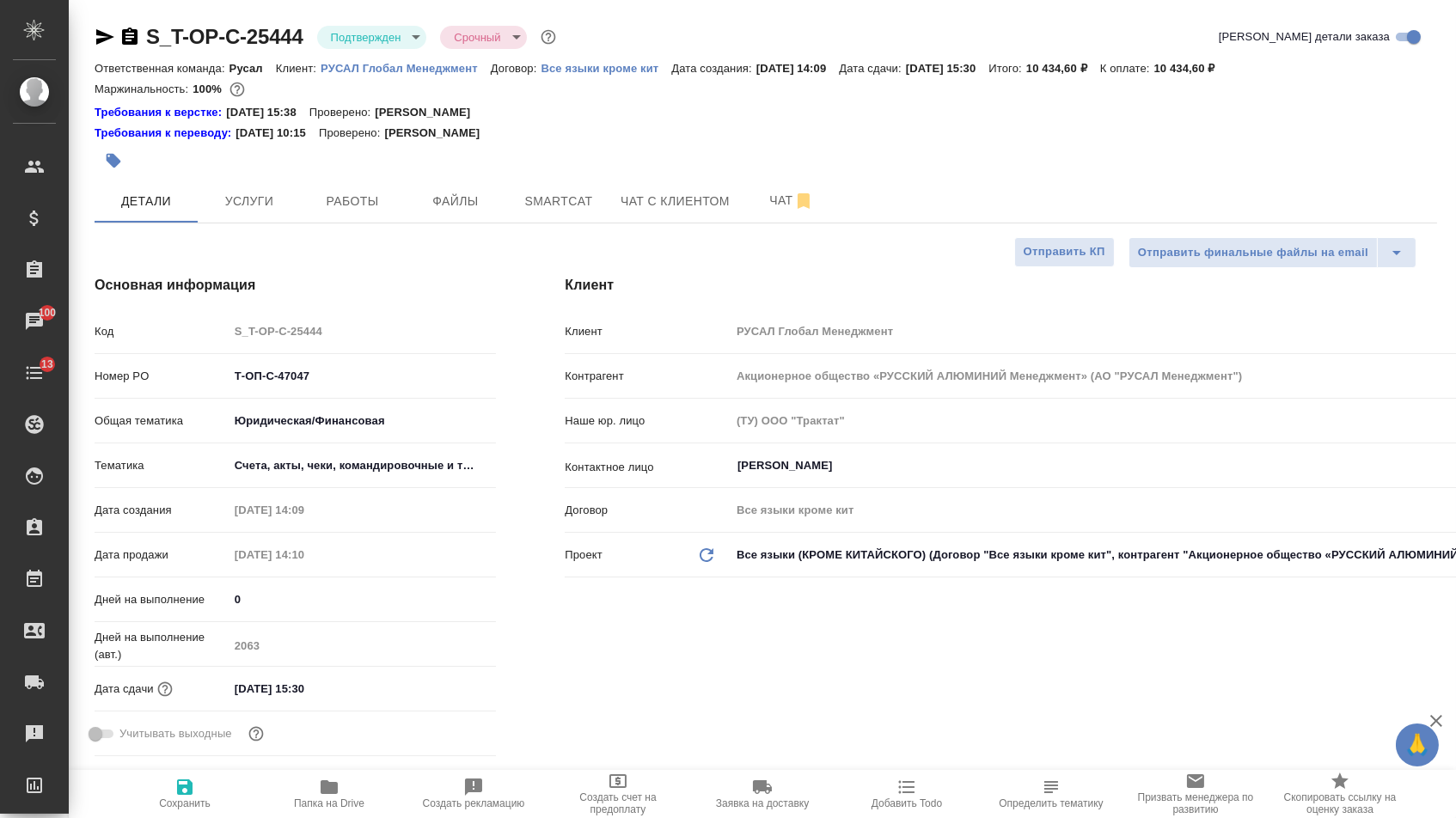
type textarea "x"
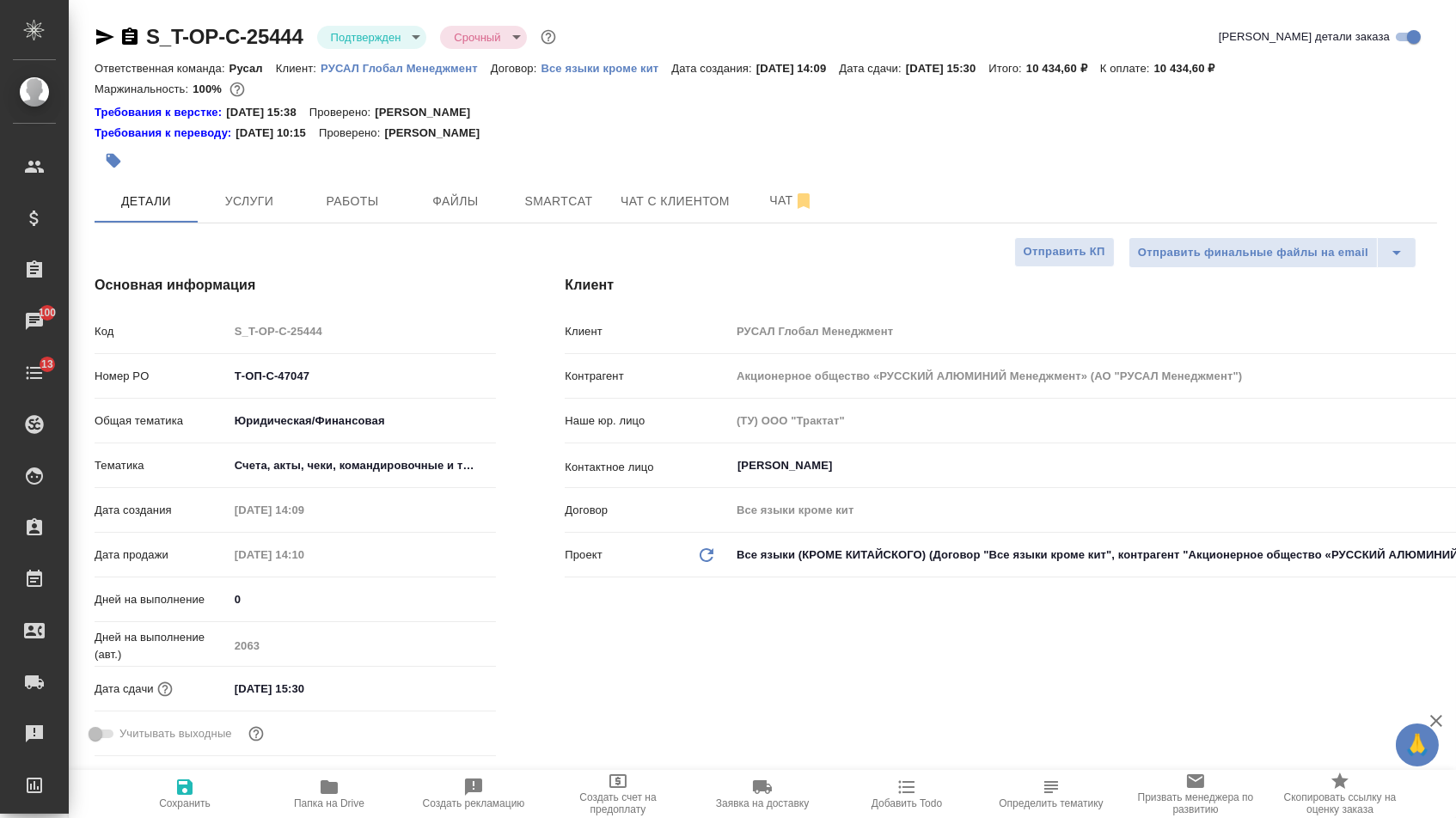
type textarea "x"
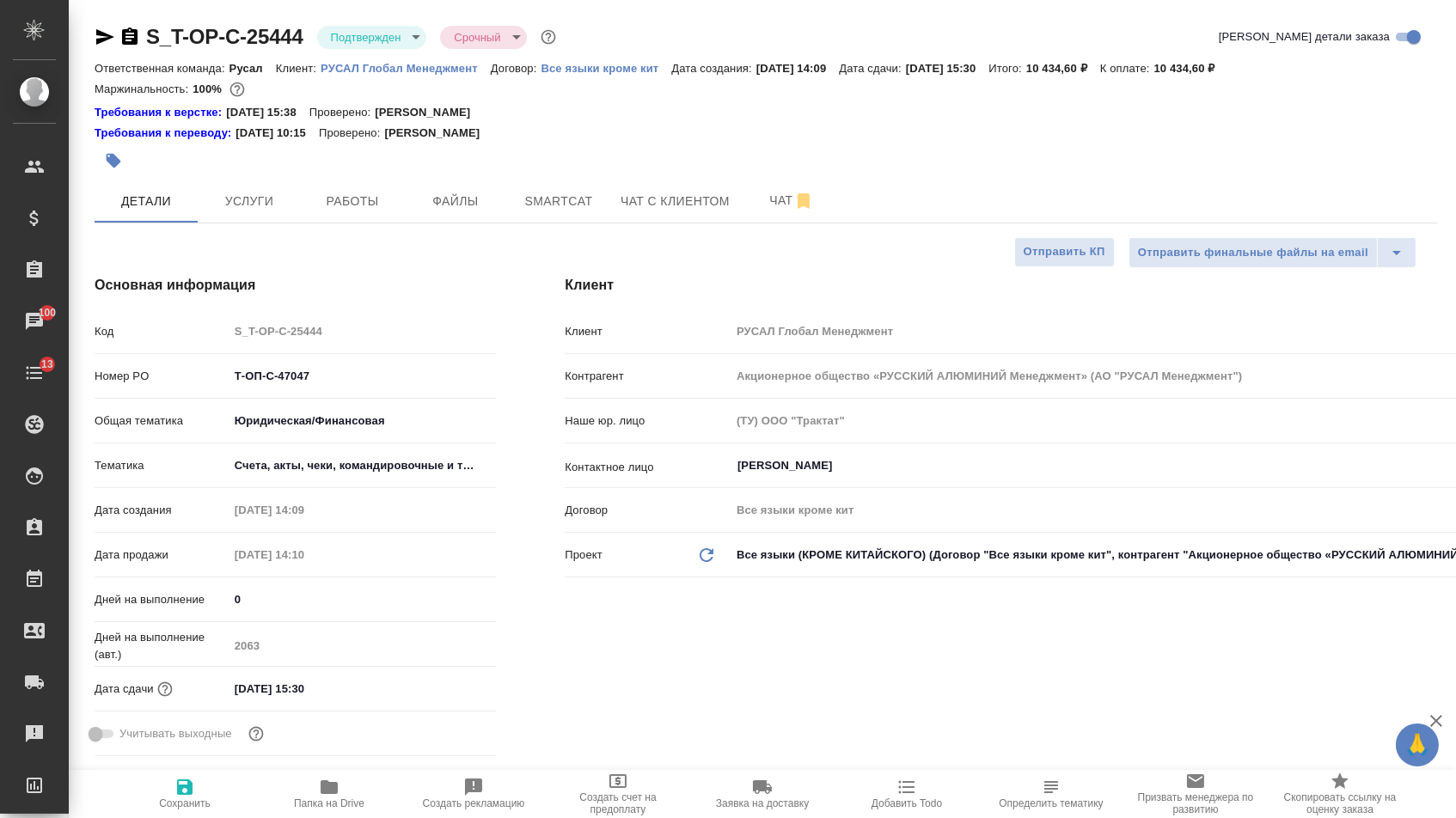
click at [102, 44] on icon "button" at bounding box center [104, 36] width 20 height 20
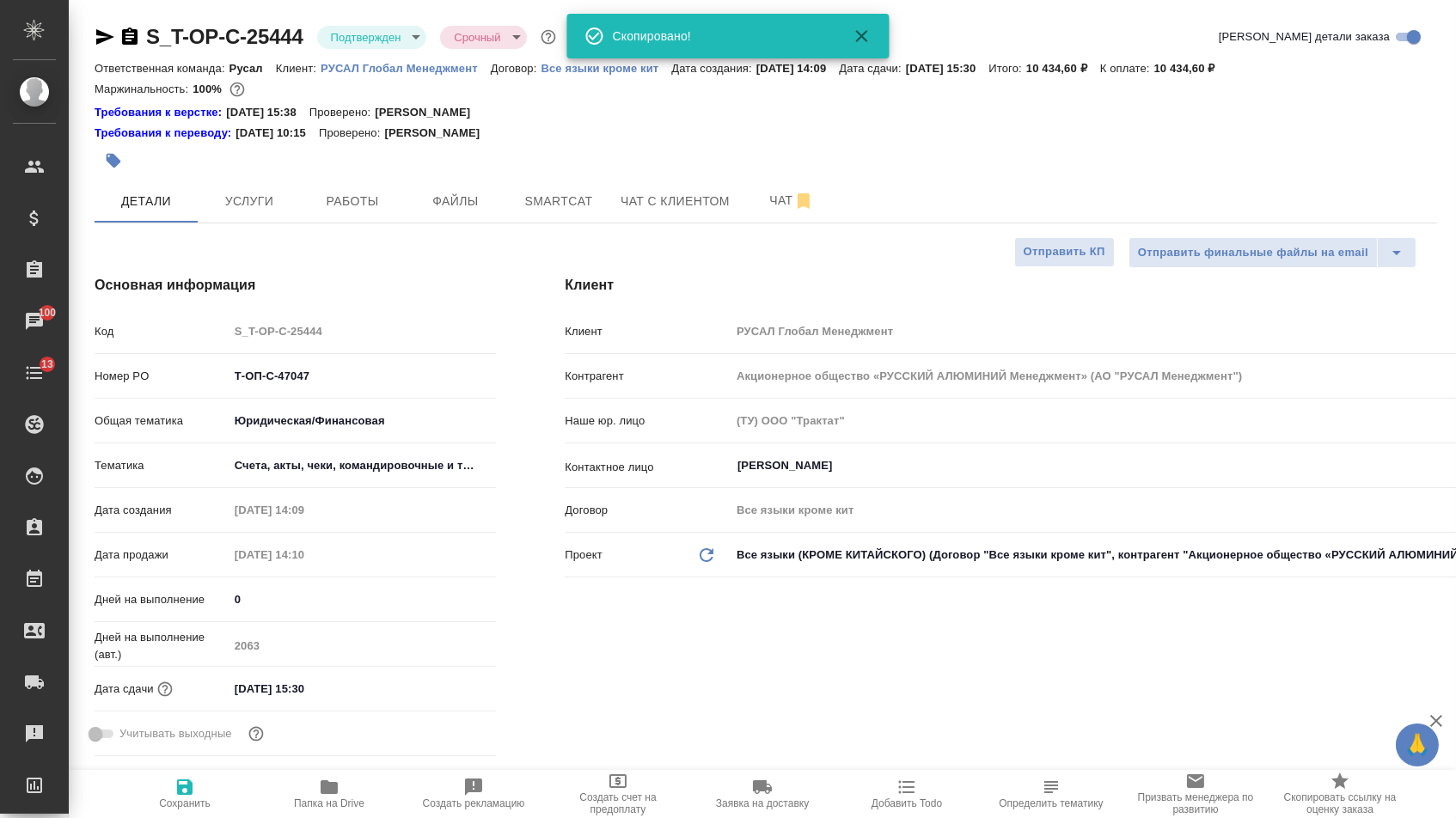
type textarea "x"
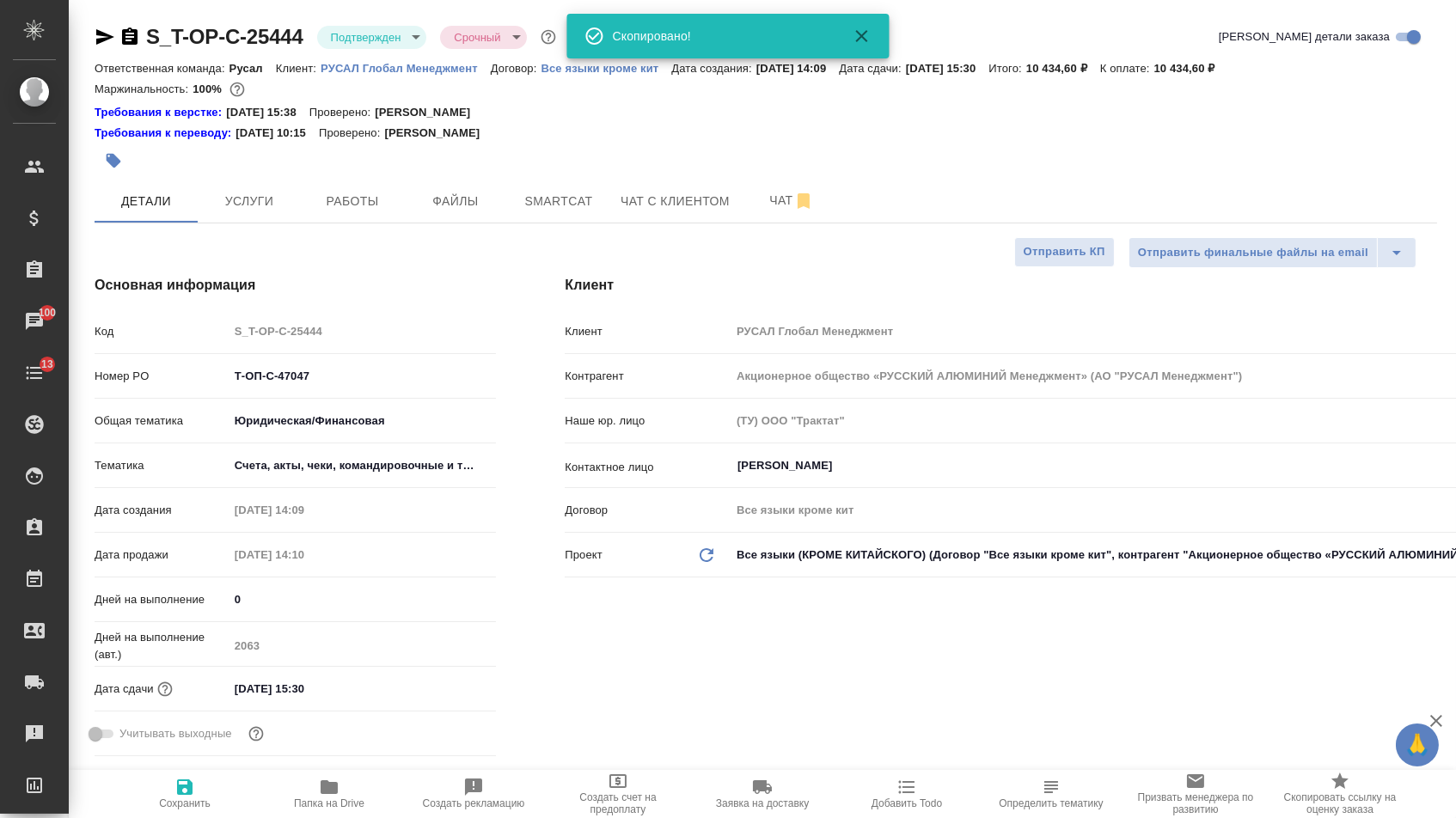
type textarea "x"
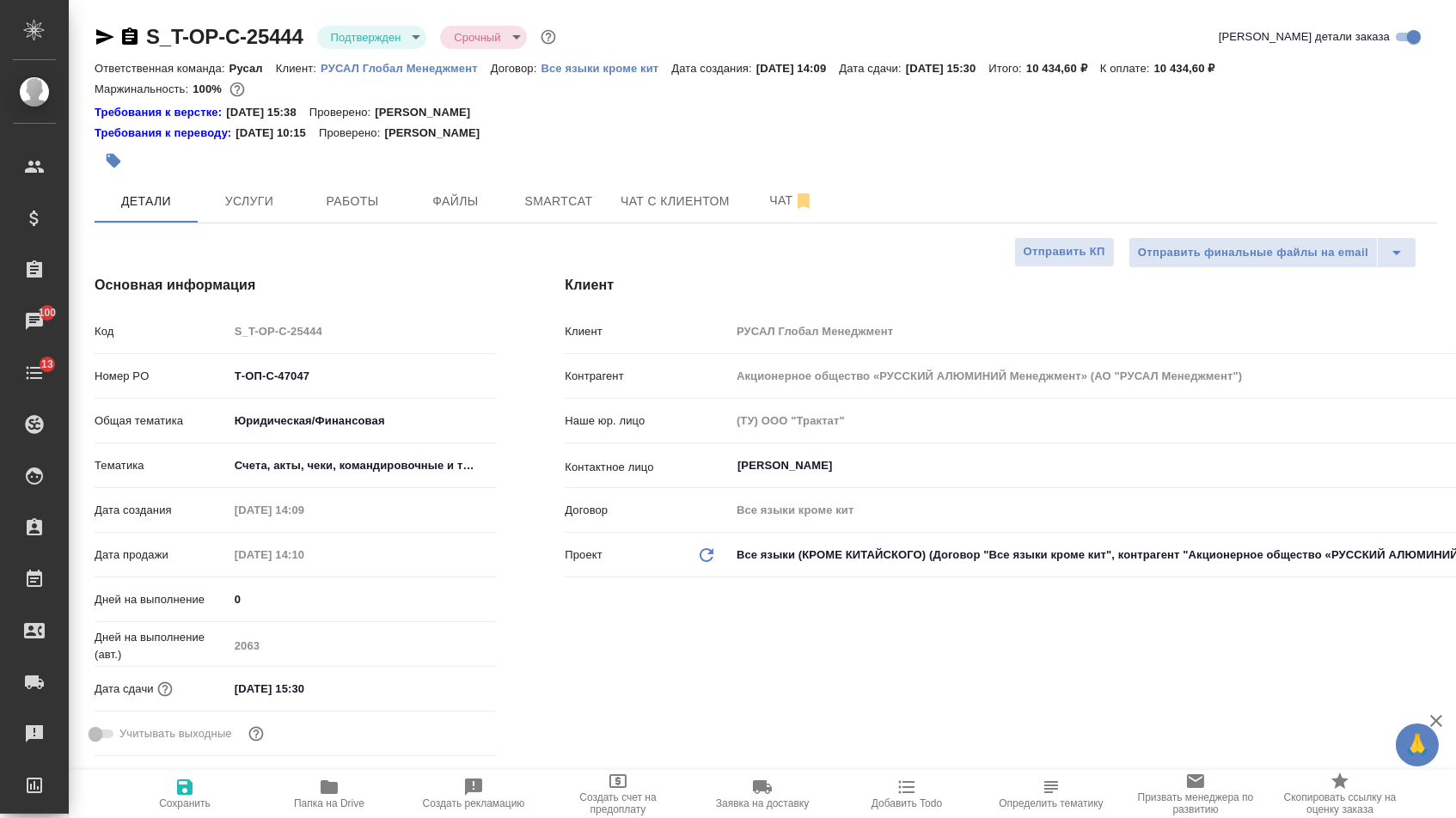
type textarea "x"
